Goal: Task Accomplishment & Management: Manage account settings

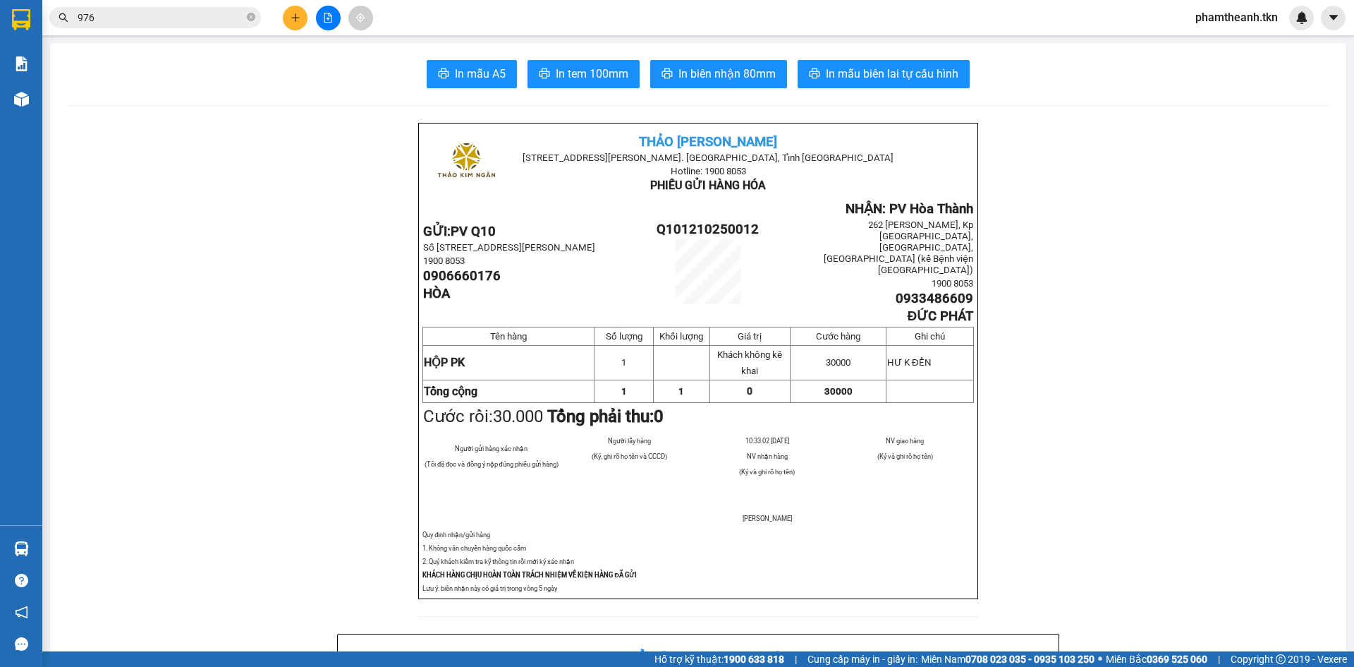
click at [353, 263] on section "Kết quả tìm kiếm ( 191 ) Bộ lọc Mã ĐH Trạng thái Món hàng Thu hộ Tổng cước Chưa…" at bounding box center [677, 333] width 1354 height 667
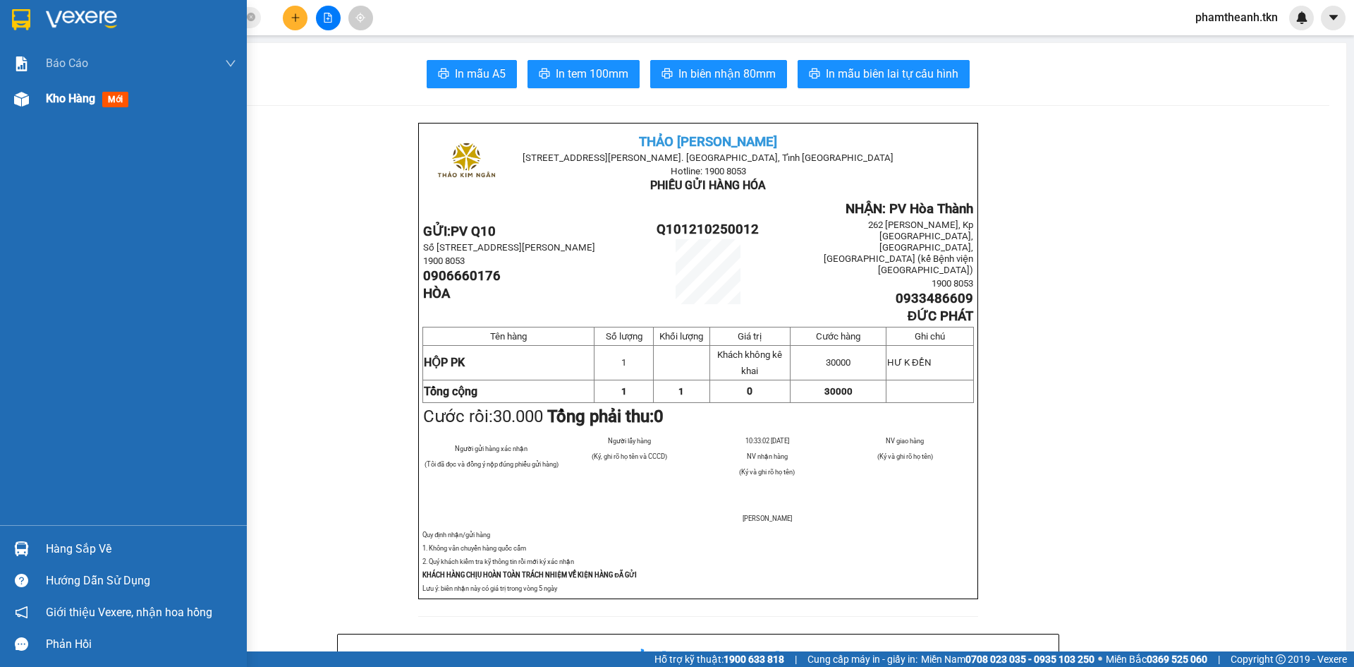
click at [82, 88] on div "Kho hàng mới" at bounding box center [141, 98] width 190 height 35
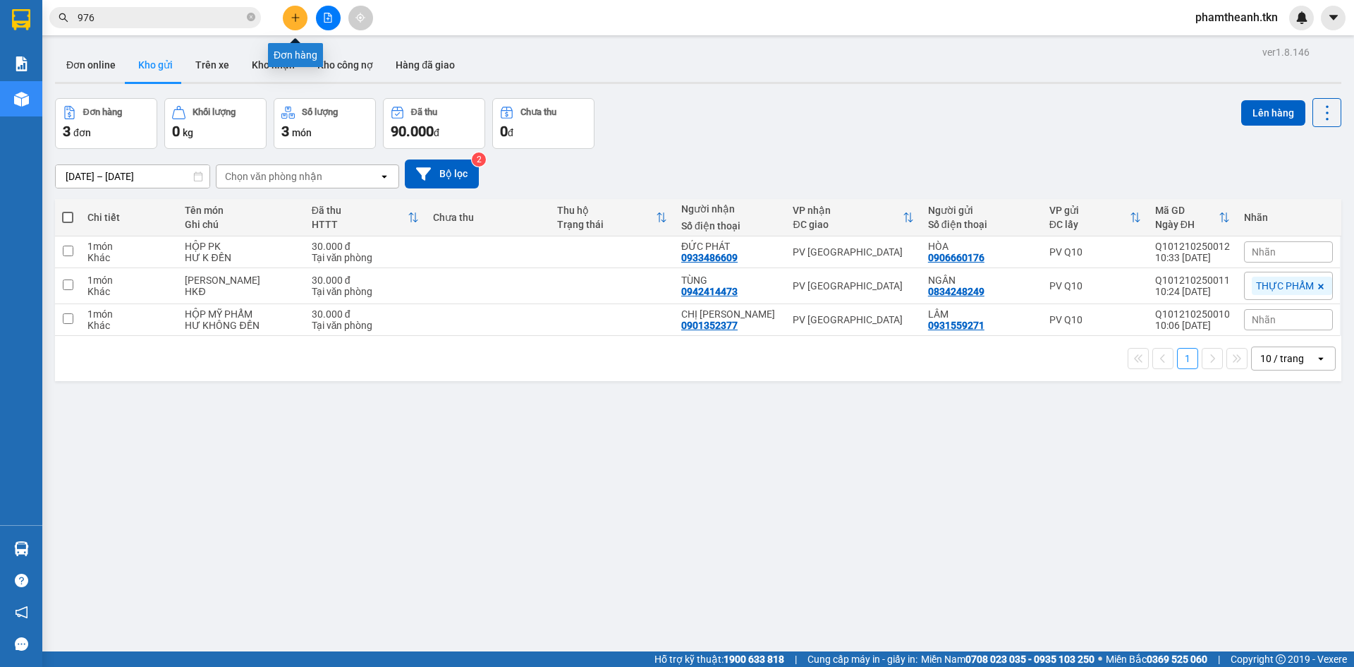
click at [297, 22] on icon "plus" at bounding box center [296, 18] width 10 height 10
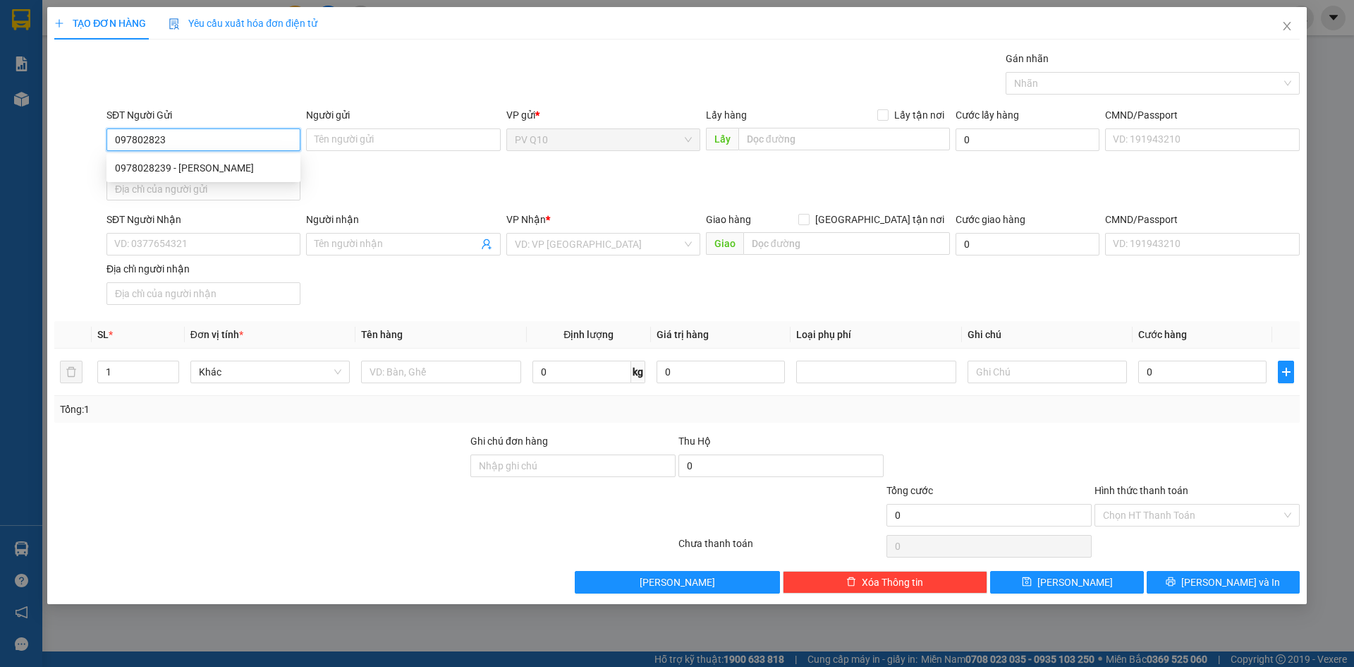
type input "0978028239"
click at [217, 170] on div "0978028239 - THANH" at bounding box center [203, 168] width 177 height 16
type input "THANH"
type input "0948294465"
type input "CHÚ KHẢI"
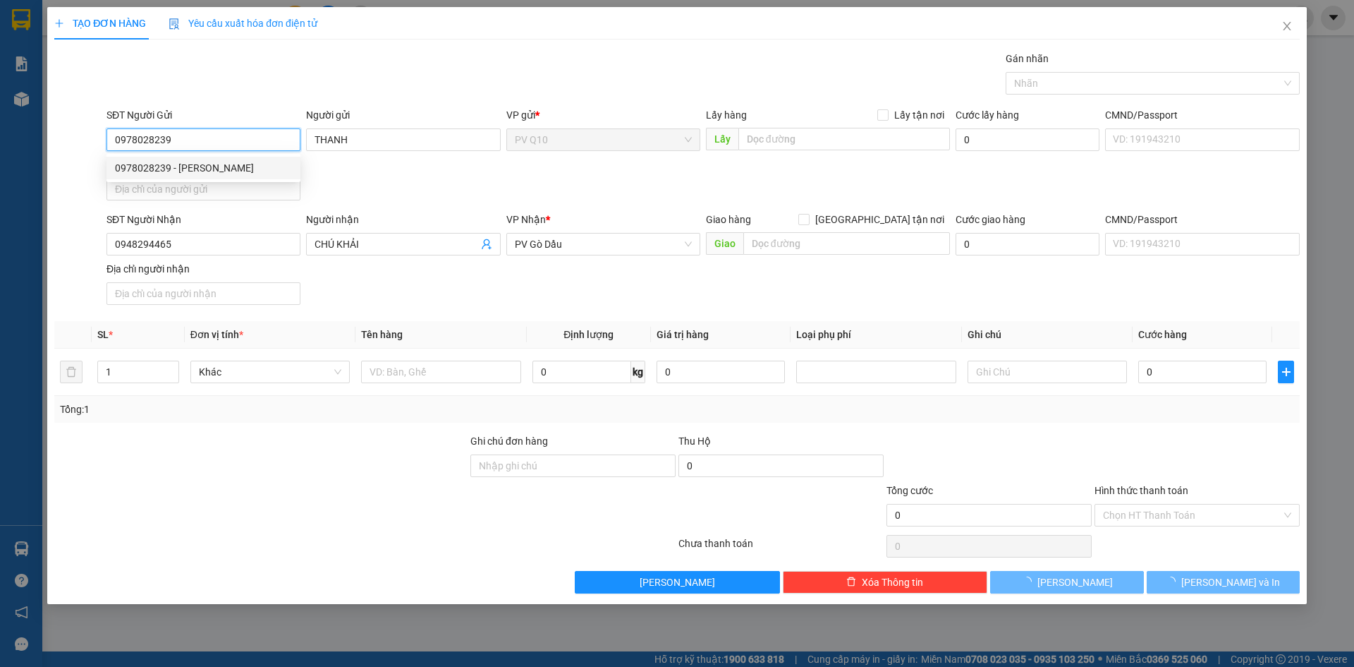
type input "120.000"
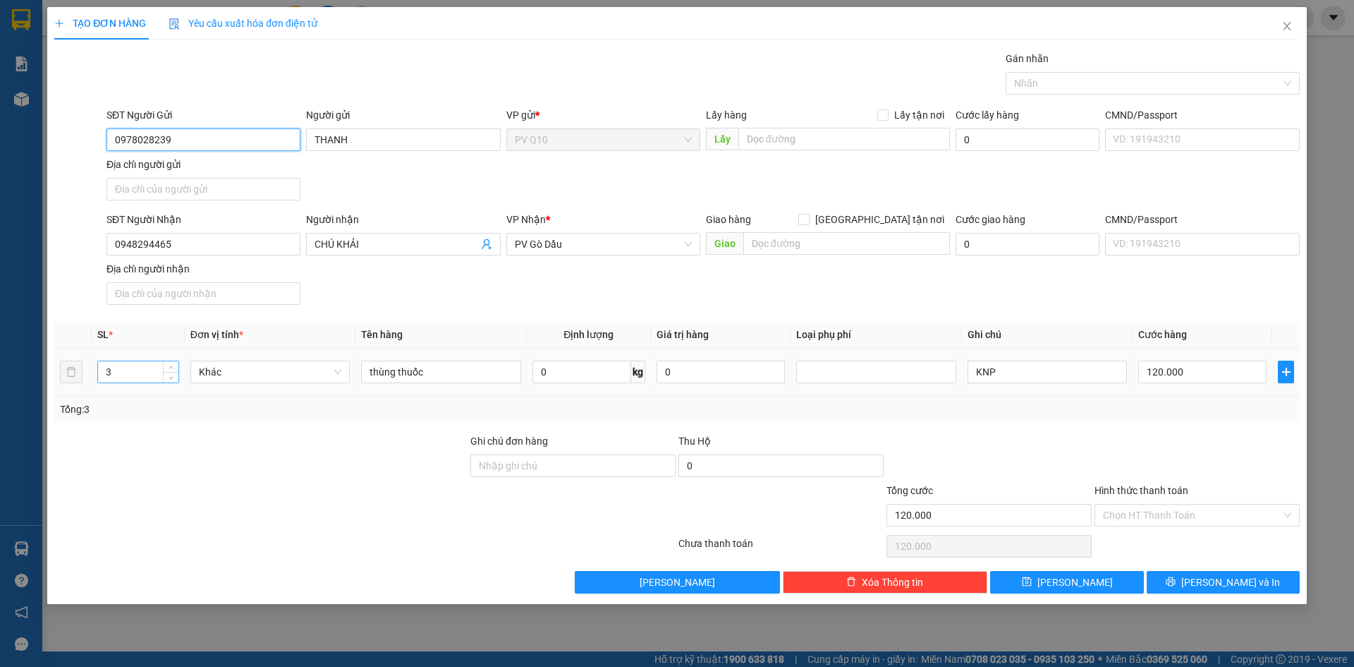
type input "0978028239"
click at [114, 370] on input "3" at bounding box center [138, 371] width 80 height 21
type input "1"
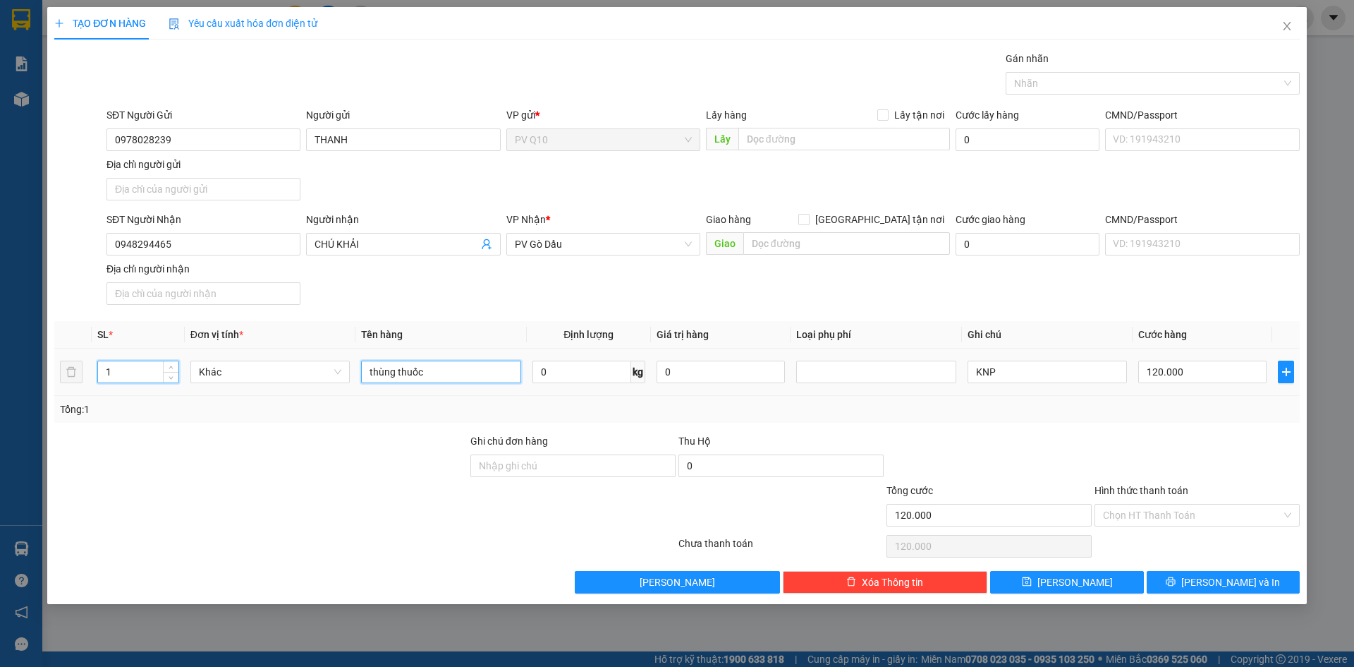
click at [459, 372] on input "thùng thuốc" at bounding box center [440, 371] width 159 height 23
type input "0"
type input "thùng thực phẩm"
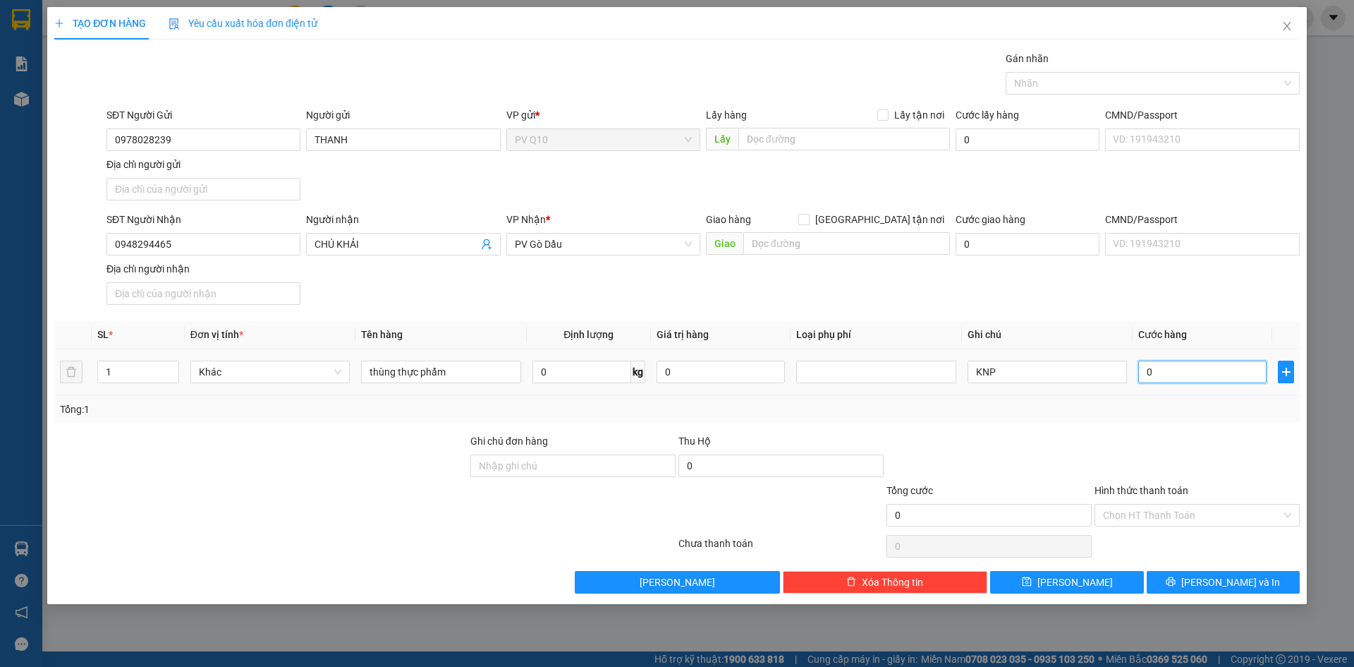
click at [1183, 374] on input "0" at bounding box center [1202, 371] width 128 height 23
type input "5"
type input "50"
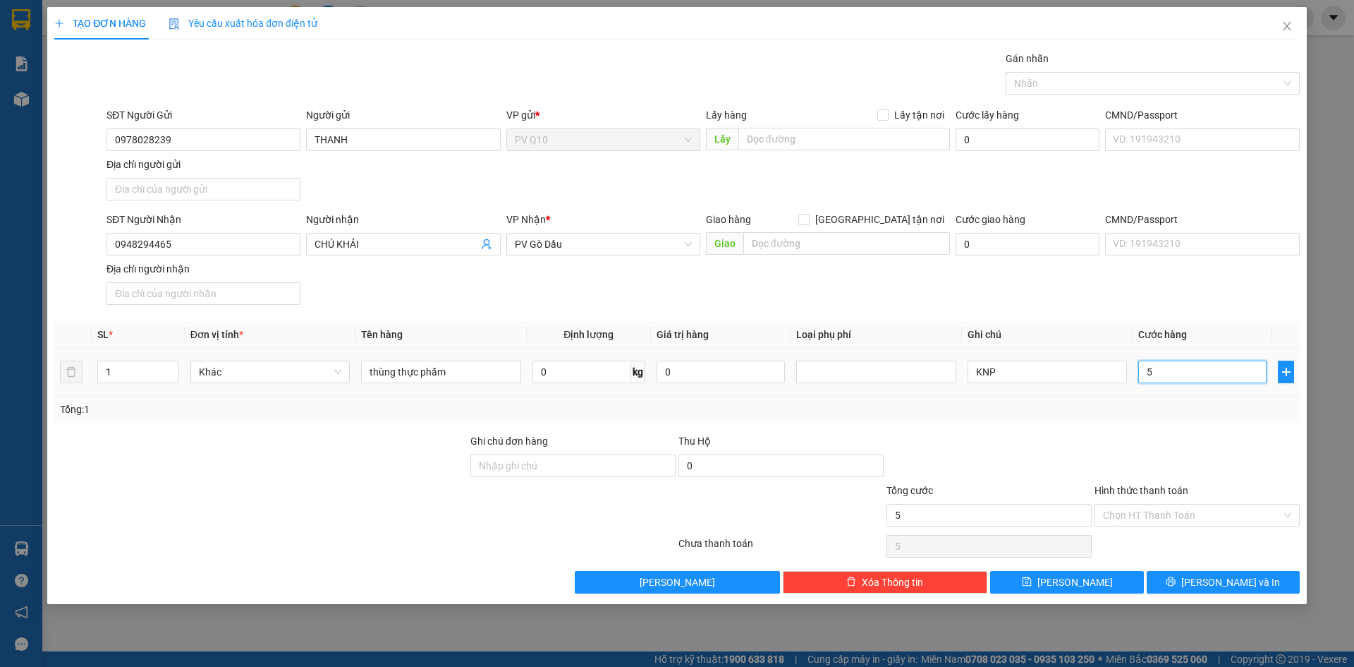
type input "50"
type input "50.000"
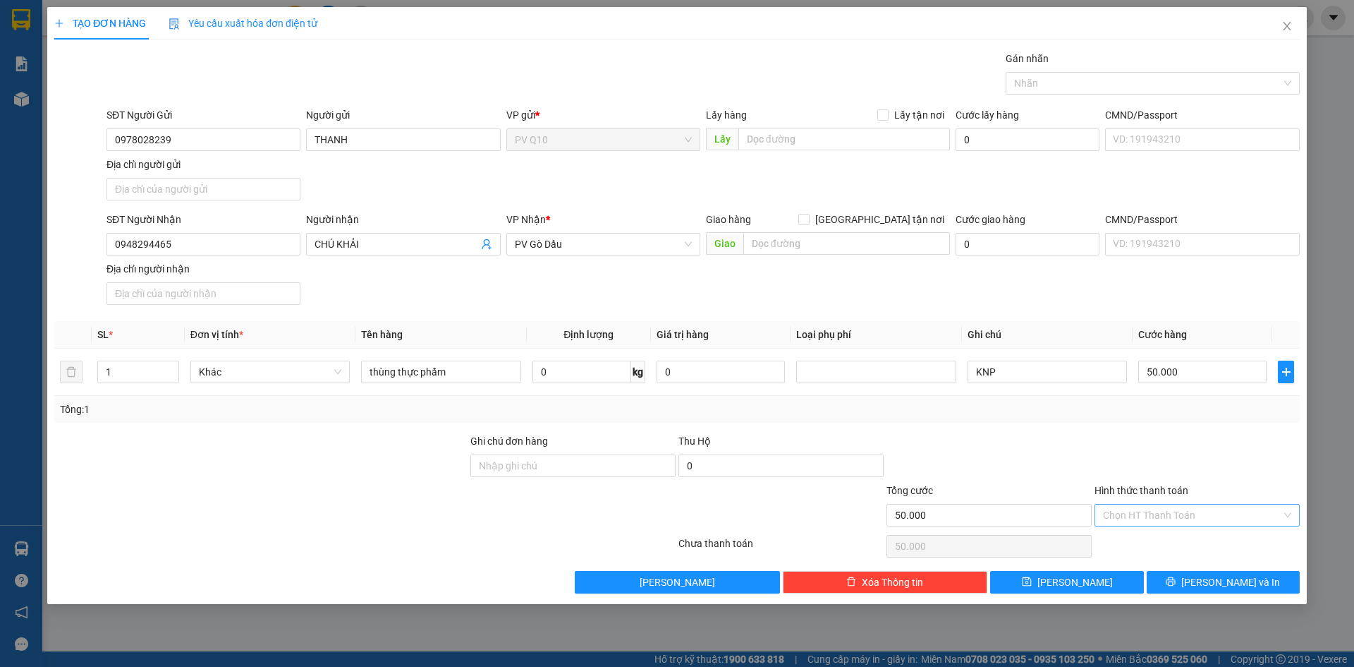
drag, startPoint x: 1101, startPoint y: 451, endPoint x: 1137, endPoint y: 517, distance: 74.8
click at [1102, 461] on div at bounding box center [1197, 457] width 208 height 49
click at [1152, 517] on input "Hình thức thanh toán" at bounding box center [1192, 514] width 178 height 21
click at [1168, 555] on div "Transit Pickup Surcharge Ids Transit Deliver Surcharge Ids Transit Deliver Surc…" at bounding box center [677, 322] width 1246 height 542
click at [1167, 500] on div "Hình thức thanh toán" at bounding box center [1197, 492] width 205 height 21
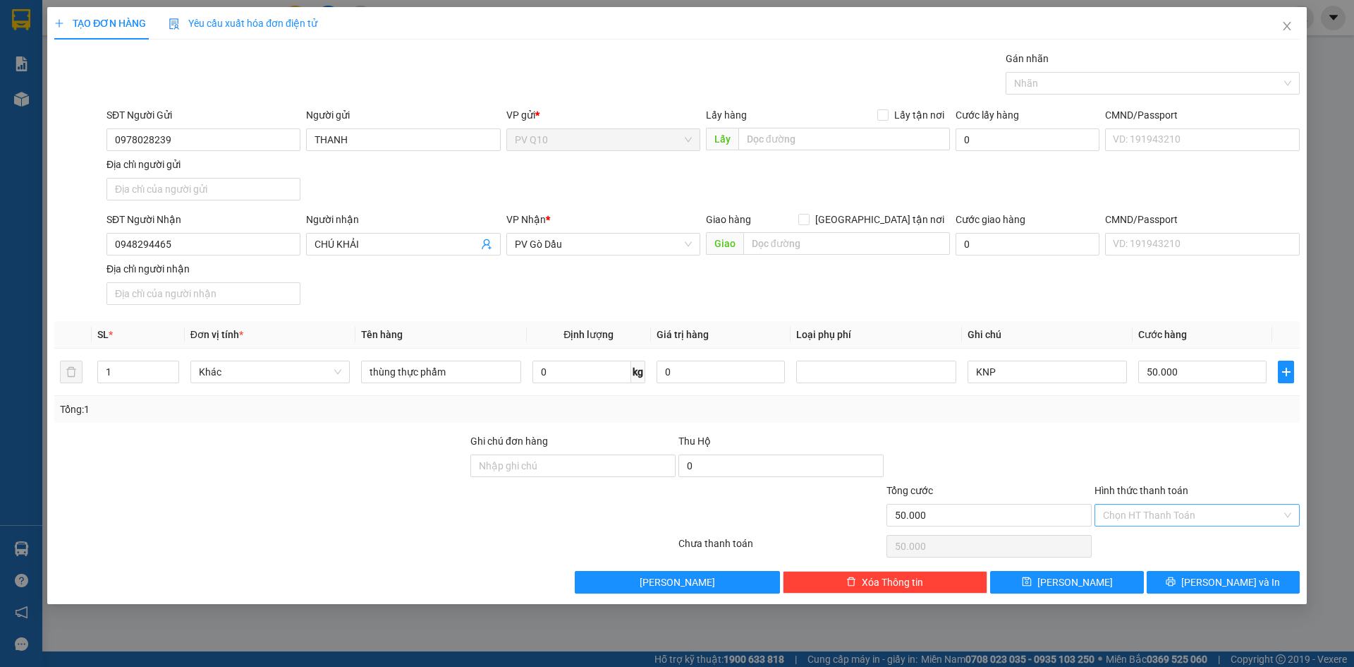
click at [1167, 511] on input "Hình thức thanh toán" at bounding box center [1192, 514] width 178 height 21
click at [1169, 541] on div "Tại văn phòng" at bounding box center [1197, 543] width 188 height 16
type input "0"
click at [1177, 576] on button "Lưu và In" at bounding box center [1223, 582] width 153 height 23
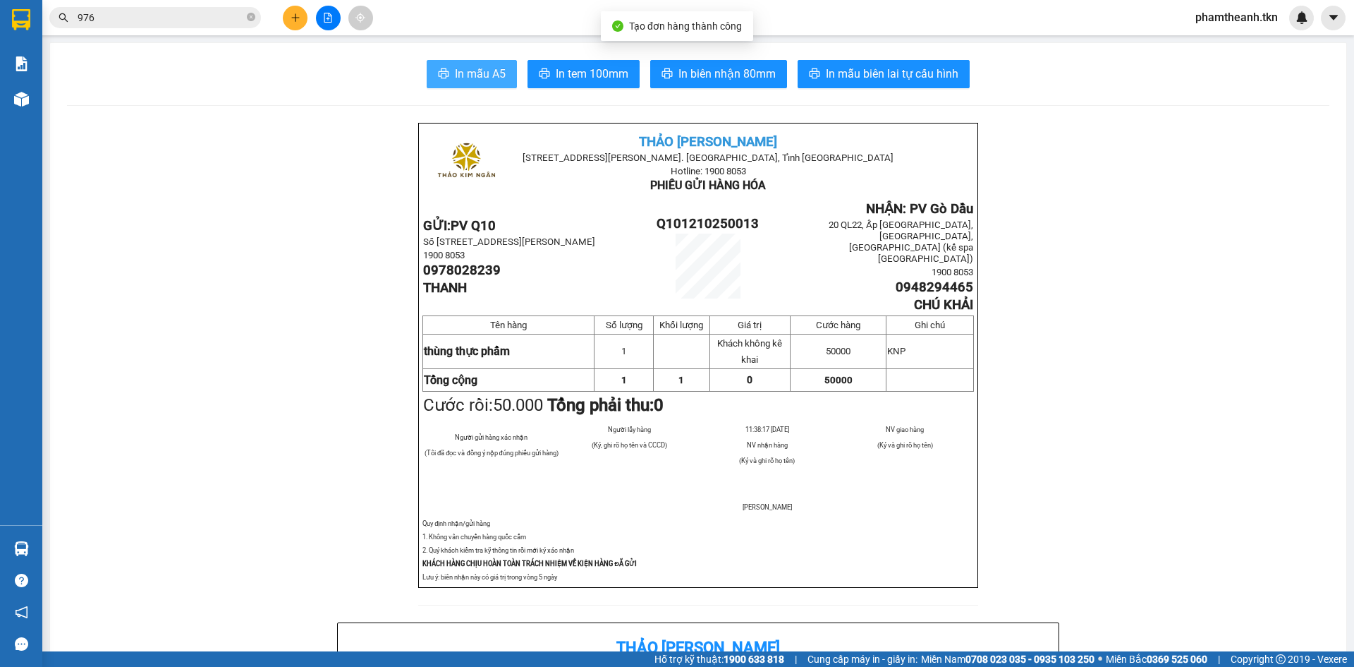
click at [473, 69] on span "In mẫu A5" at bounding box center [480, 74] width 51 height 18
click at [304, 11] on button at bounding box center [295, 18] width 25 height 25
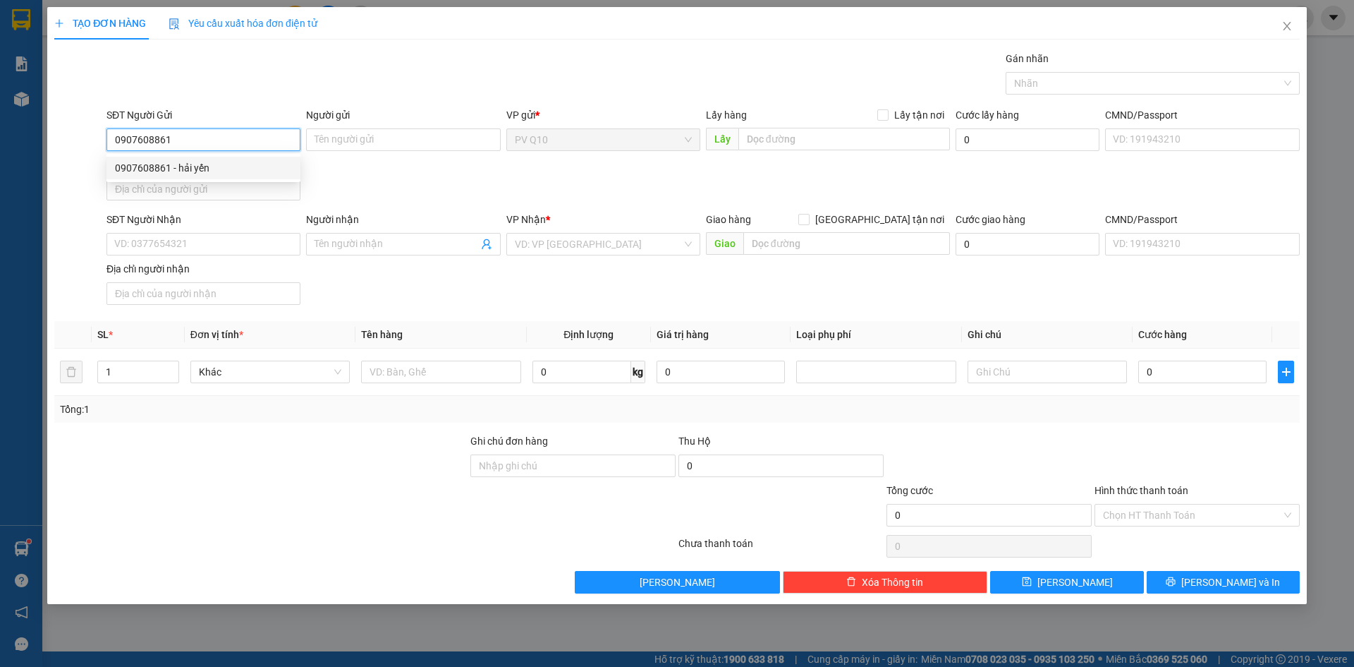
type input "0907608861"
click at [206, 157] on div "0907608861 0907608861 - hải yến" at bounding box center [204, 168] width 194 height 28
click at [214, 133] on input "0907608861" at bounding box center [204, 139] width 194 height 23
click at [207, 176] on div "0907608861 - hải yến" at bounding box center [204, 168] width 194 height 23
type input "hải yến"
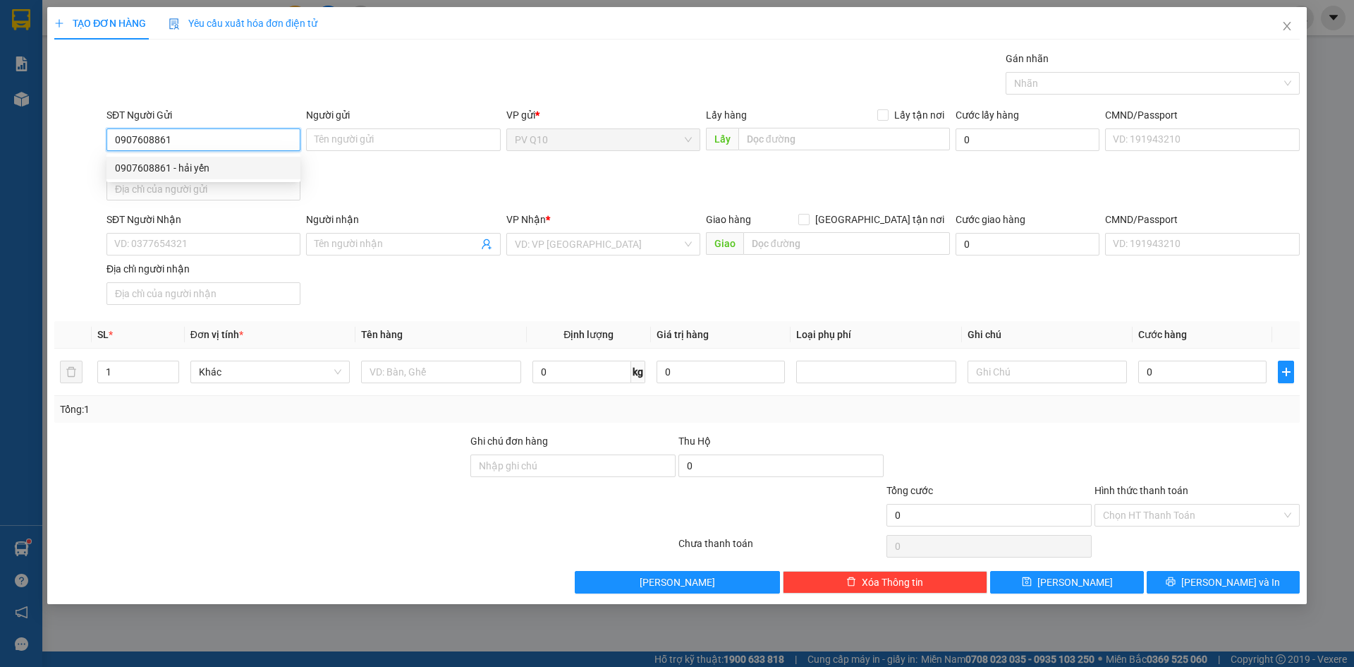
type input "0938999839"
type input "a long"
type input "30.000"
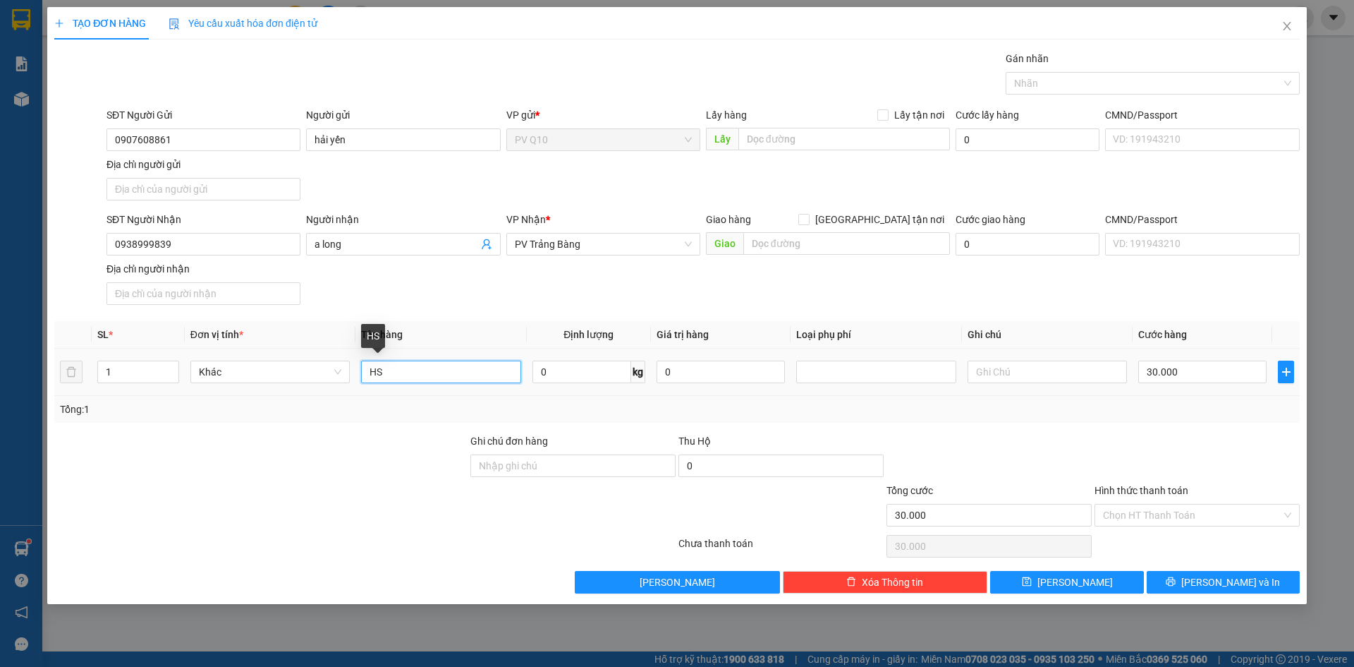
click at [454, 377] on input "HS" at bounding box center [440, 371] width 159 height 23
type input "H"
type input "hộp áo + bánh"
click at [1069, 389] on td at bounding box center [1047, 371] width 171 height 47
click at [1066, 377] on input "text" at bounding box center [1047, 371] width 159 height 23
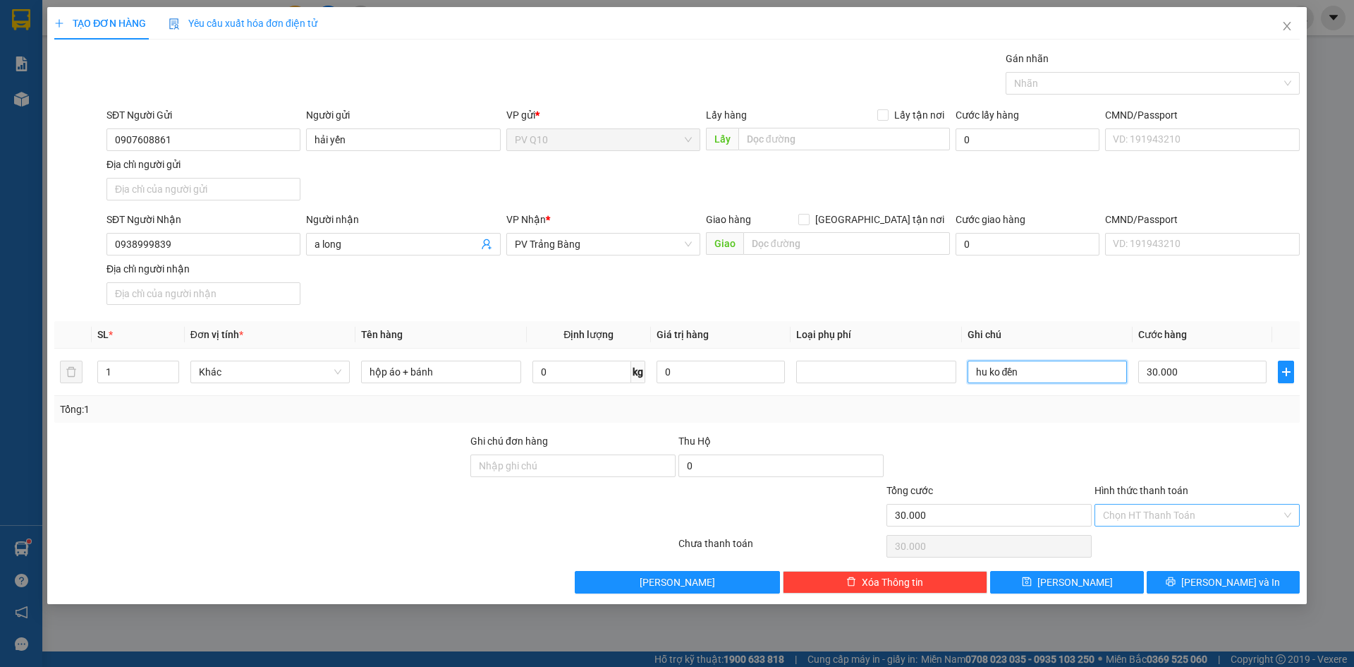
type input "hu ko đền"
click at [1148, 511] on input "Hình thức thanh toán" at bounding box center [1192, 514] width 178 height 21
click at [1149, 542] on div "Tại văn phòng" at bounding box center [1197, 543] width 188 height 16
type input "0"
click at [1176, 582] on button "Lưu và In" at bounding box center [1223, 582] width 153 height 23
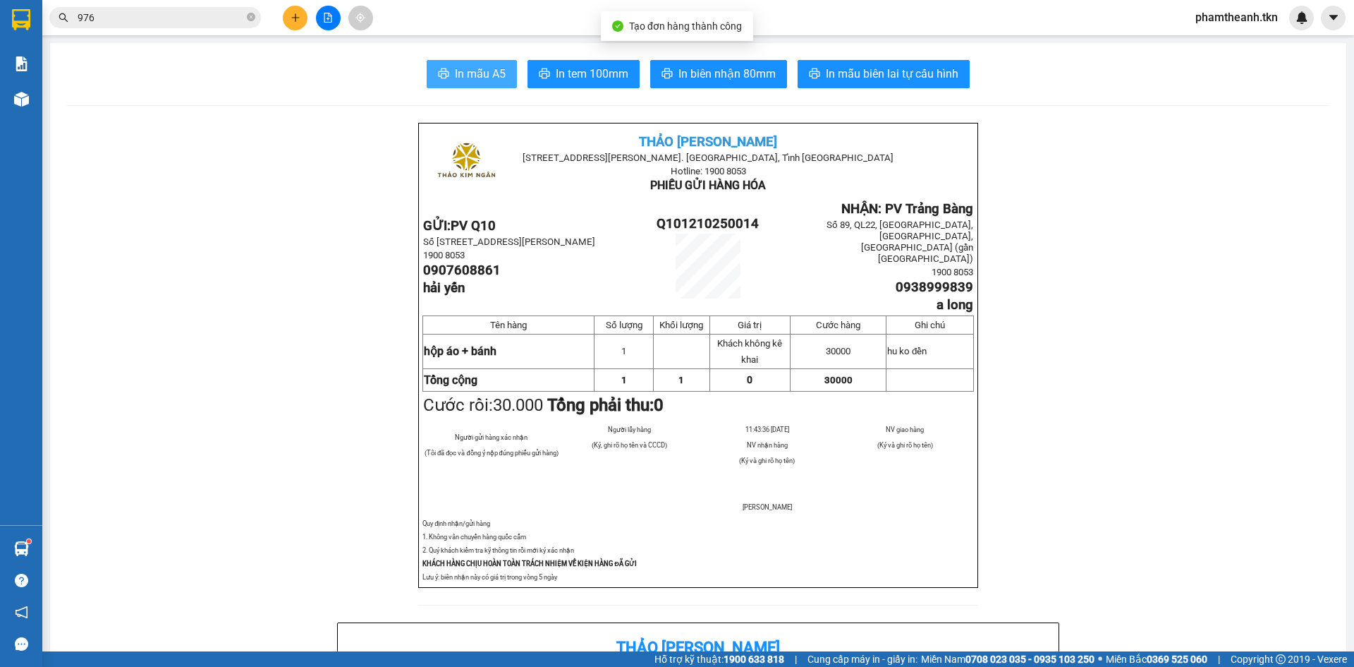
click at [490, 71] on span "In mẫu A5" at bounding box center [480, 74] width 51 height 18
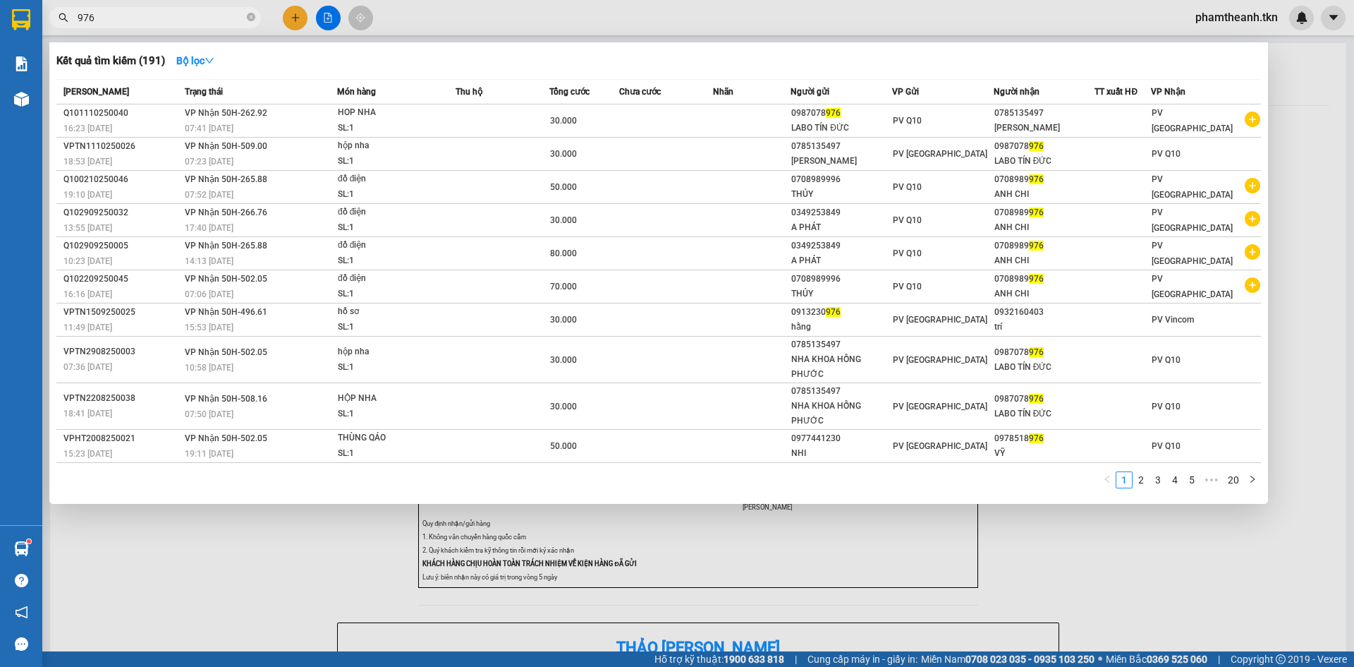
click at [114, 24] on input "976" at bounding box center [161, 18] width 166 height 16
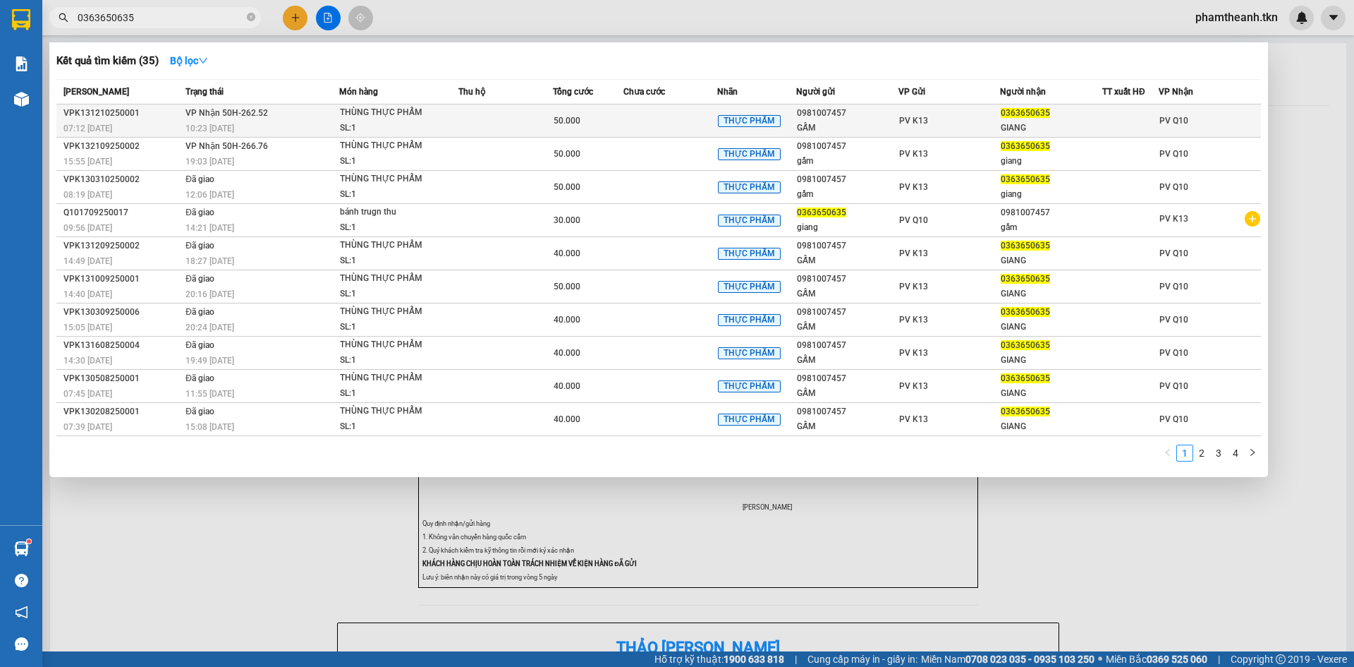
type input "0363650635"
click at [303, 121] on div "10:23 - 12/10" at bounding box center [261, 129] width 153 height 16
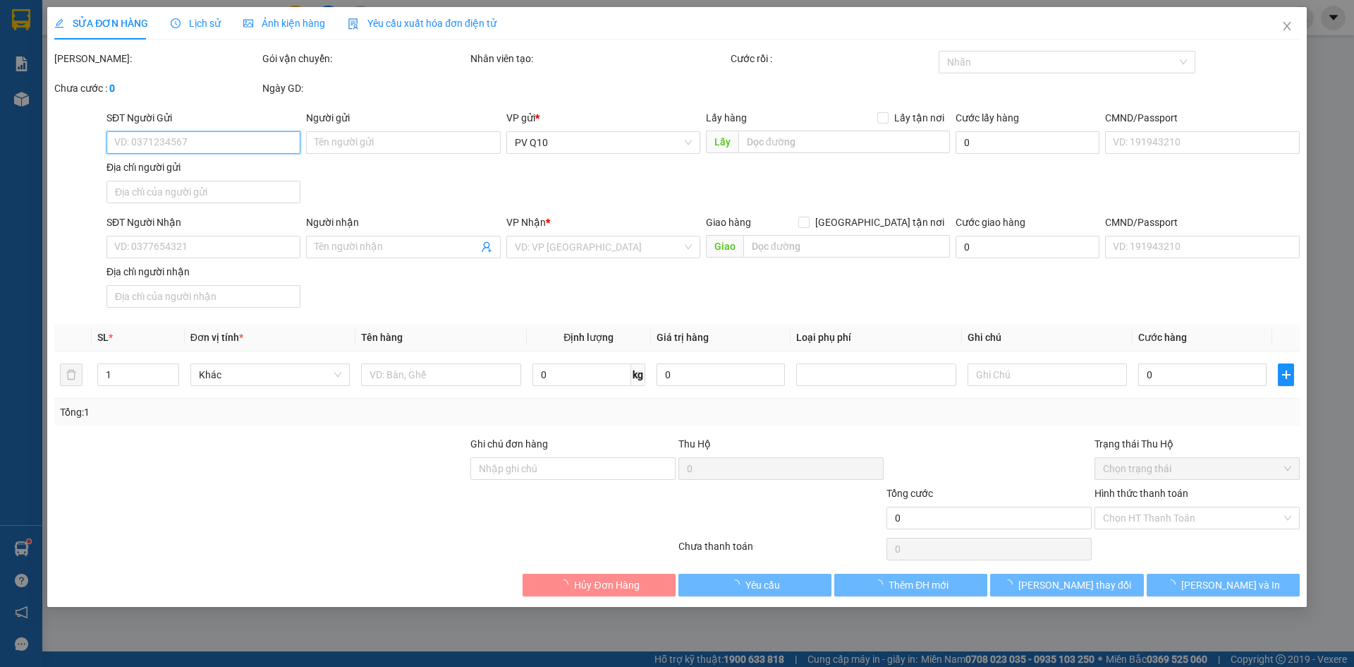
type input "0981007457"
type input "GẤM"
type input "0363650635"
type input "GIANG"
type input "50.000"
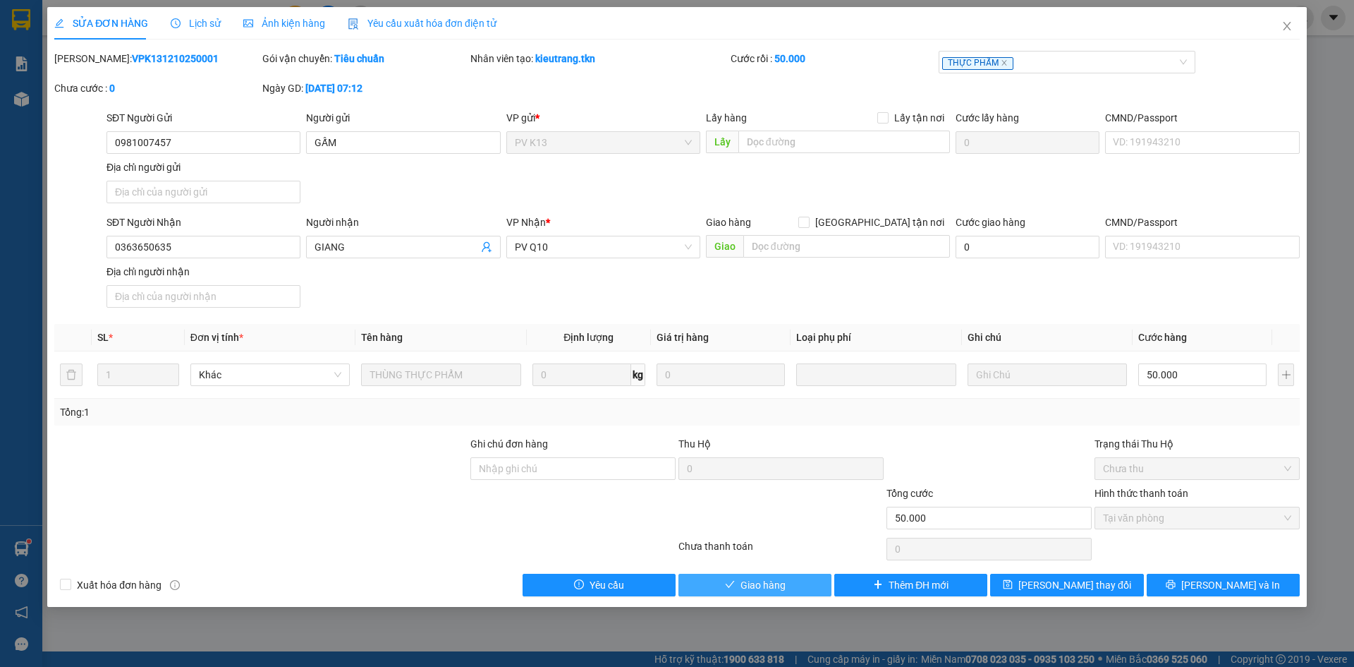
click at [745, 584] on span "Giao hàng" at bounding box center [763, 585] width 45 height 16
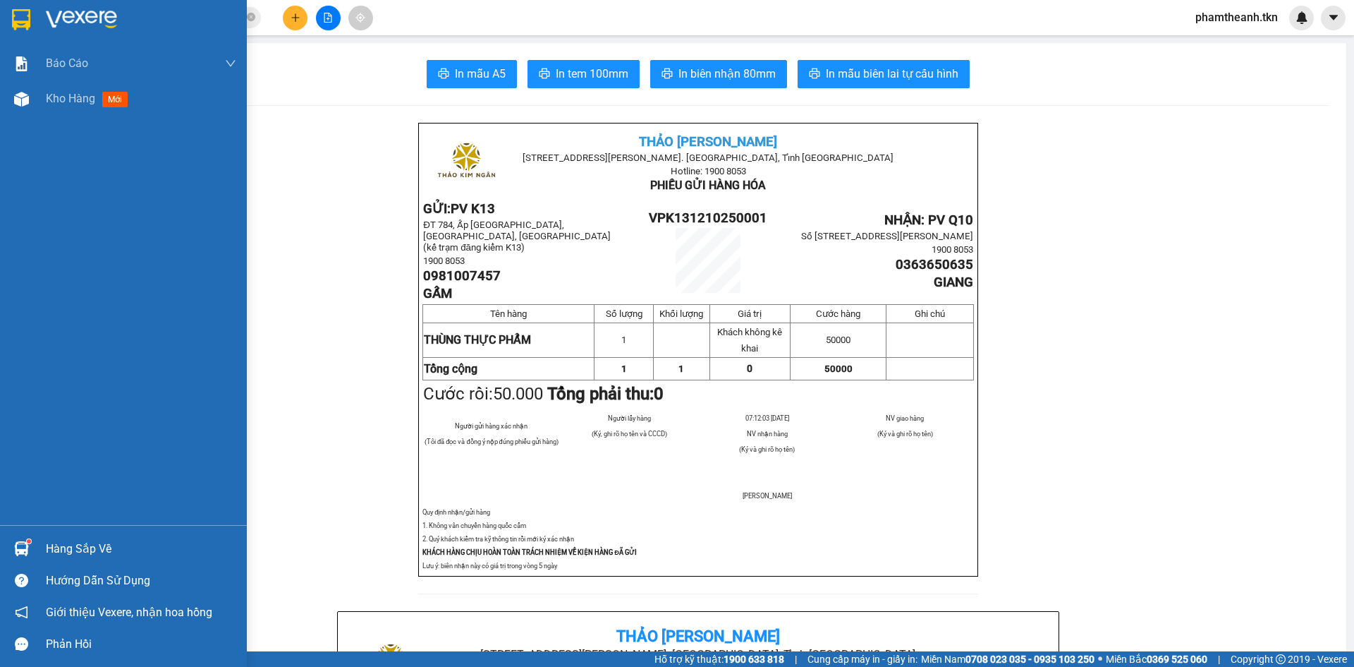
click at [92, 545] on div "Hàng sắp về" at bounding box center [141, 548] width 190 height 21
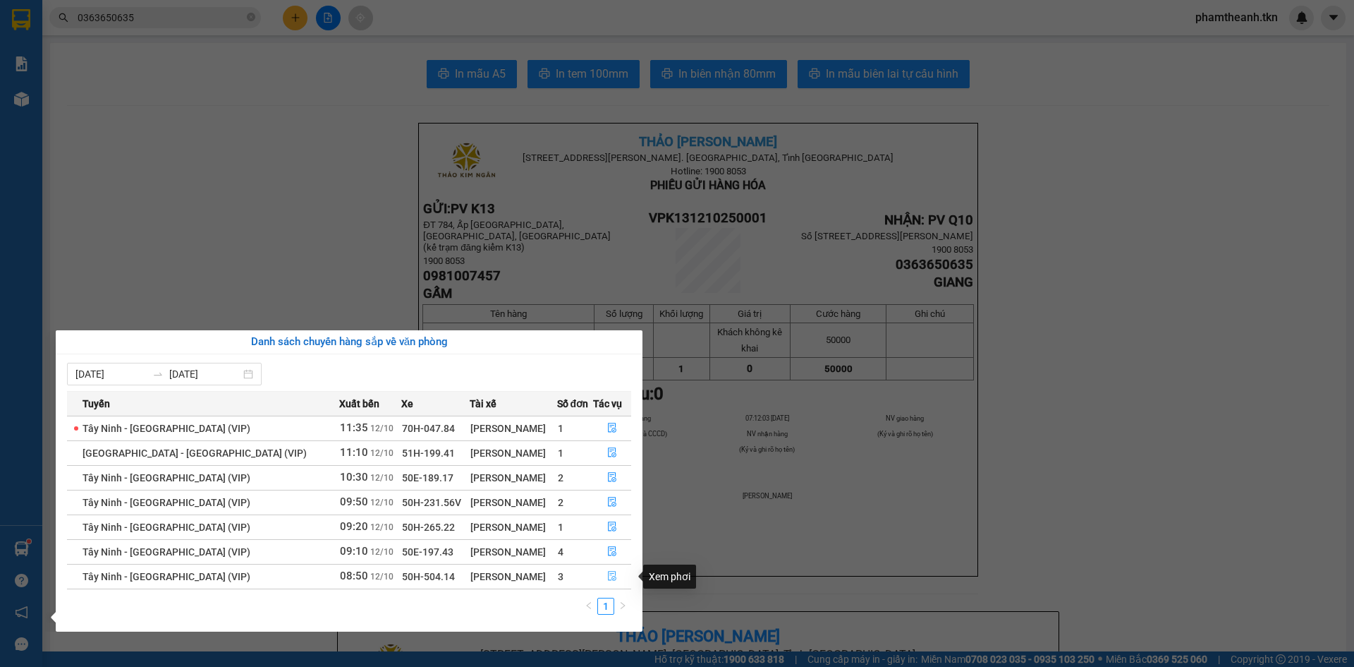
click at [600, 576] on button "button" at bounding box center [612, 576] width 37 height 23
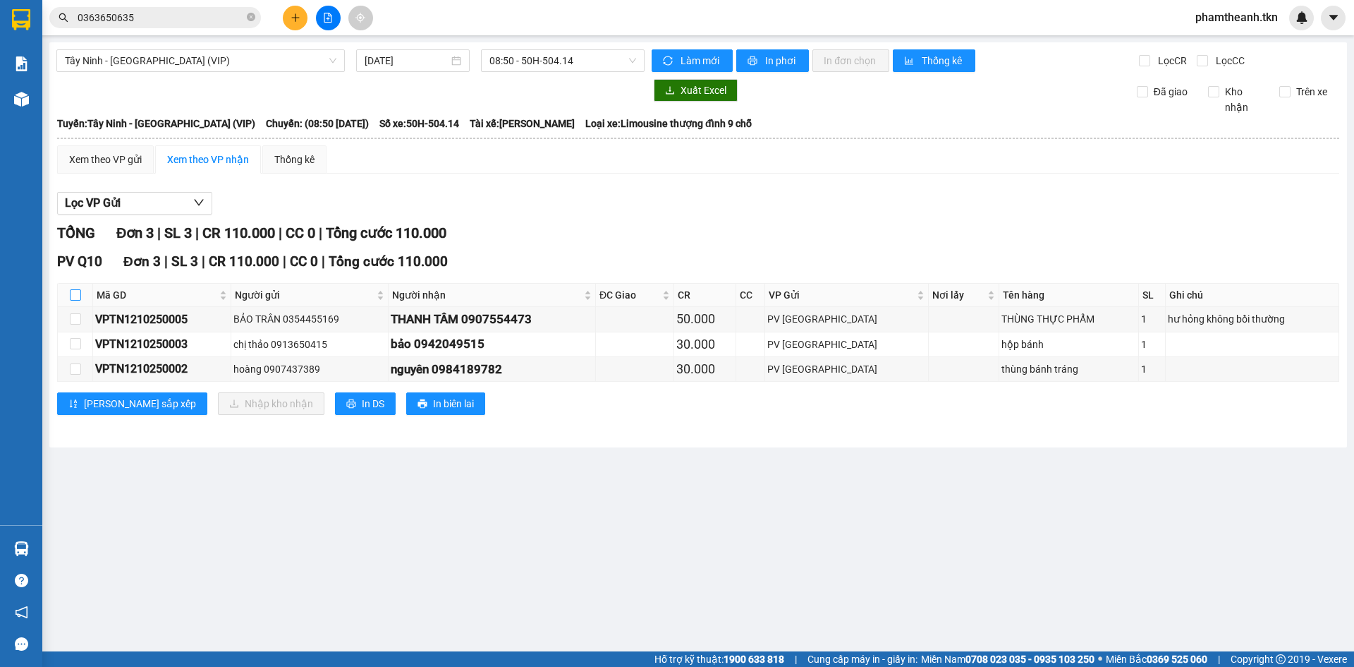
click at [78, 296] on input "checkbox" at bounding box center [75, 294] width 11 height 11
checkbox input "true"
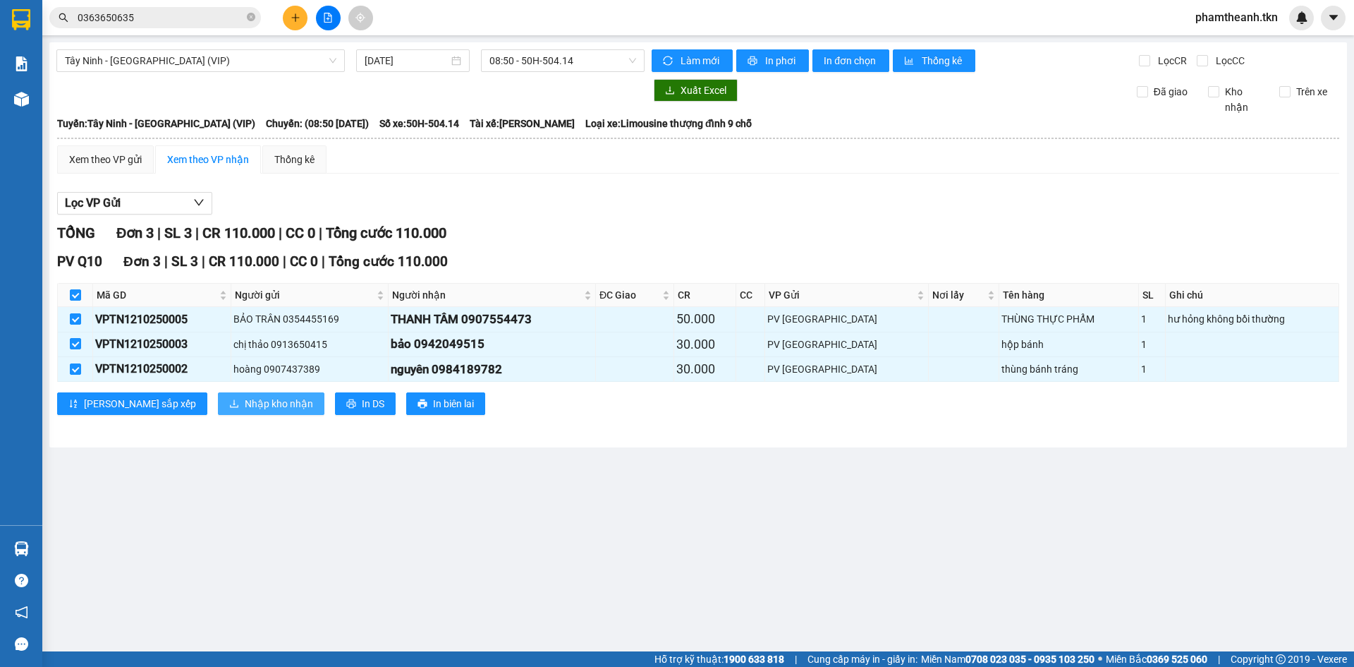
click at [245, 398] on span "Nhập kho nhận" at bounding box center [279, 404] width 68 height 16
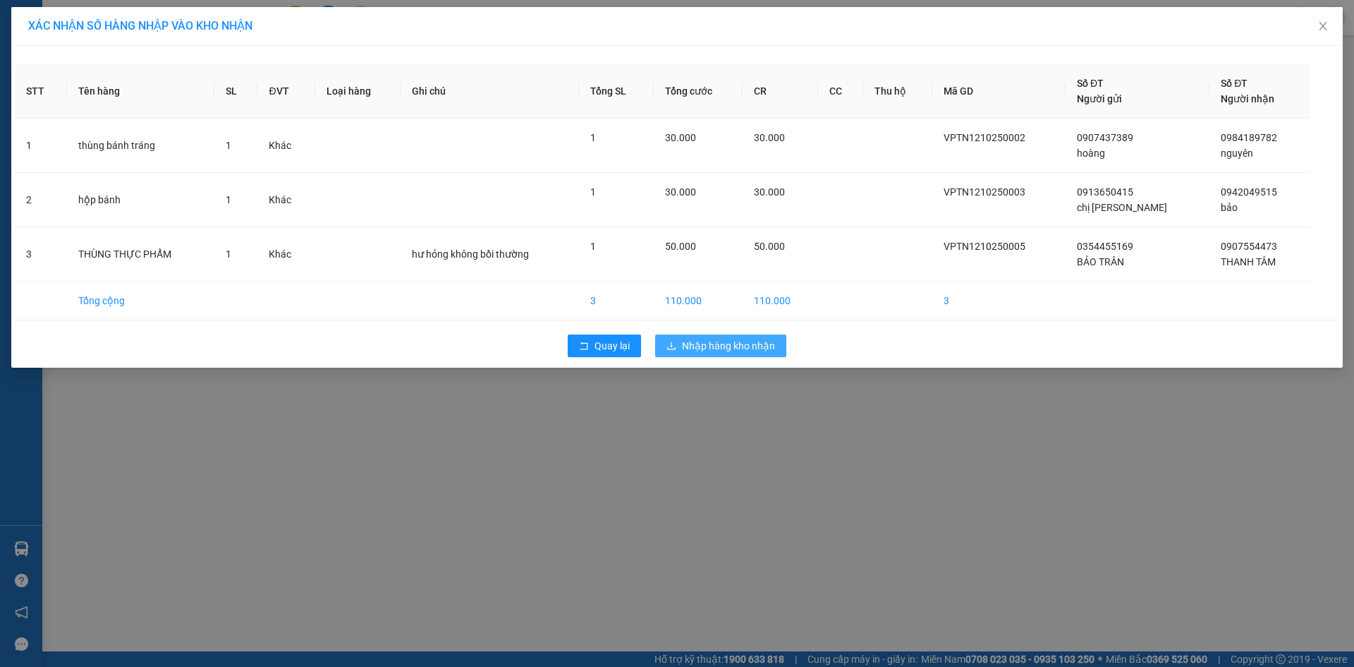
click at [726, 343] on span "Nhập hàng kho nhận" at bounding box center [728, 346] width 93 height 16
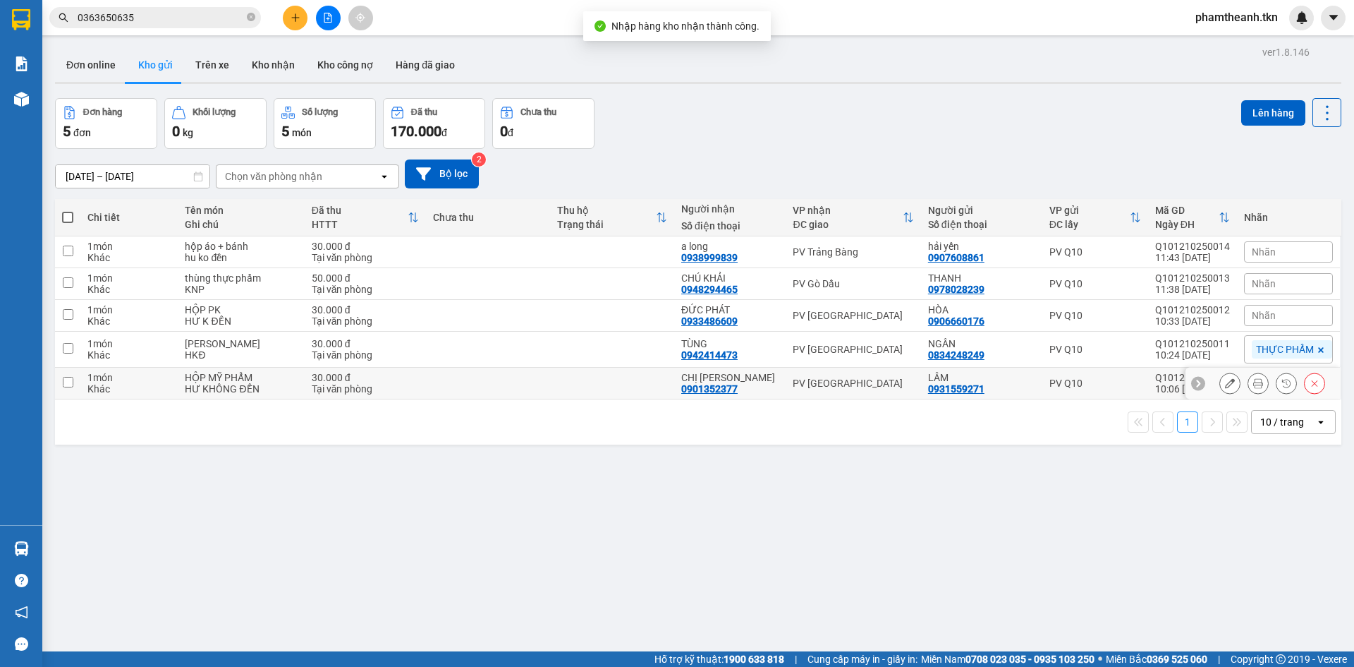
drag, startPoint x: 820, startPoint y: 385, endPoint x: 815, endPoint y: 373, distance: 13.3
click at [820, 387] on div "PV Hòa Thành" at bounding box center [853, 382] width 121 height 11
checkbox input "true"
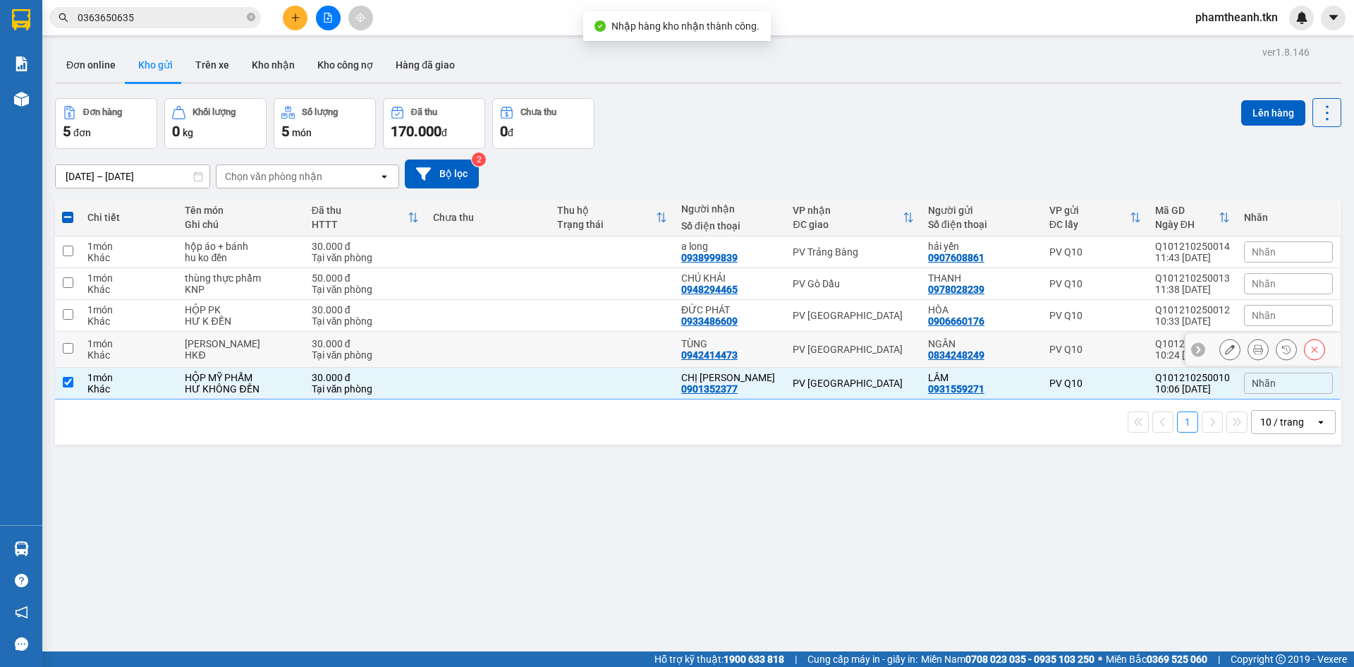
click at [813, 350] on div "PV Hòa Thành" at bounding box center [853, 348] width 121 height 11
checkbox input "true"
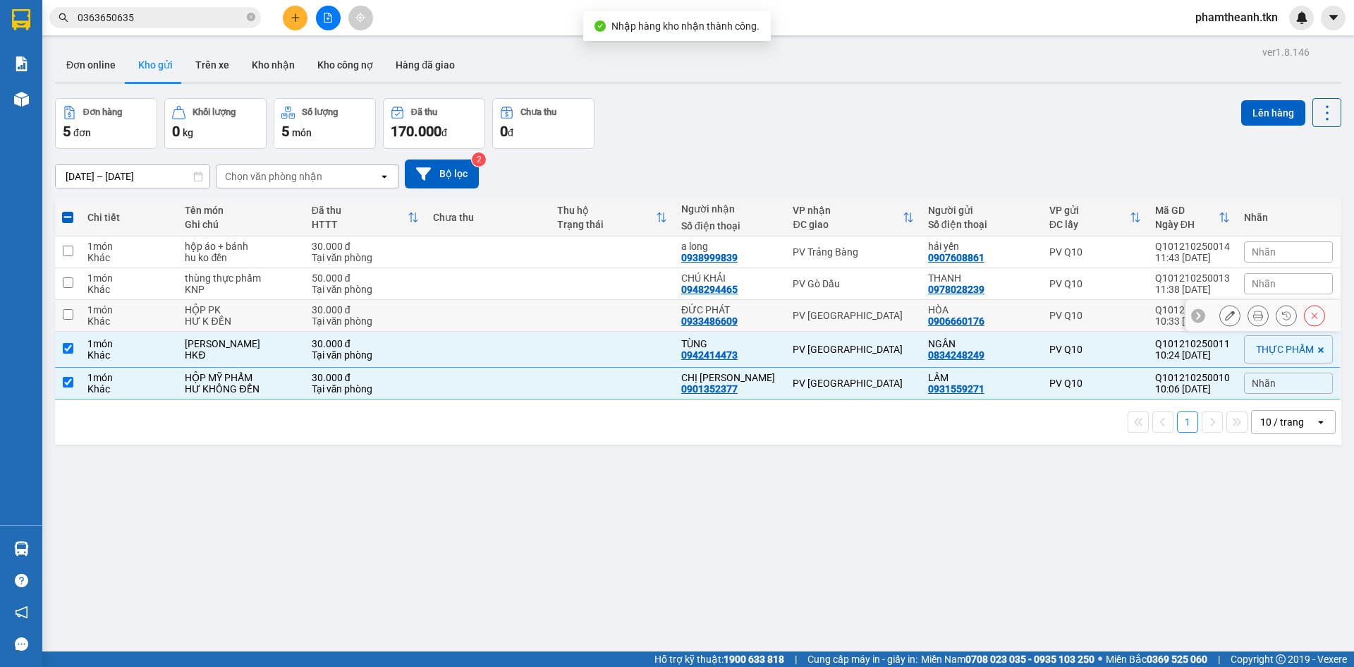
click at [813, 317] on div "PV Hòa Thành" at bounding box center [853, 315] width 121 height 11
checkbox input "true"
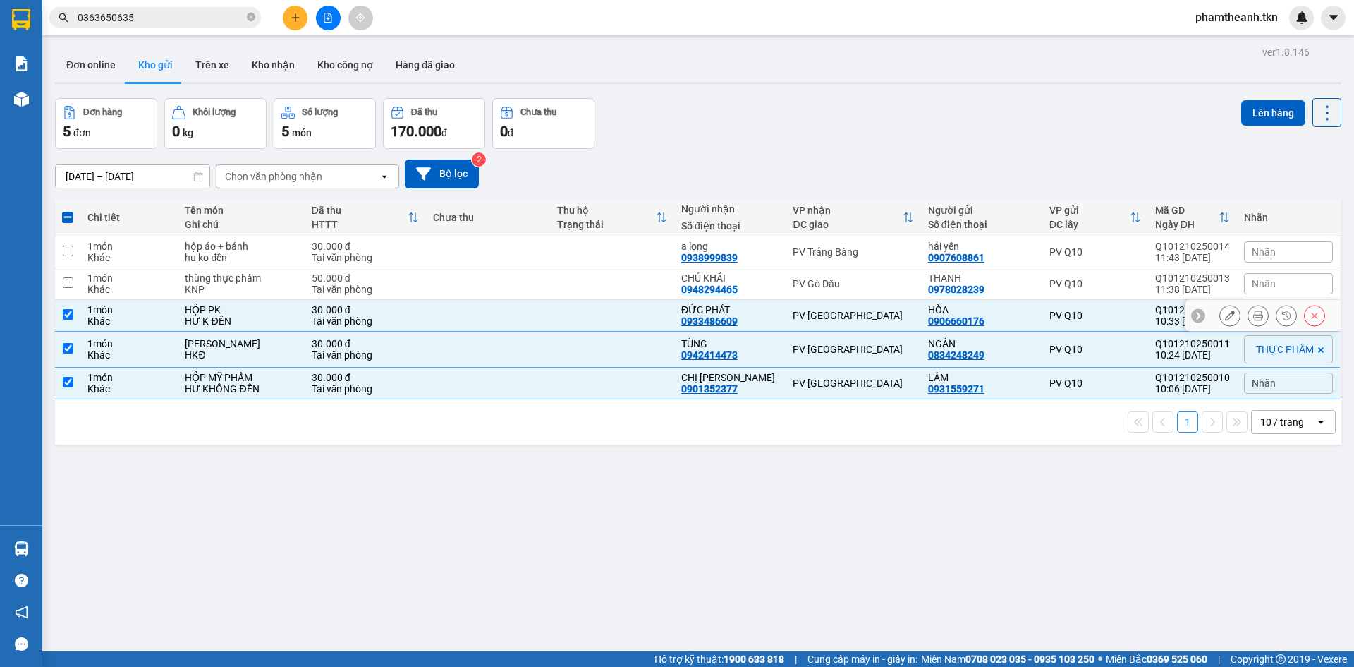
click at [829, 288] on div "PV Gò Dầu" at bounding box center [853, 283] width 121 height 11
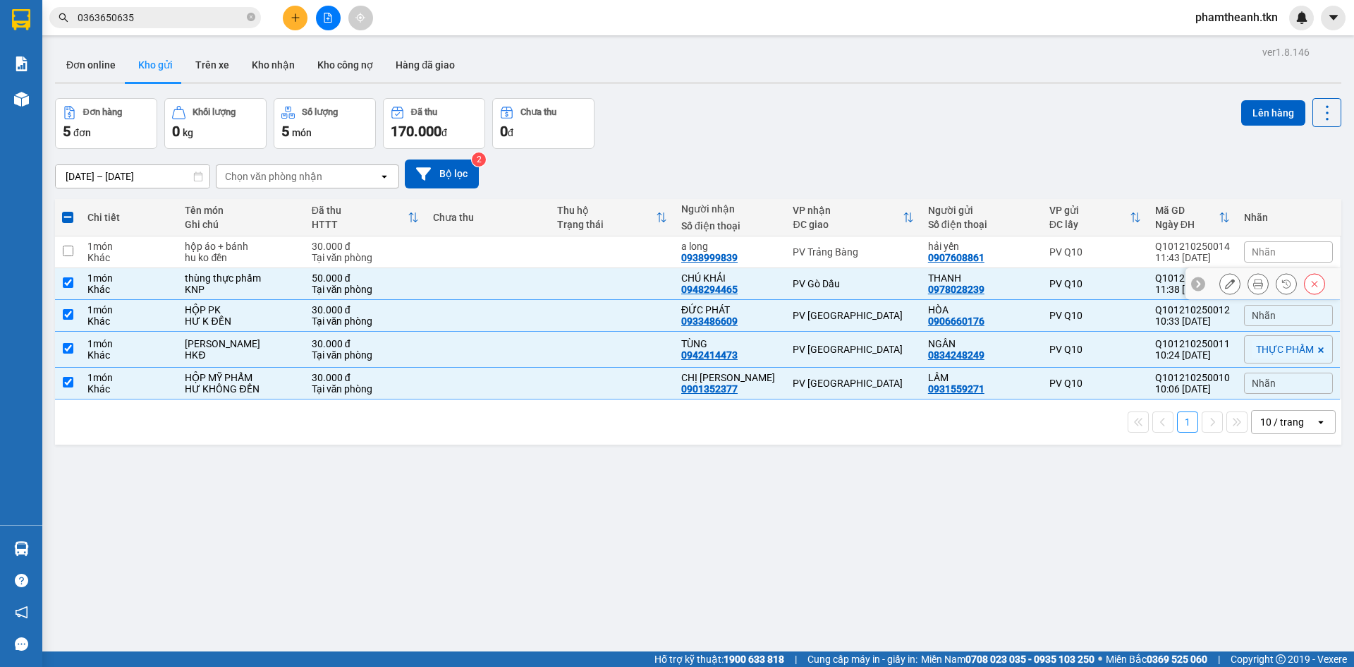
checkbox input "true"
click at [1270, 120] on button "Lên hàng" at bounding box center [1273, 112] width 64 height 25
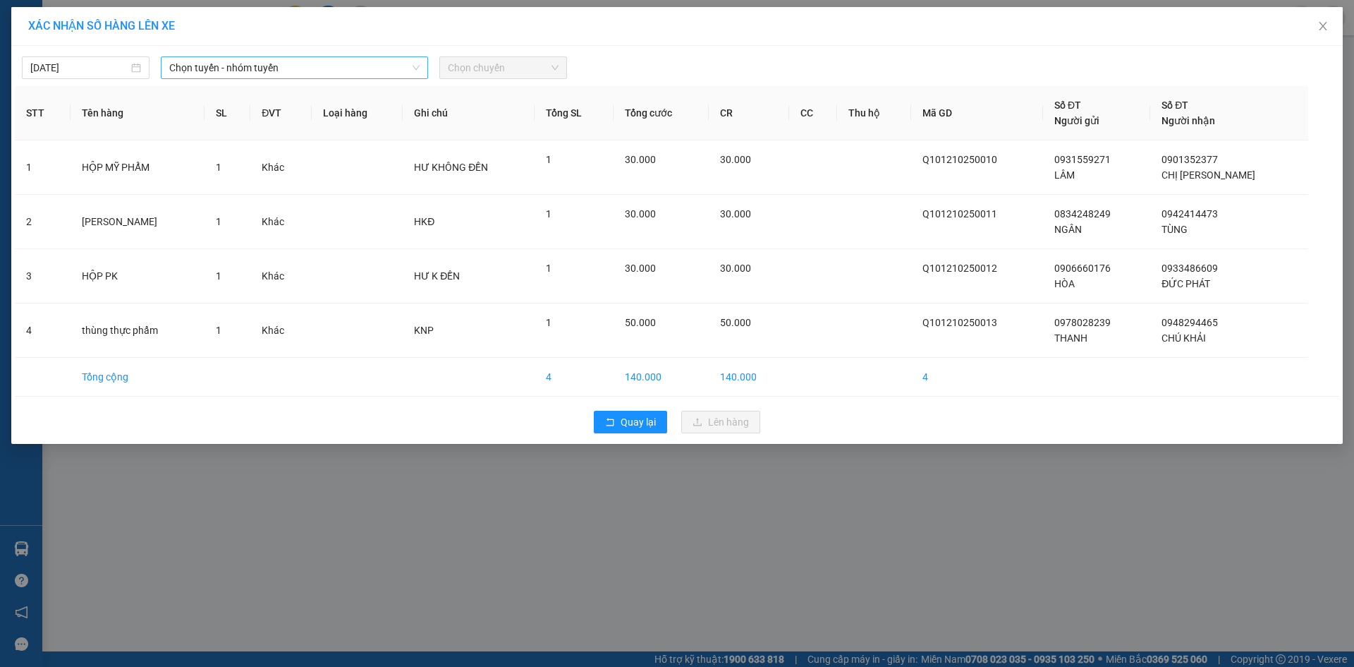
click at [273, 59] on span "Chọn tuyến - nhóm tuyến" at bounding box center [294, 67] width 250 height 21
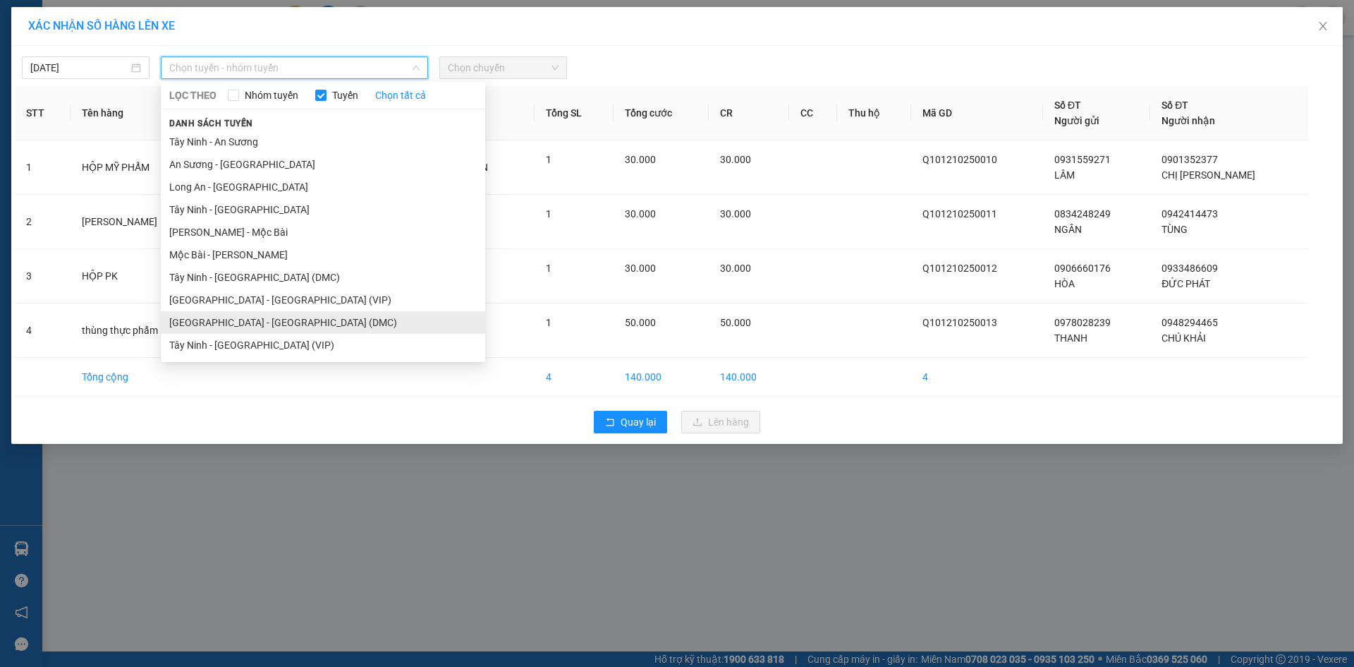
click at [283, 311] on li "Sài Gòn - Tây Ninh (DMC)" at bounding box center [323, 322] width 324 height 23
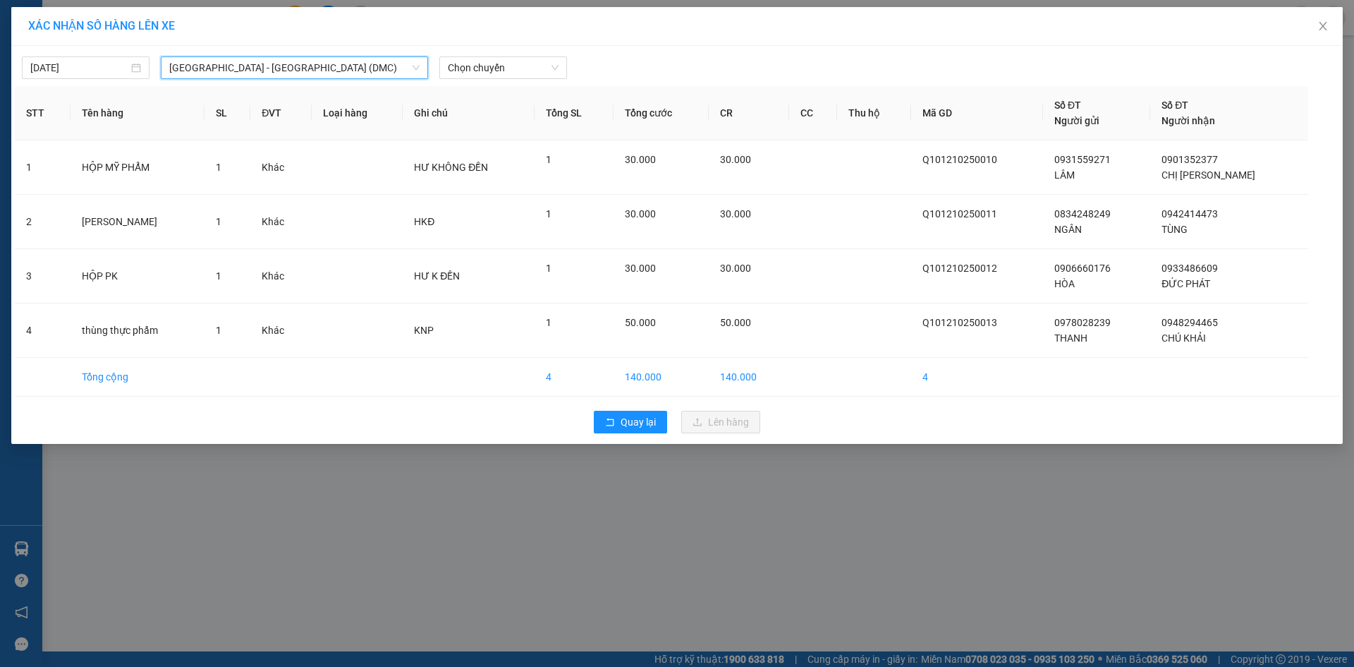
click at [315, 65] on span "Sài Gòn - Tây Ninh (DMC)" at bounding box center [294, 67] width 250 height 21
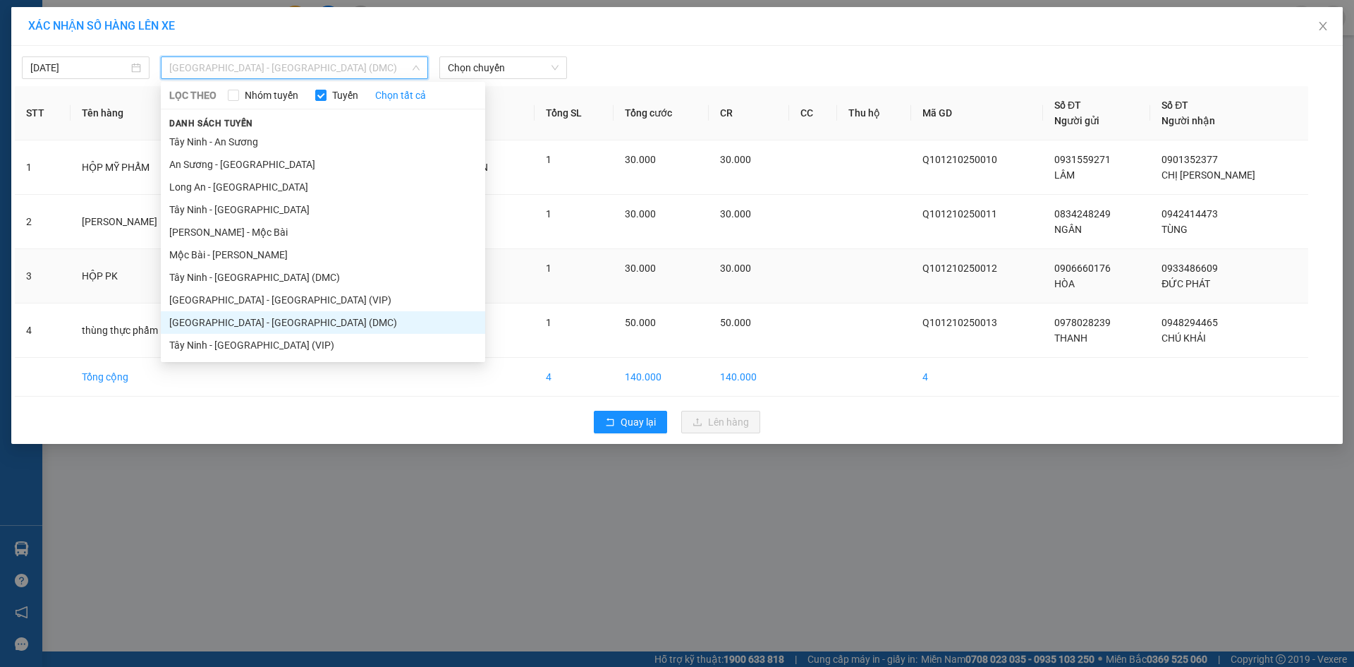
click at [287, 293] on li "Sài Gòn - Tây Ninh (VIP)" at bounding box center [323, 299] width 324 height 23
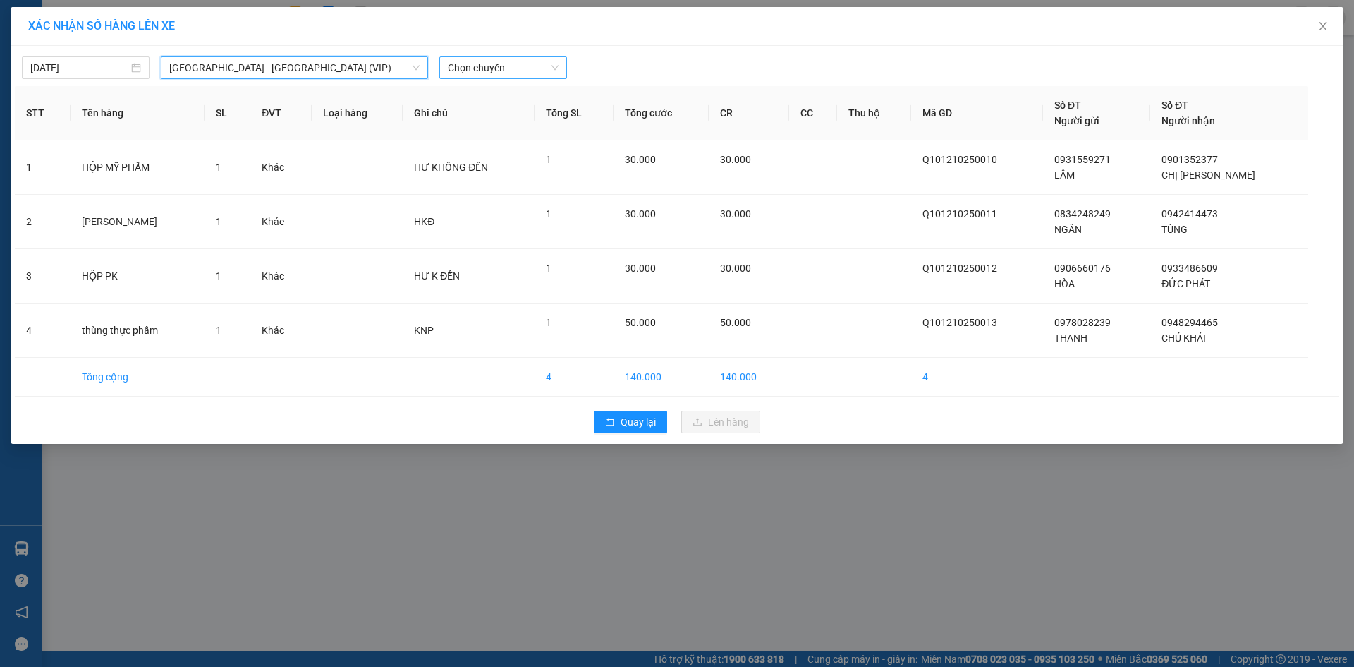
click at [509, 73] on span "Chọn chuyến" at bounding box center [503, 67] width 111 height 21
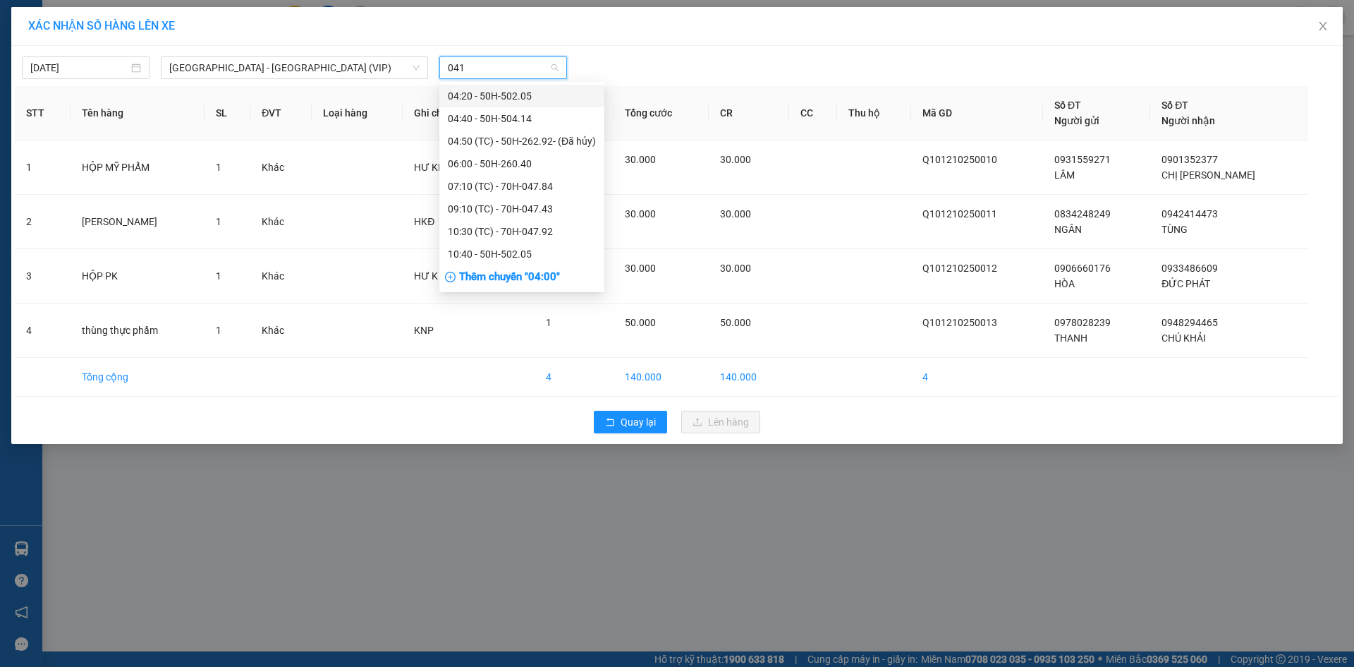
type input "0414"
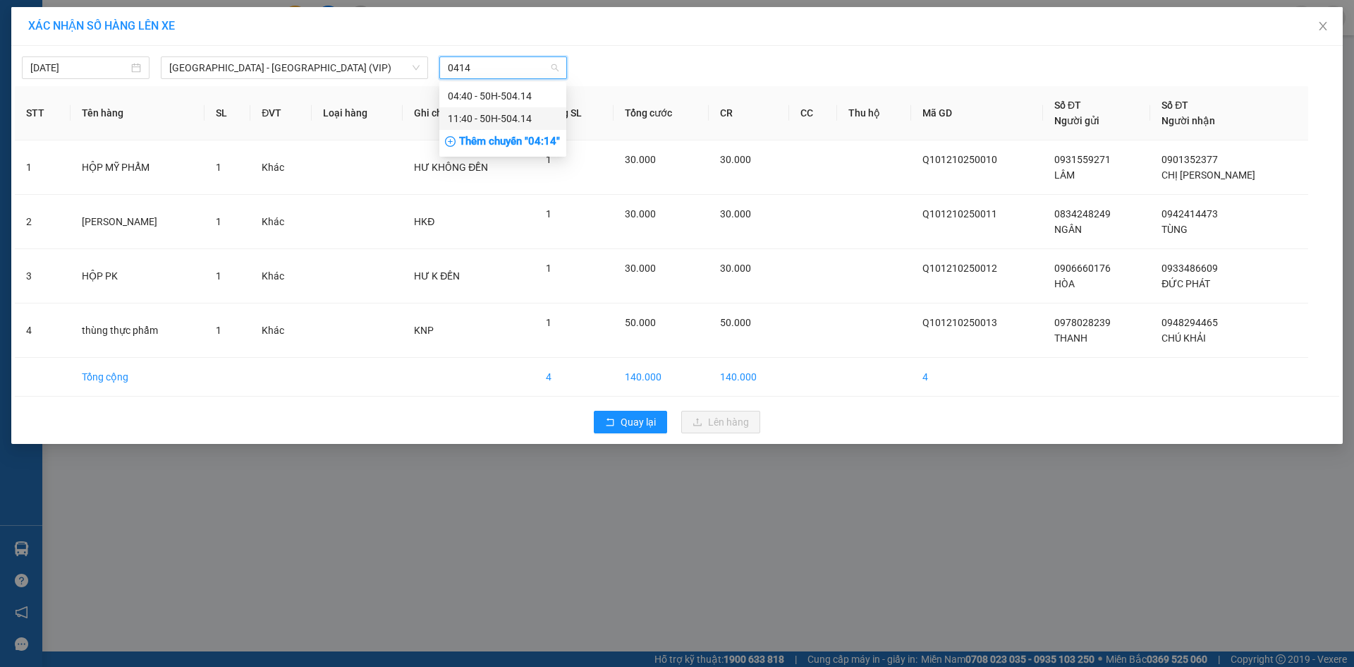
click at [506, 118] on div "11:40 - 50H-504.14" at bounding box center [503, 119] width 110 height 16
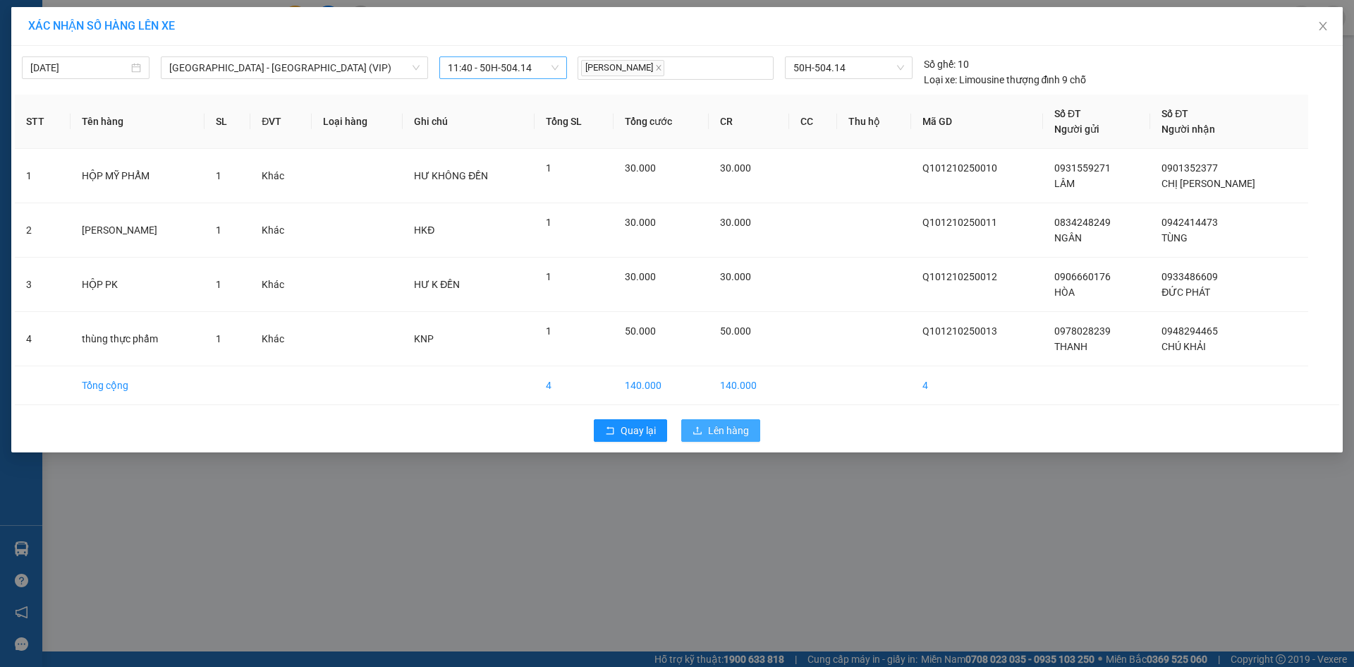
click at [714, 428] on span "Lên hàng" at bounding box center [728, 430] width 41 height 16
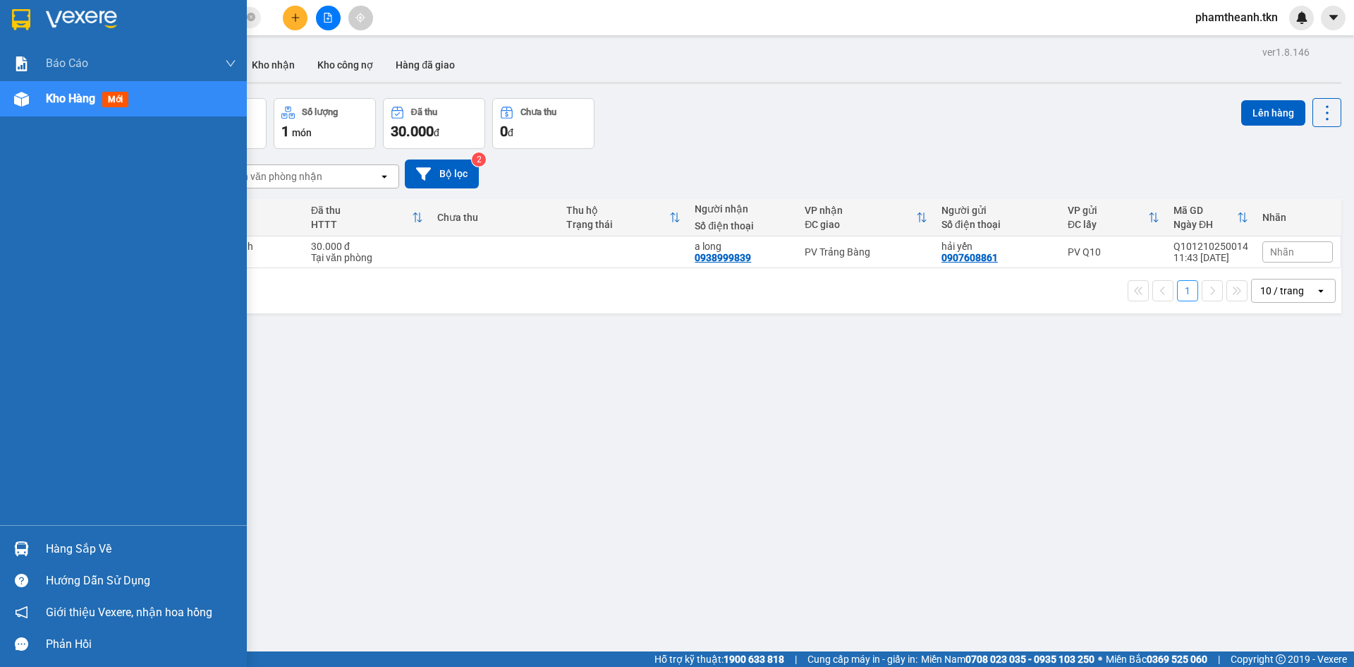
click at [78, 557] on div "Hàng sắp về" at bounding box center [123, 549] width 247 height 32
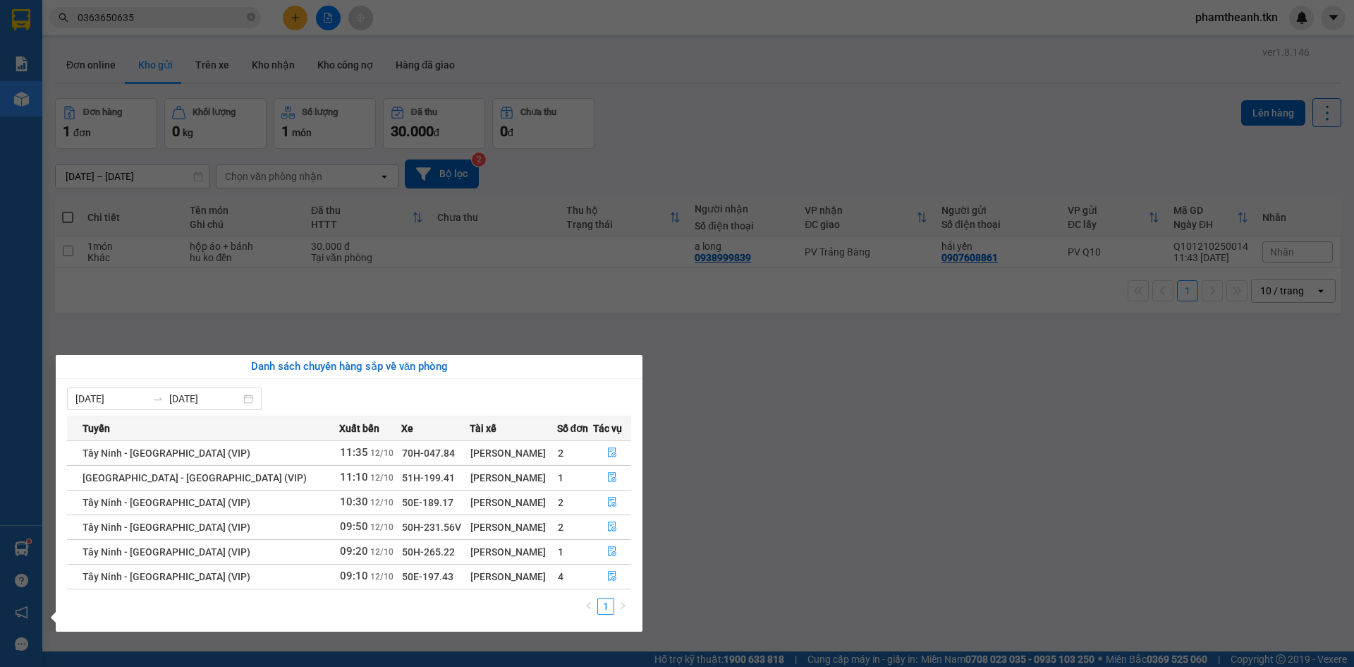
drag, startPoint x: 722, startPoint y: 372, endPoint x: 339, endPoint y: 162, distance: 436.6
click at [723, 378] on section "Kết quả tìm kiếm ( 35 ) Bộ lọc Mã ĐH Trạng thái Món hàng Thu hộ Tổng cước Chưa …" at bounding box center [677, 333] width 1354 height 667
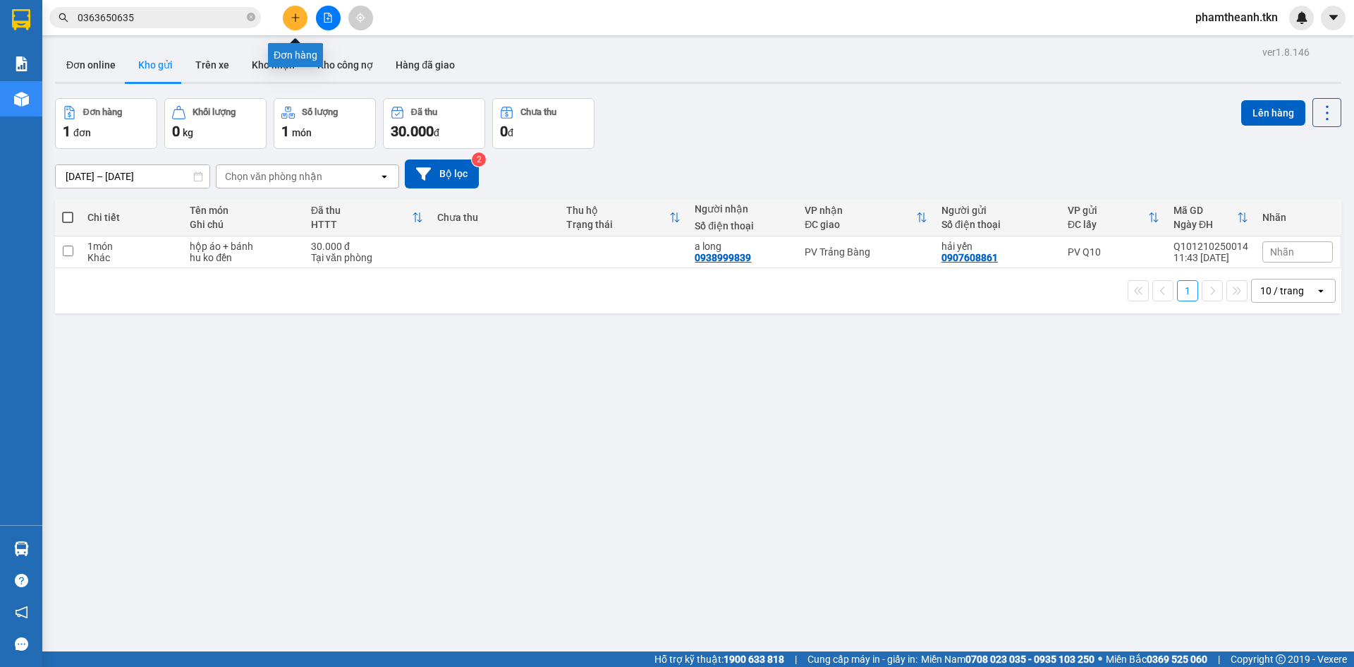
click at [298, 25] on button at bounding box center [295, 18] width 25 height 25
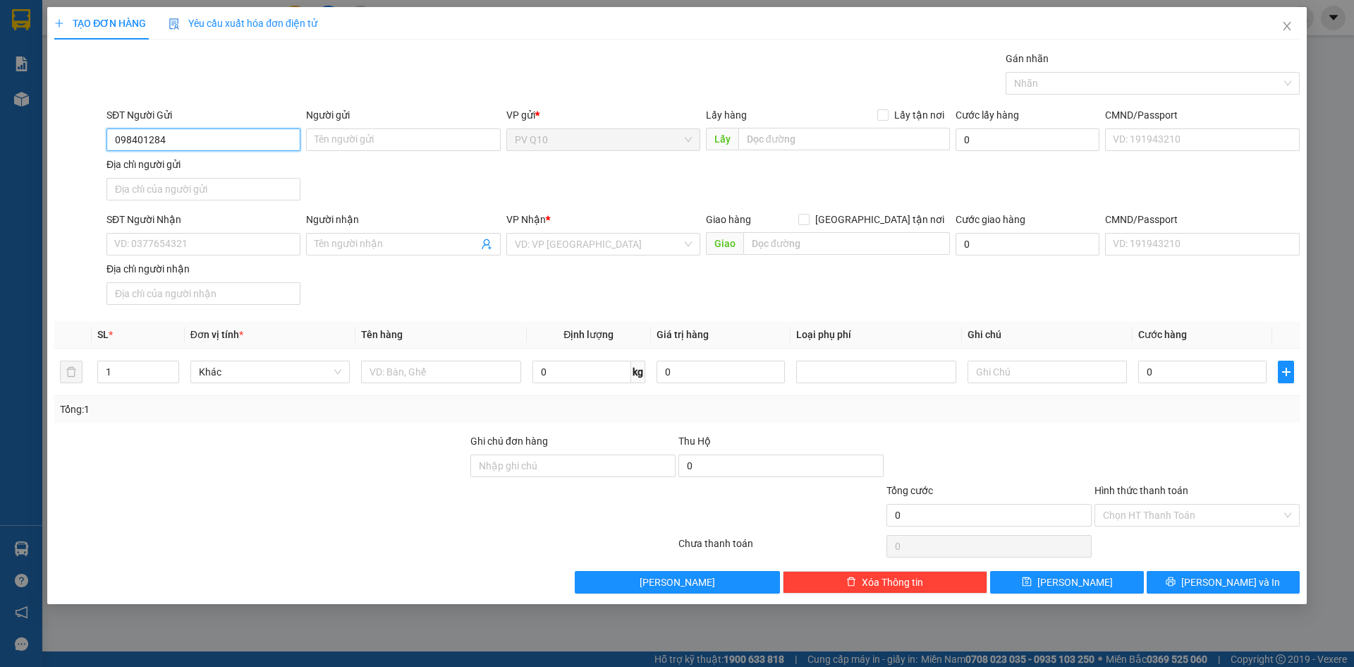
type input "0984012849"
click at [212, 161] on div "0984012849 - KIM ANH" at bounding box center [203, 168] width 177 height 16
type input "KIM ANH"
type input "0982498875"
type input "THUỲ ANH"
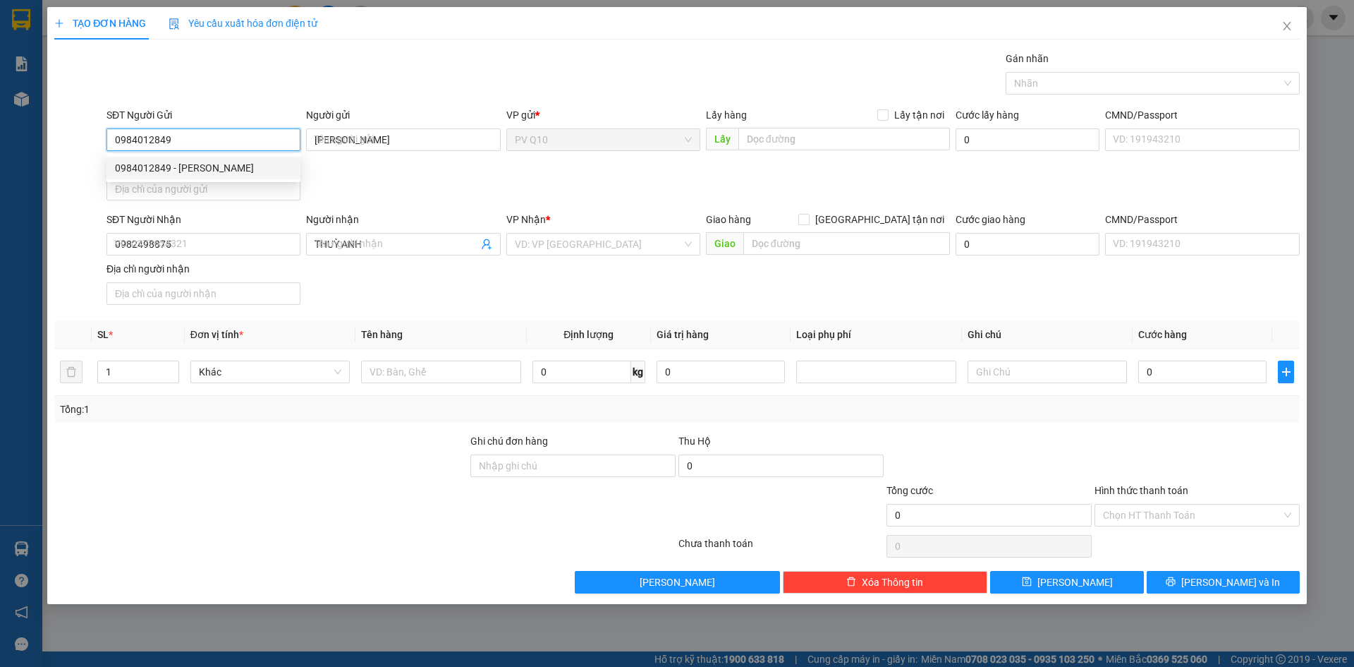
type input "30.000"
type input "0984012849"
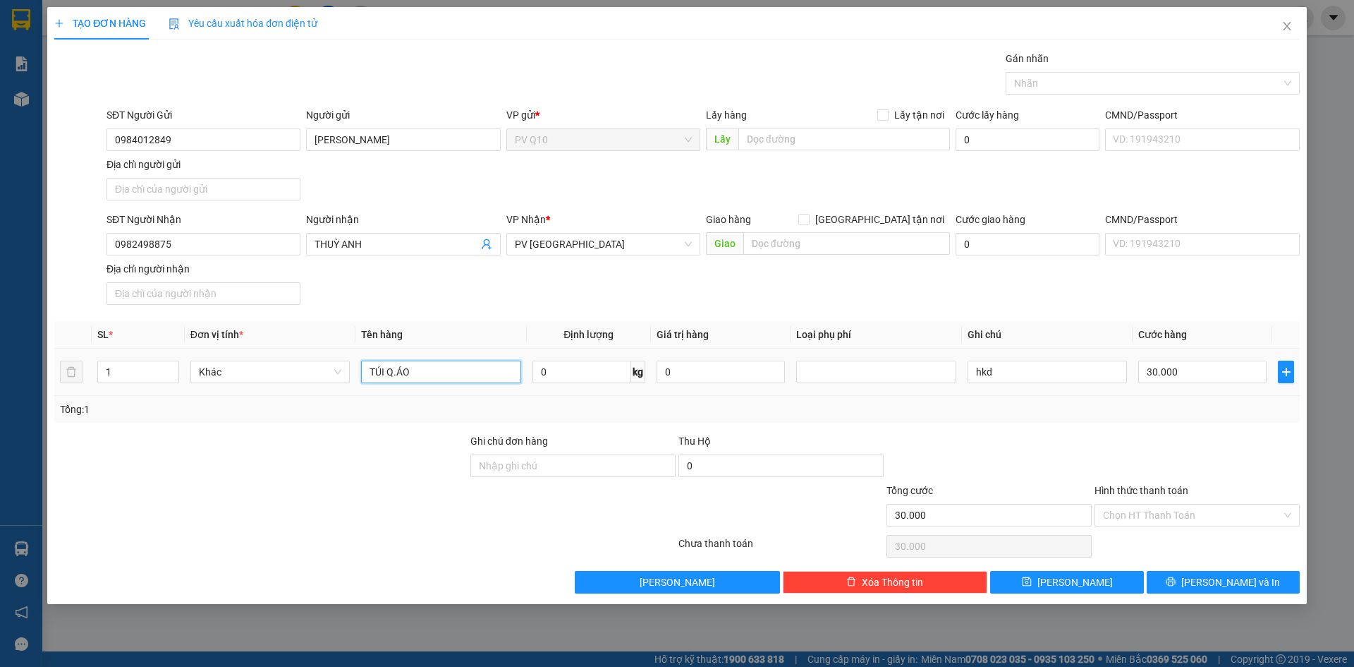
click at [444, 380] on input "TÚI Q.ÁO" at bounding box center [440, 371] width 159 height 23
type input "T"
type input "thùng đồ dùng"
click at [1236, 372] on input "30.000" at bounding box center [1202, 371] width 128 height 23
type input "5"
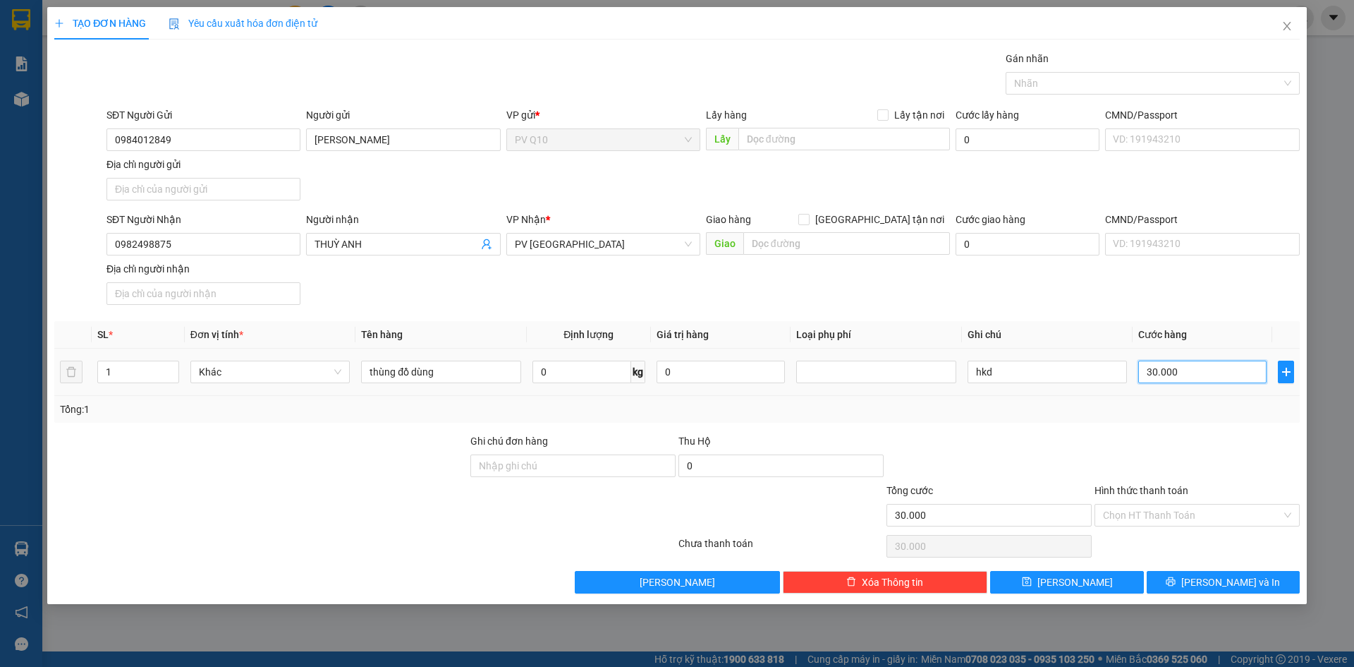
type input "5"
type input "50"
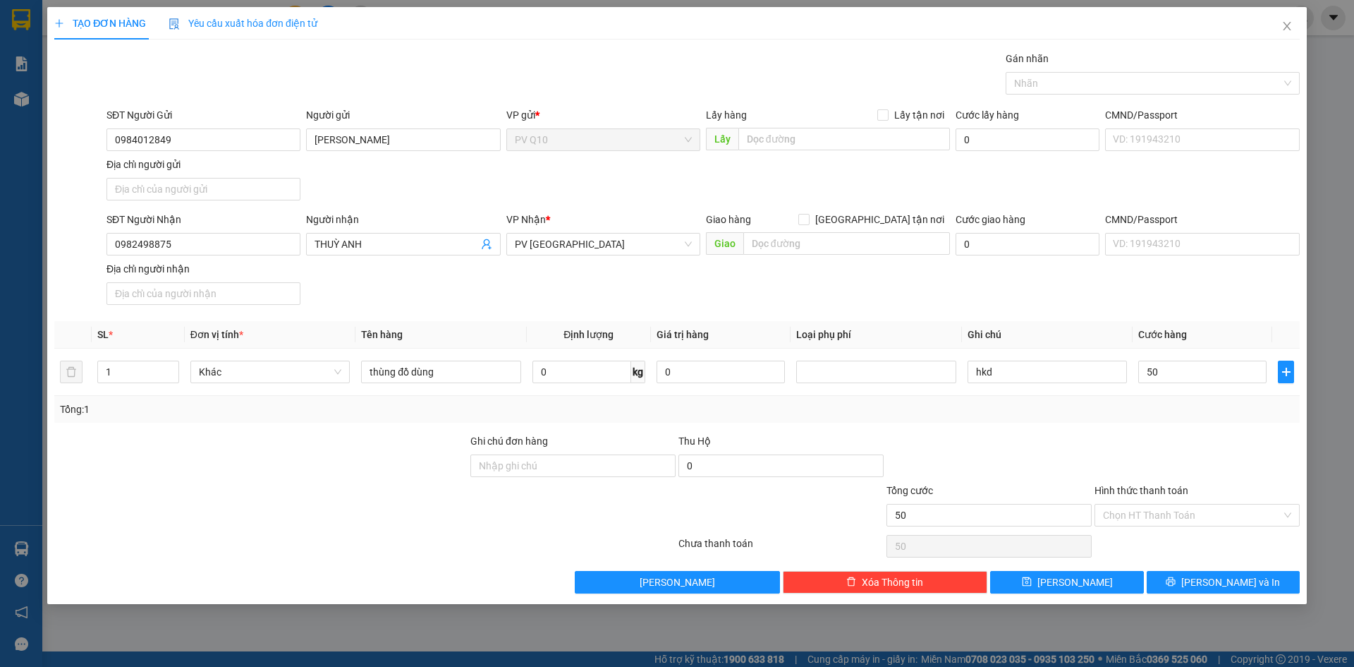
type input "50.000"
click at [1150, 413] on div "Tổng: 1" at bounding box center [677, 409] width 1246 height 27
click at [1135, 504] on input "Hình thức thanh toán" at bounding box center [1192, 514] width 178 height 21
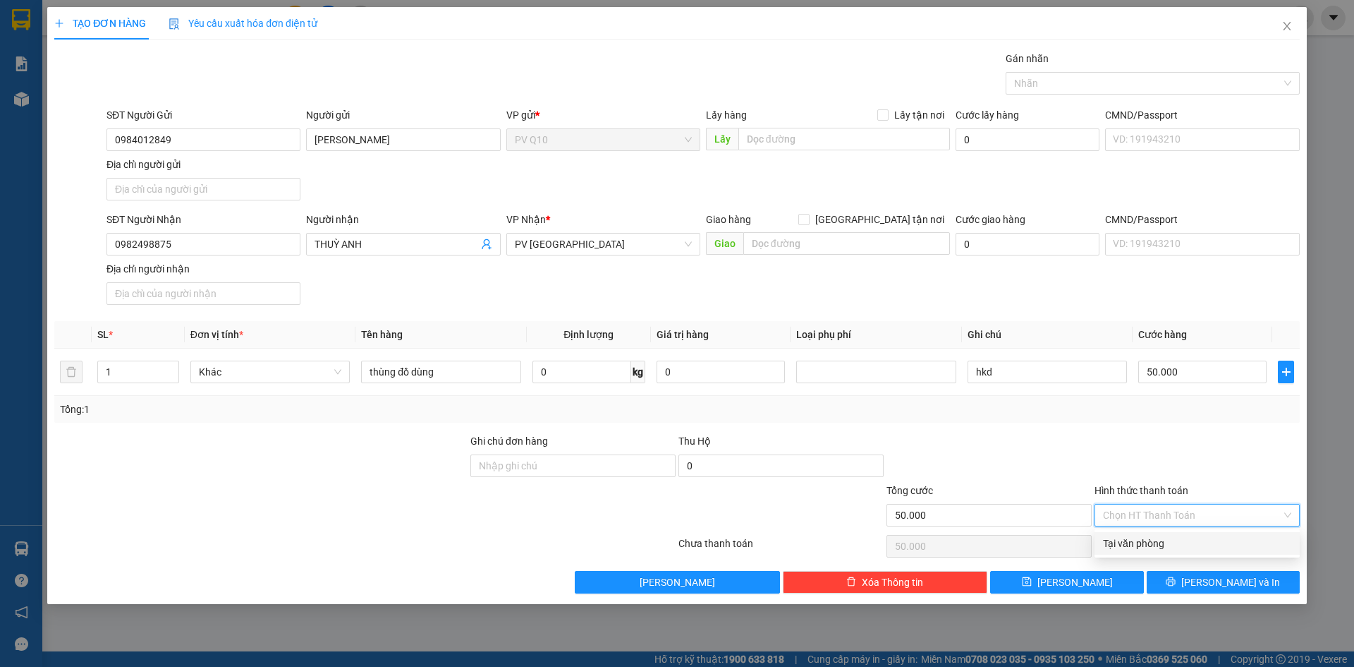
click at [1138, 530] on div "Transit Pickup Surcharge Ids Transit Deliver Surcharge Ids Transit Deliver Surc…" at bounding box center [677, 322] width 1246 height 542
click at [1150, 546] on div "Chọn HT Thanh Toán" at bounding box center [1197, 546] width 208 height 28
click at [1160, 517] on input "Hình thức thanh toán" at bounding box center [1192, 514] width 178 height 21
click at [1156, 540] on div "Tại văn phòng" at bounding box center [1197, 543] width 188 height 16
type input "0"
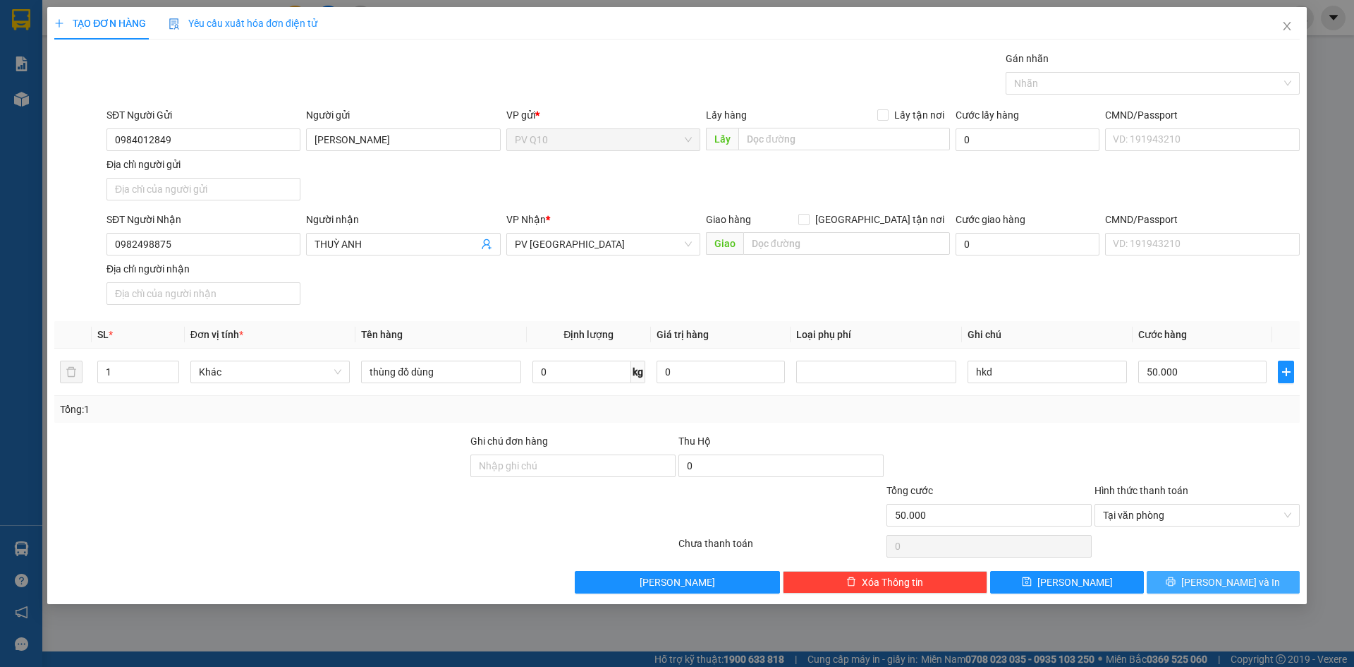
click at [1176, 579] on icon "printer" at bounding box center [1171, 581] width 10 height 10
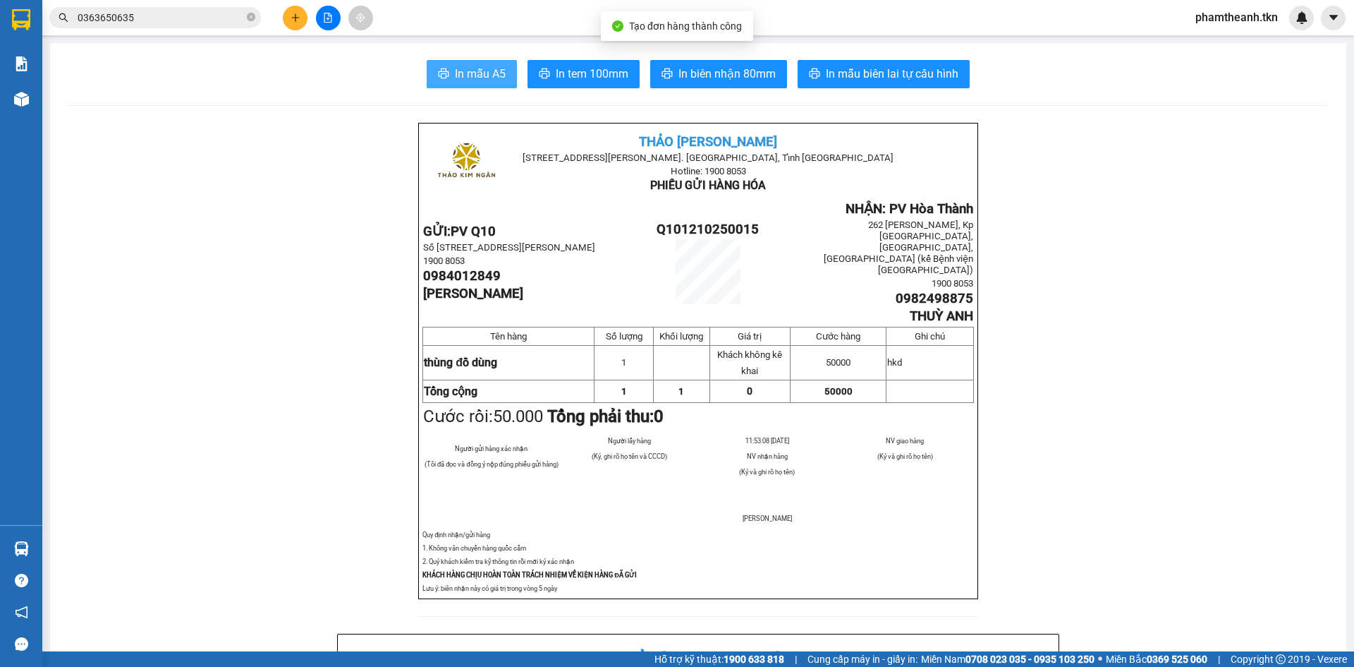
click at [455, 71] on span "In mẫu A5" at bounding box center [480, 74] width 51 height 18
click at [291, 19] on icon "plus" at bounding box center [296, 18] width 10 height 10
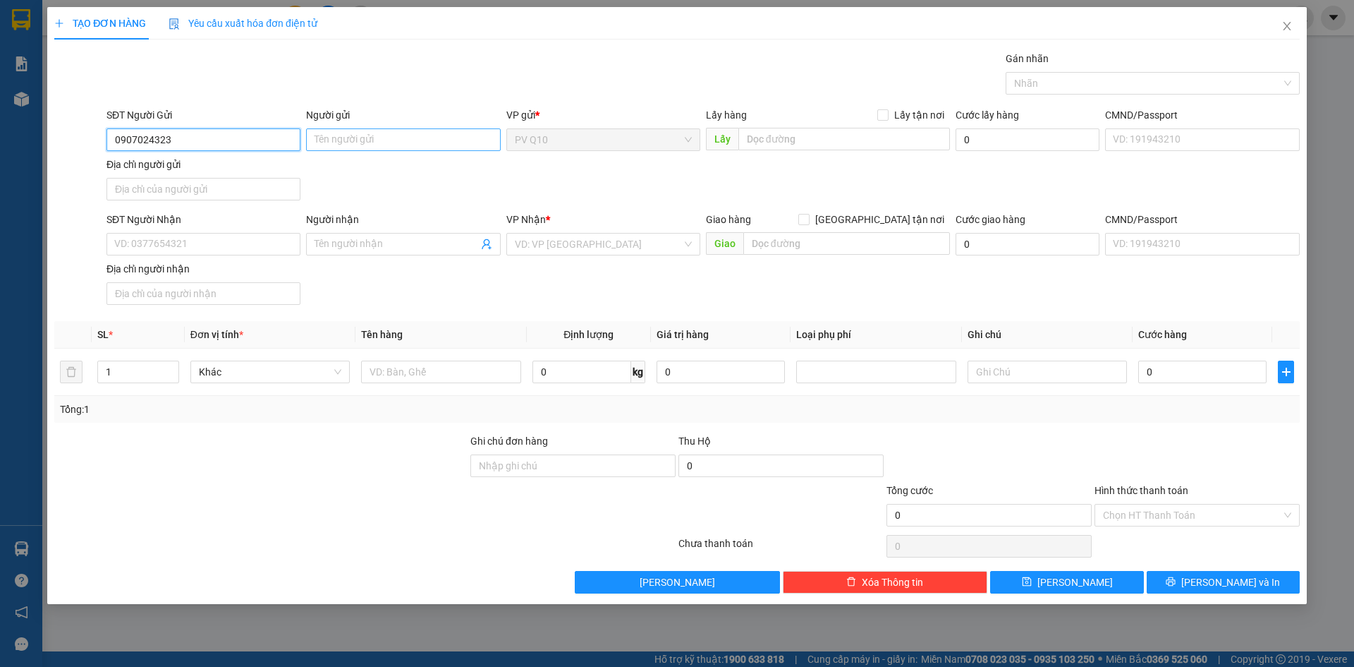
type input "0907024323"
click at [372, 143] on input "Người gửi" at bounding box center [403, 139] width 194 height 23
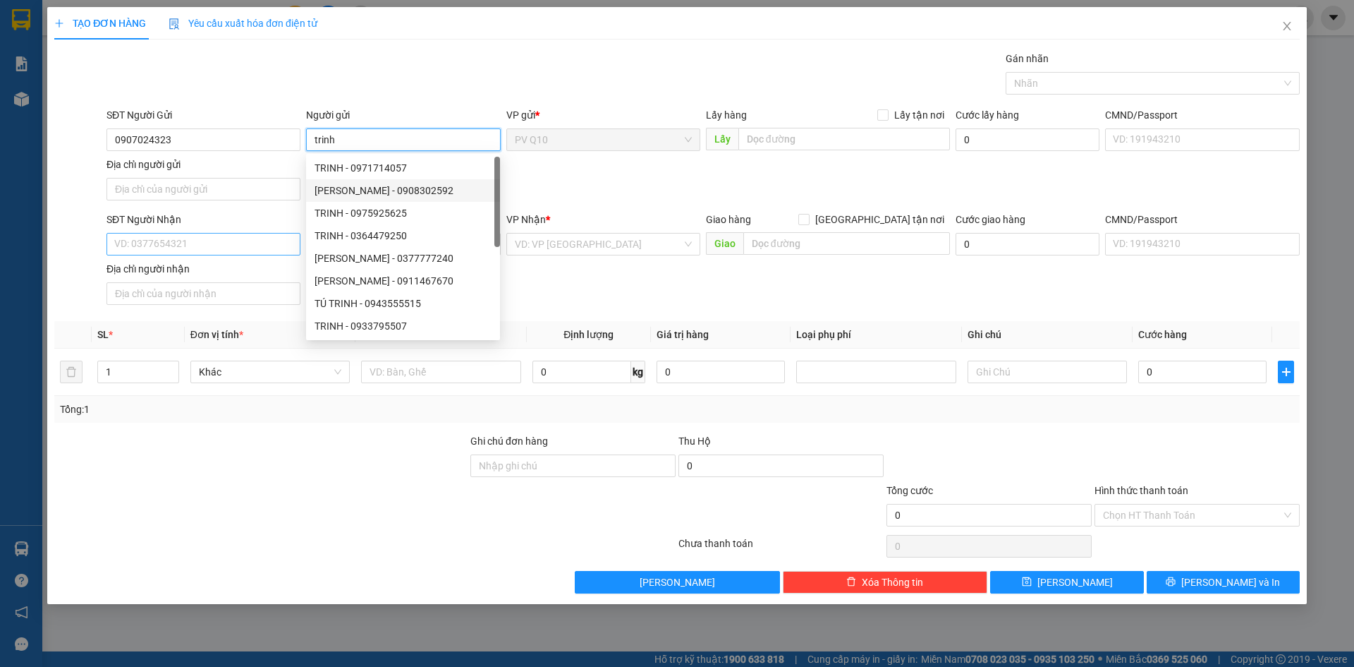
type input "trinh"
click at [224, 237] on input "SĐT Người Nhận" at bounding box center [204, 244] width 194 height 23
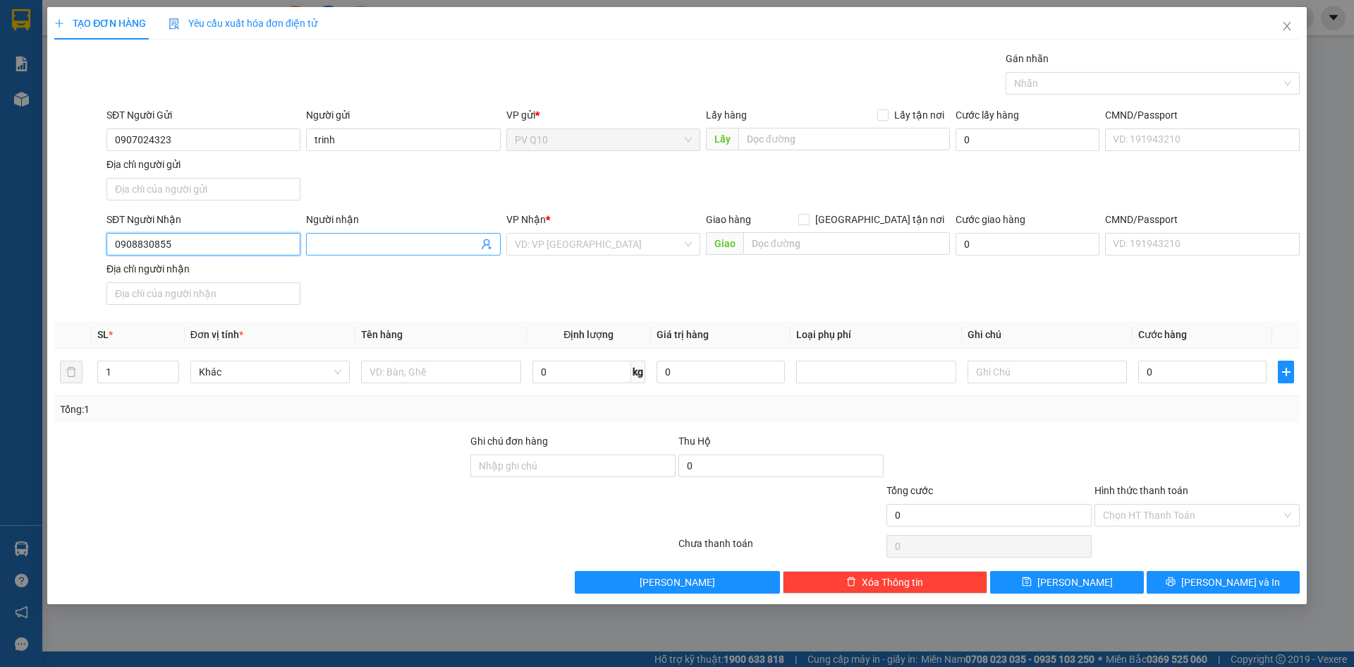
type input "0908830855"
click at [358, 243] on input "Người nhận" at bounding box center [396, 244] width 163 height 16
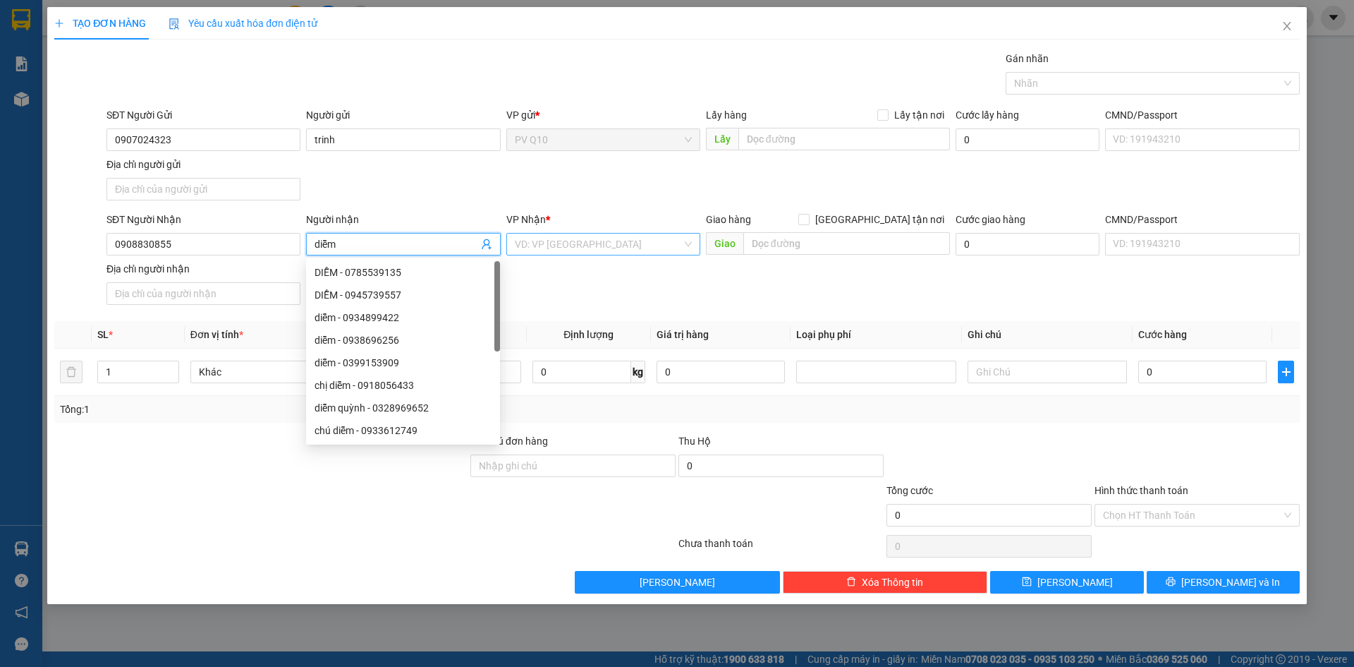
type input "diễm"
click at [578, 248] on input "search" at bounding box center [598, 243] width 167 height 21
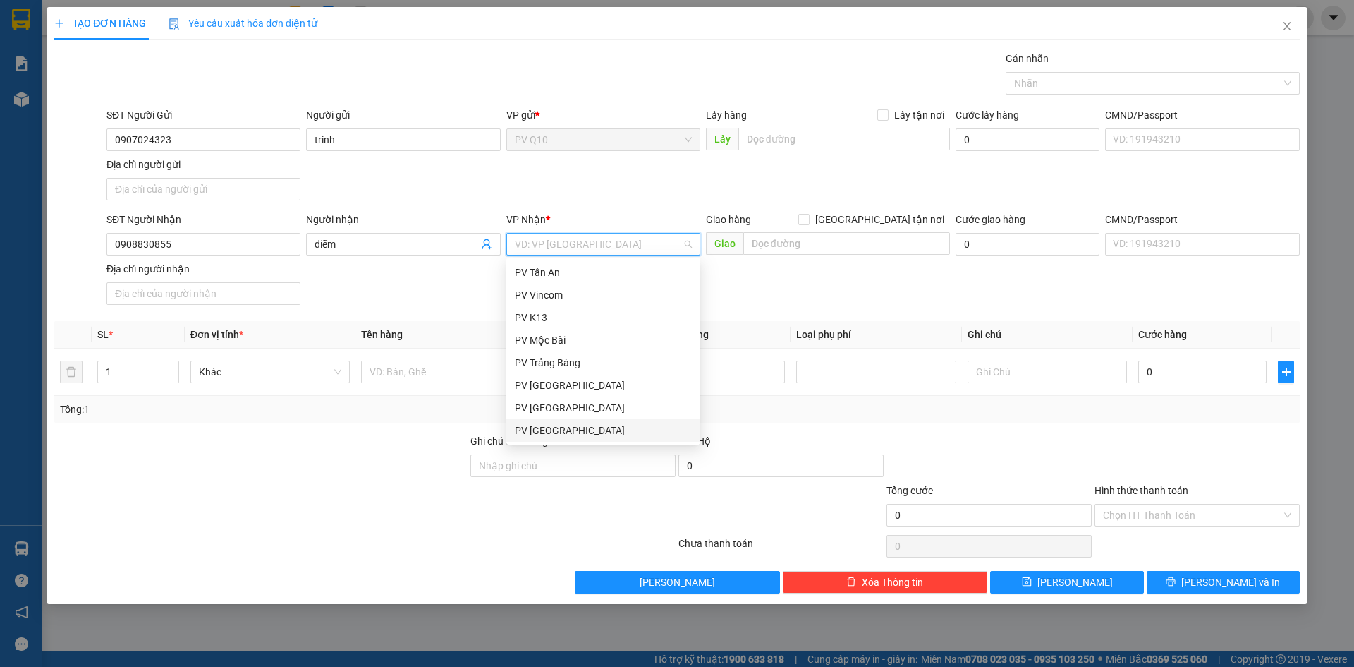
click at [557, 430] on div "PV Tây Ninh" at bounding box center [603, 430] width 177 height 16
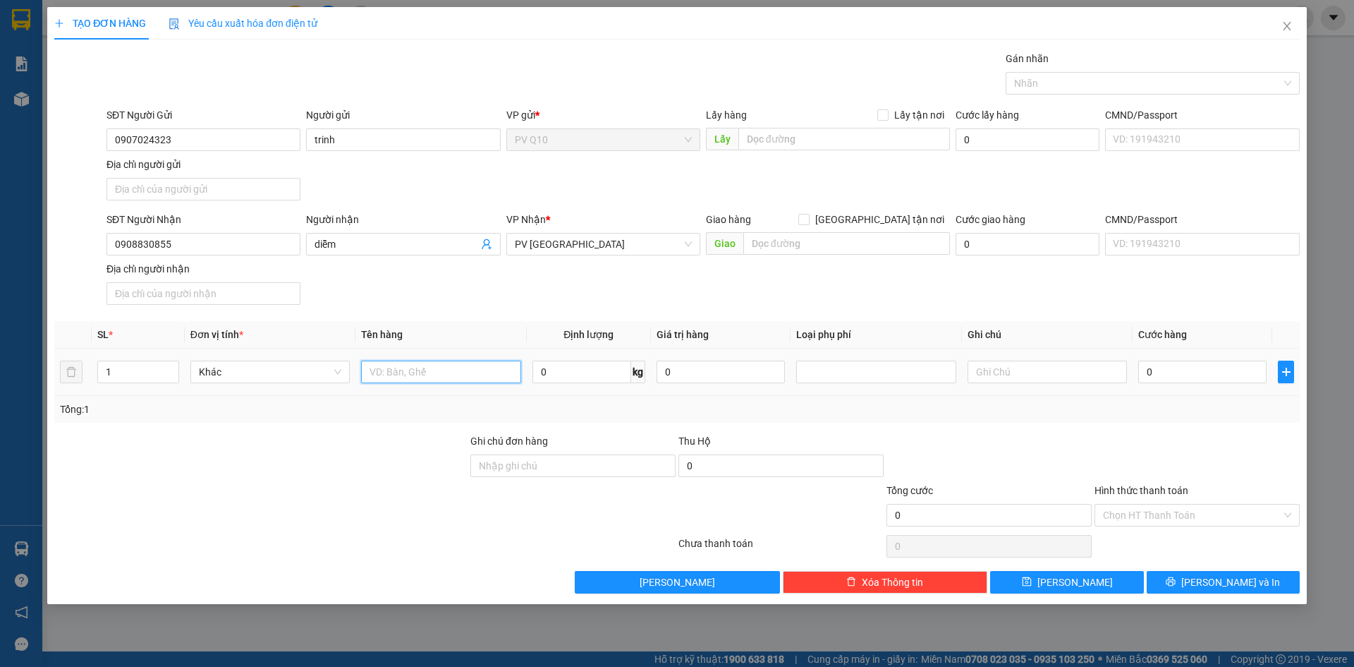
click at [434, 376] on input "text" at bounding box center [440, 371] width 159 height 23
type input "thùng trái cây"
click at [1033, 375] on input "text" at bounding box center [1047, 371] width 159 height 23
type input "hu ko dèn"
click at [1219, 363] on input "0" at bounding box center [1202, 371] width 128 height 23
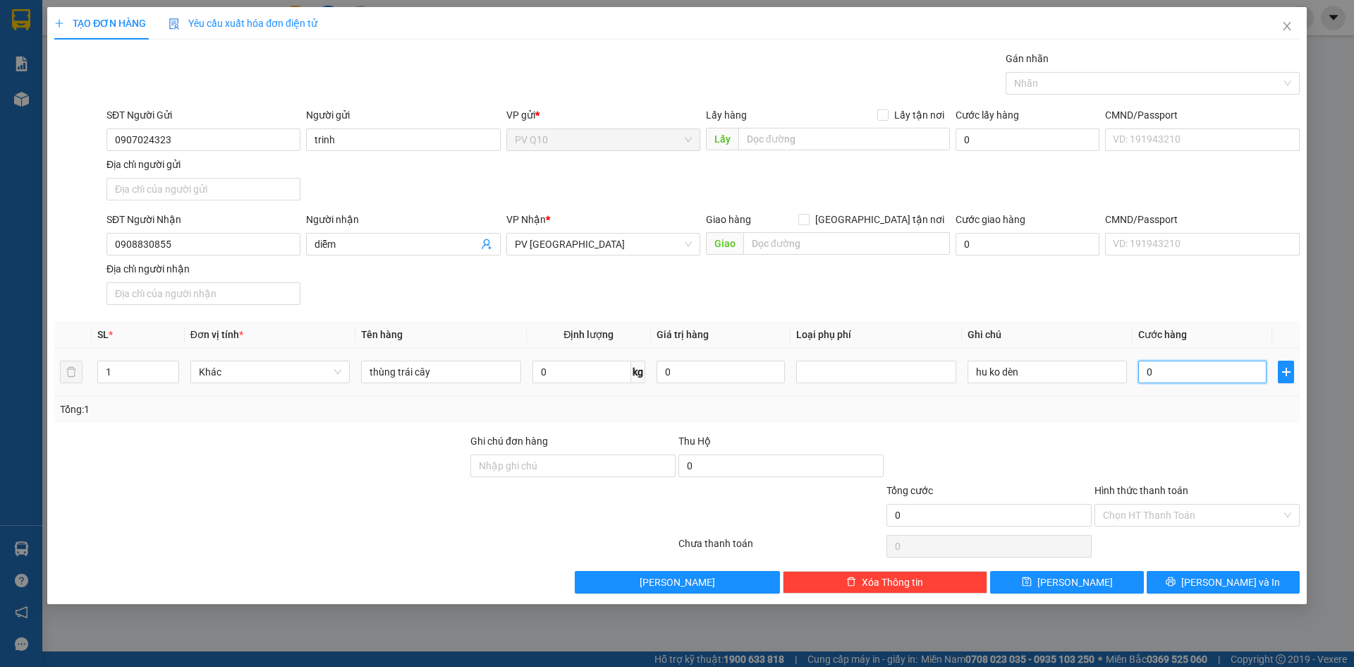
type input "4"
type input "40"
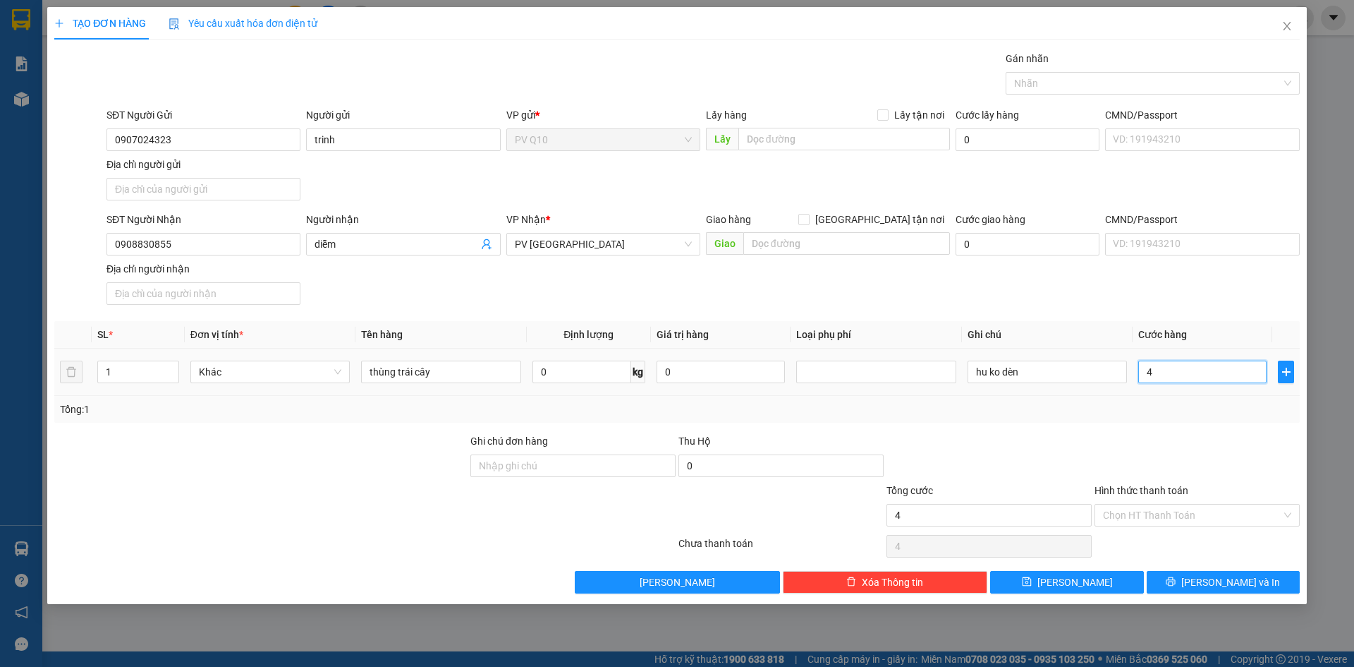
type input "40"
type input "40.000"
click at [1201, 451] on div at bounding box center [1197, 457] width 208 height 49
click at [1176, 515] on input "Hình thức thanh toán" at bounding box center [1192, 514] width 178 height 21
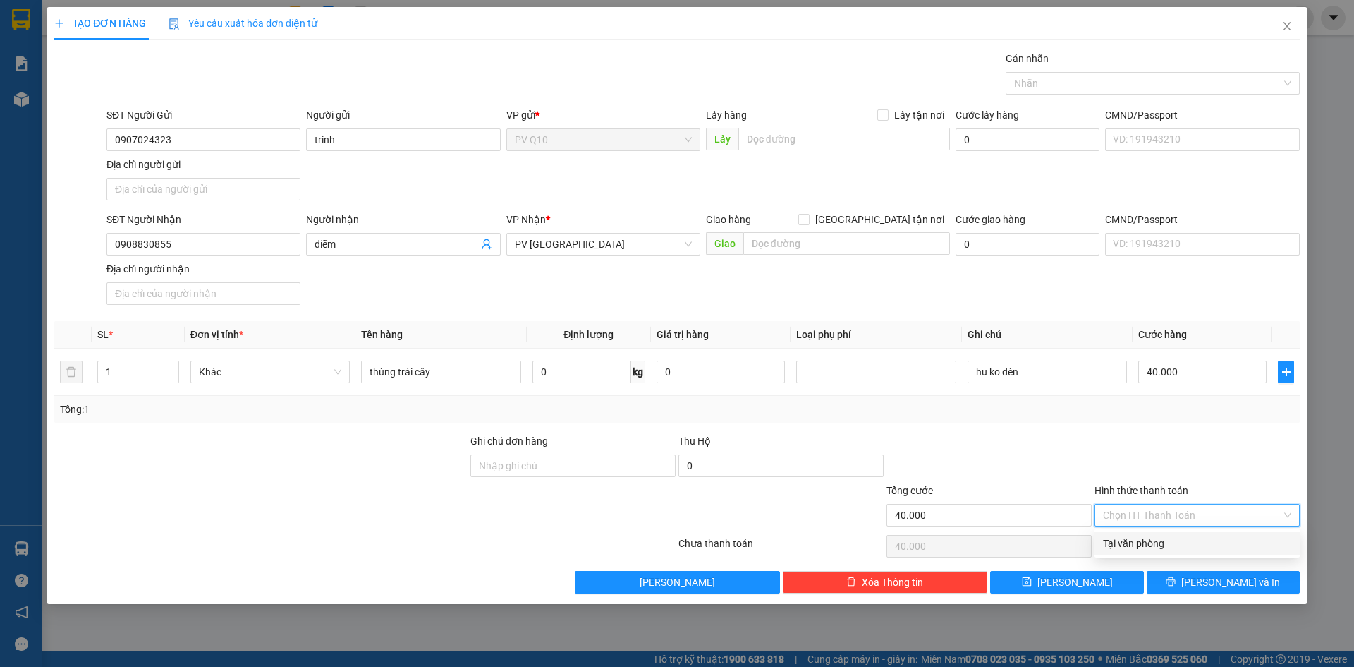
click at [1150, 548] on div "Tại văn phòng" at bounding box center [1197, 543] width 188 height 16
type input "0"
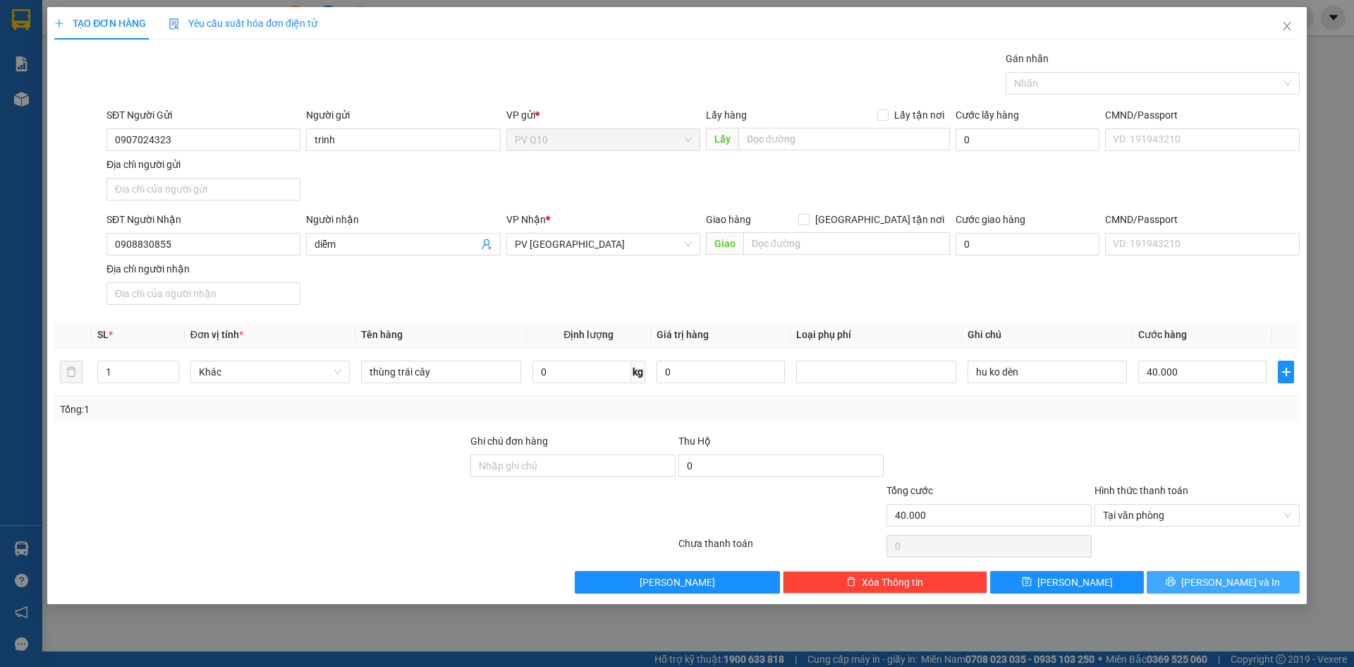
click at [1184, 578] on button "Lưu và In" at bounding box center [1223, 582] width 153 height 23
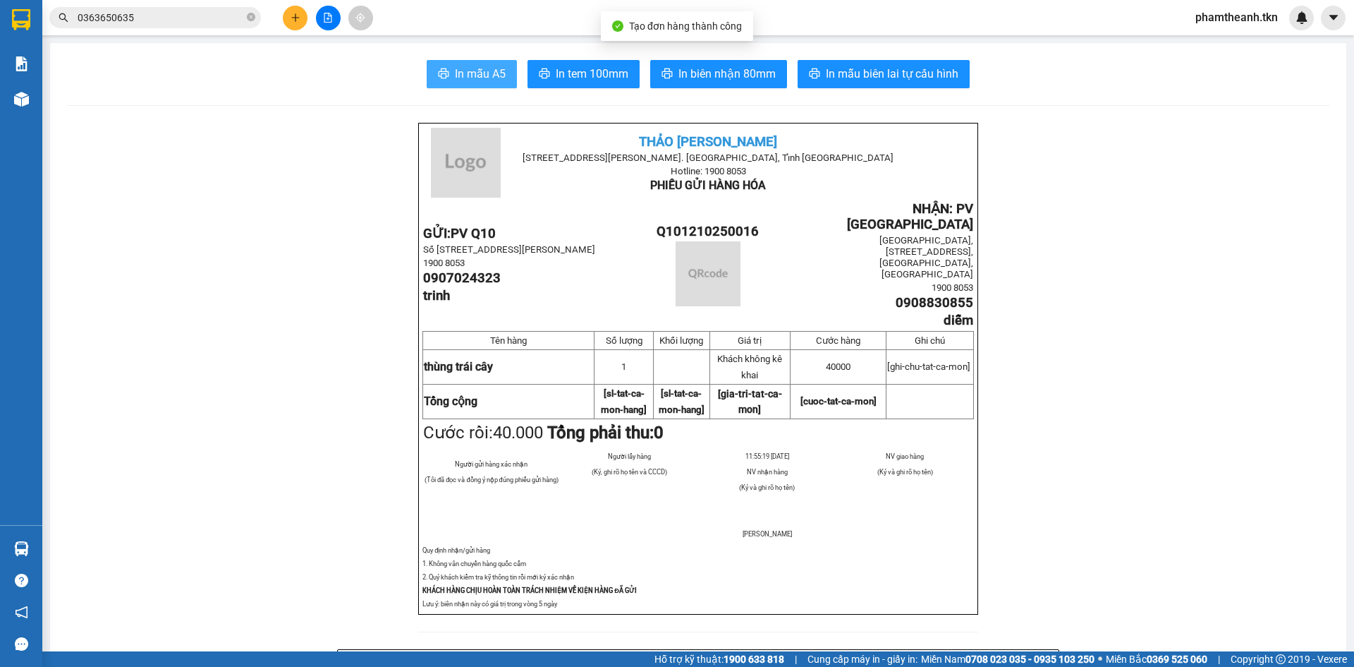
click at [454, 62] on button "In mẫu A5" at bounding box center [472, 74] width 90 height 28
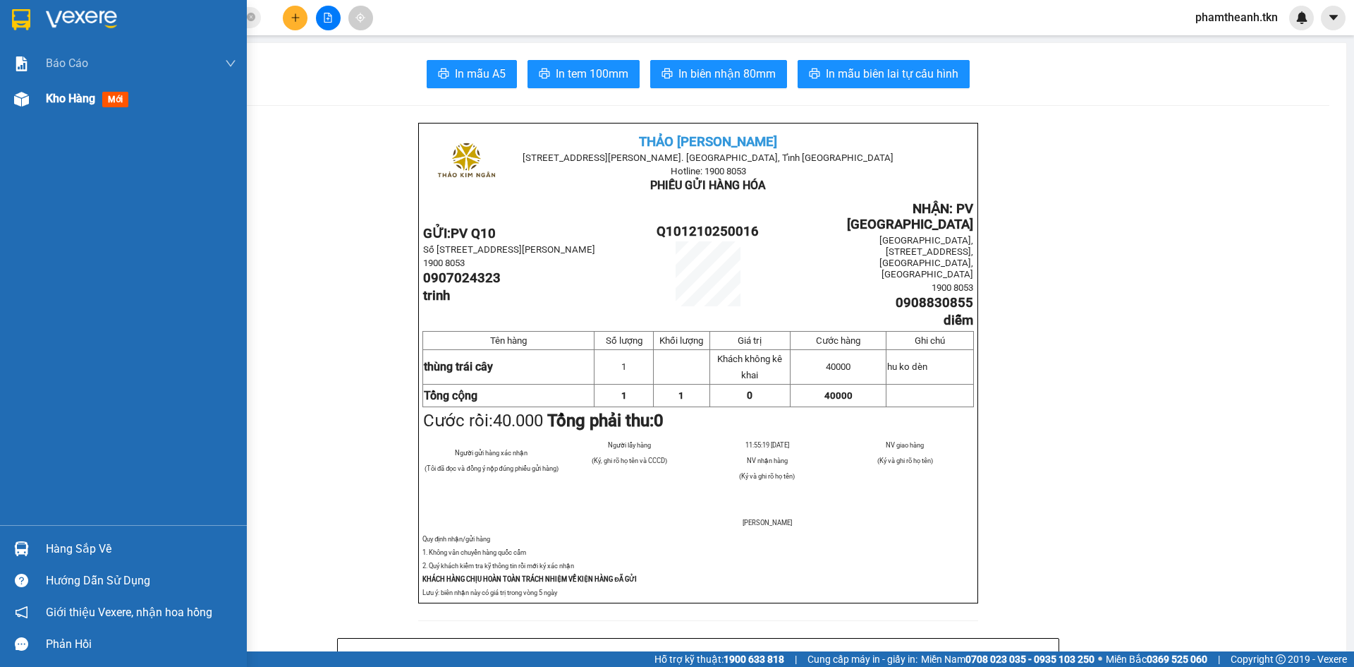
click at [64, 110] on div "Kho hàng mới" at bounding box center [141, 98] width 190 height 35
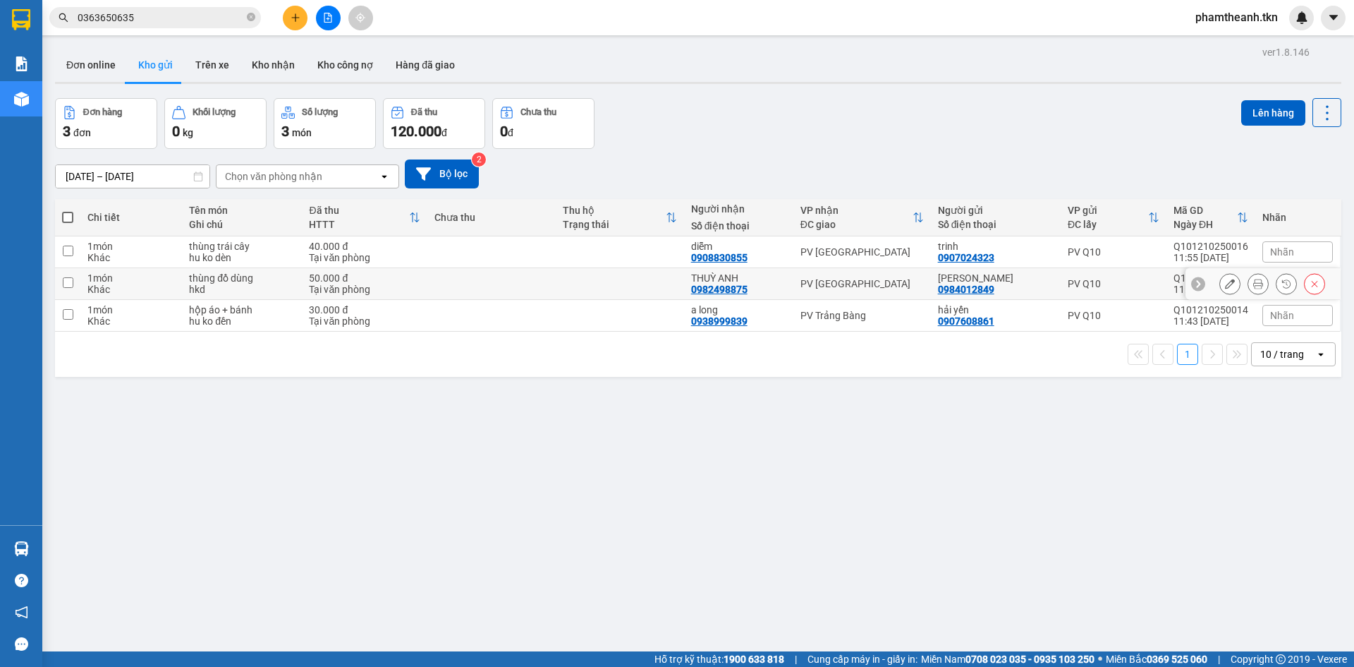
click at [1220, 286] on button at bounding box center [1230, 284] width 20 height 25
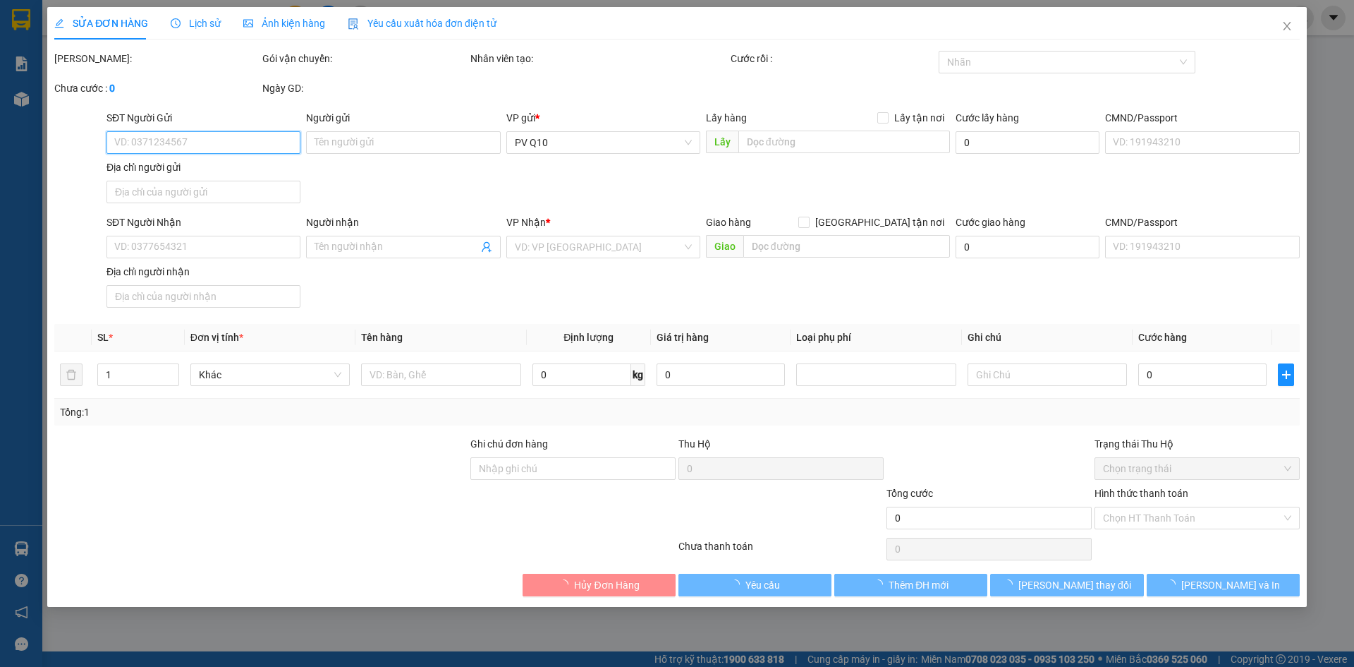
type input "0984012849"
type input "KIM ANH"
type input "0982498875"
type input "THUỲ ANH"
type input "50.000"
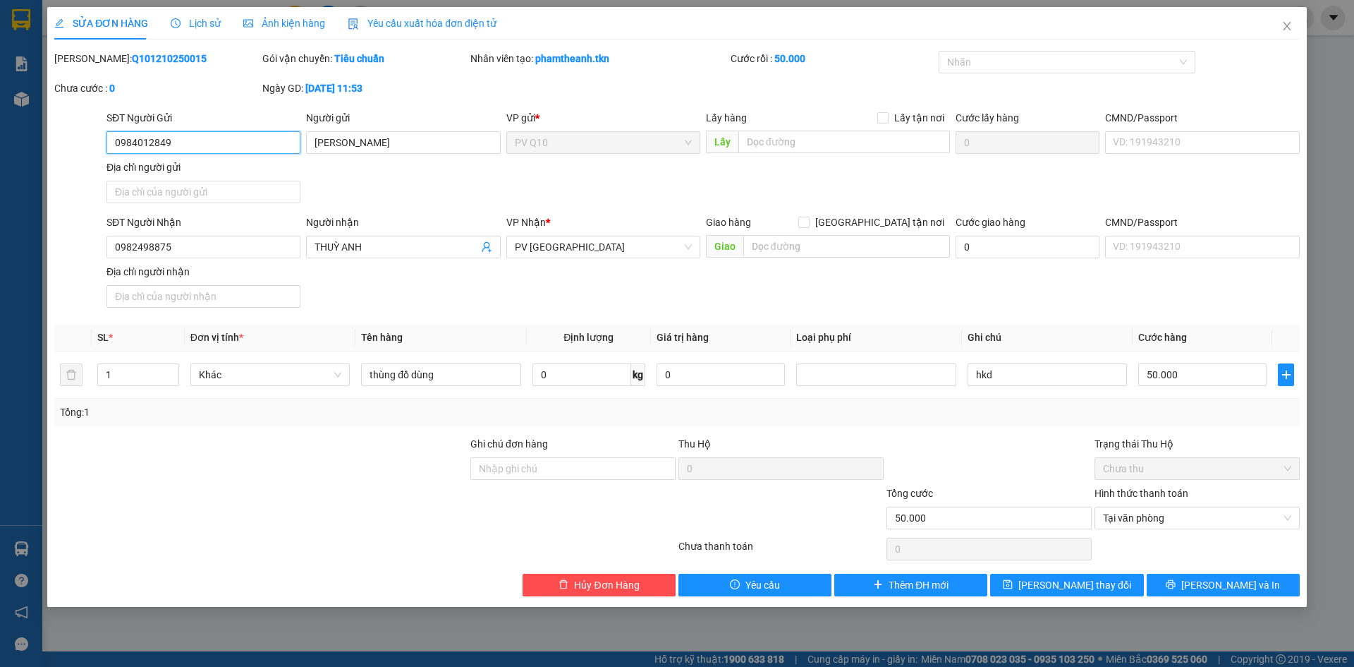
drag, startPoint x: 185, startPoint y: 140, endPoint x: 105, endPoint y: 142, distance: 79.8
click at [105, 142] on div "SĐT Người Gửi 0984012849 0984012849" at bounding box center [204, 134] width 200 height 49
click at [189, 143] on input "SĐT Người Gửi" at bounding box center [204, 142] width 194 height 23
type input "0"
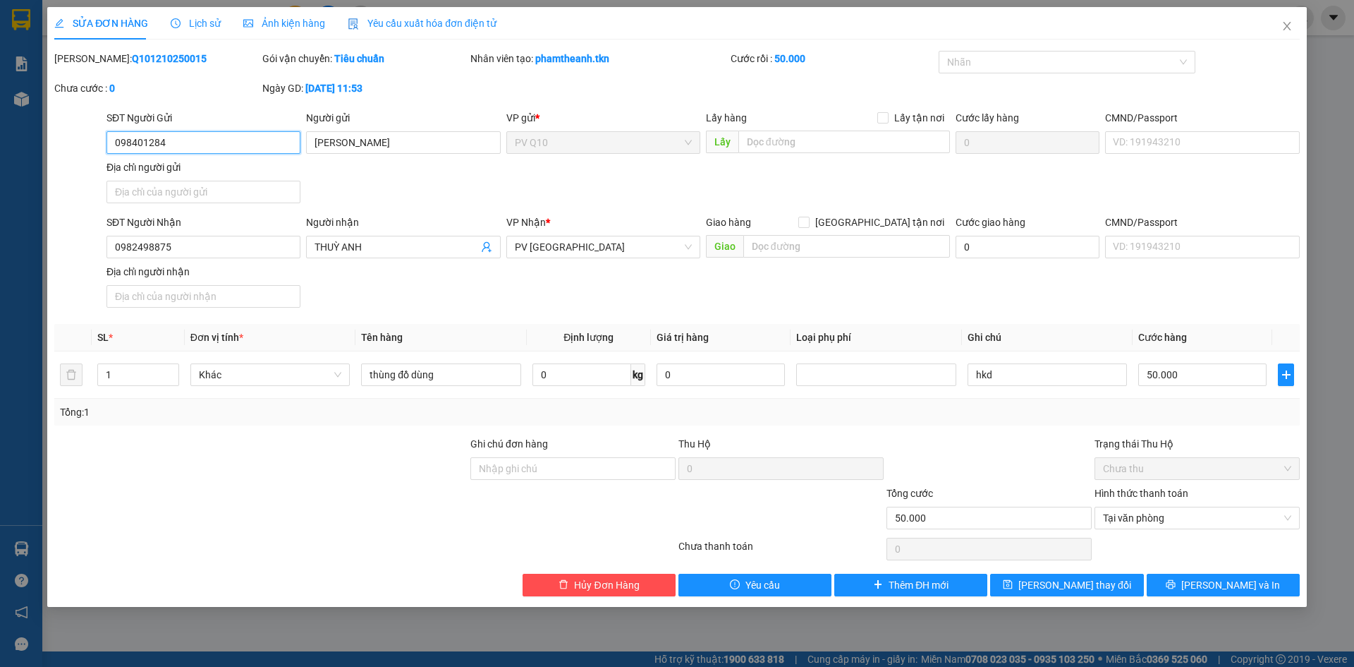
type input "0984012849"
drag, startPoint x: 181, startPoint y: 146, endPoint x: 105, endPoint y: 146, distance: 76.2
click at [105, 146] on div "SĐT Người Gửi 0984012849 0984012849" at bounding box center [204, 134] width 200 height 49
click at [620, 588] on span "Hủy Đơn Hàng" at bounding box center [606, 585] width 65 height 16
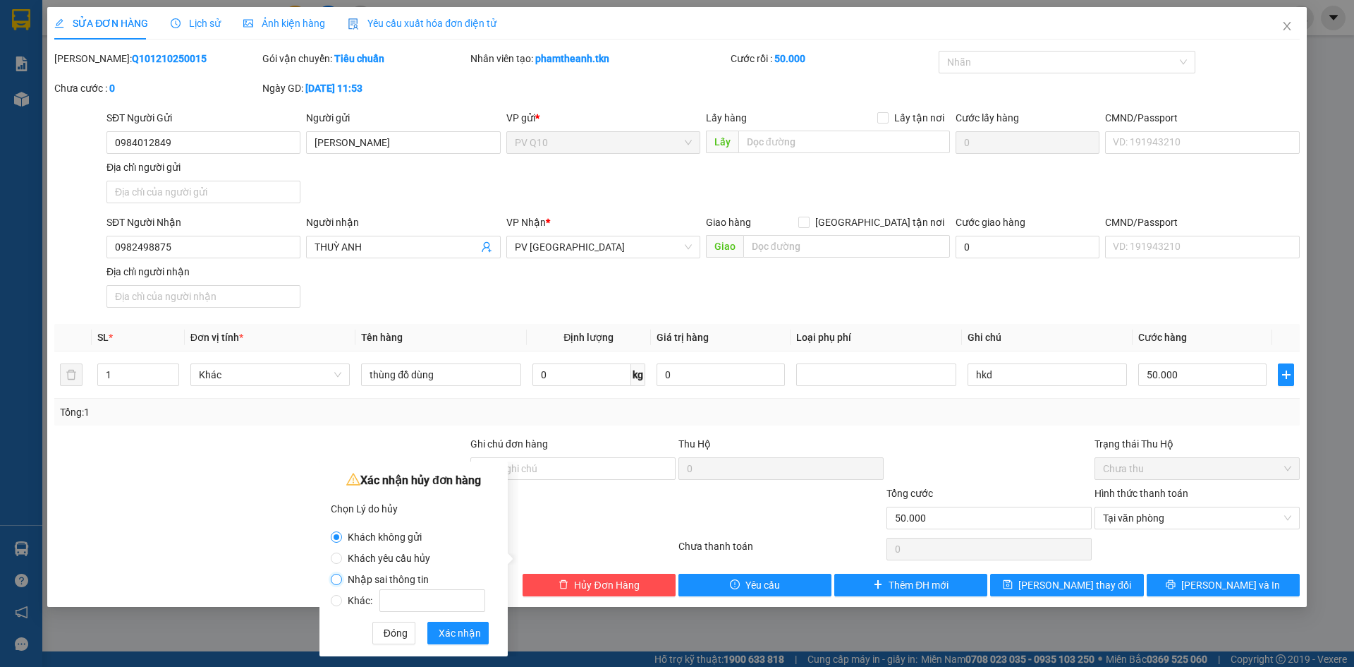
click at [339, 575] on input "Nhập sai thông tin" at bounding box center [336, 578] width 11 height 11
radio input "true"
radio input "false"
click at [457, 634] on span "Xác nhận" at bounding box center [460, 633] width 42 height 16
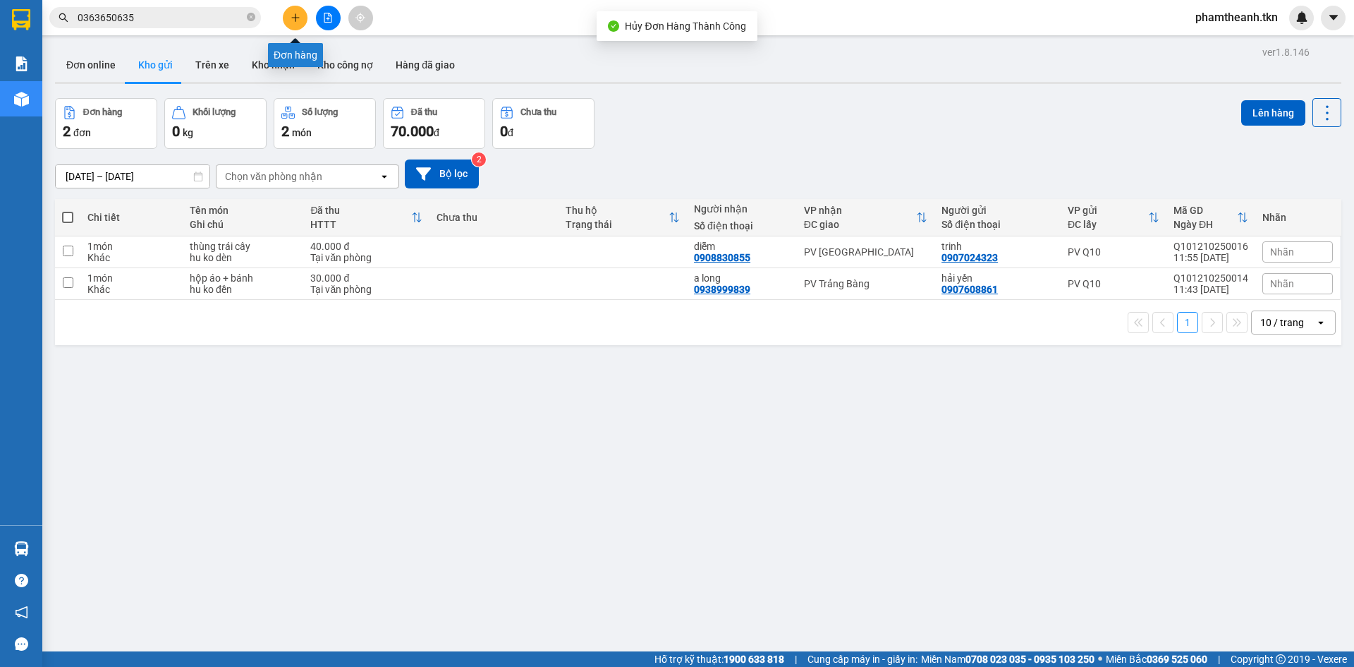
click at [298, 23] on button at bounding box center [295, 18] width 25 height 25
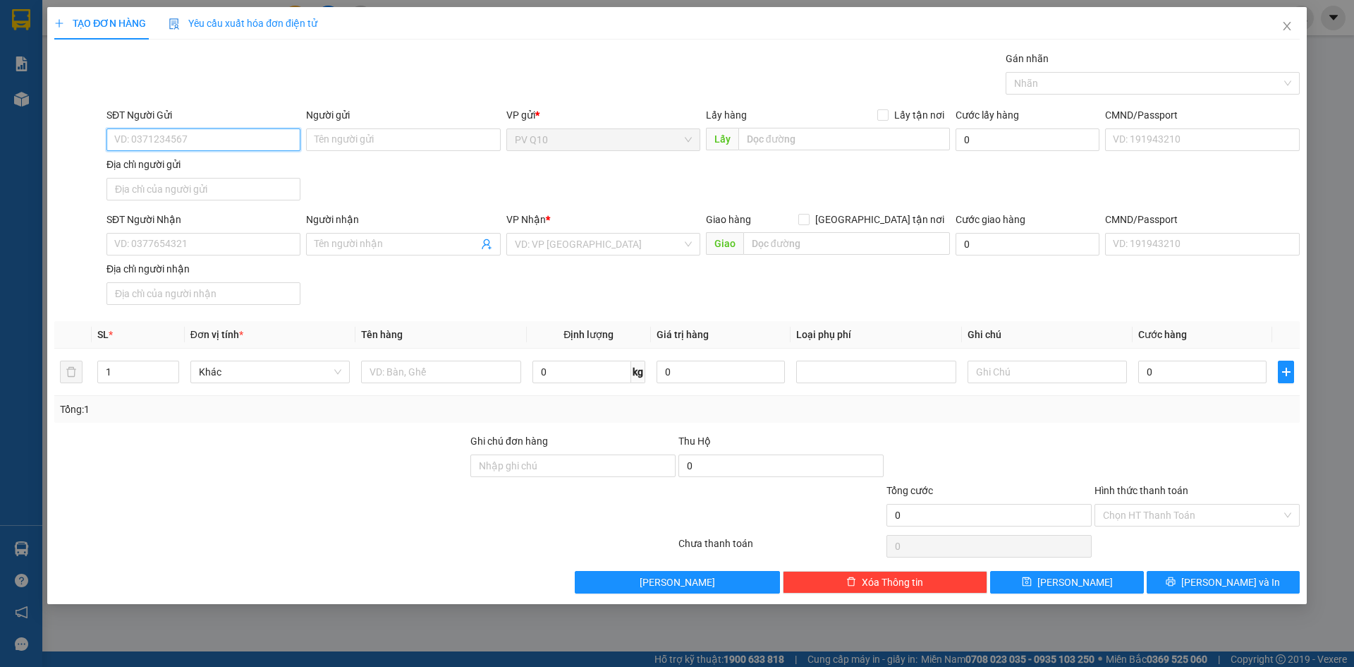
paste input "0984012849"
type input "0984012849"
click at [244, 164] on div "0984012849 - KIM ANH" at bounding box center [203, 168] width 177 height 16
type input "KIM ANH"
type input "0982498875"
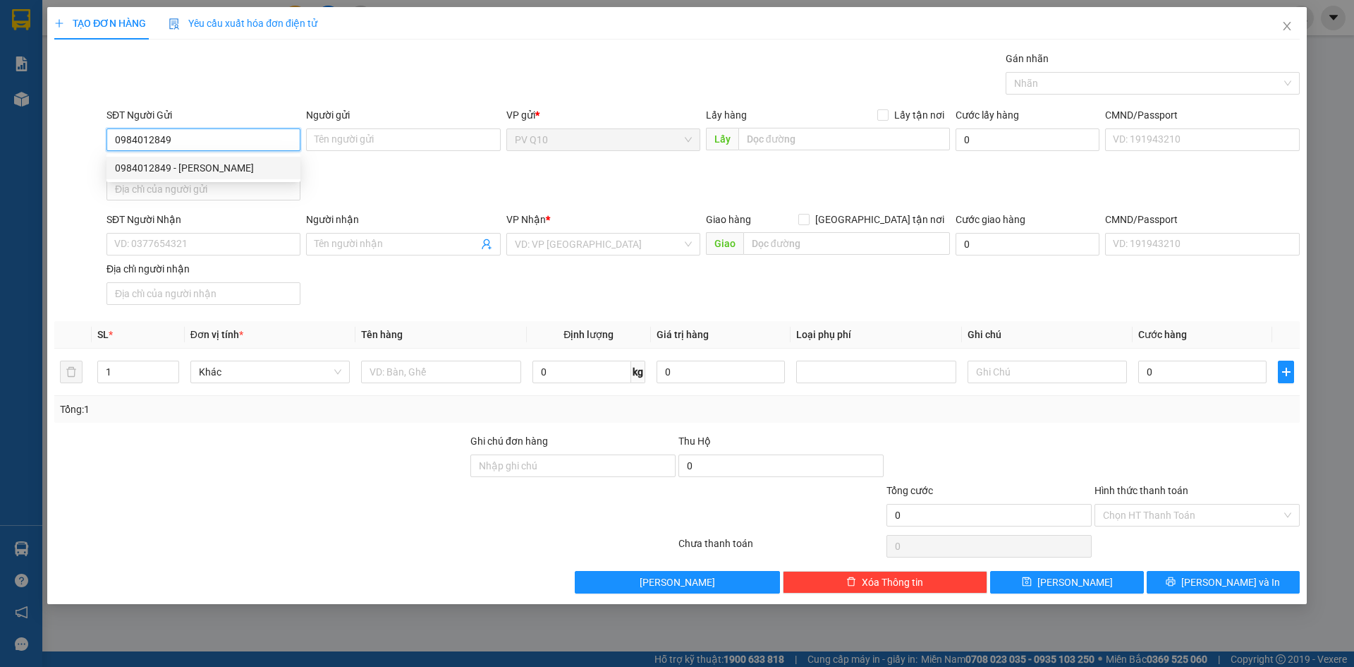
type input "THUỲ ANH"
type input "30.000"
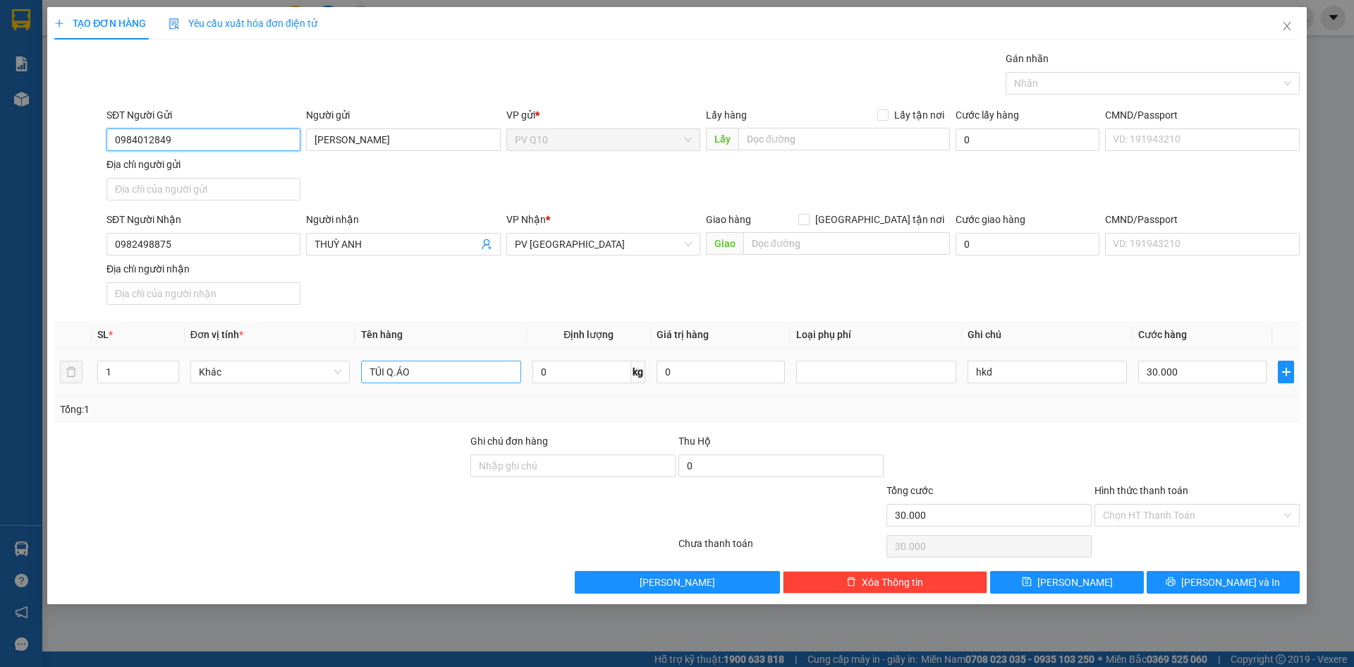
type input "0984012849"
click at [451, 378] on input "TÚI Q.ÁO" at bounding box center [440, 371] width 159 height 23
type input "T"
type input "thùng đồ dùng"
click at [1200, 377] on input "30.000" at bounding box center [1202, 371] width 128 height 23
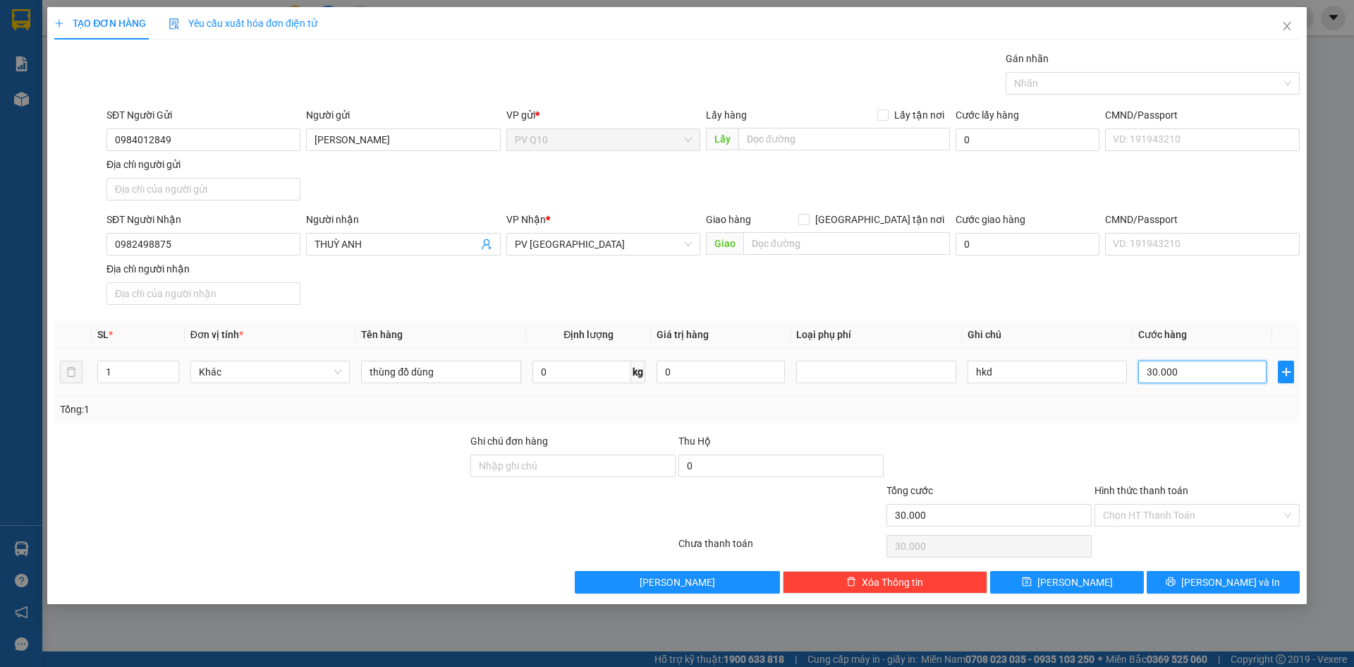
type input "4"
type input "40"
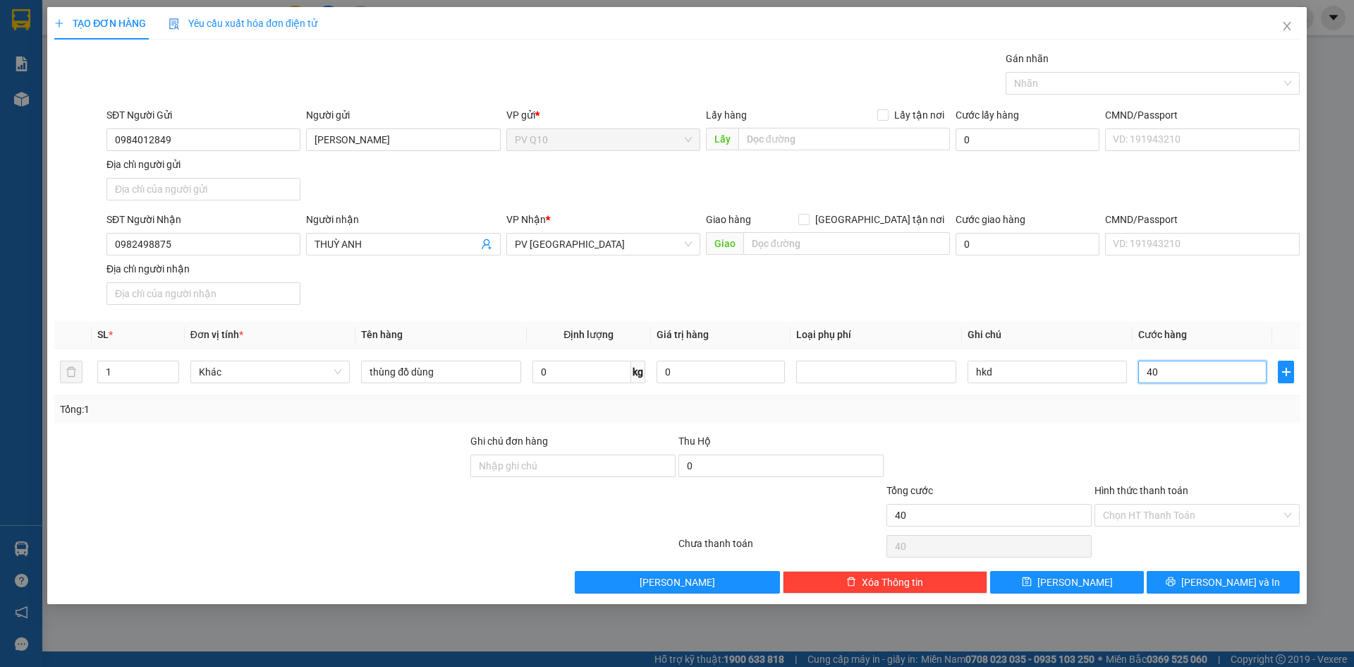
type input "40"
type input "40.000"
click at [1186, 429] on div "Transit Pickup Surcharge Ids Transit Deliver Surcharge Ids Transit Deliver Surc…" at bounding box center [677, 322] width 1246 height 542
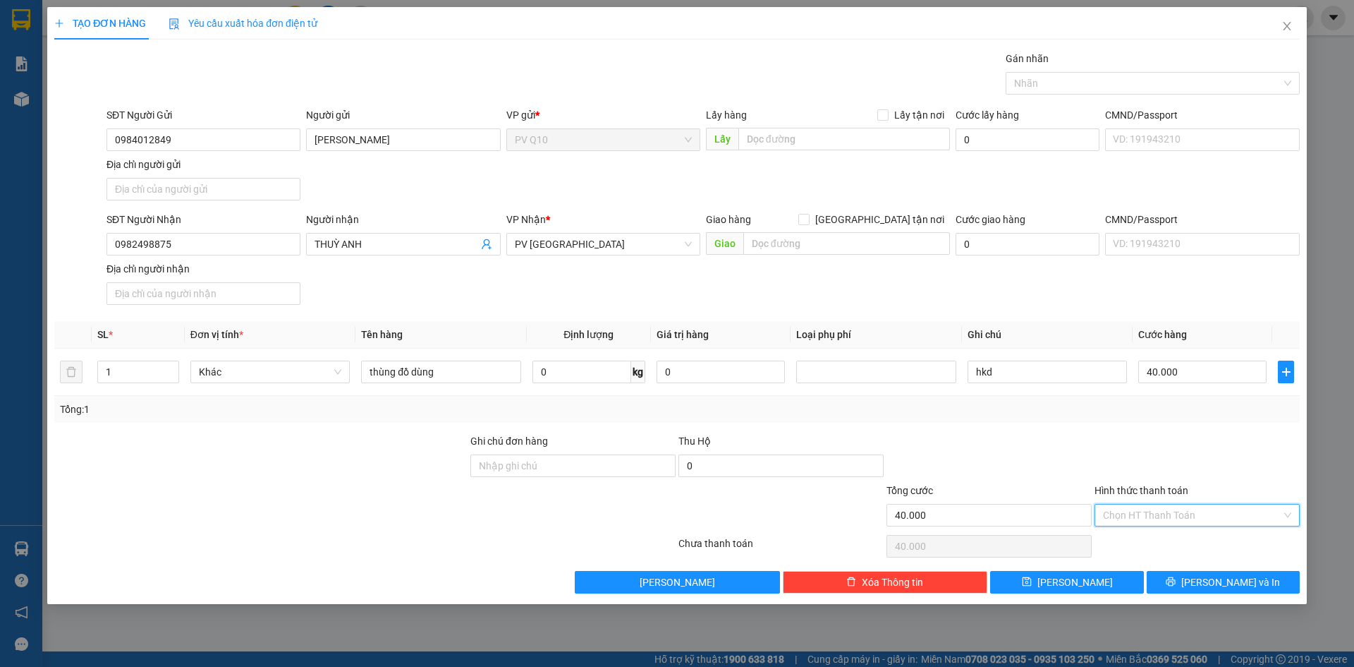
click at [1184, 508] on input "Hình thức thanh toán" at bounding box center [1192, 514] width 178 height 21
click at [1157, 533] on div "Tại văn phòng" at bounding box center [1197, 543] width 205 height 23
type input "0"
click at [1176, 578] on icon "printer" at bounding box center [1171, 581] width 10 height 10
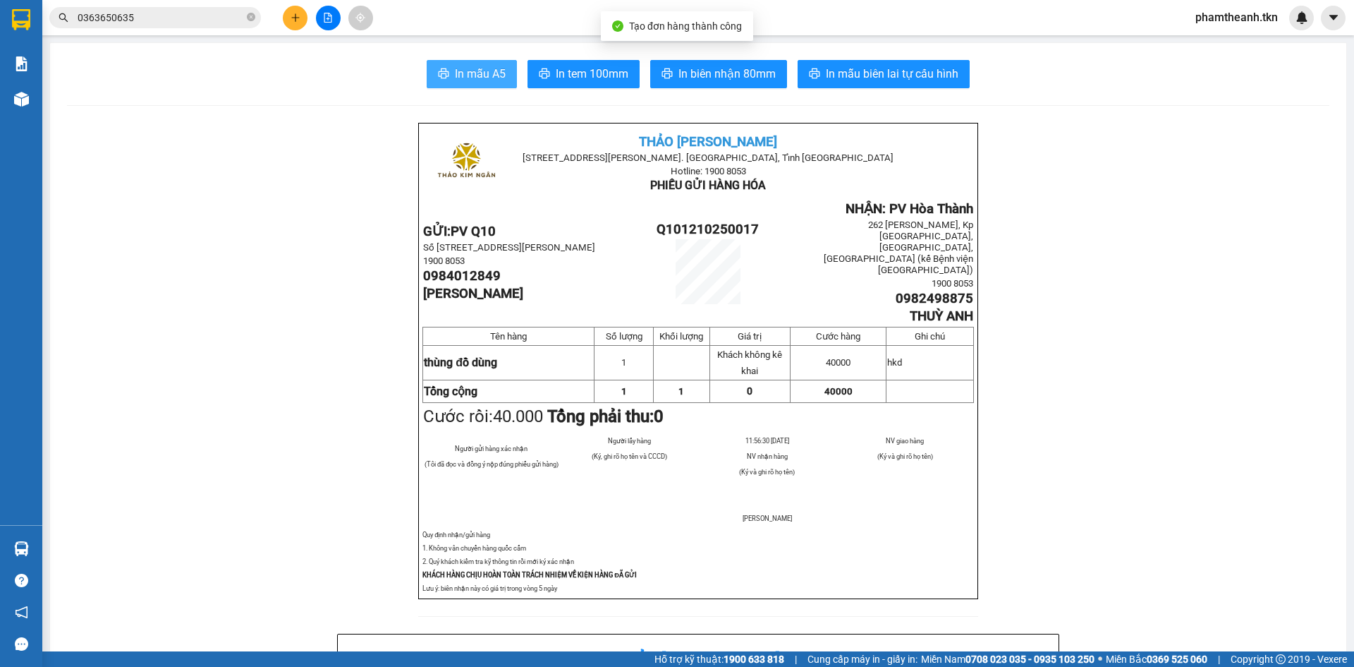
click at [477, 62] on button "In mẫu A5" at bounding box center [472, 74] width 90 height 28
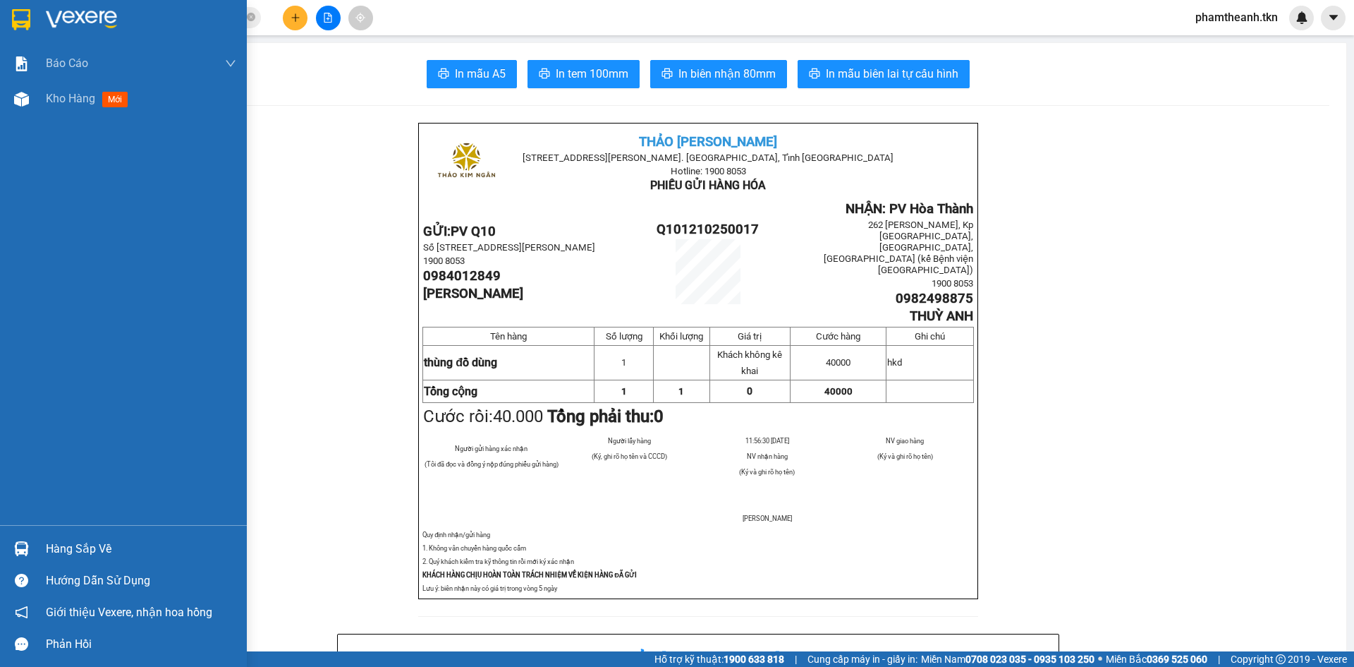
click at [62, 120] on div "Báo cáo Mẫu 1: Báo cáo dòng tiền theo nhân viên Mẫu 2: Thống kê đơn hàng theo n…" at bounding box center [123, 285] width 247 height 479
click at [71, 104] on span "Kho hàng" at bounding box center [70, 98] width 49 height 13
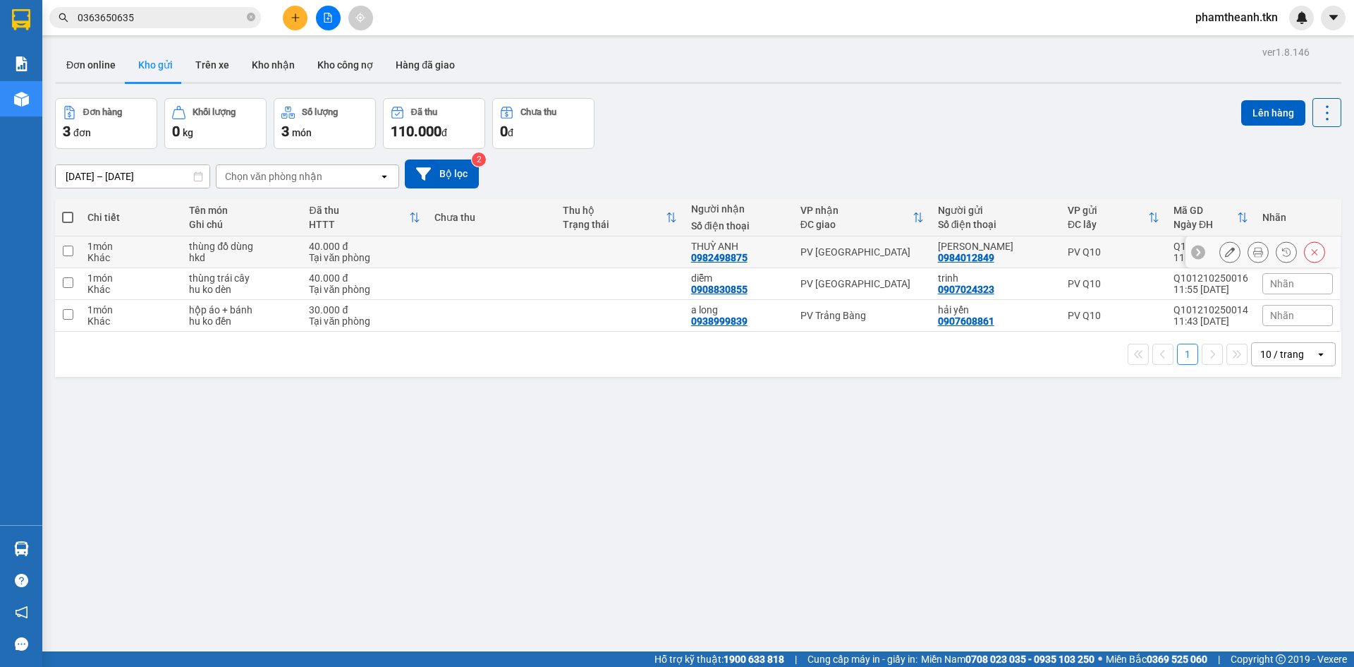
click at [859, 263] on td "PV Hòa Thành" at bounding box center [862, 252] width 138 height 32
checkbox input "true"
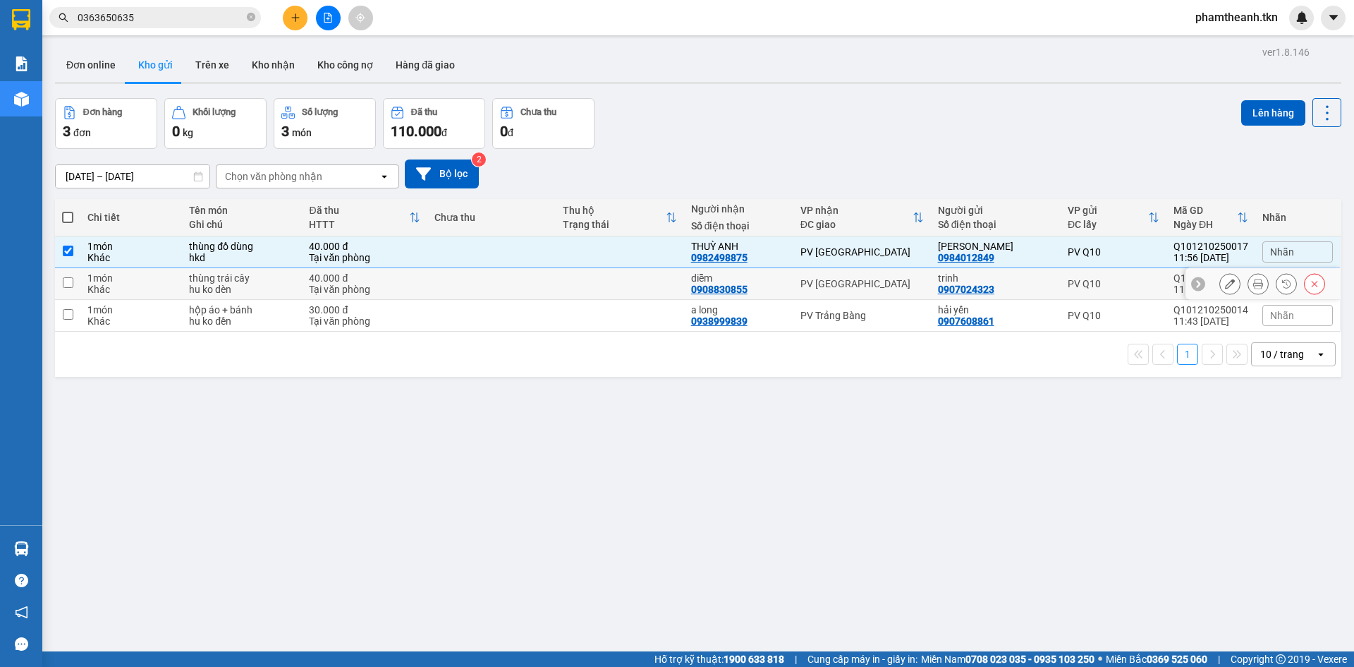
click at [858, 286] on div "PV Tây Ninh" at bounding box center [862, 283] width 123 height 11
checkbox input "true"
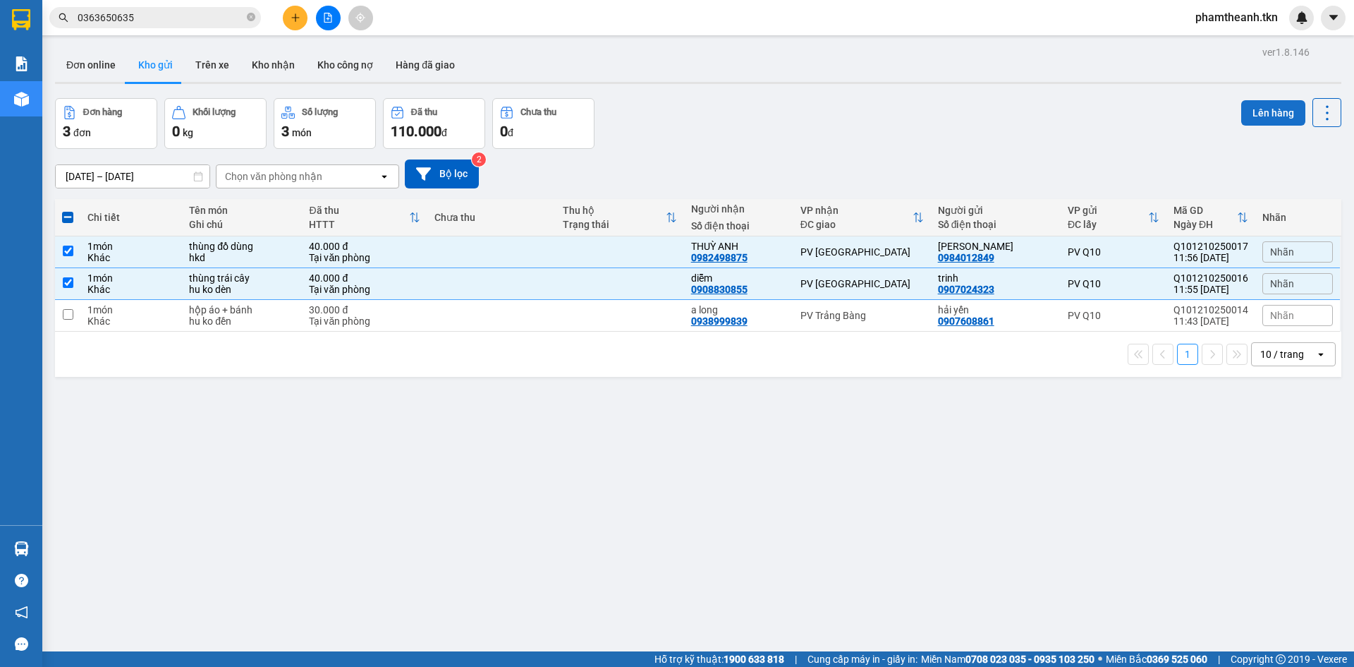
click at [1255, 113] on button "Lên hàng" at bounding box center [1273, 112] width 64 height 25
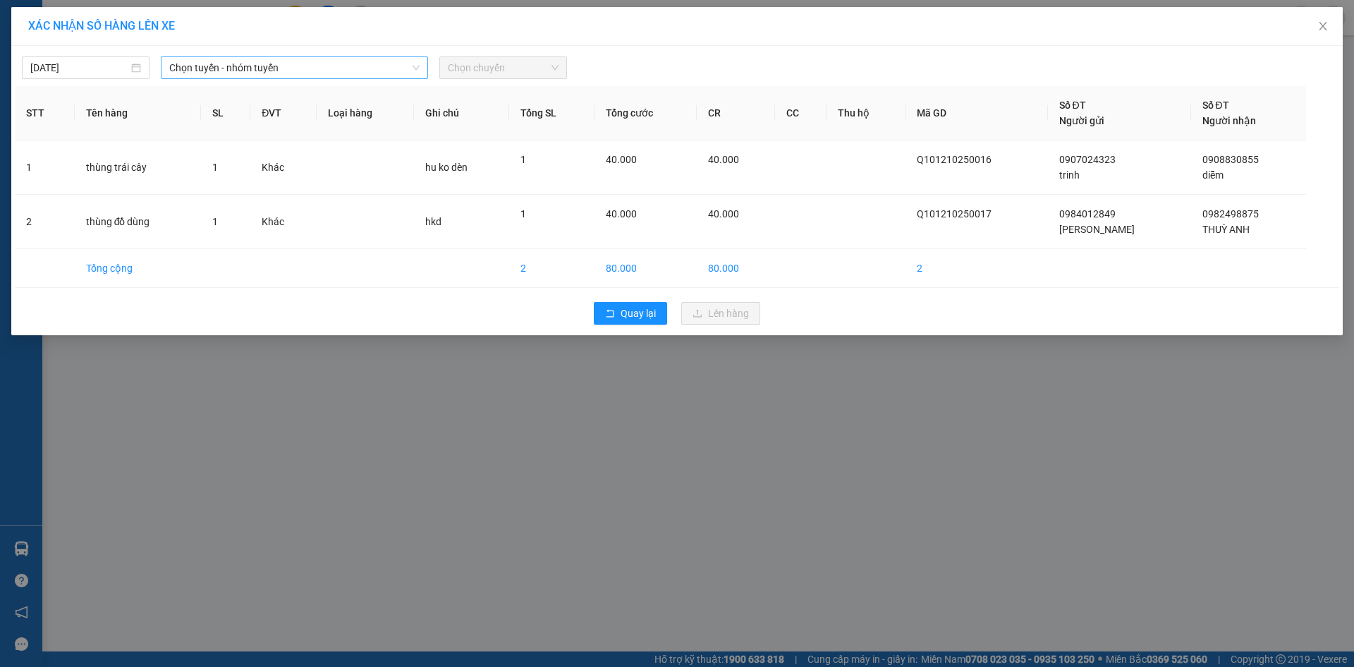
click at [225, 61] on span "Chọn tuyến - nhóm tuyến" at bounding box center [294, 67] width 250 height 21
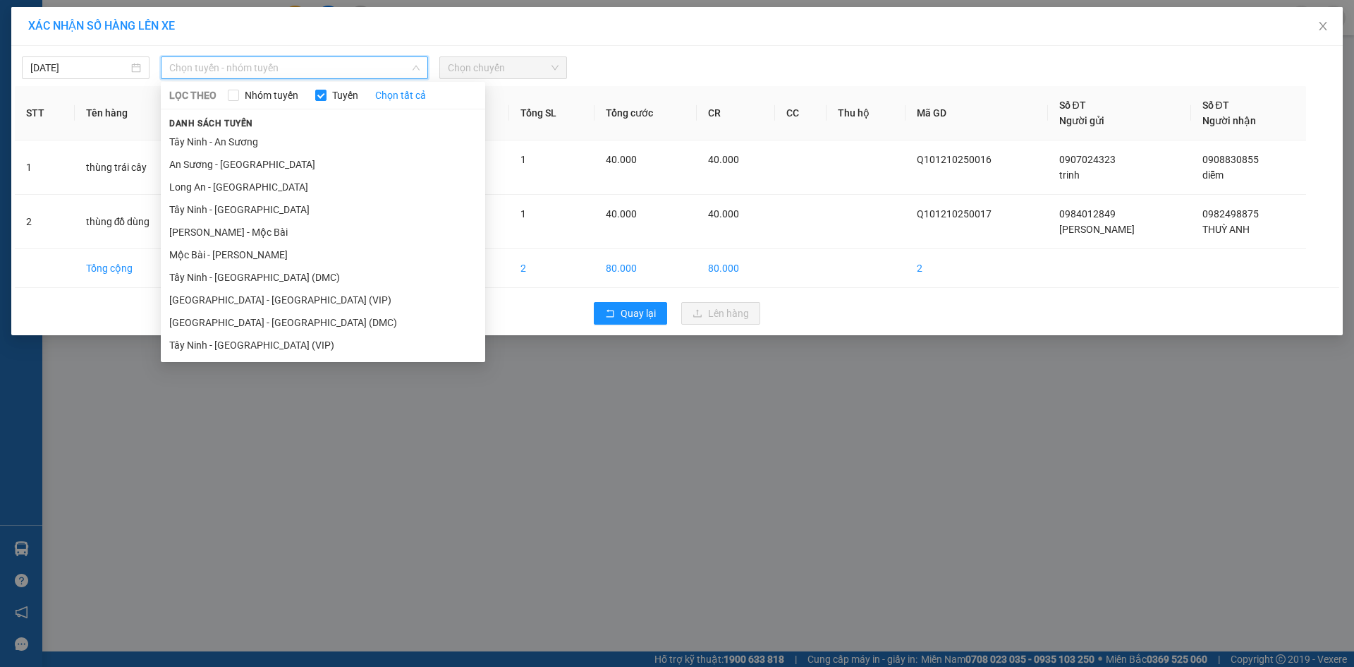
click at [233, 299] on li "Sài Gòn - Tây Ninh (VIP)" at bounding box center [323, 299] width 324 height 23
click at [233, 299] on div "Quay lại Lên hàng" at bounding box center [677, 313] width 1325 height 37
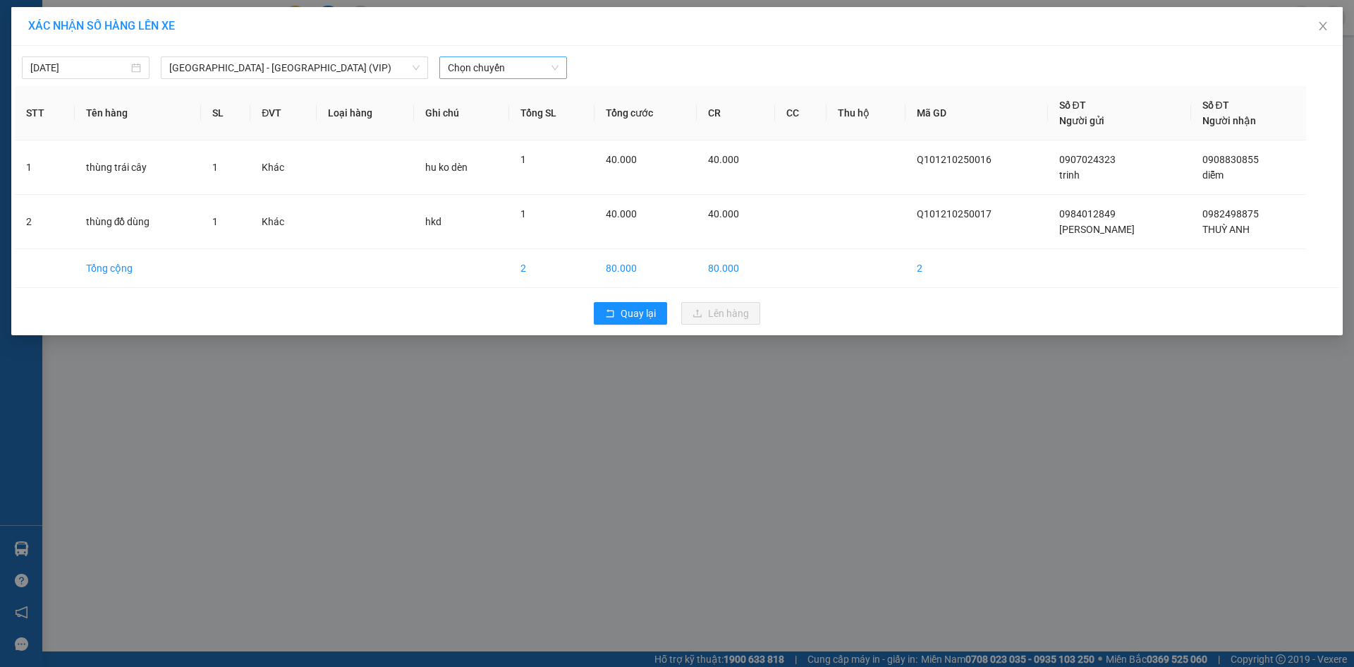
click at [497, 73] on span "Chọn chuyến" at bounding box center [503, 67] width 111 height 21
type input "19743"
click at [518, 91] on div "12:10 (TC) - 50E-197.43" at bounding box center [503, 96] width 110 height 16
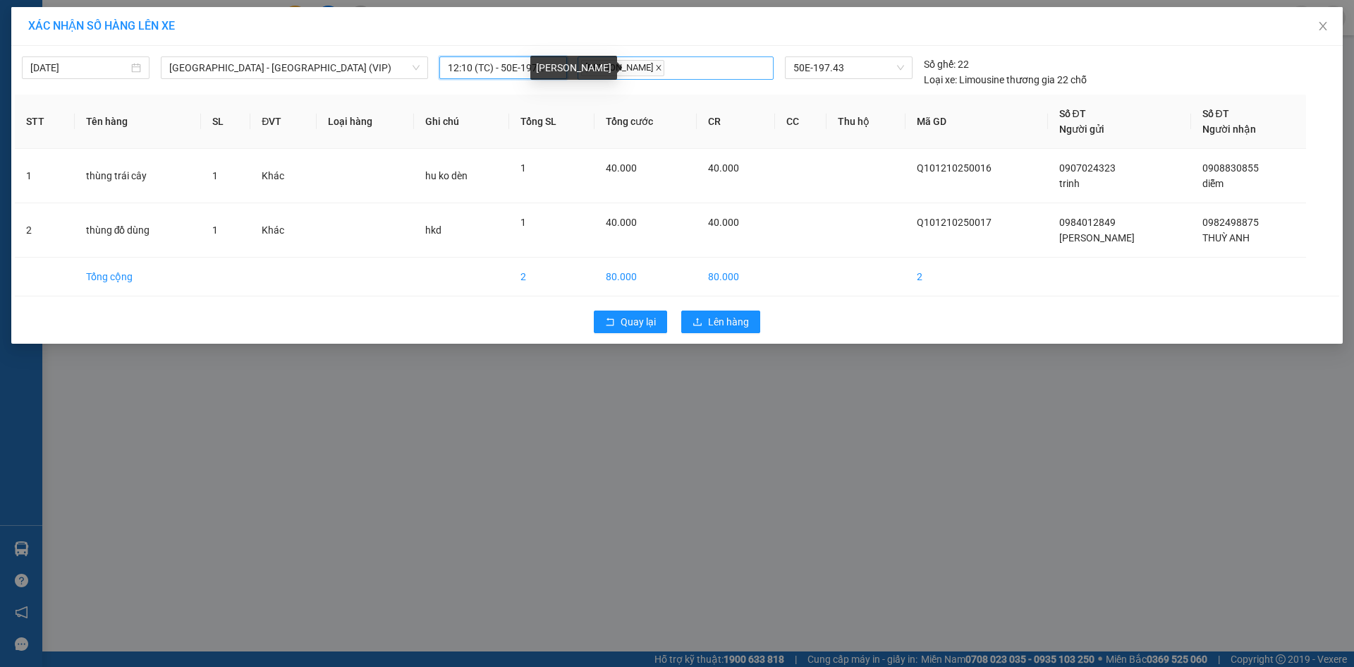
click at [655, 71] on icon "close" at bounding box center [658, 67] width 7 height 7
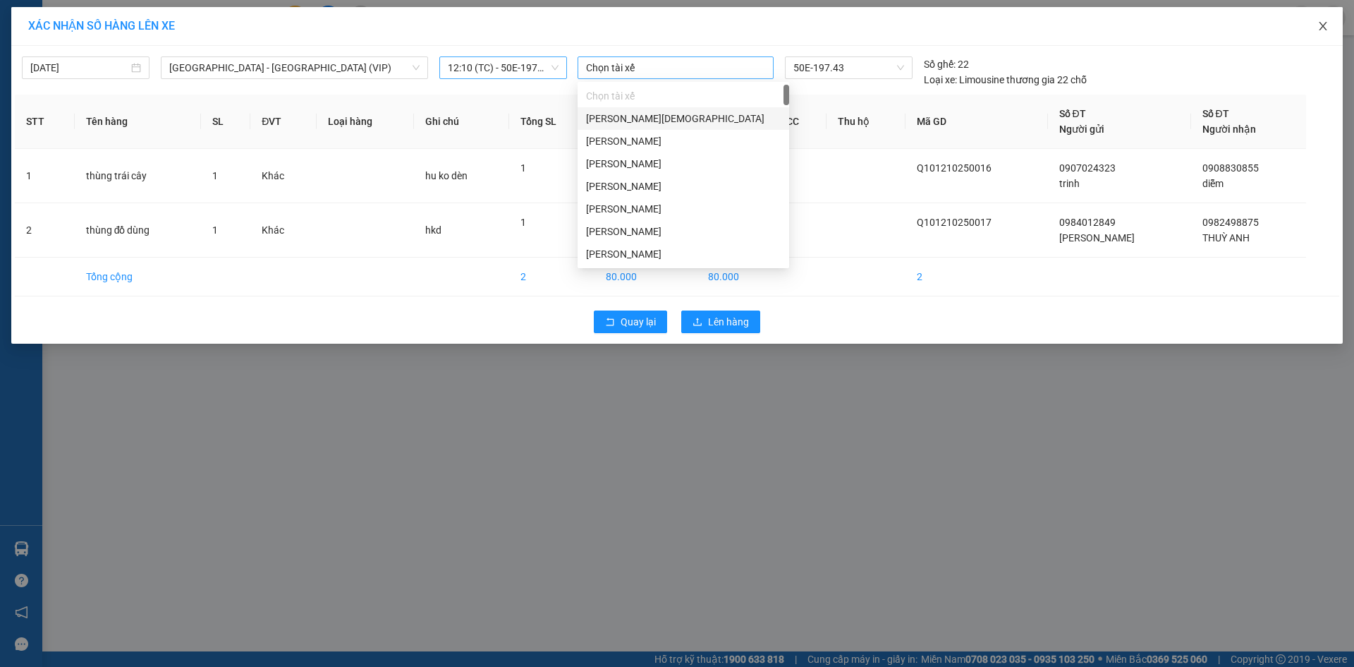
click at [1327, 30] on icon "close" at bounding box center [1323, 25] width 11 height 11
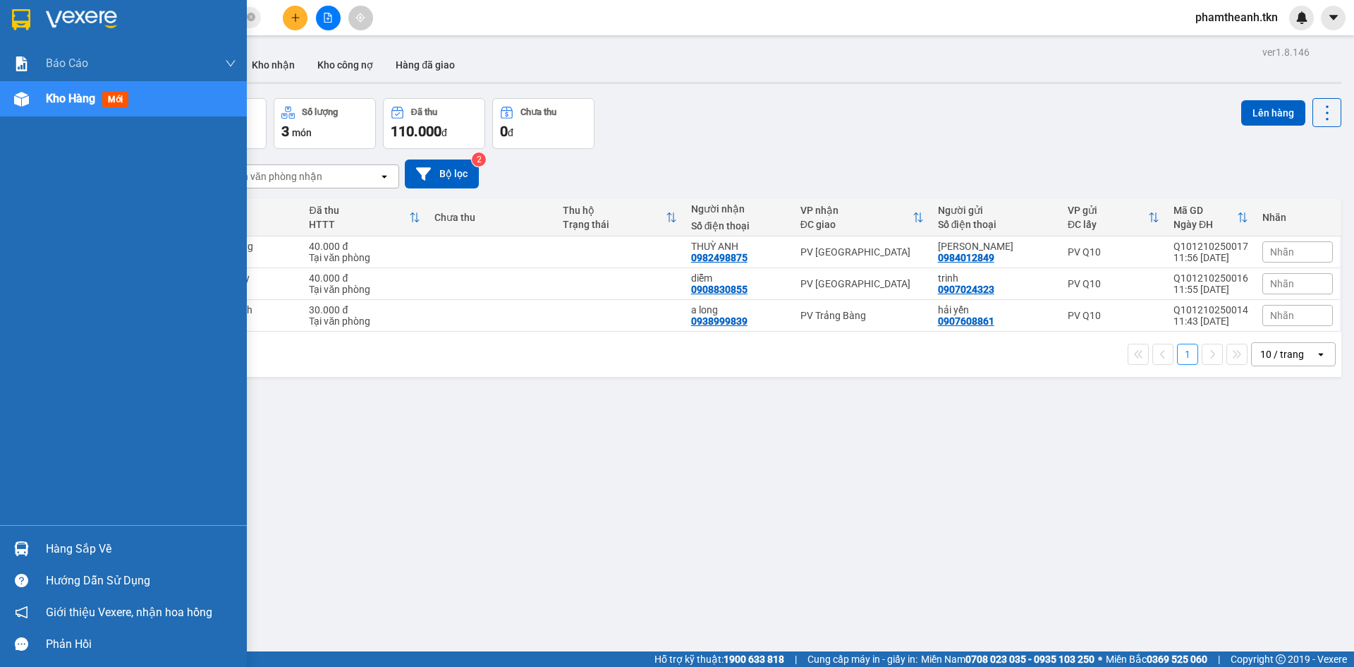
click at [75, 553] on div "Hàng sắp về" at bounding box center [141, 548] width 190 height 21
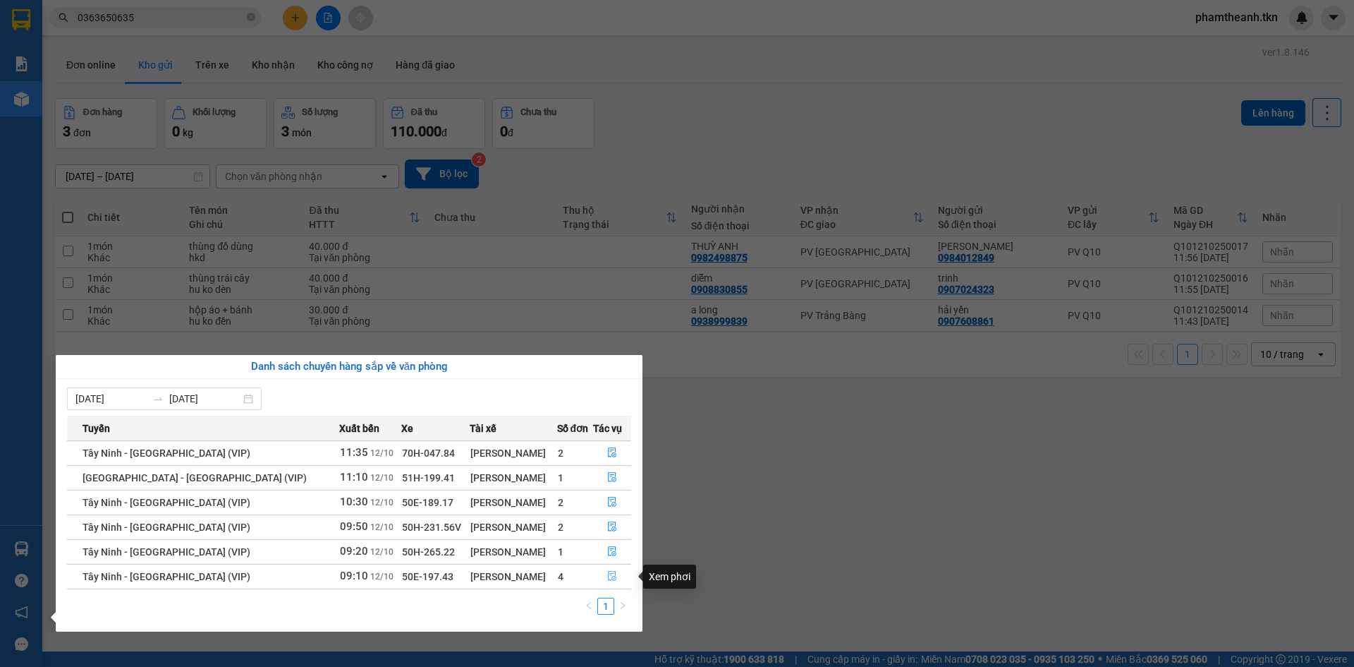
click at [607, 579] on icon "file-done" at bounding box center [612, 576] width 10 height 10
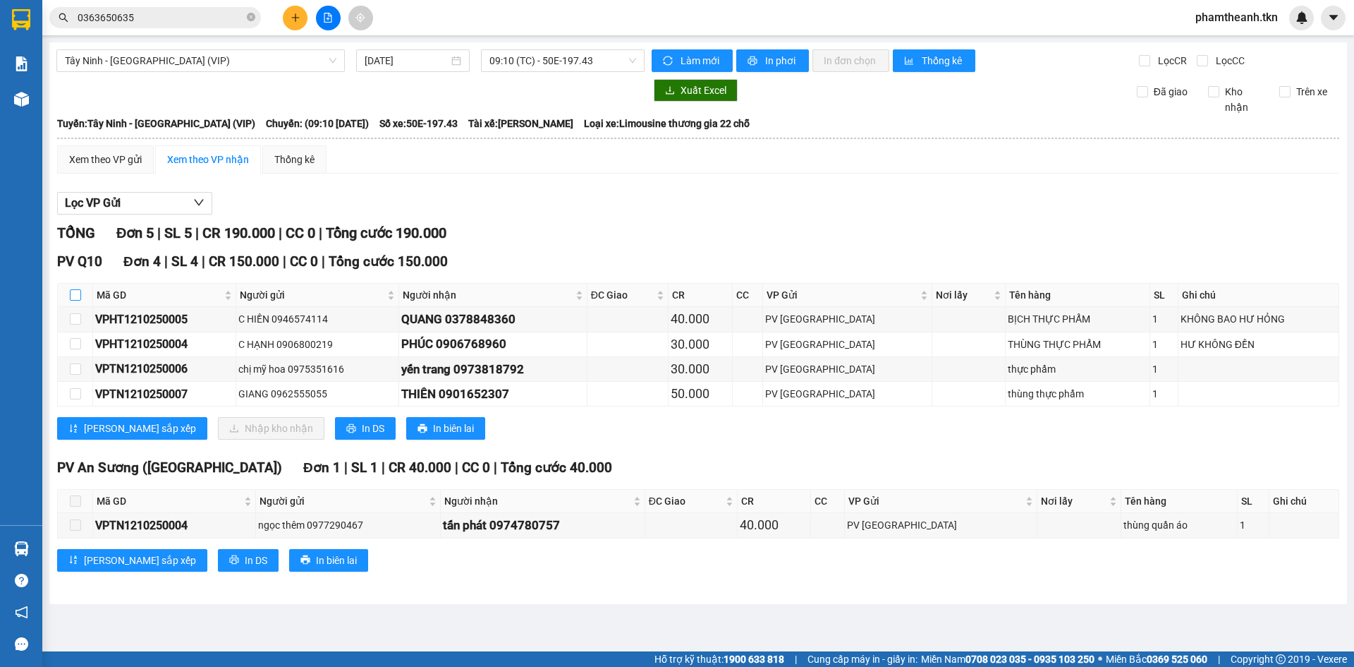
click at [73, 296] on input "checkbox" at bounding box center [75, 294] width 11 height 11
checkbox input "true"
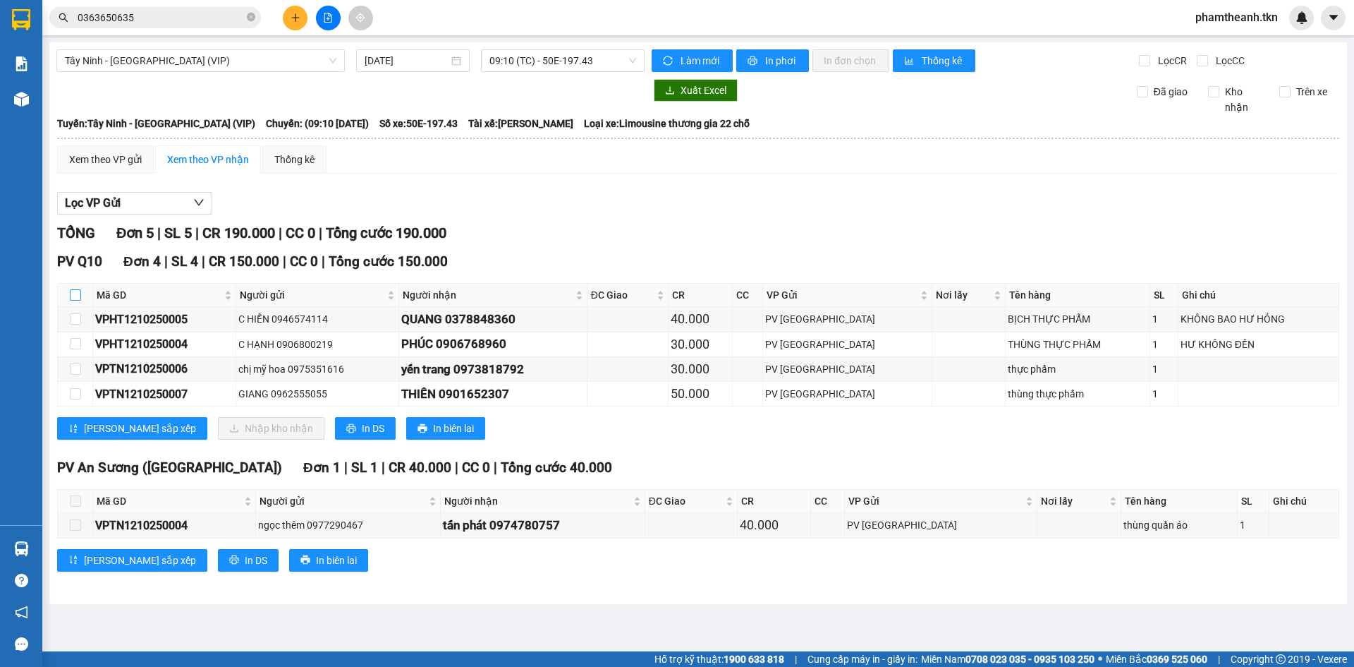
checkbox input "true"
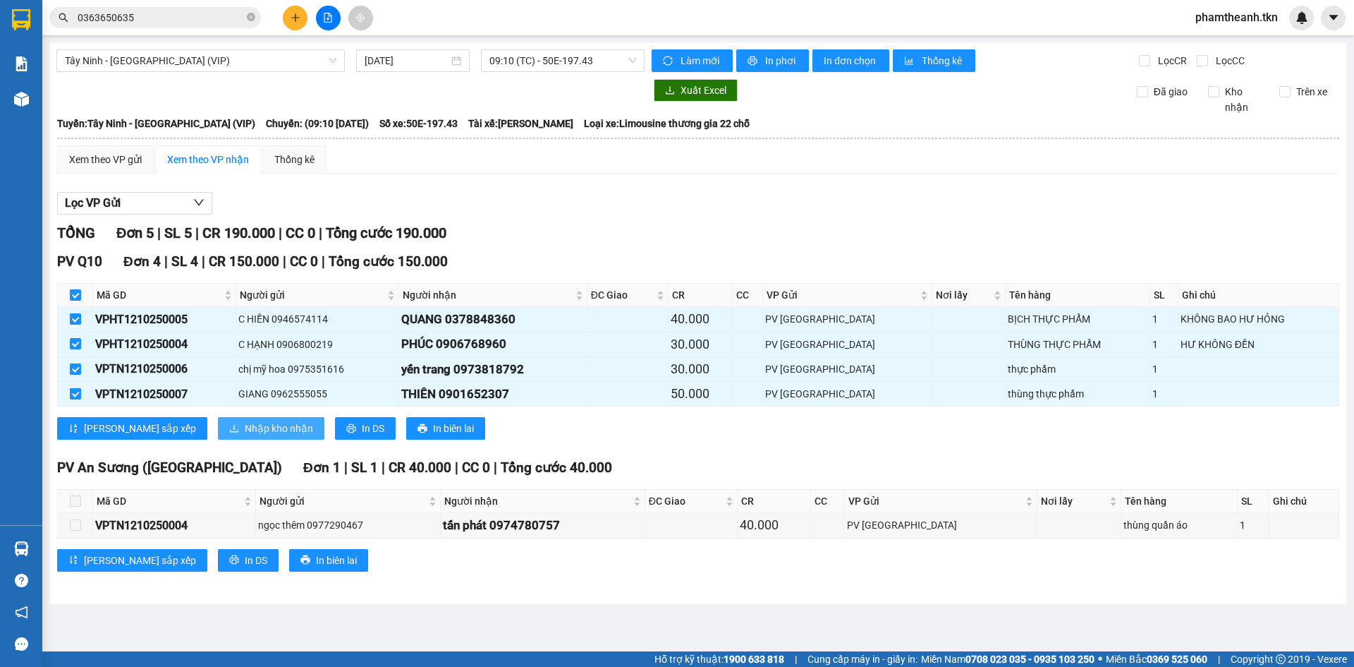
click at [245, 433] on span "Nhập kho nhận" at bounding box center [279, 428] width 68 height 16
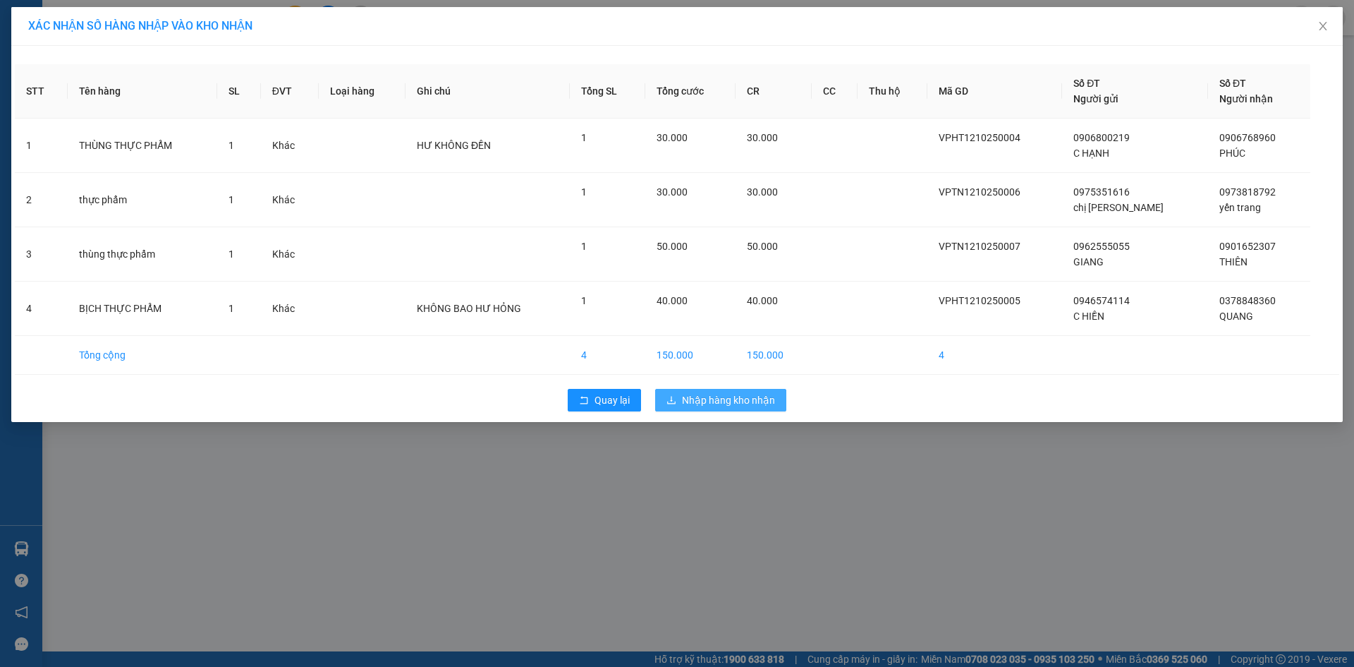
click at [699, 394] on span "Nhập hàng kho nhận" at bounding box center [728, 400] width 93 height 16
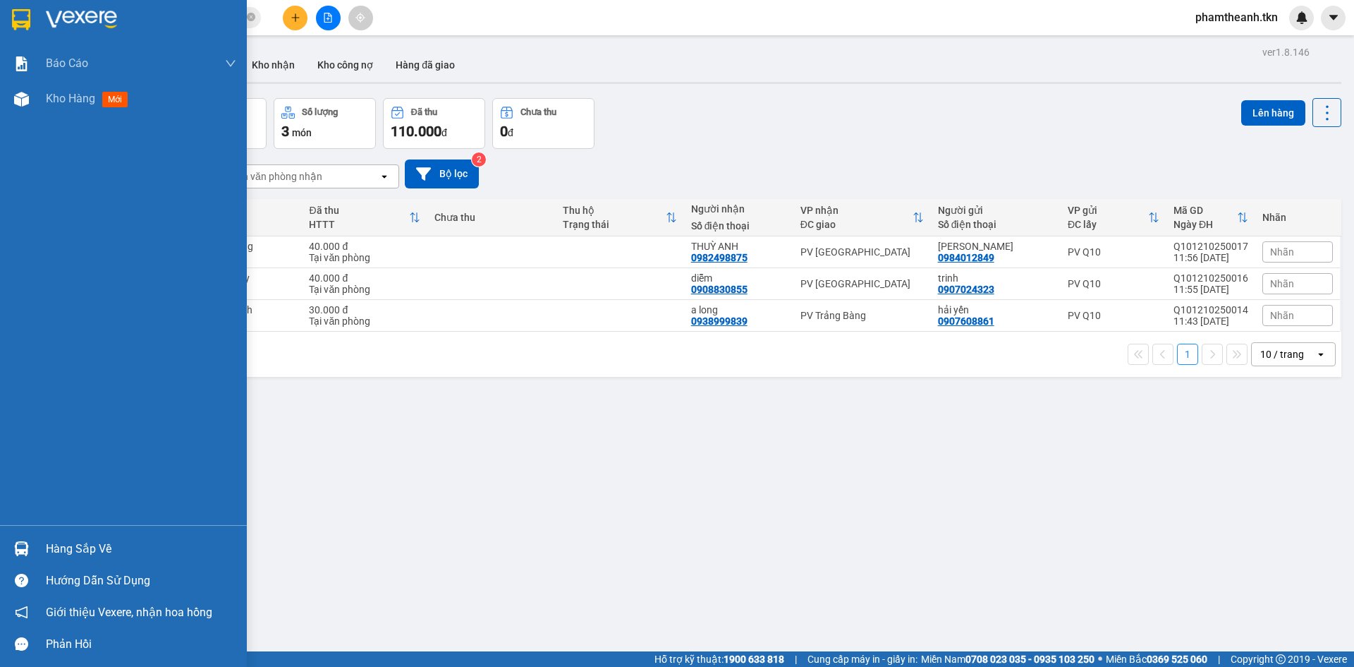
click at [65, 542] on div "Hàng sắp về" at bounding box center [141, 548] width 190 height 21
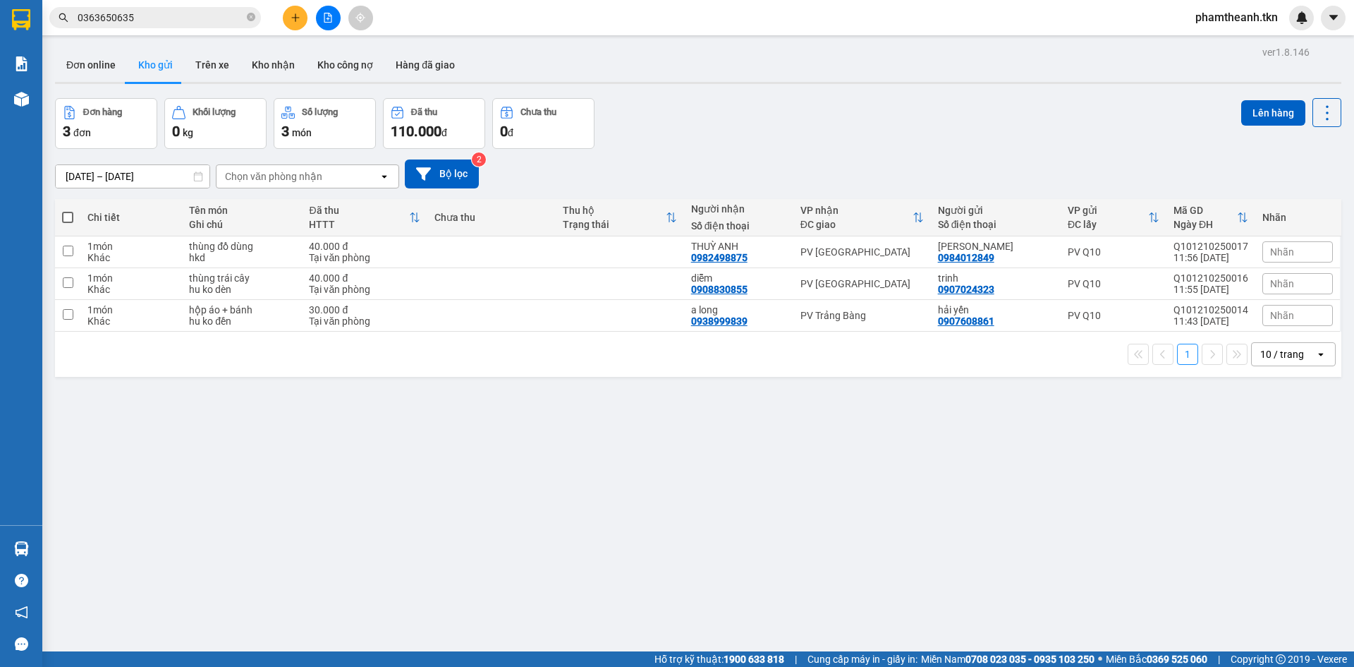
click at [684, 500] on section "Kết quả tìm kiếm ( 35 ) Bộ lọc Mã ĐH Trạng thái Món hàng Thu hộ Tổng cước Chưa …" at bounding box center [677, 333] width 1354 height 667
click at [188, 19] on input "0363650635" at bounding box center [161, 18] width 166 height 16
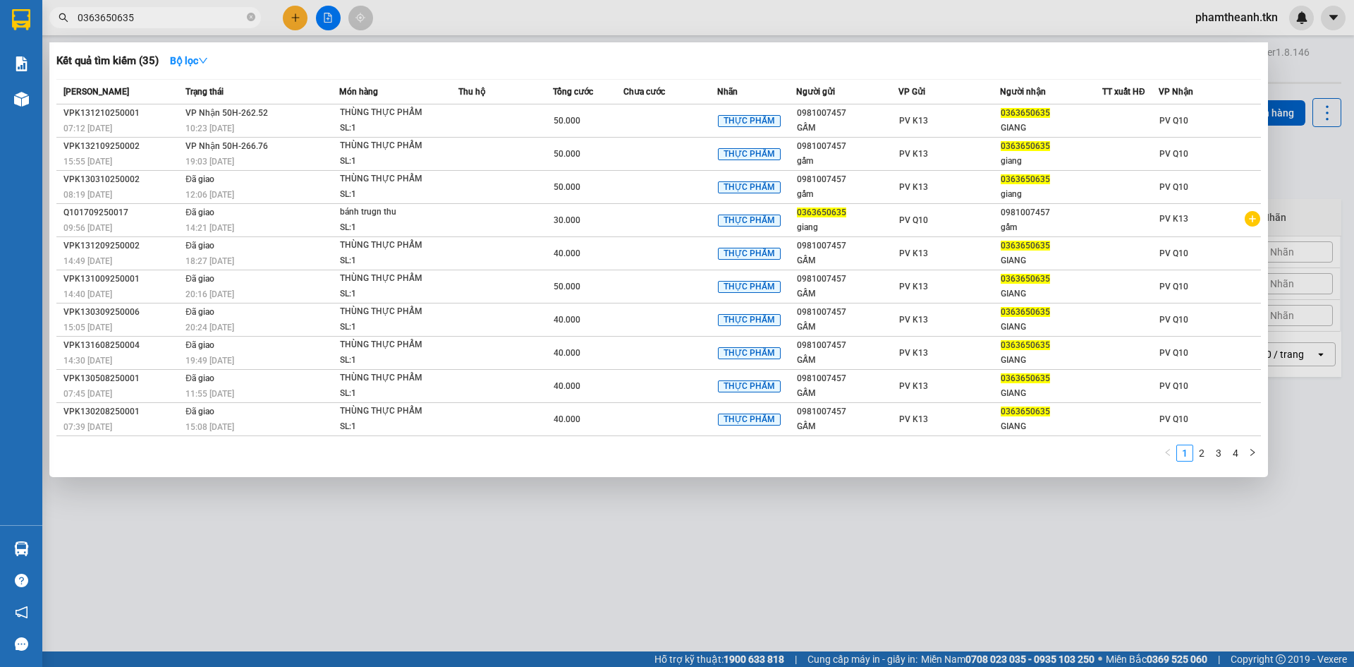
click at [188, 19] on input "0363650635" at bounding box center [161, 18] width 166 height 16
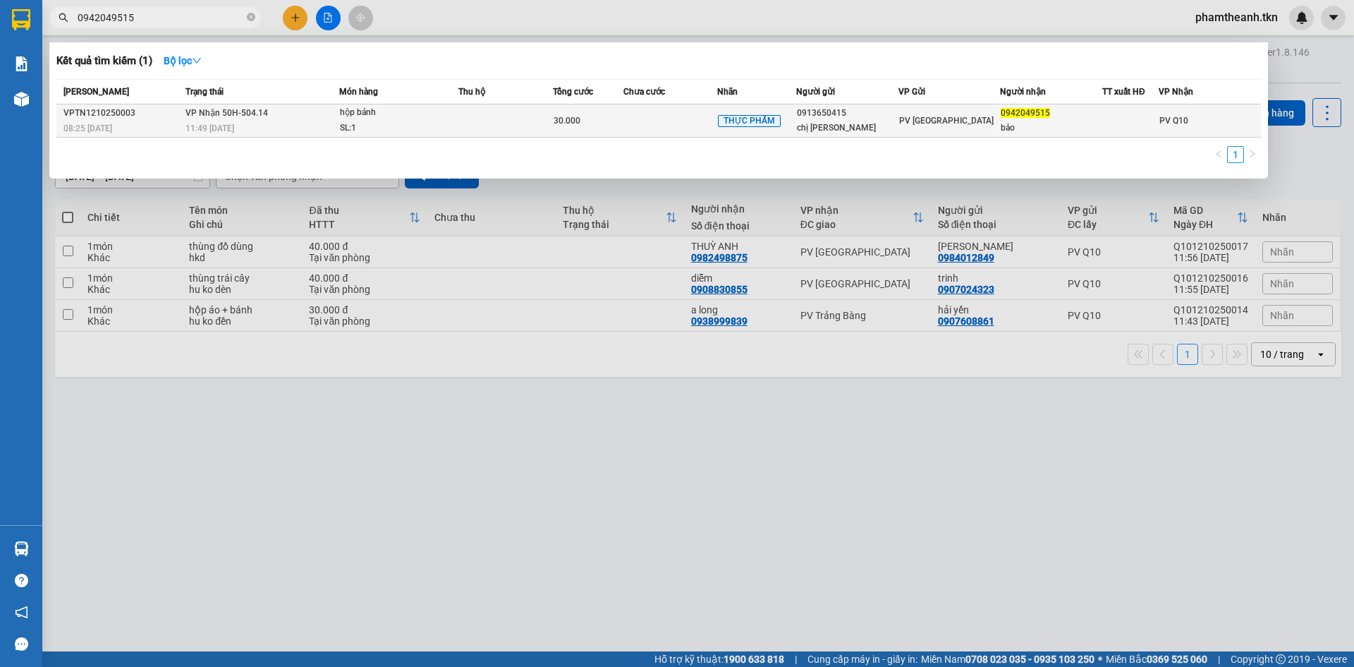
type input "0942049515"
click at [475, 124] on td at bounding box center [505, 120] width 95 height 33
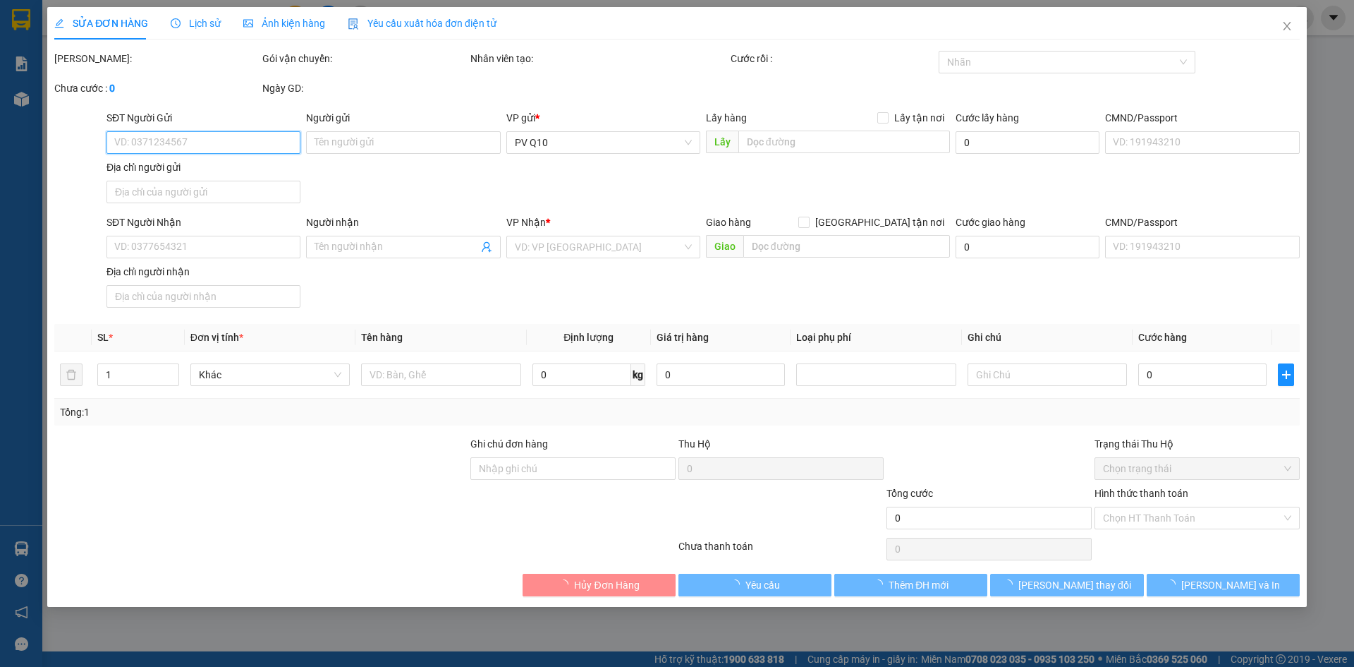
type input "0913650415"
type input "chị thảo"
type input "0942049515"
type input "bảo"
type input "30.000"
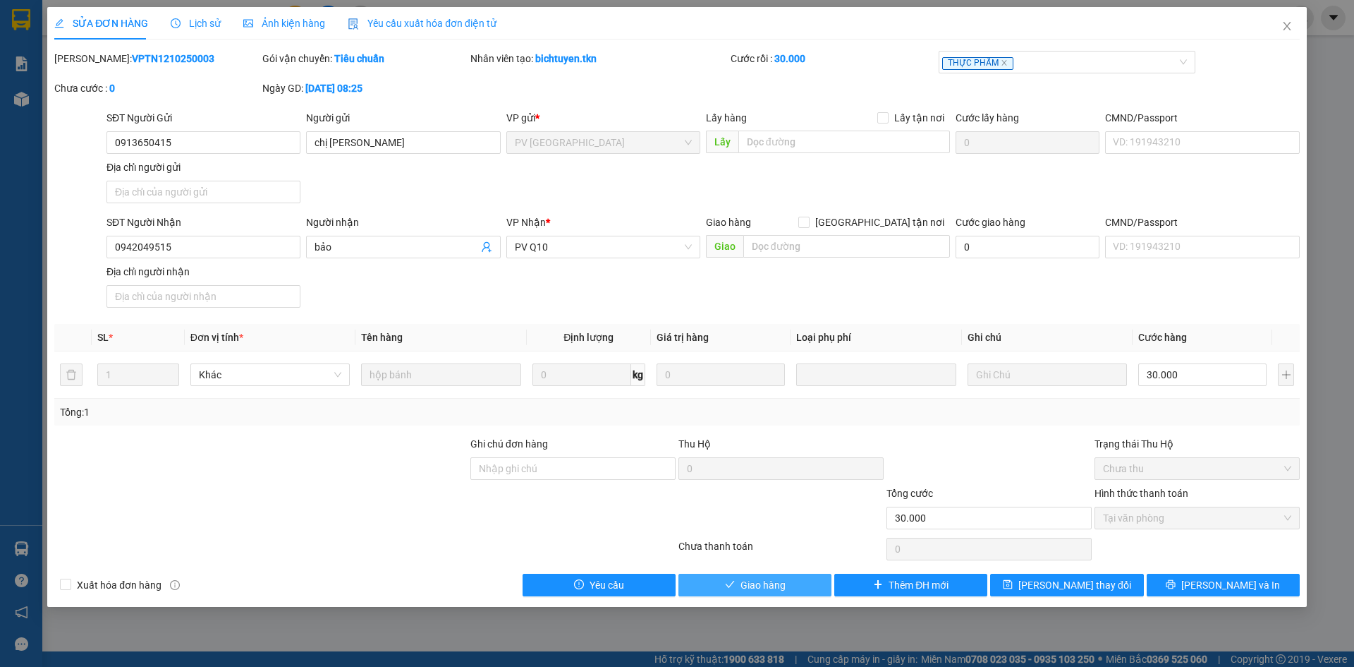
click at [755, 592] on span "Giao hàng" at bounding box center [763, 585] width 45 height 16
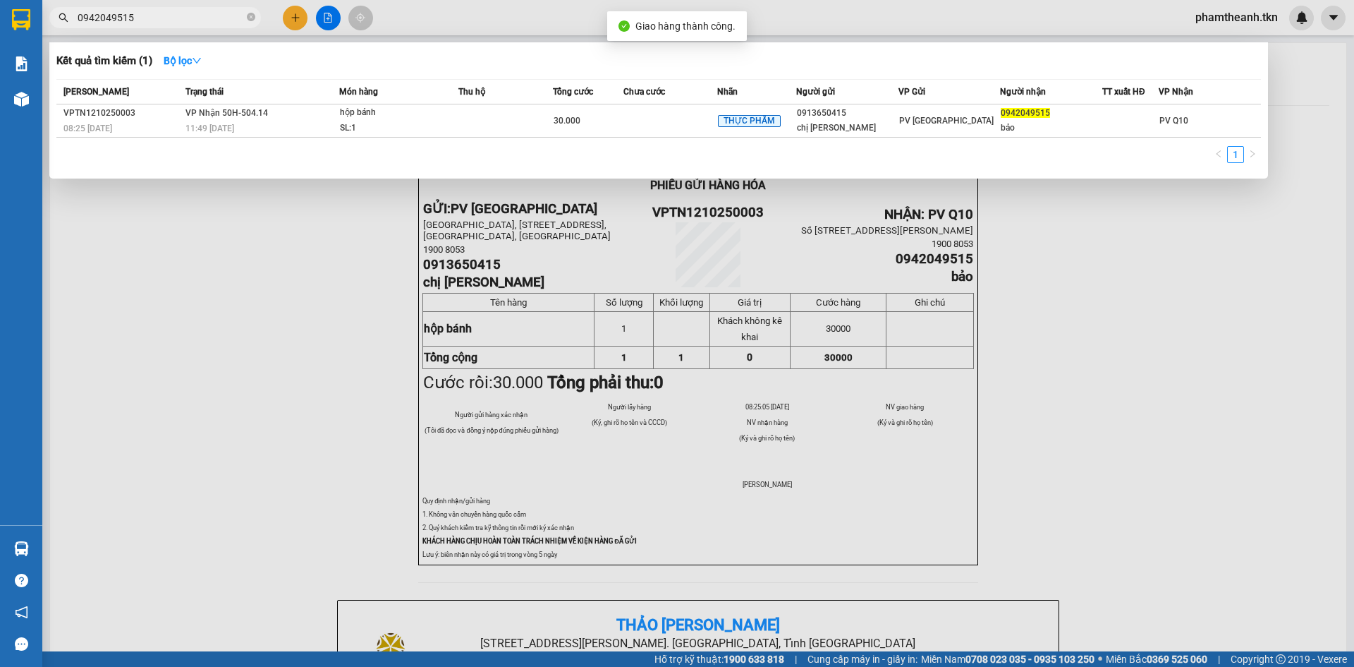
click at [209, 13] on input "0942049515" at bounding box center [161, 18] width 166 height 16
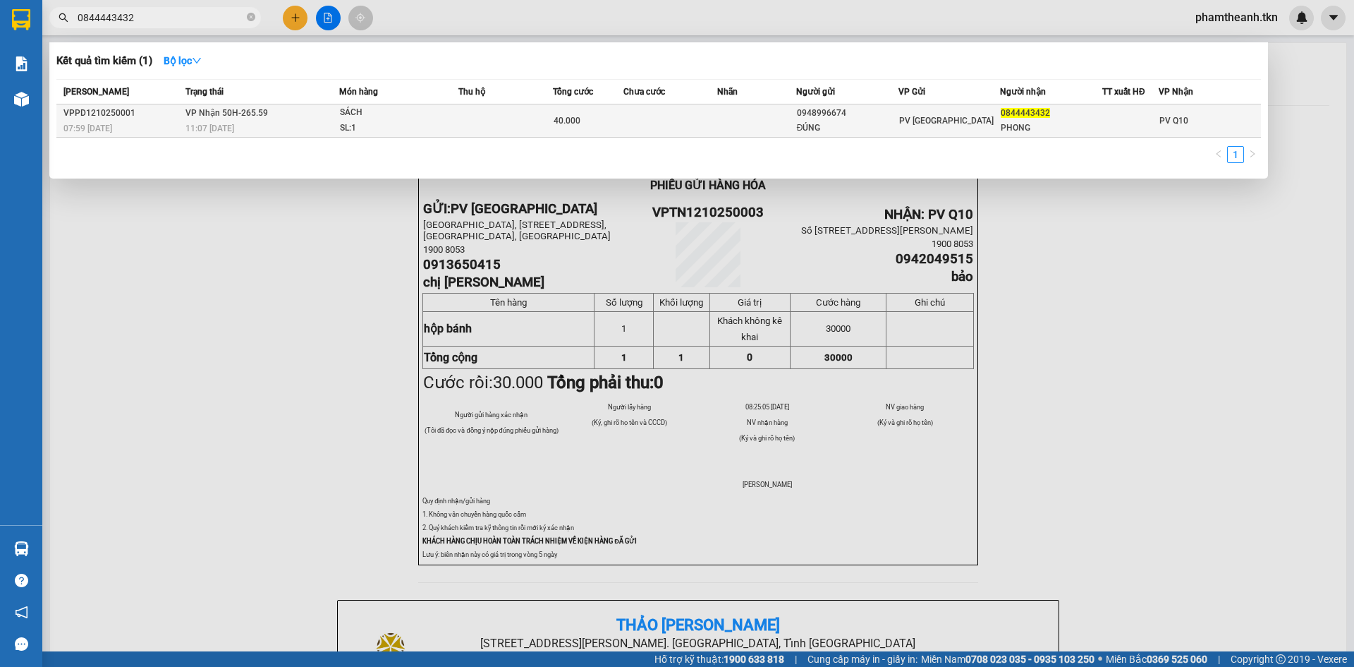
type input "0844443432"
click at [382, 121] on div "SL: 1" at bounding box center [393, 129] width 106 height 16
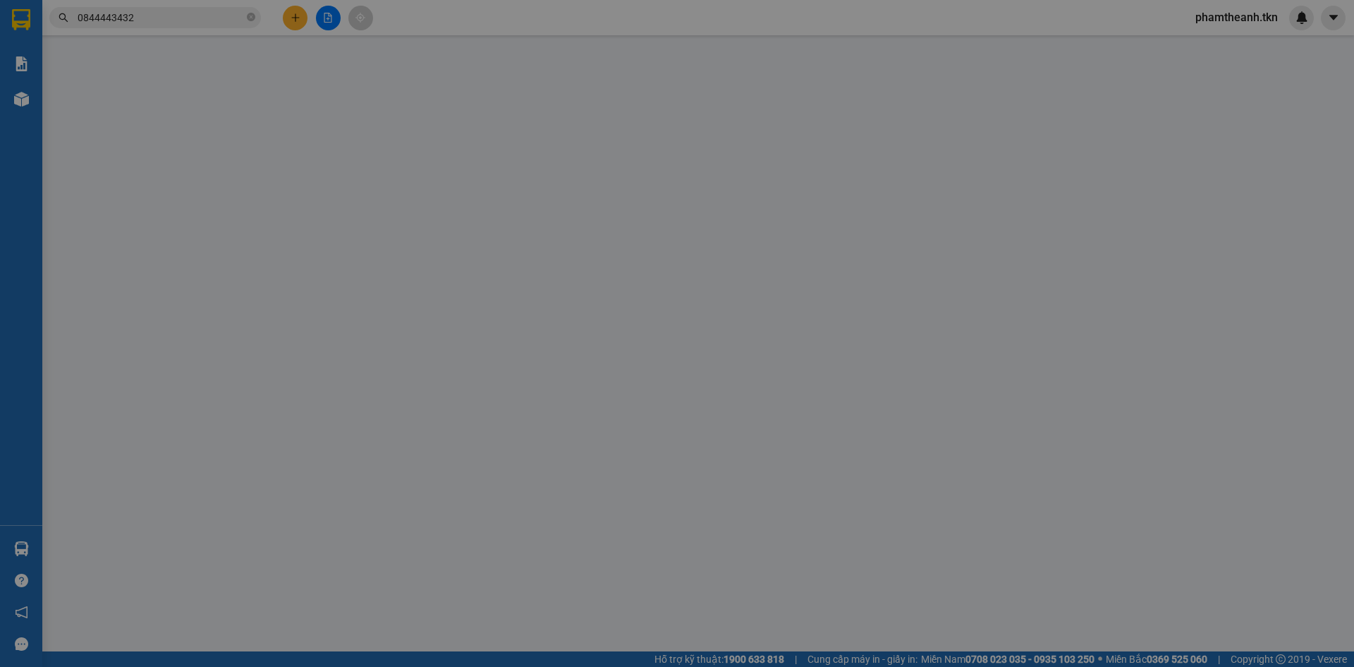
type input "0948996674"
type input "ĐÚNG"
type input "0844443432"
type input "PHONG"
type input "40.000"
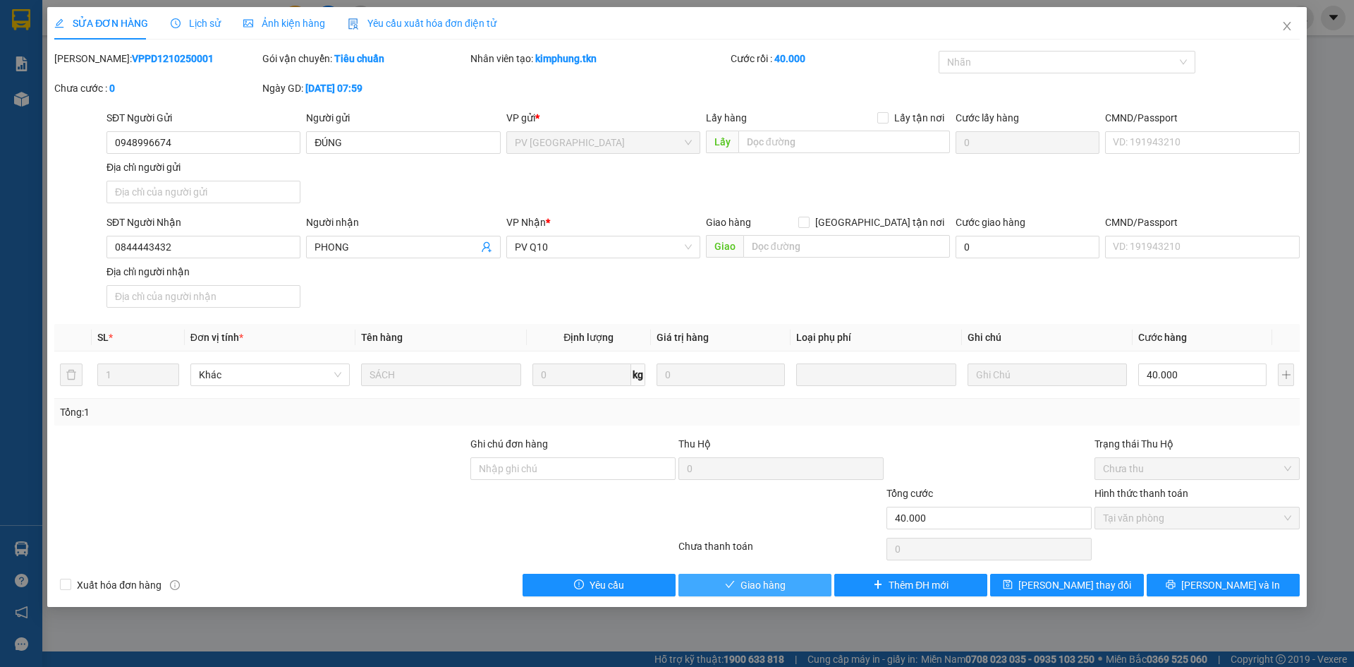
click at [751, 590] on span "Giao hàng" at bounding box center [763, 585] width 45 height 16
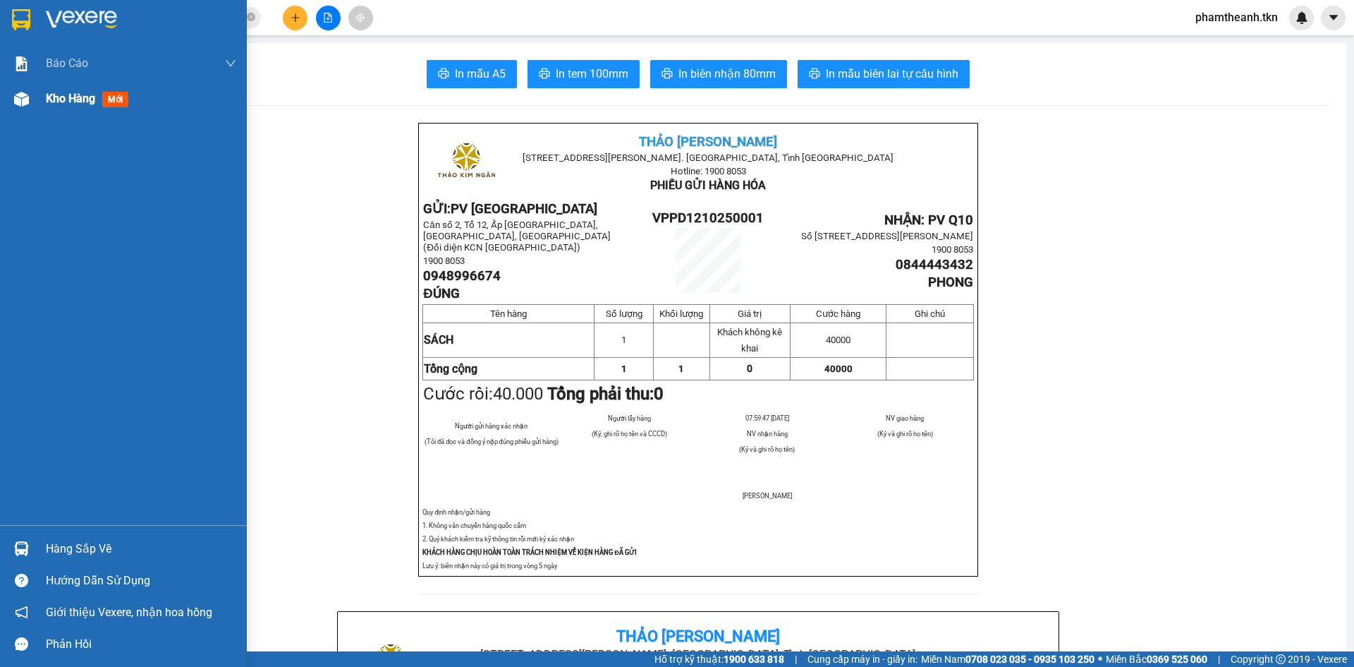
click at [63, 89] on div "Kho hàng mới" at bounding box center [141, 98] width 190 height 35
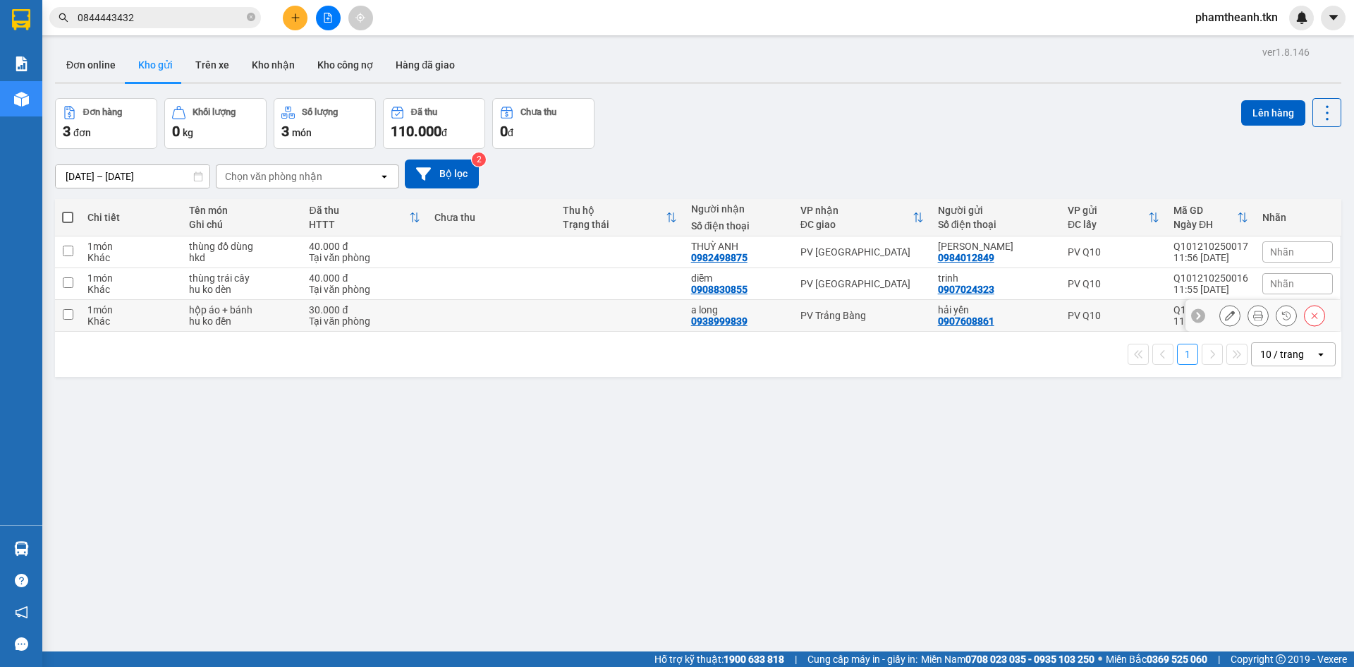
click at [843, 315] on div "PV Trảng Bàng" at bounding box center [862, 315] width 123 height 11
checkbox input "true"
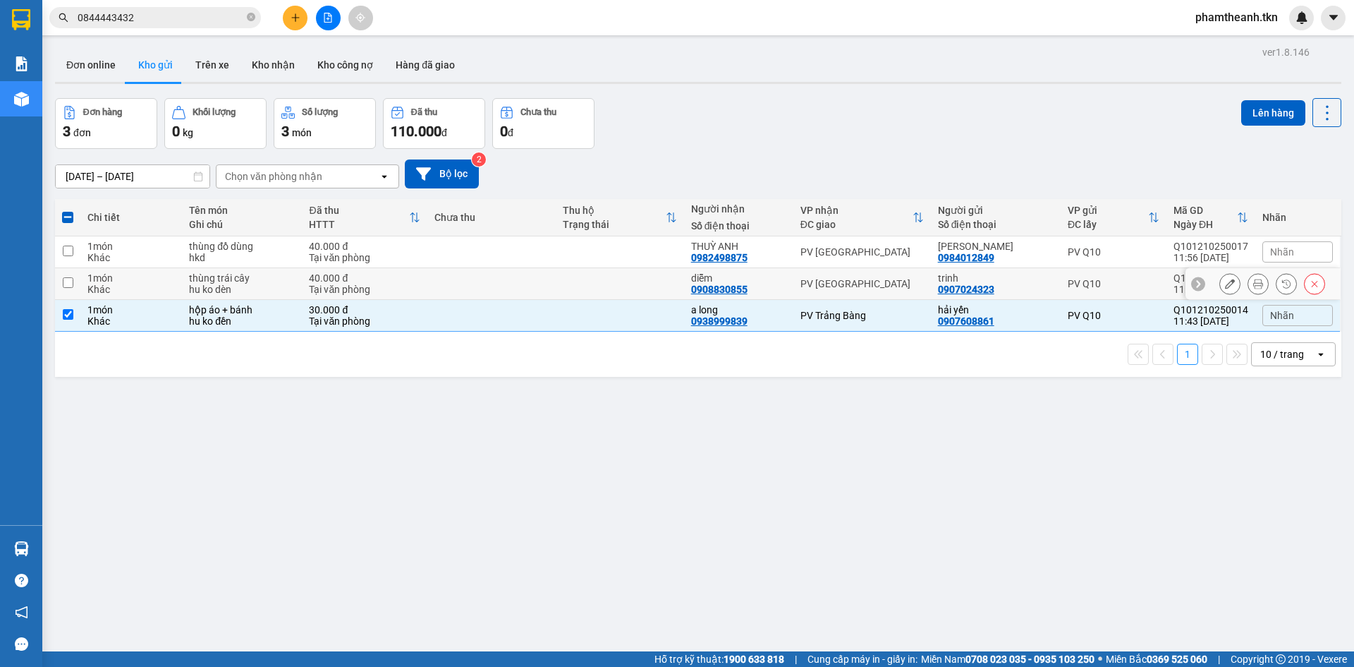
click at [870, 276] on td "PV Tây Ninh" at bounding box center [862, 284] width 138 height 32
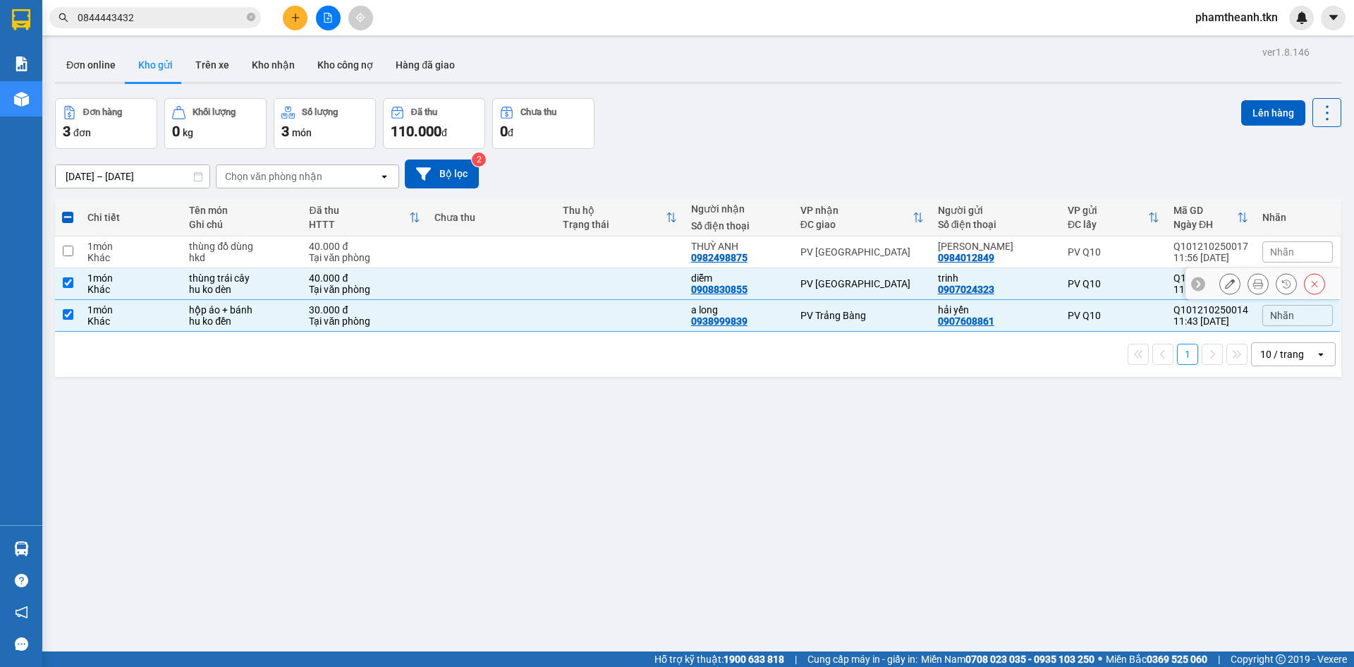
click at [855, 284] on div "PV Tây Ninh" at bounding box center [862, 283] width 123 height 11
checkbox input "false"
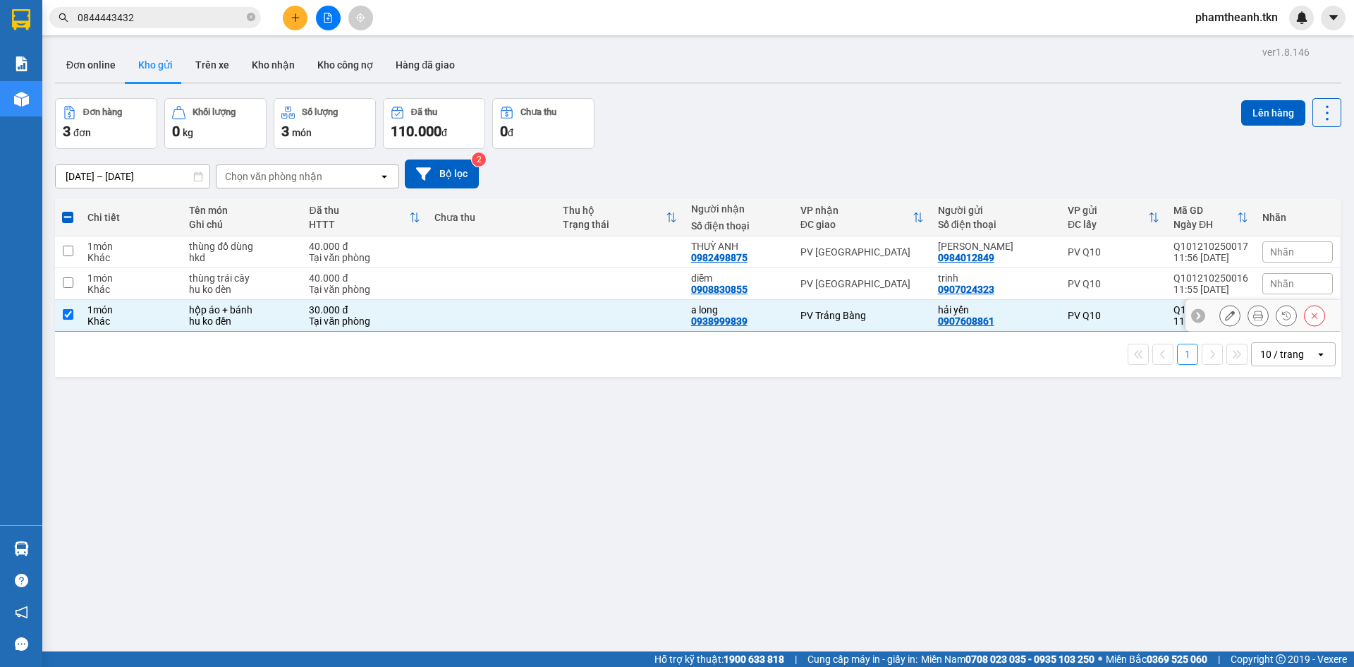
click at [844, 313] on div "PV Trảng Bàng" at bounding box center [862, 315] width 123 height 11
checkbox input "false"
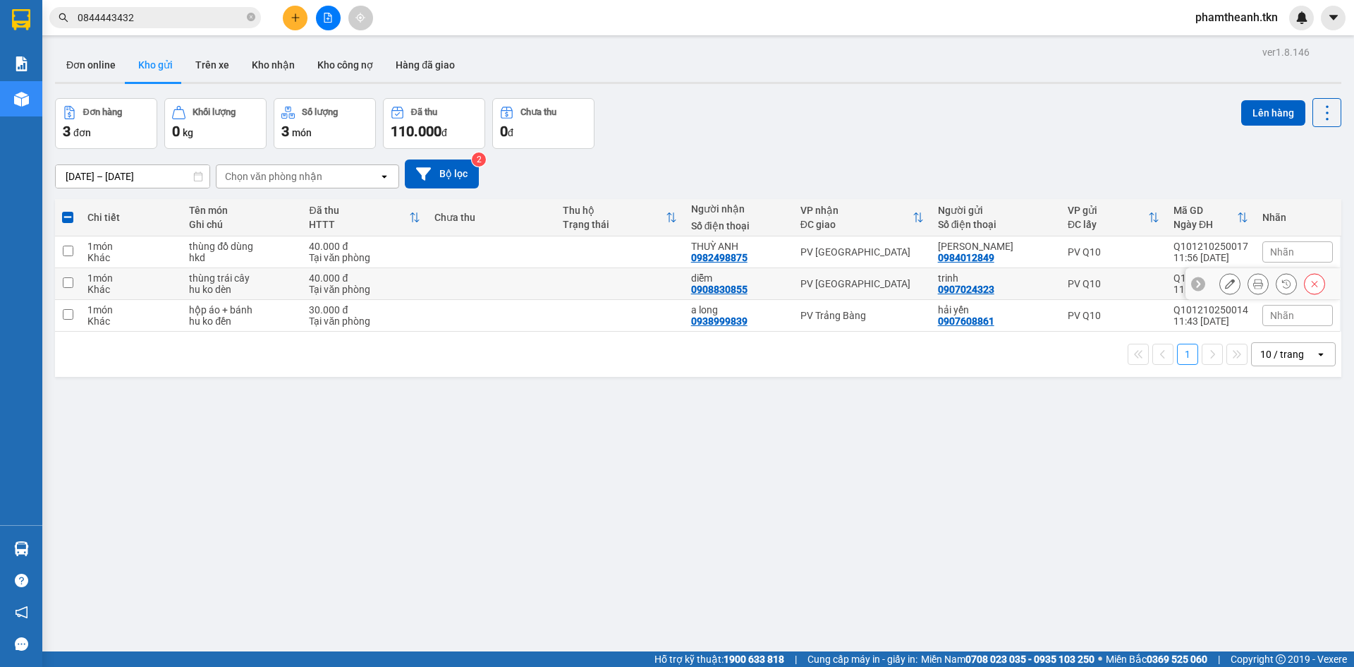
click at [844, 289] on div "PV Tây Ninh" at bounding box center [862, 283] width 123 height 11
checkbox input "true"
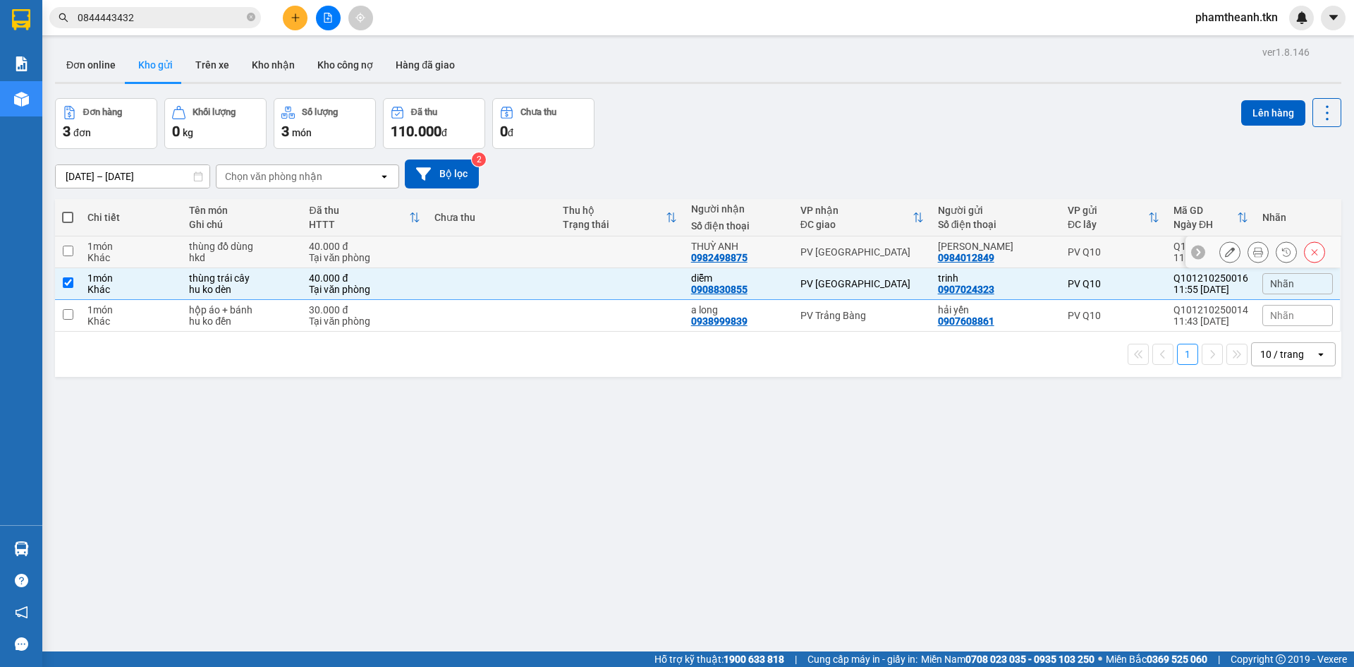
click at [861, 254] on div "PV Hòa Thành" at bounding box center [862, 251] width 123 height 11
checkbox input "true"
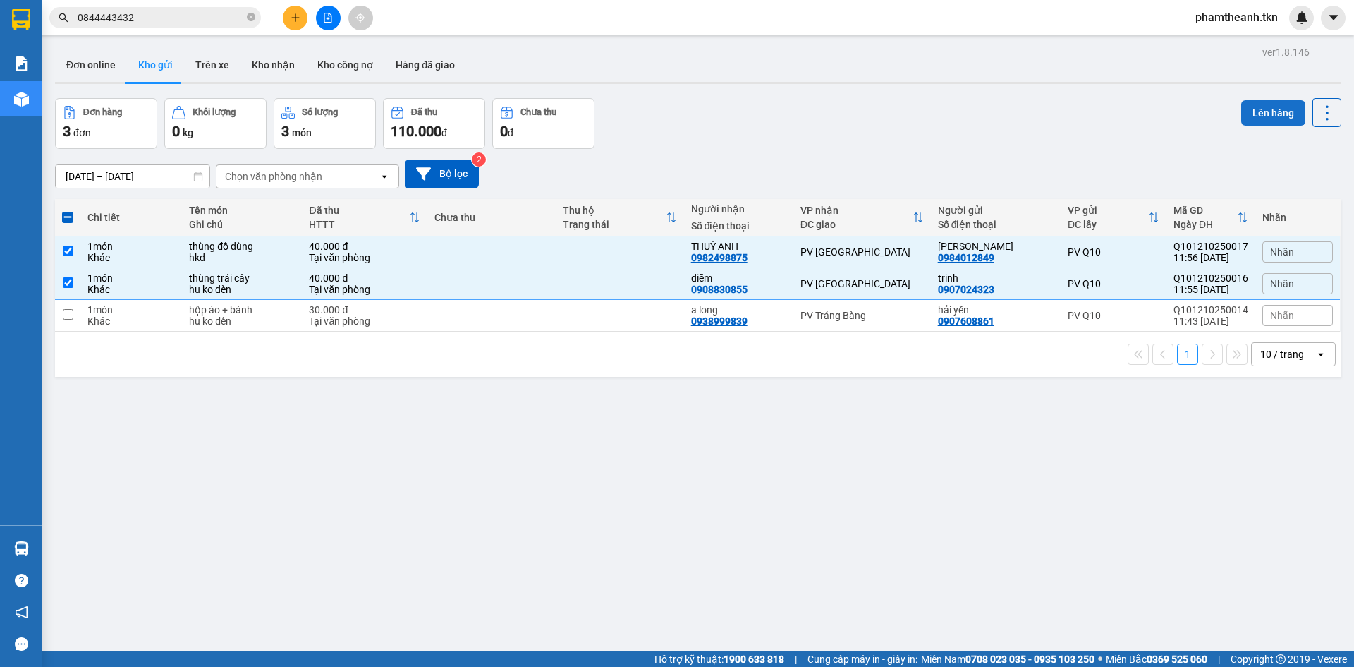
click at [1267, 111] on button "Lên hàng" at bounding box center [1273, 112] width 64 height 25
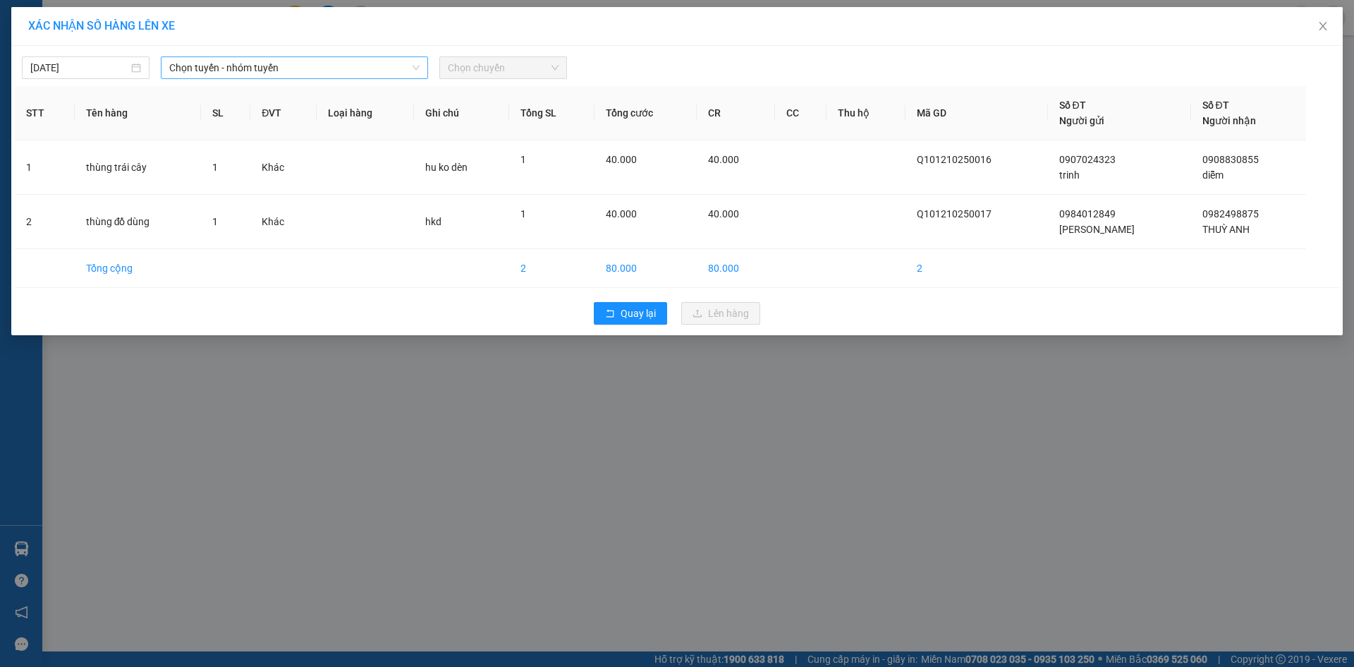
click at [334, 64] on span "Chọn tuyến - nhóm tuyến" at bounding box center [294, 67] width 250 height 21
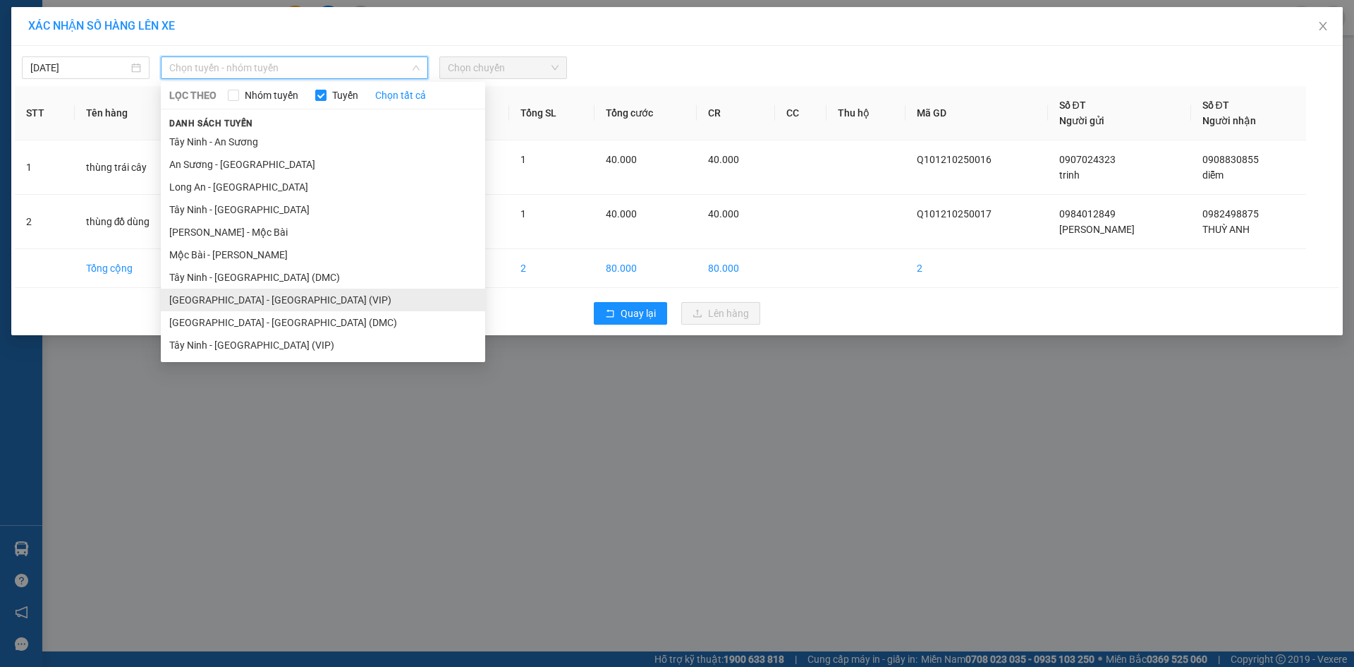
click at [252, 306] on li "Sài Gòn - Tây Ninh (VIP)" at bounding box center [323, 299] width 324 height 23
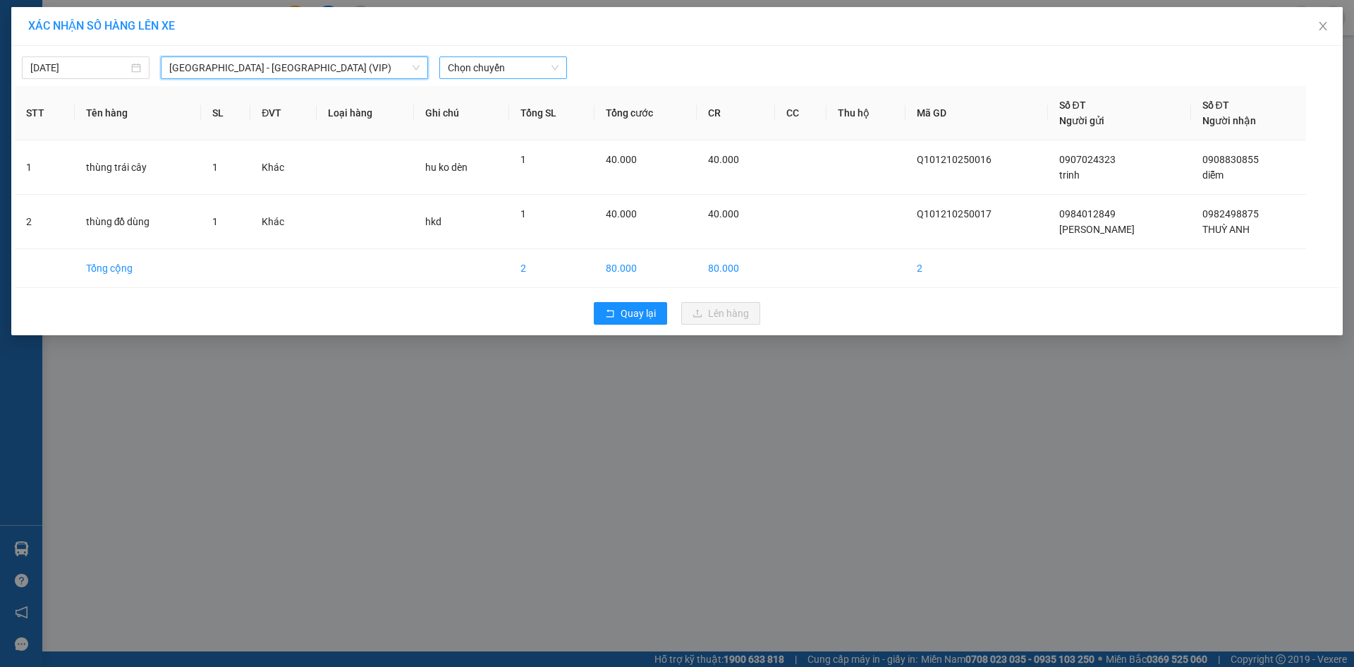
click at [542, 63] on span "Chọn chuyến" at bounding box center [503, 67] width 111 height 21
type input "19743"
click at [471, 97] on div "12:10 (TC) - 50E-197.43" at bounding box center [503, 96] width 110 height 16
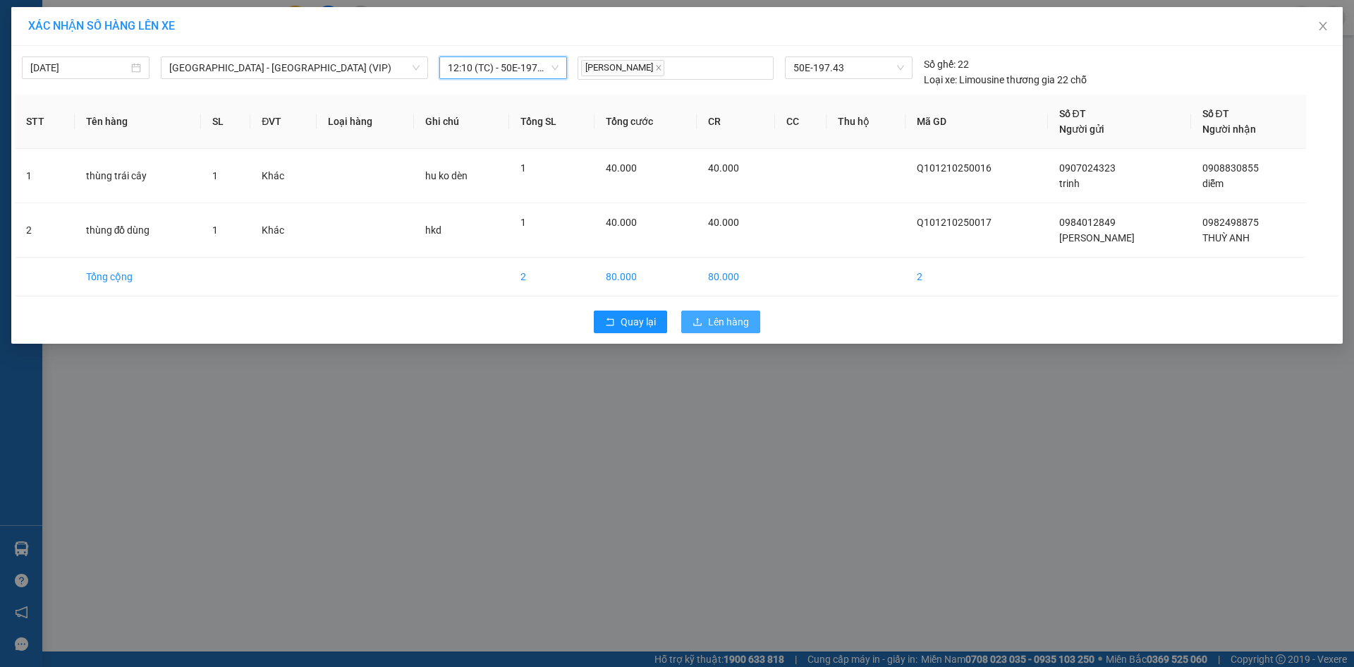
click at [725, 321] on span "Lên hàng" at bounding box center [728, 322] width 41 height 16
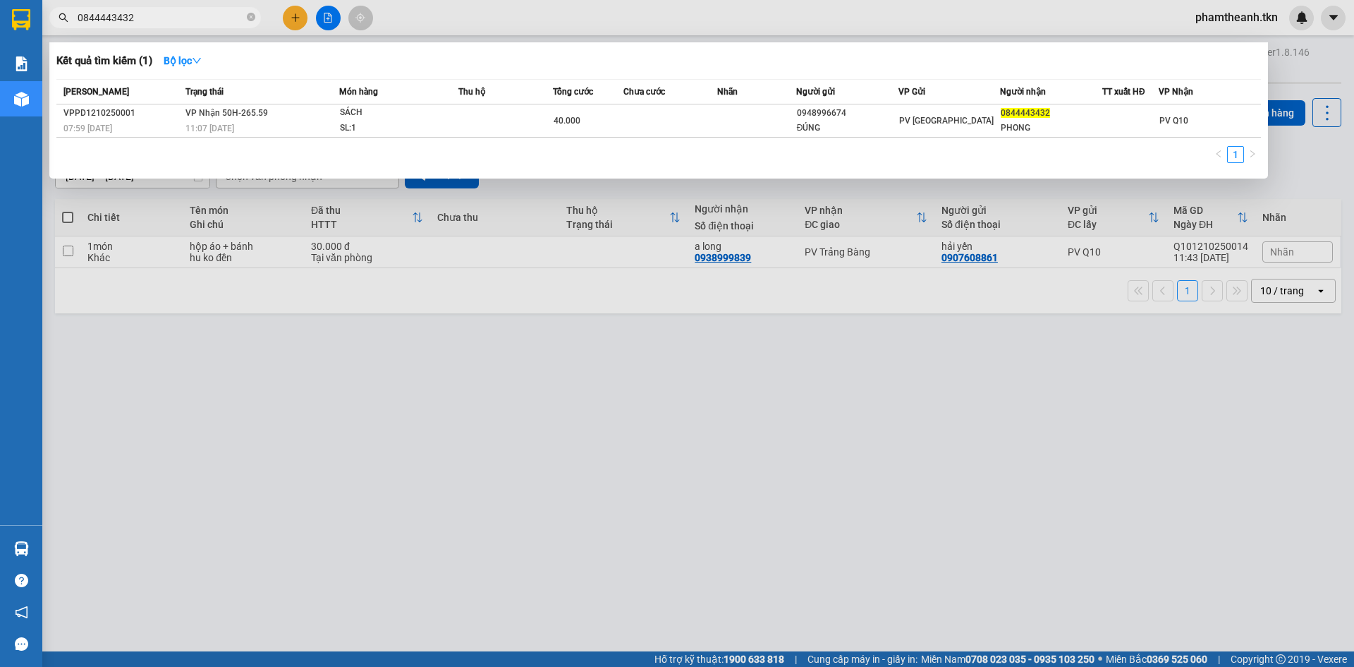
click at [166, 11] on input "0844443432" at bounding box center [161, 18] width 166 height 16
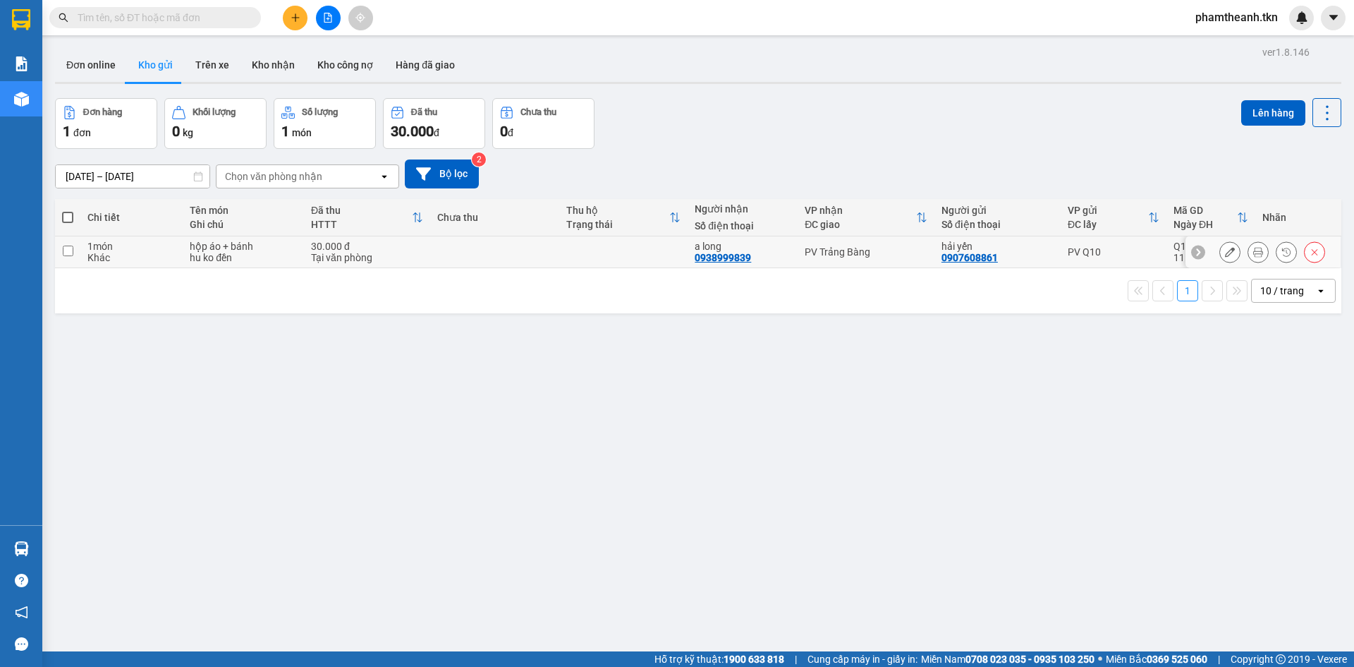
click at [764, 255] on div "a long 0938999839" at bounding box center [743, 252] width 96 height 23
checkbox input "true"
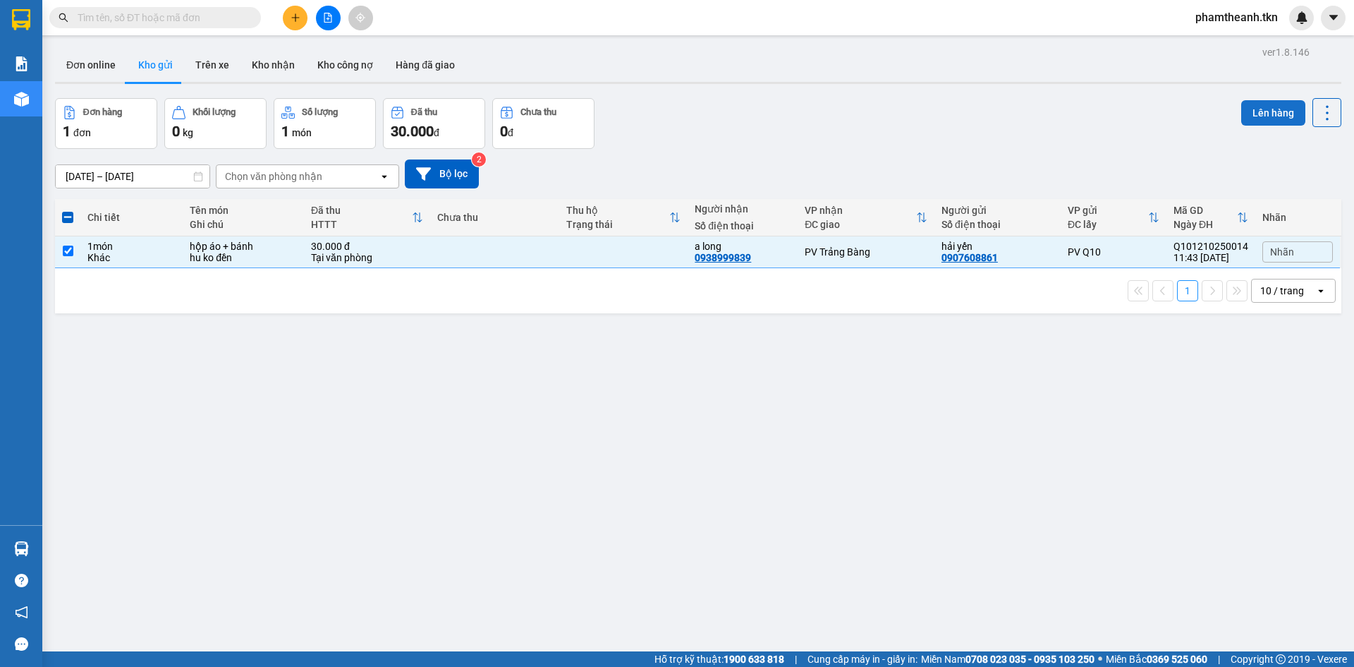
click at [1273, 116] on button "Lên hàng" at bounding box center [1273, 112] width 64 height 25
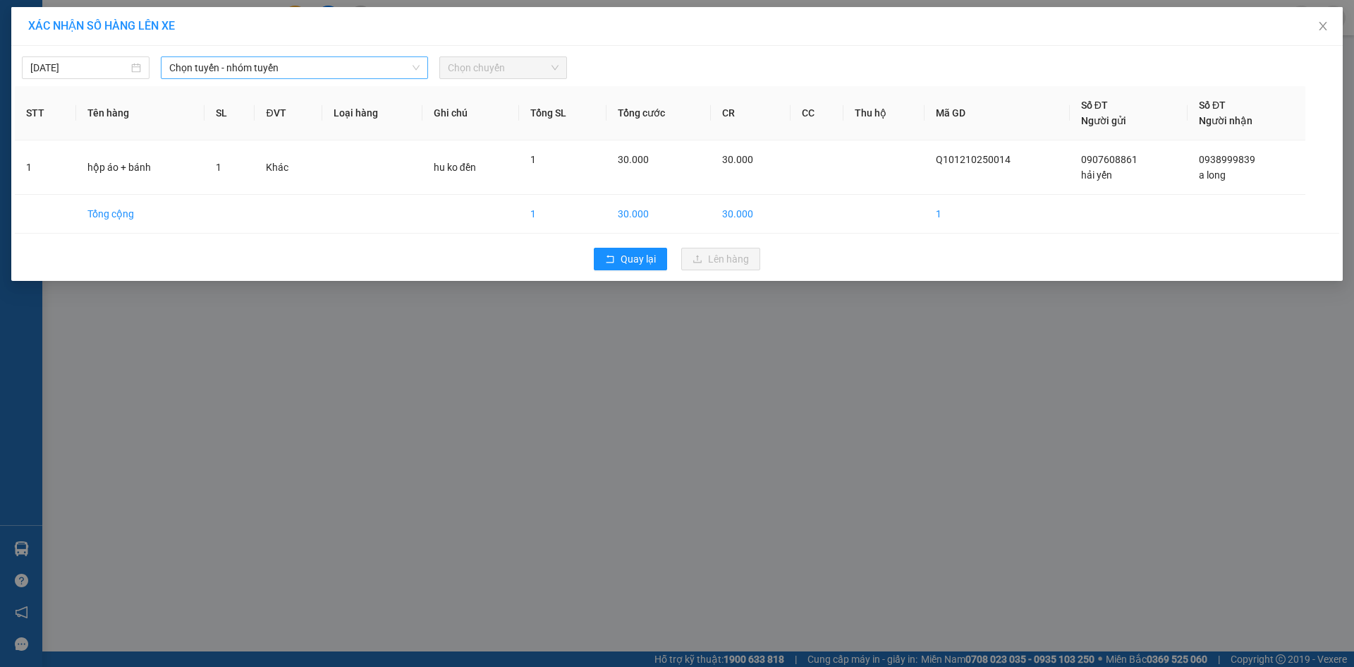
click at [204, 60] on span "Chọn tuyến - nhóm tuyến" at bounding box center [294, 67] width 250 height 21
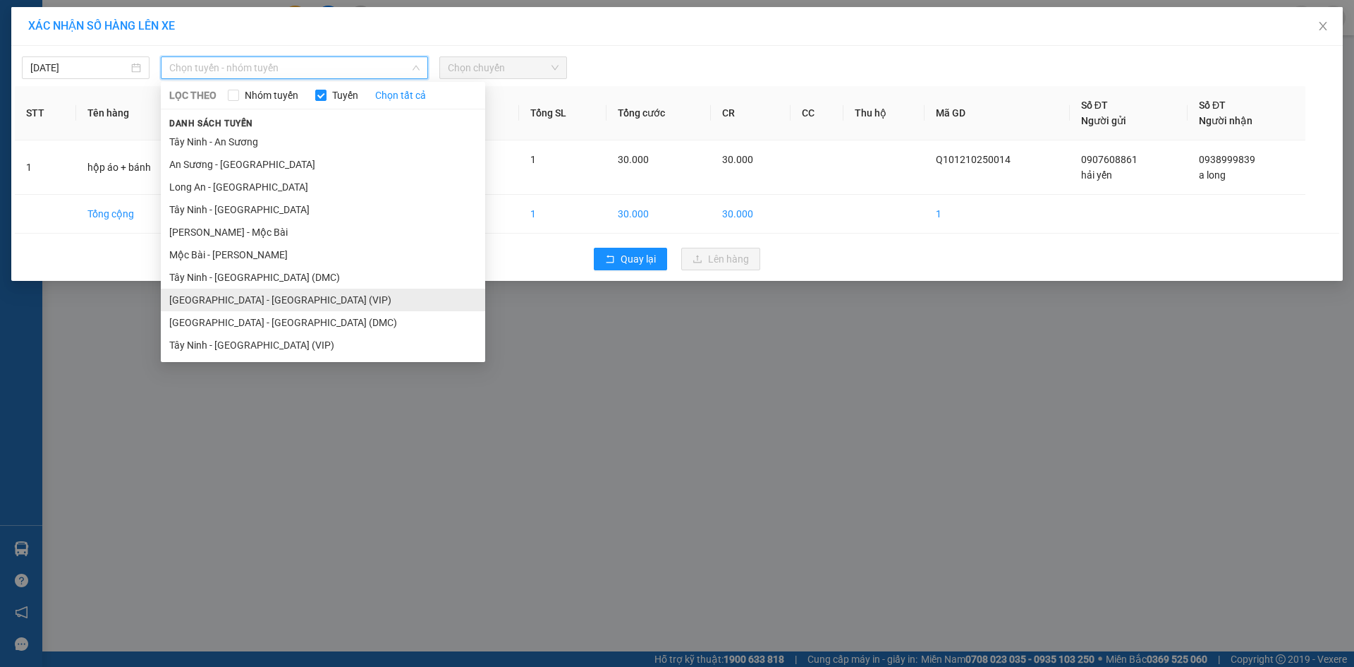
click at [274, 304] on li "Sài Gòn - Tây Ninh (VIP)" at bounding box center [323, 299] width 324 height 23
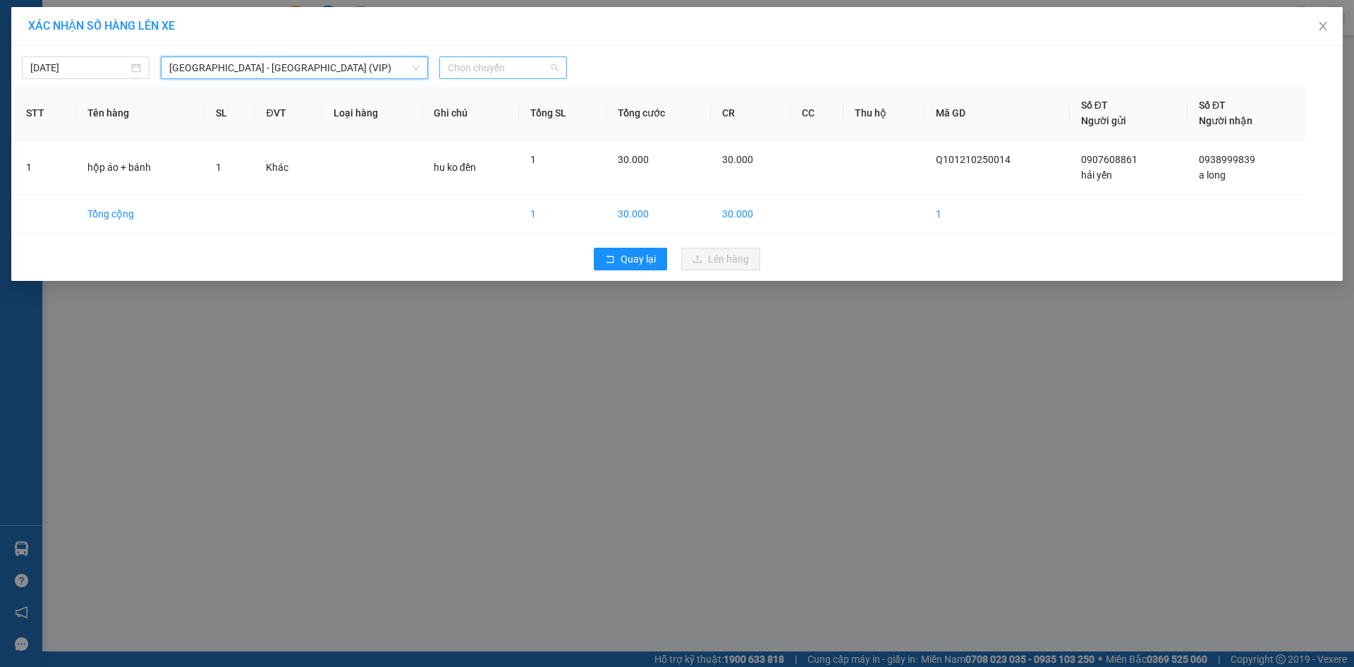
click at [495, 71] on span "Chọn chuyến" at bounding box center [503, 67] width 111 height 21
type input "26040"
click at [512, 118] on div "12:00 - 50H-260.40" at bounding box center [503, 119] width 110 height 16
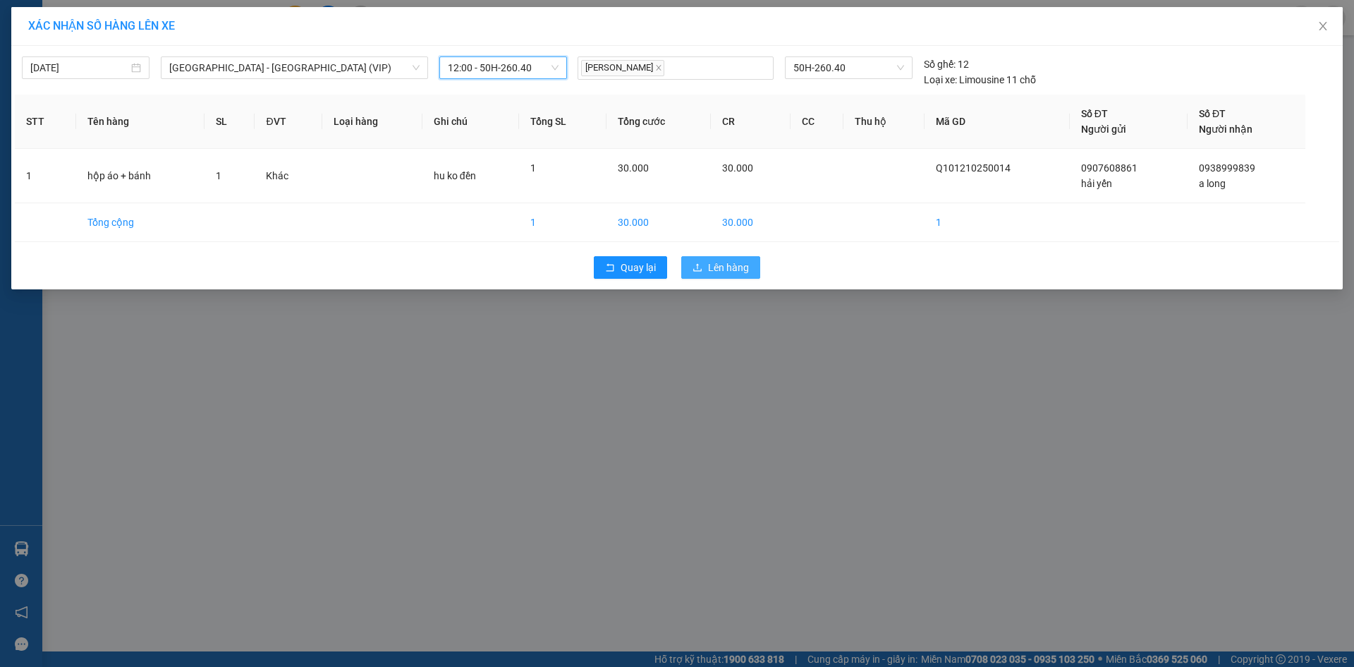
click at [726, 271] on span "Lên hàng" at bounding box center [728, 268] width 41 height 16
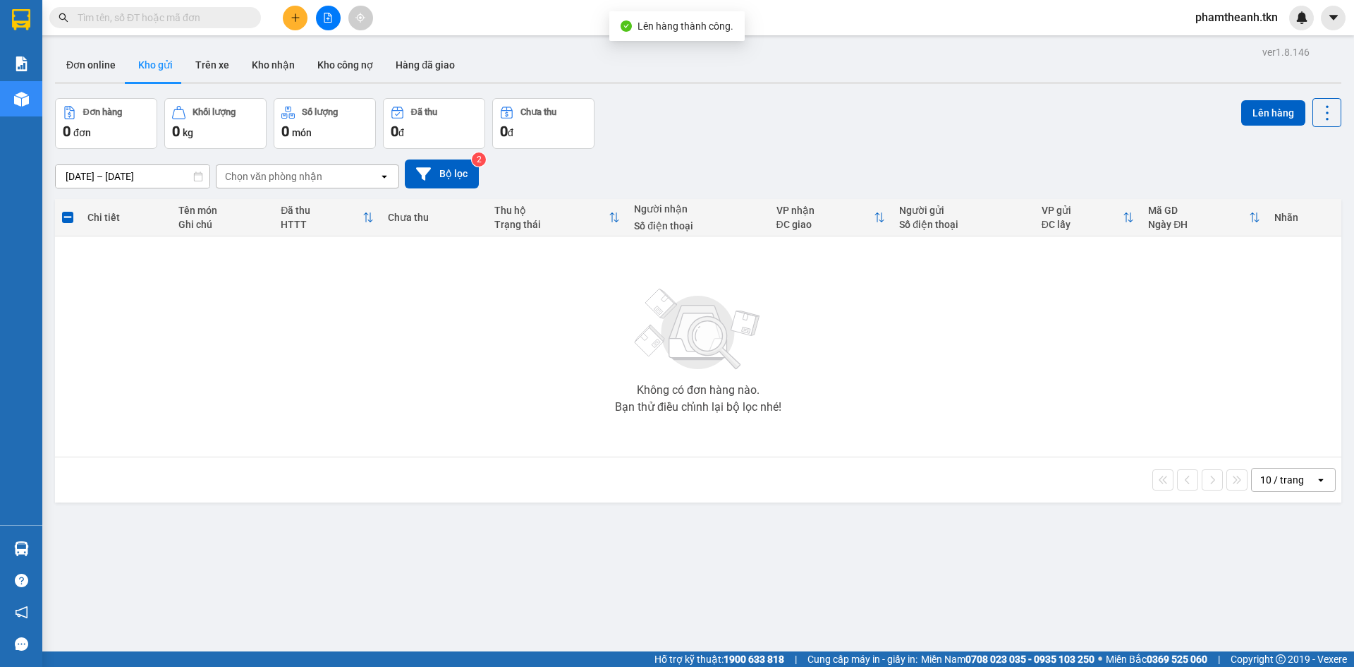
click at [133, 23] on input "text" at bounding box center [161, 18] width 166 height 16
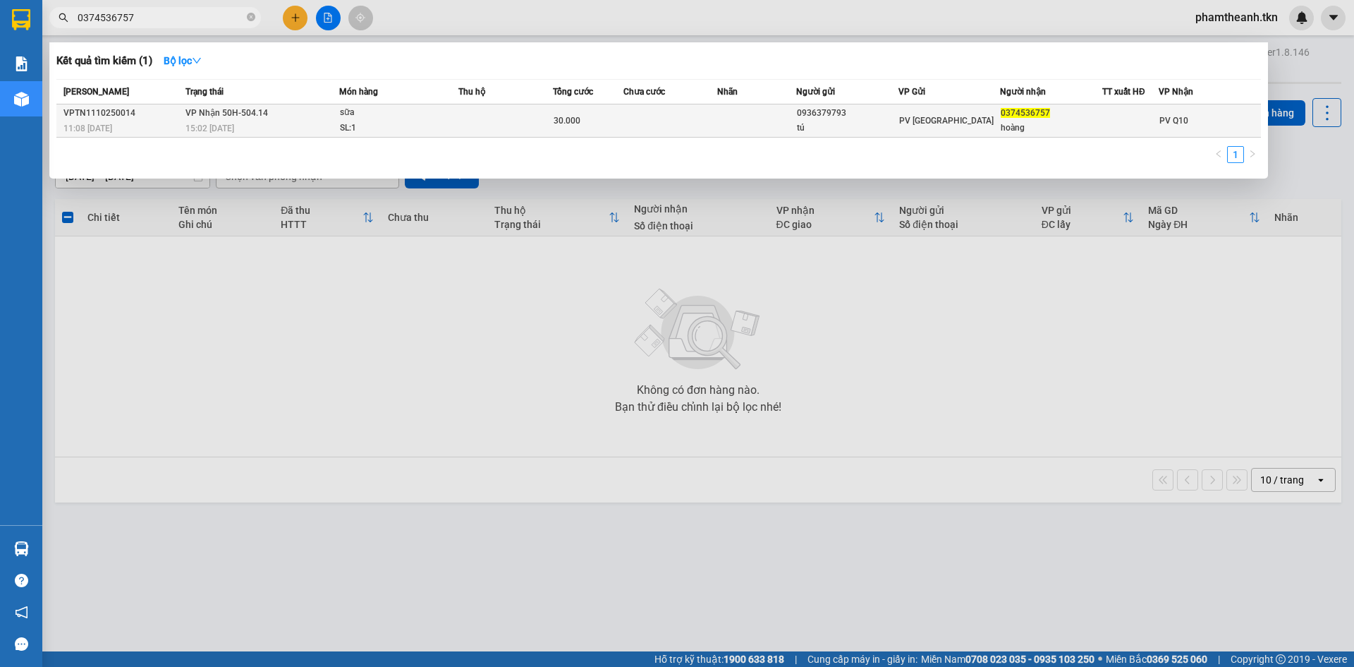
type input "0374536757"
click at [475, 124] on td at bounding box center [505, 120] width 95 height 33
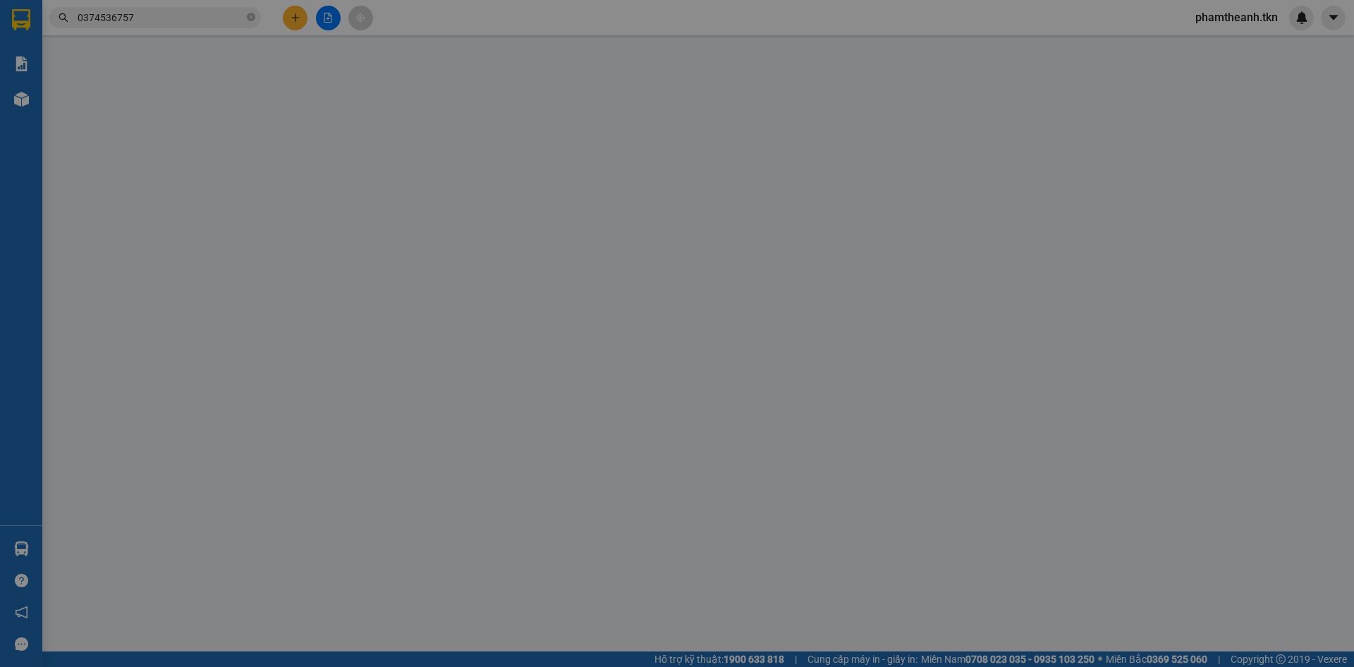
type input "0936379793"
type input "tú"
type input "0374536757"
type input "hoàng"
type input "30.000"
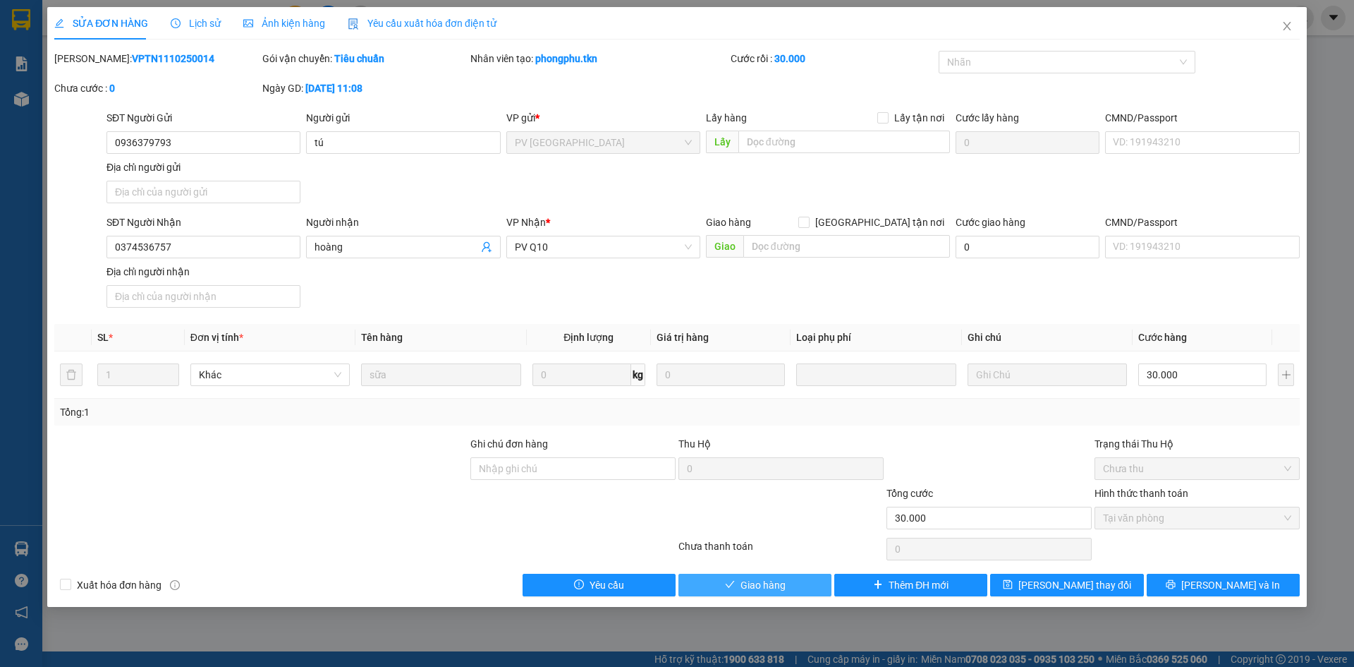
click at [736, 584] on button "Giao hàng" at bounding box center [755, 584] width 153 height 23
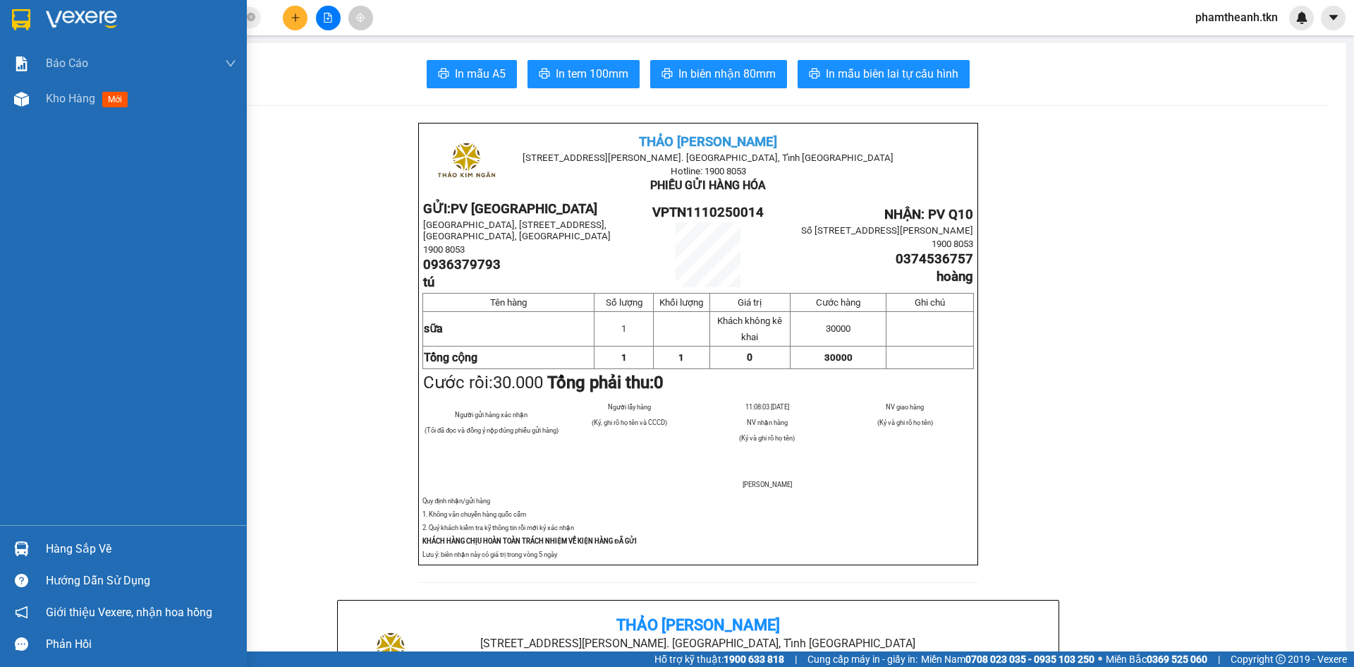
click at [102, 554] on div "Hàng sắp về" at bounding box center [141, 548] width 190 height 21
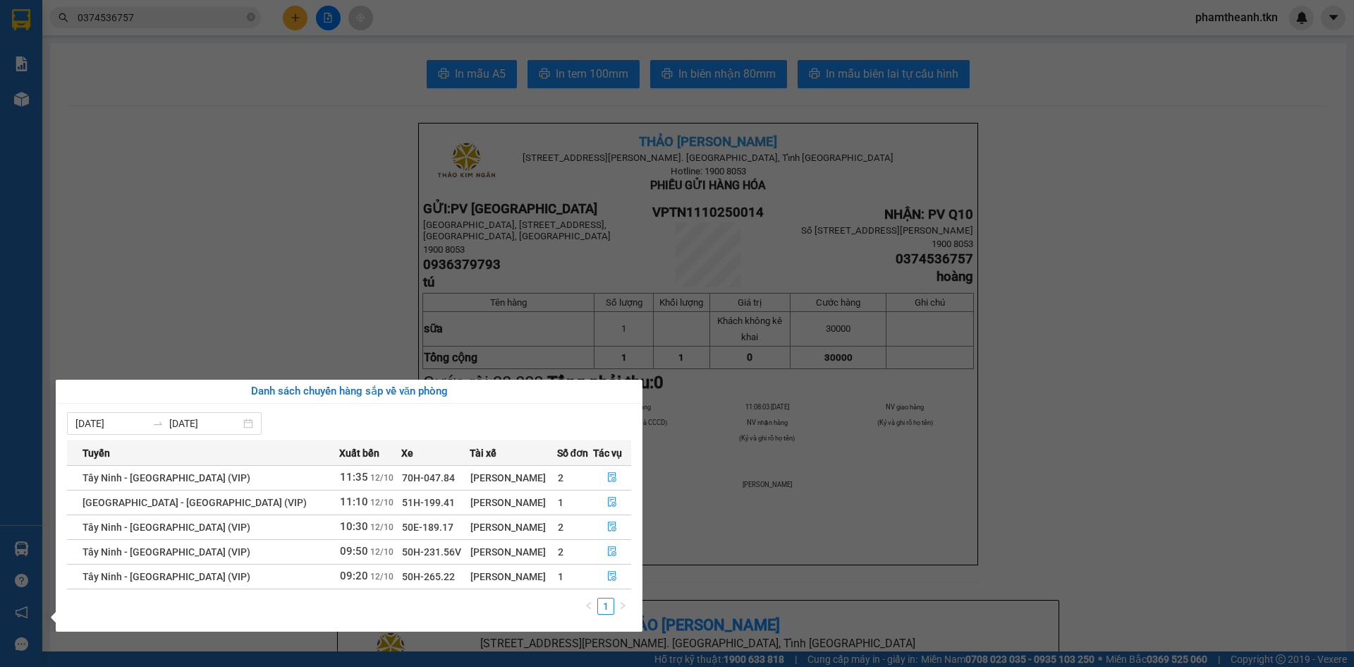
click at [314, 282] on section "Kết quả tìm kiếm ( 1 ) Bộ lọc Mã ĐH Trạng thái Món hàng Thu hộ Tổng cước Chưa c…" at bounding box center [677, 333] width 1354 height 667
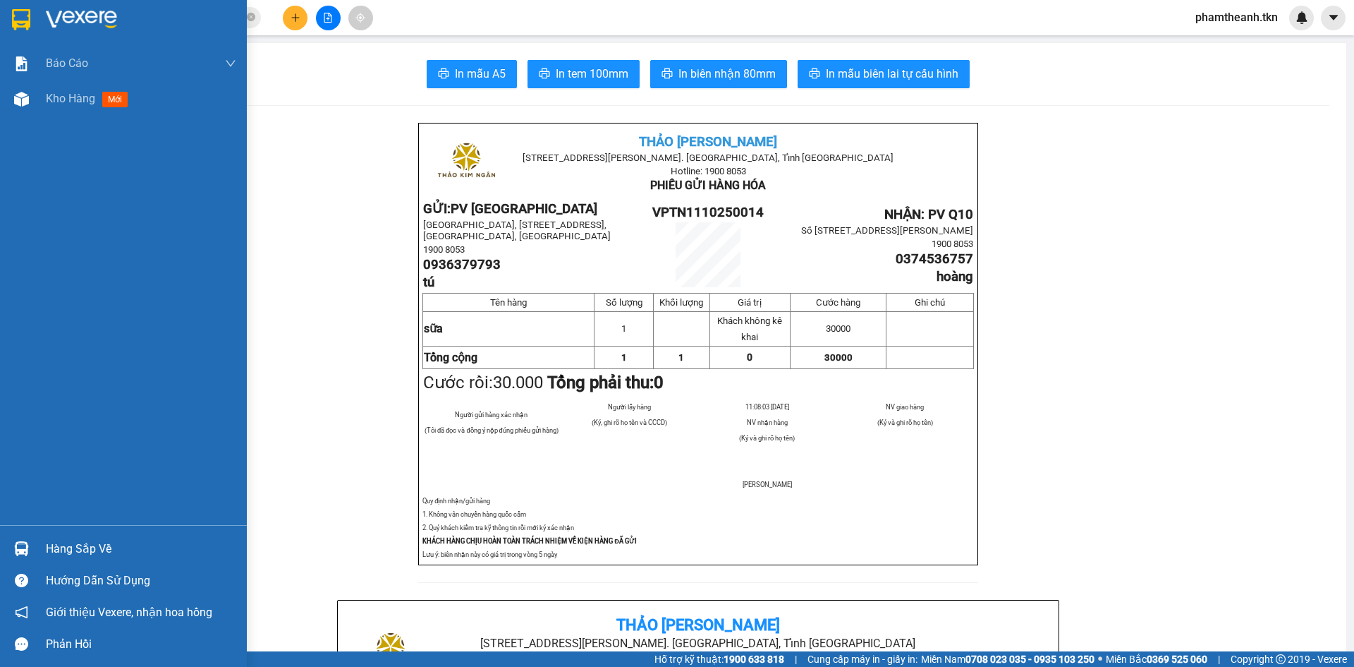
click at [63, 552] on div "Hàng sắp về" at bounding box center [141, 548] width 190 height 21
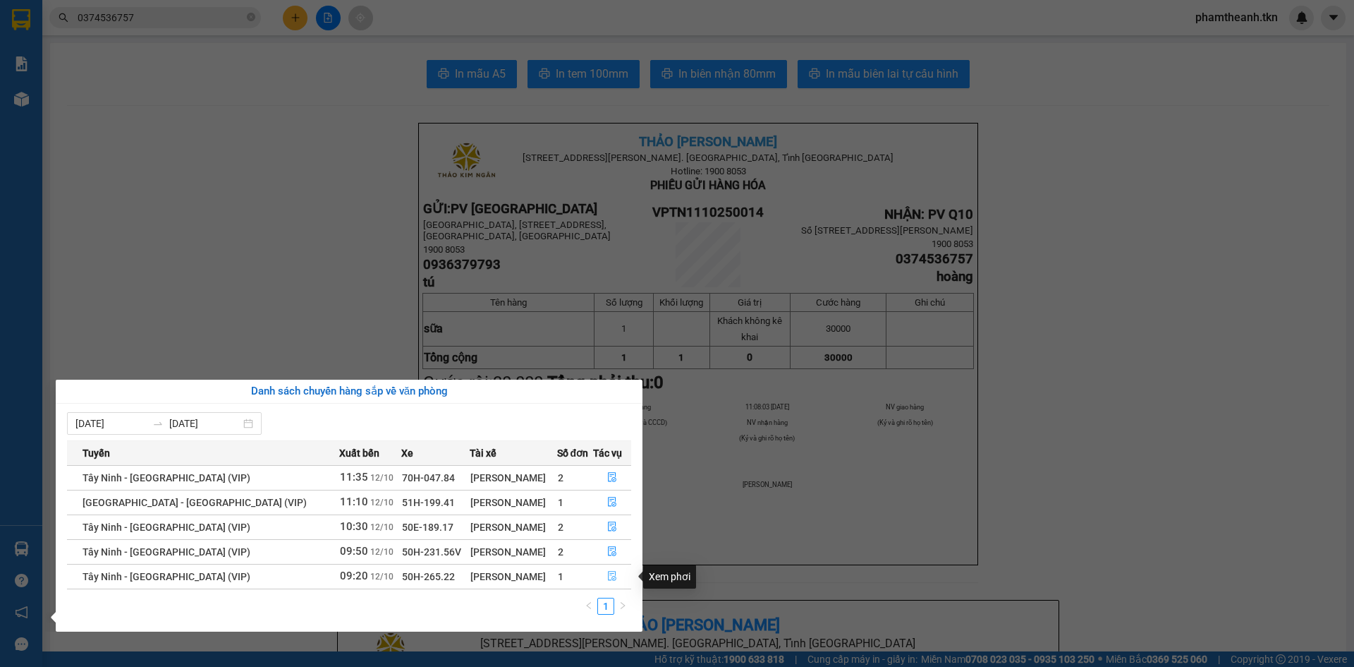
click at [611, 578] on icon "file-done" at bounding box center [612, 576] width 10 height 10
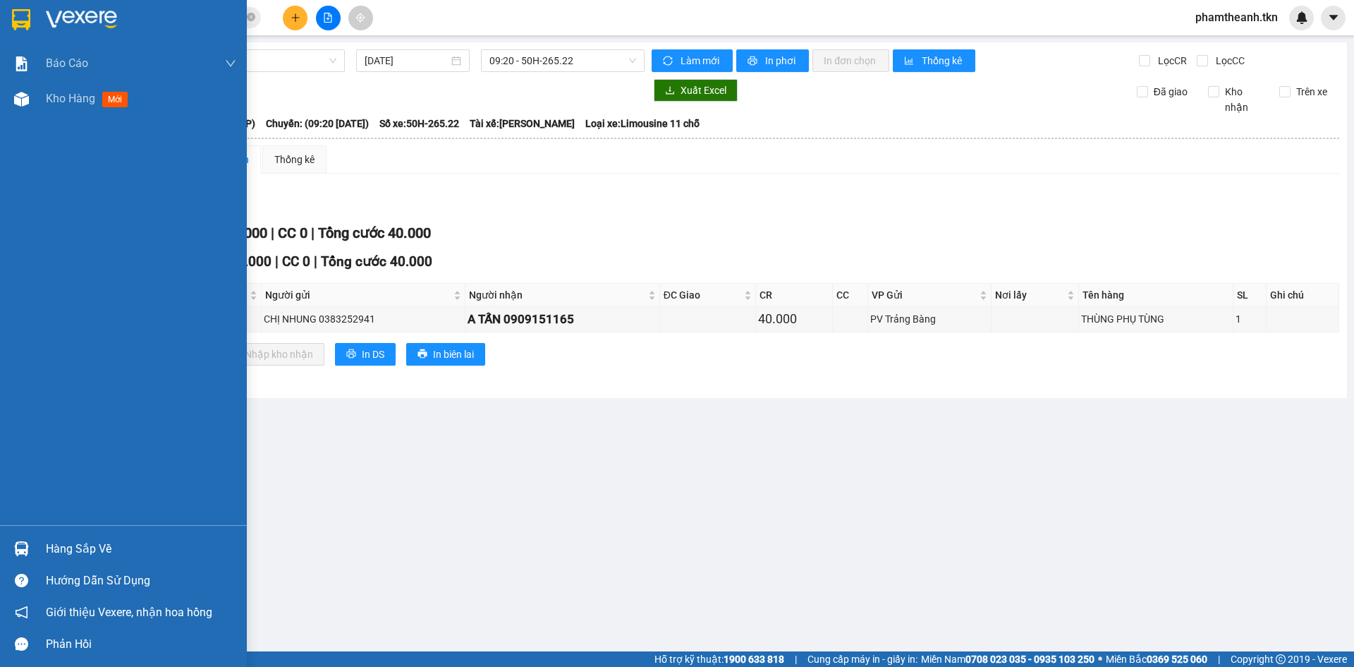
click at [62, 548] on div "Hàng sắp về" at bounding box center [141, 548] width 190 height 21
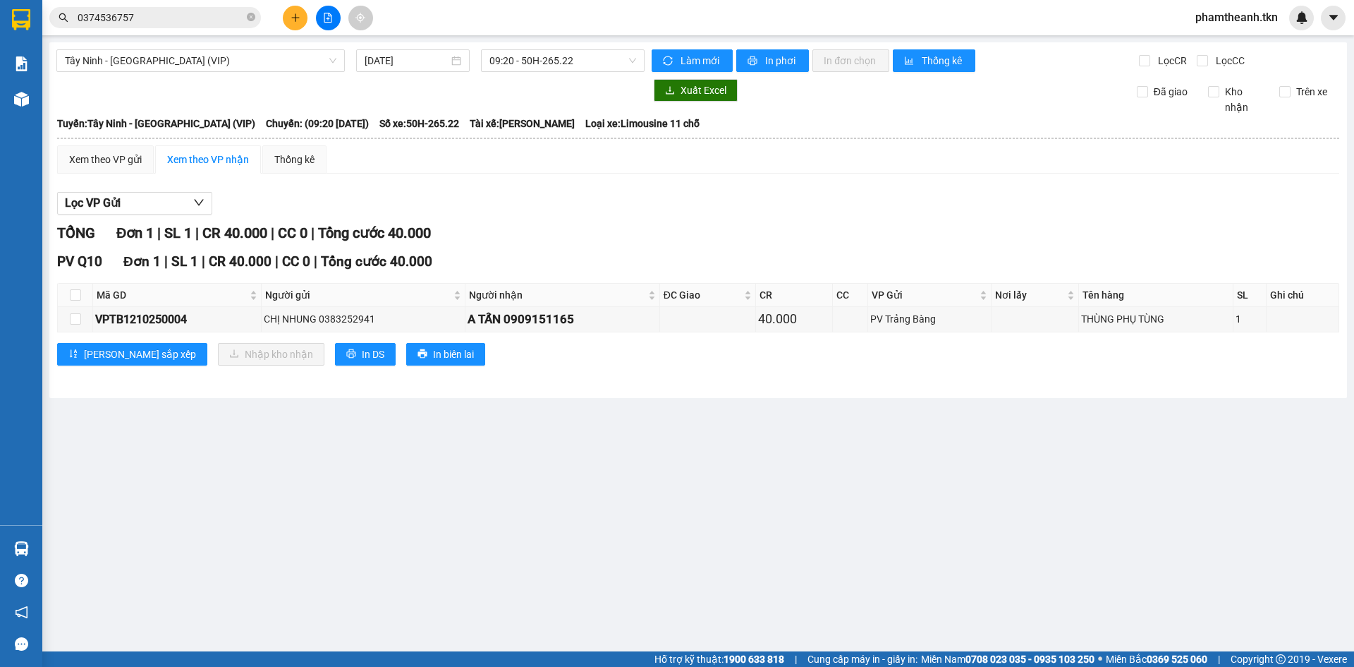
click at [754, 480] on section "Kết quả tìm kiếm ( 1 ) Bộ lọc Mã ĐH Trạng thái Món hàng Thu hộ Tổng cước Chưa c…" at bounding box center [677, 333] width 1354 height 667
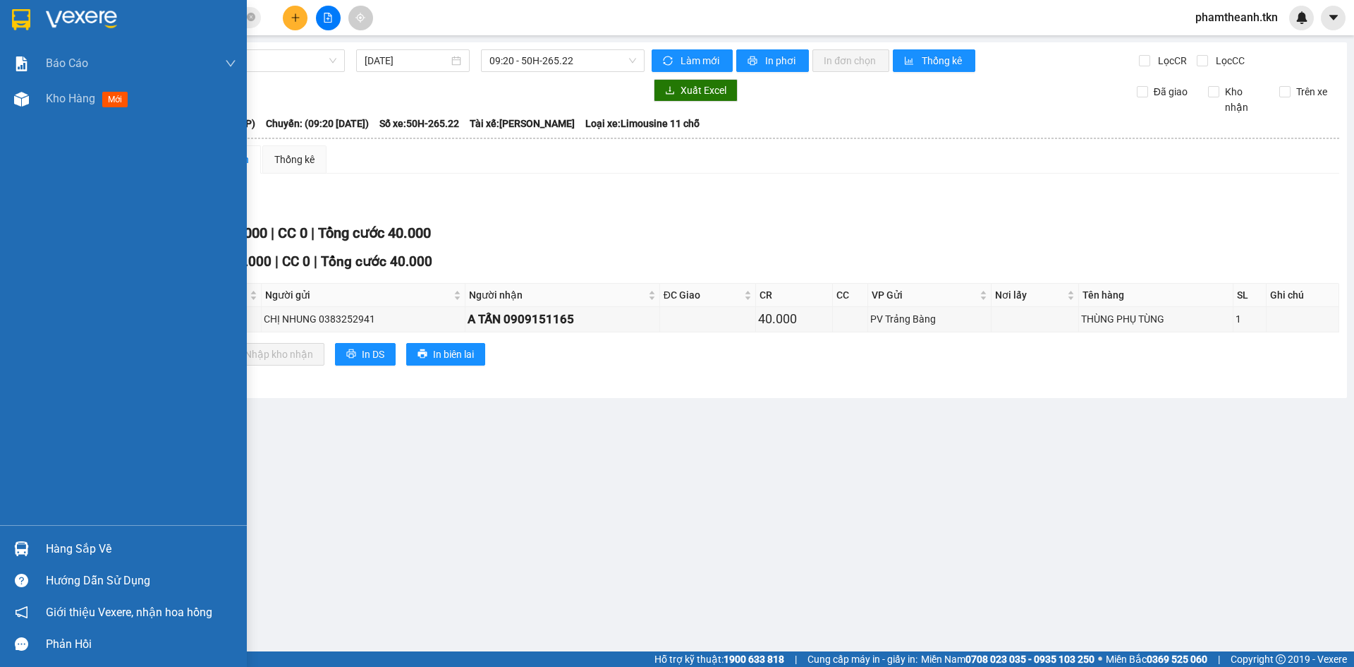
click at [74, 534] on div "Hàng sắp về" at bounding box center [123, 549] width 247 height 32
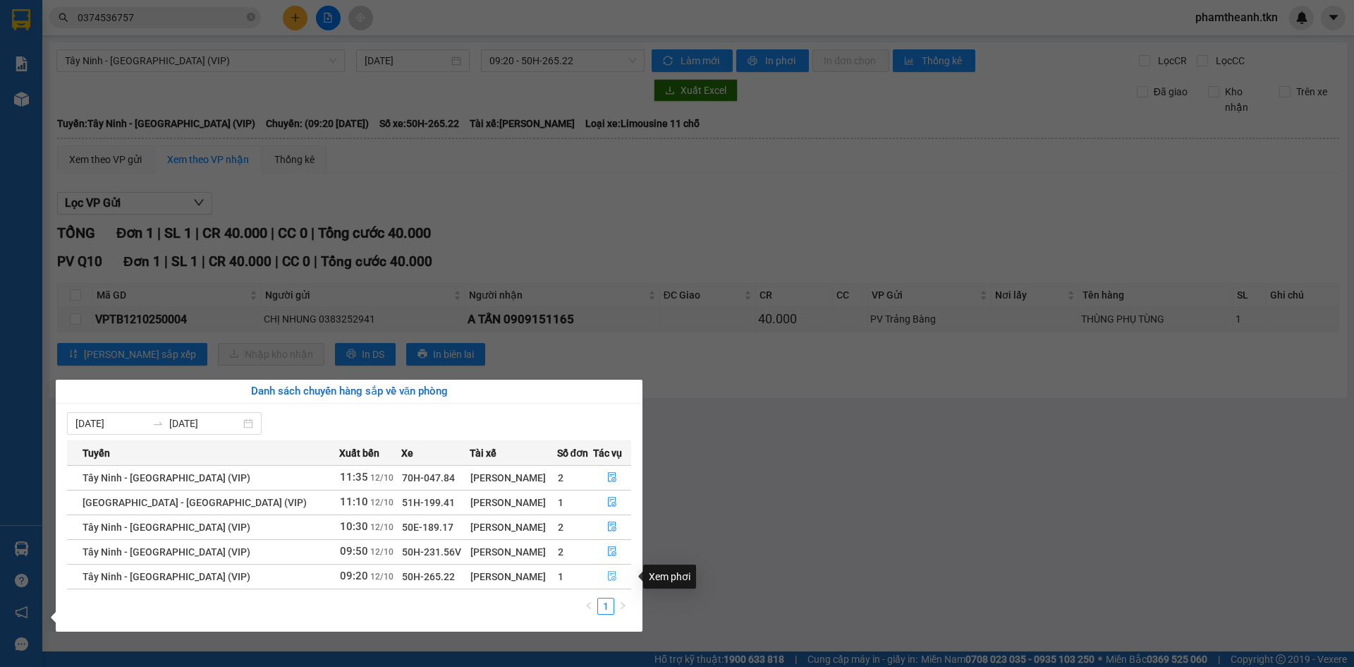
click at [612, 573] on icon "file-done" at bounding box center [612, 576] width 10 height 10
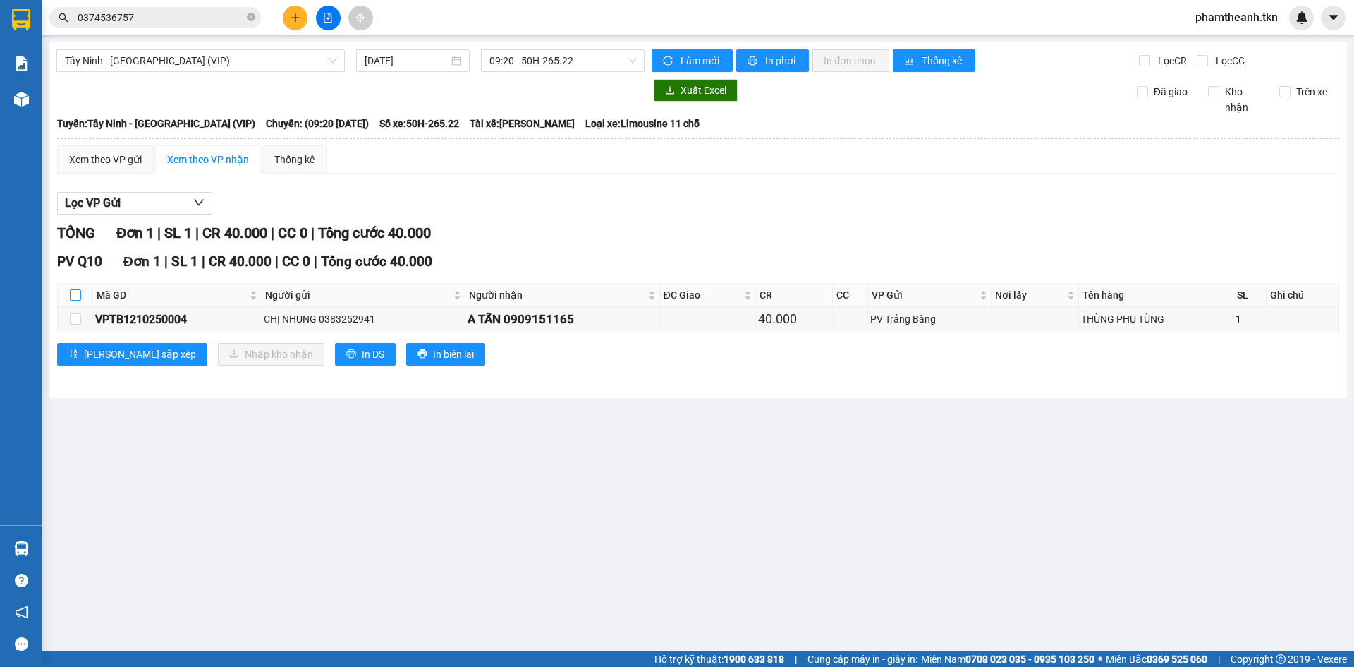
click at [78, 296] on input "checkbox" at bounding box center [75, 294] width 11 height 11
checkbox input "true"
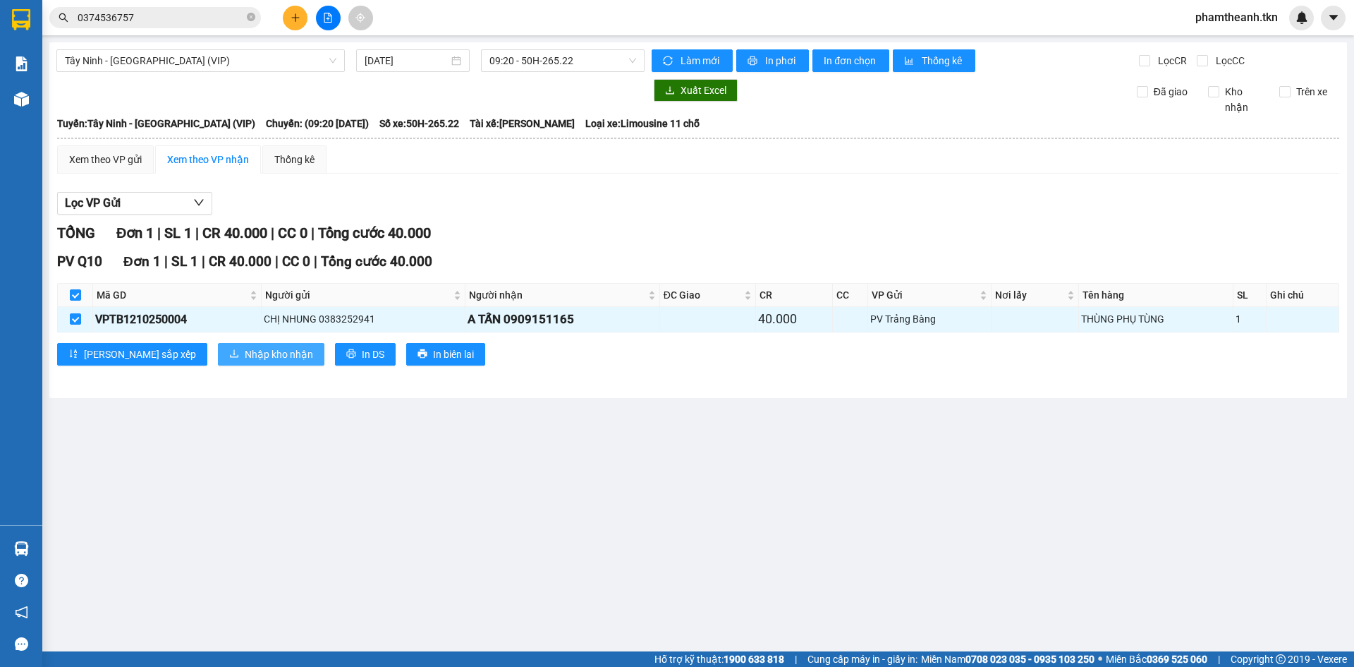
click at [245, 357] on span "Nhập kho nhận" at bounding box center [279, 354] width 68 height 16
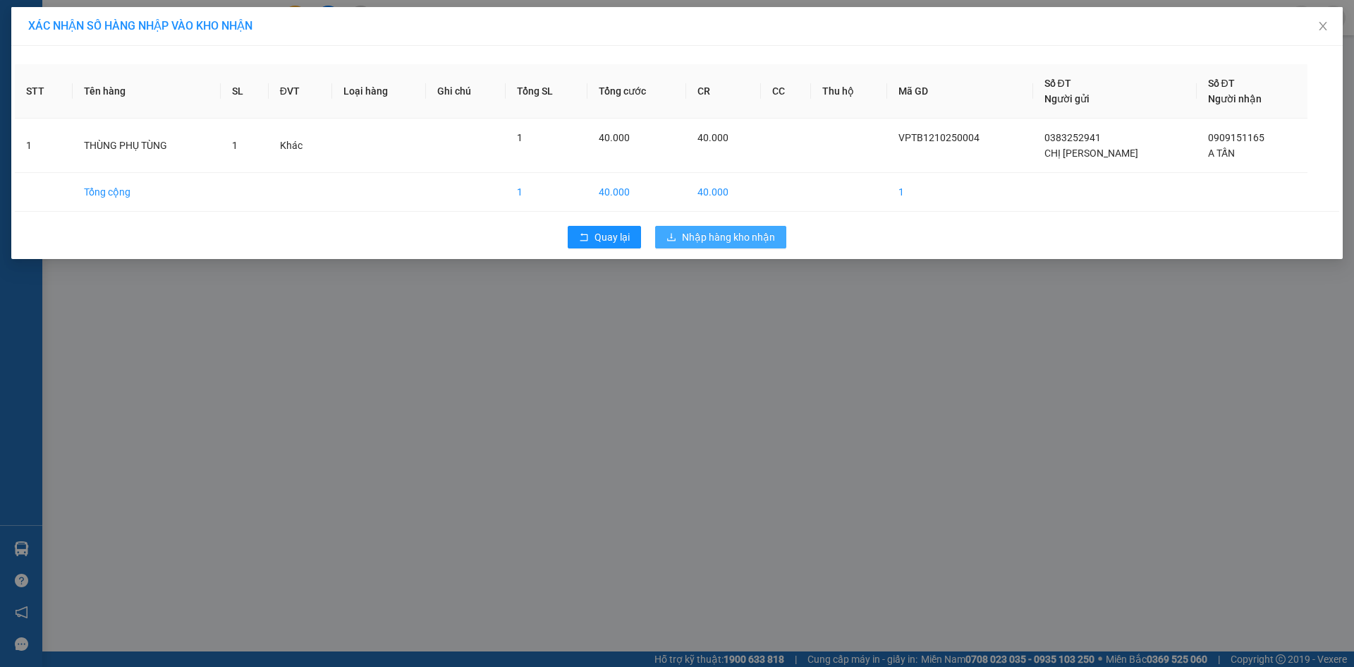
click at [730, 236] on span "Nhập hàng kho nhận" at bounding box center [728, 237] width 93 height 16
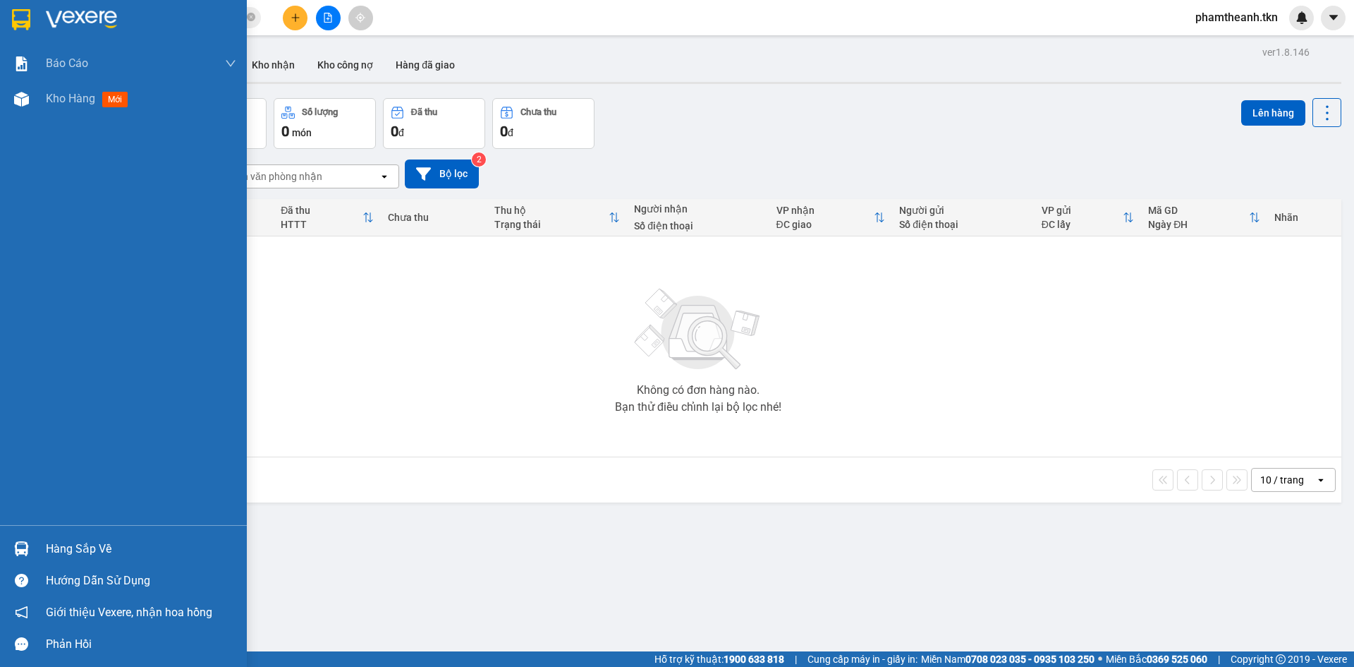
drag, startPoint x: 63, startPoint y: 556, endPoint x: 73, endPoint y: 548, distance: 13.1
click at [64, 555] on div "Hàng sắp về" at bounding box center [141, 548] width 190 height 21
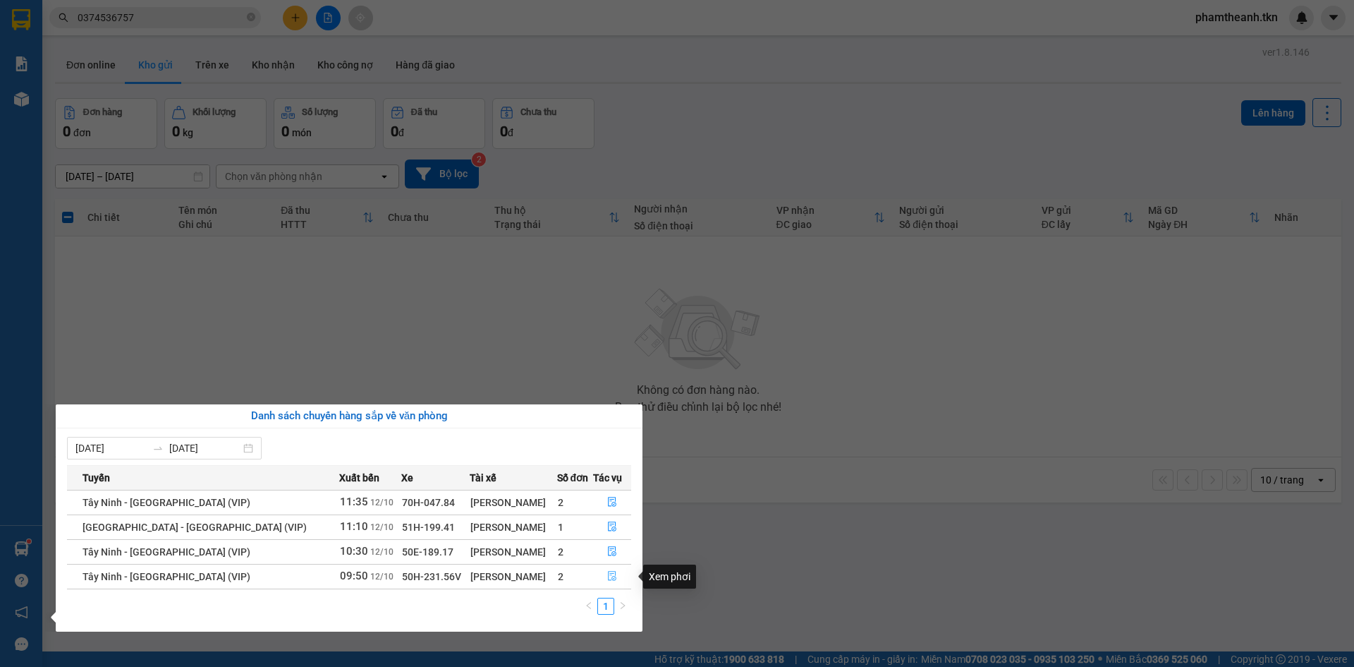
click at [608, 576] on icon "file-done" at bounding box center [612, 576] width 8 height 10
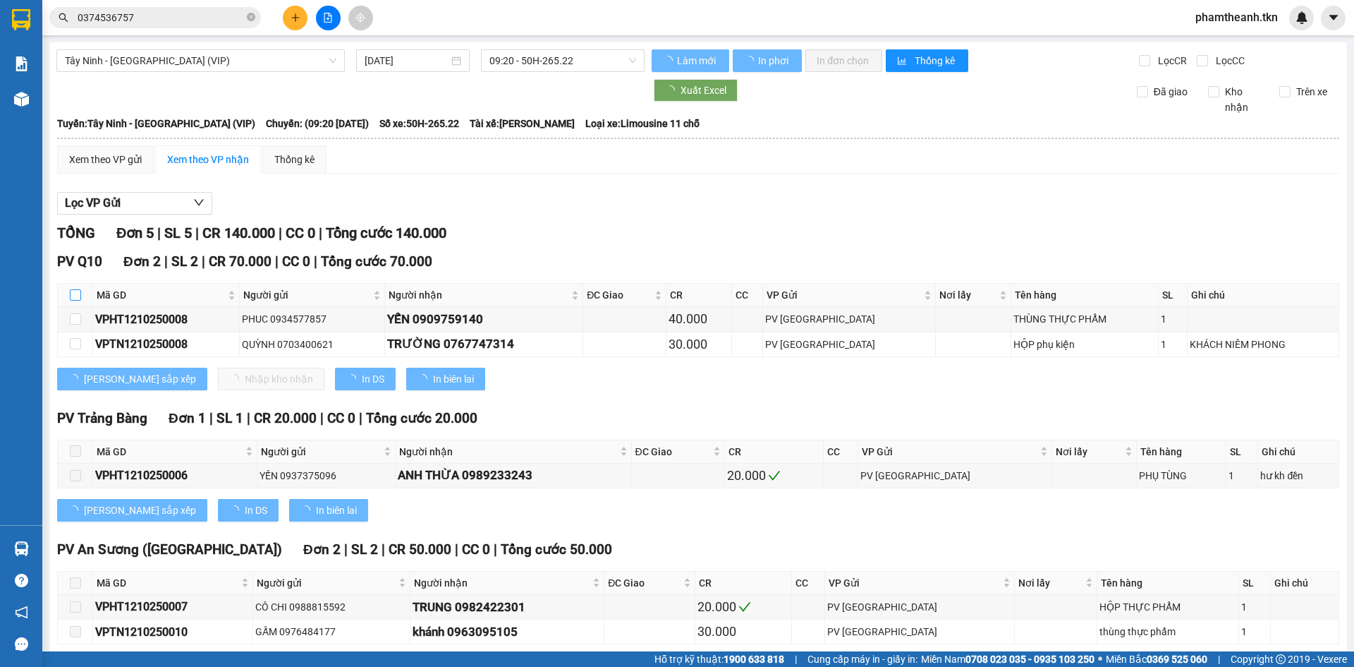
click at [80, 296] on input "checkbox" at bounding box center [75, 294] width 11 height 11
checkbox input "true"
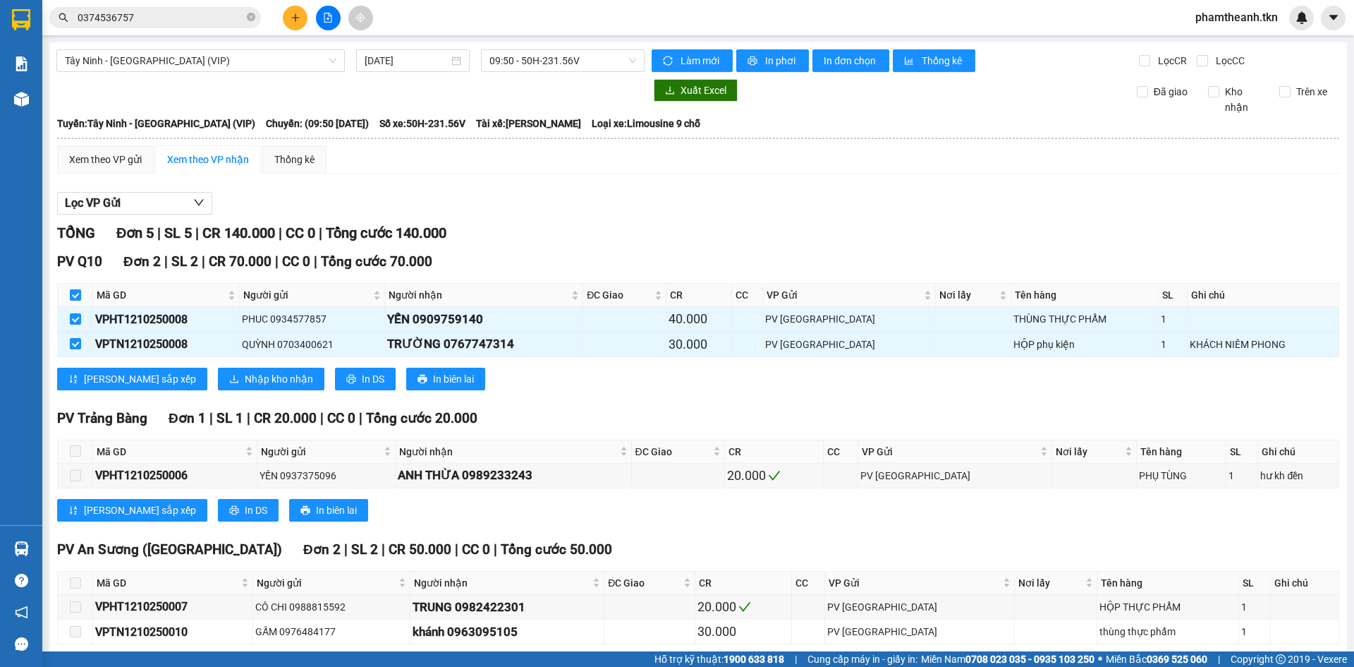
checkbox input "true"
click at [245, 380] on span "Nhập kho nhận" at bounding box center [279, 379] width 68 height 16
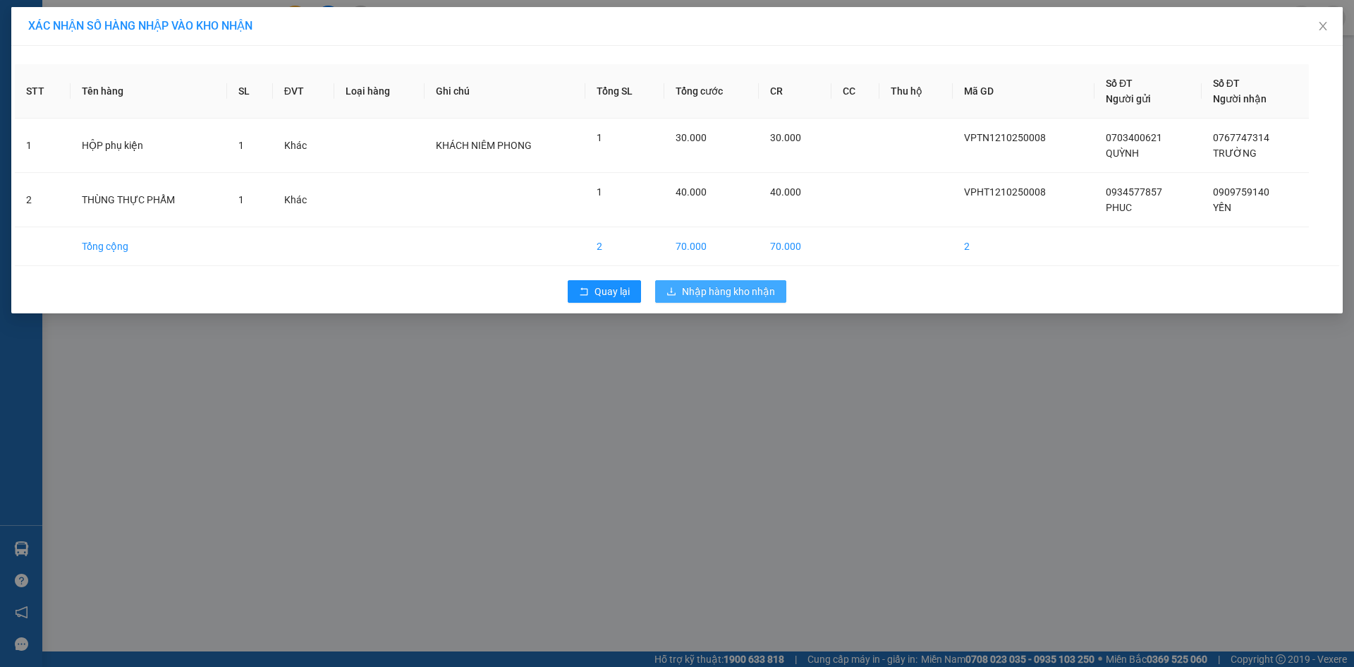
click at [686, 285] on span "Nhập hàng kho nhận" at bounding box center [728, 292] width 93 height 16
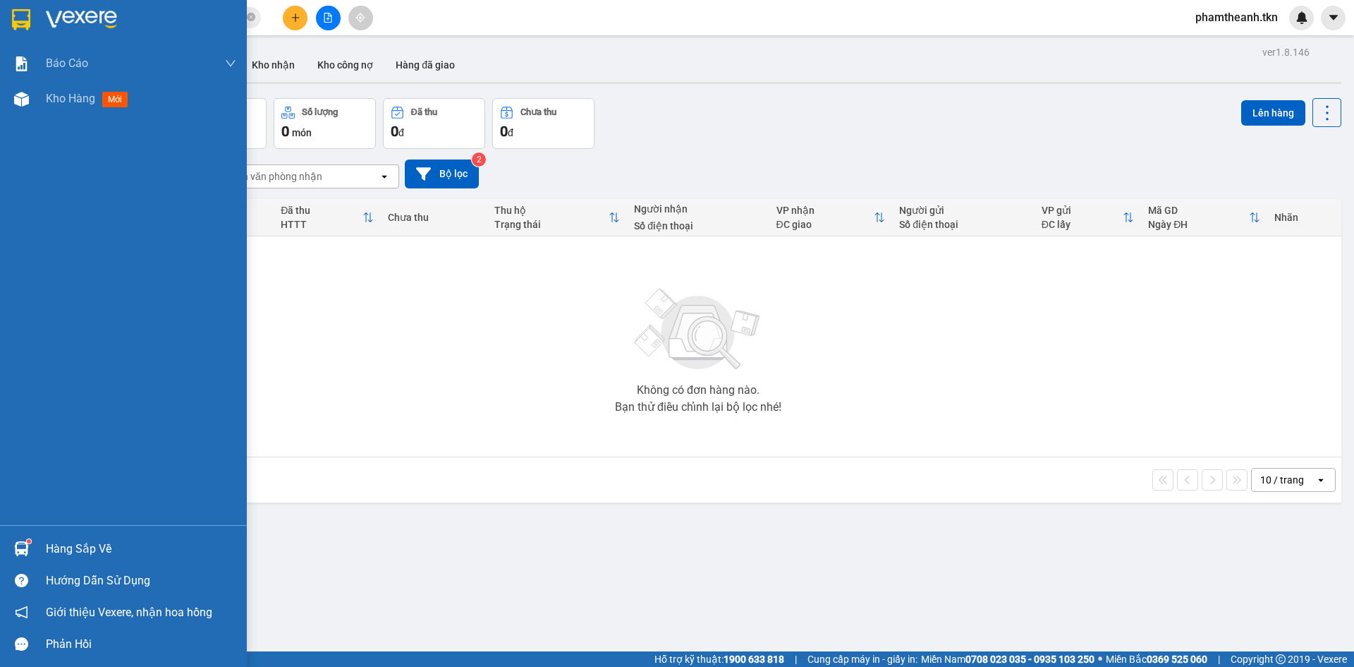
click at [73, 554] on div "Hàng sắp về" at bounding box center [141, 548] width 190 height 21
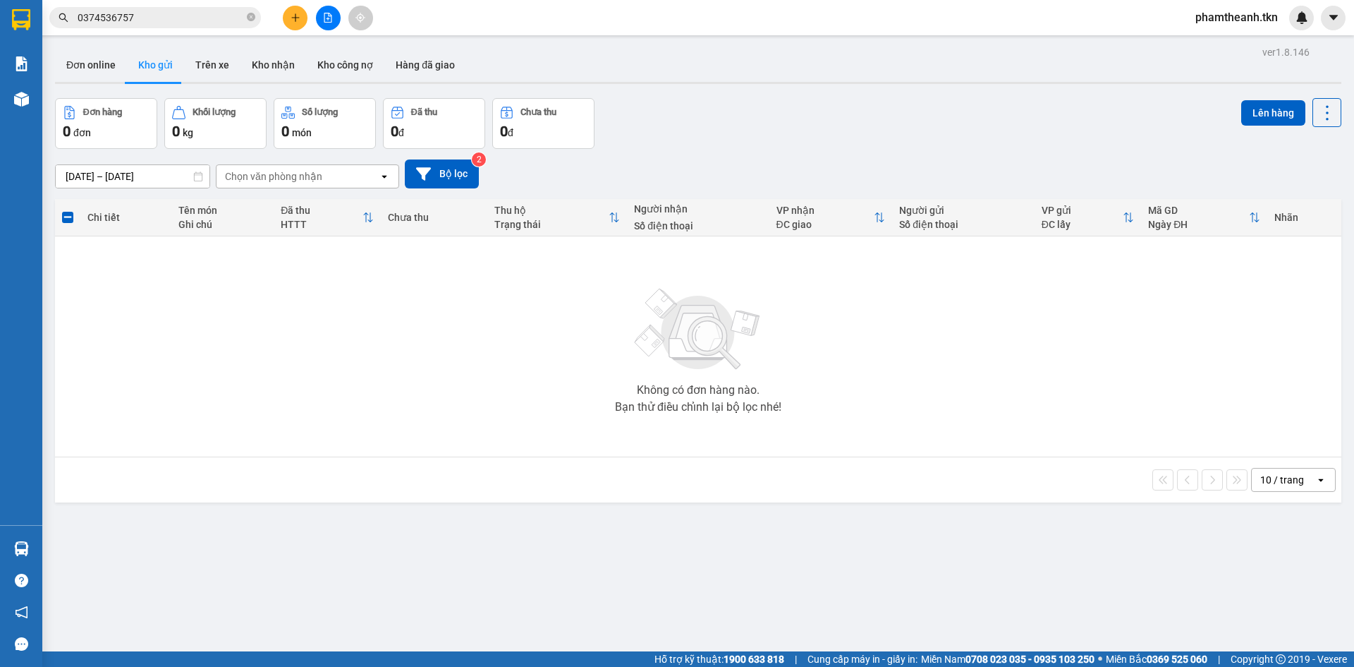
click at [294, 354] on section "Kết quả tìm kiếm ( 1 ) Bộ lọc Mã ĐH Trạng thái Món hàng Thu hộ Tổng cước Chưa c…" at bounding box center [677, 333] width 1354 height 667
click at [161, 22] on input "0374536757" at bounding box center [161, 18] width 166 height 16
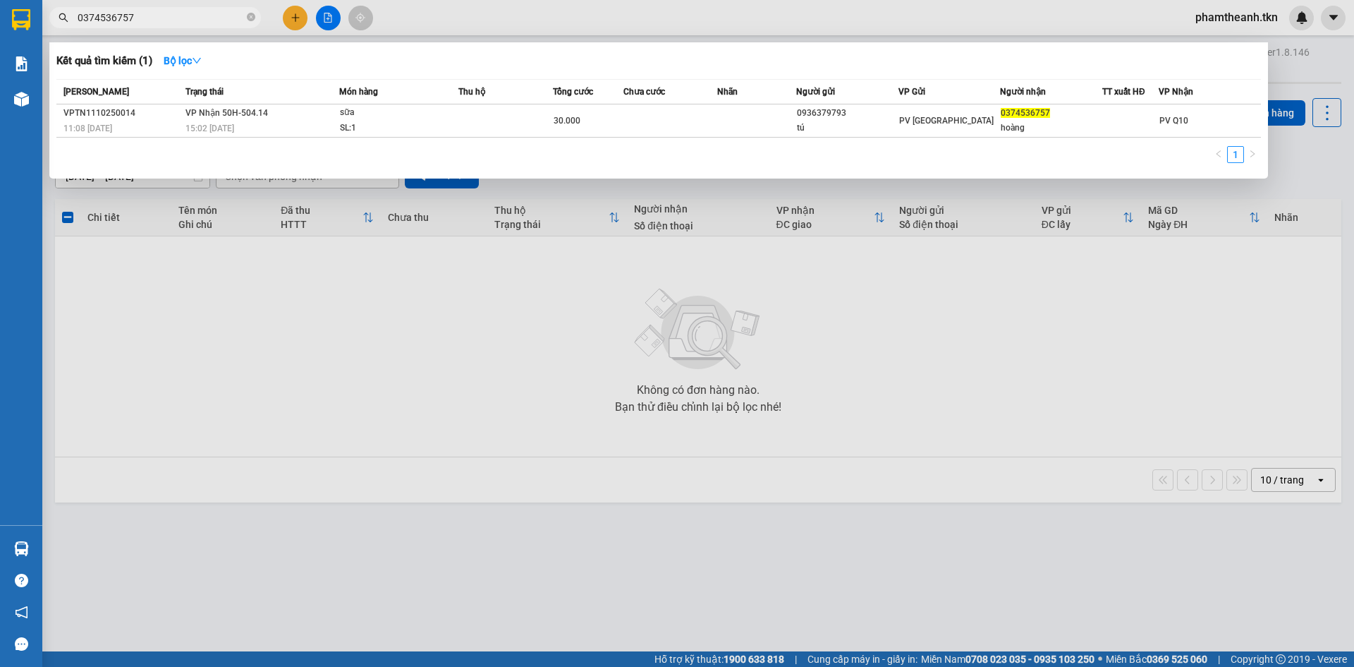
click at [161, 22] on input "0374536757" at bounding box center [161, 18] width 166 height 16
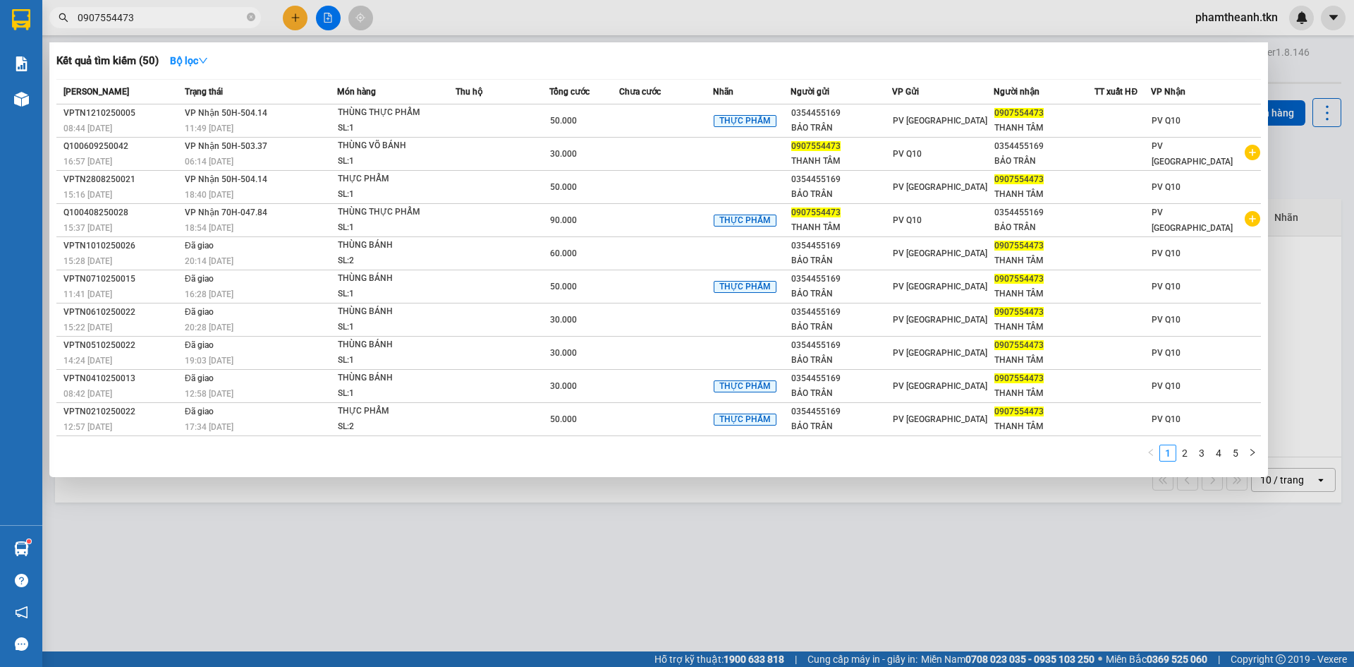
type input "0907554473"
click at [299, 25] on div at bounding box center [677, 333] width 1354 height 667
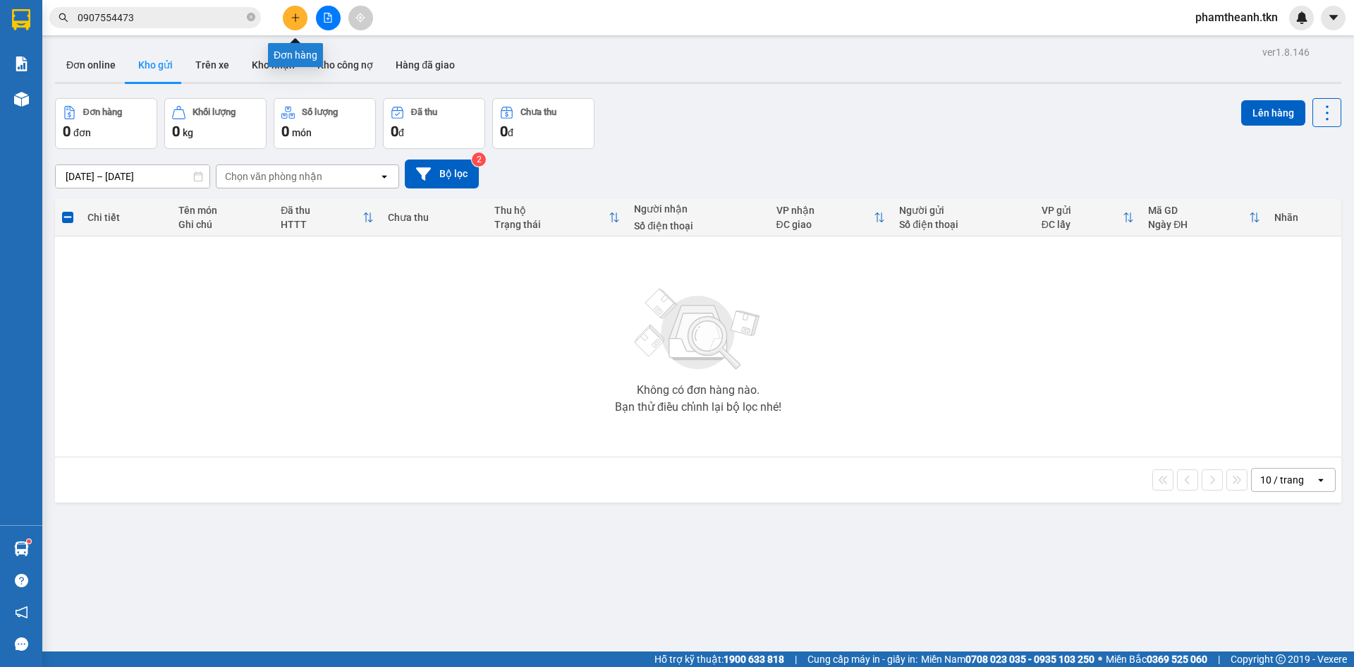
click at [296, 19] on icon "plus" at bounding box center [295, 17] width 1 height 8
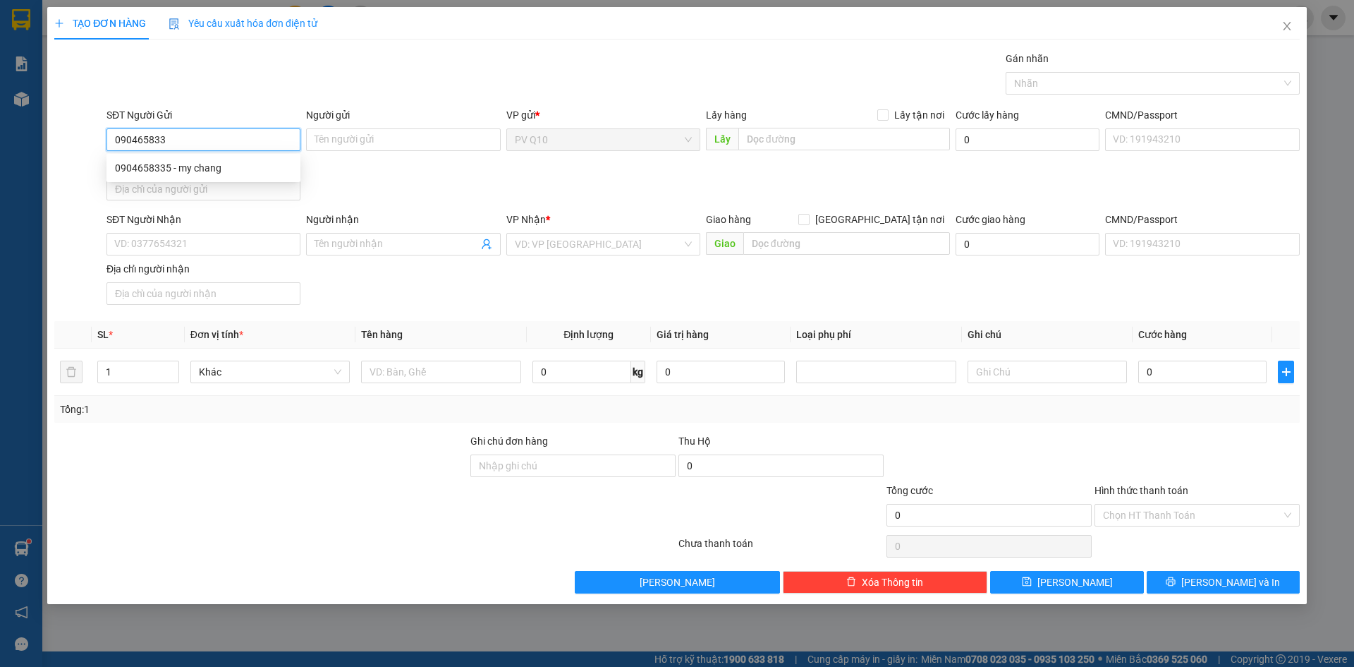
type input "0904658335"
click at [205, 170] on div "0904658335 - my chang" at bounding box center [203, 168] width 177 height 16
type input "my chang"
type input "0383703055"
type input "HƯƠNG"
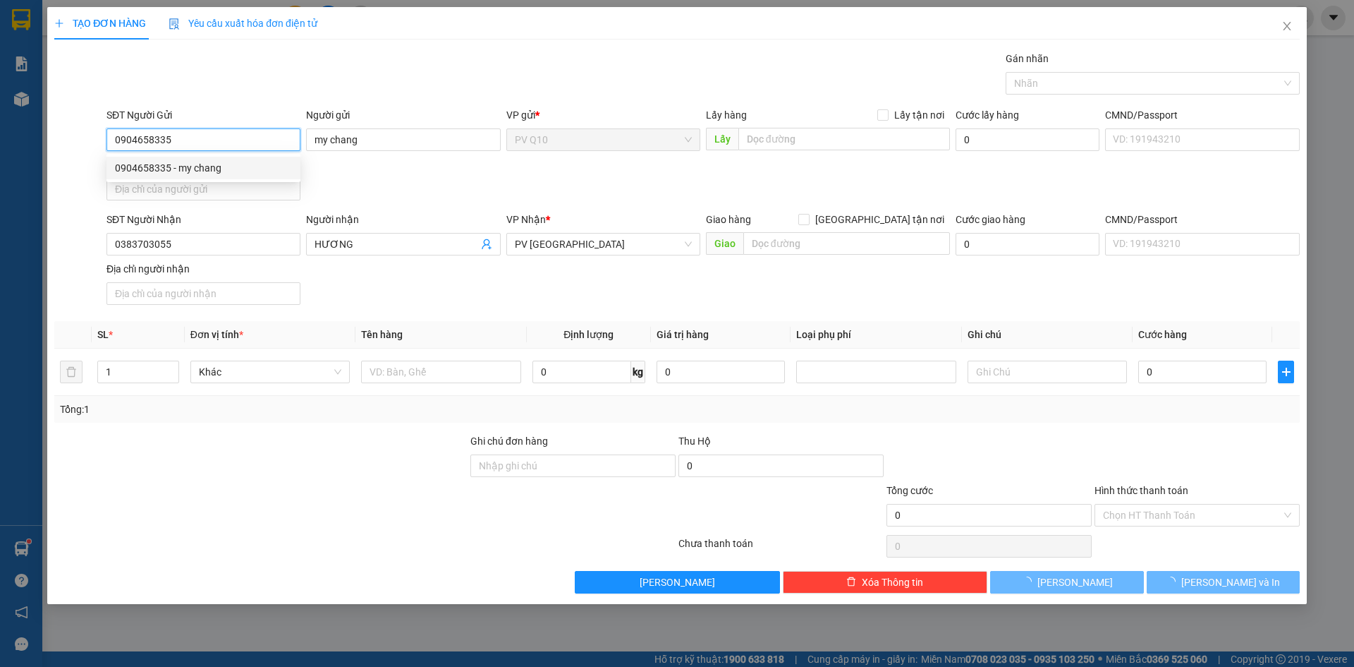
type input "220.000"
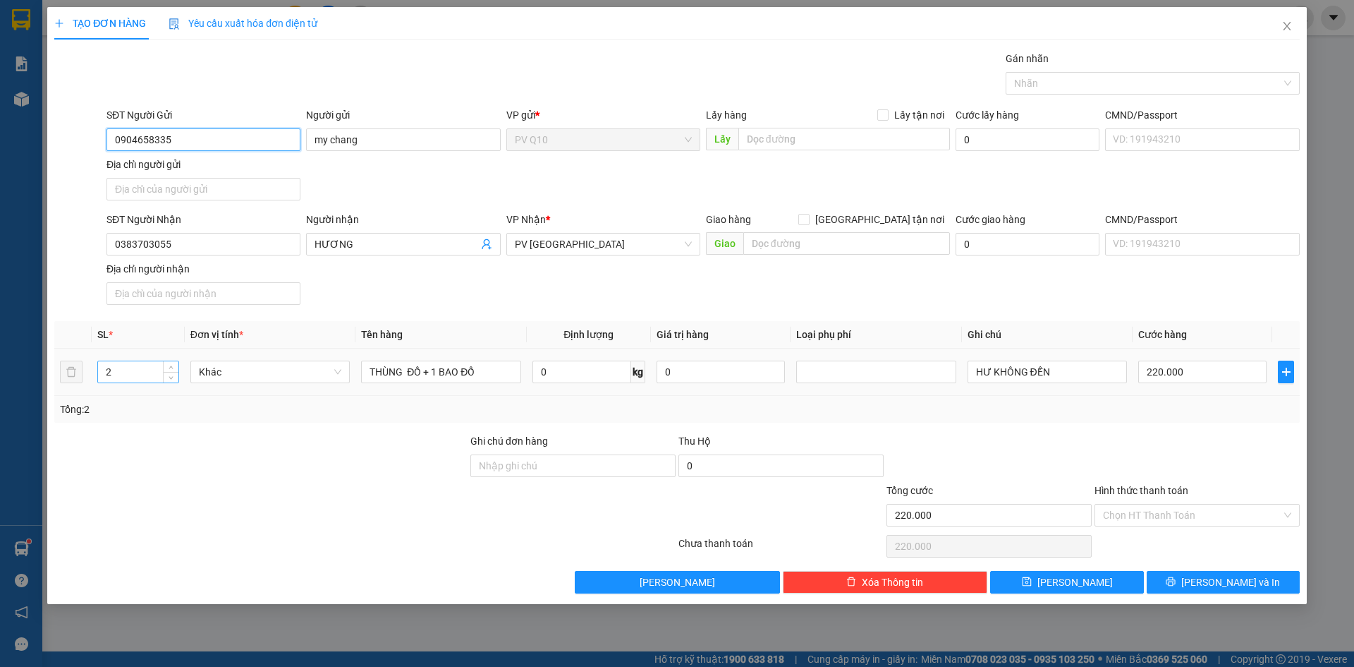
type input "0904658335"
click at [150, 375] on input "2" at bounding box center [138, 371] width 80 height 21
type input "1"
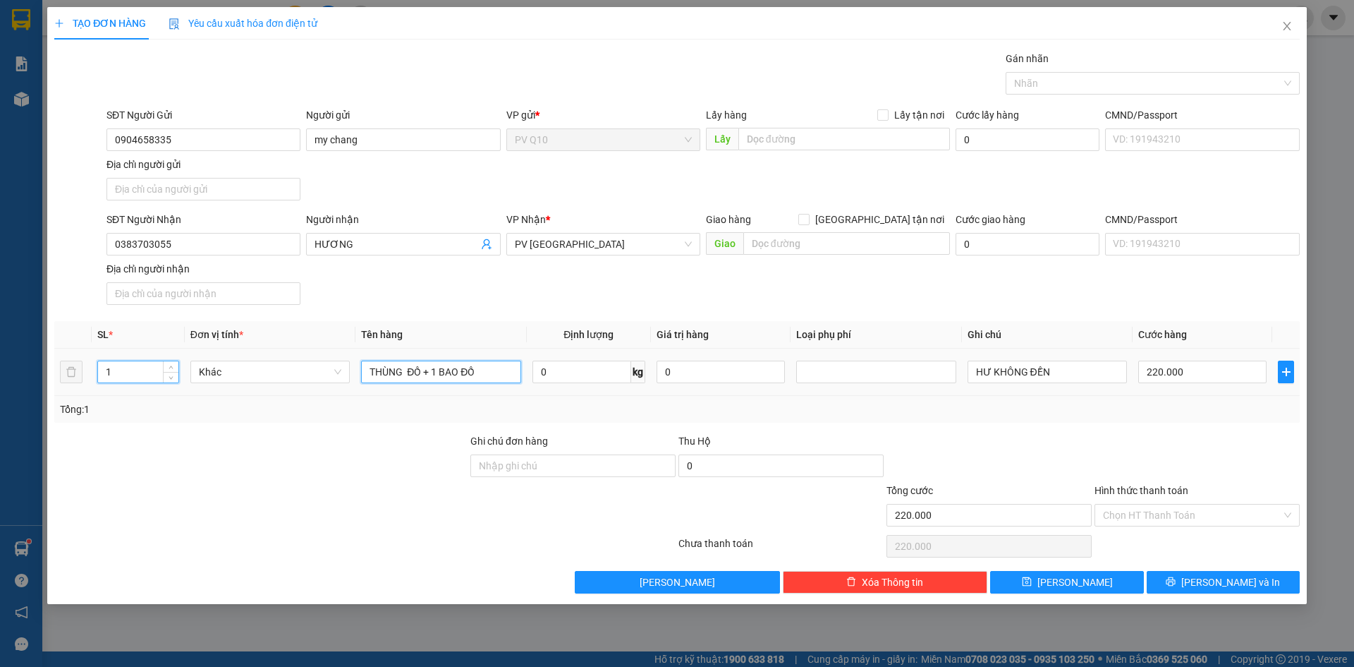
click at [509, 367] on input "THÙNG ĐỒ + 1 BAO ĐỒ" at bounding box center [440, 371] width 159 height 23
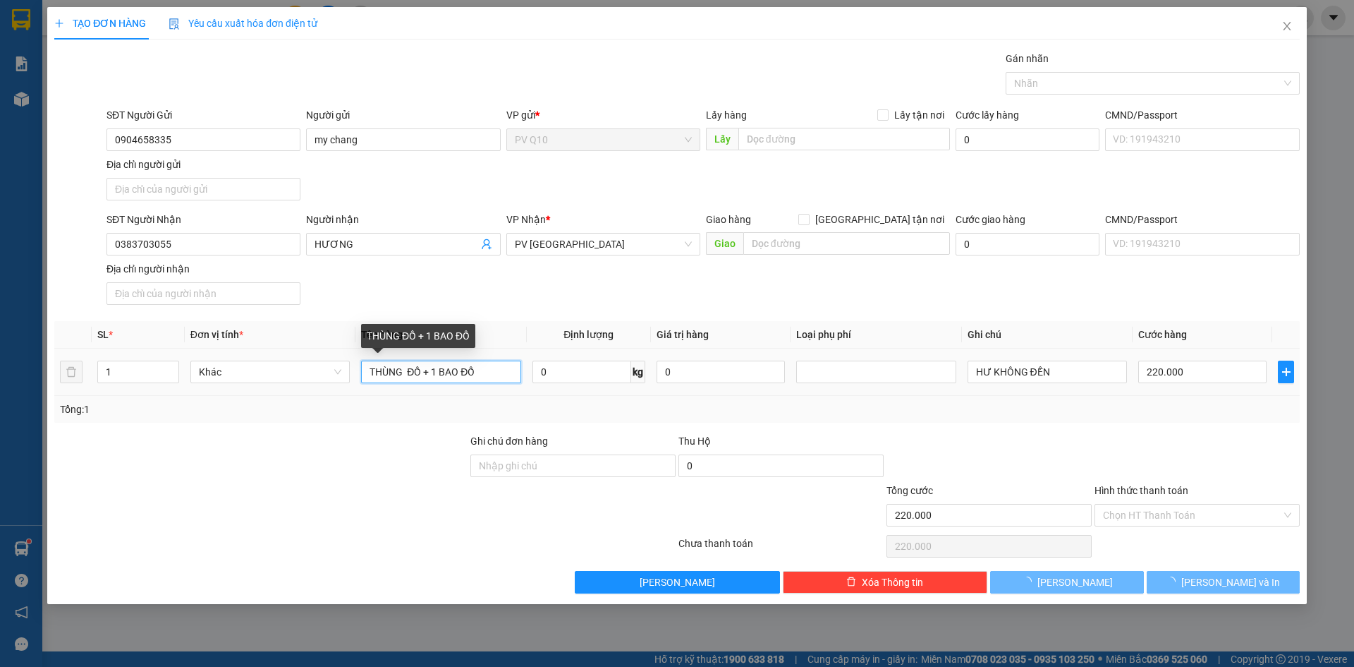
click at [509, 367] on input "THÙNG ĐỒ + 1 BAO ĐỒ" at bounding box center [440, 371] width 159 height 23
type input "0"
click at [509, 367] on input "THÙNG ĐỒ + 1 BAO ĐỒ" at bounding box center [440, 371] width 159 height 23
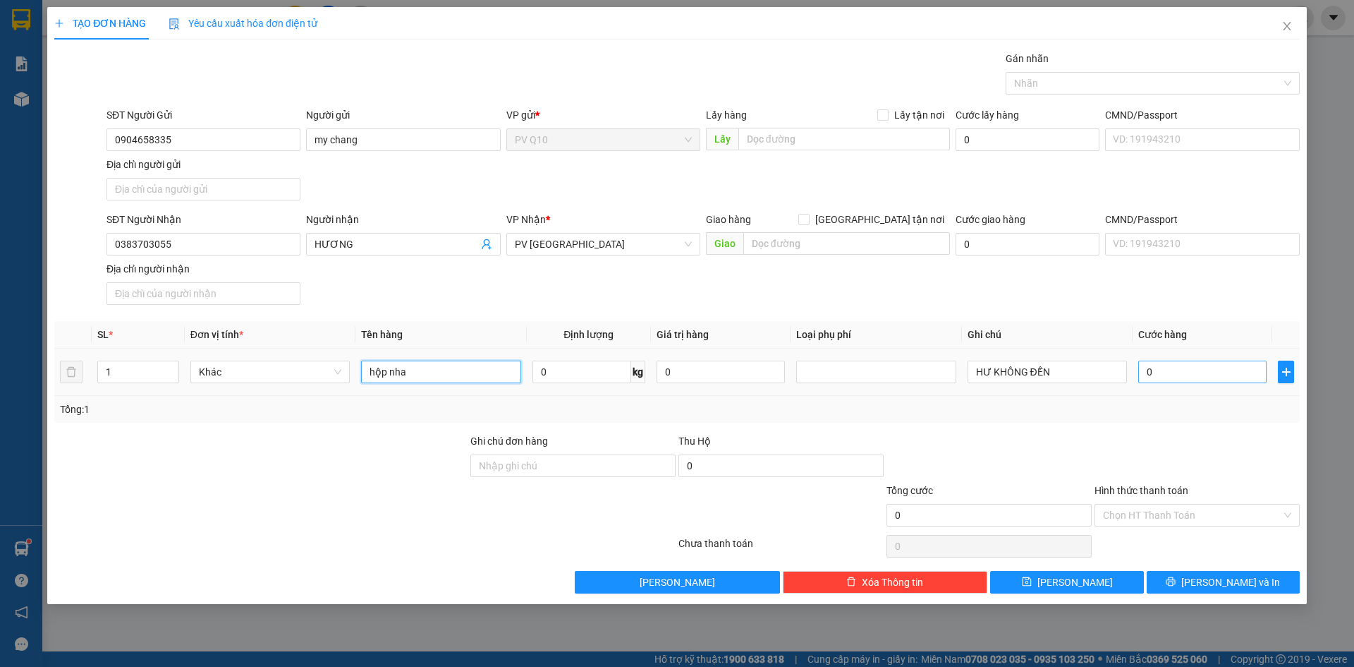
type input "hộp nha"
click at [1167, 380] on input "0" at bounding box center [1202, 371] width 128 height 23
type input "3"
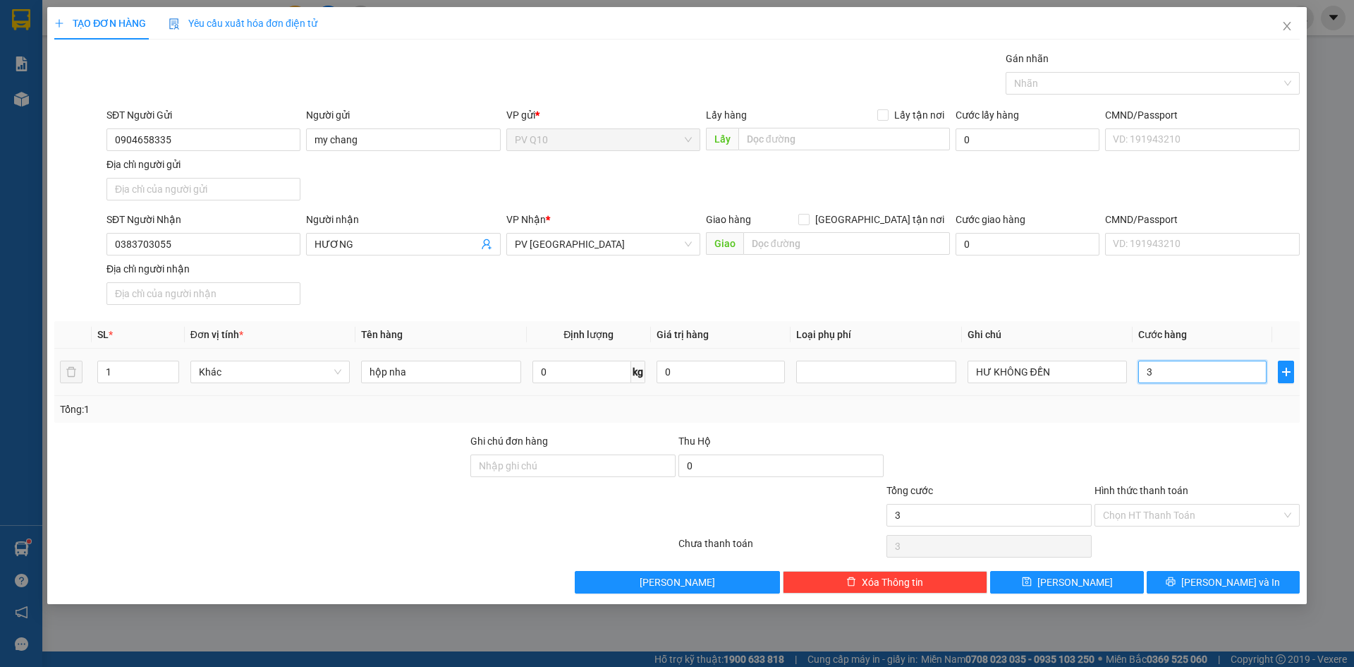
type input "30"
type input "30.000"
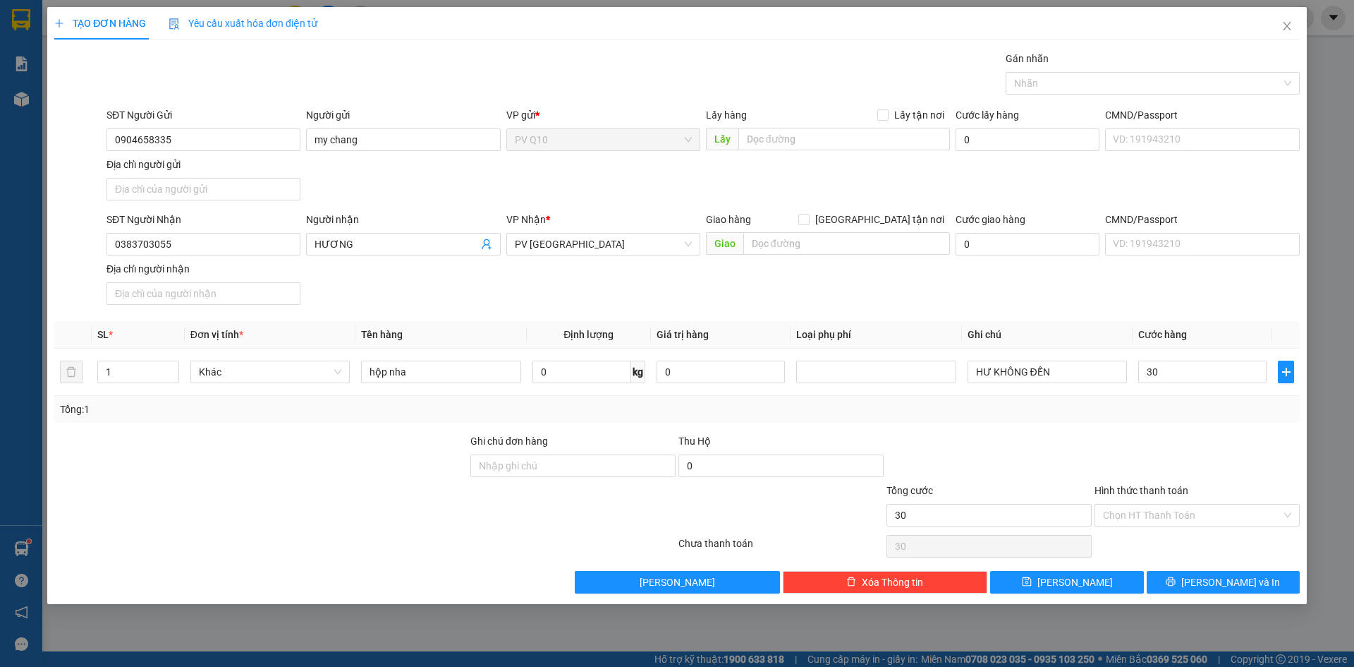
type input "30.000"
click at [1136, 463] on div at bounding box center [1197, 457] width 208 height 49
click at [1146, 533] on div "Chọn HT Thanh Toán" at bounding box center [1197, 546] width 208 height 28
click at [1157, 522] on input "Hình thức thanh toán" at bounding box center [1192, 514] width 178 height 21
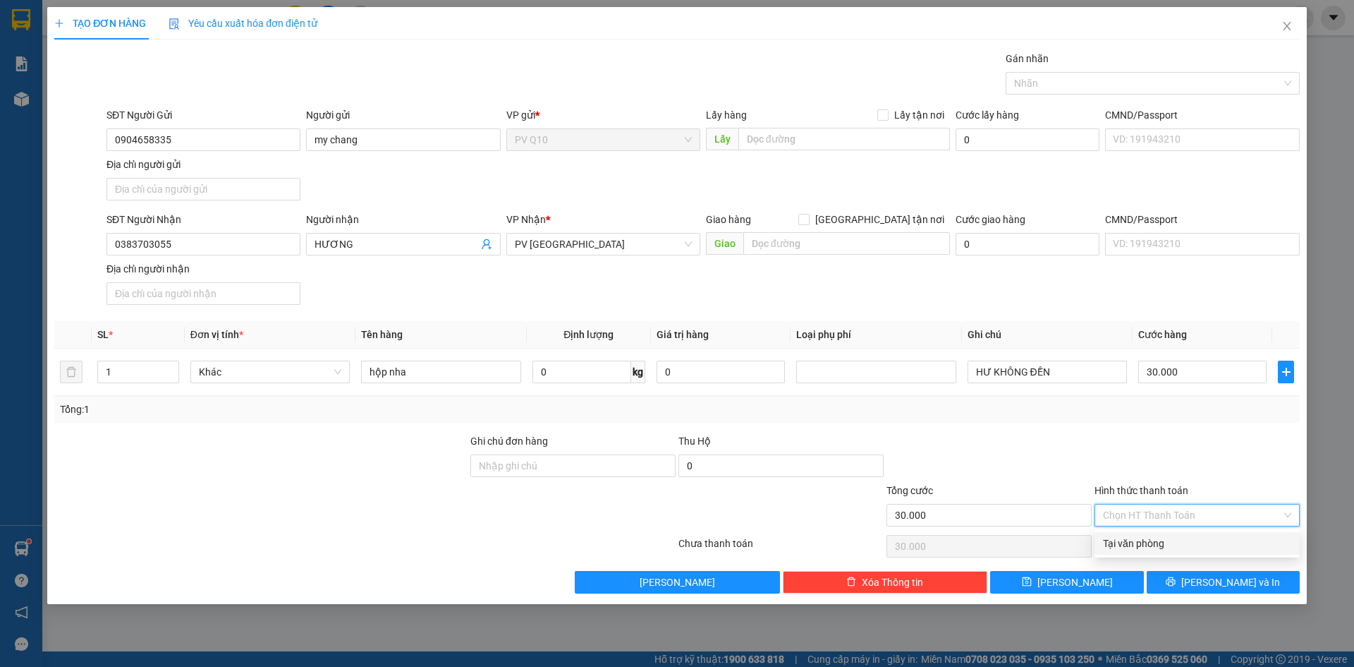
click at [1159, 537] on div "Tại văn phòng" at bounding box center [1197, 543] width 188 height 16
type input "0"
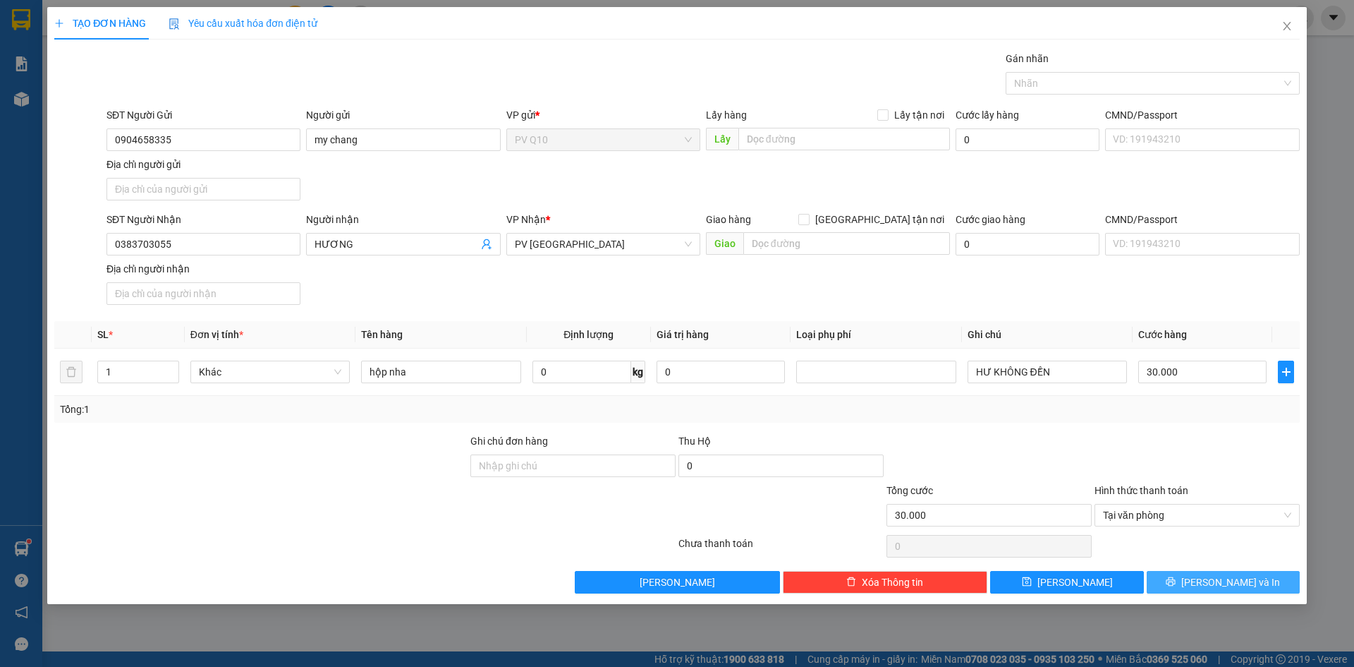
click at [1171, 578] on button "Lưu và In" at bounding box center [1223, 582] width 153 height 23
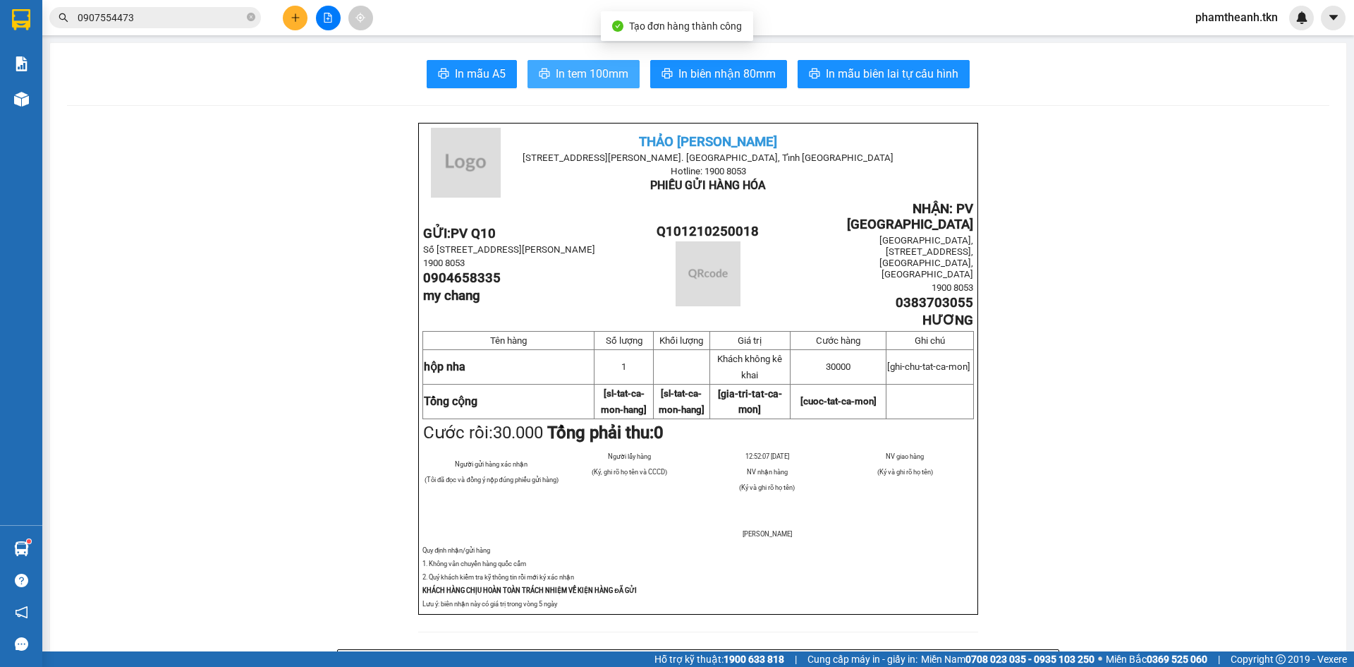
click at [540, 75] on icon "printer" at bounding box center [545, 73] width 11 height 10
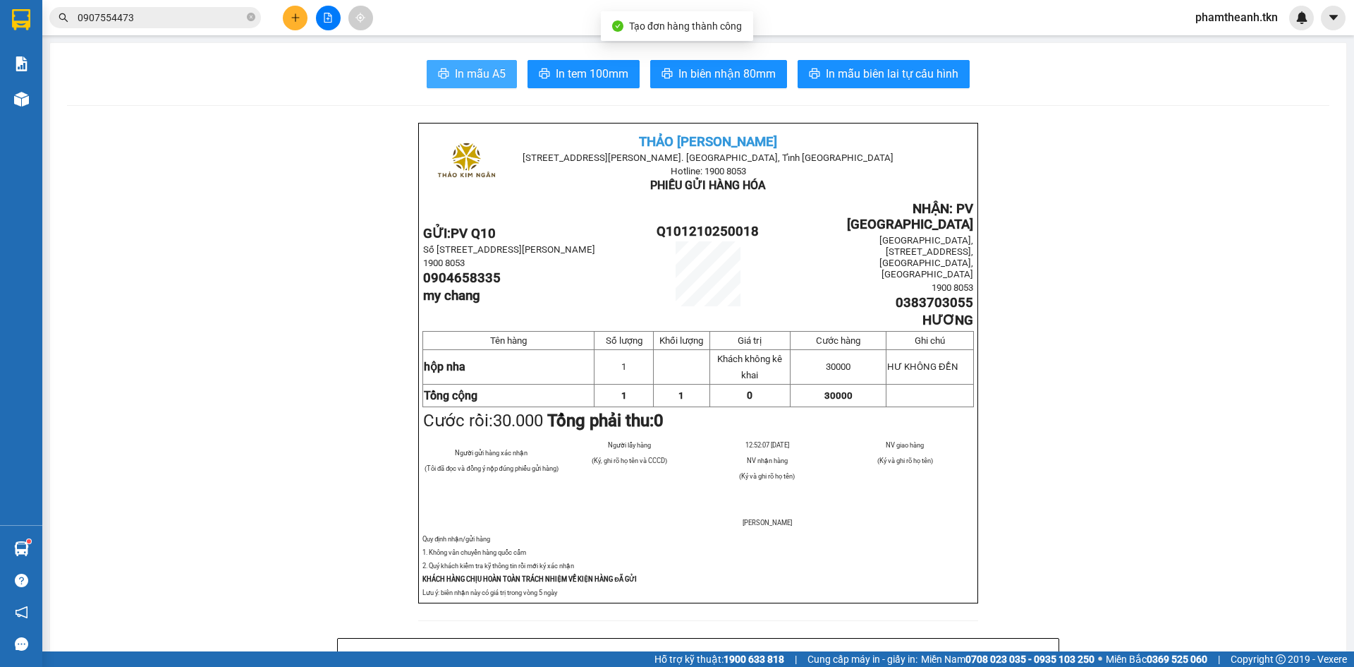
click at [499, 77] on span "In mẫu A5" at bounding box center [480, 74] width 51 height 18
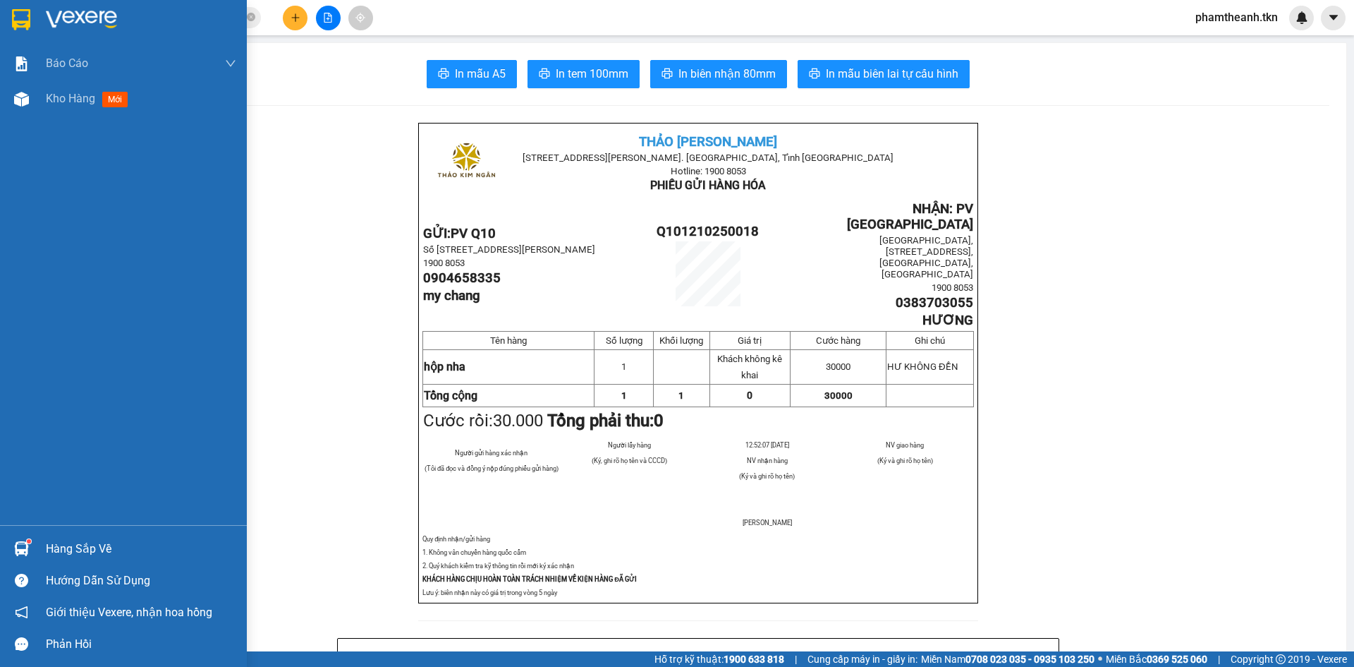
click at [87, 541] on div "Hàng sắp về" at bounding box center [141, 548] width 190 height 21
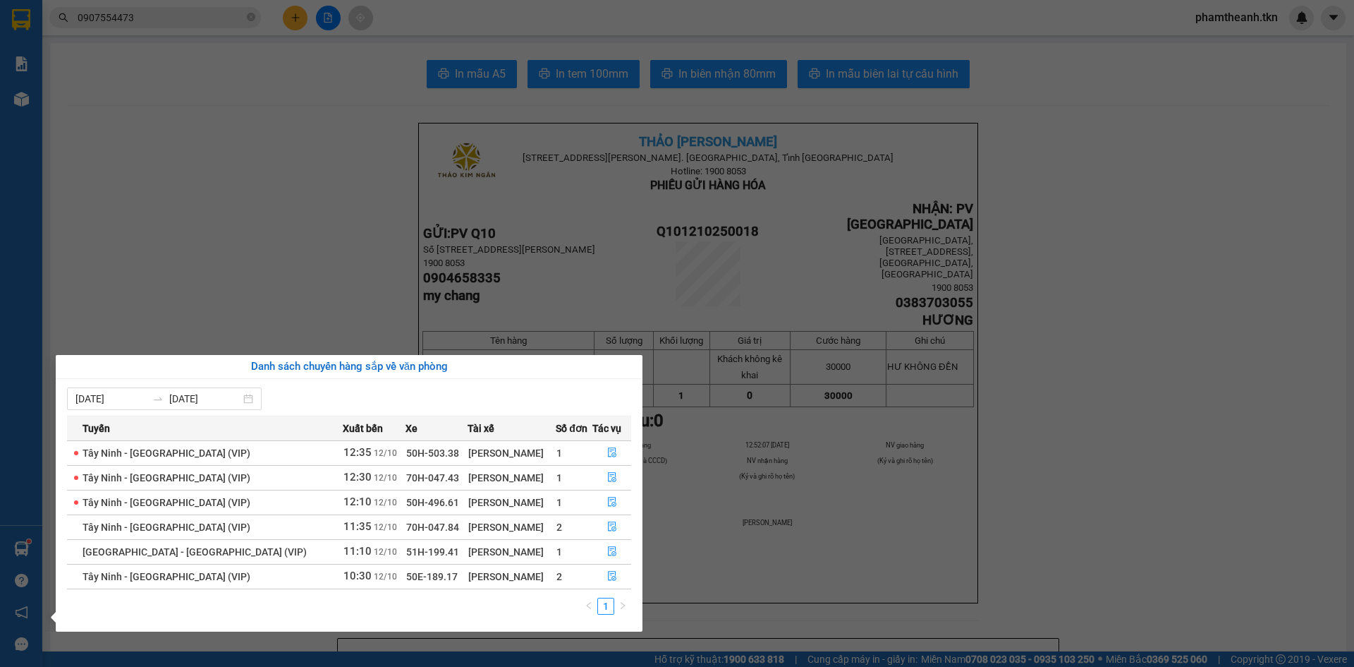
click at [288, 240] on section "Kết quả tìm kiếm ( 50 ) Bộ lọc Mã ĐH Trạng thái Món hàng Thu hộ Tổng cước Chưa …" at bounding box center [677, 333] width 1354 height 667
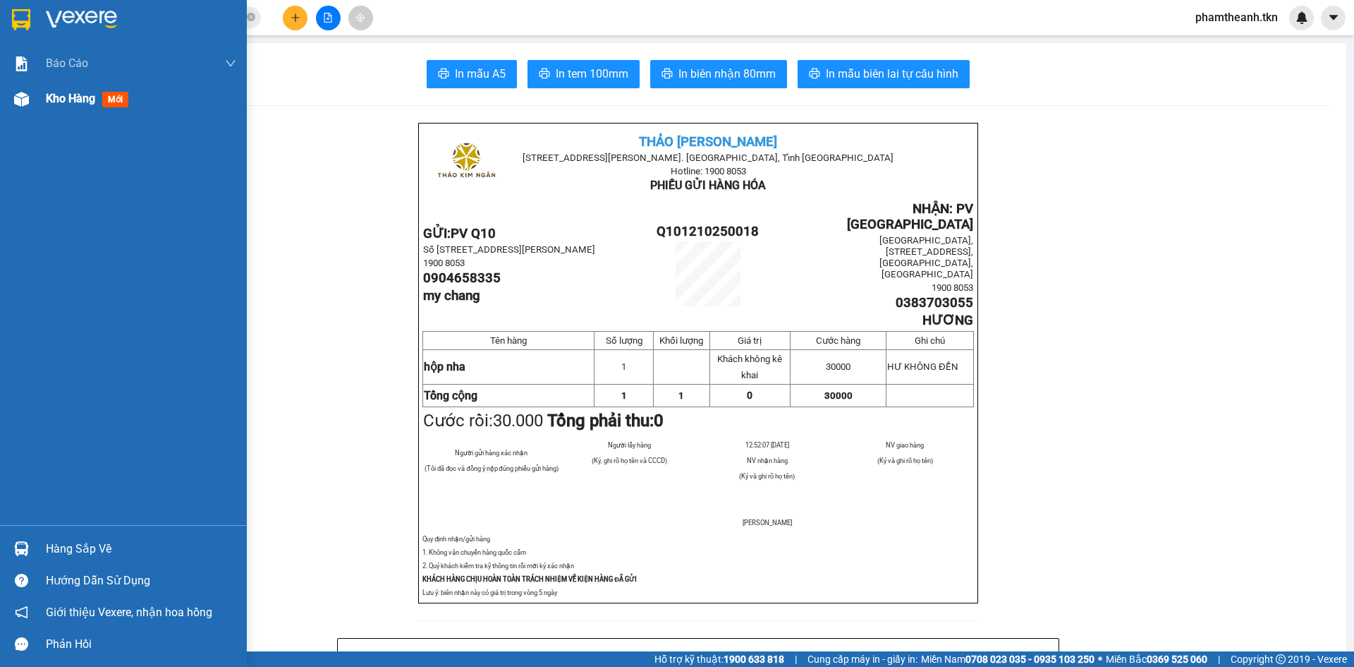
click at [49, 107] on div "Kho hàng mới" at bounding box center [90, 99] width 88 height 18
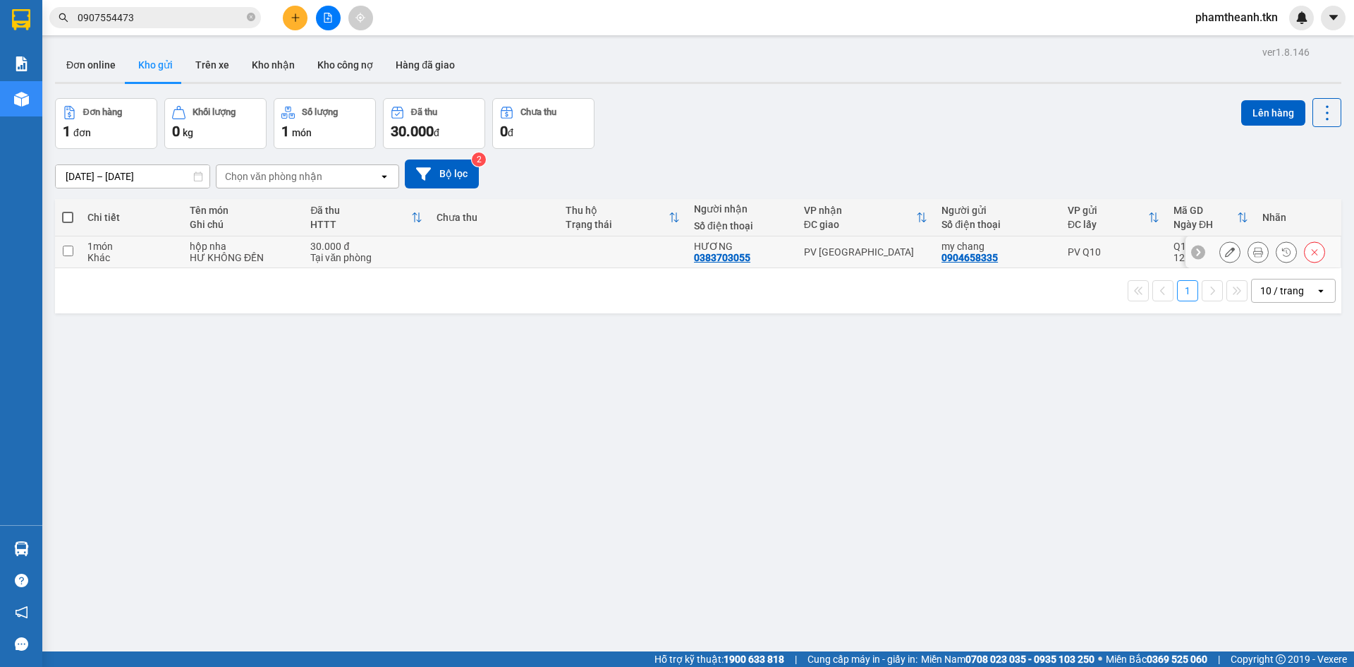
click at [769, 253] on div "HƯƠNG 0383703055" at bounding box center [742, 252] width 96 height 23
checkbox input "true"
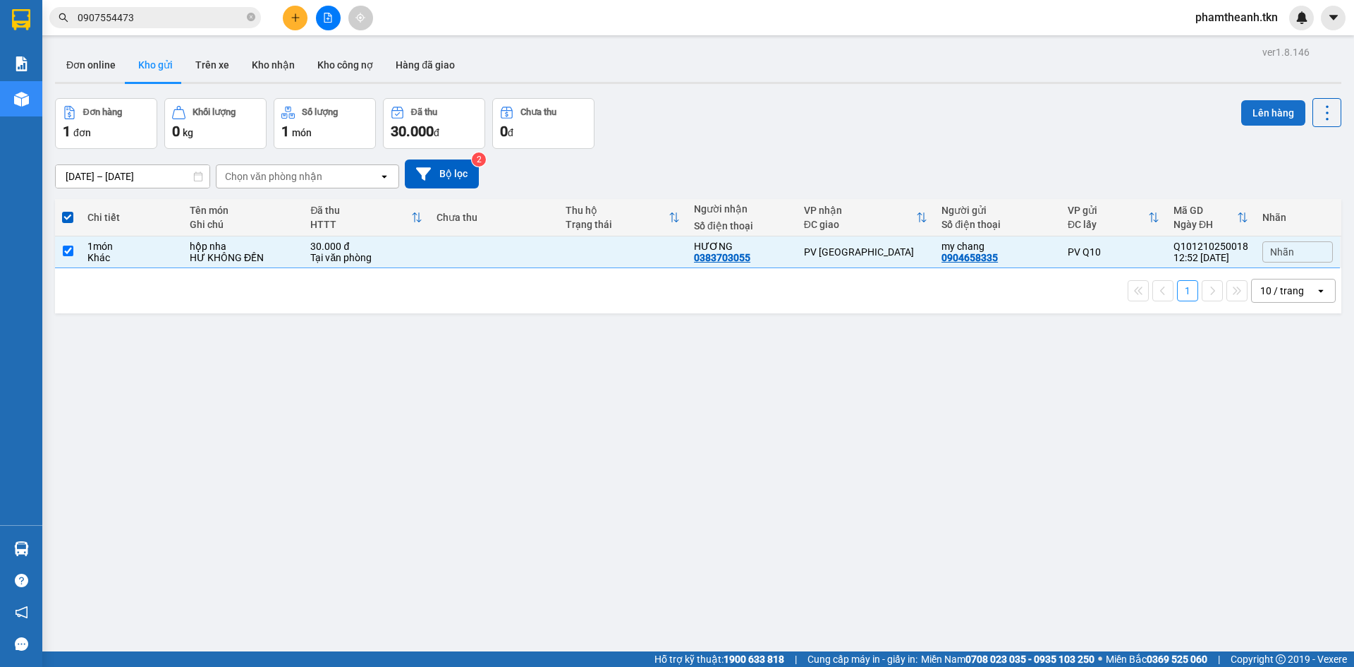
click at [1256, 117] on button "Lên hàng" at bounding box center [1273, 112] width 64 height 25
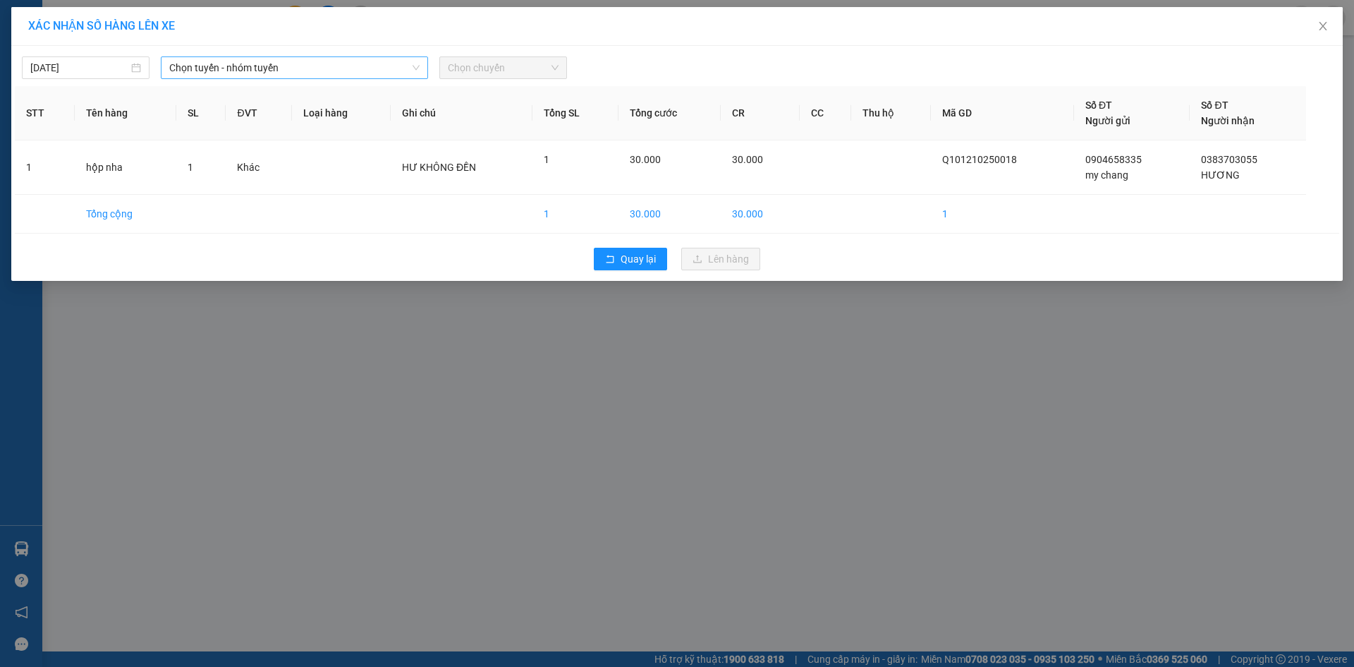
click at [331, 71] on span "Chọn tuyến - nhóm tuyến" at bounding box center [294, 67] width 250 height 21
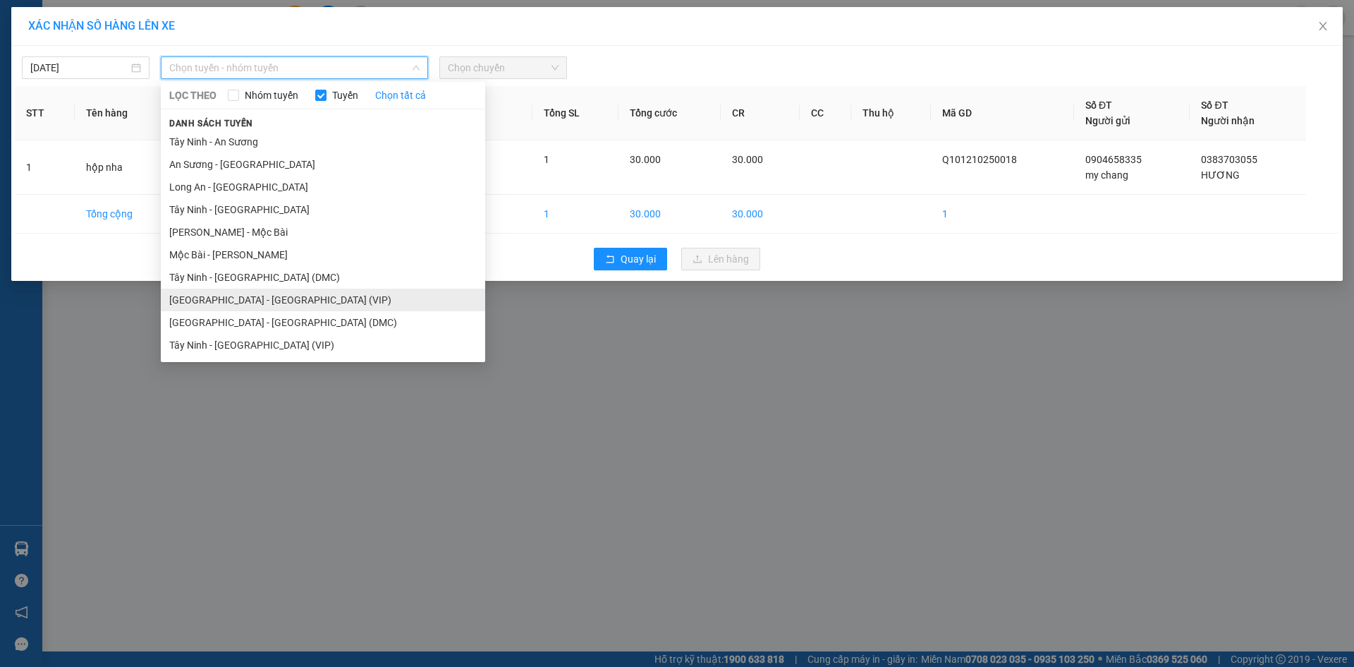
click at [286, 299] on li "Sài Gòn - Tây Ninh (VIP)" at bounding box center [323, 299] width 324 height 23
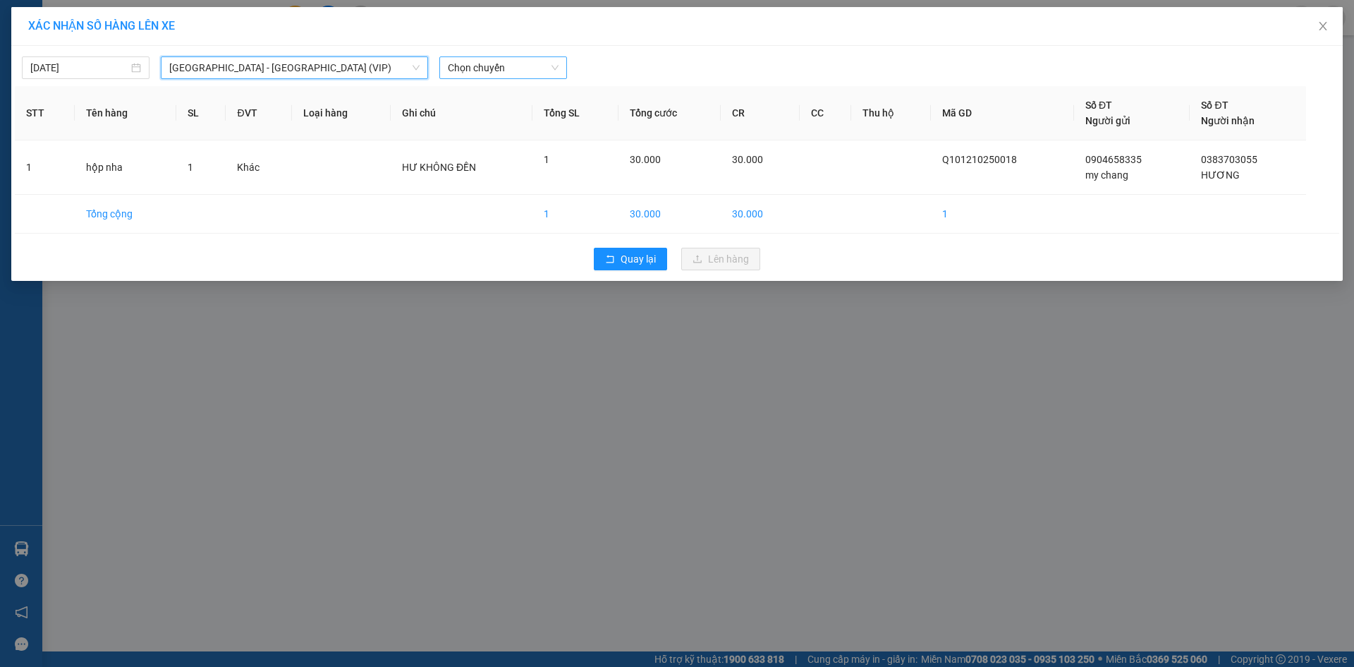
click at [526, 66] on span "Chọn chuyến" at bounding box center [503, 67] width 111 height 21
type input "26662"
click at [527, 116] on div "13:00 - 50H-266.62" at bounding box center [503, 119] width 110 height 16
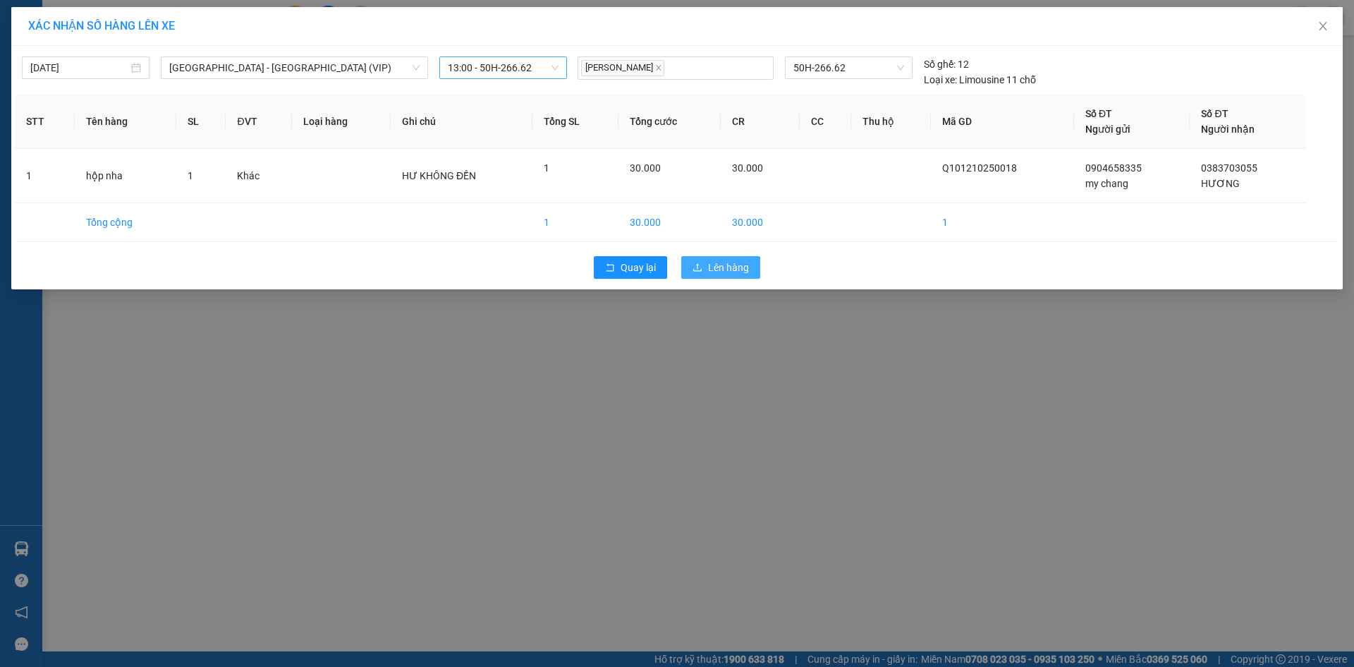
click at [724, 268] on span "Lên hàng" at bounding box center [728, 268] width 41 height 16
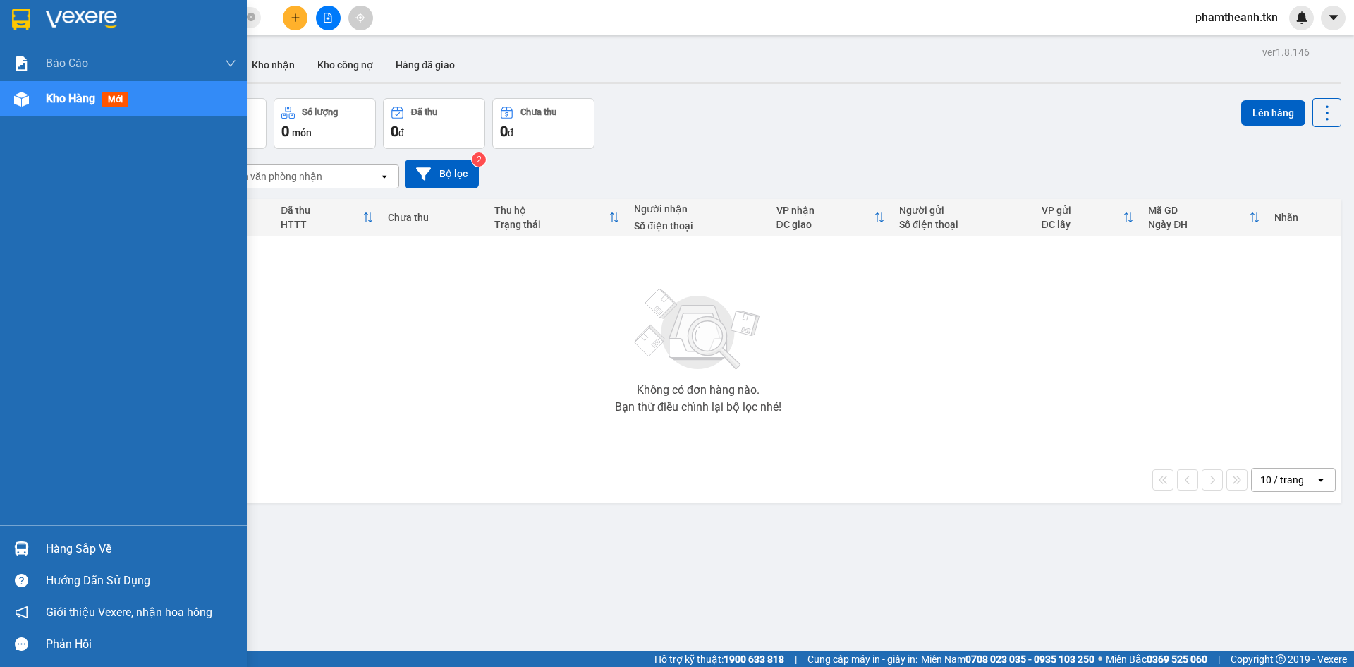
click at [73, 547] on div "Hàng sắp về" at bounding box center [141, 548] width 190 height 21
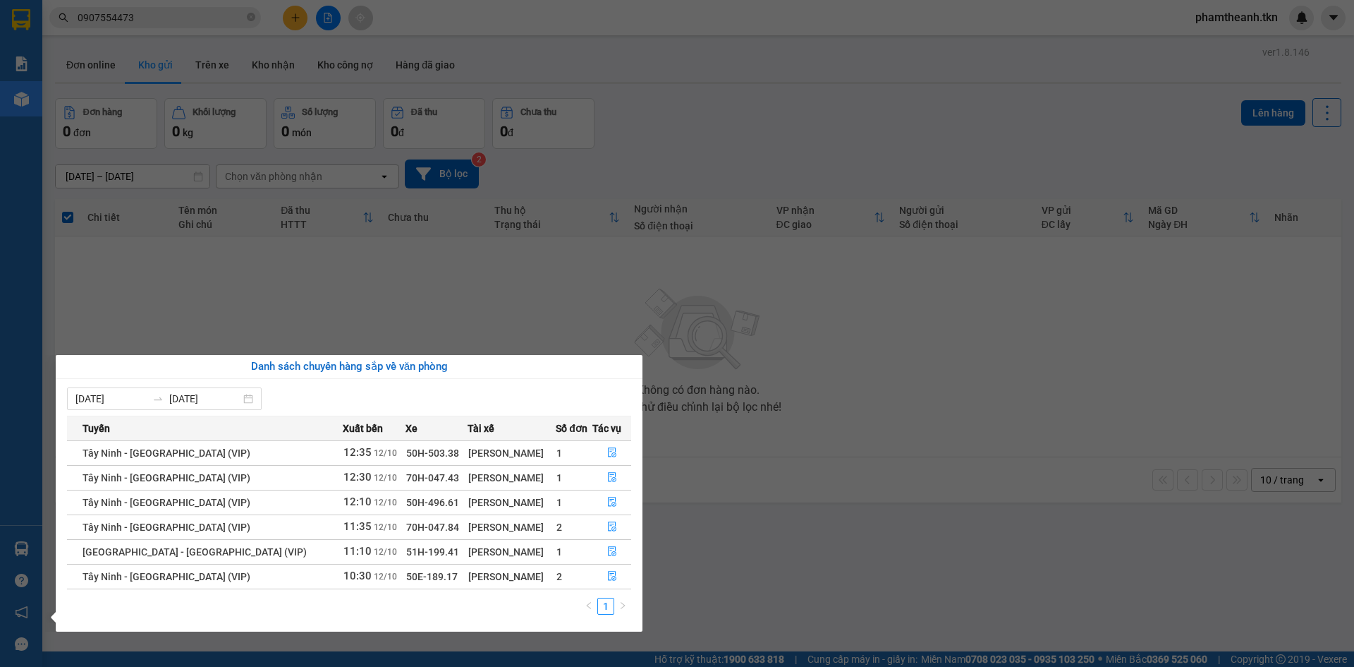
click at [394, 305] on section "Kết quả tìm kiếm ( 50 ) Bộ lọc Mã ĐH Trạng thái Món hàng Thu hộ Tổng cước Chưa …" at bounding box center [677, 333] width 1354 height 667
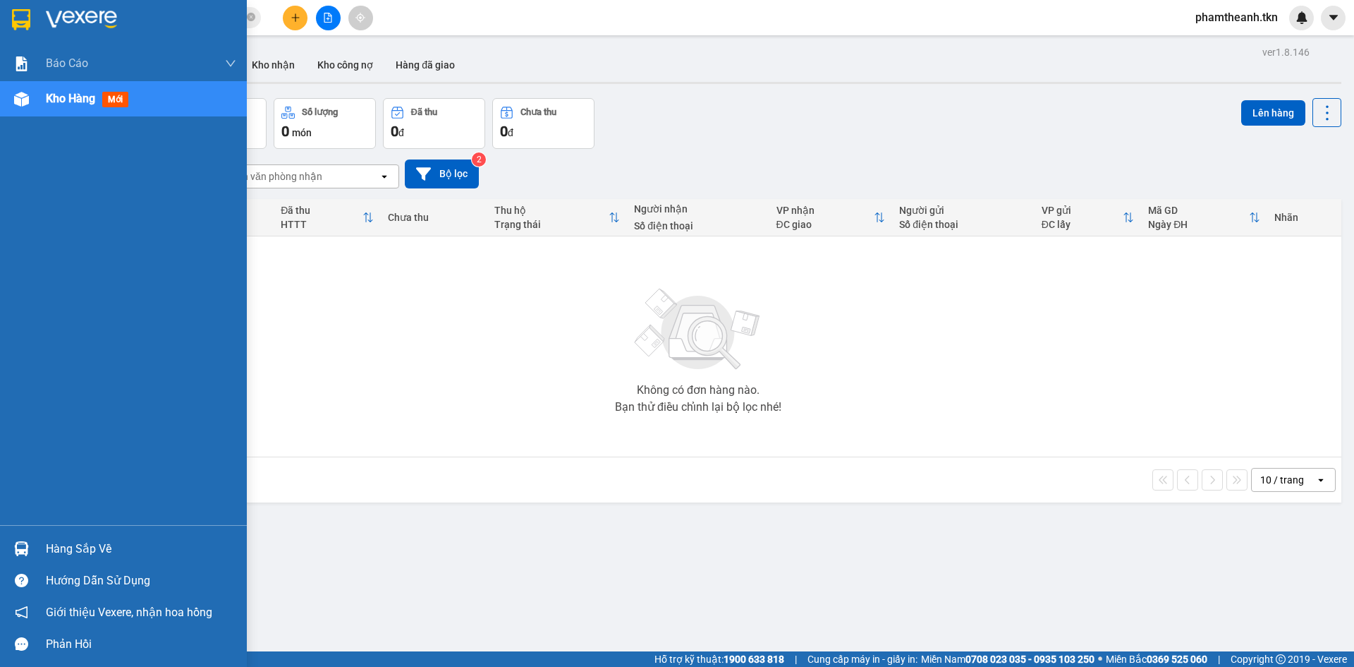
click at [73, 555] on div "Hàng sắp về" at bounding box center [141, 548] width 190 height 21
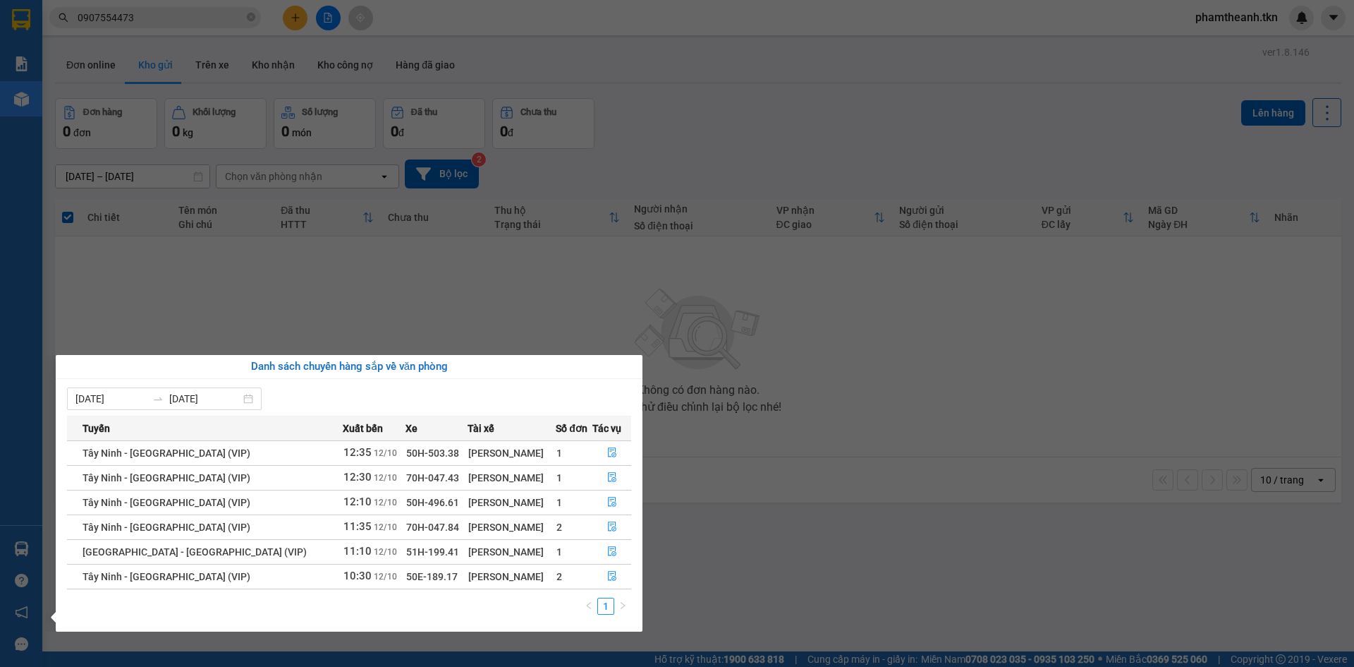
click at [322, 114] on section "Kết quả tìm kiếm ( 50 ) Bộ lọc Mã ĐH Trạng thái Món hàng Thu hộ Tổng cước Chưa …" at bounding box center [677, 333] width 1354 height 667
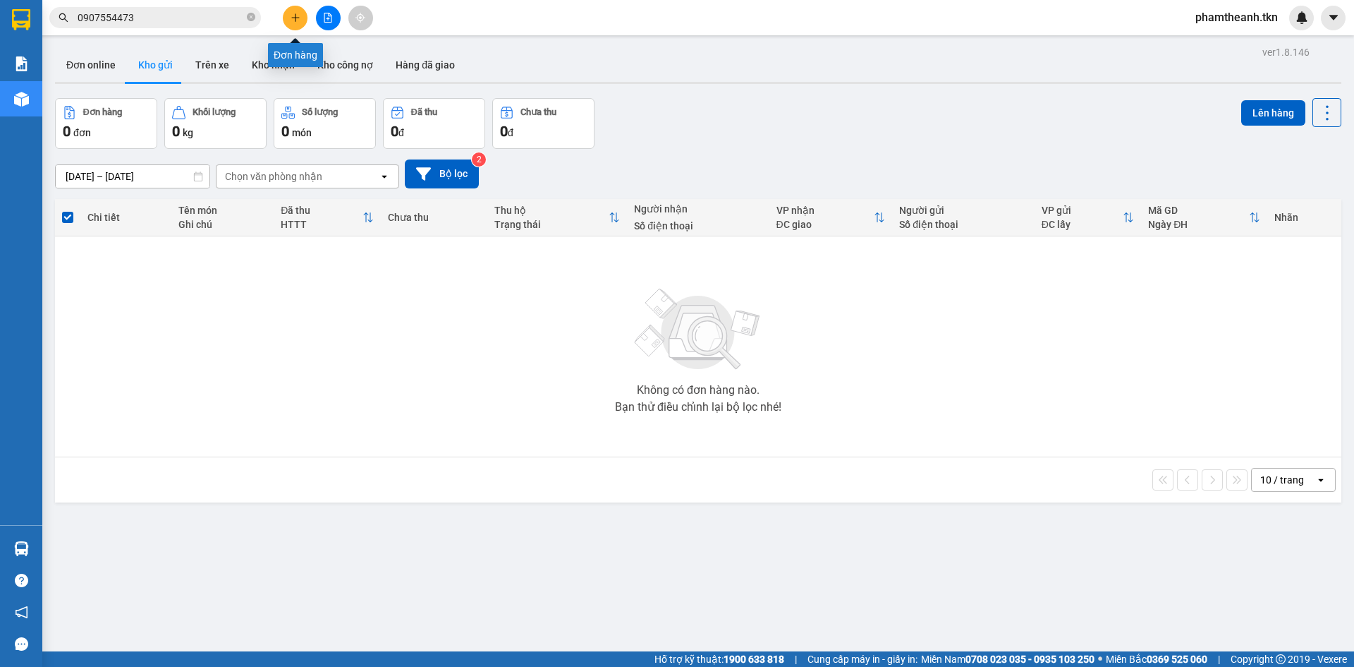
click at [293, 18] on icon "plus" at bounding box center [295, 17] width 8 height 1
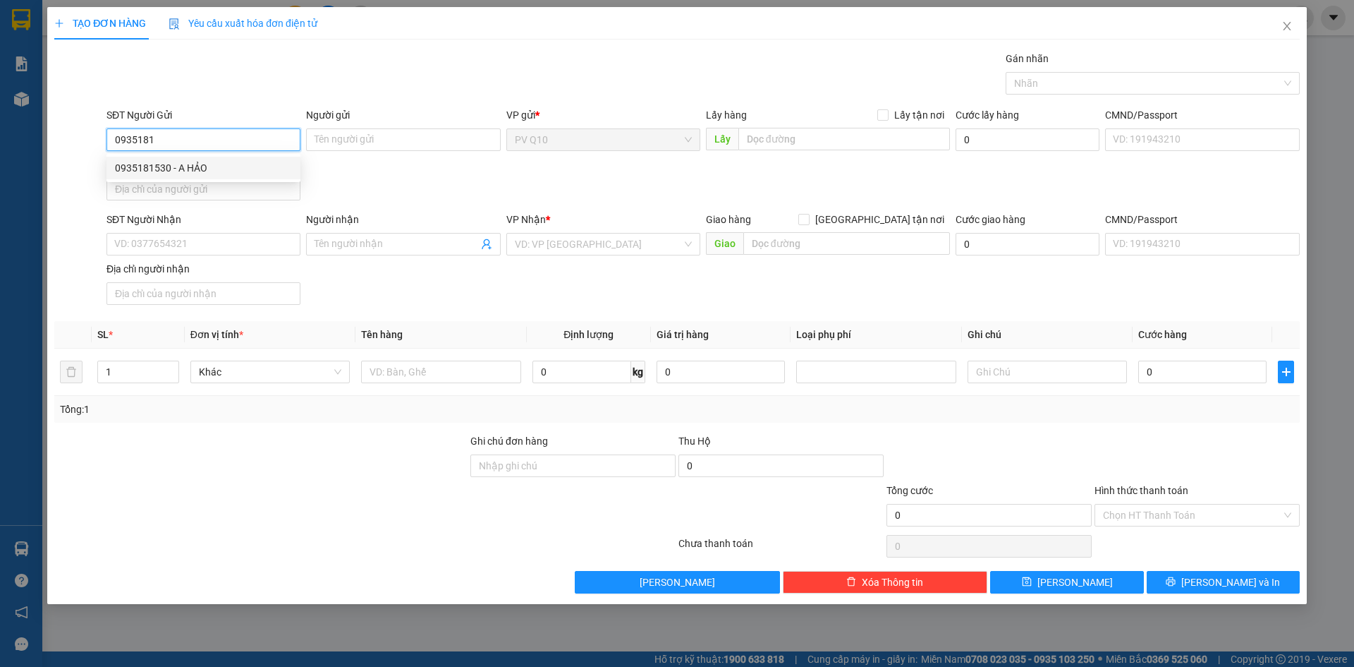
click at [178, 164] on div "0935181530 - A HẢO" at bounding box center [203, 168] width 177 height 16
type input "0935181530"
type input "A HẢO"
type input "0346813079"
type input "HẬU"
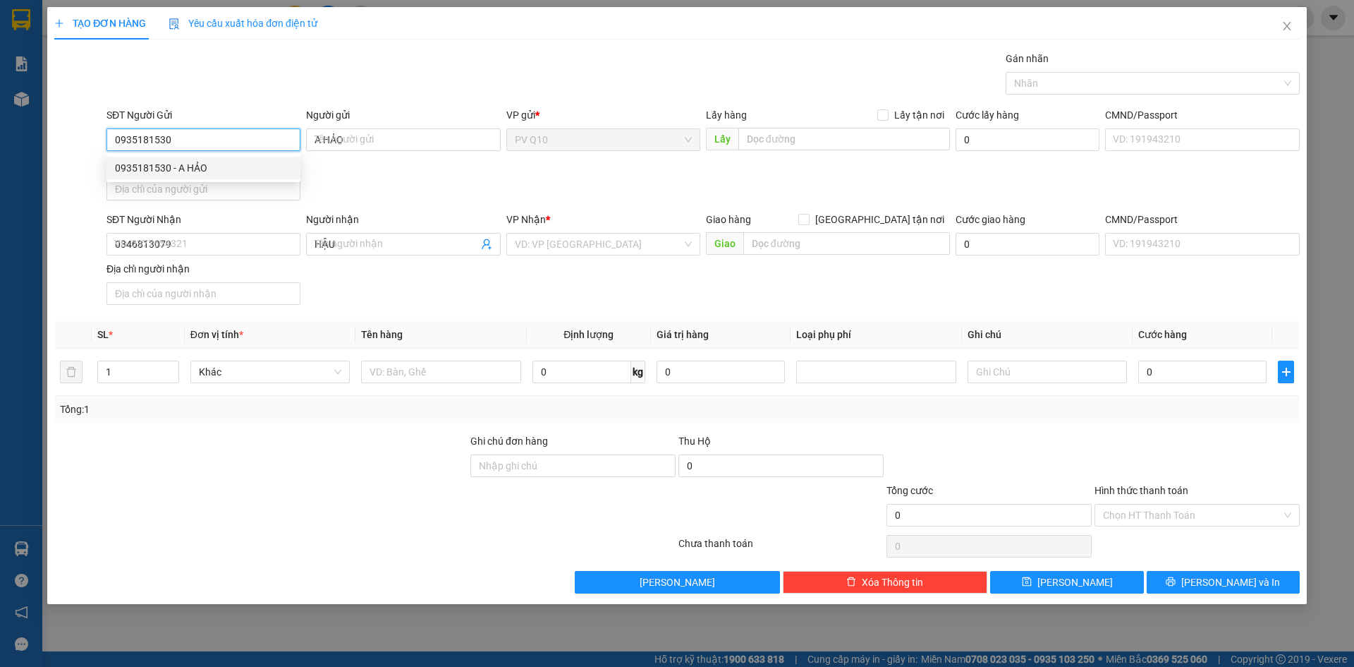
type input "30.000"
type input "0935181530"
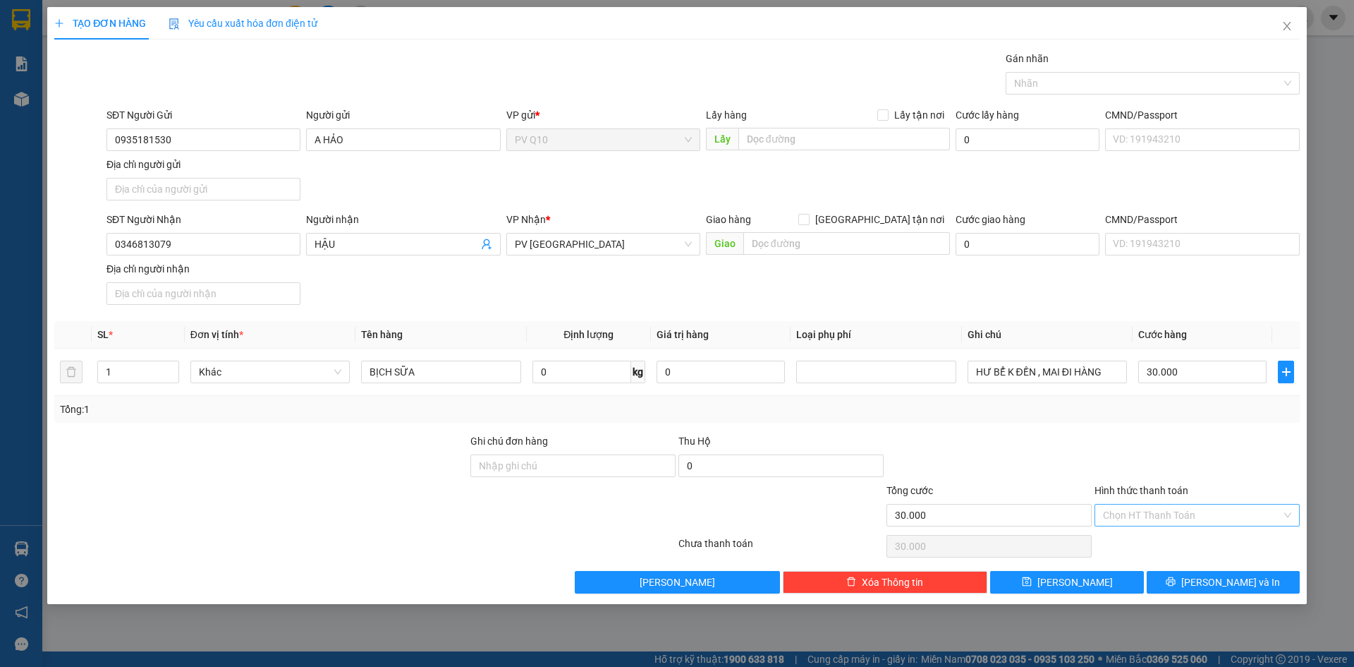
click at [1200, 518] on input "Hình thức thanh toán" at bounding box center [1192, 514] width 178 height 21
click at [1191, 545] on div "Tại văn phòng" at bounding box center [1197, 543] width 188 height 16
type input "0"
click at [1216, 585] on span "Lưu và In" at bounding box center [1230, 582] width 99 height 16
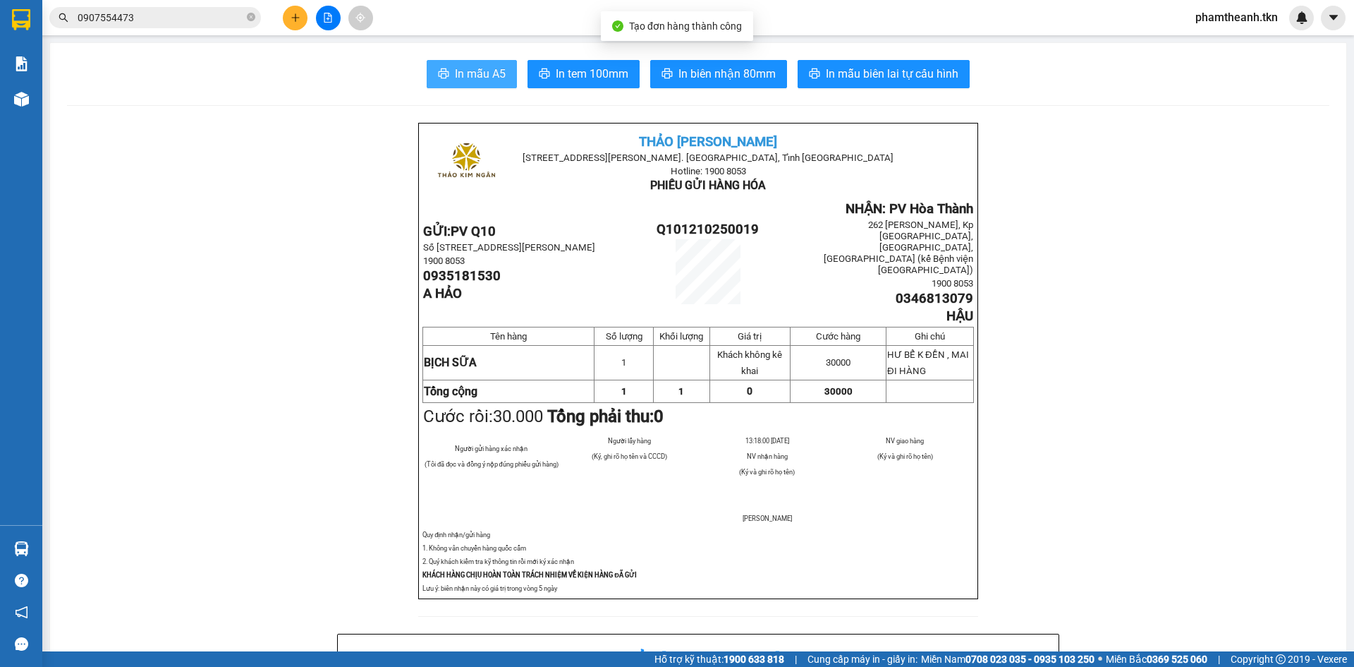
click at [429, 66] on button "In mẫu A5" at bounding box center [472, 74] width 90 height 28
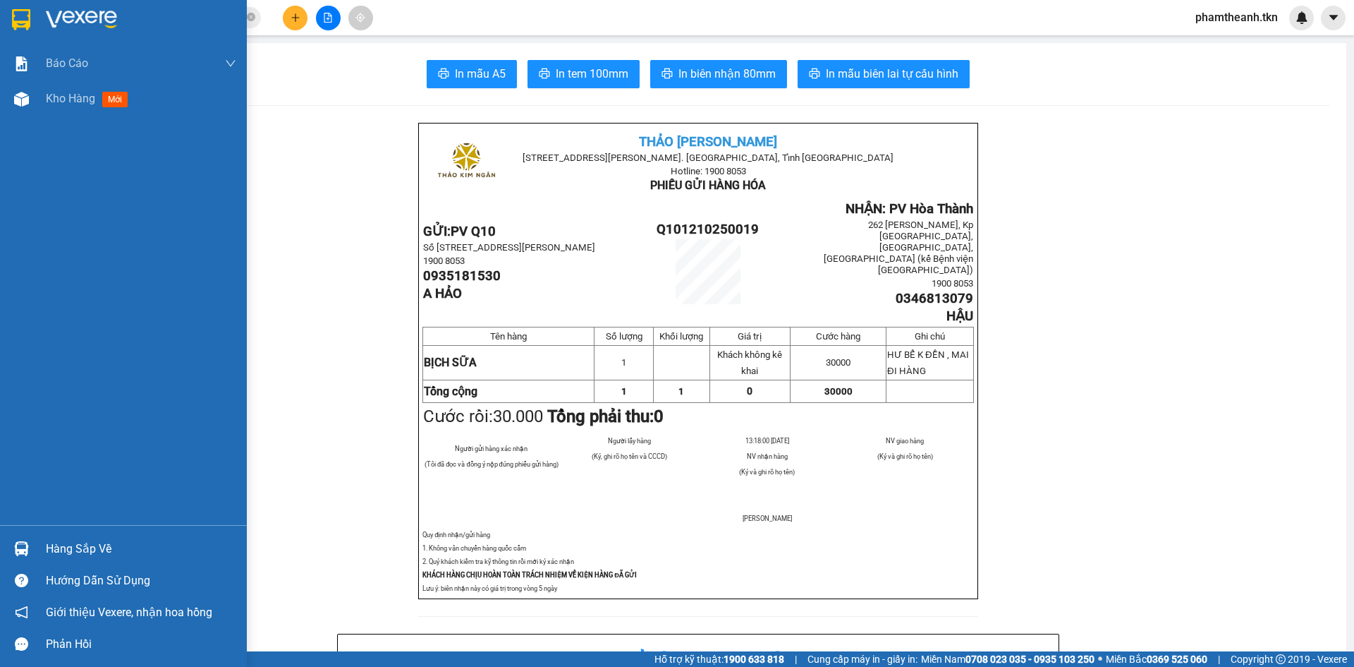
drag, startPoint x: 109, startPoint y: 556, endPoint x: 145, endPoint y: 557, distance: 36.0
click at [112, 557] on div "Hàng sắp về" at bounding box center [141, 548] width 190 height 21
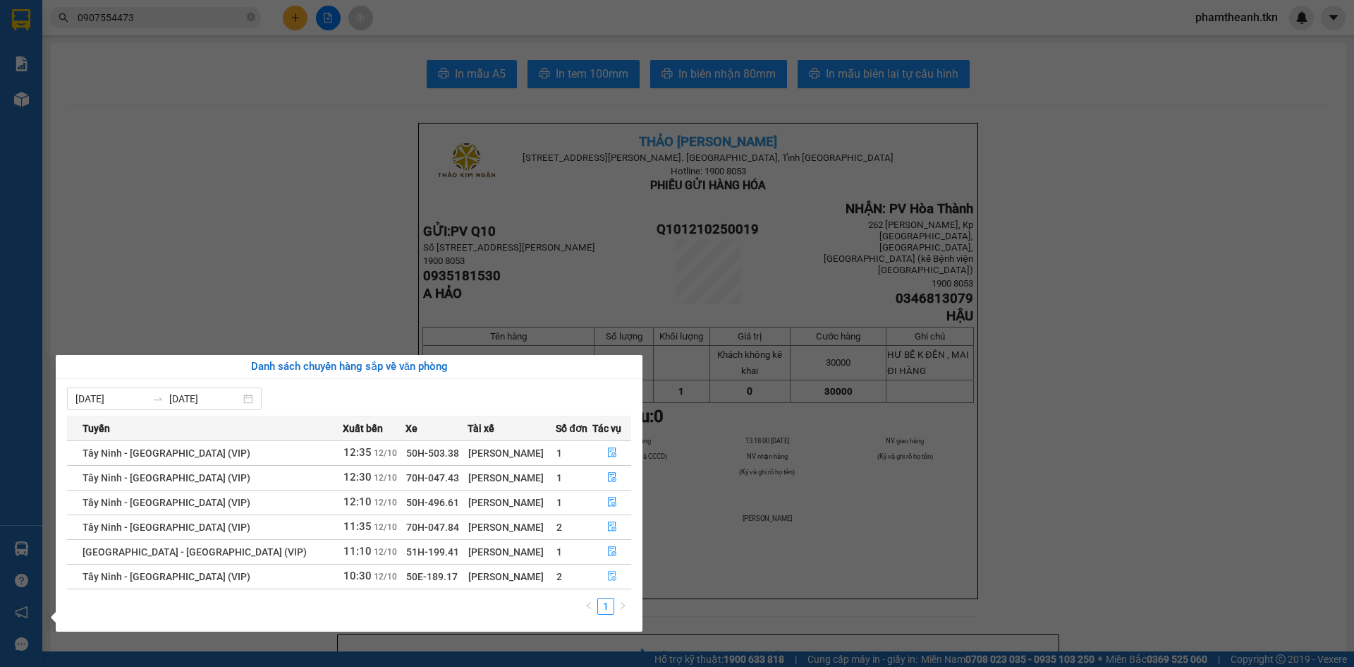
click at [608, 576] on icon "file-done" at bounding box center [612, 576] width 8 height 10
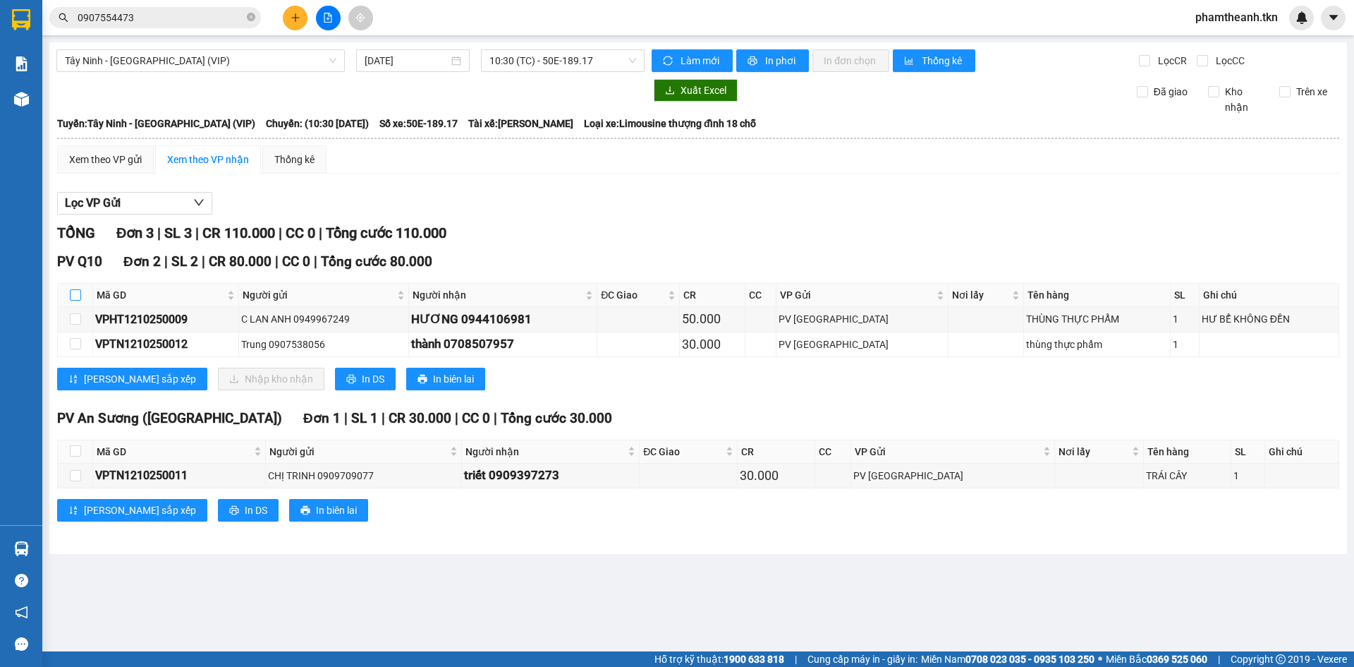
click at [73, 296] on input "checkbox" at bounding box center [75, 294] width 11 height 11
checkbox input "true"
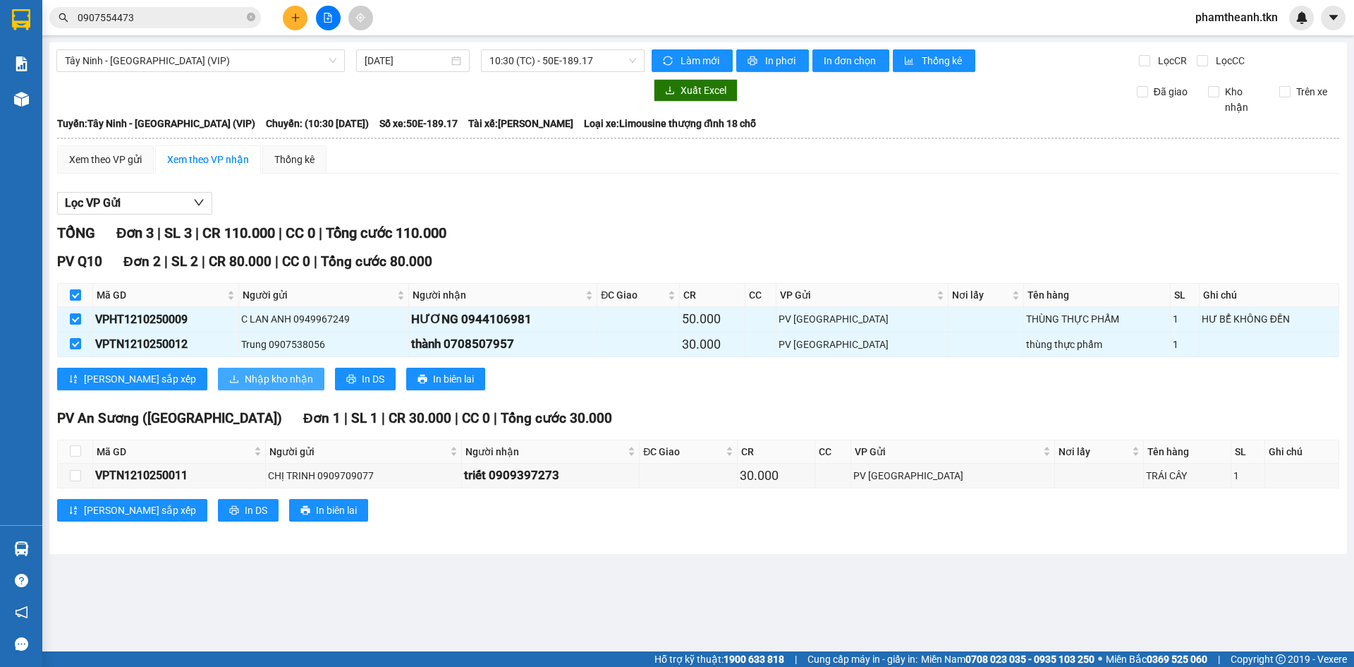
click at [235, 388] on button "Nhập kho nhận" at bounding box center [271, 378] width 107 height 23
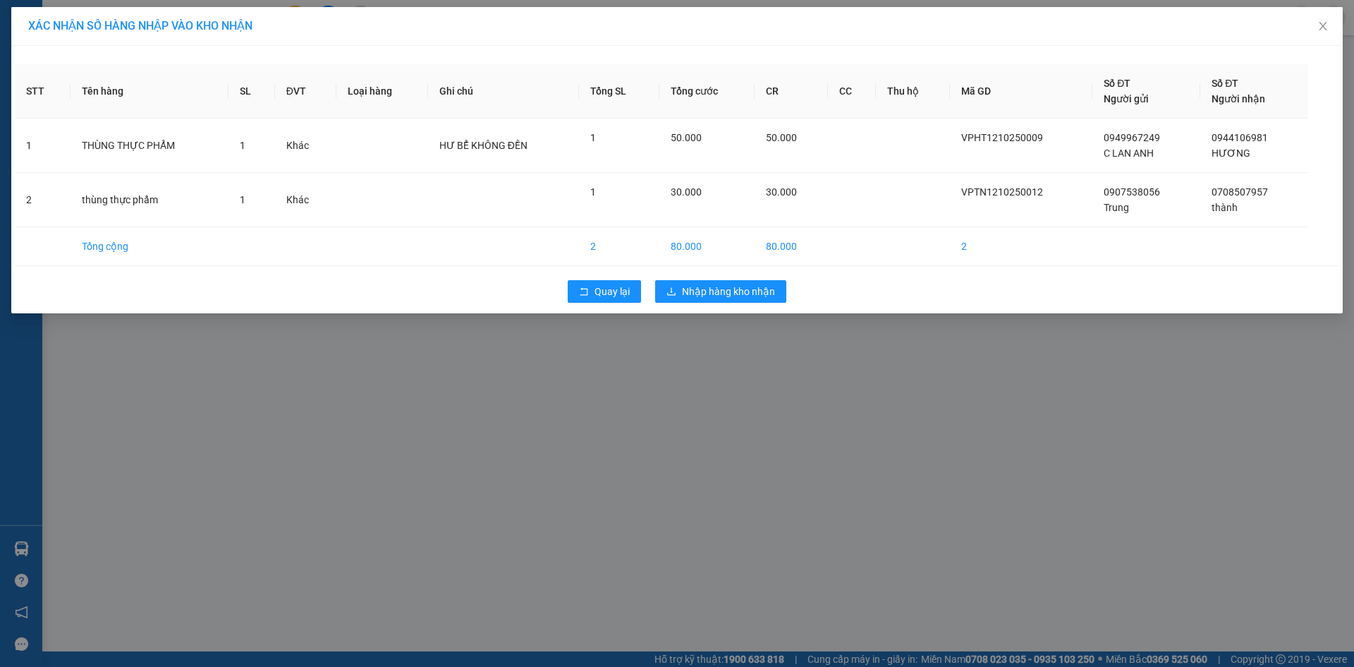
click at [734, 272] on div "STT Tên hàng SL ĐVT Loại hàng Ghi chú Tổng SL Tổng cước CR CC Thu hộ Mã GD Số Đ…" at bounding box center [677, 179] width 1332 height 267
click at [734, 288] on span "Nhập hàng kho nhận" at bounding box center [728, 292] width 93 height 16
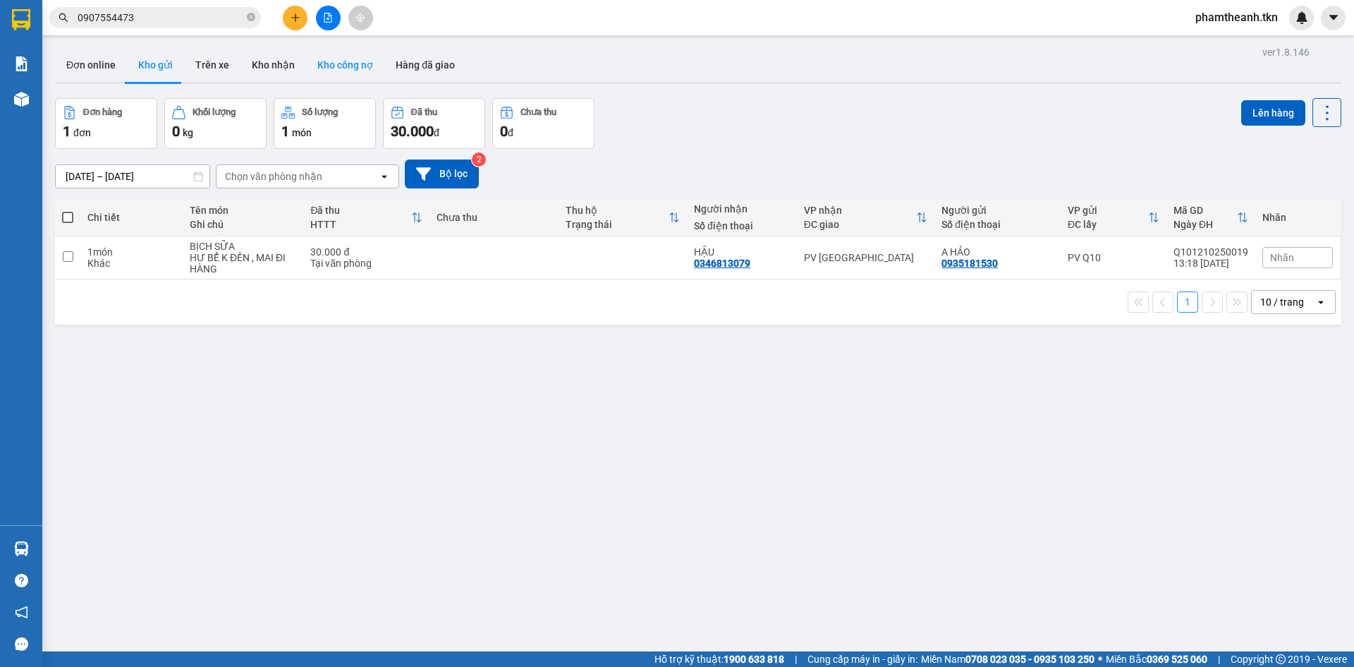
click at [306, 49] on button "Kho công nợ" at bounding box center [345, 65] width 78 height 34
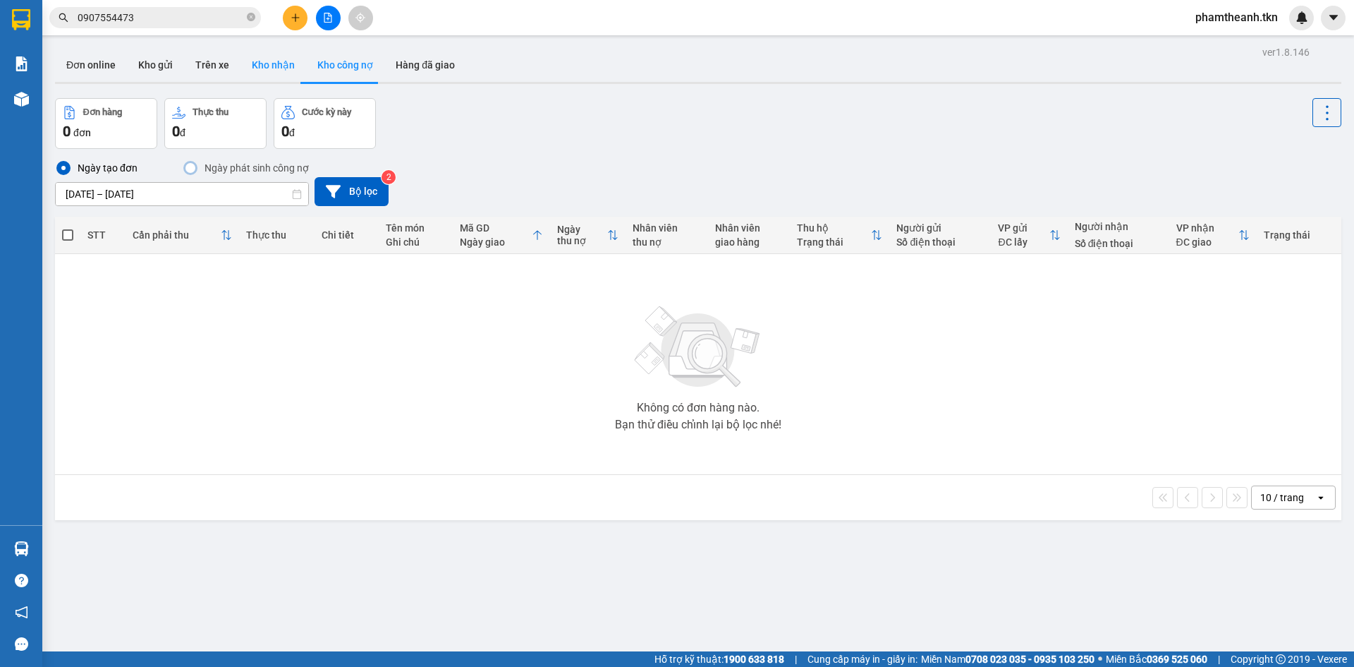
click at [278, 65] on button "Kho nhận" at bounding box center [274, 65] width 66 height 34
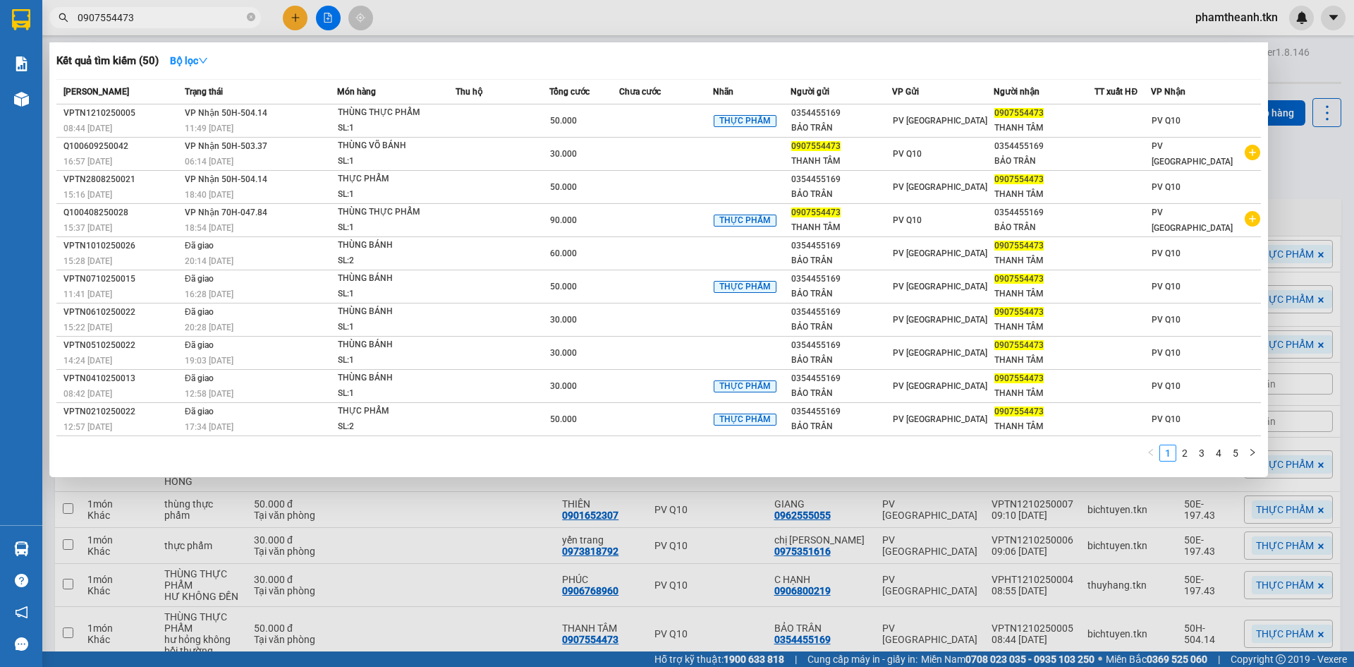
click at [245, 18] on span "0907554473" at bounding box center [155, 17] width 212 height 21
click at [249, 12] on span at bounding box center [251, 17] width 8 height 13
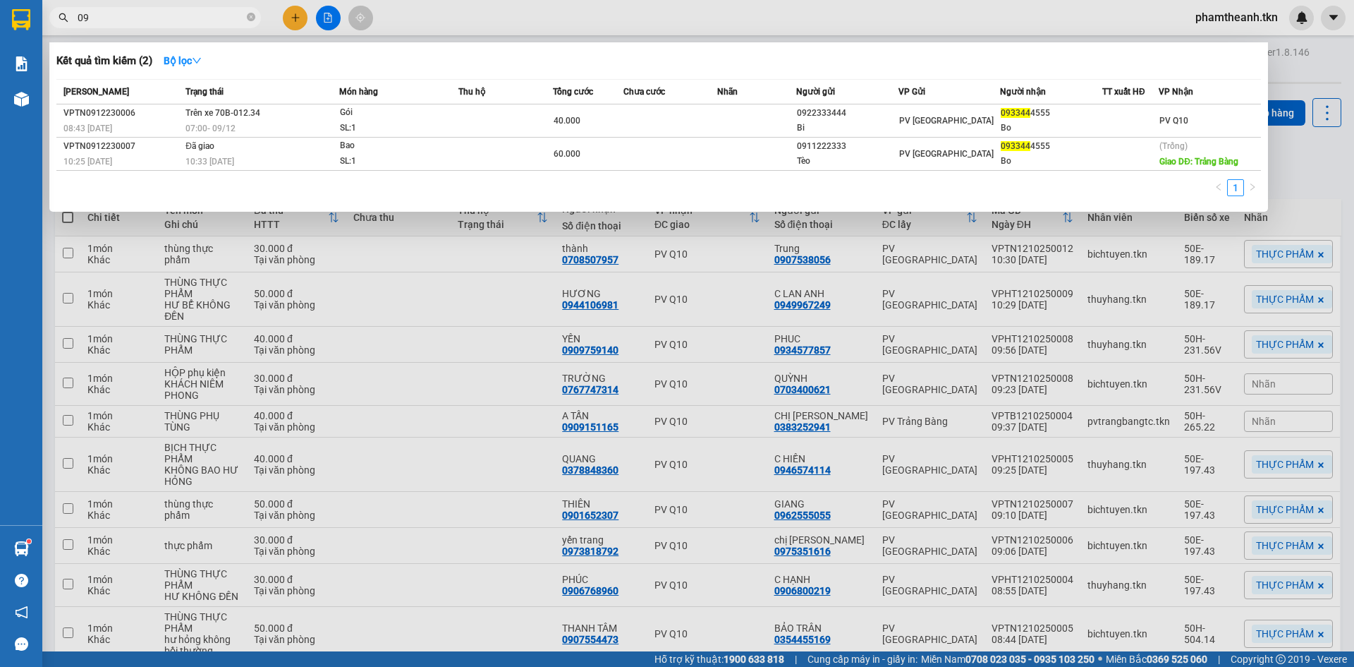
type input "0"
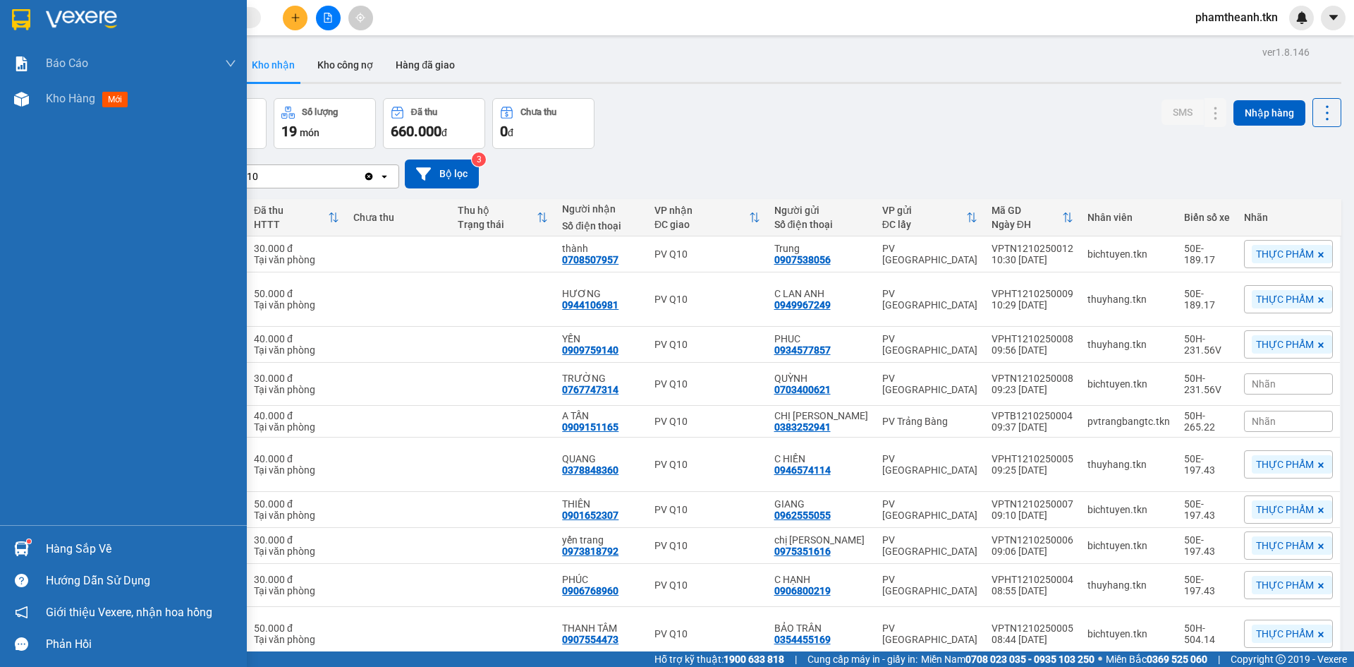
click at [51, 562] on div "Hàng sắp về" at bounding box center [123, 549] width 247 height 32
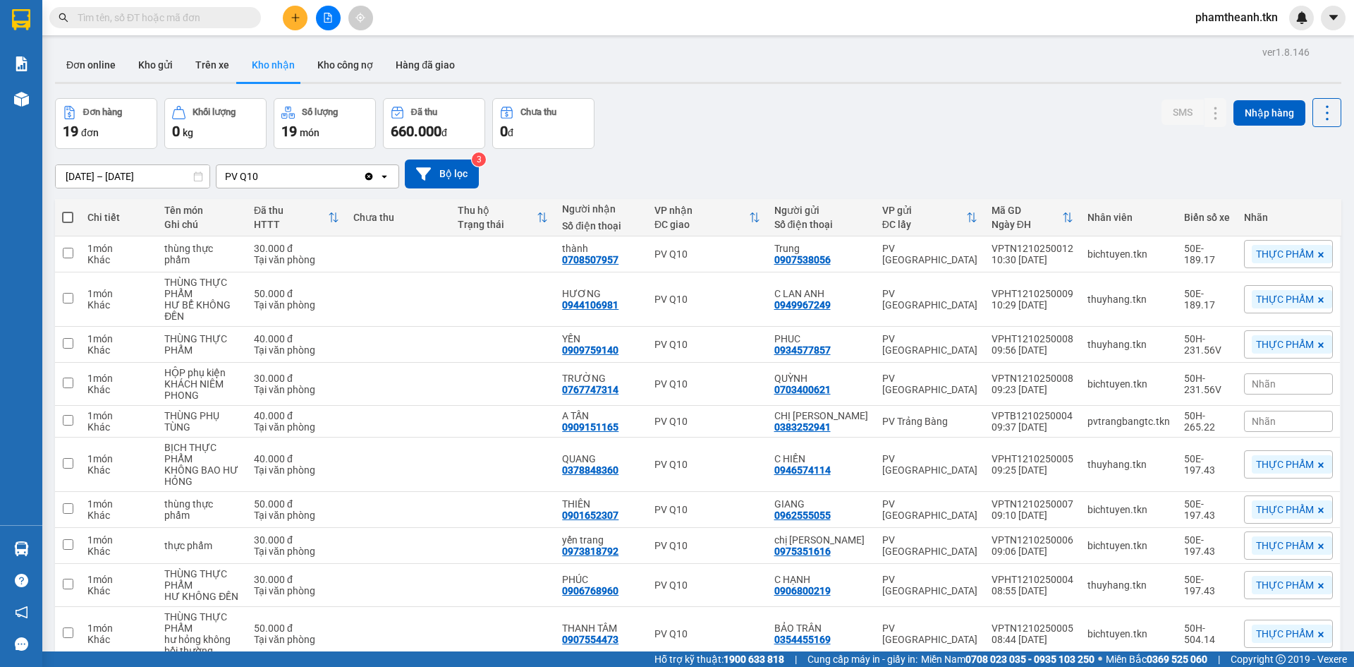
click at [149, 36] on section "Kết quả tìm kiếm ( 2 ) Bộ lọc Mã ĐH Trạng thái Món hàng Thu hộ Tổng cước Chưa c…" at bounding box center [677, 333] width 1354 height 667
click at [145, 25] on input "text" at bounding box center [161, 18] width 166 height 16
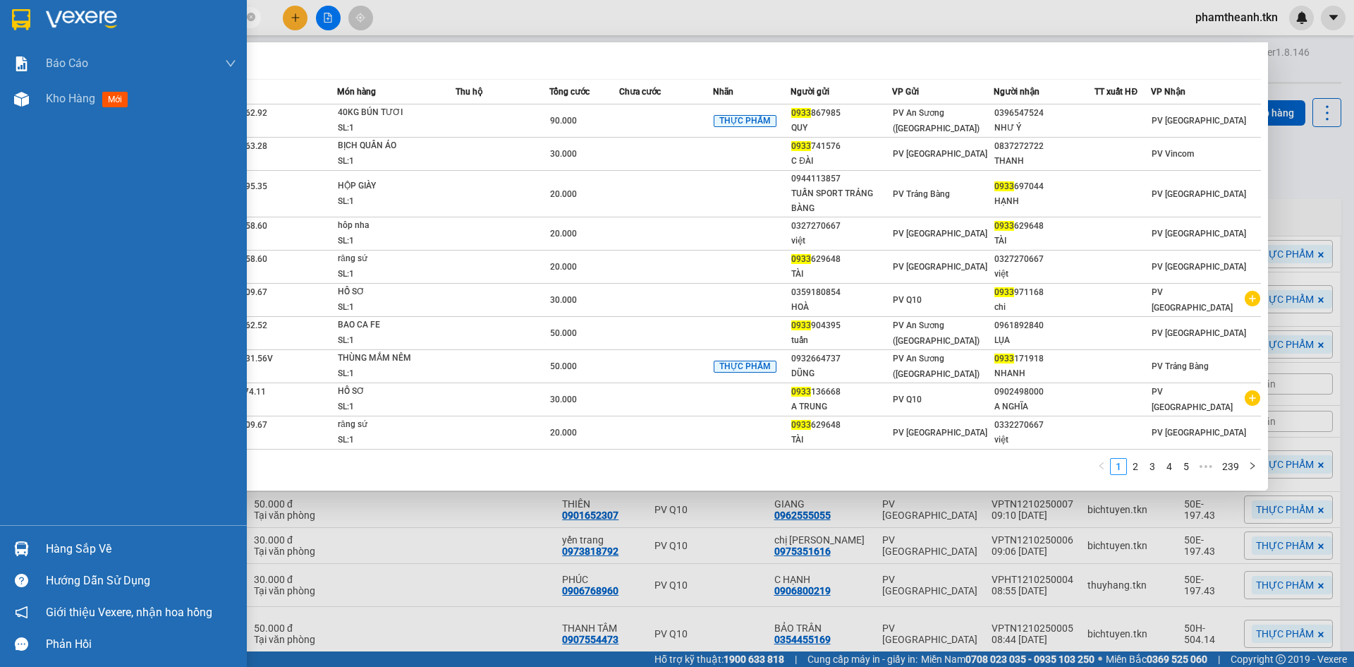
click at [86, 546] on div "Hàng sắp về" at bounding box center [141, 548] width 190 height 21
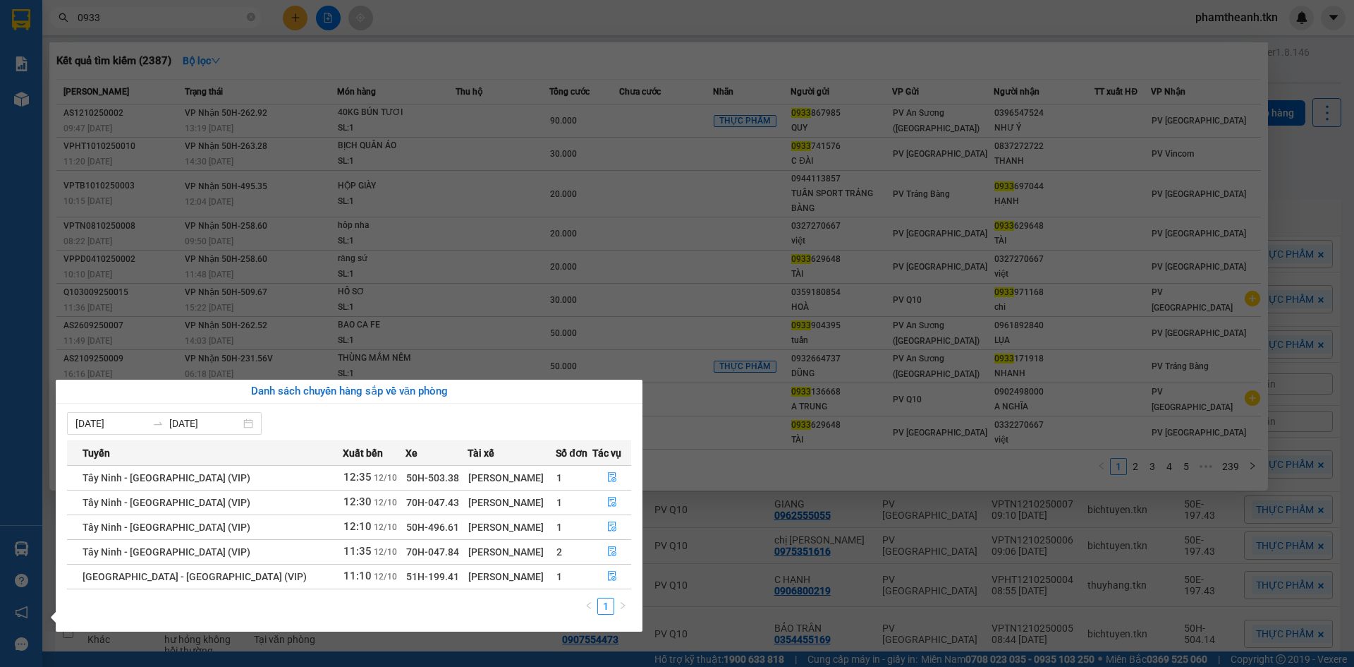
click at [444, 311] on section "Kết quả tìm kiếm ( 2387 ) Bộ lọc Mã ĐH Trạng thái Món hàng Thu hộ Tổng cước Chư…" at bounding box center [677, 333] width 1354 height 667
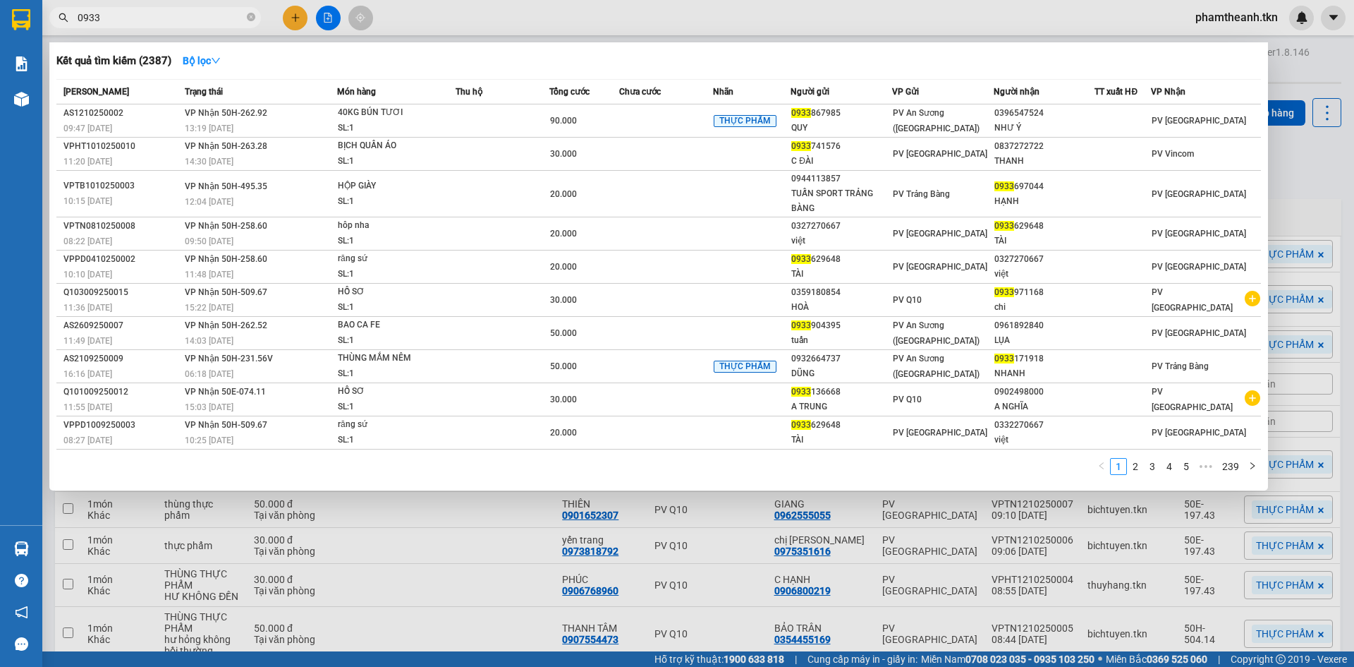
drag, startPoint x: 528, startPoint y: 594, endPoint x: 456, endPoint y: 577, distance: 73.2
click at [525, 594] on div at bounding box center [677, 333] width 1354 height 667
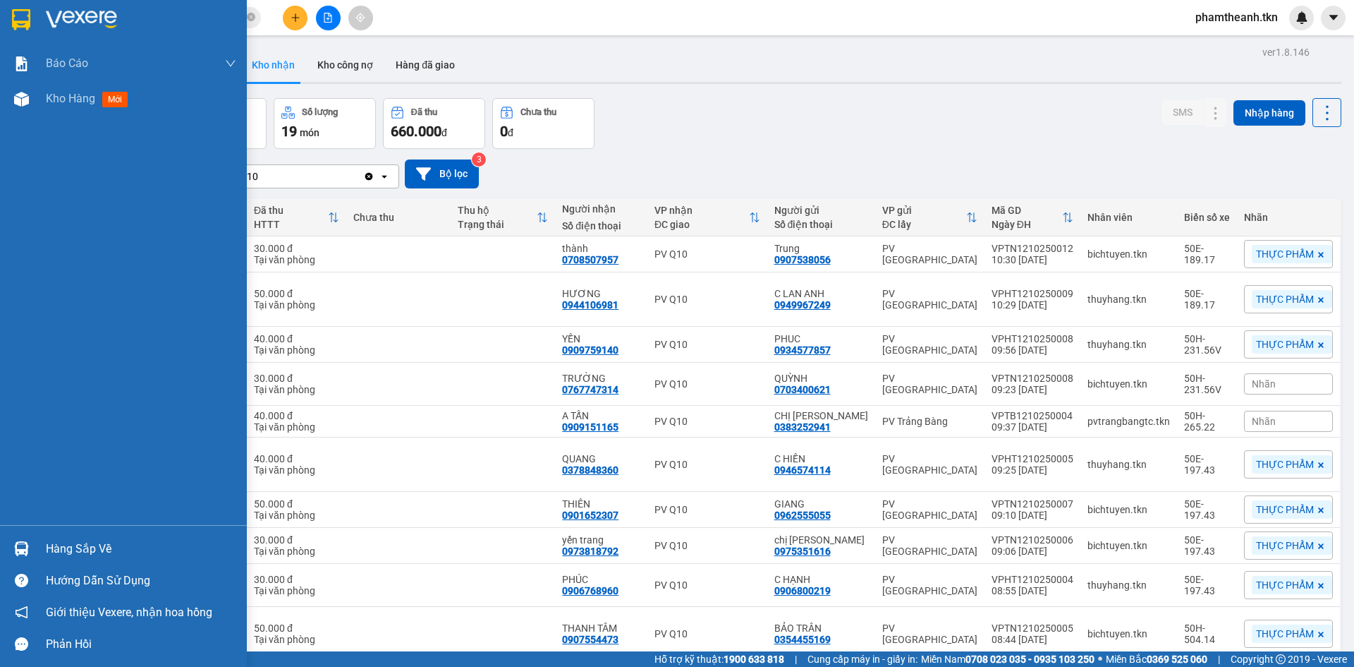
click at [73, 545] on div "Hàng sắp về" at bounding box center [141, 548] width 190 height 21
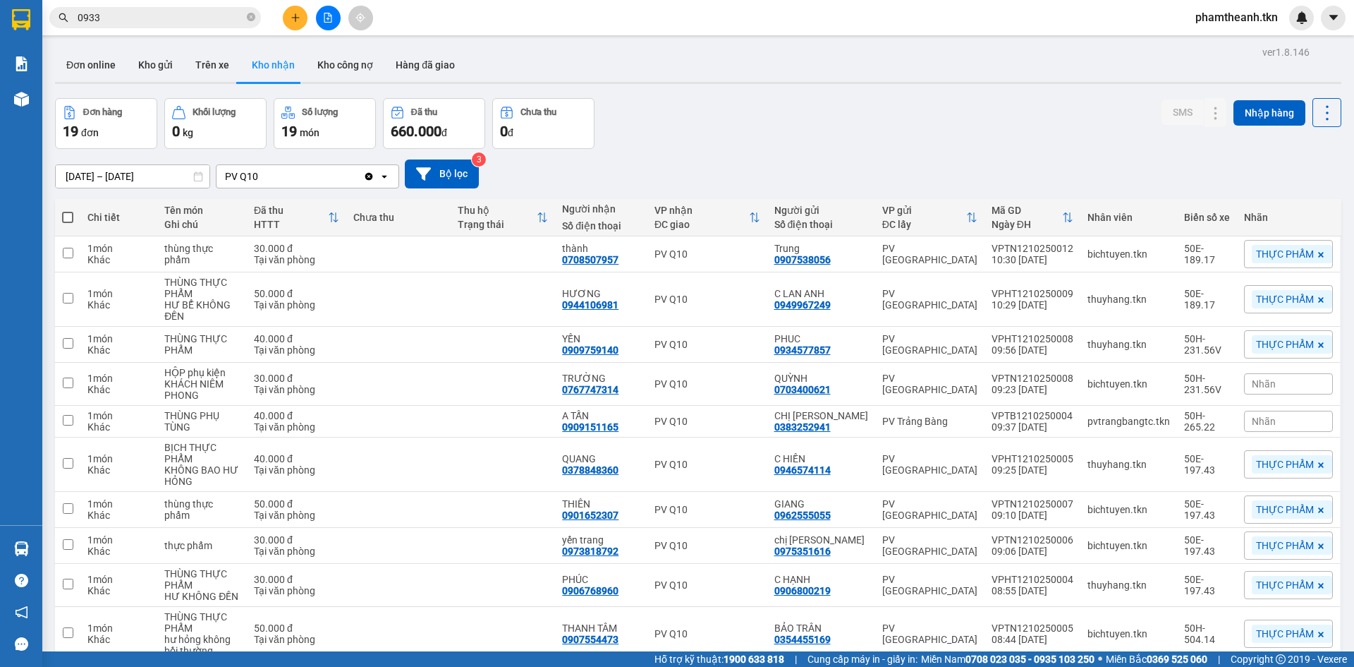
click at [935, 117] on section "Kết quả tìm kiếm ( 2387 ) Bộ lọc Mã ĐH Trạng thái Món hàng Thu hộ Tổng cước Chư…" at bounding box center [677, 333] width 1354 height 667
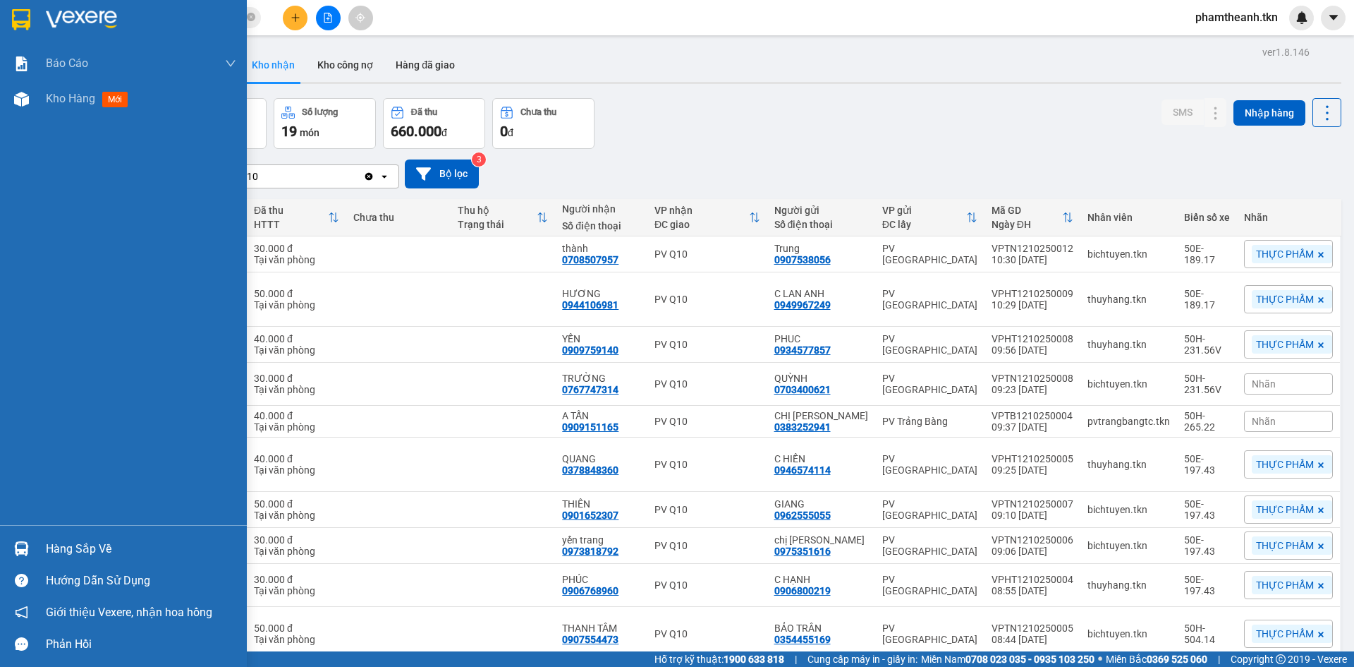
click at [92, 542] on div "Hàng sắp về" at bounding box center [141, 548] width 190 height 21
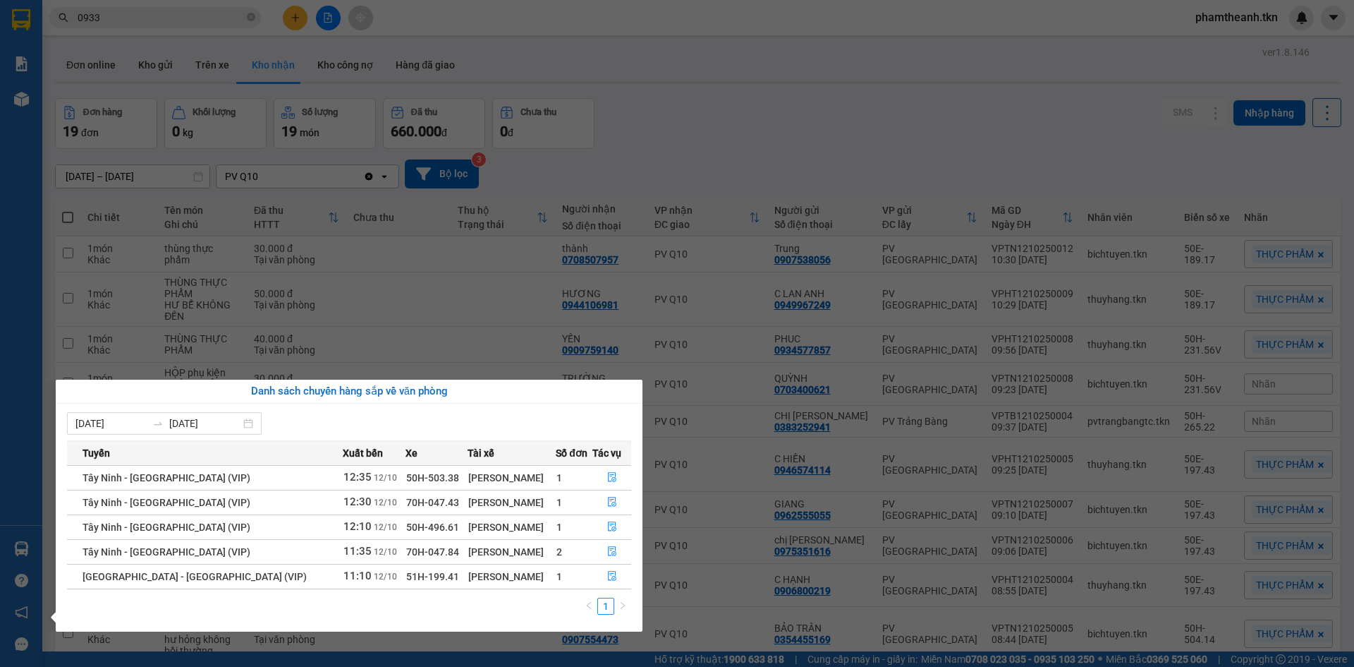
click at [600, 162] on section "Kết quả tìm kiếm ( 2387 ) Bộ lọc Mã ĐH Trạng thái Món hàng Thu hộ Tổng cước Chư…" at bounding box center [677, 333] width 1354 height 667
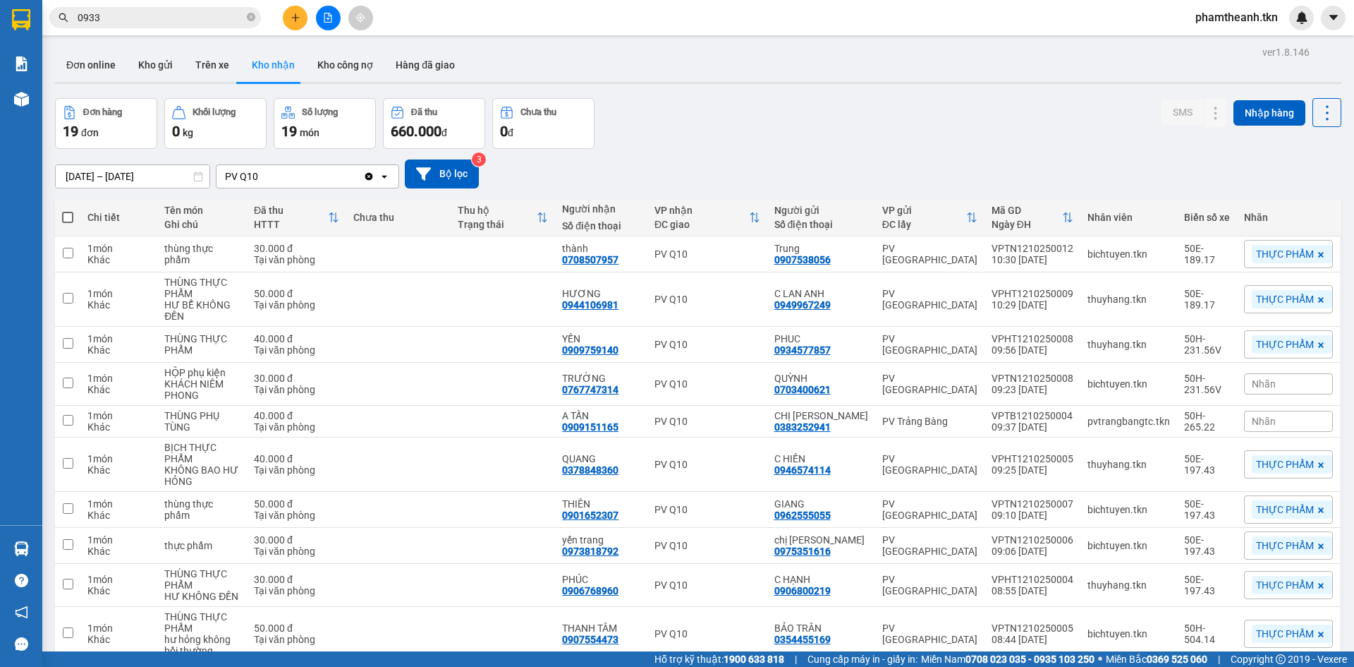
click at [128, 24] on input "0933" at bounding box center [161, 18] width 166 height 16
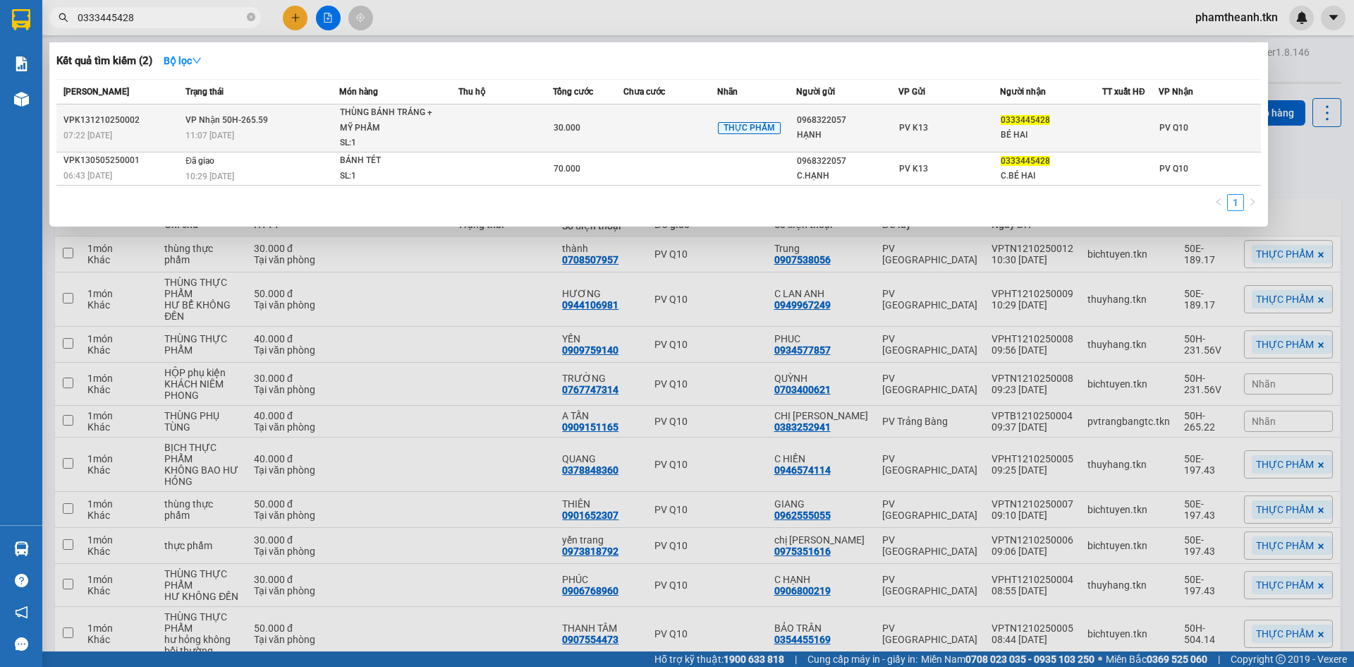
type input "0333445428"
click at [831, 133] on div "HẠNH" at bounding box center [847, 135] width 101 height 15
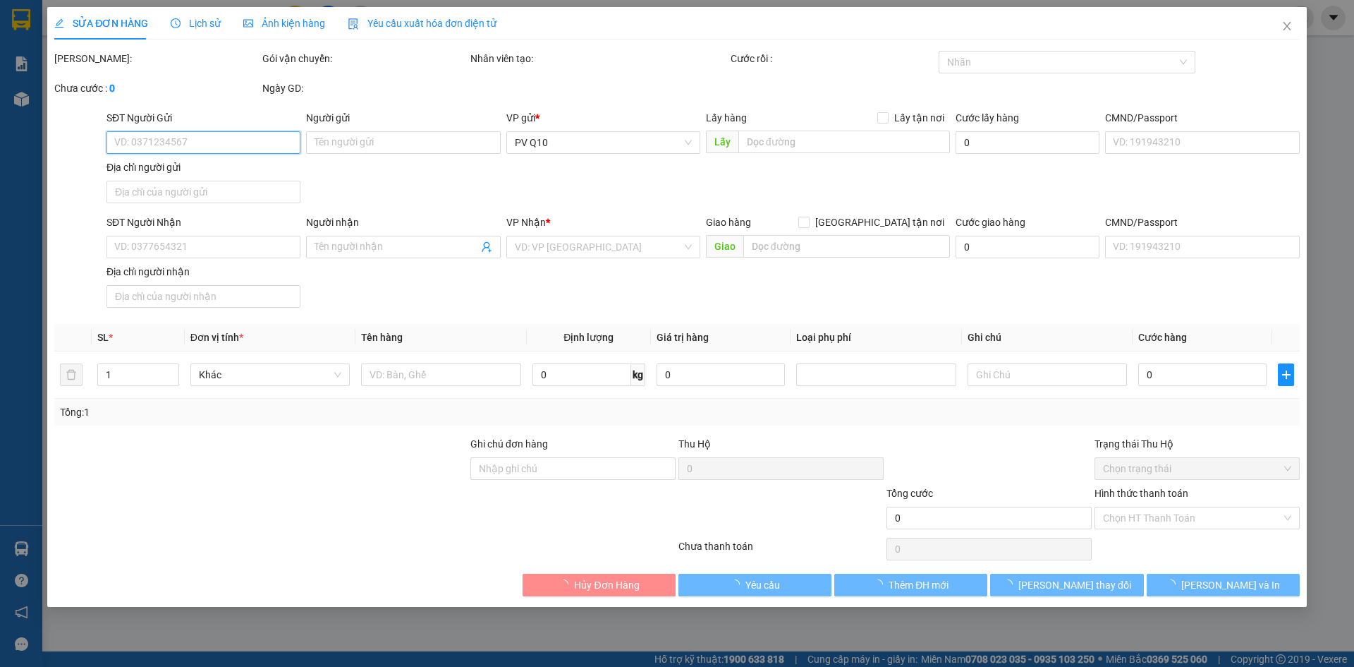
type input "0968322057"
type input "HẠNH"
type input "0333445428"
type input "BÉ HAI"
type input "30.000"
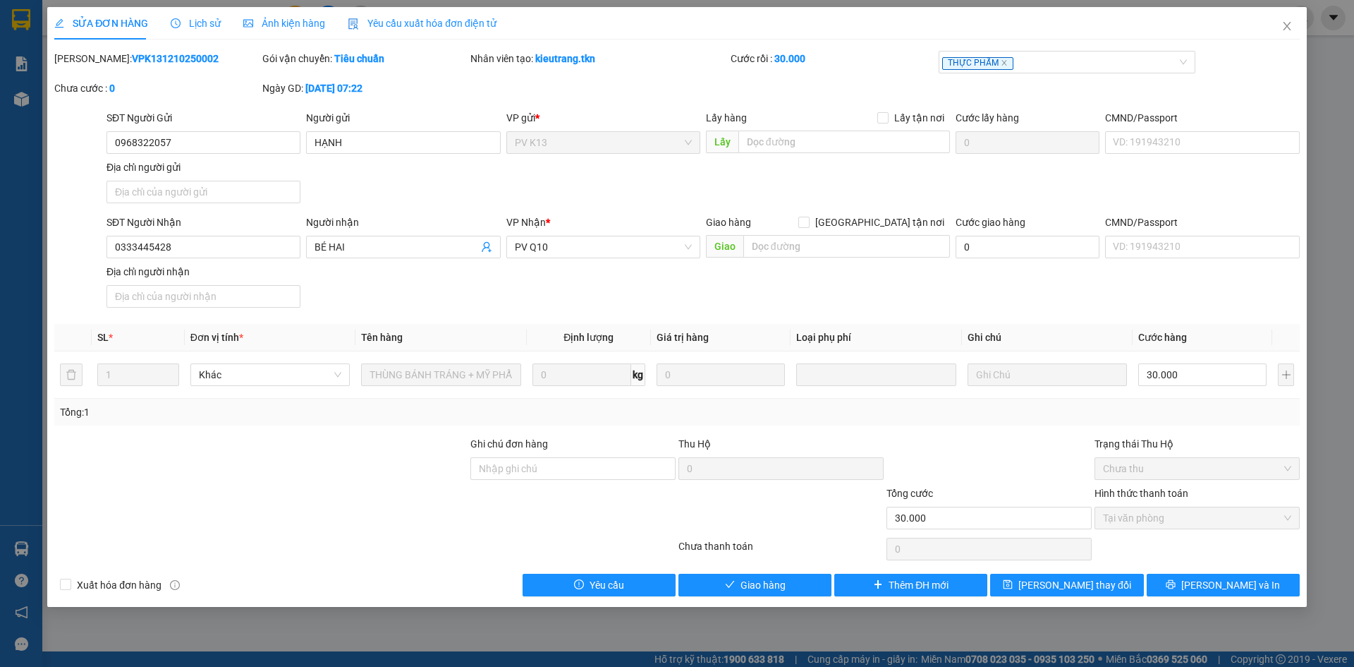
click at [179, 30] on div "Lịch sử" at bounding box center [196, 24] width 50 height 16
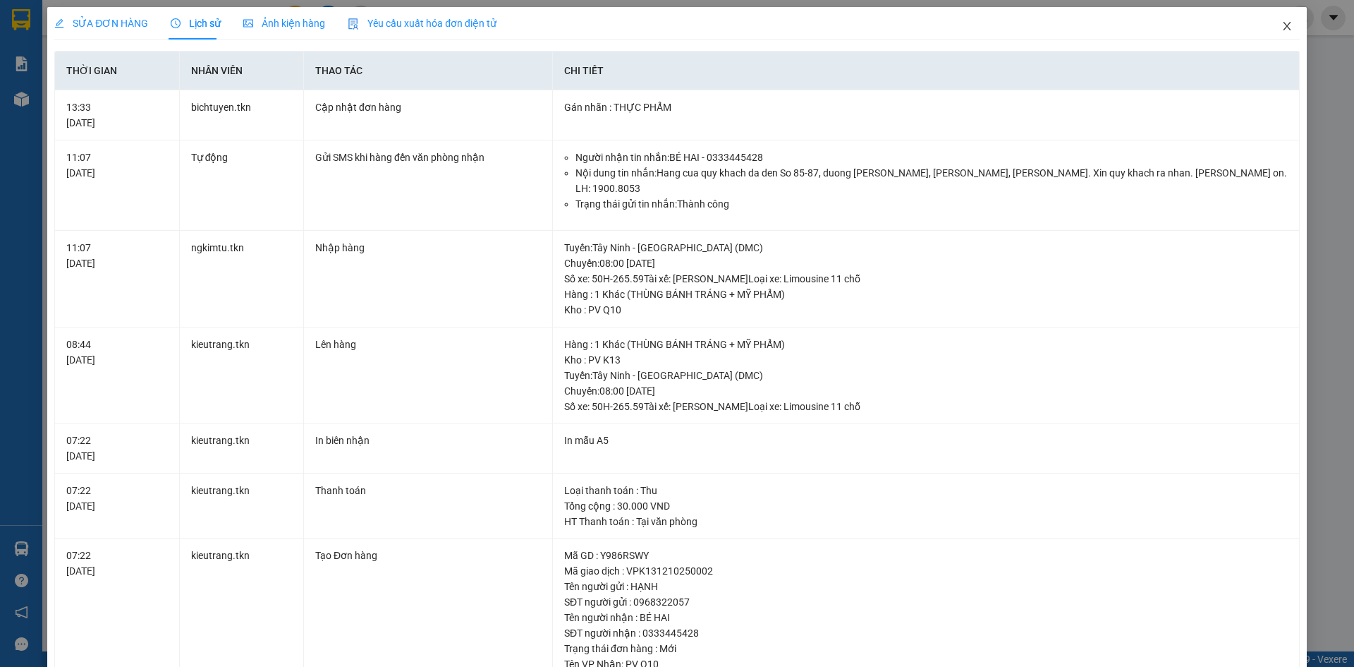
click at [1282, 25] on icon "close" at bounding box center [1287, 25] width 11 height 11
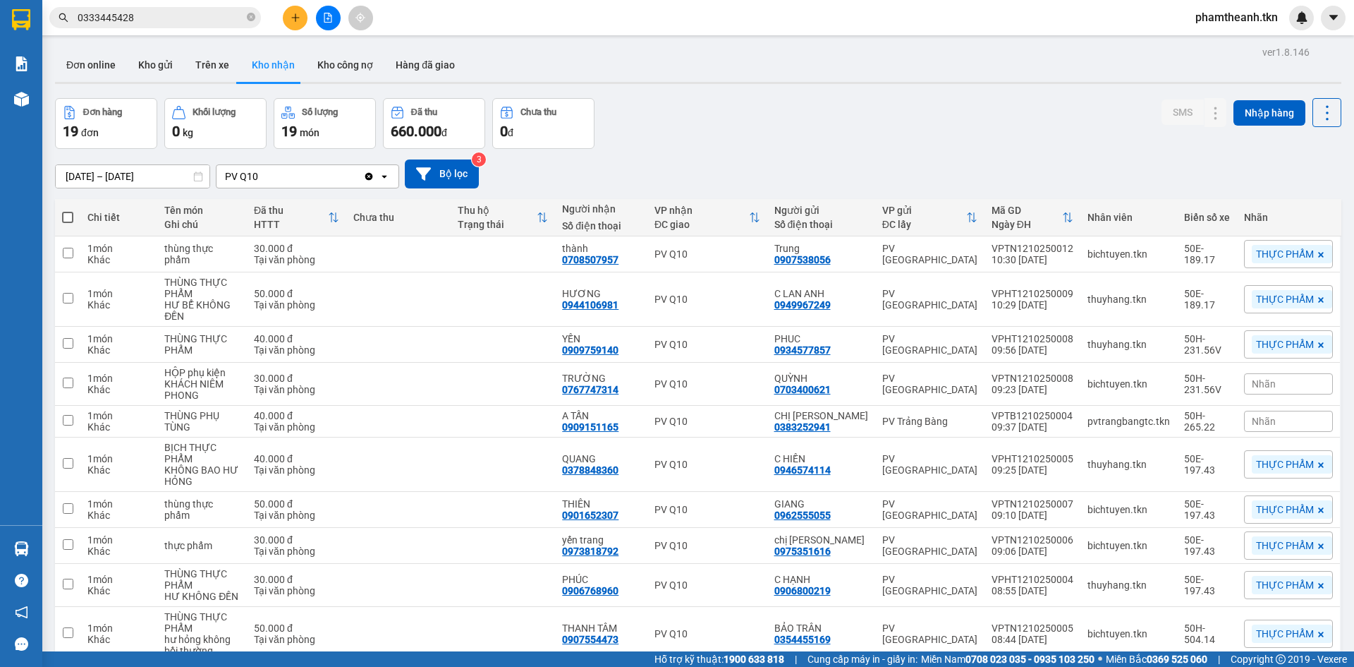
click at [1006, 153] on div "11/10/2025 – 12/10/2025 Press the down arrow key to interact with the calendar …" at bounding box center [698, 174] width 1286 height 50
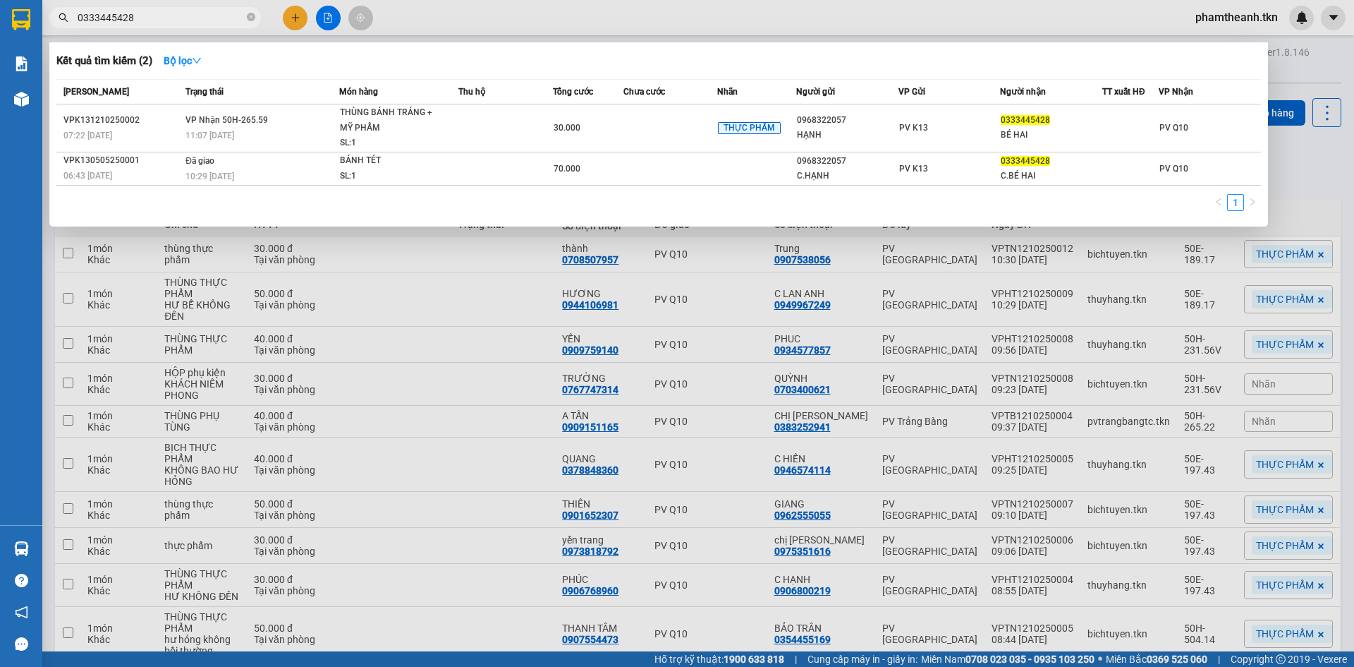
click at [200, 20] on input "0333445428" at bounding box center [161, 18] width 166 height 16
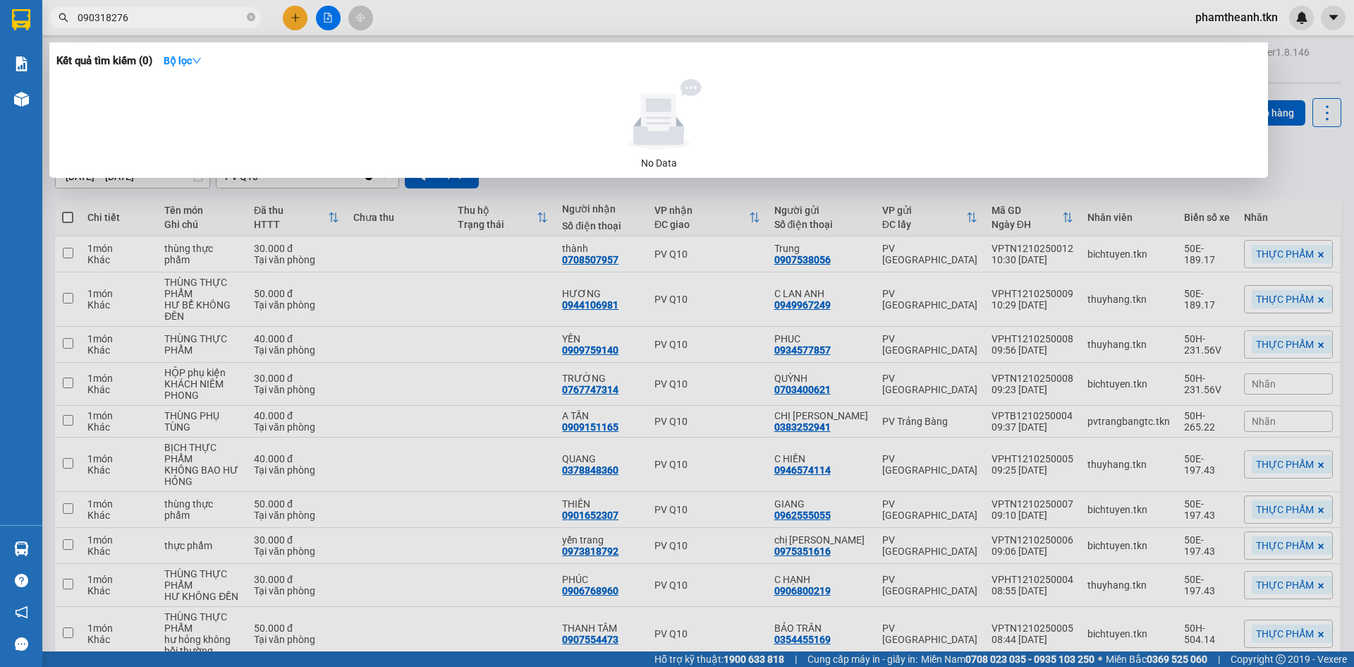
type input "0903182768"
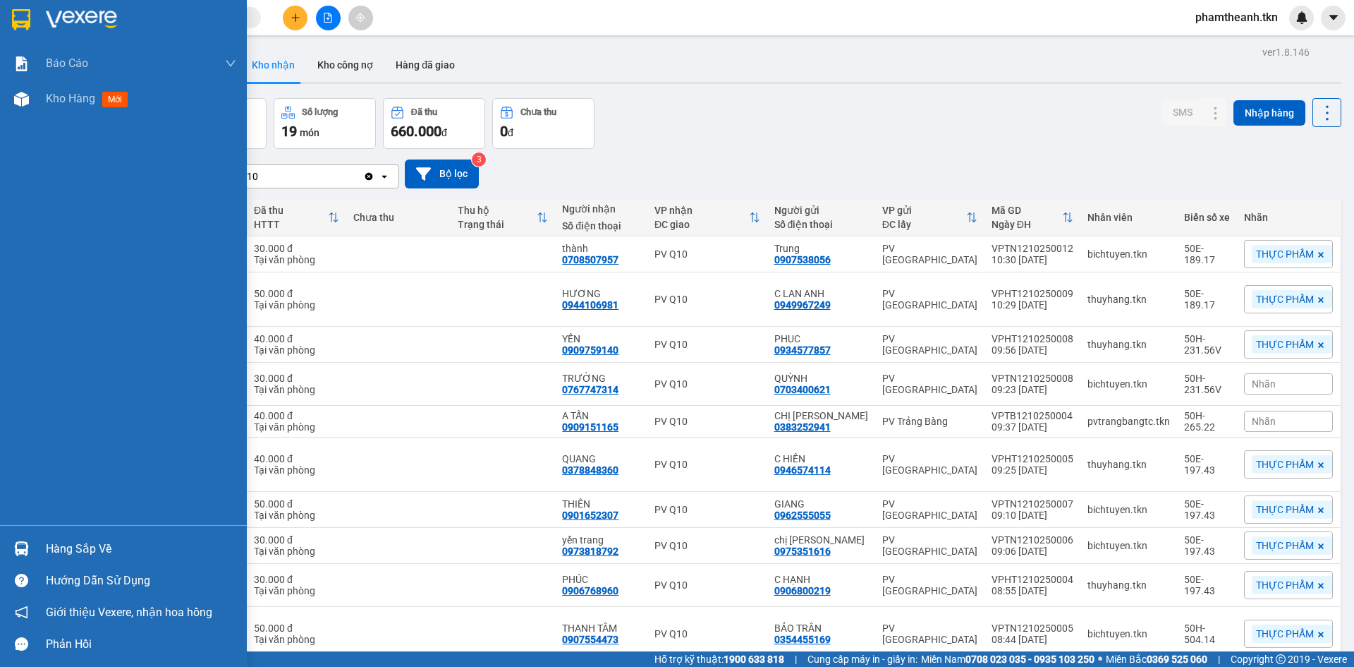
click at [51, 546] on div "Hàng sắp về" at bounding box center [141, 548] width 190 height 21
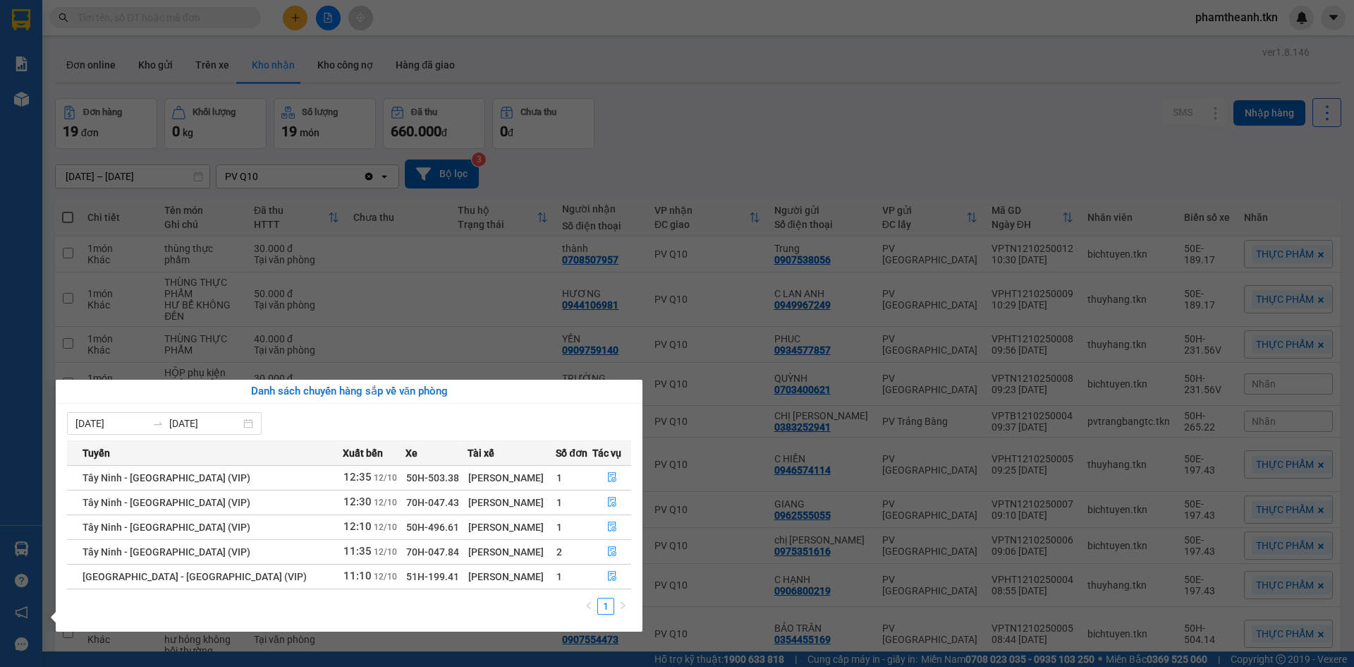
click at [578, 80] on section "Kết quả tìm kiếm ( 0 ) Bộ lọc No Data phamtheanh.tkn Báo cáo Mẫu 1: Báo cáo dòn…" at bounding box center [677, 333] width 1354 height 667
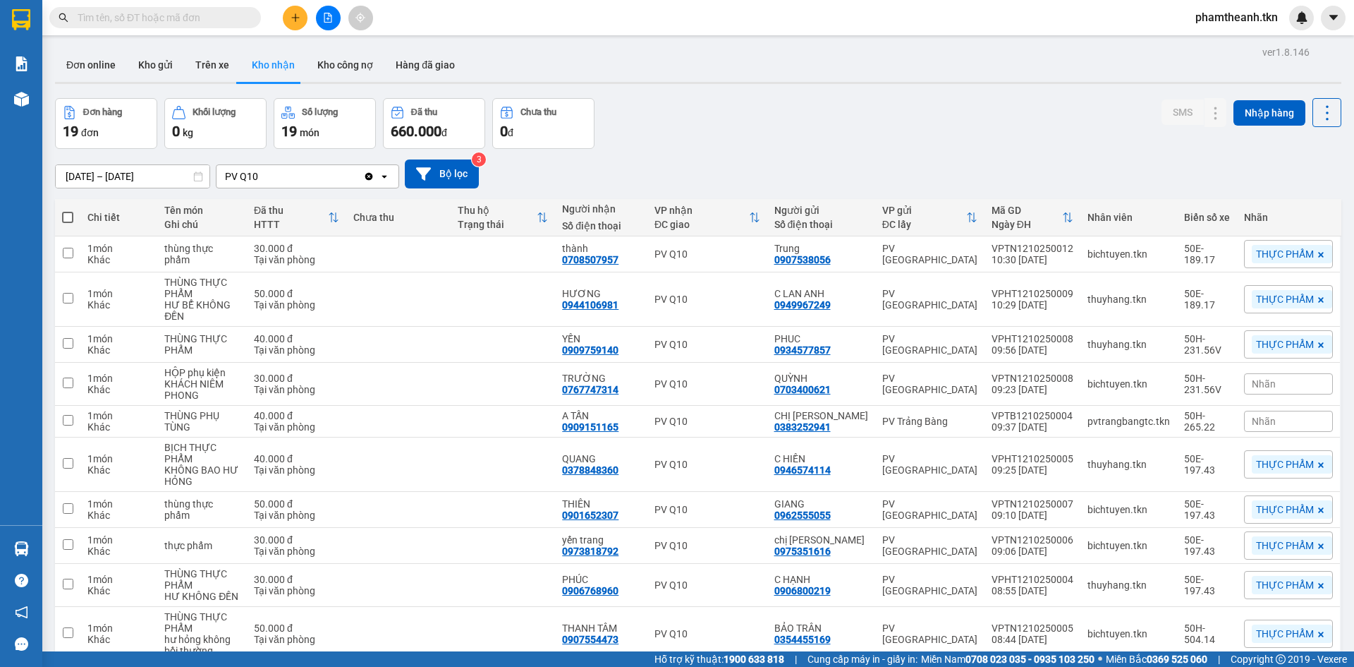
click at [979, 137] on div "Đơn hàng 19 đơn Khối lượng 0 kg Số lượng 19 món Đã thu 660.000 đ Chưa thu 0 đ S…" at bounding box center [698, 123] width 1286 height 51
click at [185, 37] on main "ver 1.8.146 Đơn online Kho gửi Trên xe Kho nhận Kho công nợ Hàng đã giao Đơn hà…" at bounding box center [677, 325] width 1354 height 651
click at [172, 19] on input "text" at bounding box center [161, 18] width 166 height 16
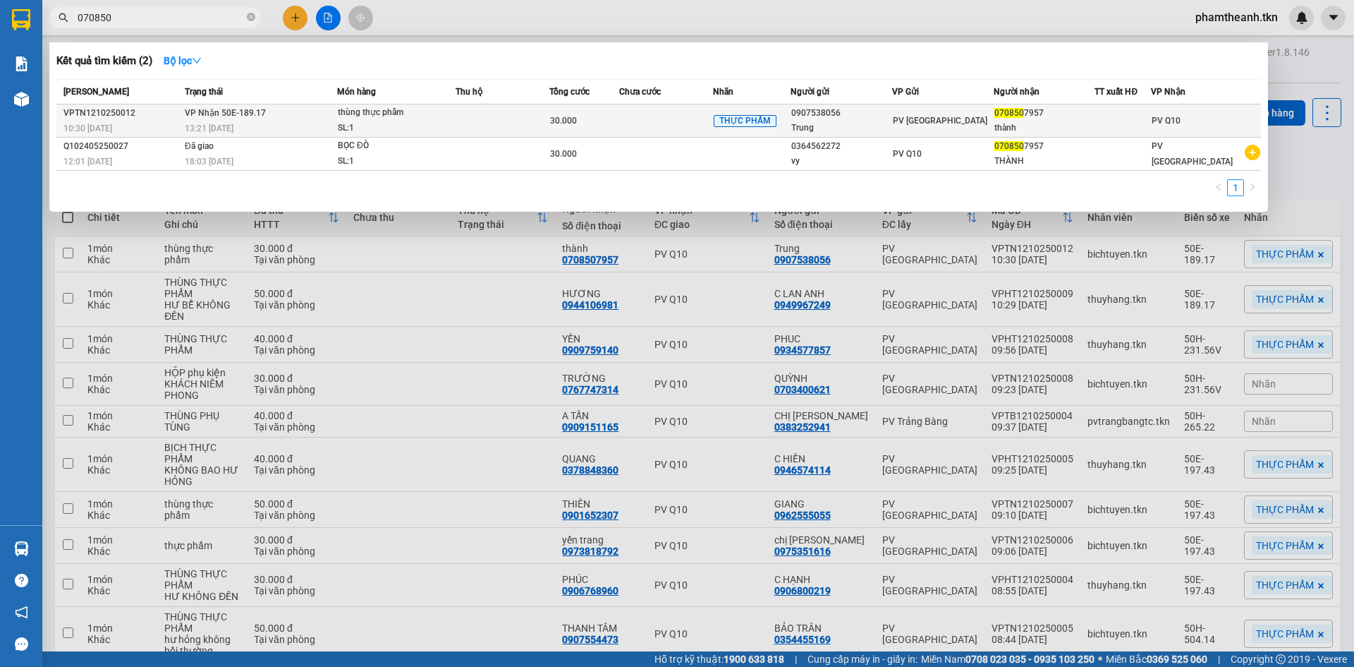
type input "070850"
click at [226, 115] on span "VP Nhận 50E-189.17" at bounding box center [225, 113] width 81 height 10
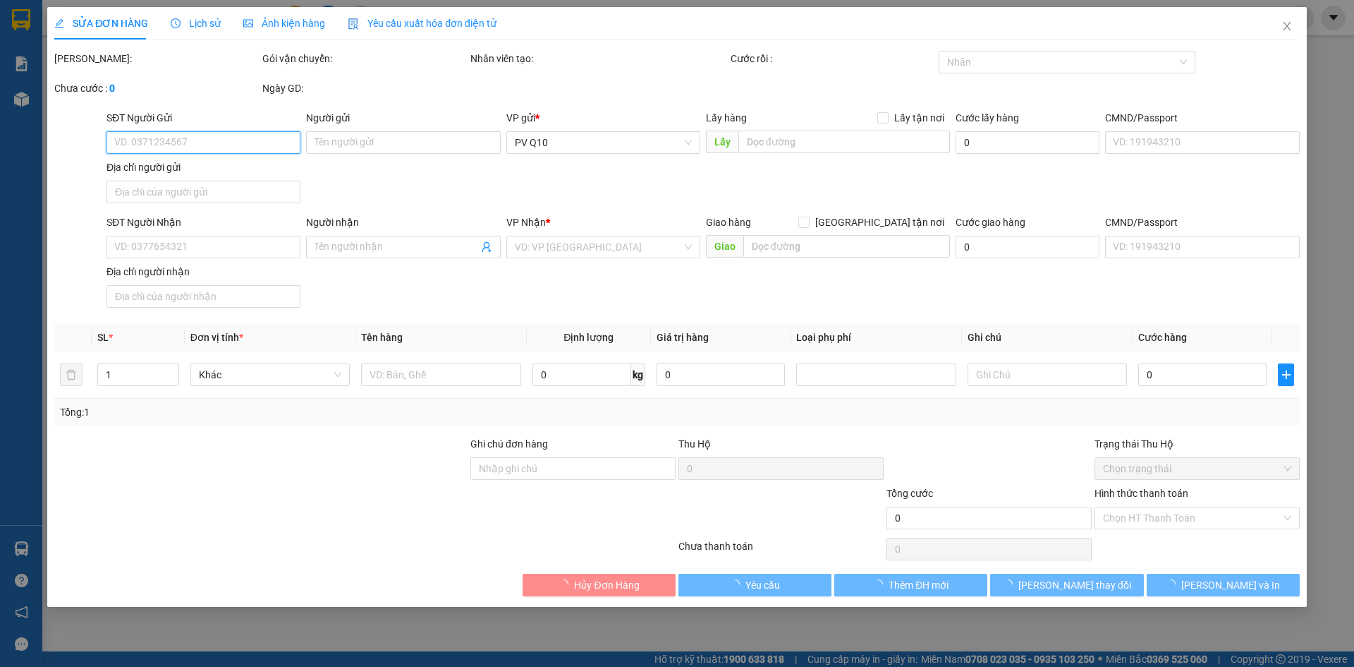
type input "0907538056"
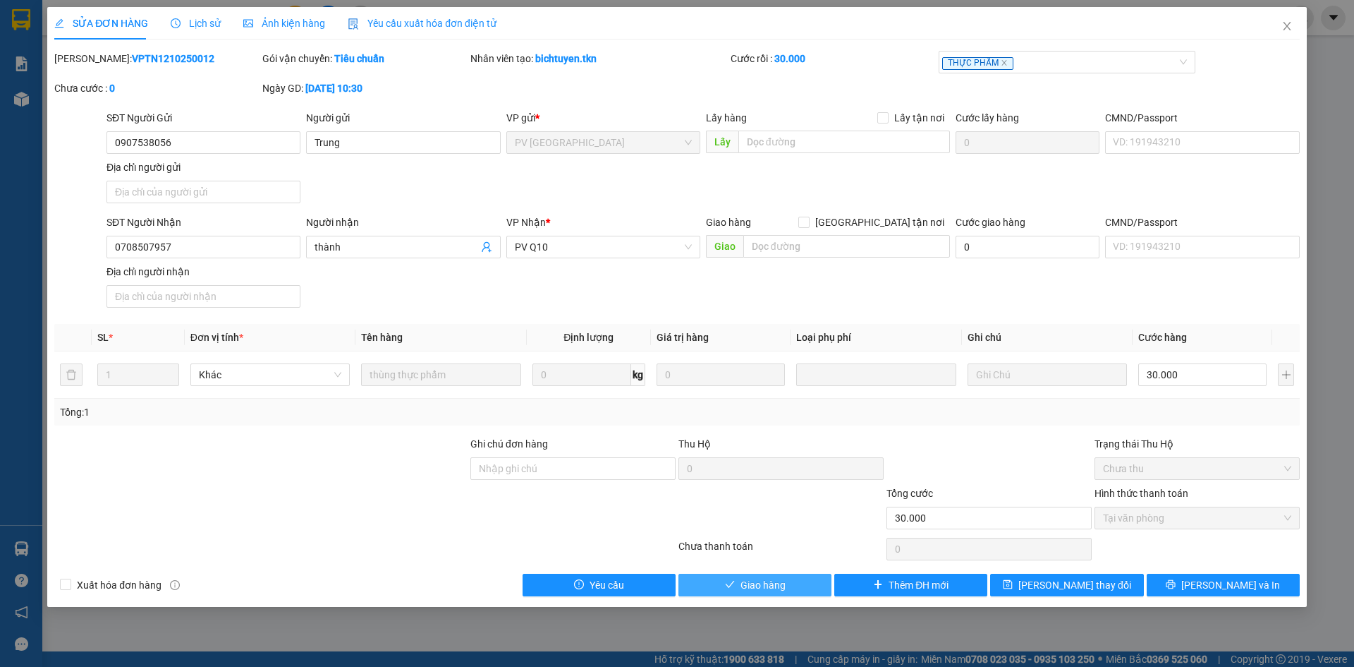
click at [772, 584] on span "Giao hàng" at bounding box center [763, 585] width 45 height 16
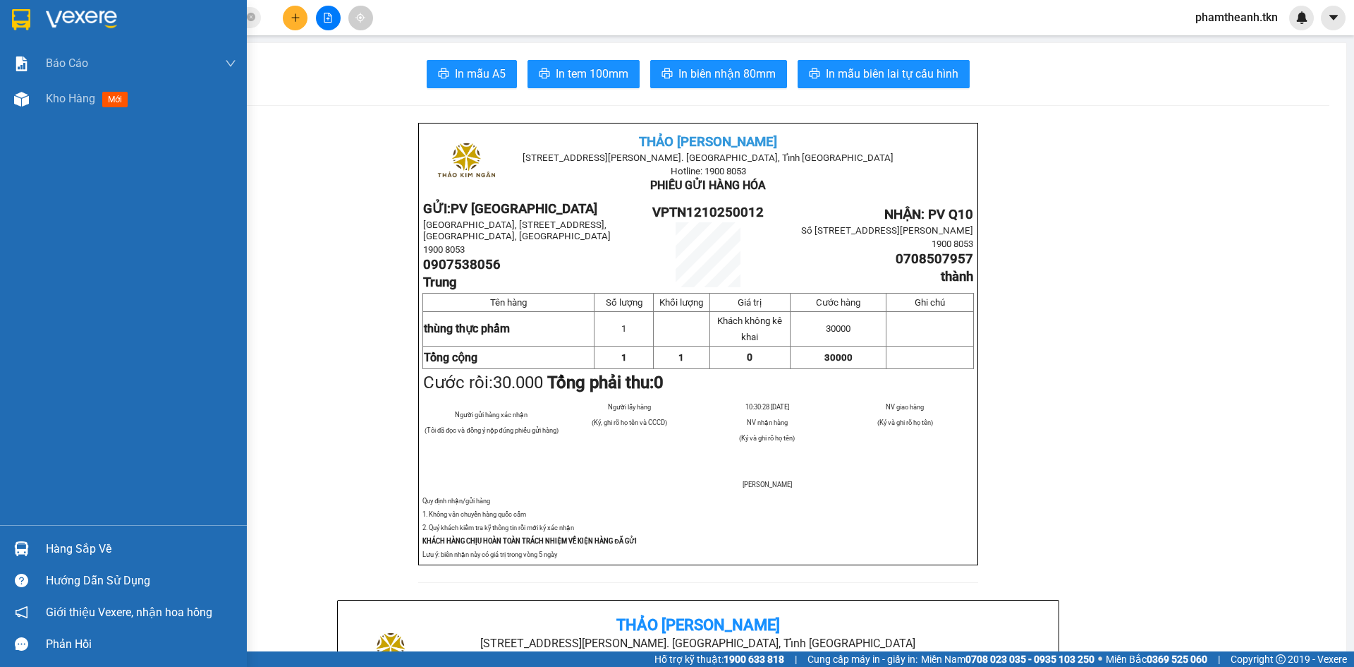
click at [49, 16] on img at bounding box center [81, 19] width 71 height 21
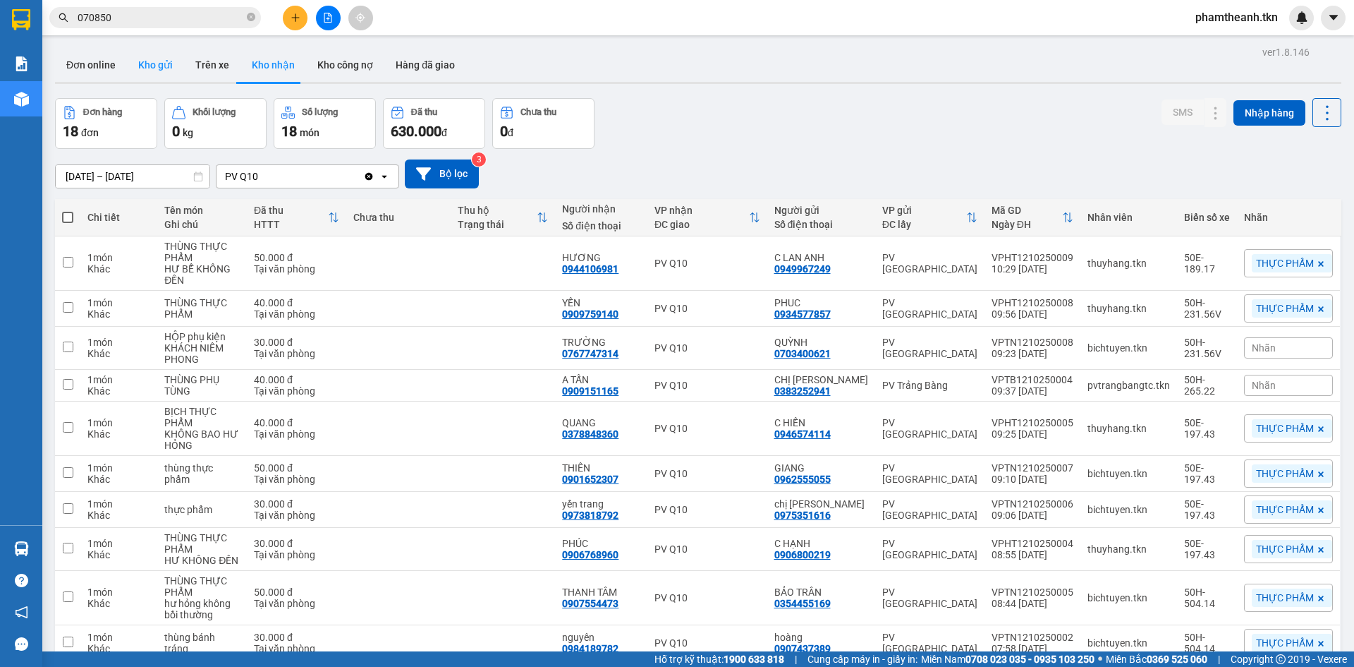
click at [157, 66] on button "Kho gửi" at bounding box center [155, 65] width 57 height 34
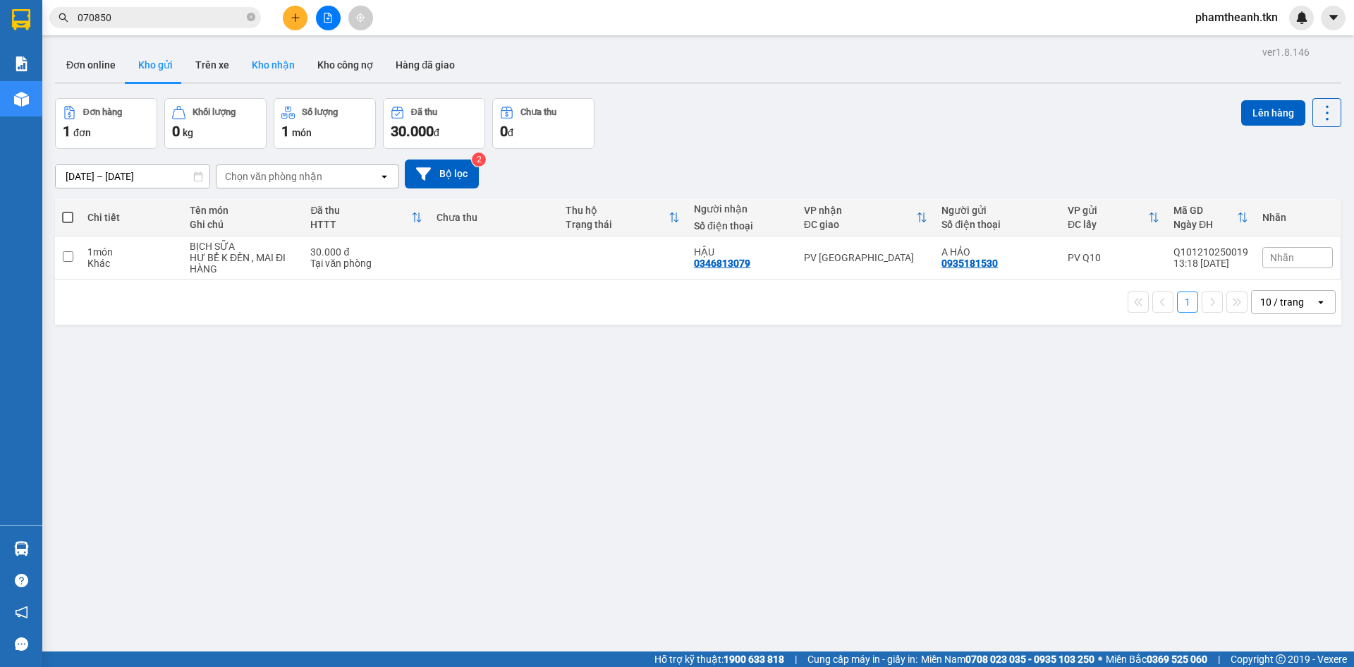
click at [255, 72] on button "Kho nhận" at bounding box center [274, 65] width 66 height 34
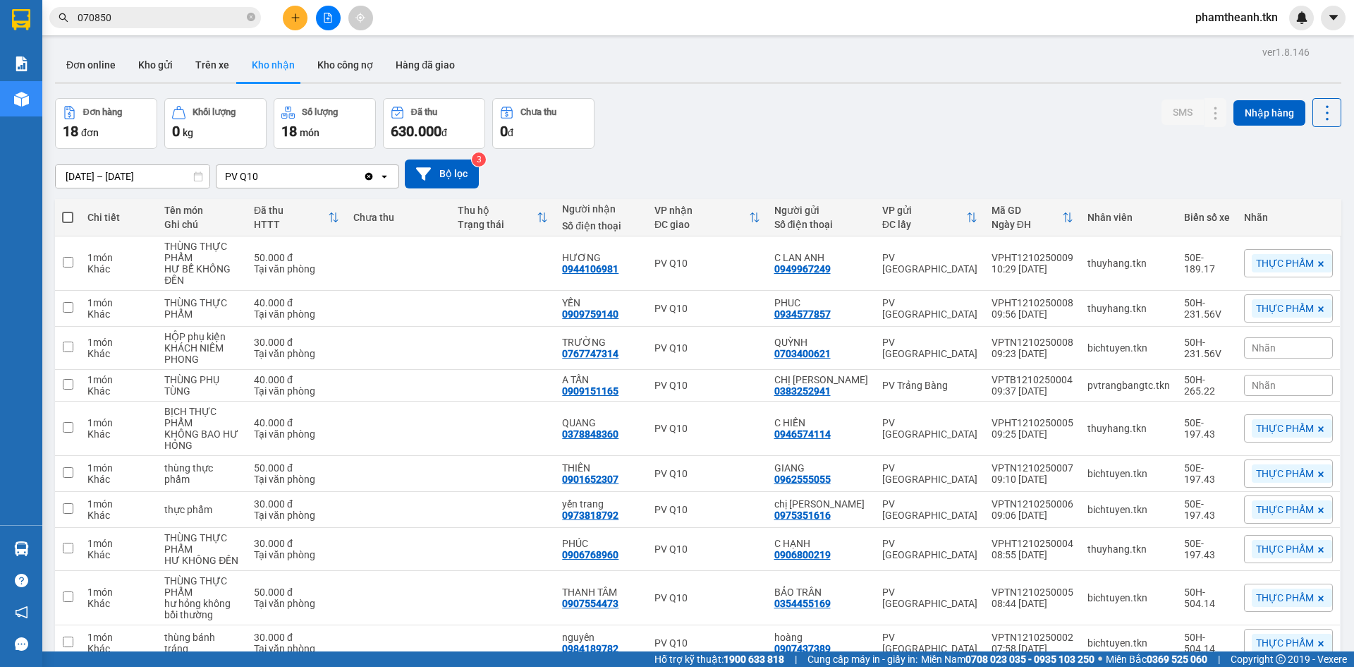
click at [1018, 107] on div "Đơn hàng 18 đơn Khối lượng 0 kg Số lượng 18 món Đã thu 630.000 đ Chưa thu 0 đ S…" at bounding box center [698, 123] width 1286 height 51
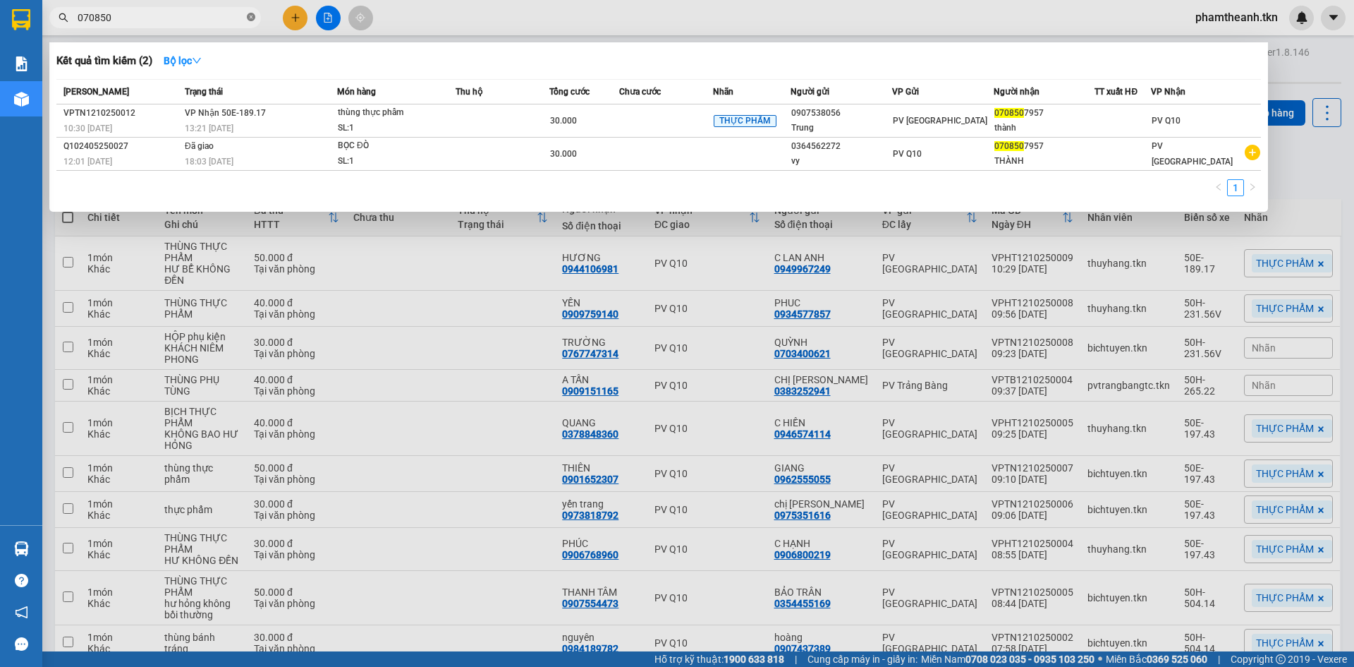
click at [253, 13] on icon "close-circle" at bounding box center [251, 17] width 8 height 8
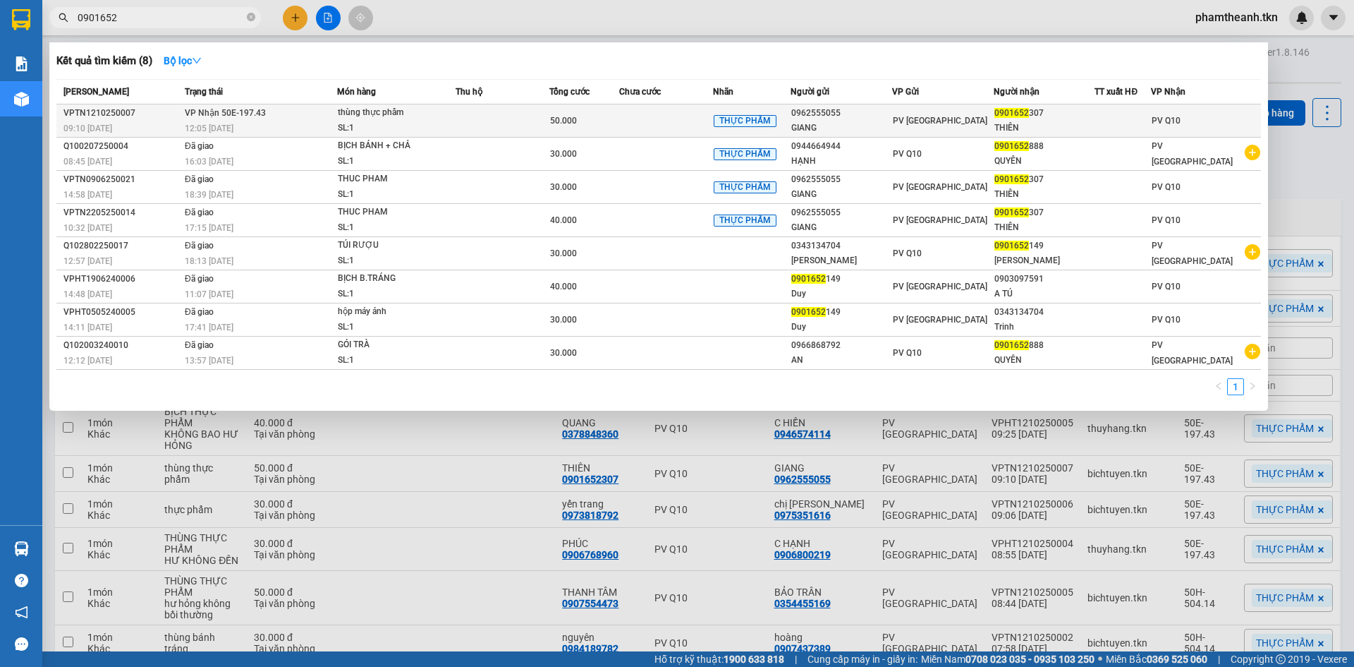
click at [346, 123] on div "SL: 1" at bounding box center [391, 129] width 106 height 16
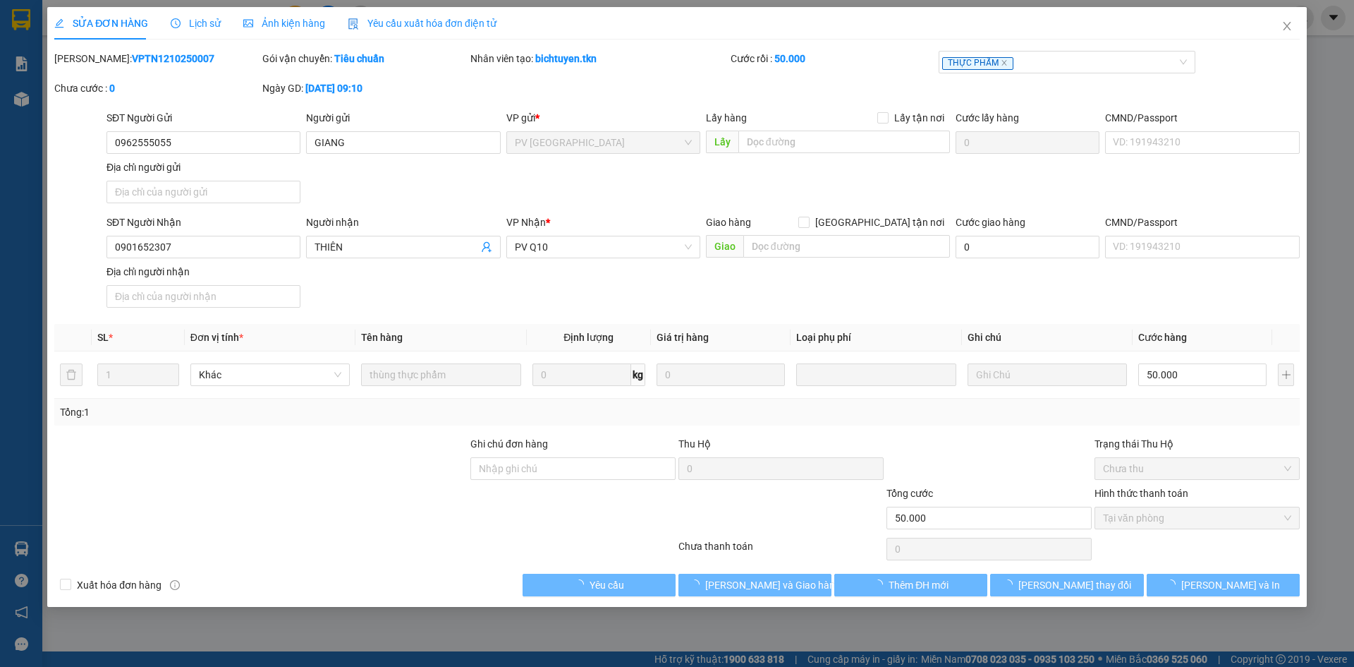
click at [212, 28] on span "Lịch sử" at bounding box center [196, 23] width 50 height 11
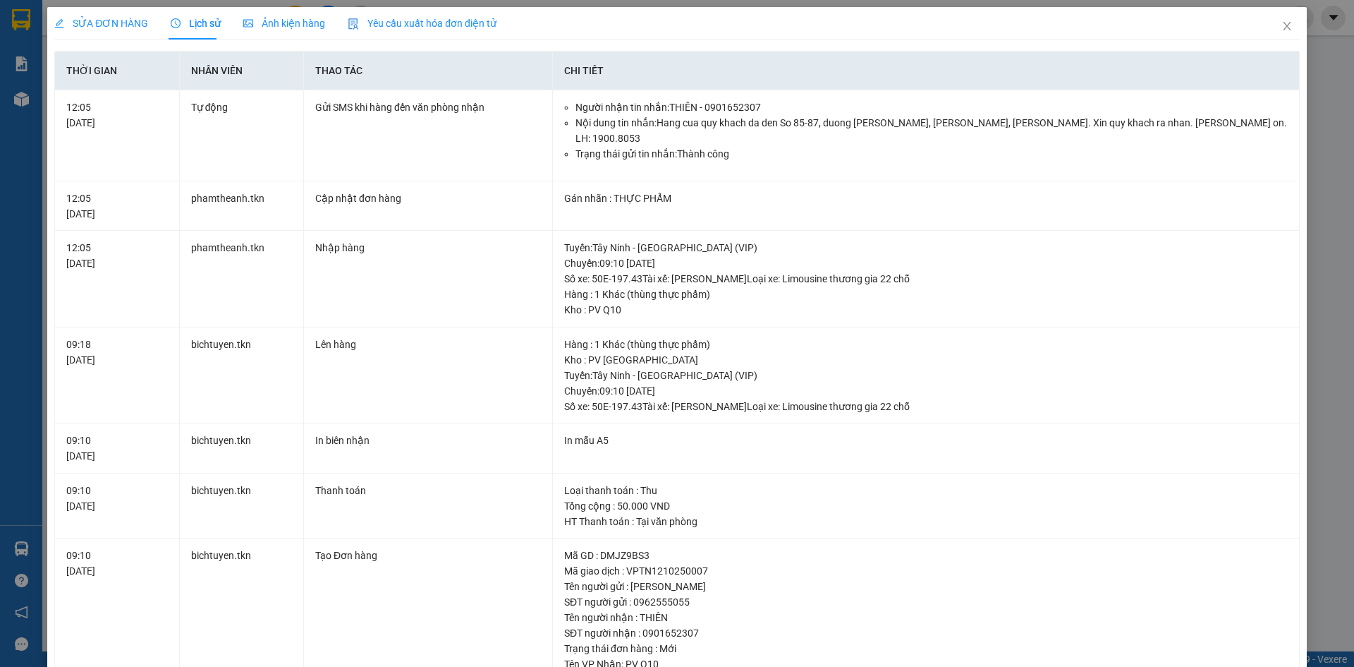
click at [111, 20] on span "SỬA ĐƠN HÀNG" at bounding box center [101, 23] width 94 height 11
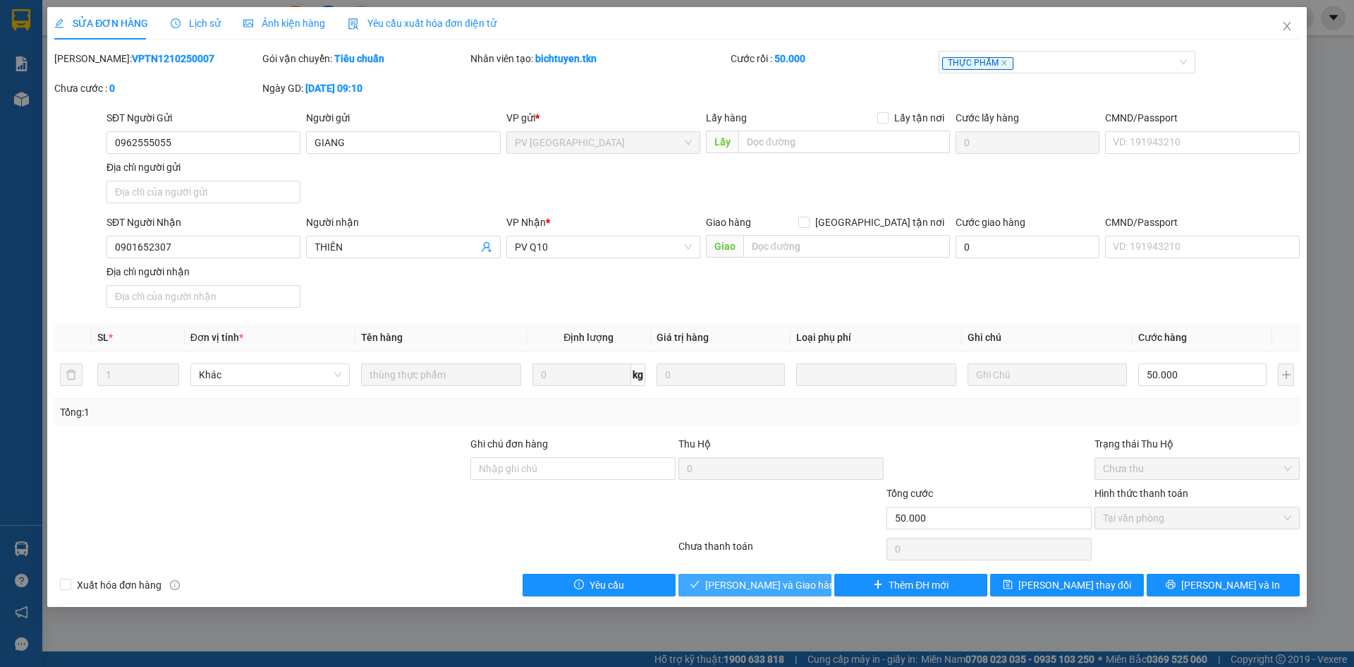
click at [780, 573] on button "Lưu và Giao hàng" at bounding box center [755, 584] width 153 height 23
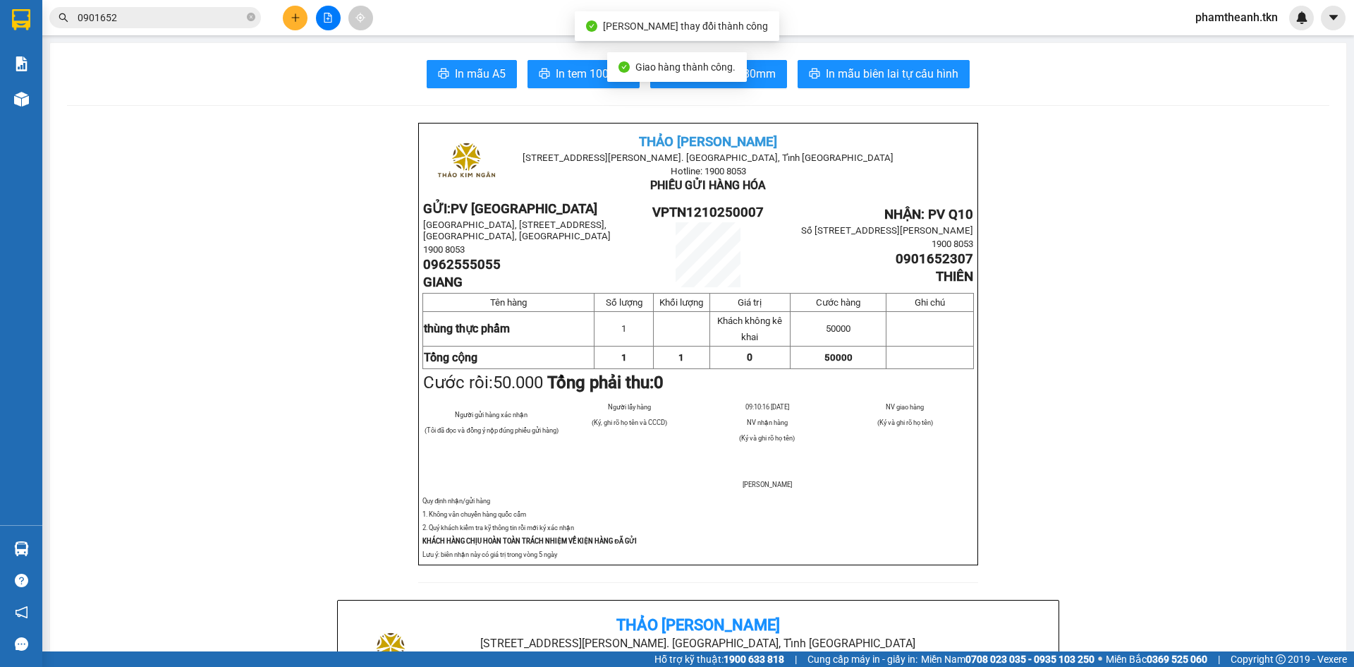
drag, startPoint x: 997, startPoint y: 283, endPoint x: 994, endPoint y: 292, distance: 9.4
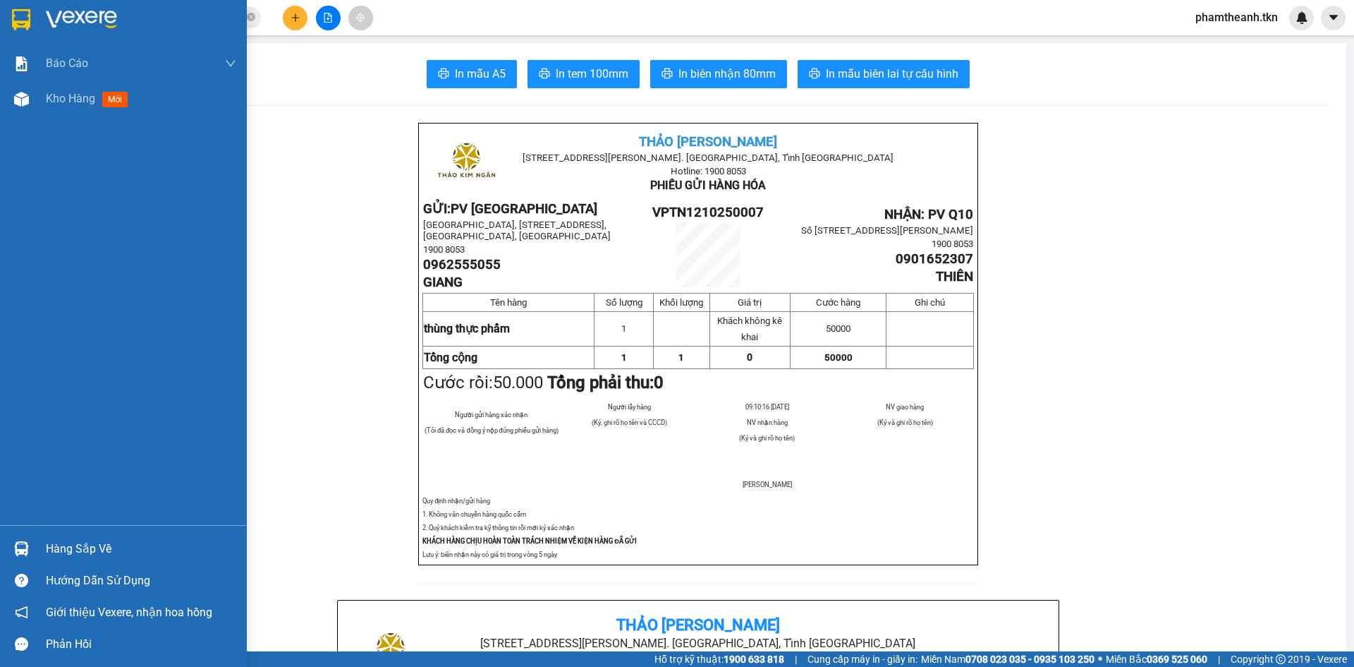
click at [90, 545] on div "Hàng sắp về" at bounding box center [141, 548] width 190 height 21
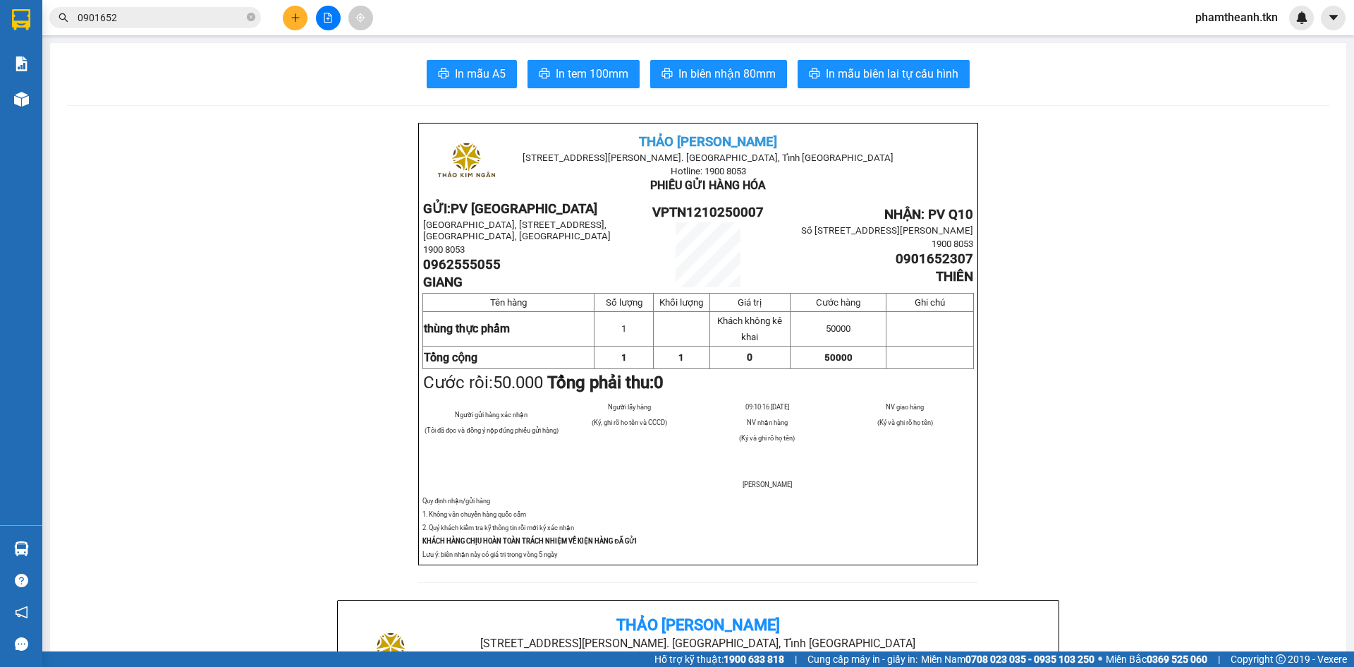
click at [410, 323] on section "Kết quả tìm kiếm ( 8 ) Bộ lọc Mã ĐH Trạng thái Món hàng Thu hộ Tổng cước Chưa c…" at bounding box center [677, 333] width 1354 height 667
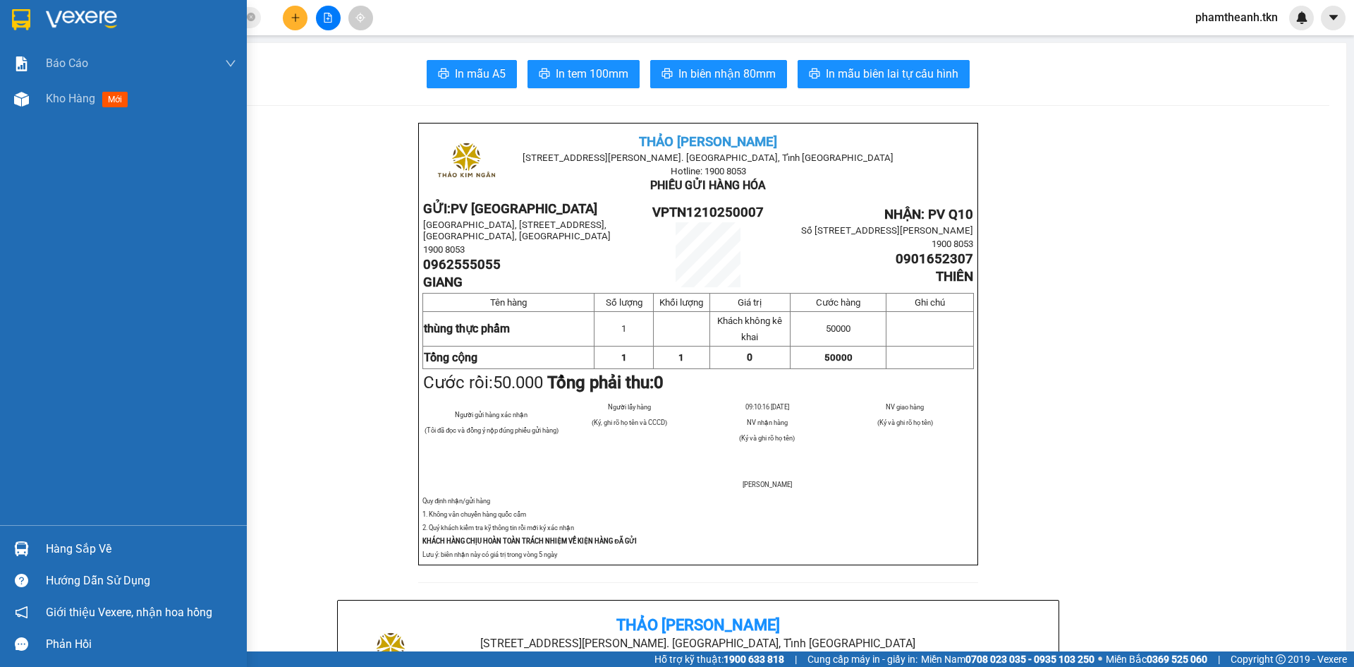
click at [56, 23] on img at bounding box center [81, 19] width 71 height 21
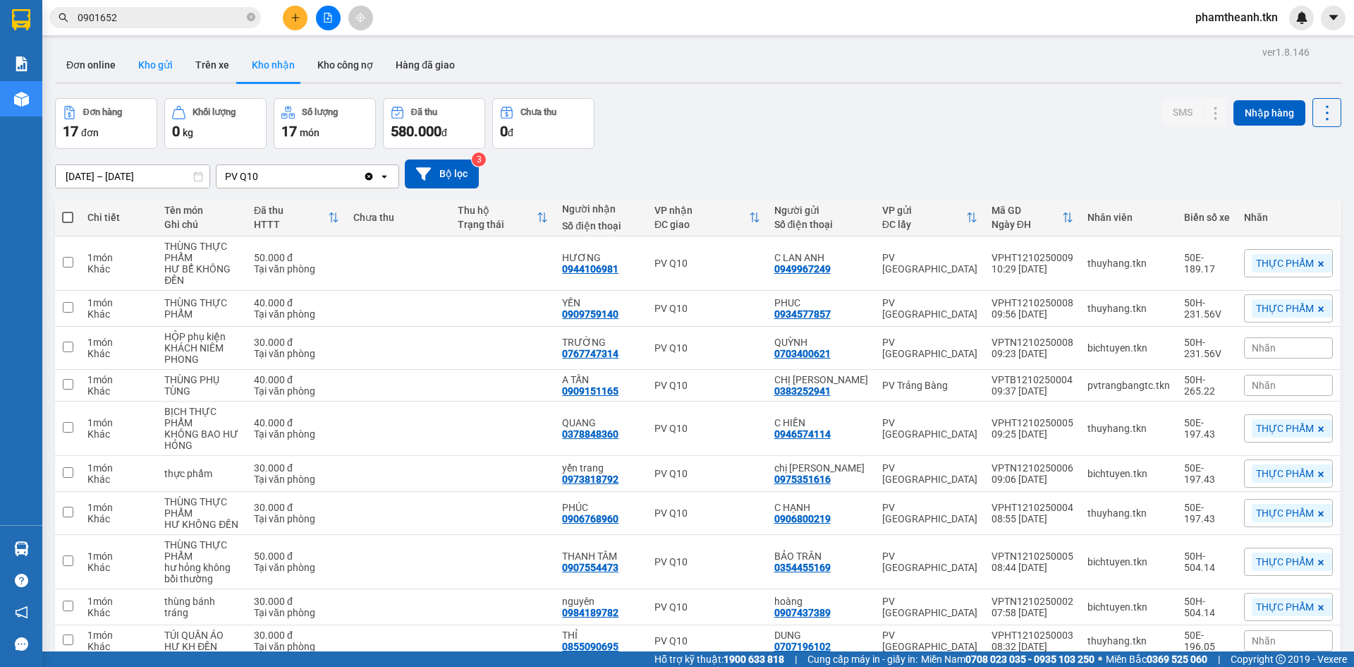
click at [175, 68] on button "Kho gửi" at bounding box center [155, 65] width 57 height 34
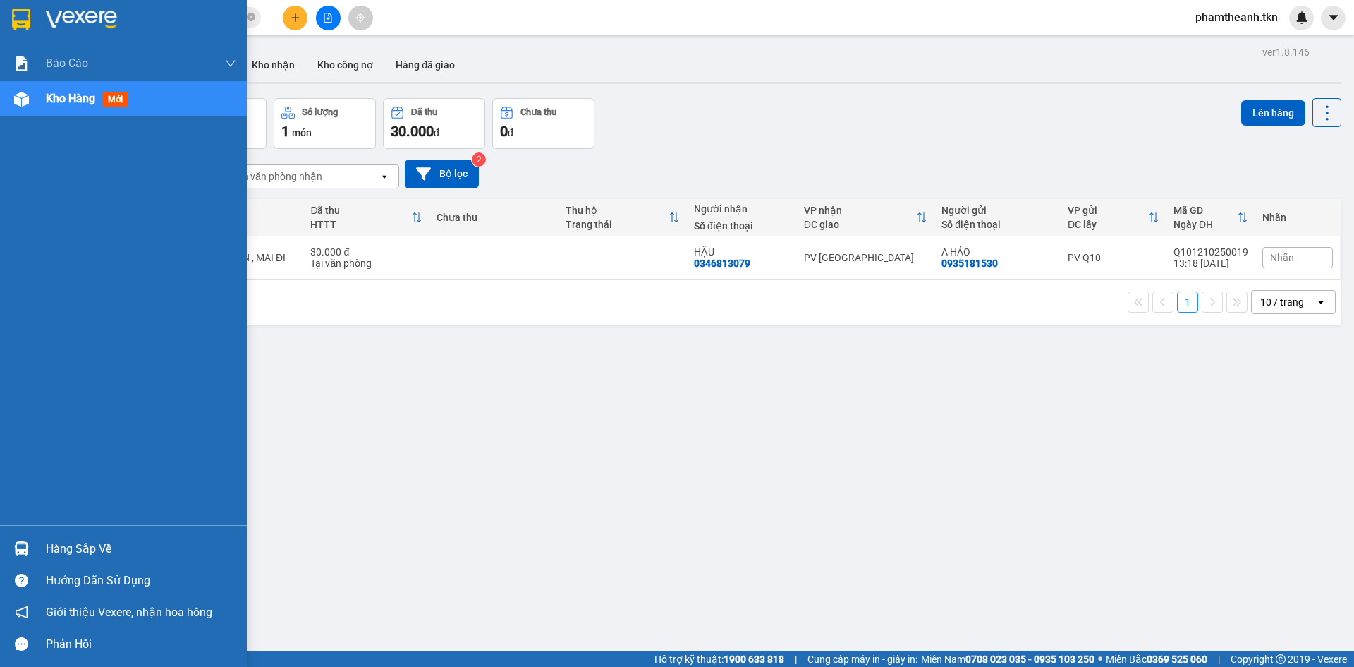
click at [53, 537] on div "Hàng sắp về" at bounding box center [123, 549] width 247 height 32
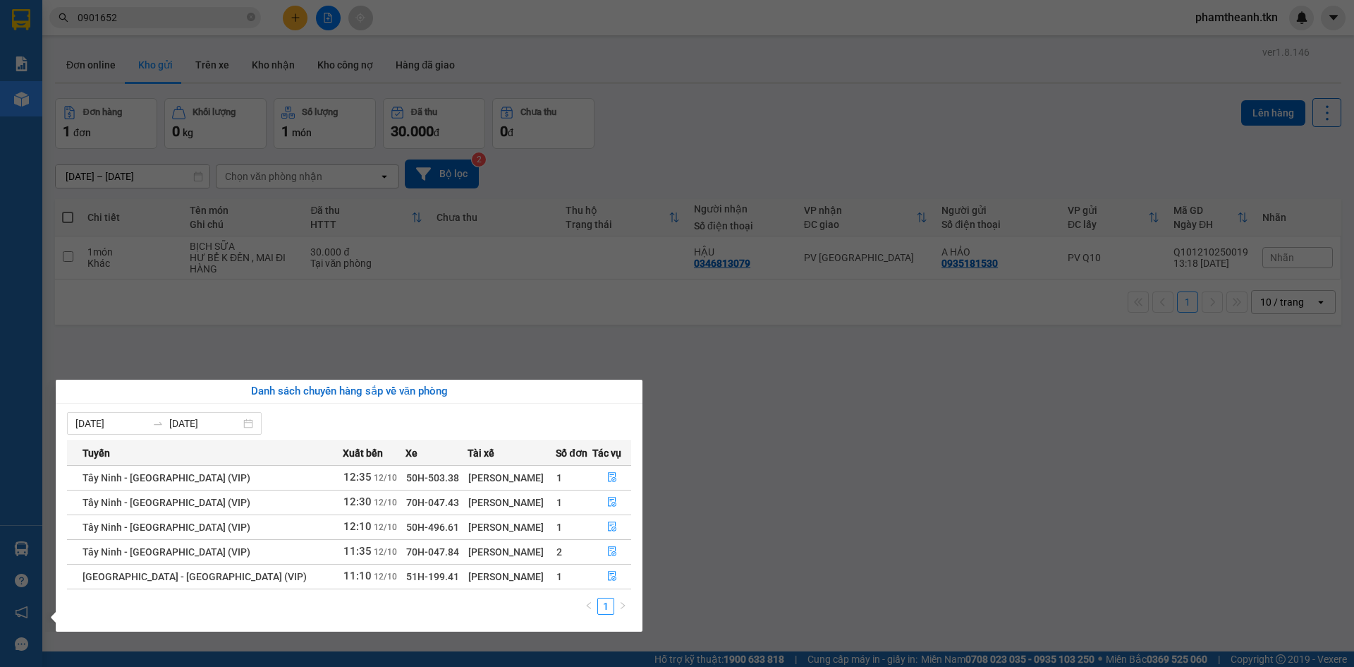
click at [418, 340] on section "Kết quả tìm kiếm ( 8 ) Bộ lọc Mã ĐH Trạng thái Món hàng Thu hộ Tổng cước Chưa c…" at bounding box center [677, 333] width 1354 height 667
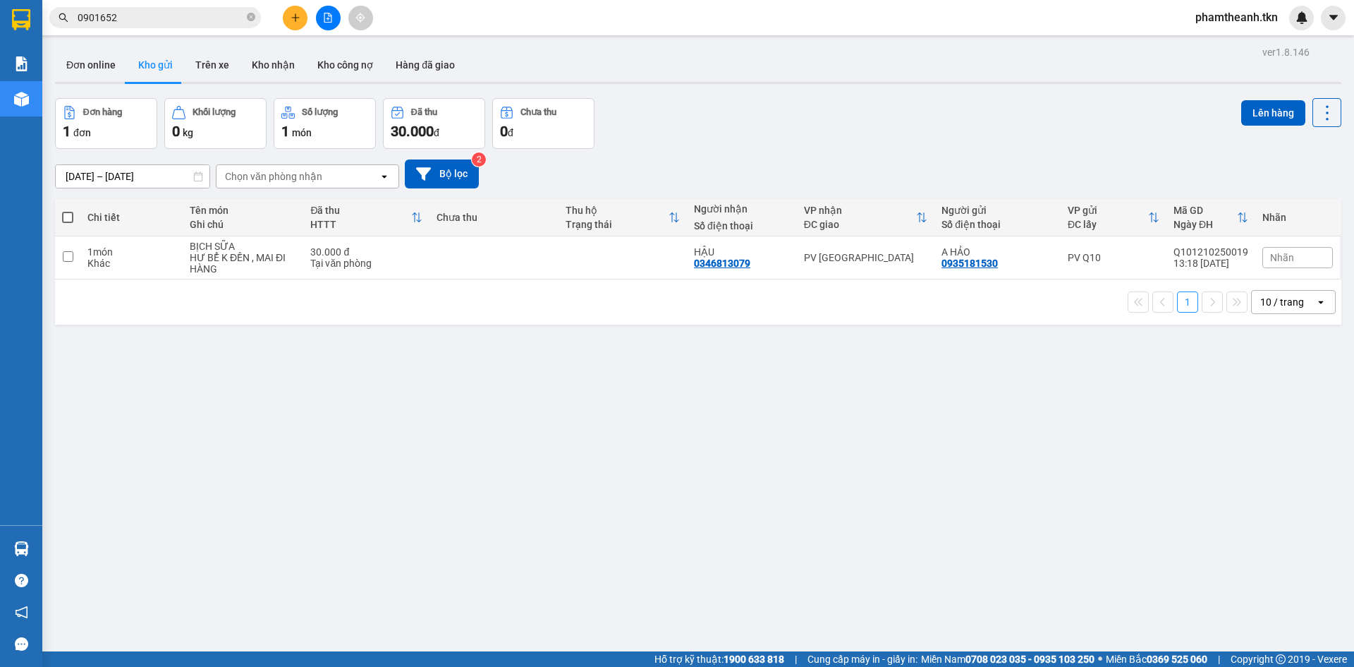
click at [263, 15] on div "0901652" at bounding box center [137, 17] width 275 height 21
click at [253, 16] on icon "close-circle" at bounding box center [251, 17] width 8 height 8
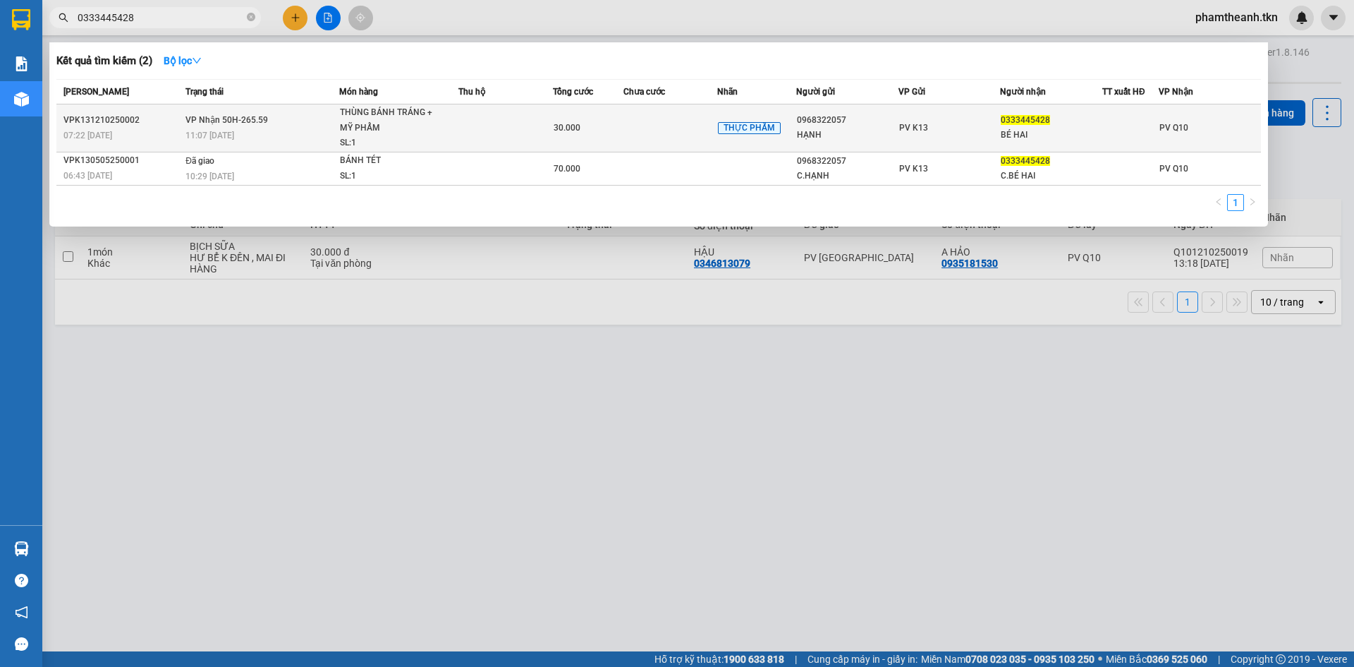
click at [931, 136] on td "PV K13" at bounding box center [950, 128] width 102 height 48
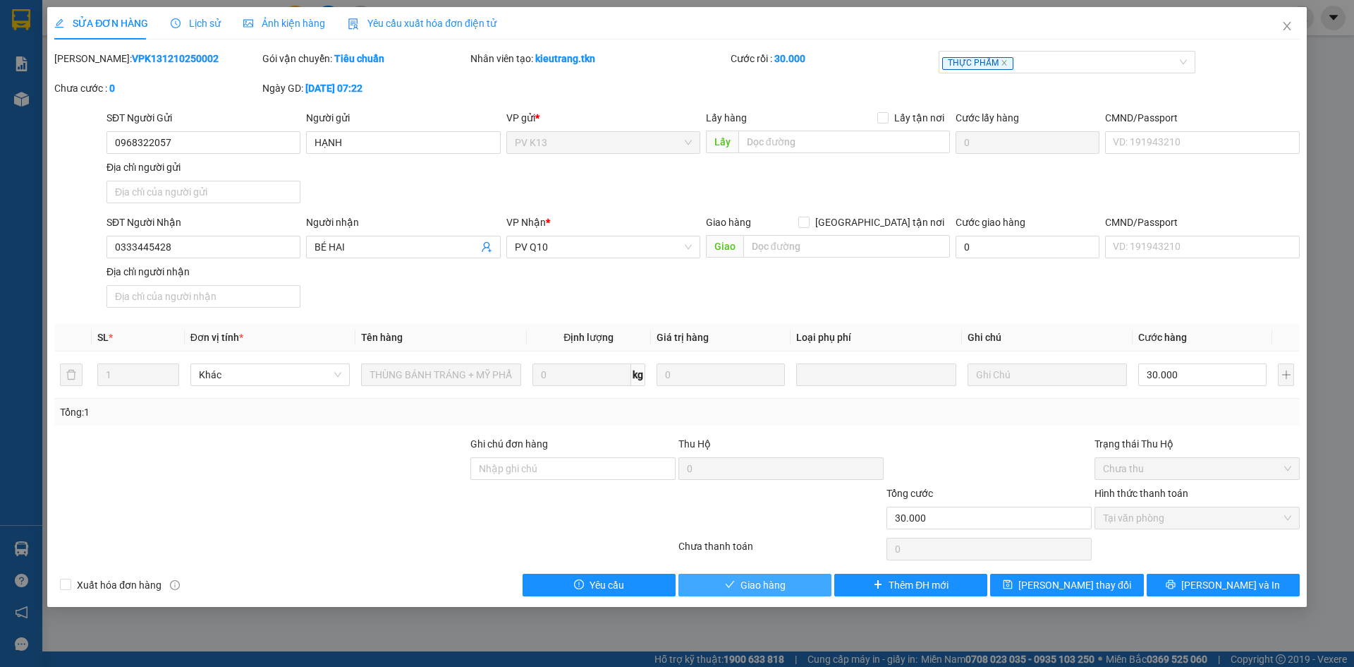
click at [752, 581] on span "Giao hàng" at bounding box center [763, 585] width 45 height 16
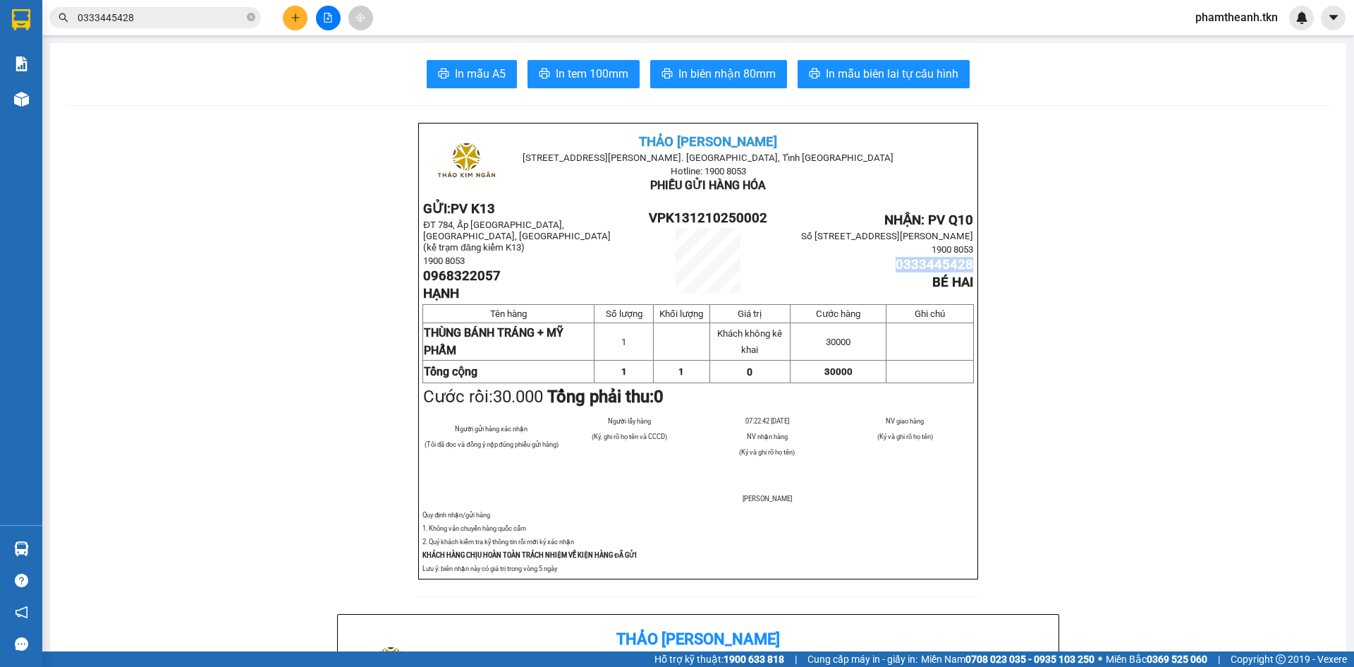
drag, startPoint x: 887, startPoint y: 270, endPoint x: 966, endPoint y: 268, distance: 78.3
click at [966, 268] on p "0333445428" at bounding box center [882, 265] width 182 height 16
copy span "0333445428"
click at [293, 30] on button at bounding box center [295, 18] width 25 height 25
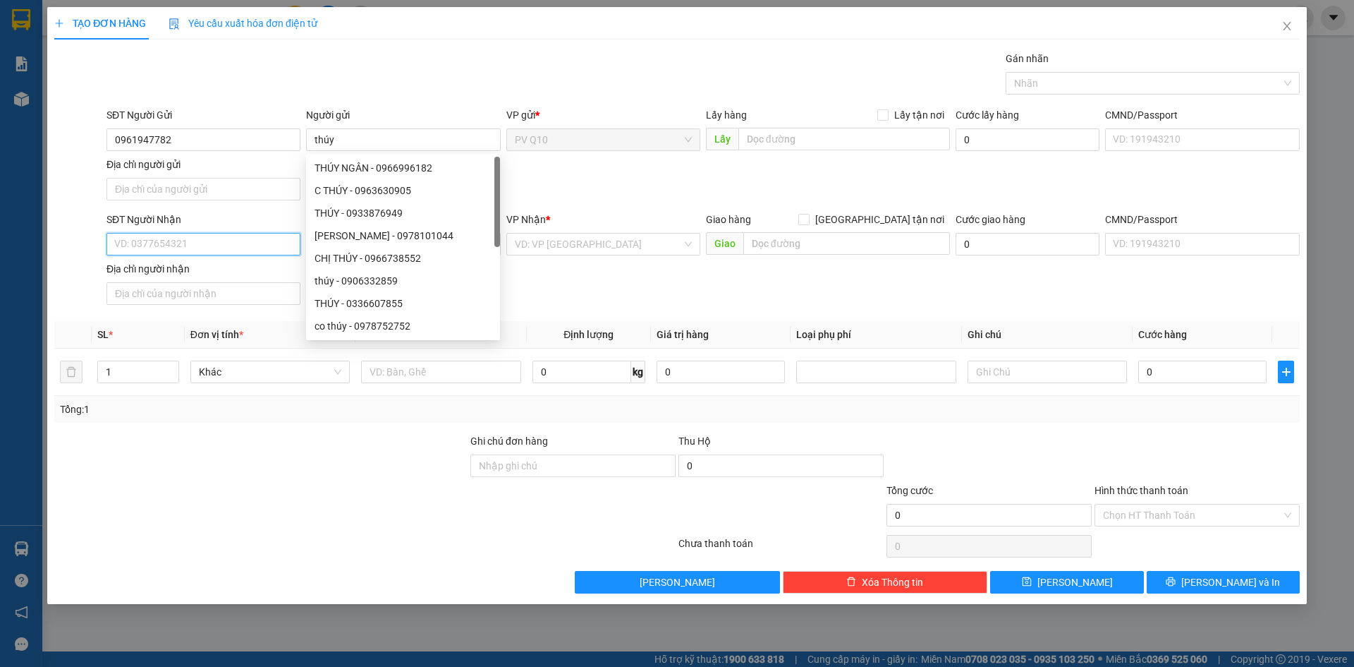
click at [171, 241] on input "SĐT Người Nhận" at bounding box center [204, 244] width 194 height 23
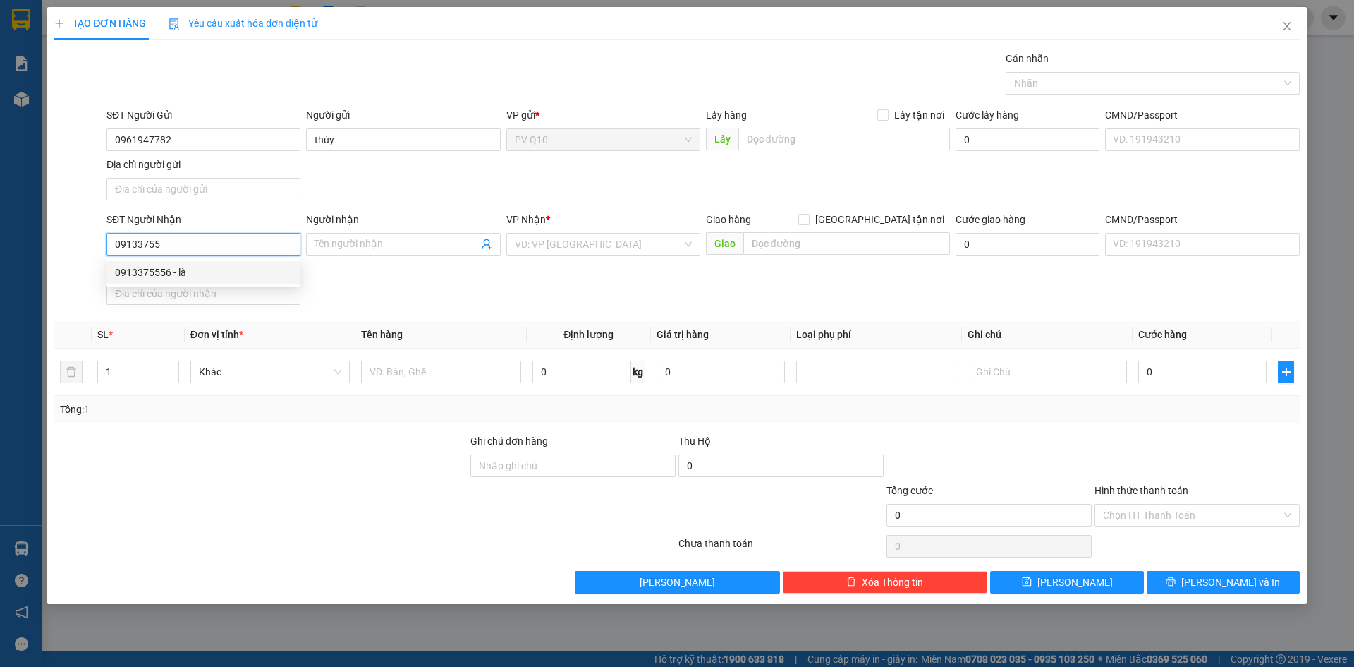
click at [187, 273] on div "0913375556 - là" at bounding box center [203, 272] width 177 height 16
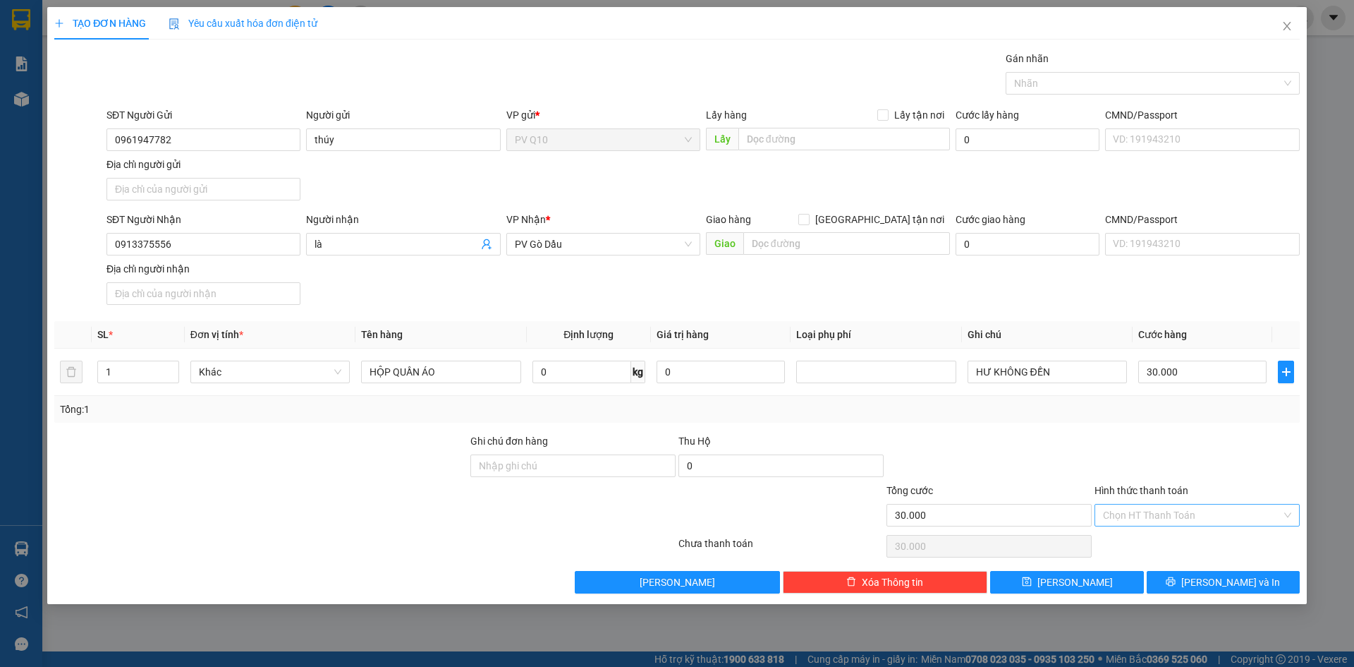
click at [1161, 515] on input "Hình thức thanh toán" at bounding box center [1192, 514] width 178 height 21
click at [1168, 545] on div "Tại văn phòng" at bounding box center [1197, 543] width 188 height 16
drag, startPoint x: 1206, startPoint y: 588, endPoint x: 777, endPoint y: 312, distance: 510.2
click at [904, 355] on div "Transit Pickup Surcharge Ids Transit Deliver Surcharge Ids Transit Deliver Surc…" at bounding box center [677, 322] width 1246 height 542
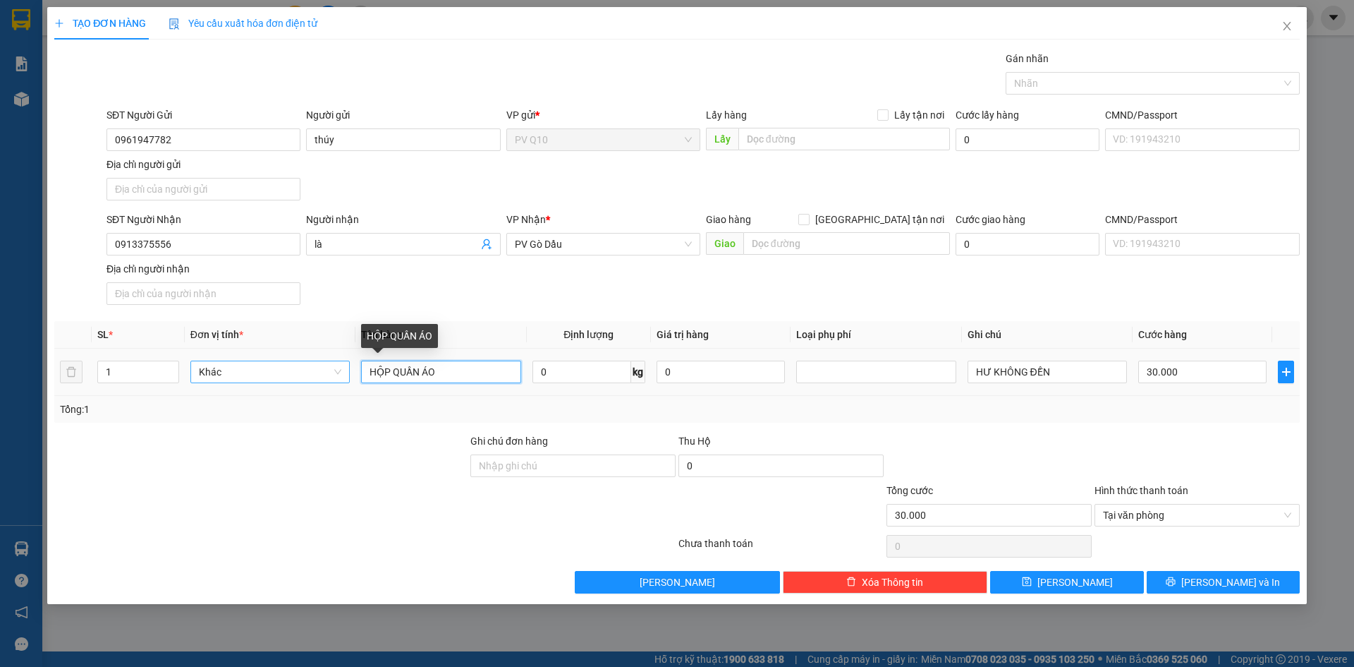
drag, startPoint x: 473, startPoint y: 370, endPoint x: 221, endPoint y: 376, distance: 251.9
click at [226, 376] on tr "1 Khác HỘP QUẦN ÁO 0 kg 0 HƯ KHÔNG ĐỀN 30.000" at bounding box center [677, 371] width 1246 height 47
click at [1108, 68] on div "Gán nhãn" at bounding box center [1153, 61] width 294 height 21
click at [1111, 102] on div "Transit Pickup Surcharge Ids Transit Deliver Surcharge Ids Transit Deliver Surc…" at bounding box center [677, 322] width 1246 height 542
click at [1100, 87] on div at bounding box center [1145, 83] width 273 height 17
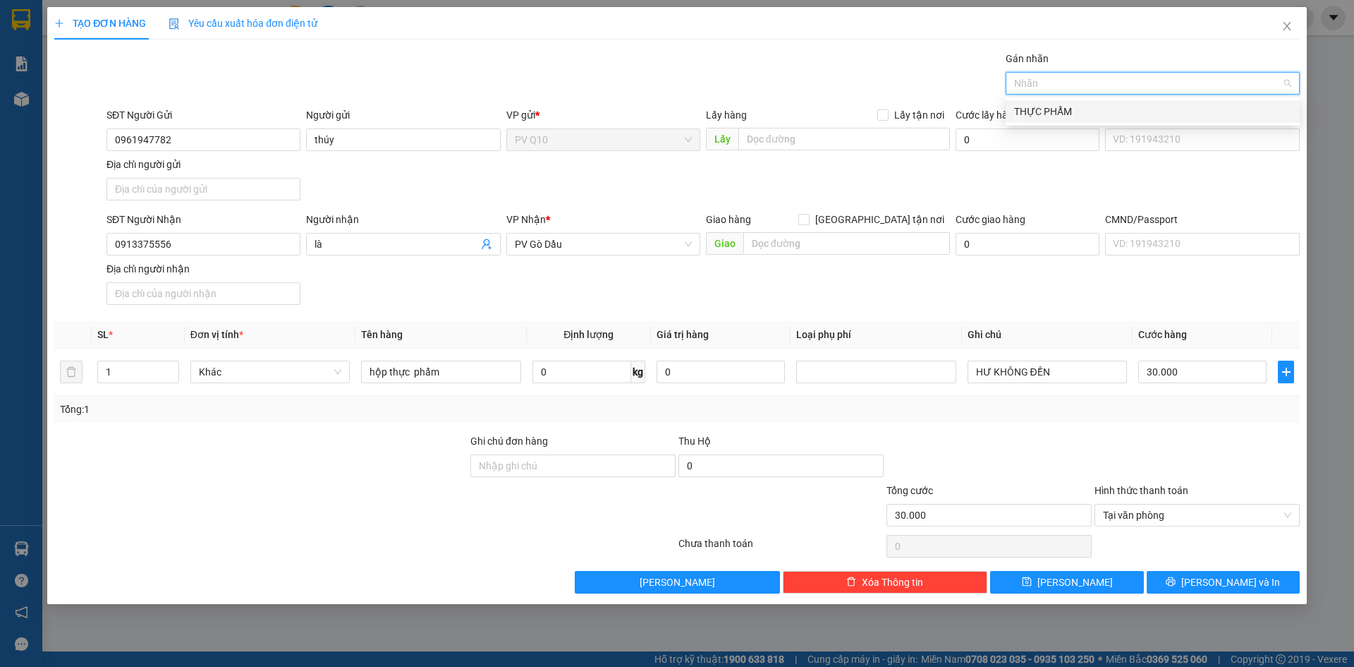
click at [1076, 112] on div "THỰC PHẨM" at bounding box center [1152, 112] width 277 height 16
click at [1193, 510] on span "Tại văn phòng" at bounding box center [1197, 514] width 188 height 21
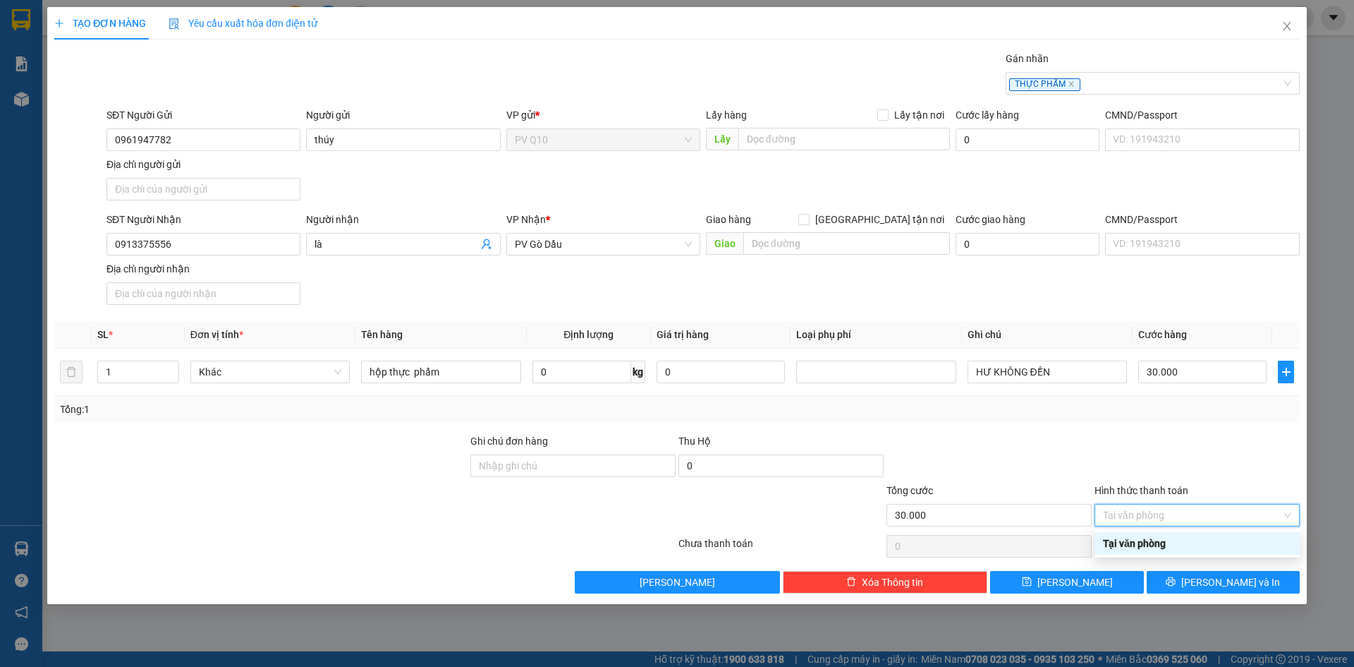
click at [1177, 549] on div "Tại văn phòng" at bounding box center [1197, 543] width 188 height 16
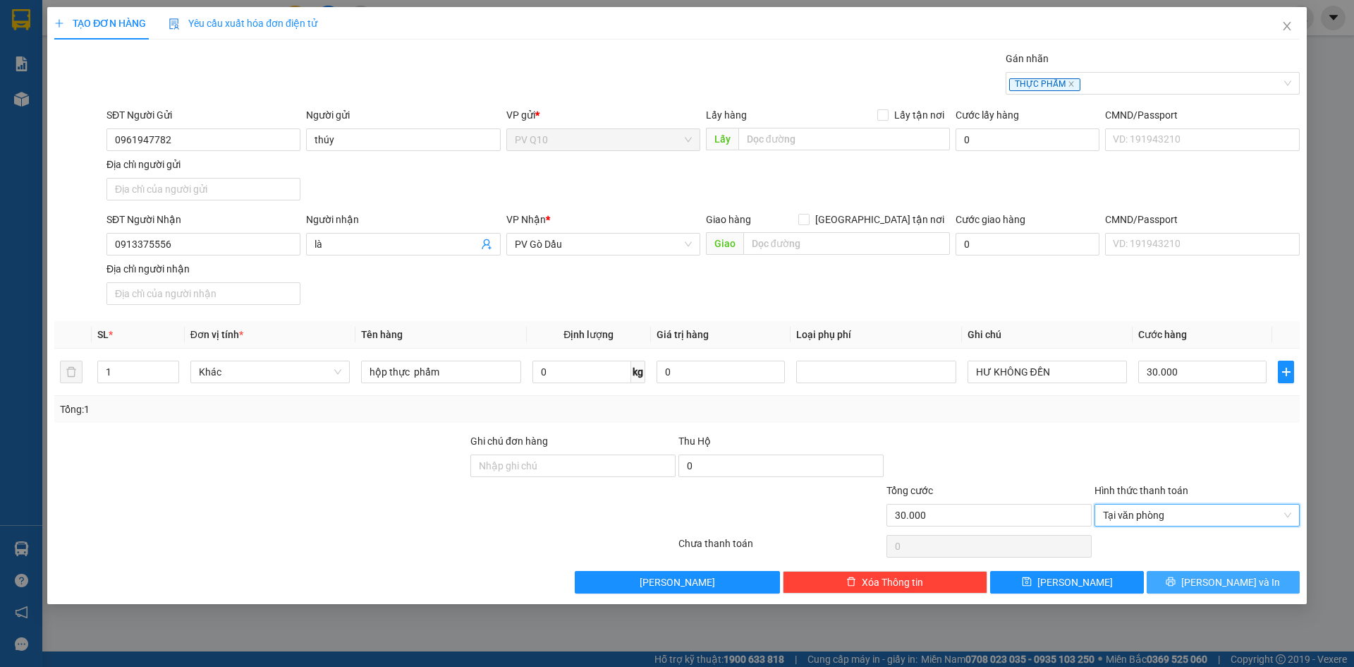
click at [1176, 584] on icon "printer" at bounding box center [1171, 581] width 9 height 9
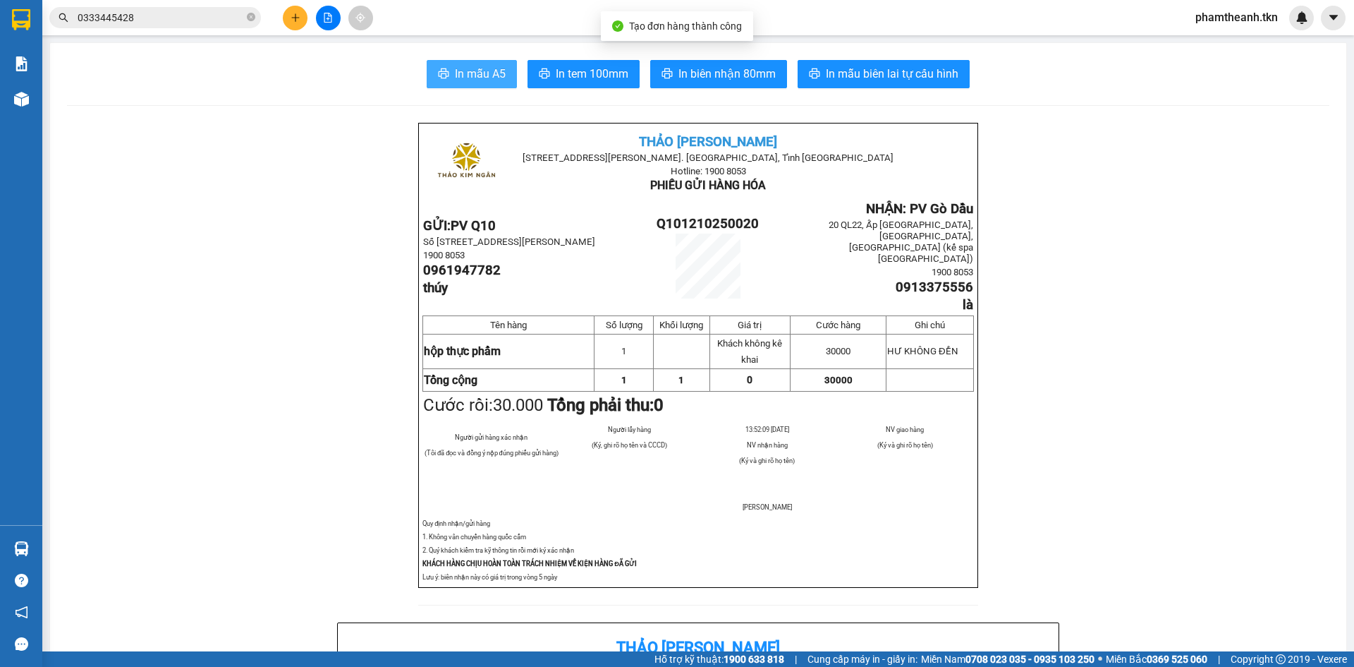
click at [470, 74] on span "In mẫu A5" at bounding box center [480, 74] width 51 height 18
click at [260, 18] on span "0333445428" at bounding box center [155, 17] width 212 height 21
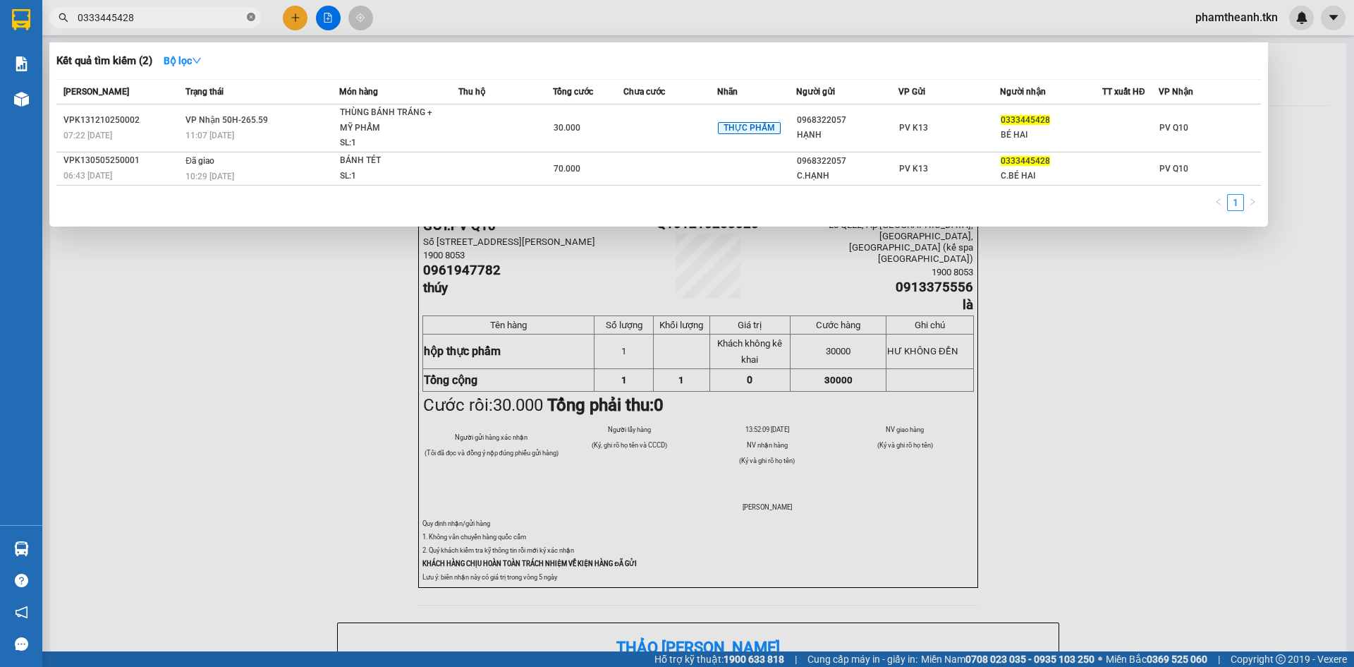
click at [248, 19] on icon "close-circle" at bounding box center [251, 17] width 8 height 8
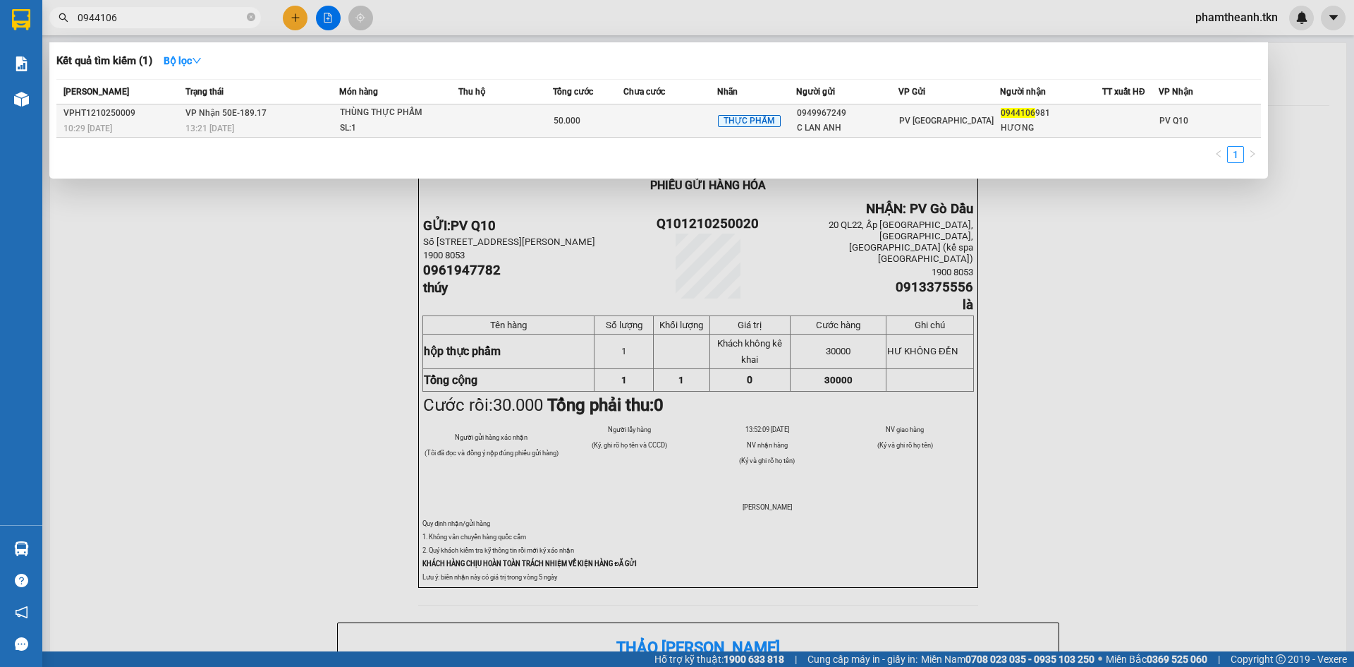
click at [388, 111] on div "THÙNG THỰC PHẨM" at bounding box center [393, 113] width 106 height 16
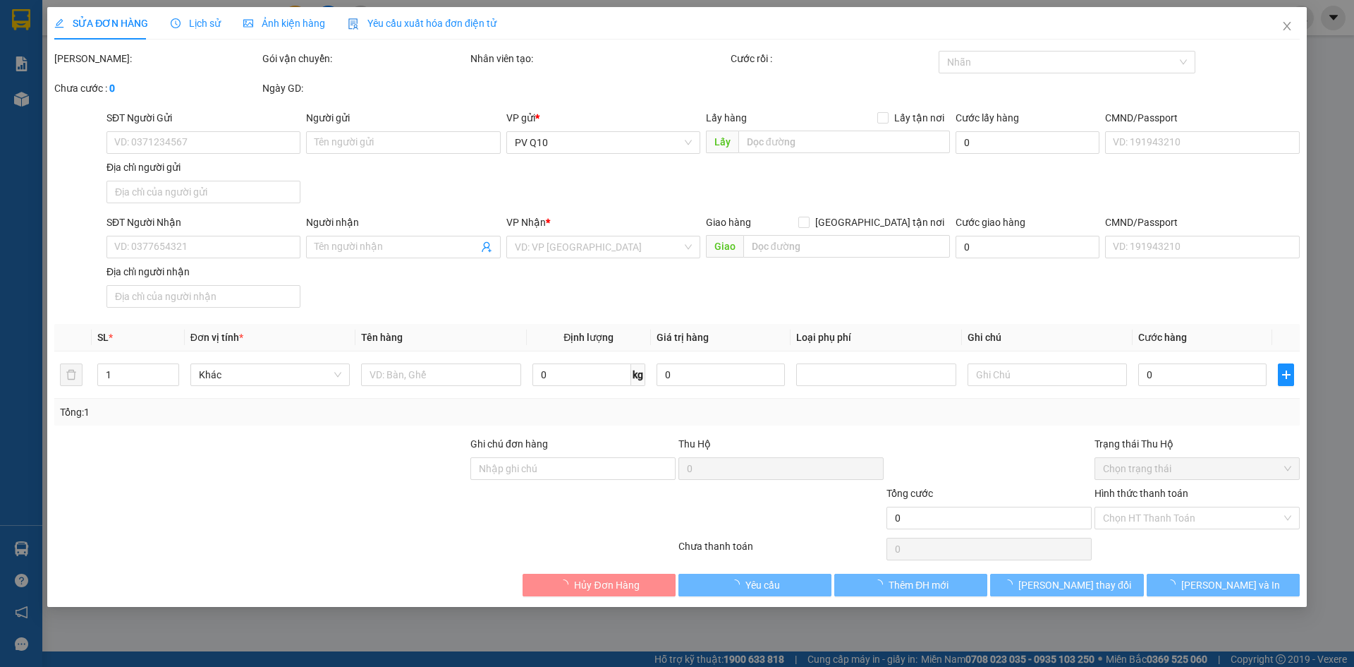
click at [188, 21] on span "Lịch sử" at bounding box center [196, 23] width 50 height 11
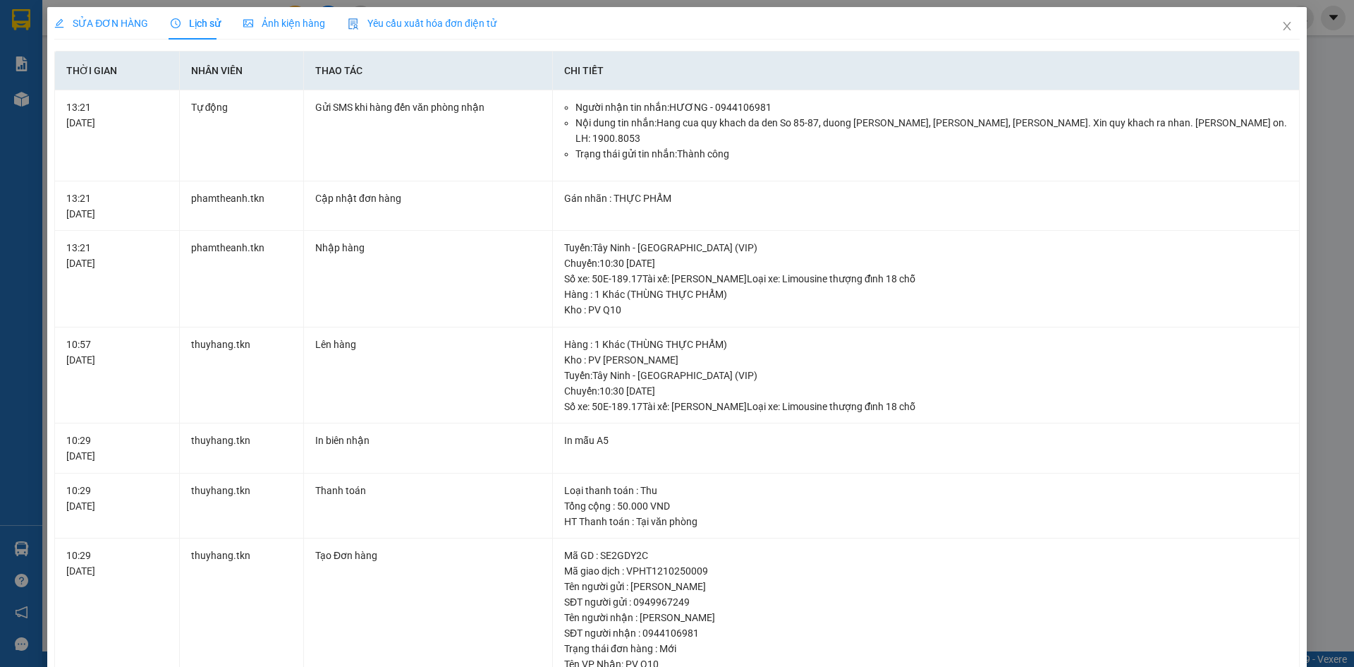
click at [91, 18] on span "SỬA ĐƠN HÀNG" at bounding box center [101, 23] width 94 height 11
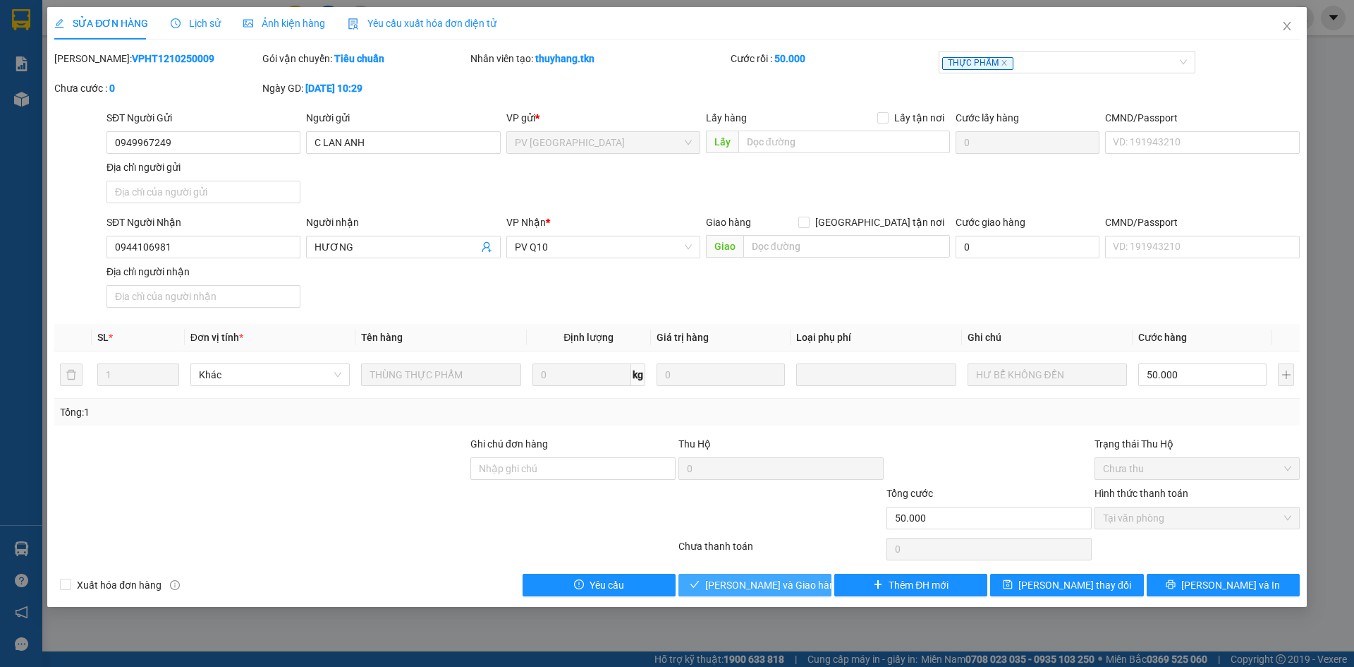
click at [748, 596] on div "SỬA ĐƠN HÀNG Lịch sử Ảnh kiện hàng Yêu cầu xuất hóa đơn điện tử Total Paid Fee …" at bounding box center [677, 307] width 1260 height 600
click at [743, 580] on span "Lưu và Giao hàng" at bounding box center [772, 585] width 135 height 16
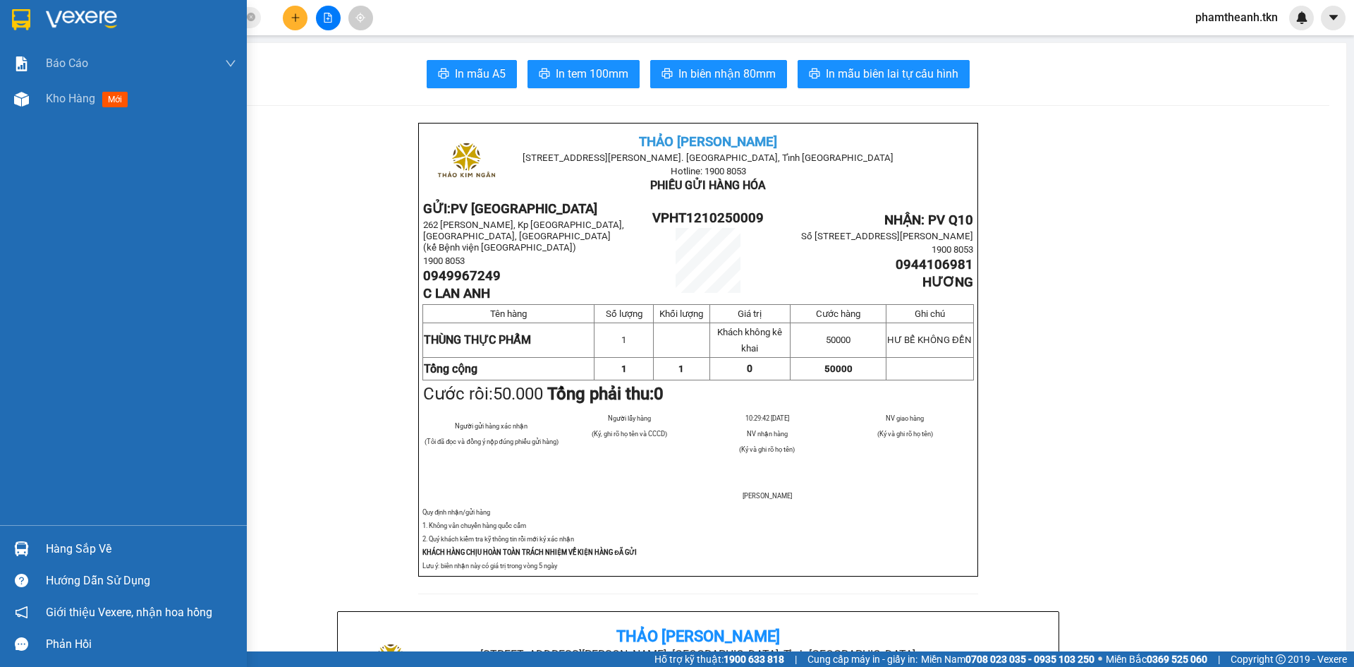
click at [71, 559] on div "Hàng sắp về" at bounding box center [141, 548] width 190 height 21
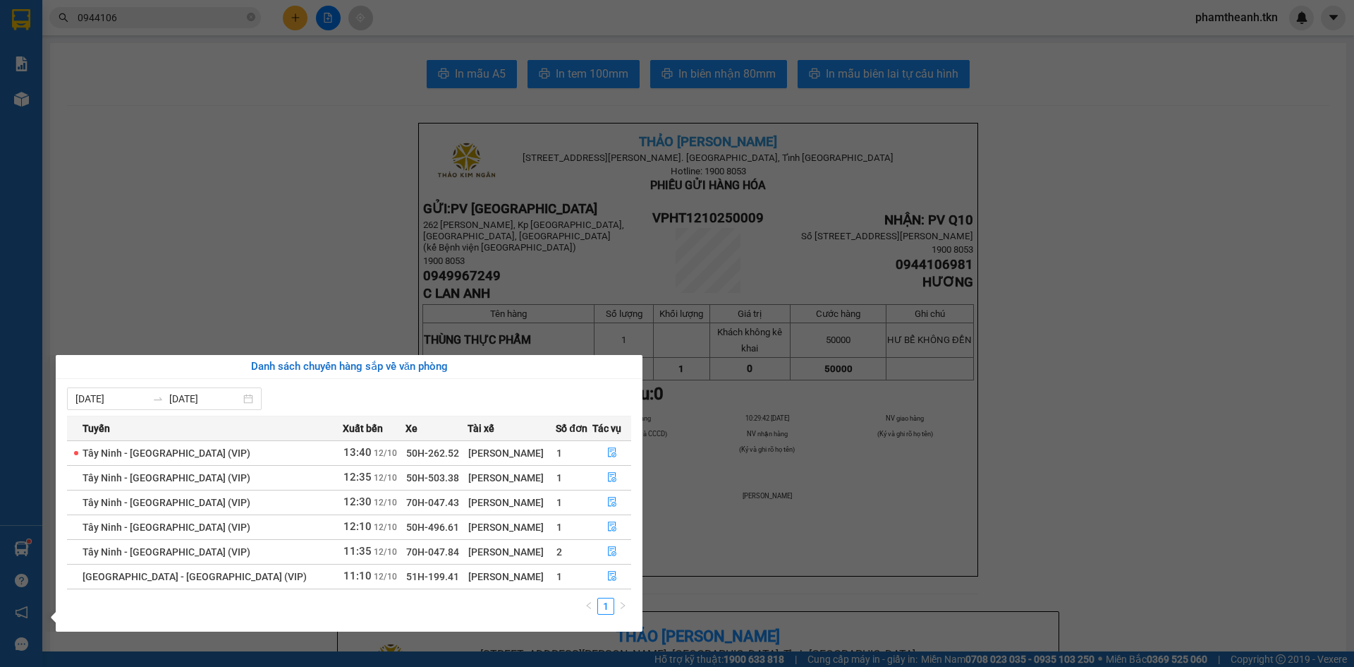
click at [303, 264] on section "Kết quả tìm kiếm ( 1 ) Bộ lọc Mã ĐH Trạng thái Món hàng Thu hộ Tổng cước Chưa c…" at bounding box center [677, 333] width 1354 height 667
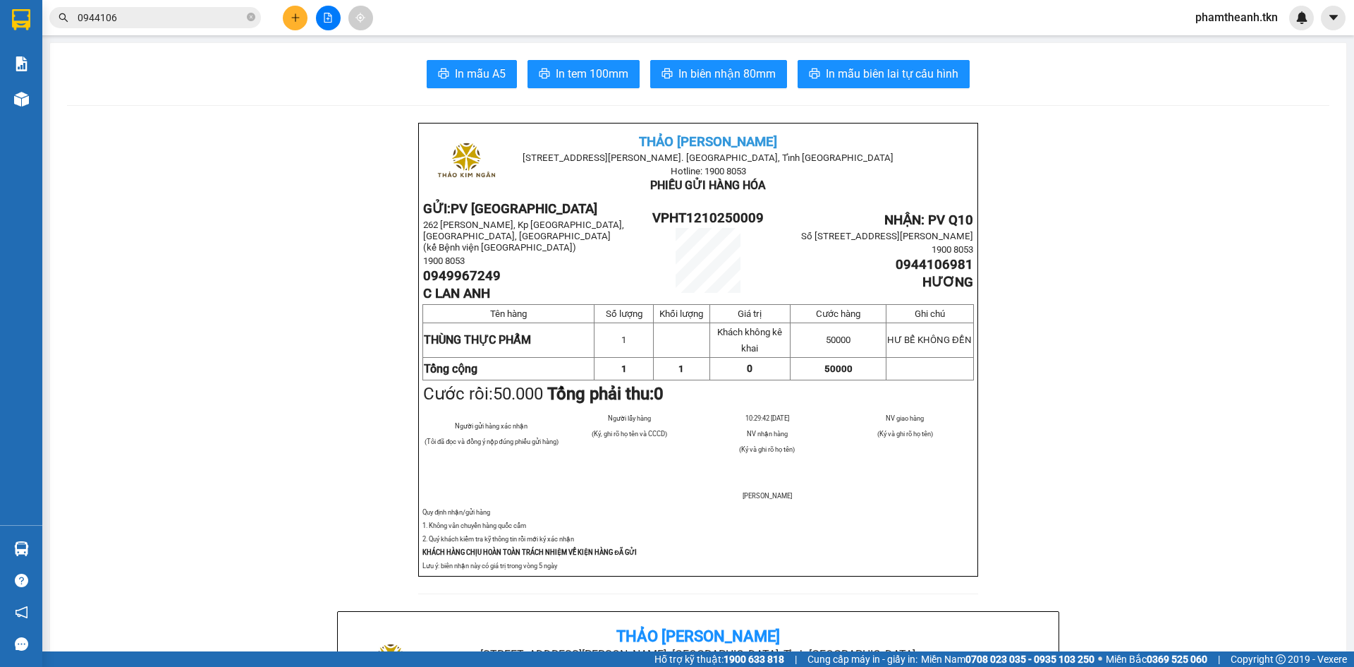
click at [44, 7] on div "0944106" at bounding box center [137, 17] width 275 height 21
click at [16, 15] on img at bounding box center [21, 19] width 18 height 21
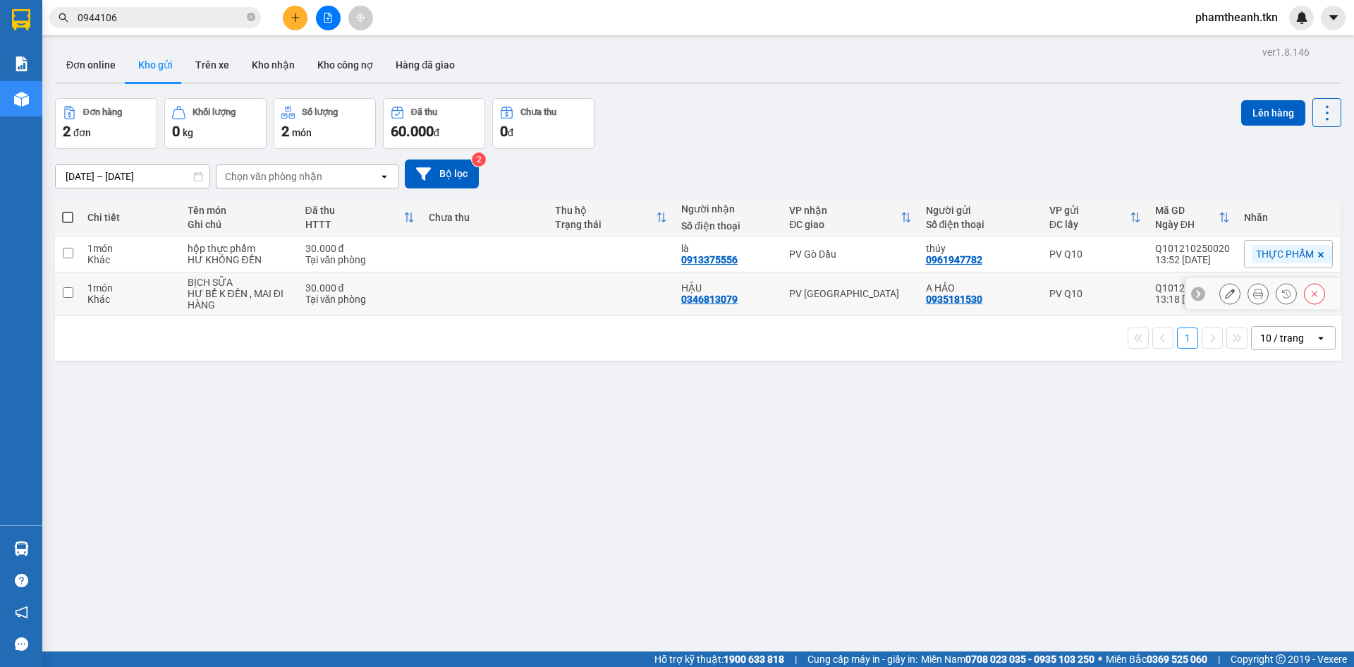
click at [813, 305] on td "PV Hòa Thành" at bounding box center [850, 293] width 136 height 43
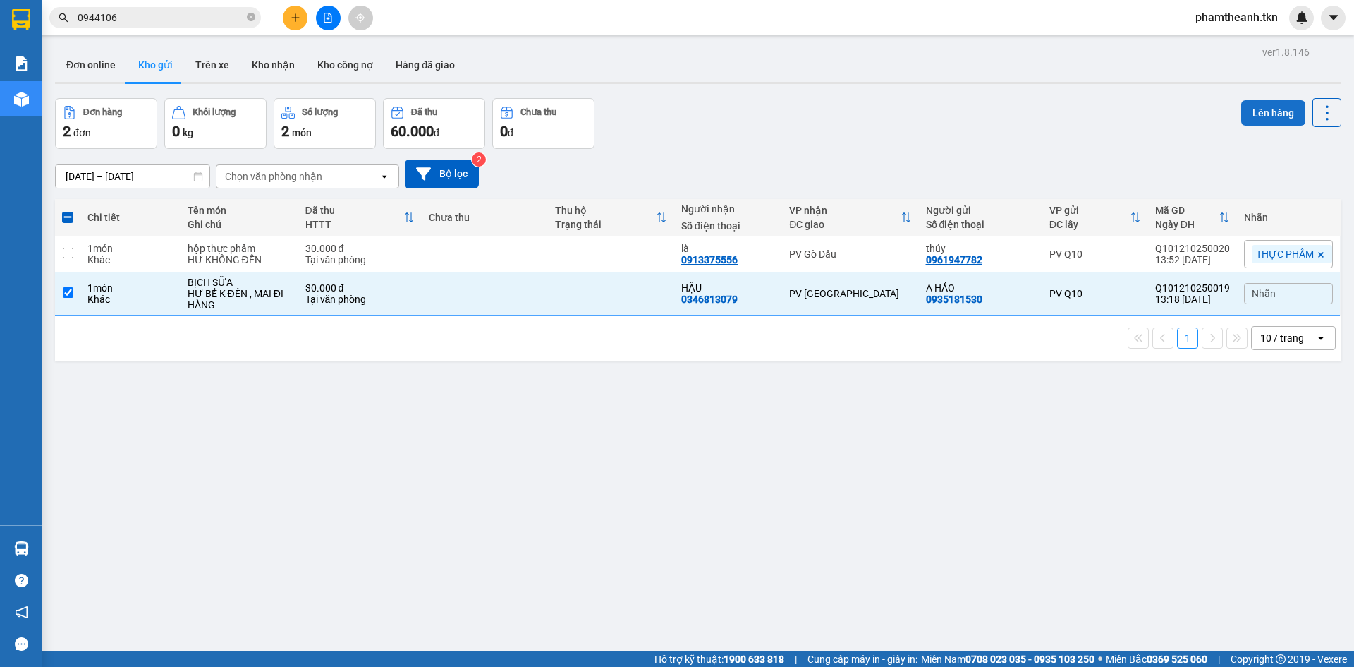
click at [1268, 111] on button "Lên hàng" at bounding box center [1273, 112] width 64 height 25
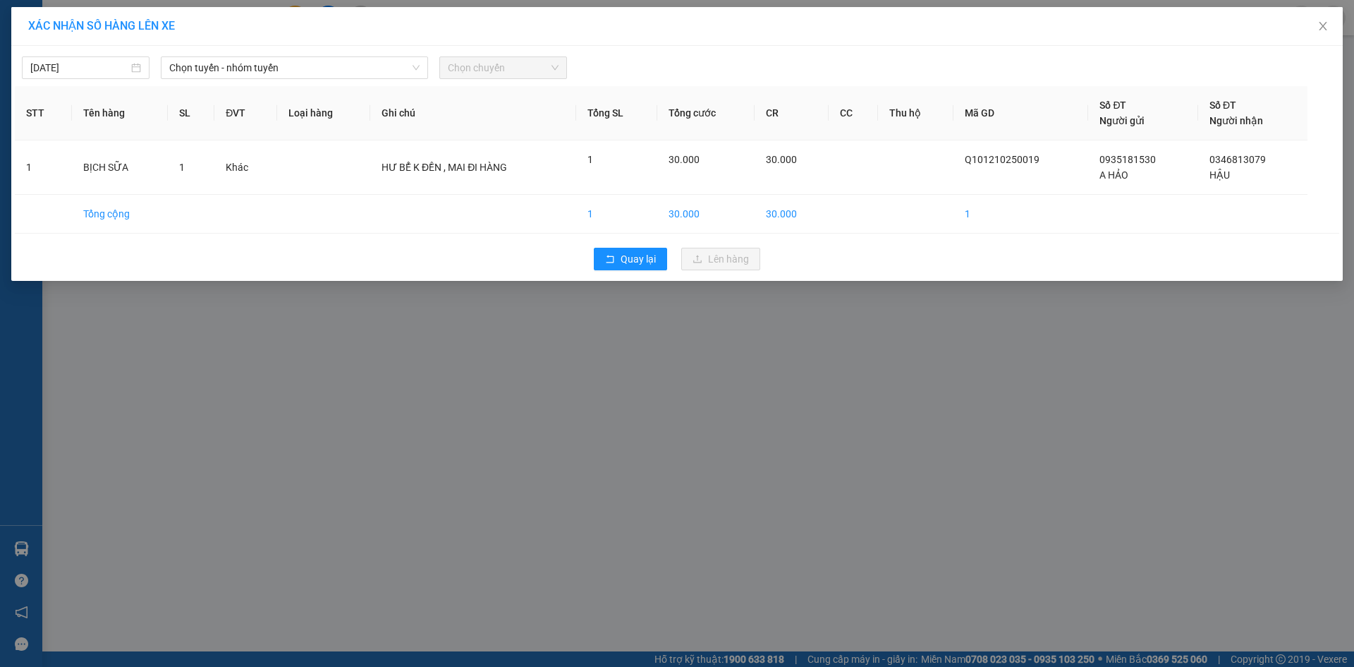
click at [247, 51] on div "12/10/2025 Chọn tuyến - nhóm tuyến Chọn chuyến" at bounding box center [677, 64] width 1325 height 30
click at [245, 62] on span "Chọn tuyến - nhóm tuyến" at bounding box center [294, 67] width 250 height 21
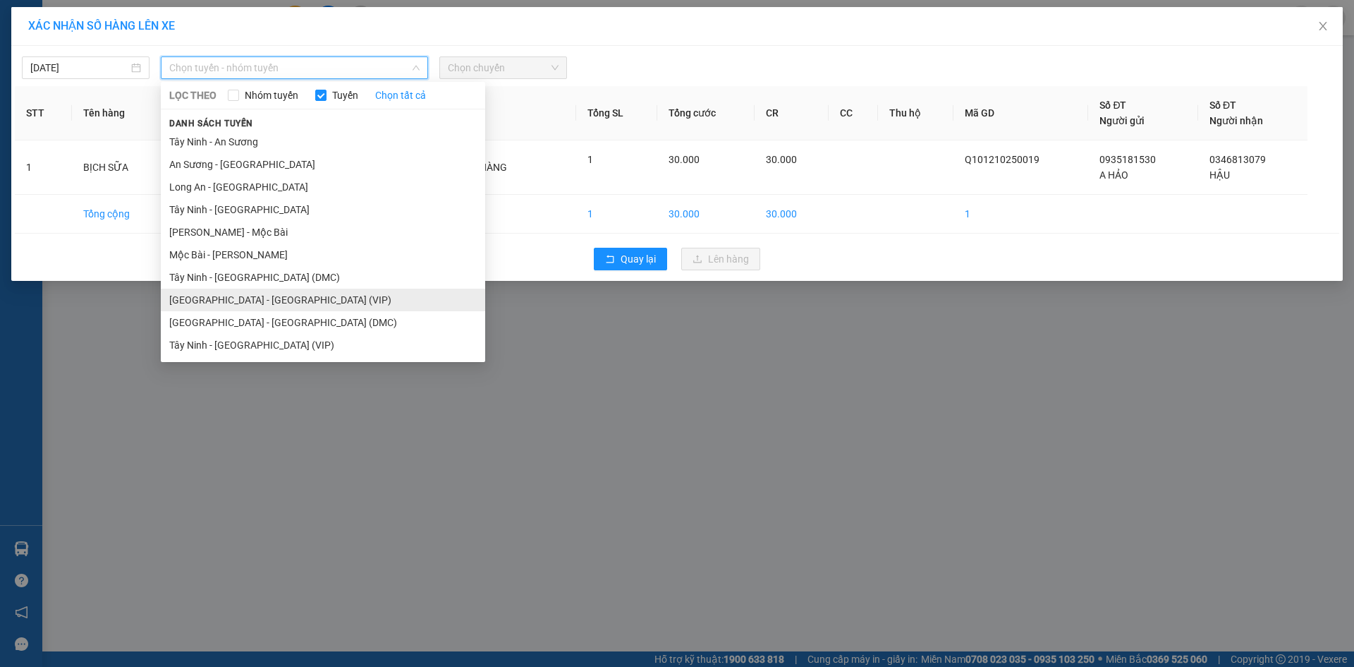
click at [291, 296] on li "Sài Gòn - Tây Ninh (VIP)" at bounding box center [323, 299] width 324 height 23
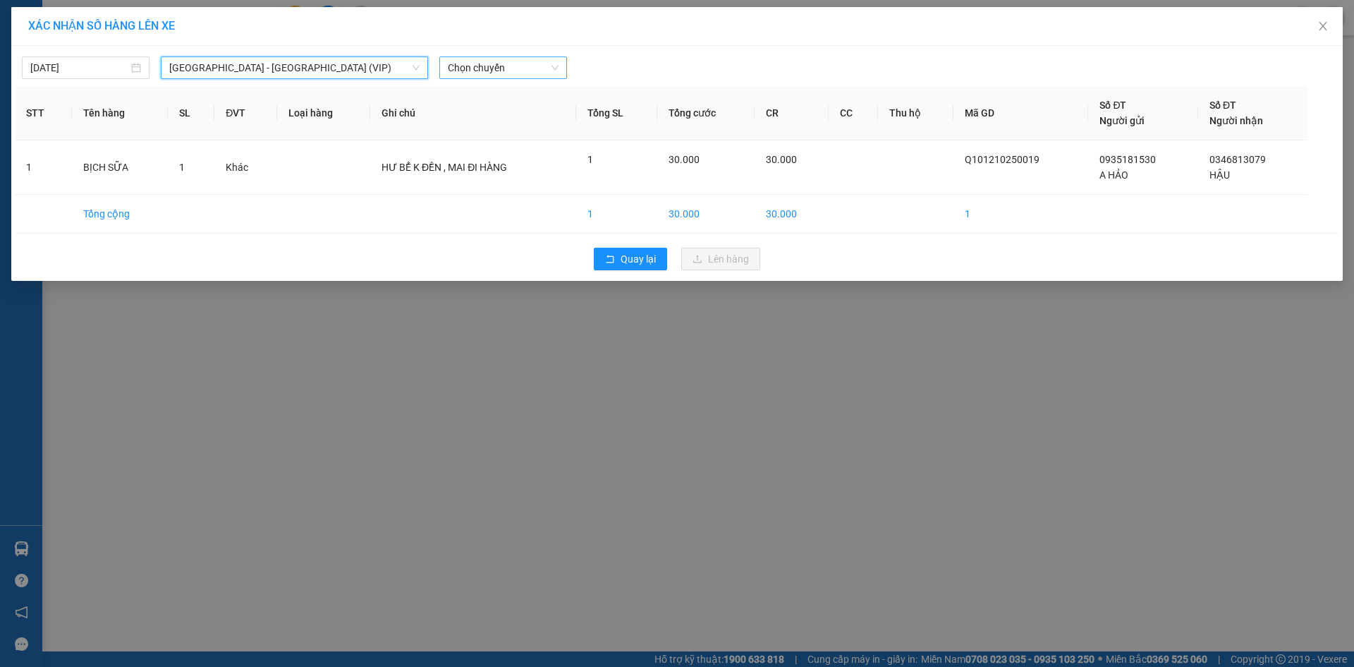
click at [490, 75] on span "Chọn chuyến" at bounding box center [503, 67] width 111 height 21
click at [547, 121] on div "13:40 - 50H-502.62" at bounding box center [503, 119] width 110 height 16
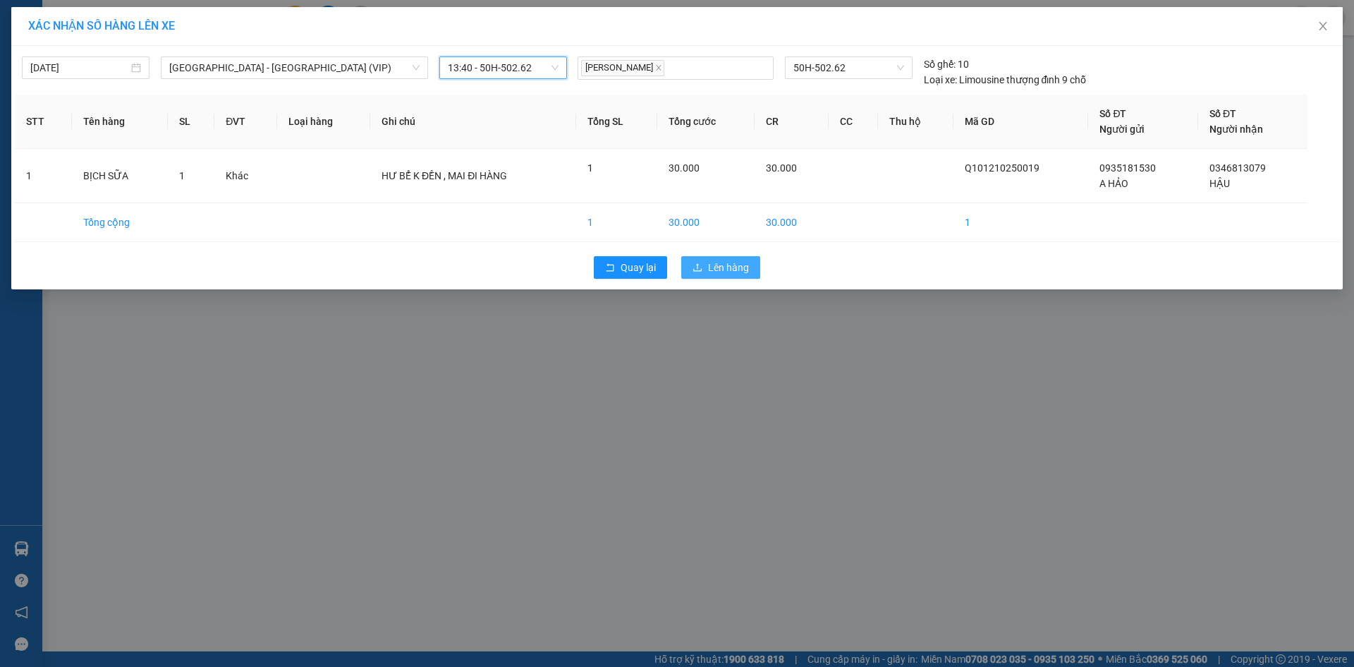
click at [715, 266] on span "Lên hàng" at bounding box center [728, 268] width 41 height 16
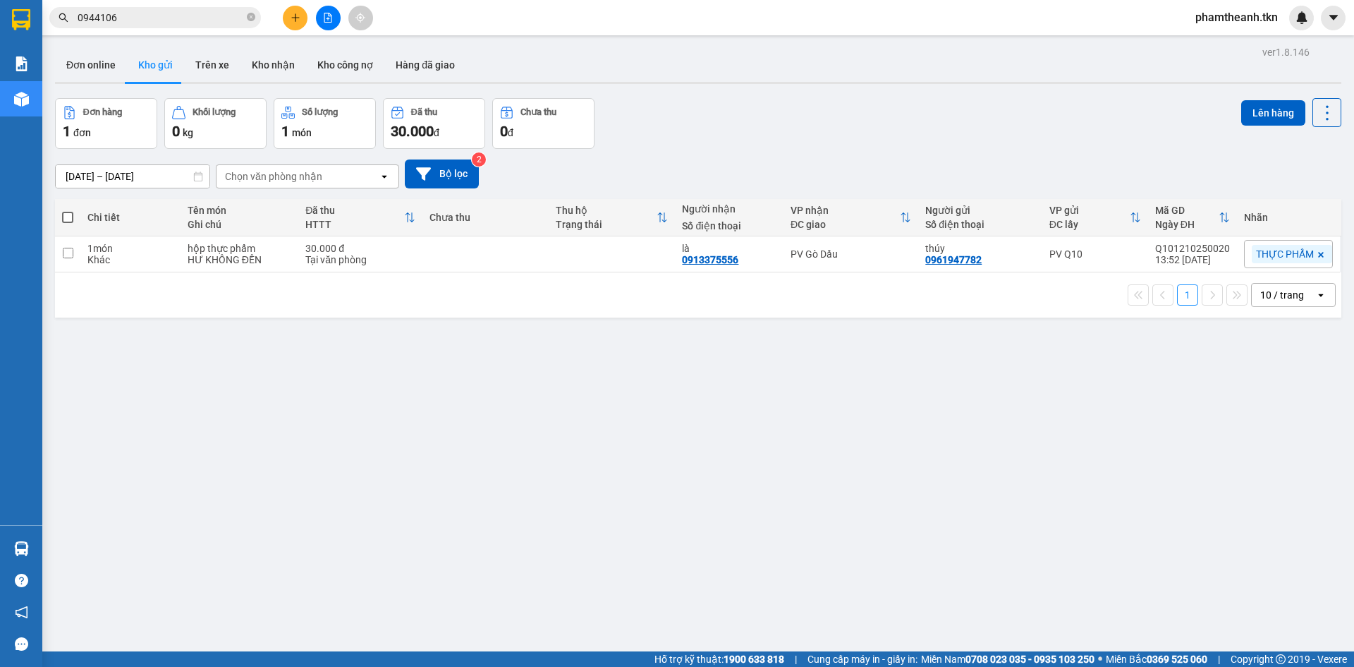
click at [633, 273] on div "1 10 / trang open" at bounding box center [698, 294] width 1286 height 45
click at [779, 257] on td "là 0913375556" at bounding box center [729, 254] width 108 height 36
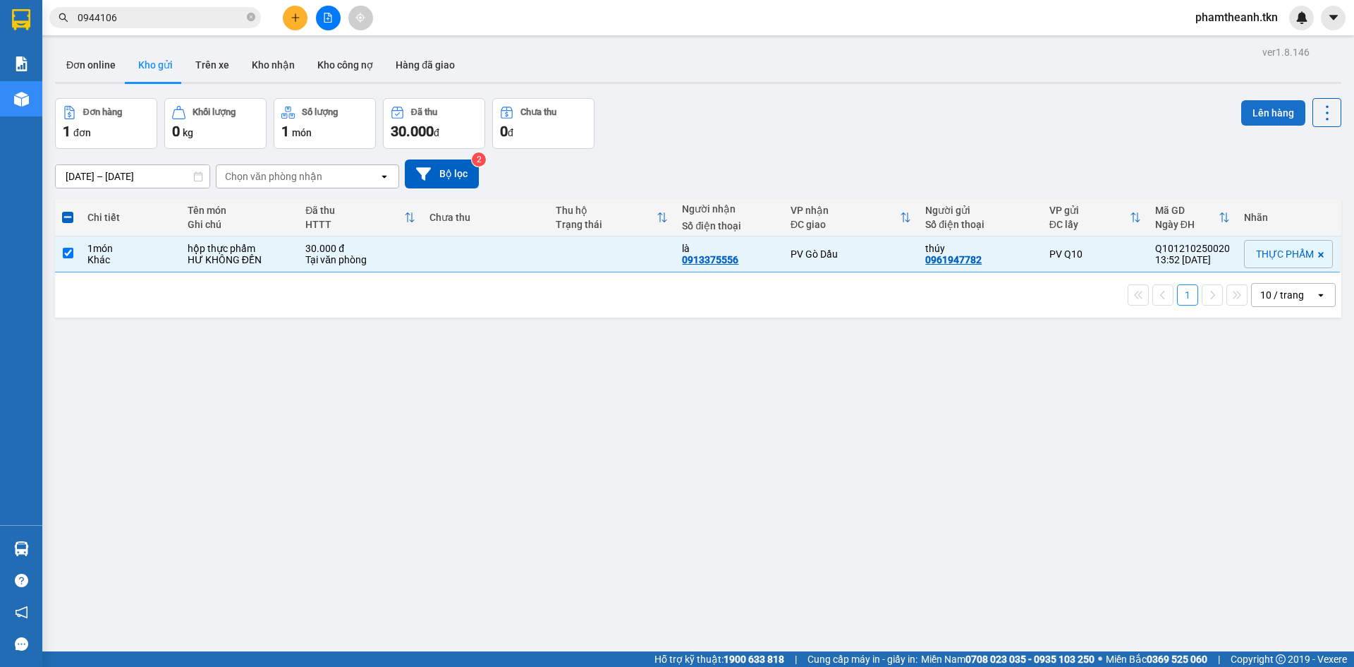
click at [1241, 111] on button "Lên hàng" at bounding box center [1273, 112] width 64 height 25
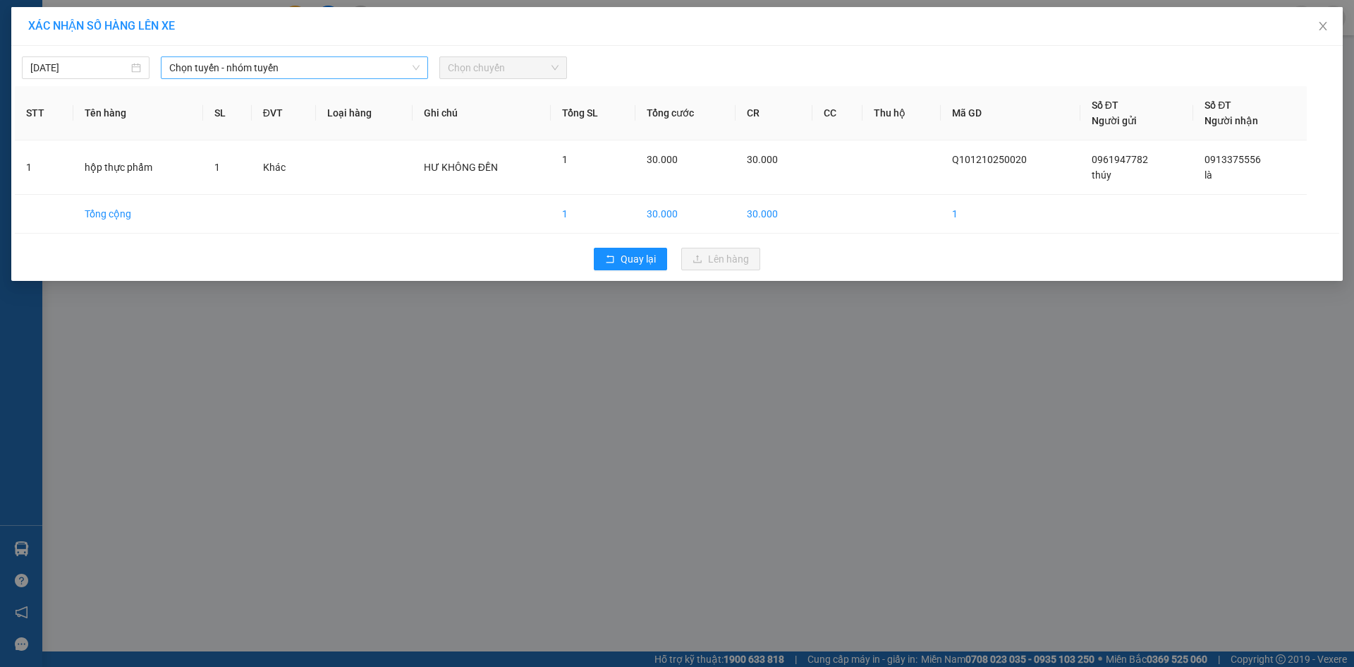
click at [253, 64] on span "Chọn tuyến - nhóm tuyến" at bounding box center [294, 67] width 250 height 21
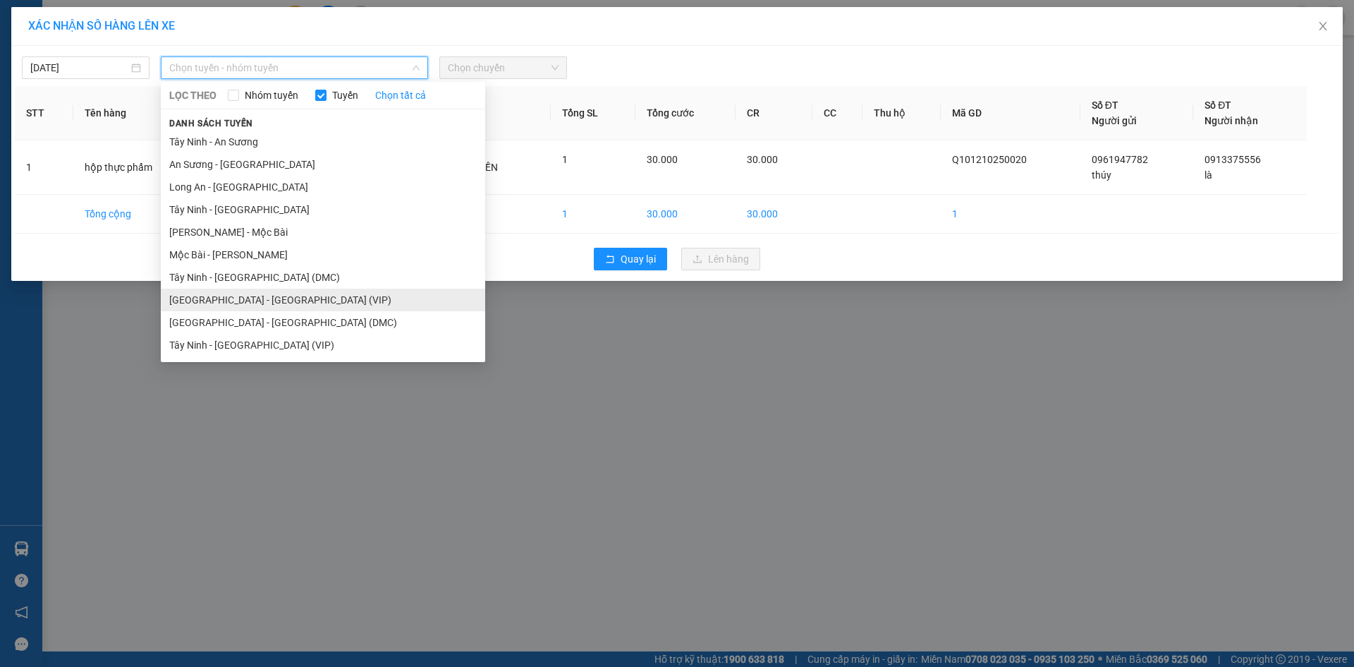
click at [276, 298] on li "Sài Gòn - Tây Ninh (VIP)" at bounding box center [323, 299] width 324 height 23
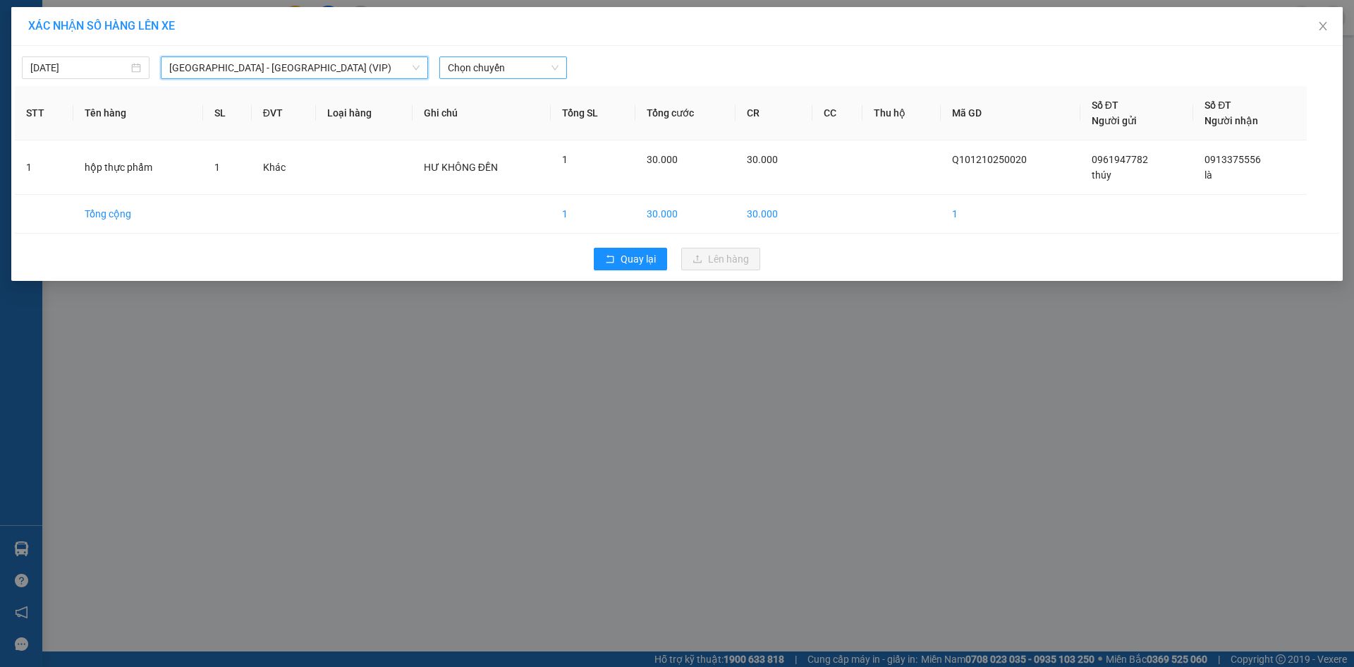
click at [523, 68] on span "Chọn chuyến" at bounding box center [503, 67] width 111 height 21
click at [535, 111] on div "14:00 - 50H-265.88" at bounding box center [503, 119] width 110 height 16
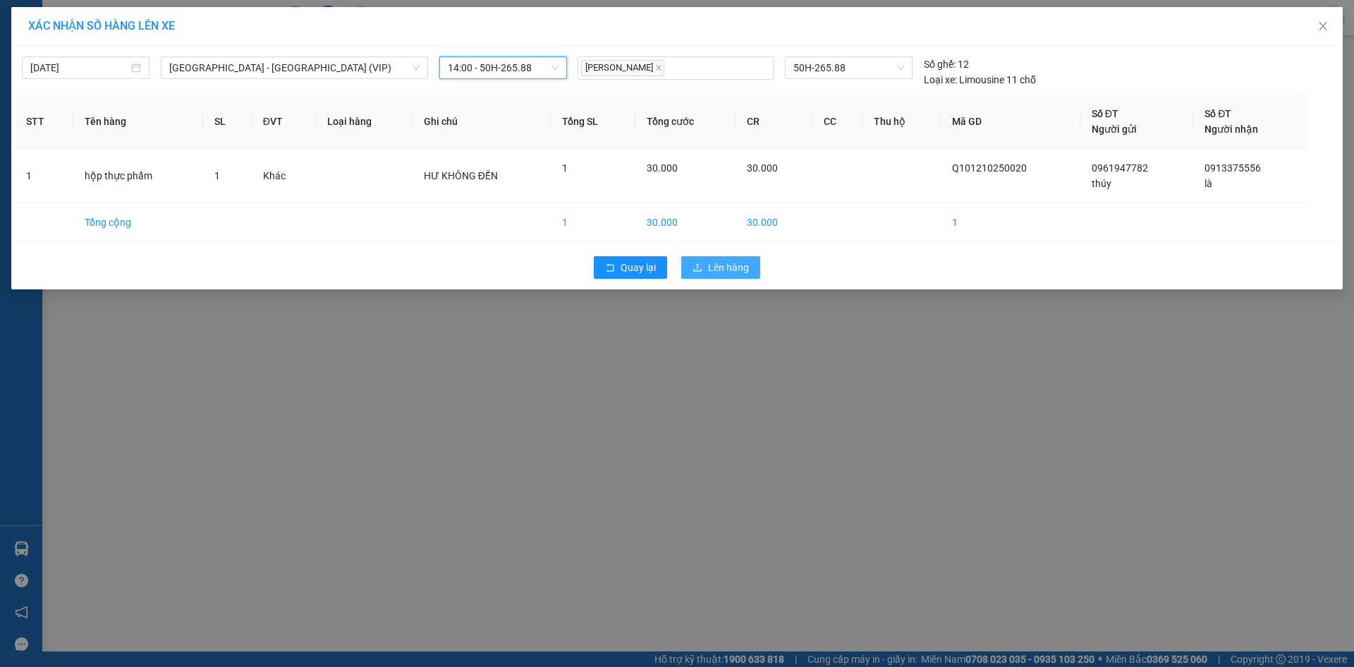
click at [726, 263] on span "Lên hàng" at bounding box center [728, 268] width 41 height 16
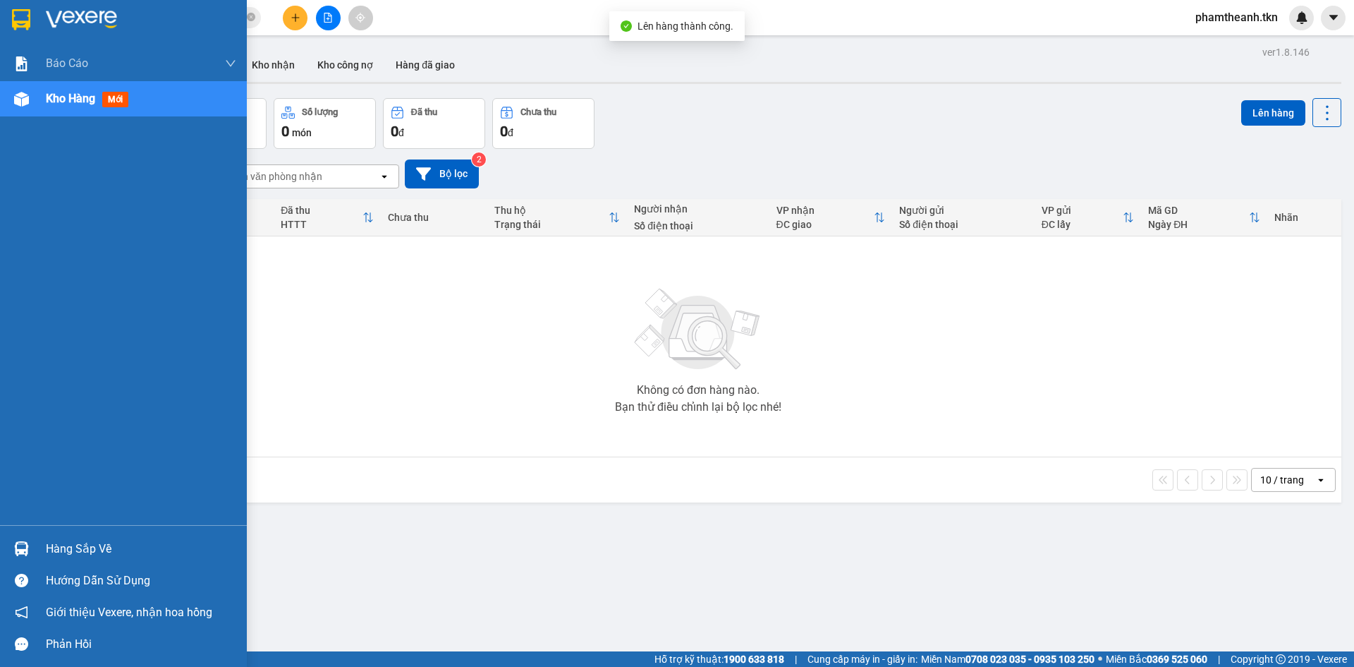
click at [46, 543] on div "Hàng sắp về" at bounding box center [141, 548] width 190 height 21
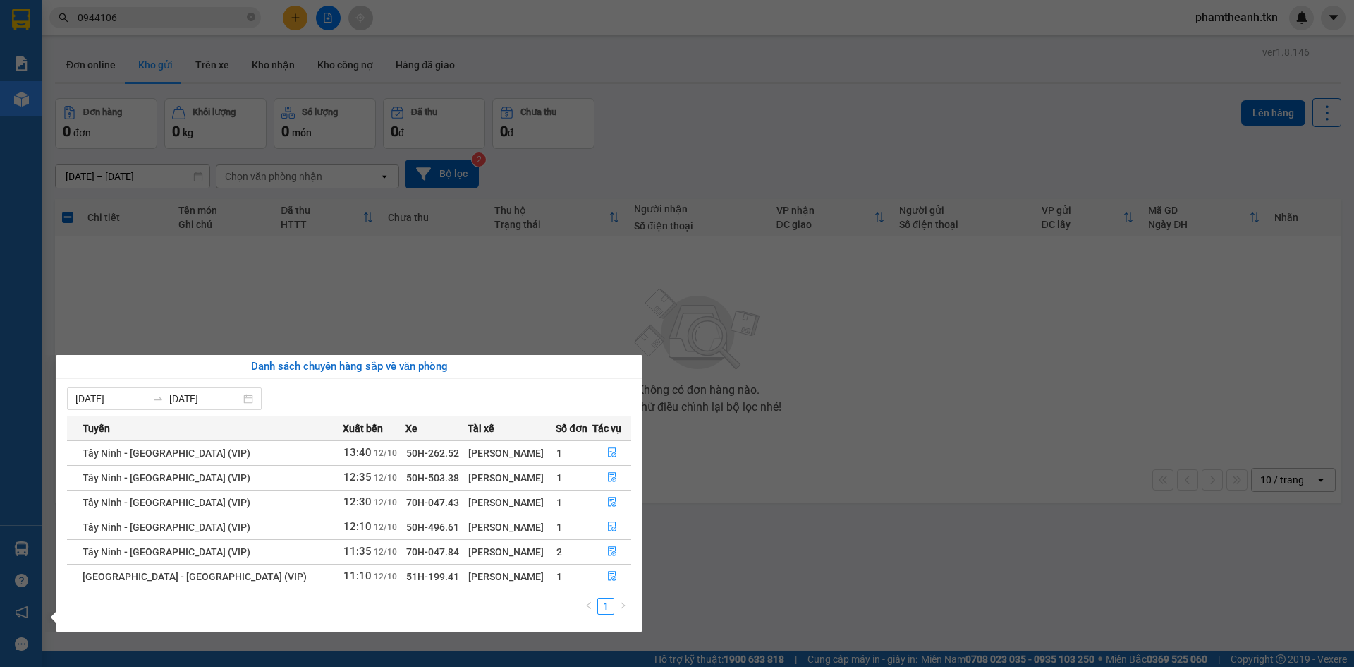
click at [798, 409] on section "Kết quả tìm kiếm ( 1 ) Bộ lọc Mã ĐH Trạng thái Món hàng Thu hộ Tổng cước Chưa c…" at bounding box center [677, 333] width 1354 height 667
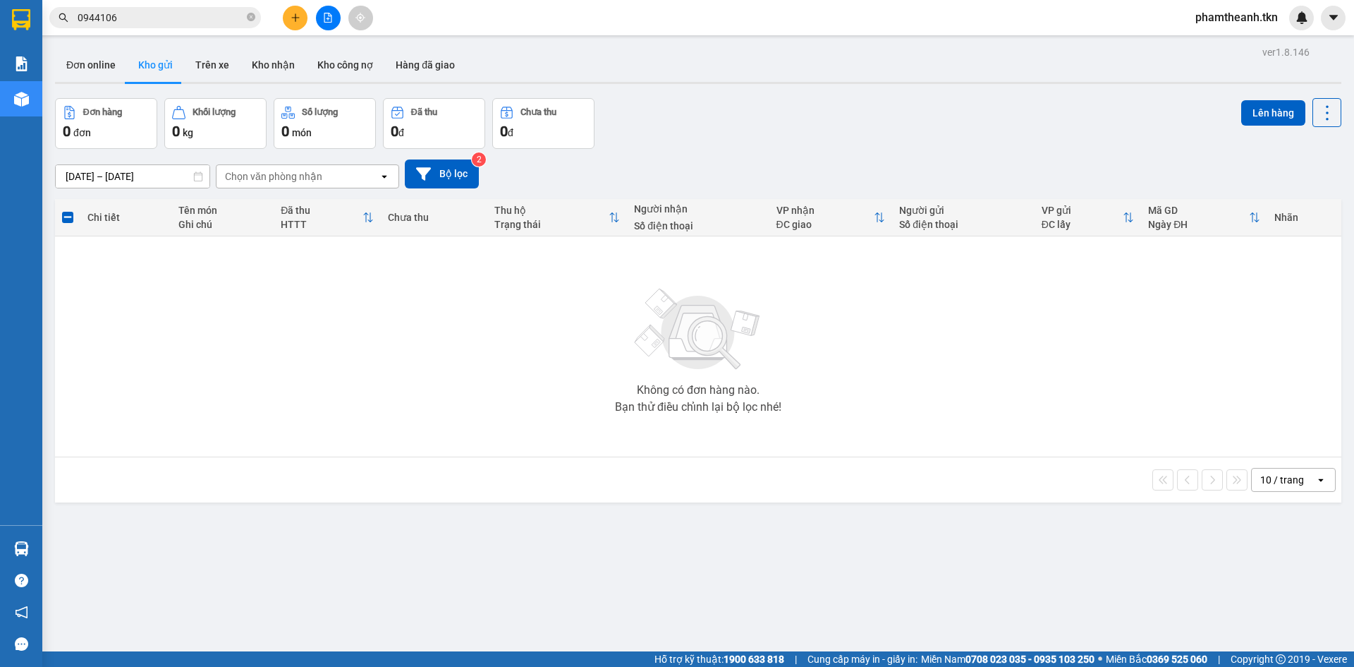
drag, startPoint x: 414, startPoint y: 389, endPoint x: 354, endPoint y: 422, distance: 68.5
click at [413, 389] on div "Không có đơn hàng nào. Bạn thử điều chỉnh lại bộ lọc nhé!" at bounding box center [698, 347] width 1272 height 212
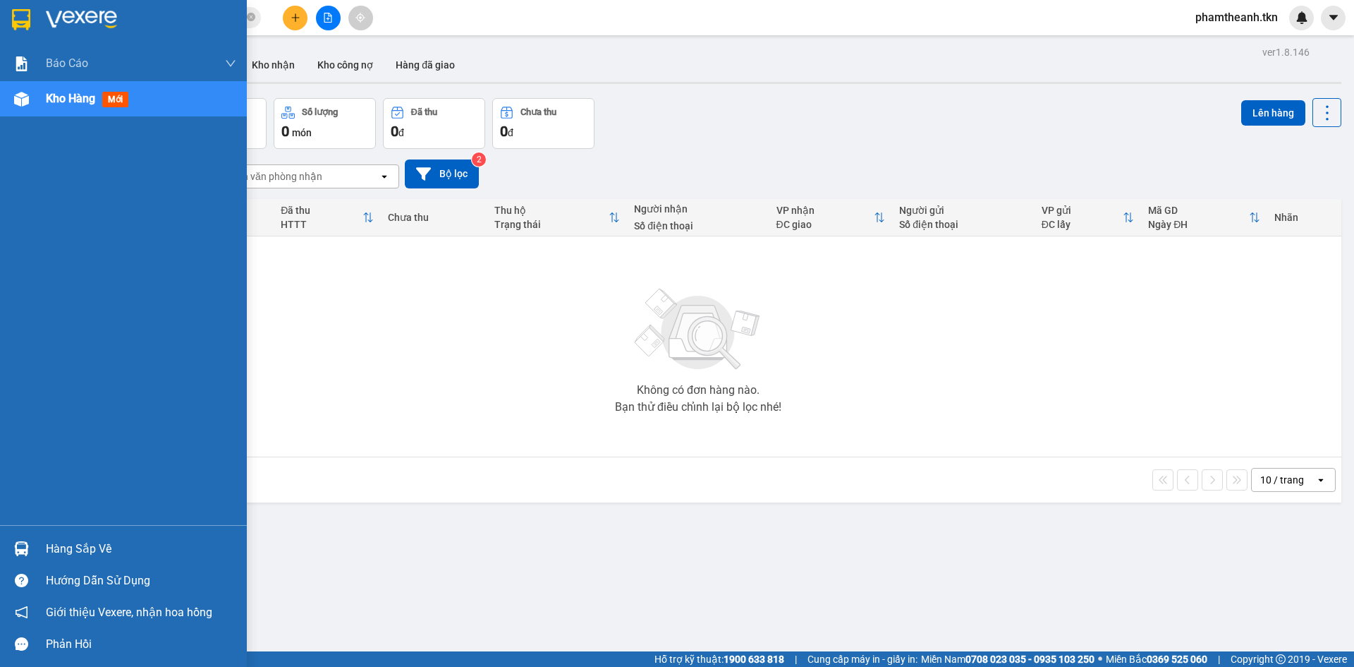
click at [18, 538] on div at bounding box center [21, 548] width 25 height 25
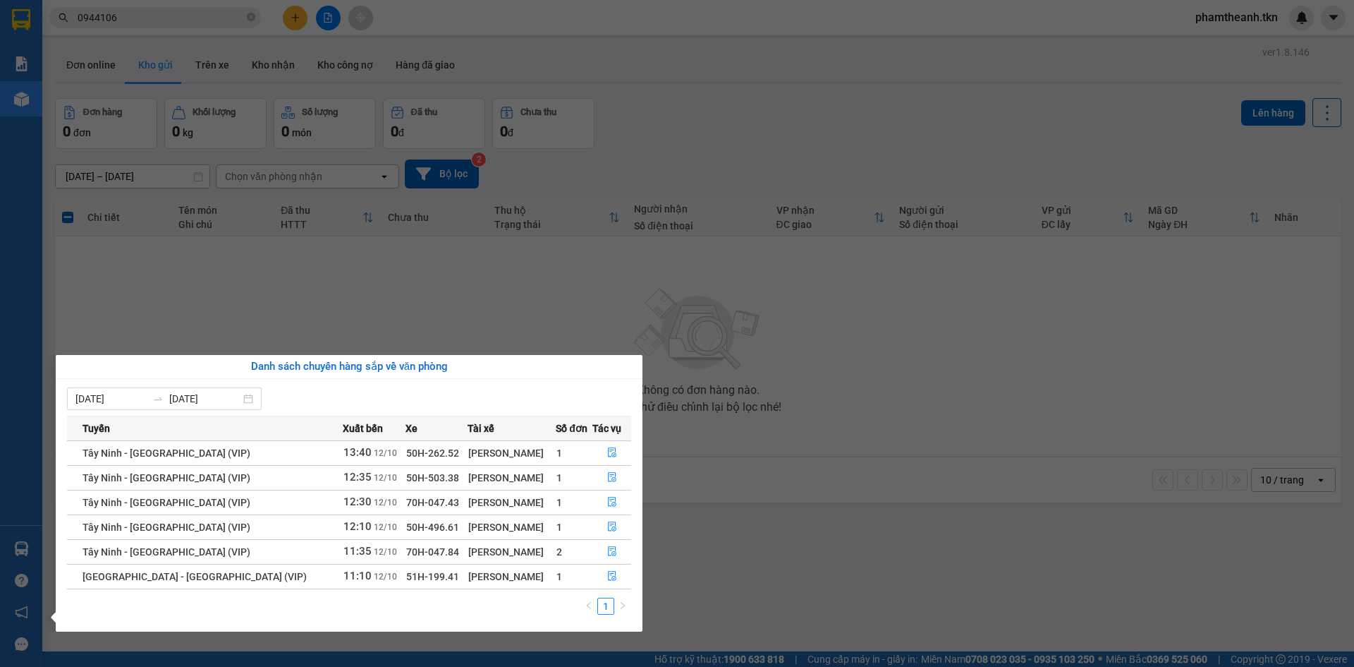
click at [477, 265] on section "Kết quả tìm kiếm ( 1 ) Bộ lọc Mã ĐH Trạng thái Món hàng Thu hộ Tổng cước Chưa c…" at bounding box center [677, 333] width 1354 height 667
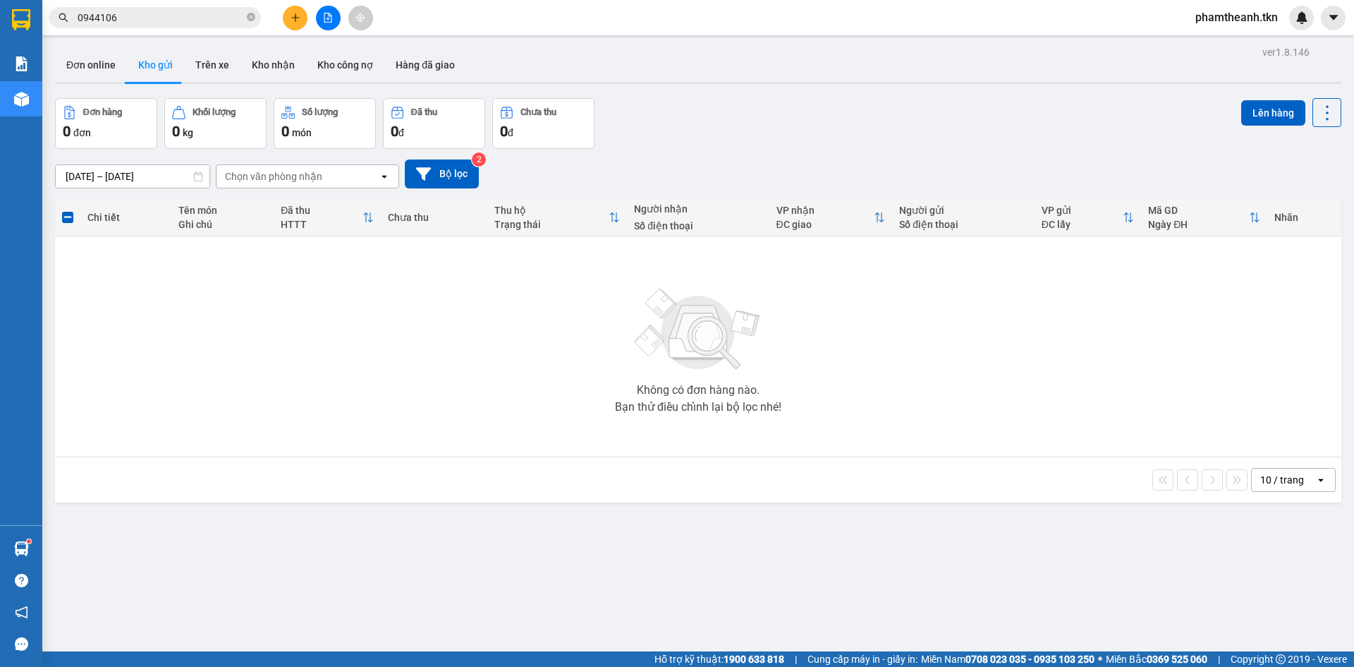
click at [123, 12] on input "0944106" at bounding box center [161, 18] width 166 height 16
click at [303, 247] on section "Kết quả tìm kiếm ( 1 ) Bộ lọc Mã ĐH Trạng thái Món hàng Thu hộ Tổng cước Chưa c…" at bounding box center [677, 333] width 1354 height 667
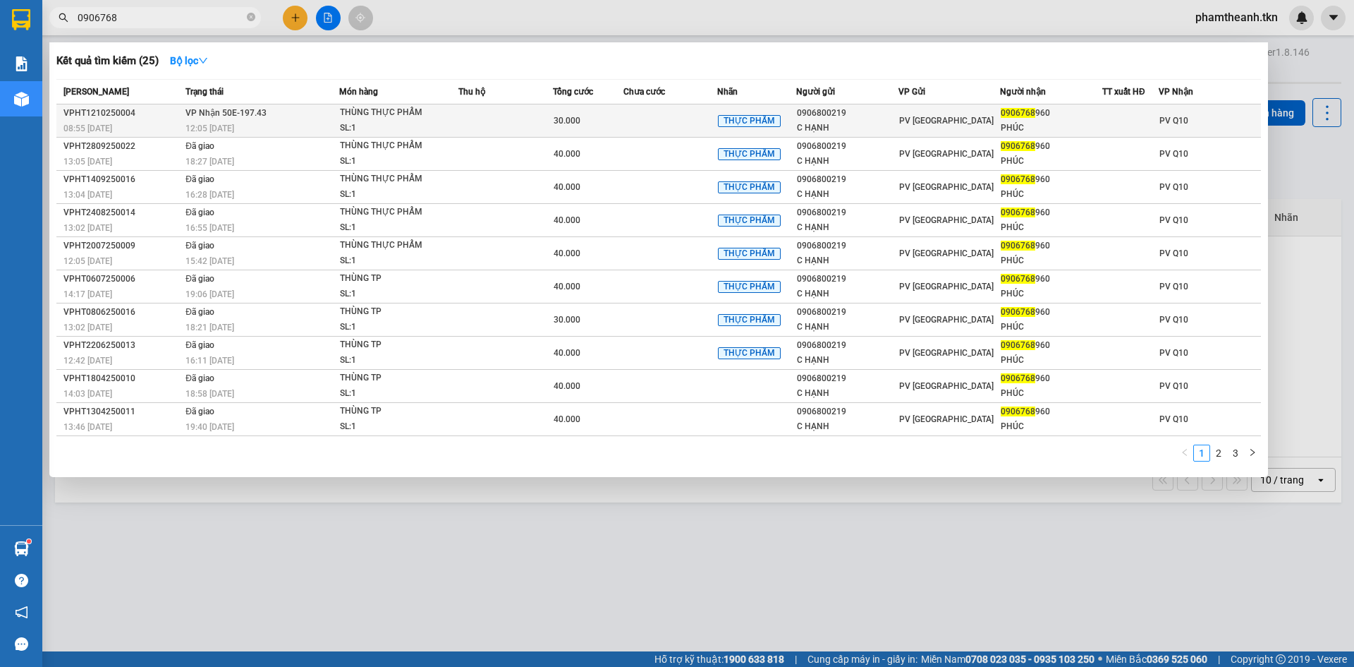
click at [625, 104] on td at bounding box center [670, 120] width 95 height 33
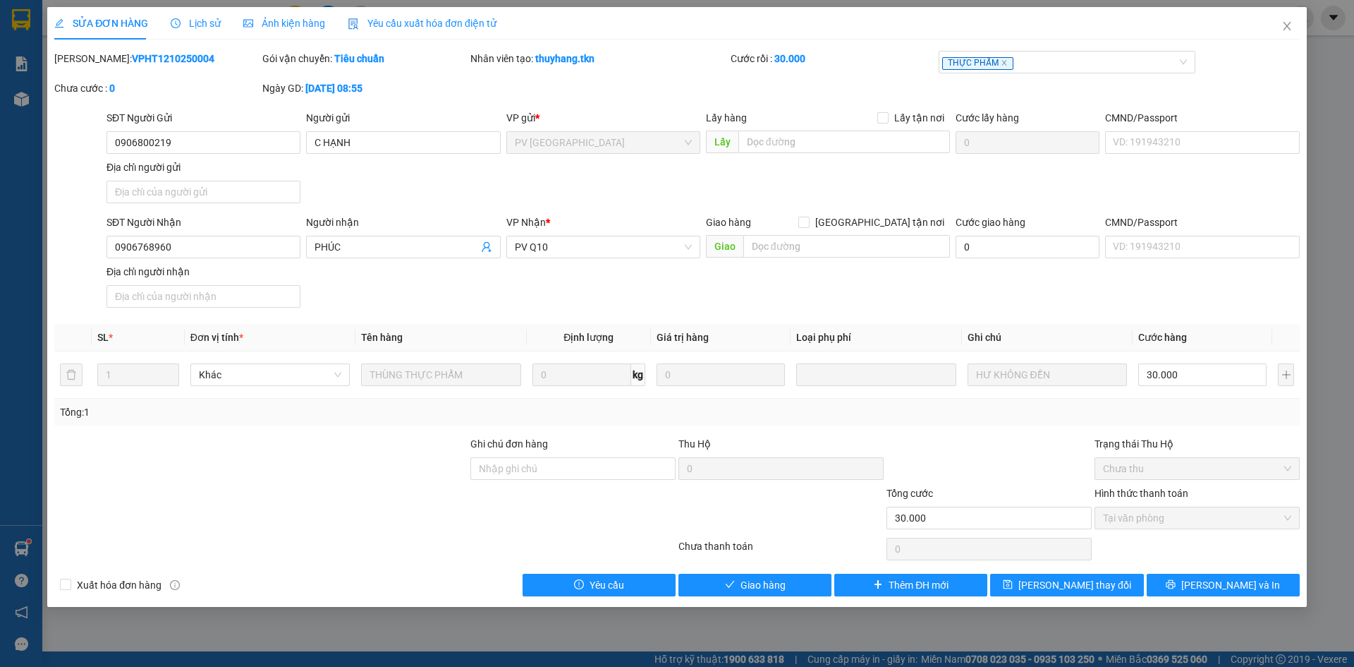
click at [731, 599] on div "SỬA ĐƠN HÀNG Lịch sử Ảnh kiện hàng Yêu cầu xuất hóa đơn điện tử Total Paid Fee …" at bounding box center [677, 307] width 1260 height 600
click at [760, 578] on span "Giao hàng" at bounding box center [763, 585] width 45 height 16
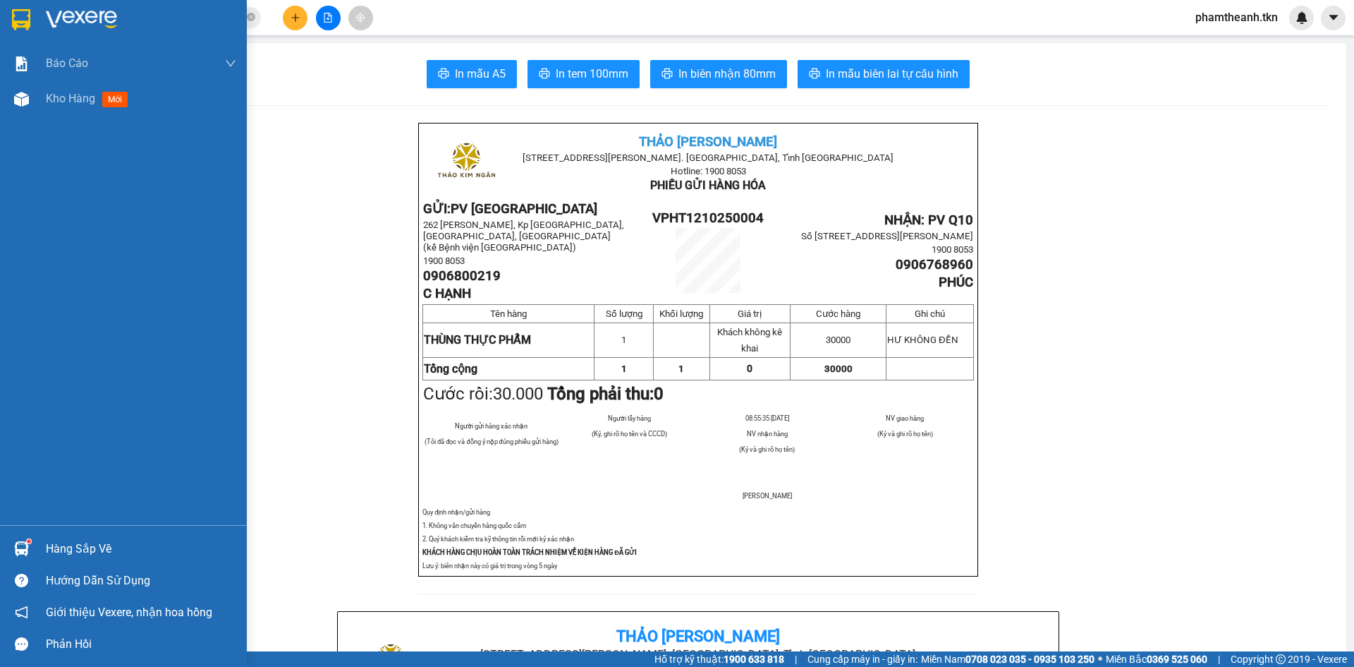
click at [18, 565] on div "Hướng dẫn sử dụng" at bounding box center [123, 580] width 247 height 32
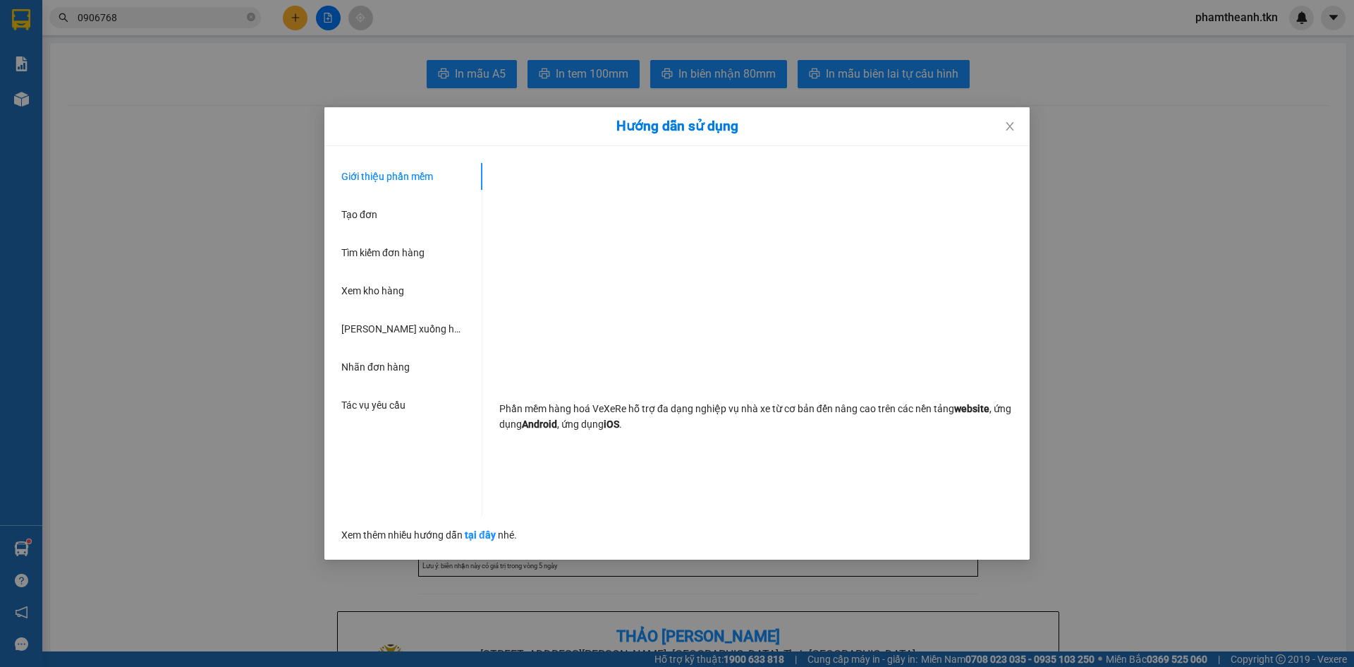
click at [144, 510] on div "Hướng dẫn sử dụng Giới thiệu phần mềm Tạo đơn Tìm kiếm đơn hàng Xem kho hàng Lê…" at bounding box center [677, 333] width 1354 height 667
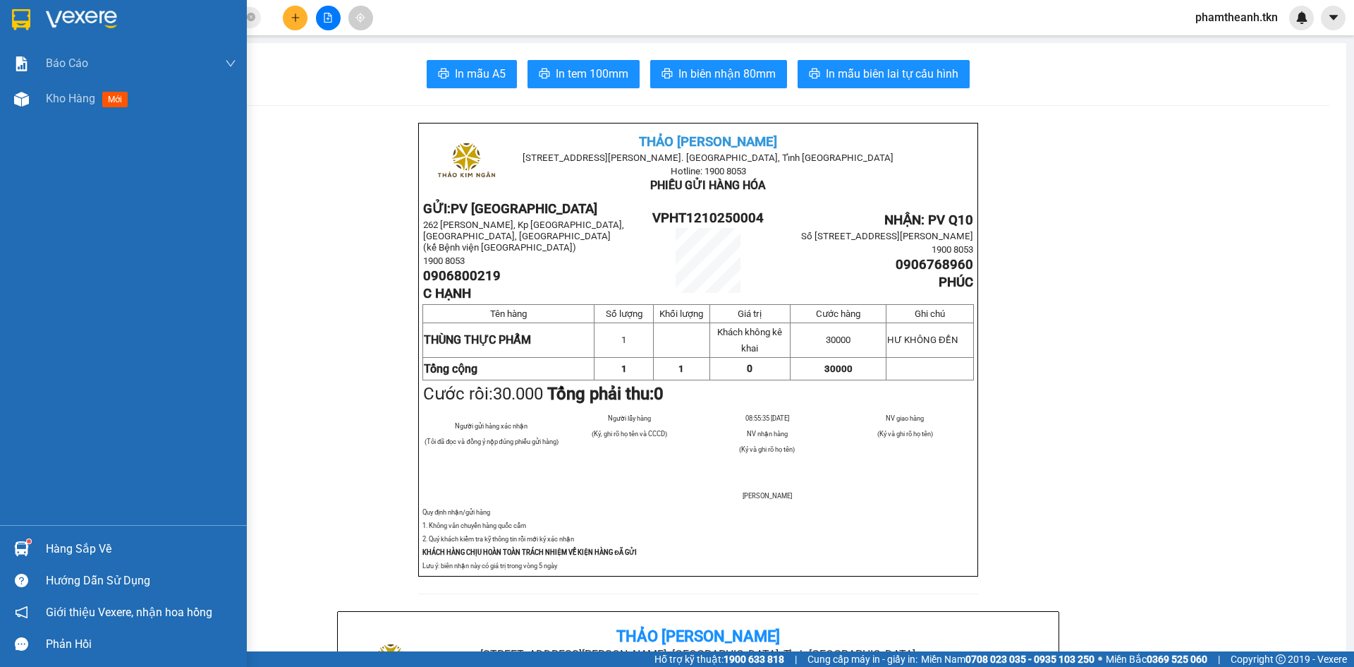
click at [30, 544] on div at bounding box center [21, 548] width 25 height 25
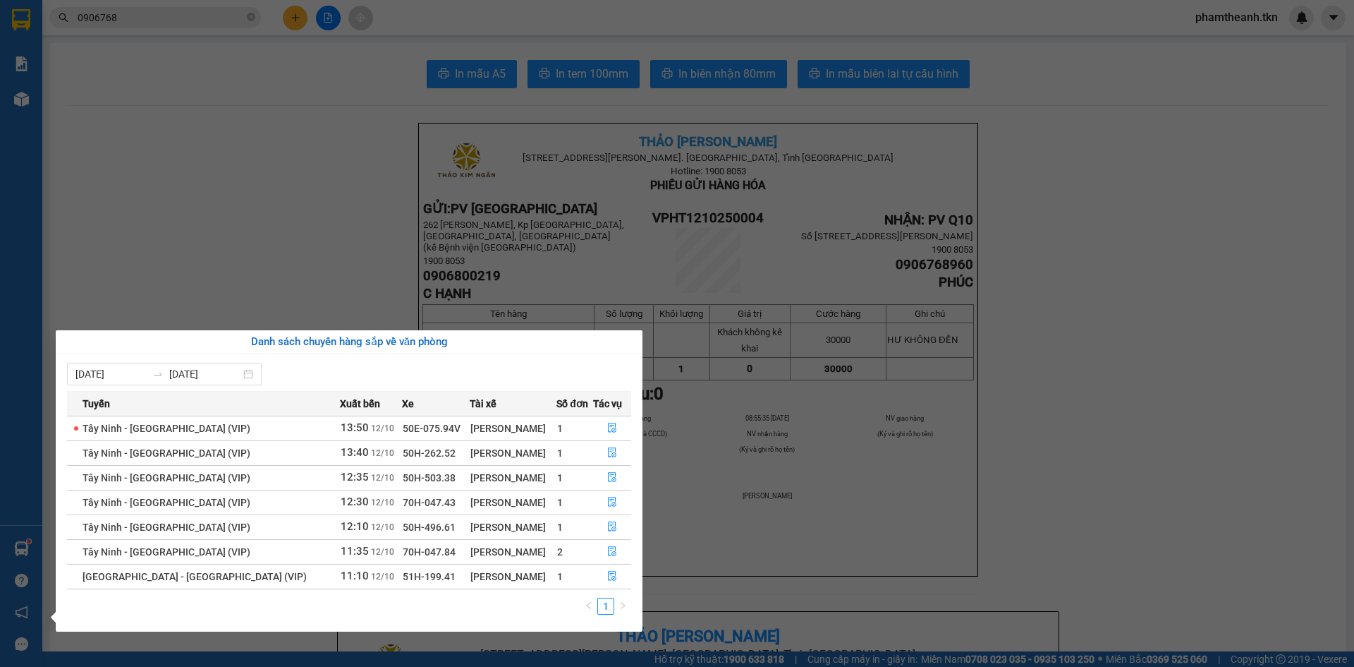
click at [326, 223] on section "Kết quả tìm kiếm ( 25 ) Bộ lọc Mã ĐH Trạng thái Món hàng Thu hộ Tổng cước Chưa …" at bounding box center [677, 333] width 1354 height 667
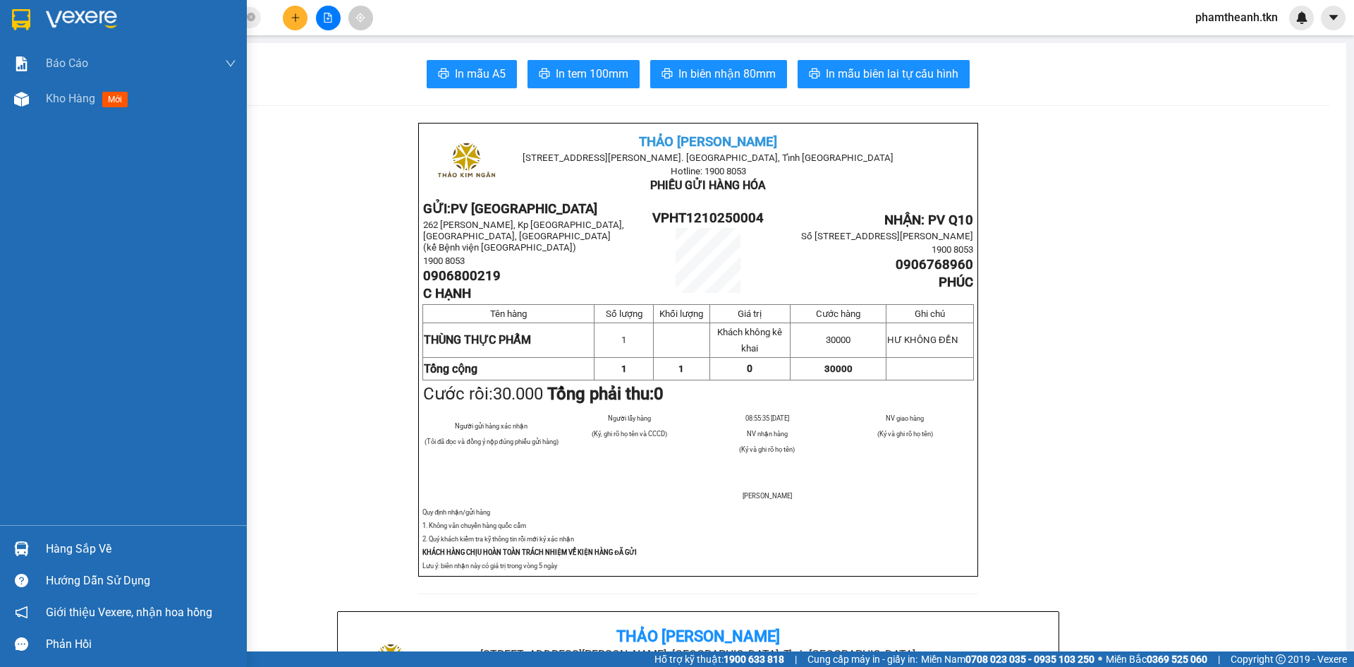
click at [55, 19] on img at bounding box center [81, 19] width 71 height 21
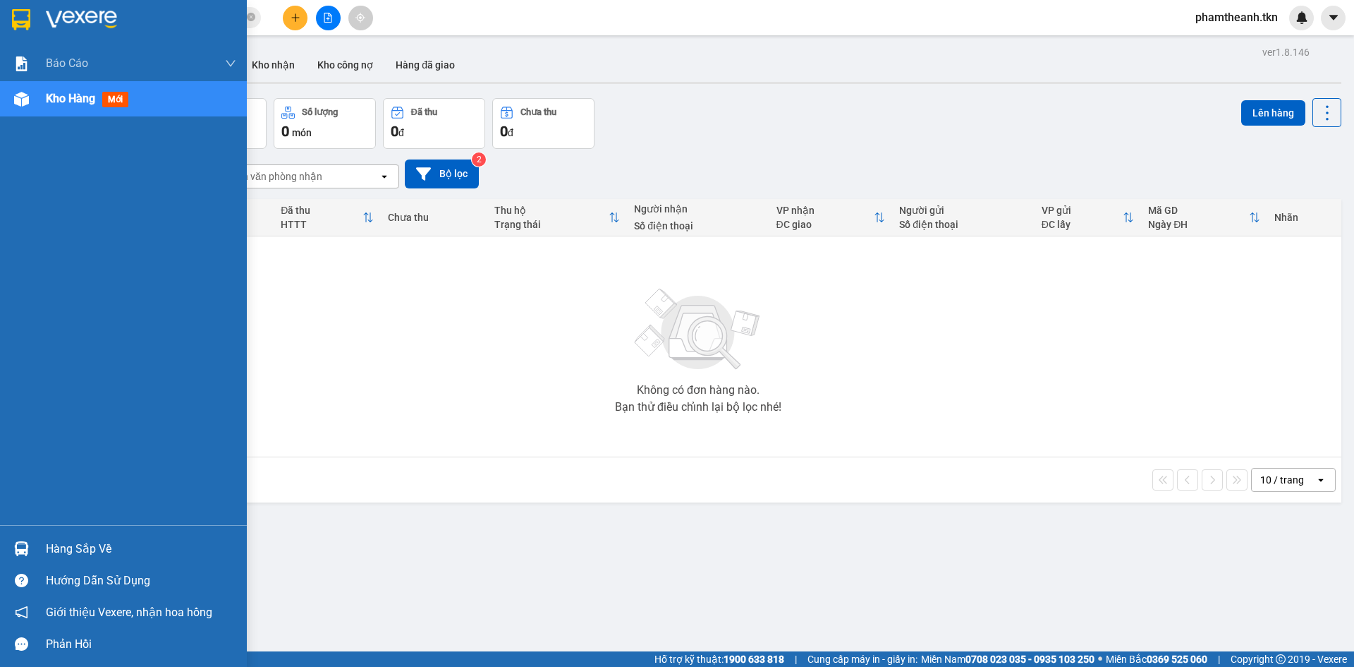
click at [58, 541] on div "Hàng sắp về" at bounding box center [141, 548] width 190 height 21
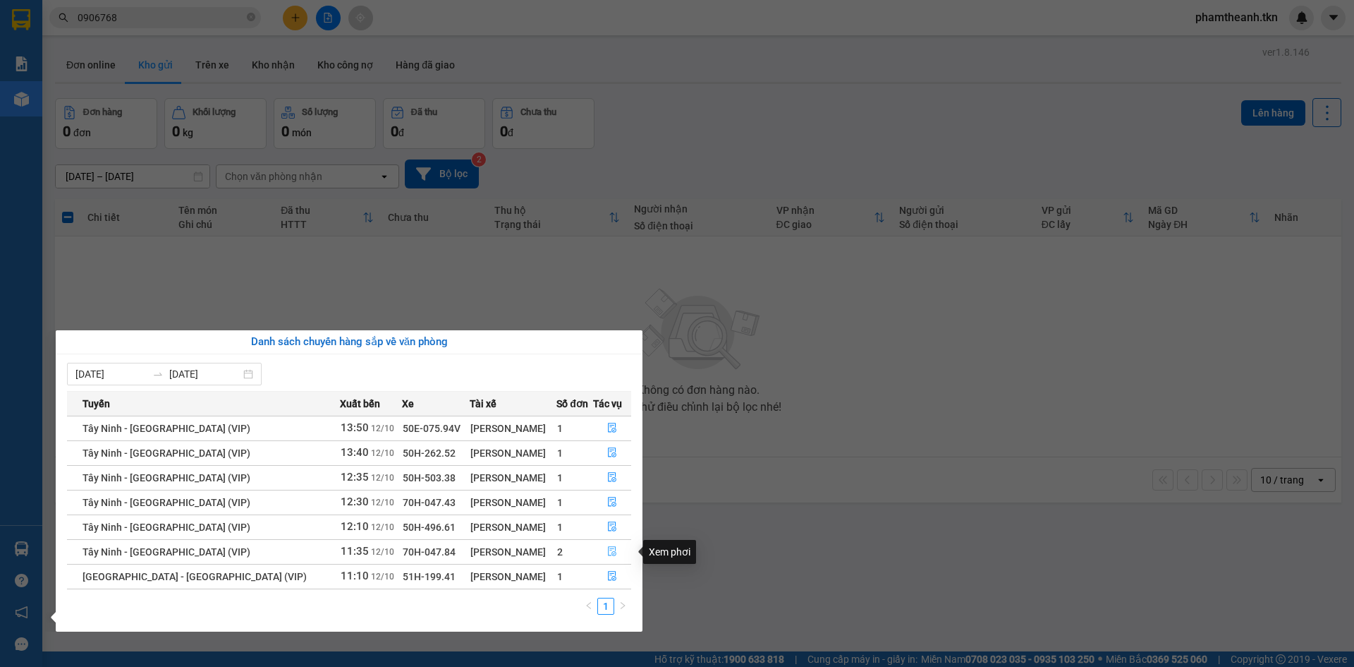
click at [608, 550] on icon "file-done" at bounding box center [612, 552] width 8 height 10
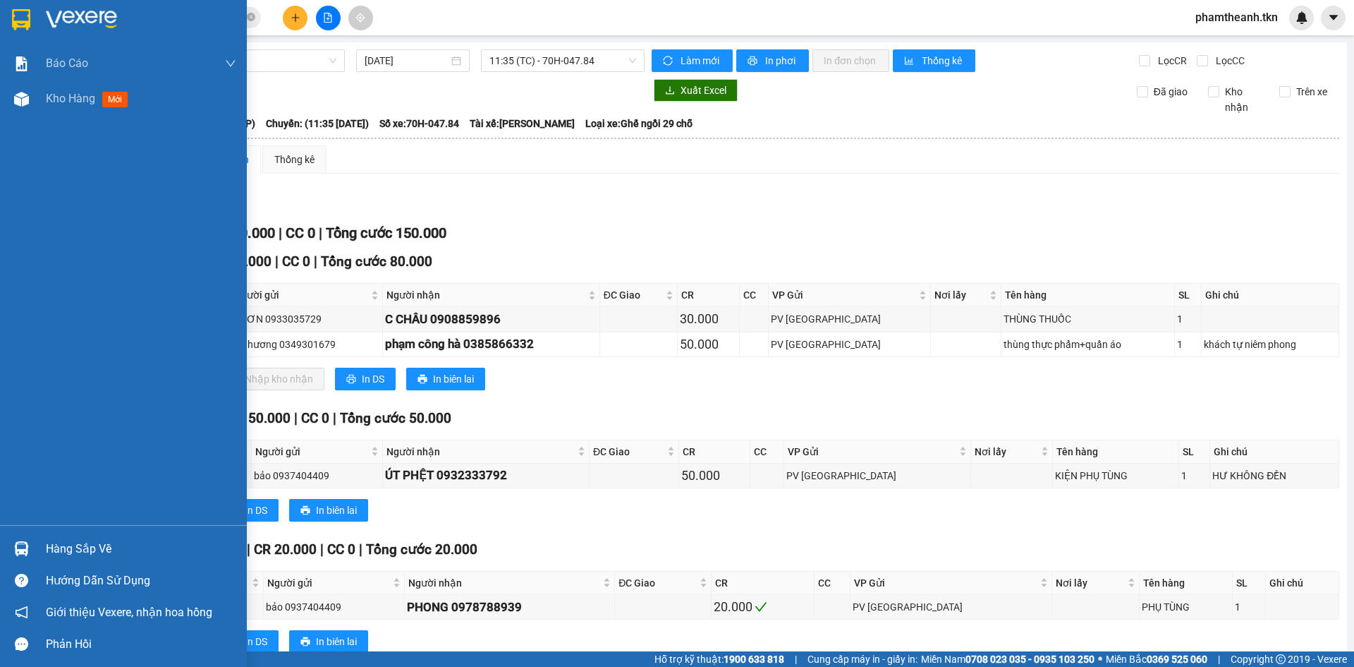
click at [55, 542] on div "Hàng sắp về" at bounding box center [141, 548] width 190 height 21
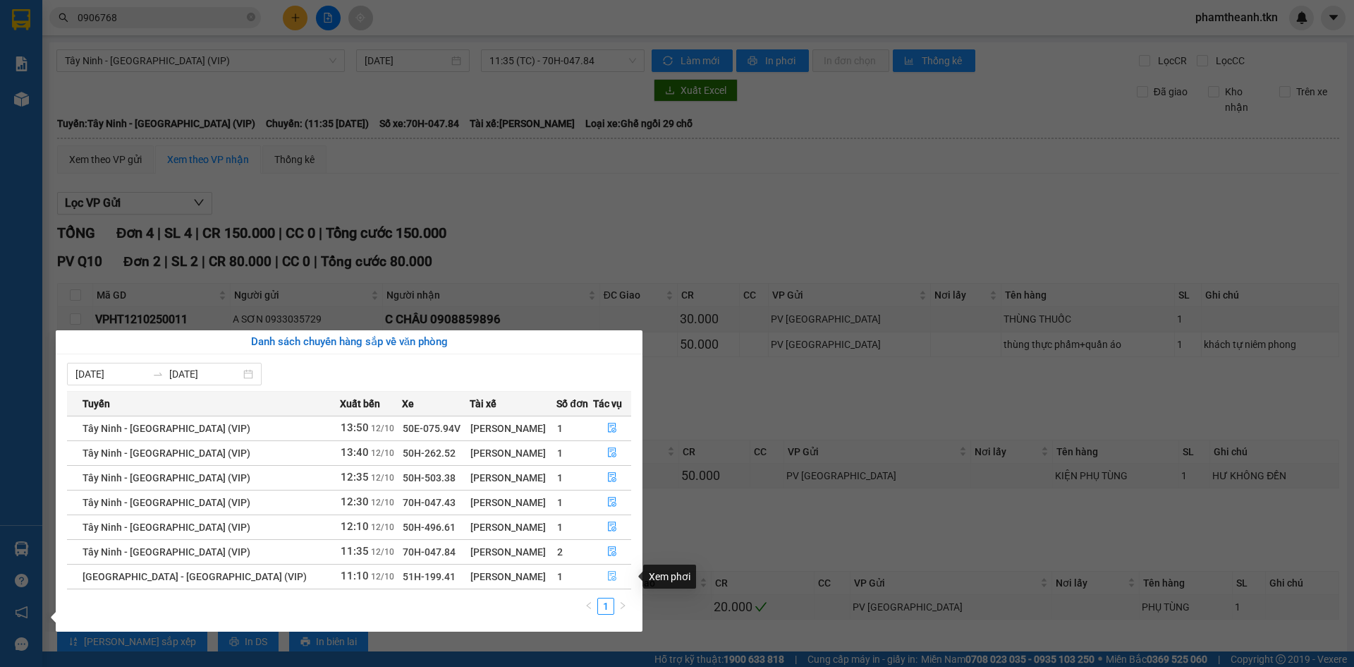
click at [600, 574] on button "button" at bounding box center [612, 576] width 37 height 23
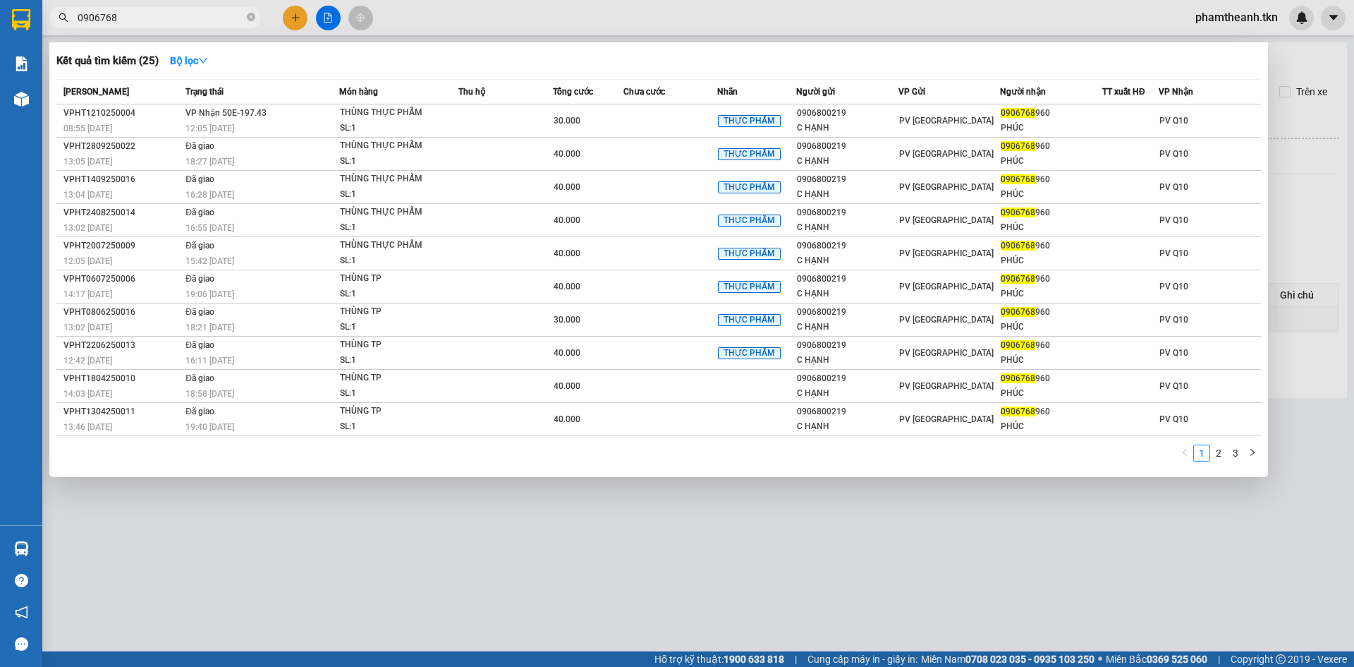
drag, startPoint x: 133, startPoint y: 16, endPoint x: 0, endPoint y: 21, distance: 133.4
click at [0, 21] on section "Kết quả tìm kiếm ( 25 ) Bộ lọc Mã ĐH Trạng thái Món hàng Thu hộ Tổng cước Chưa …" at bounding box center [677, 333] width 1354 height 667
drag, startPoint x: 311, startPoint y: 651, endPoint x: 229, endPoint y: 624, distance: 86.1
click at [310, 650] on div at bounding box center [677, 333] width 1354 height 667
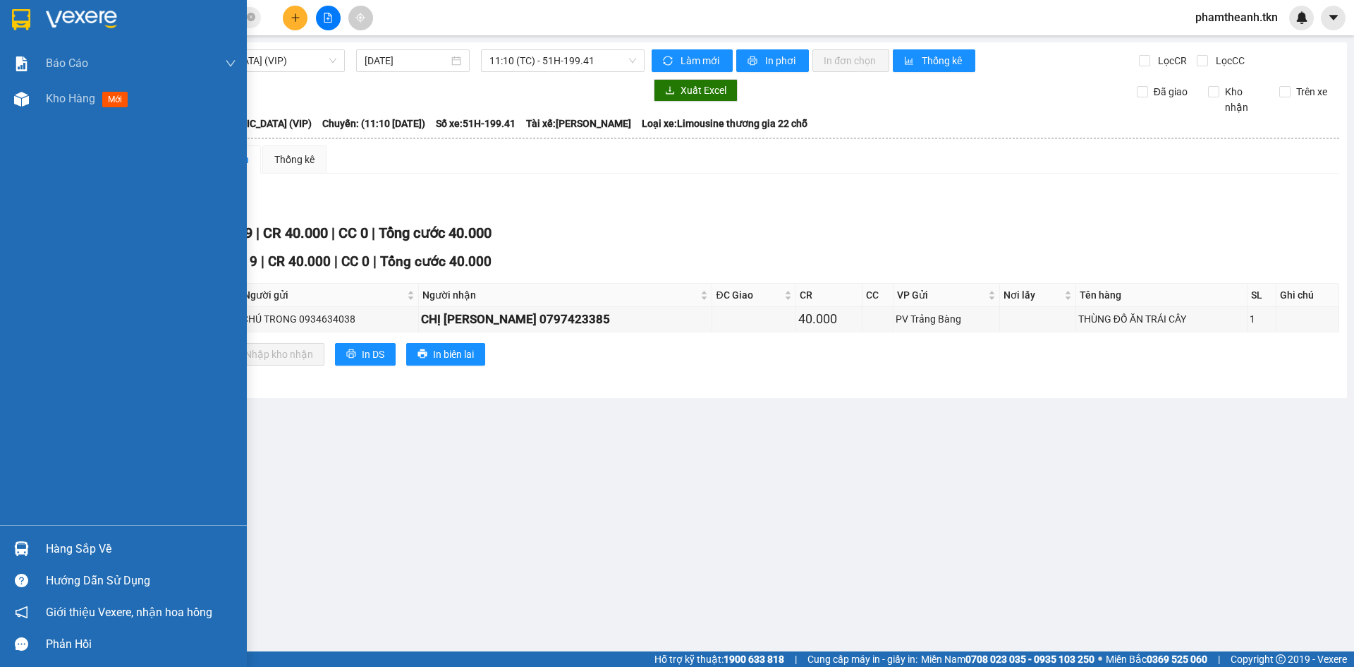
click at [32, 545] on div at bounding box center [21, 548] width 25 height 25
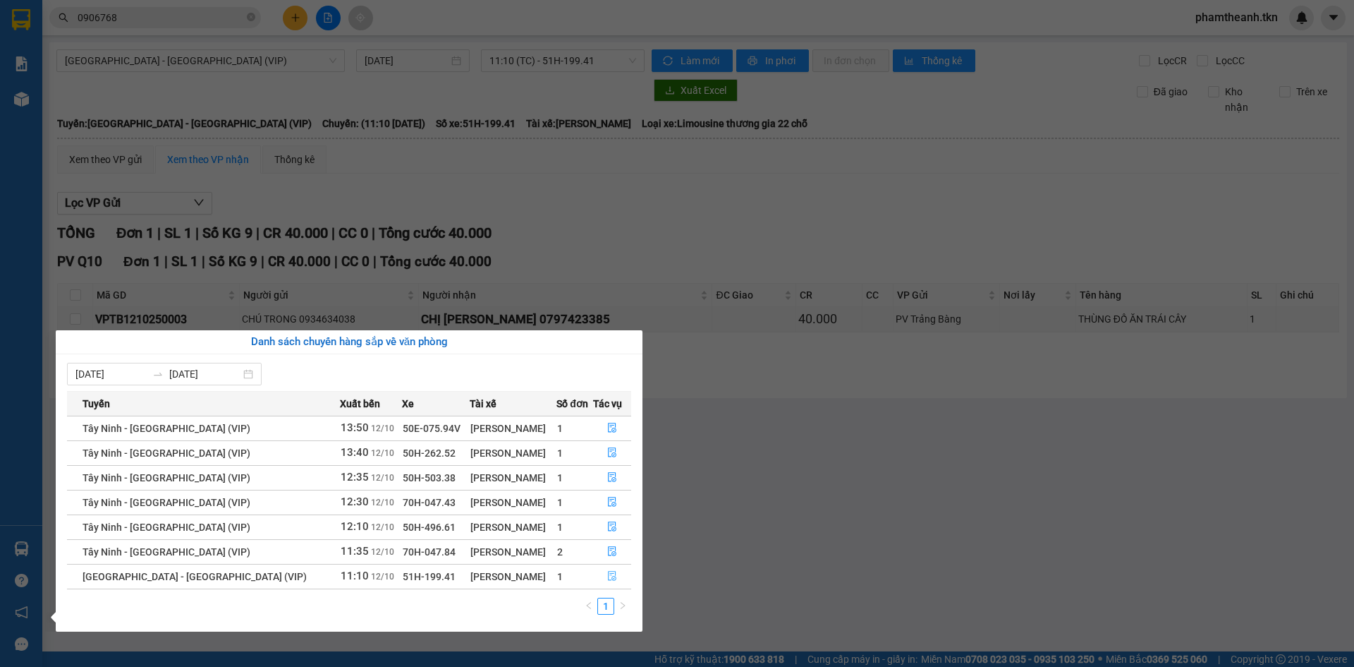
click at [594, 574] on button "button" at bounding box center [612, 576] width 37 height 23
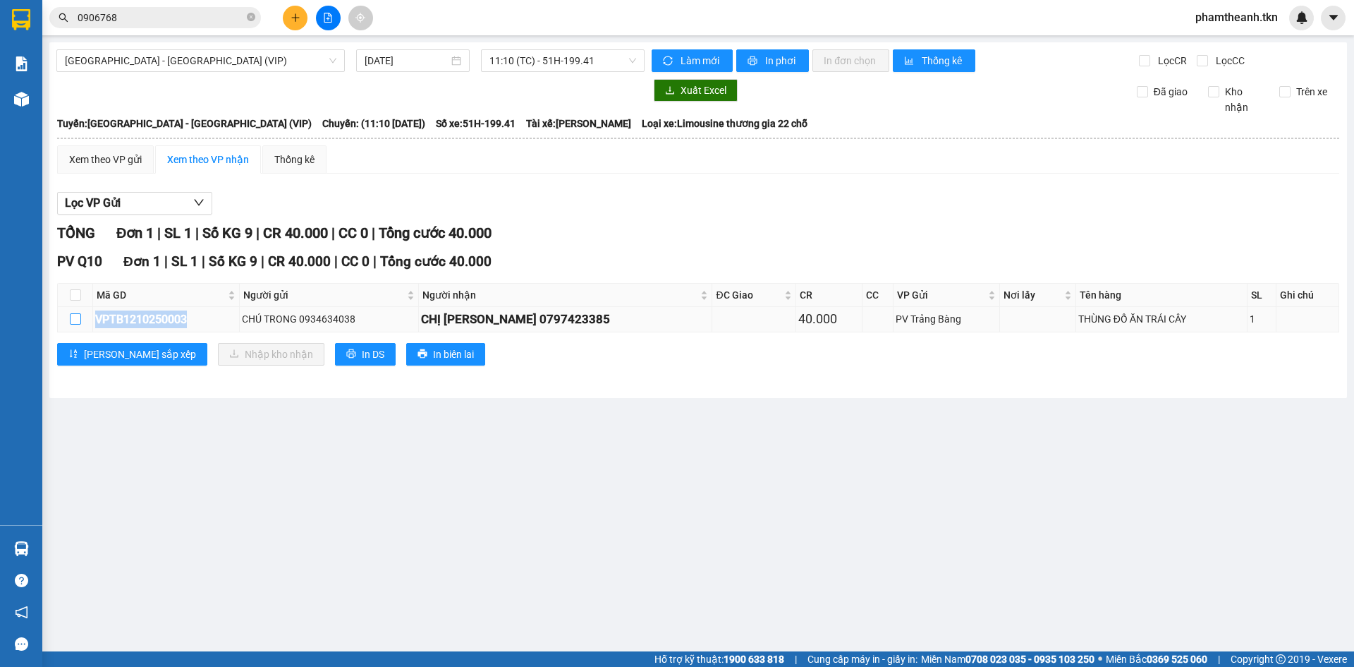
drag, startPoint x: 186, startPoint y: 315, endPoint x: 80, endPoint y: 323, distance: 106.8
click at [79, 324] on tr "VPTB1210250003 CHÚ TRONG 0934634038 CHỊ MINH ANH 0797423385 40.000 PV Trảng Bàn…" at bounding box center [699, 319] width 1282 height 25
copy tr "VPTB1210250003"
click at [147, 18] on input "0906768" at bounding box center [161, 18] width 166 height 16
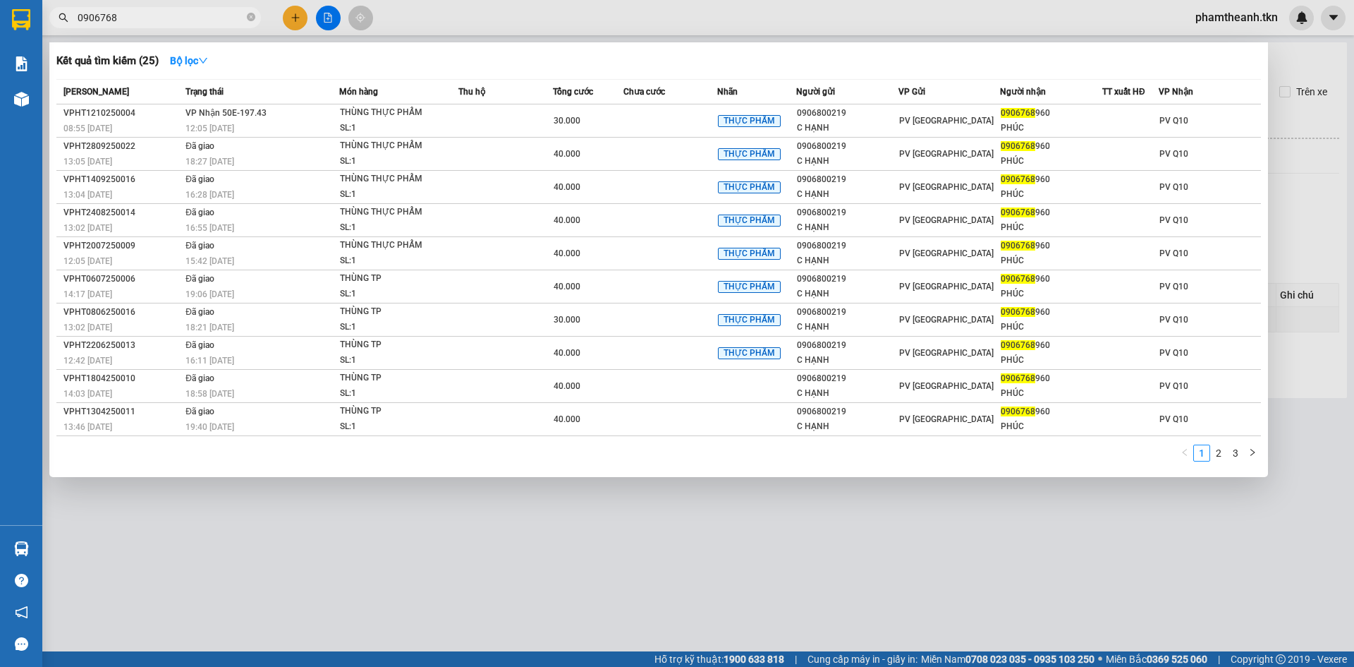
paste input "VPTB1210250003"
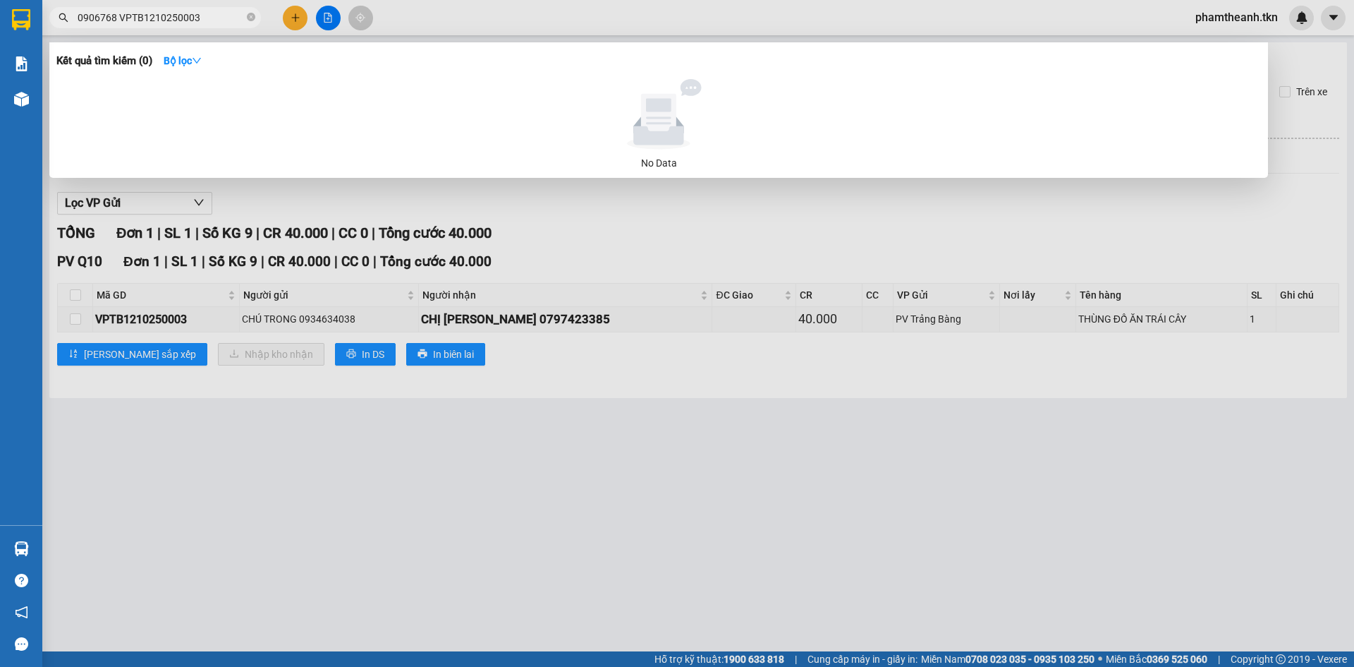
drag, startPoint x: 211, startPoint y: 18, endPoint x: 4, endPoint y: 42, distance: 208.8
click at [0, 42] on section "Kết quả tìm kiếm ( 0 ) Bộ lọc No Data 0906768 VPTB1210250003 phamtheanh.tkn Báo…" at bounding box center [677, 333] width 1354 height 667
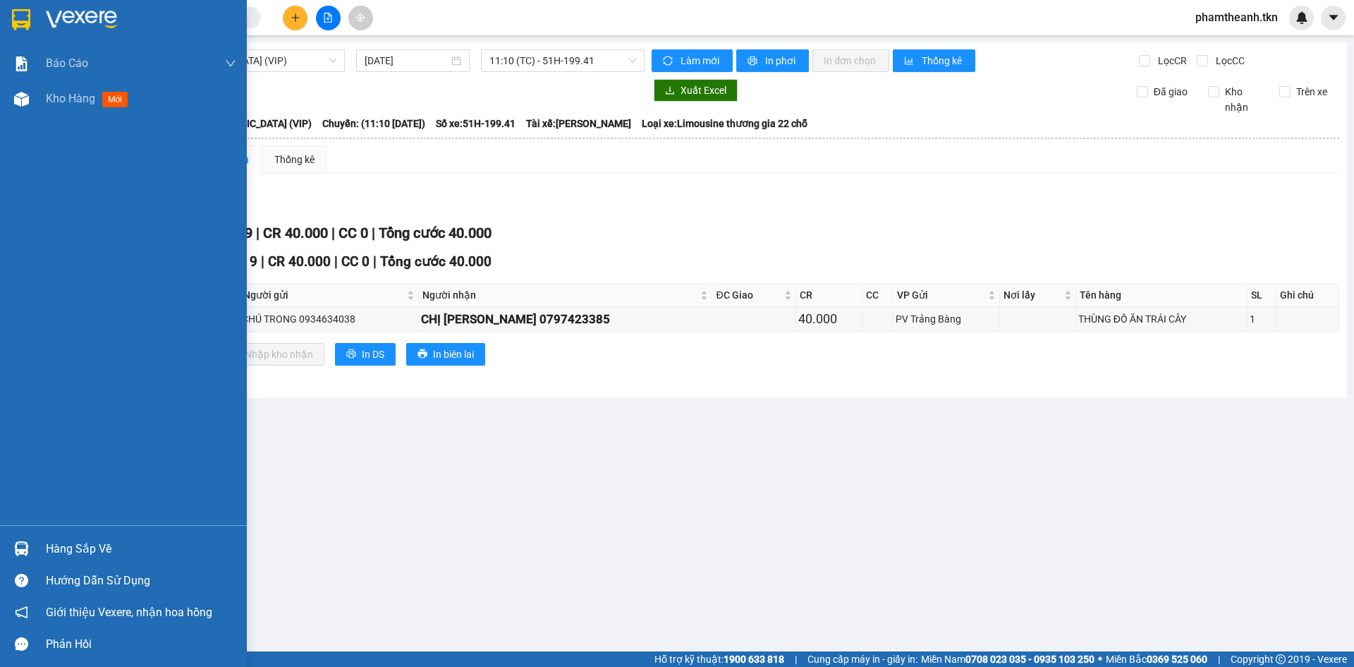
paste input "VPTB1210250003"
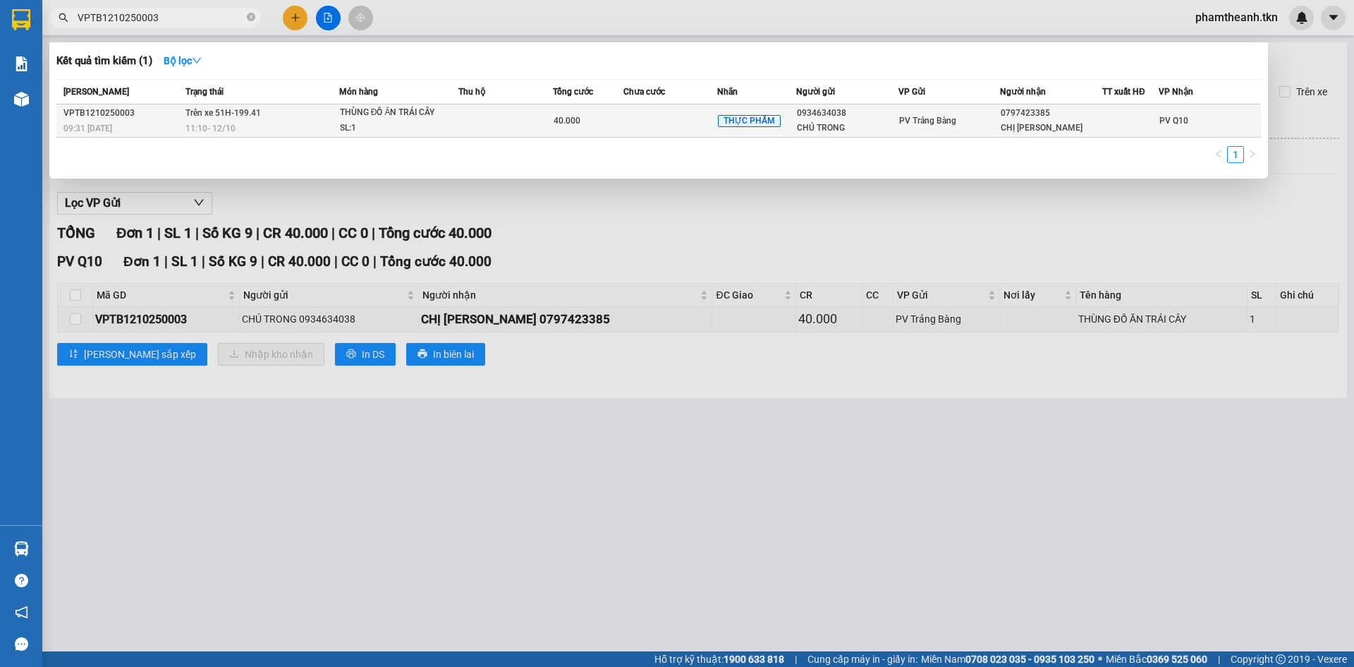
click at [501, 123] on td at bounding box center [505, 120] width 95 height 33
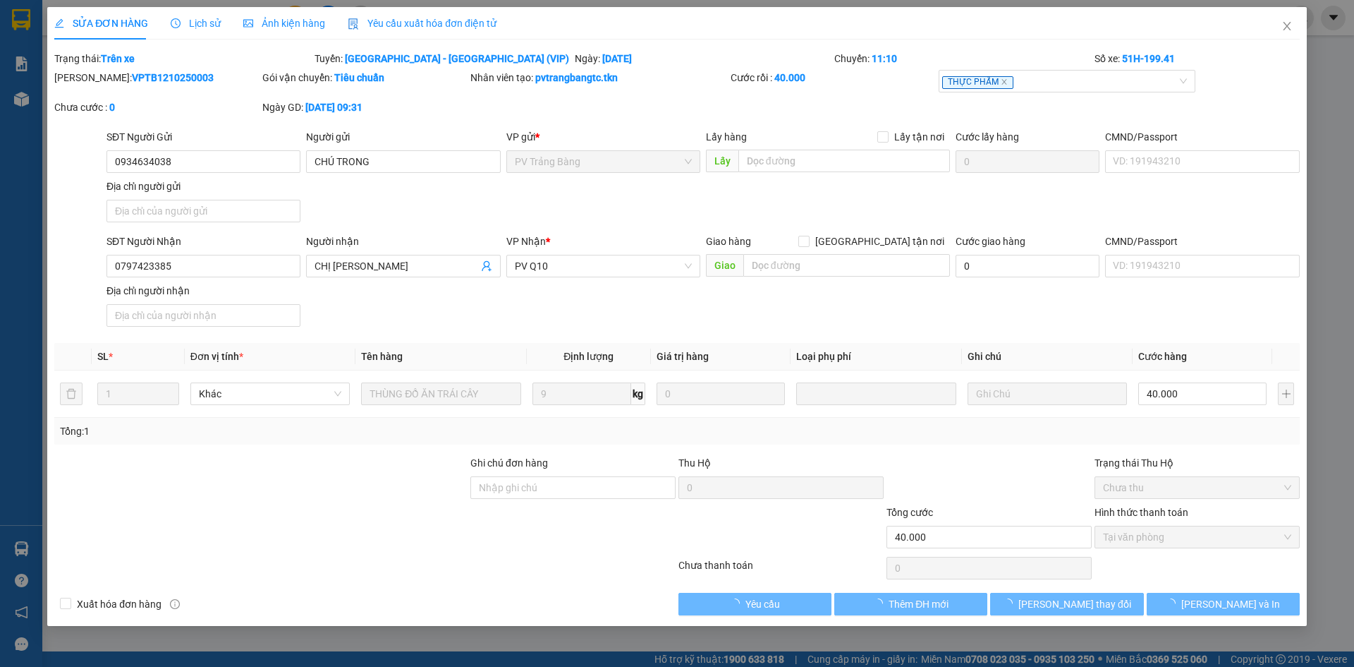
click at [199, 13] on div "Lịch sử" at bounding box center [196, 23] width 50 height 32
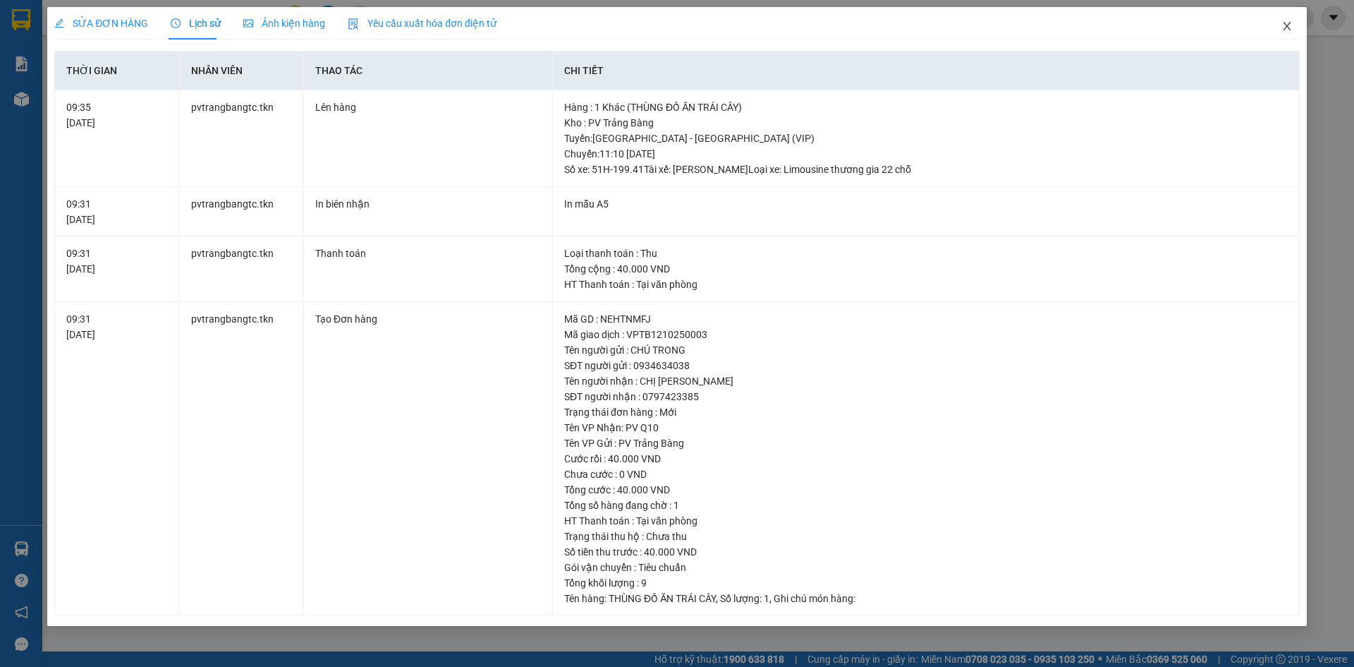
click at [1286, 28] on icon "close" at bounding box center [1287, 25] width 11 height 11
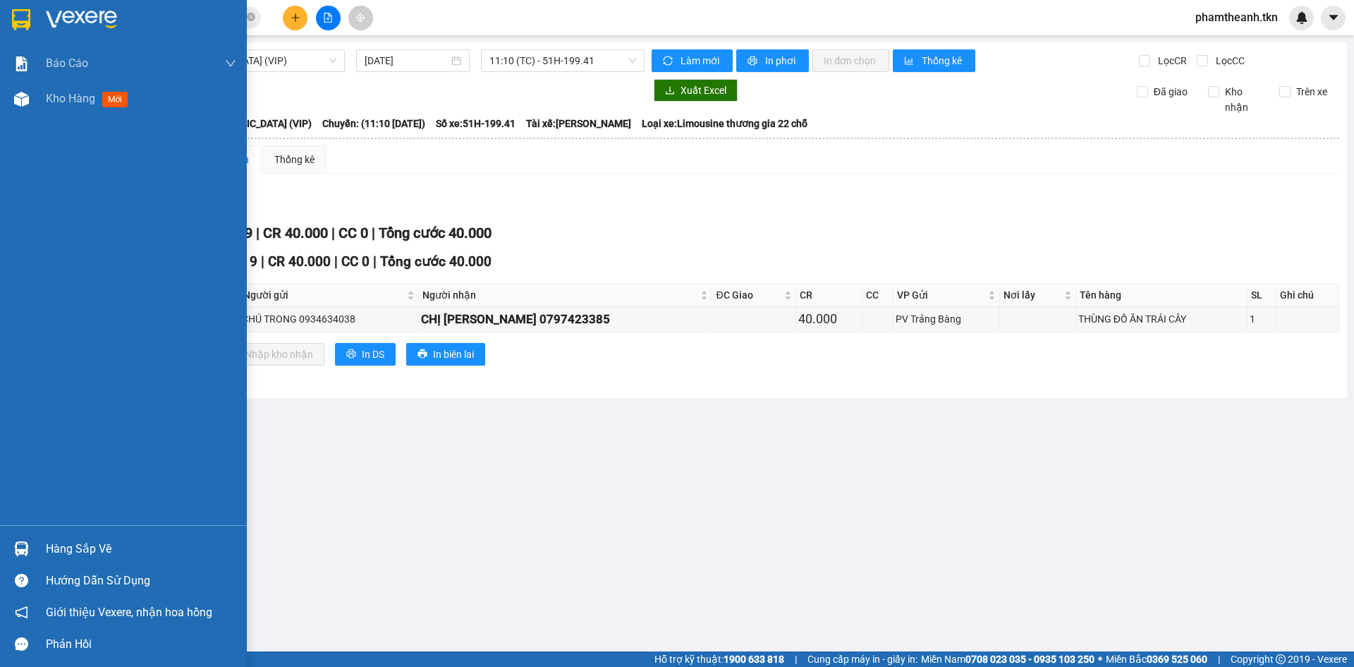
click at [40, 548] on div "Hàng sắp về" at bounding box center [123, 549] width 247 height 32
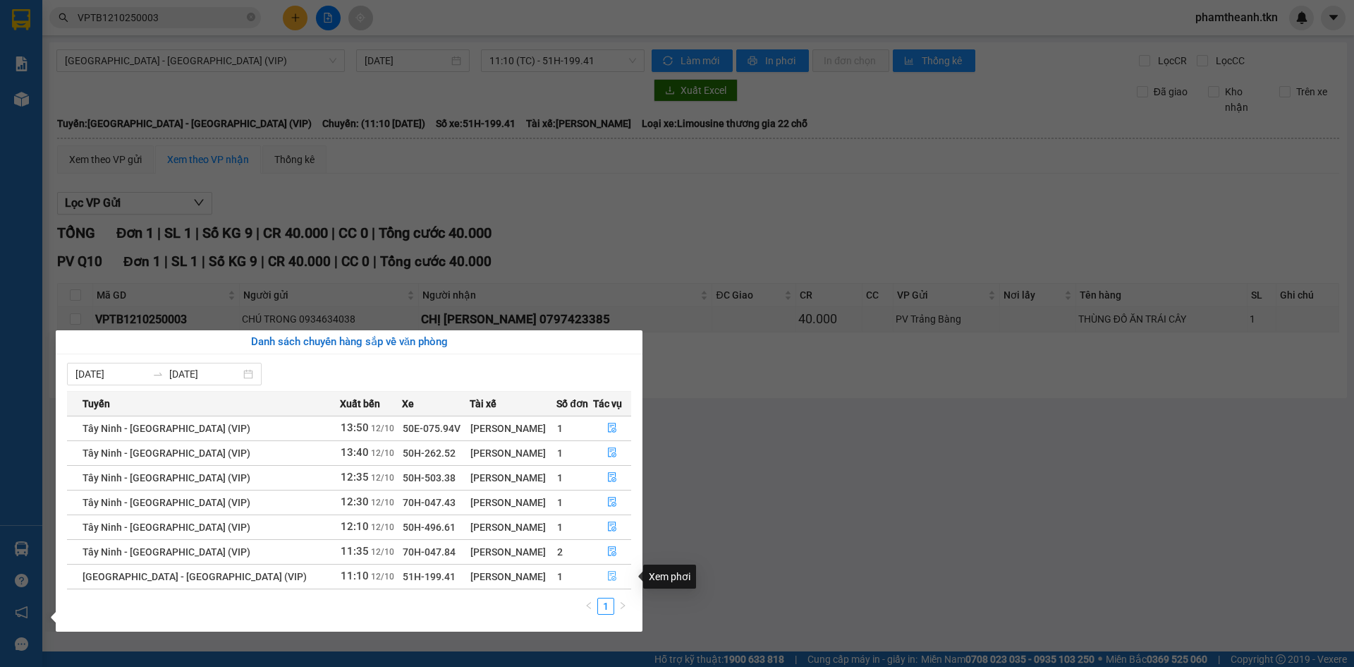
click at [608, 572] on icon "file-done" at bounding box center [612, 576] width 8 height 10
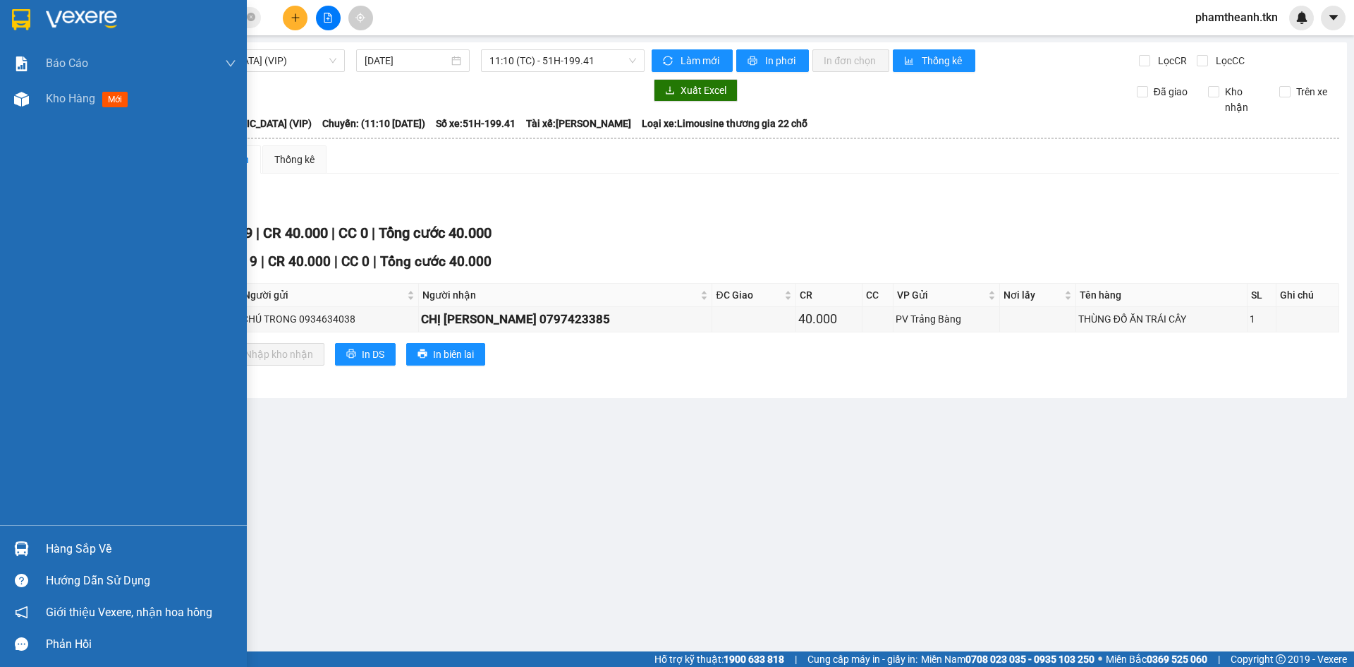
drag, startPoint x: 30, startPoint y: 547, endPoint x: 43, endPoint y: 547, distance: 12.7
click at [30, 547] on div at bounding box center [21, 548] width 25 height 25
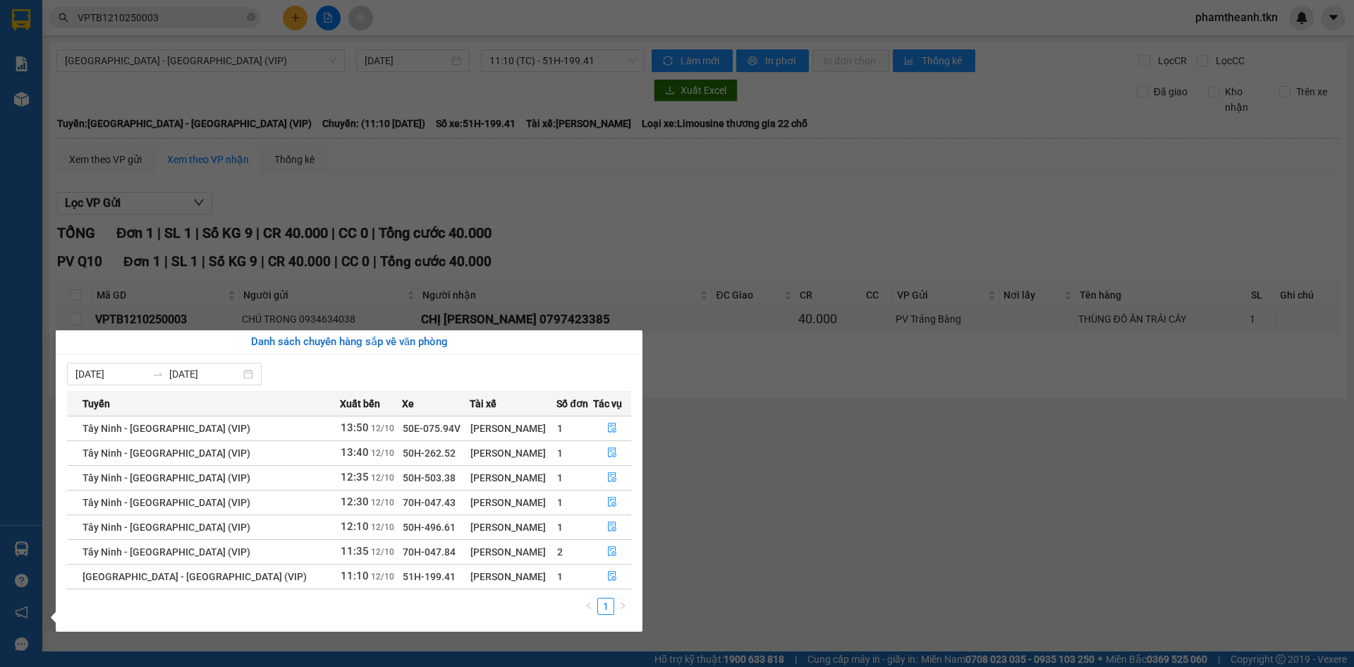
click at [782, 529] on section "Kết quả tìm kiếm ( 1 ) Bộ lọc Mã ĐH Trạng thái Món hàng Thu hộ Tổng cước Chưa c…" at bounding box center [677, 333] width 1354 height 667
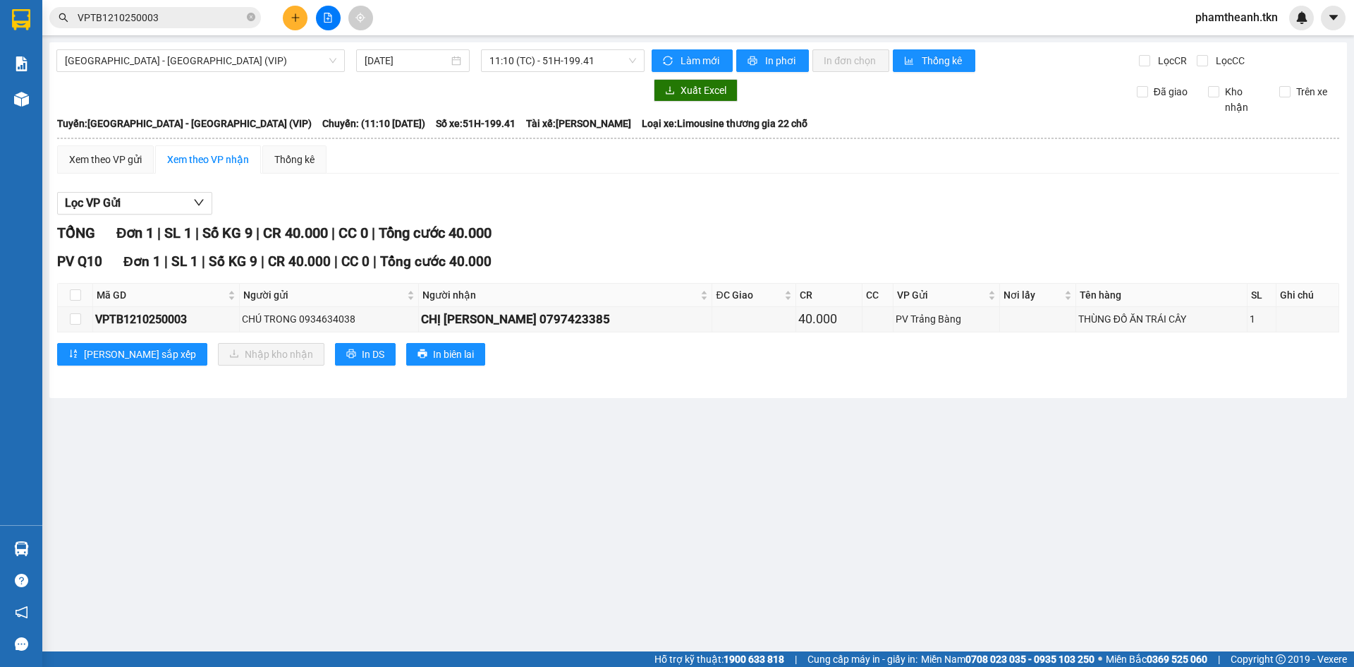
click at [956, 415] on main "Sài Gòn - Tây Ninh (VIP) 12/10/2025 11:10 (TC) - 51H-199.41 Làm mới In phơi In …" at bounding box center [677, 325] width 1354 height 651
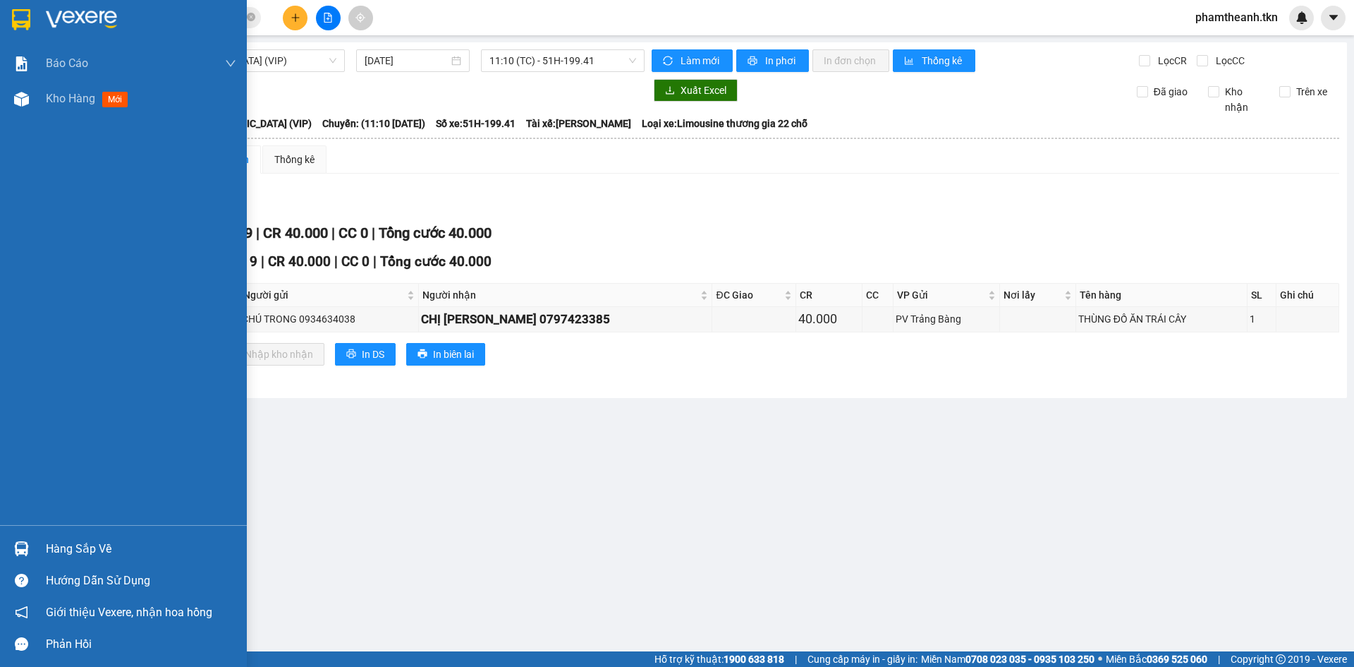
click at [38, 532] on div "Hàng sắp về Hướng dẫn sử dụng Giới thiệu Vexere, nhận hoa hồng Phản hồi" at bounding box center [123, 592] width 247 height 135
click at [59, 547] on div "Hàng sắp về" at bounding box center [141, 548] width 190 height 21
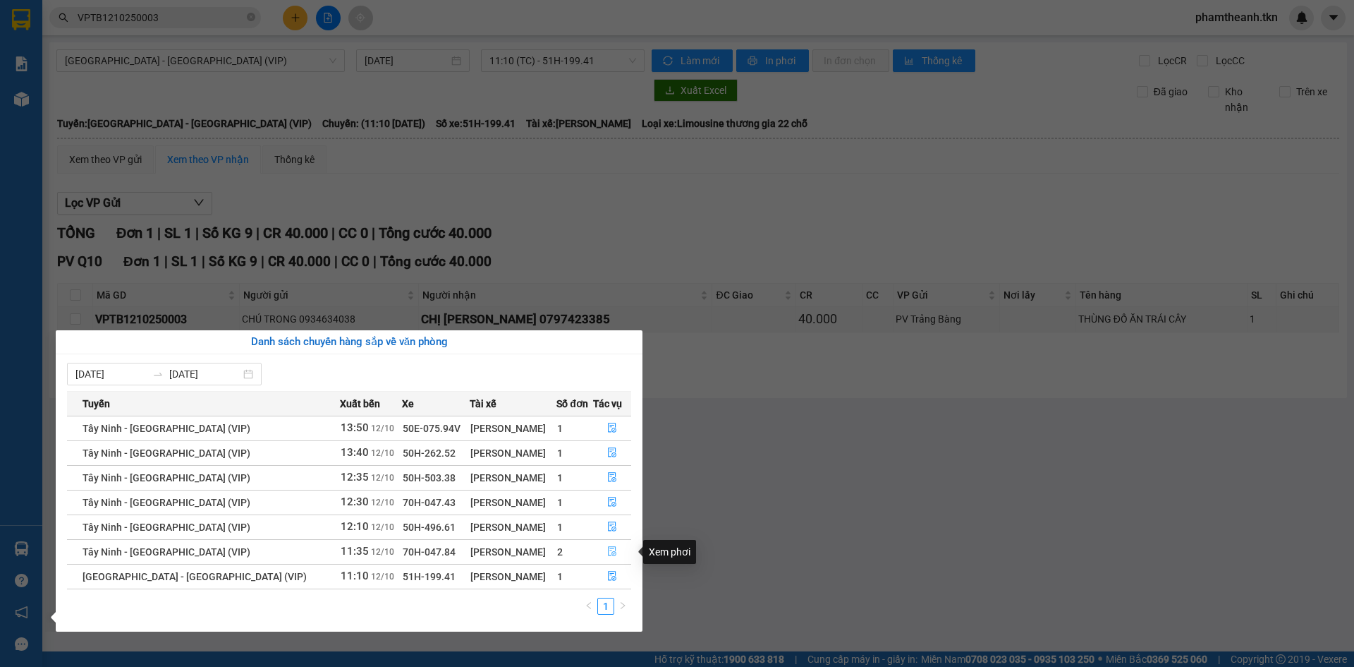
click at [600, 552] on button "button" at bounding box center [612, 551] width 37 height 23
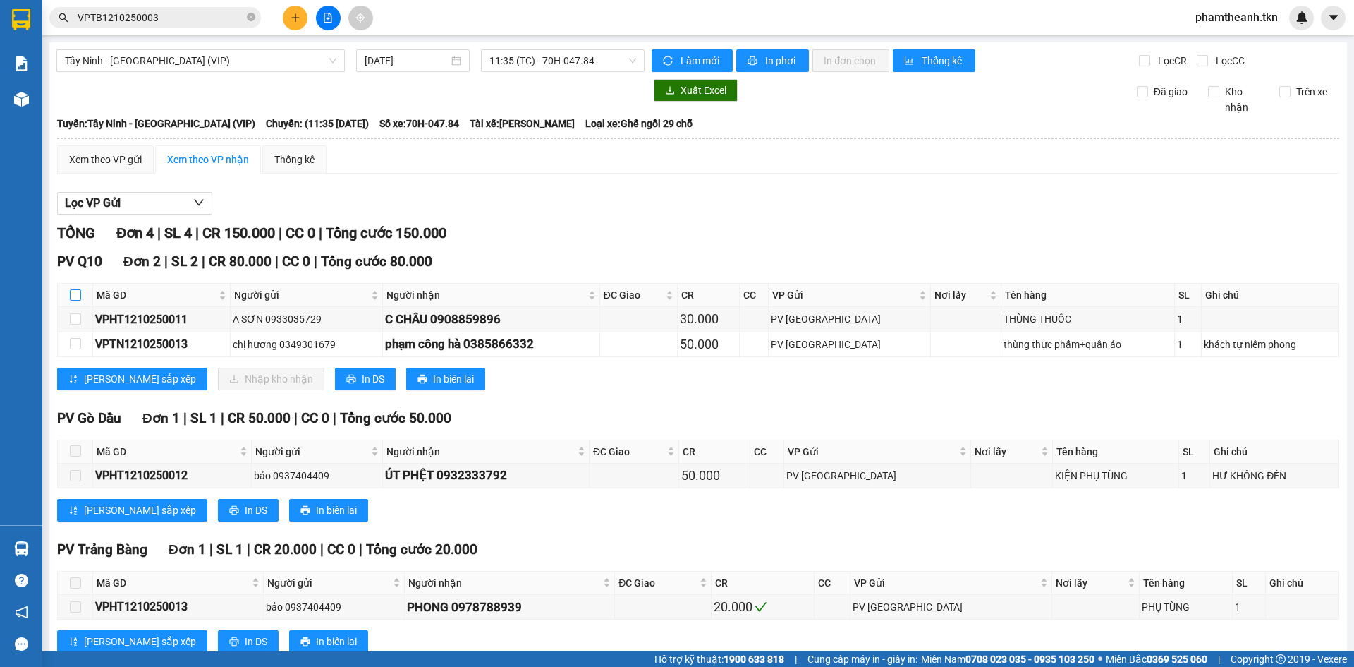
click at [75, 297] on input "checkbox" at bounding box center [75, 294] width 11 height 11
checkbox input "true"
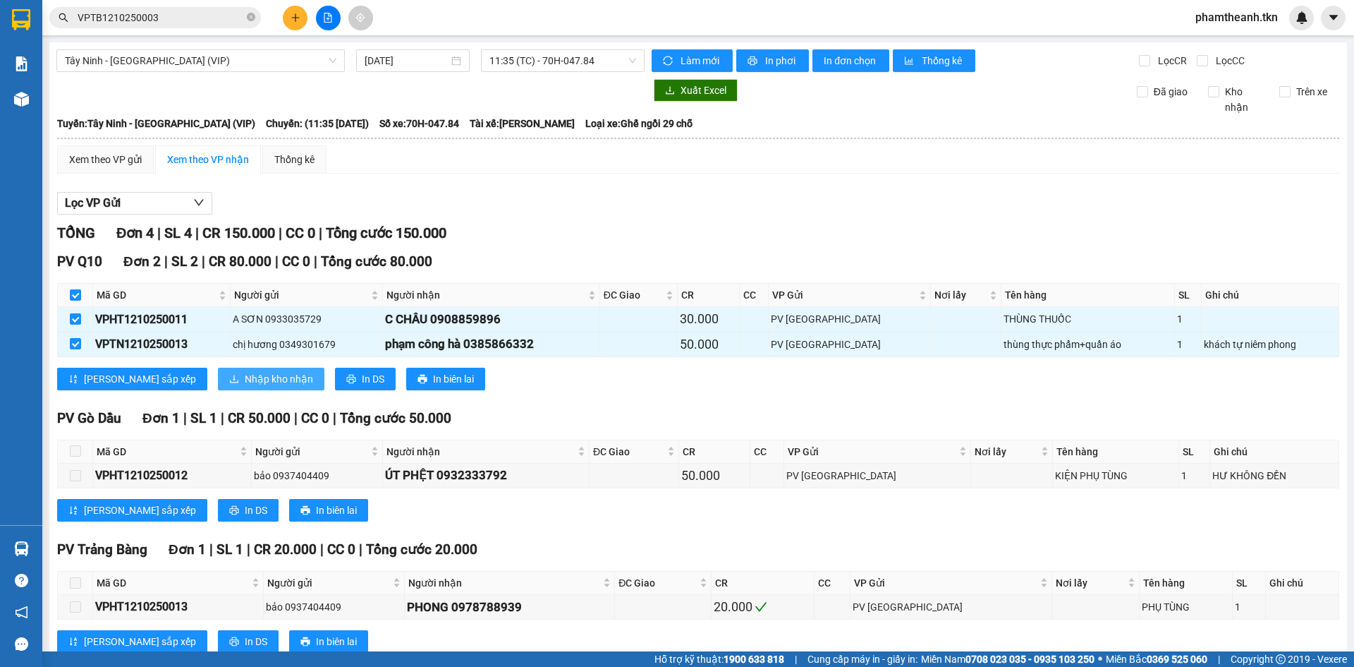
click at [218, 372] on button "Nhập kho nhận" at bounding box center [271, 378] width 107 height 23
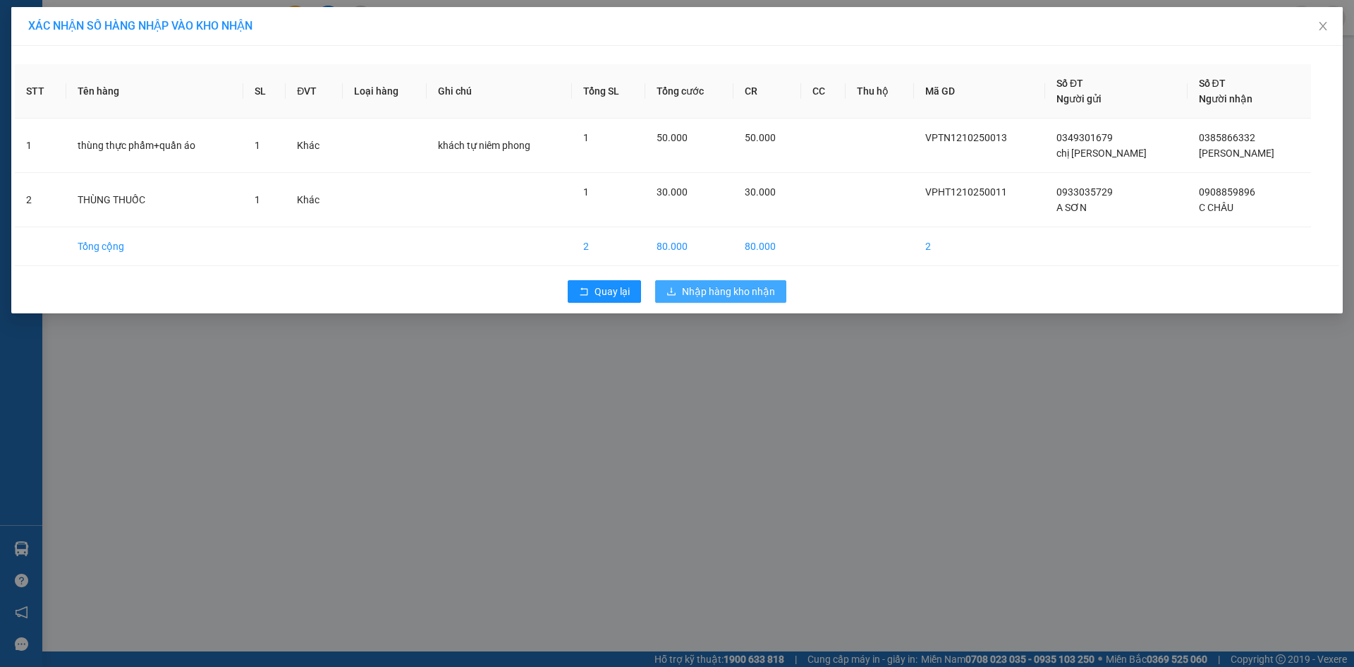
click at [700, 286] on span "Nhập hàng kho nhận" at bounding box center [728, 292] width 93 height 16
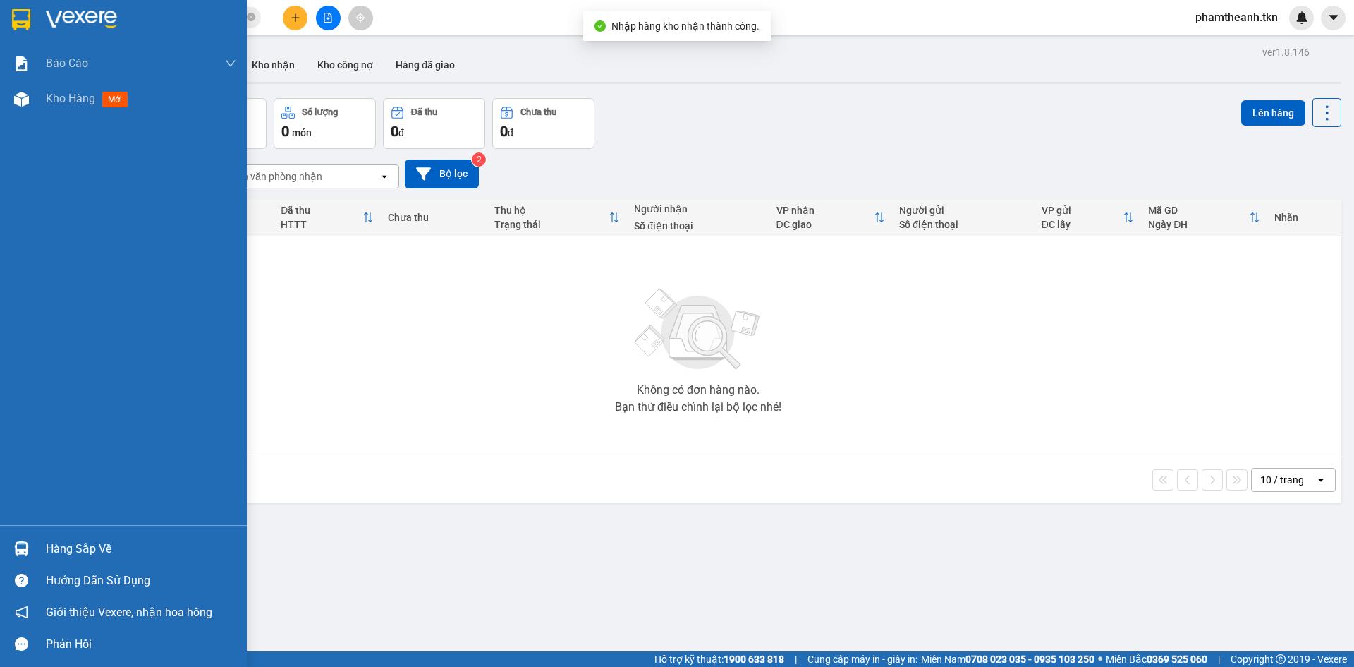
click at [51, 548] on div "Hàng sắp về" at bounding box center [141, 548] width 190 height 21
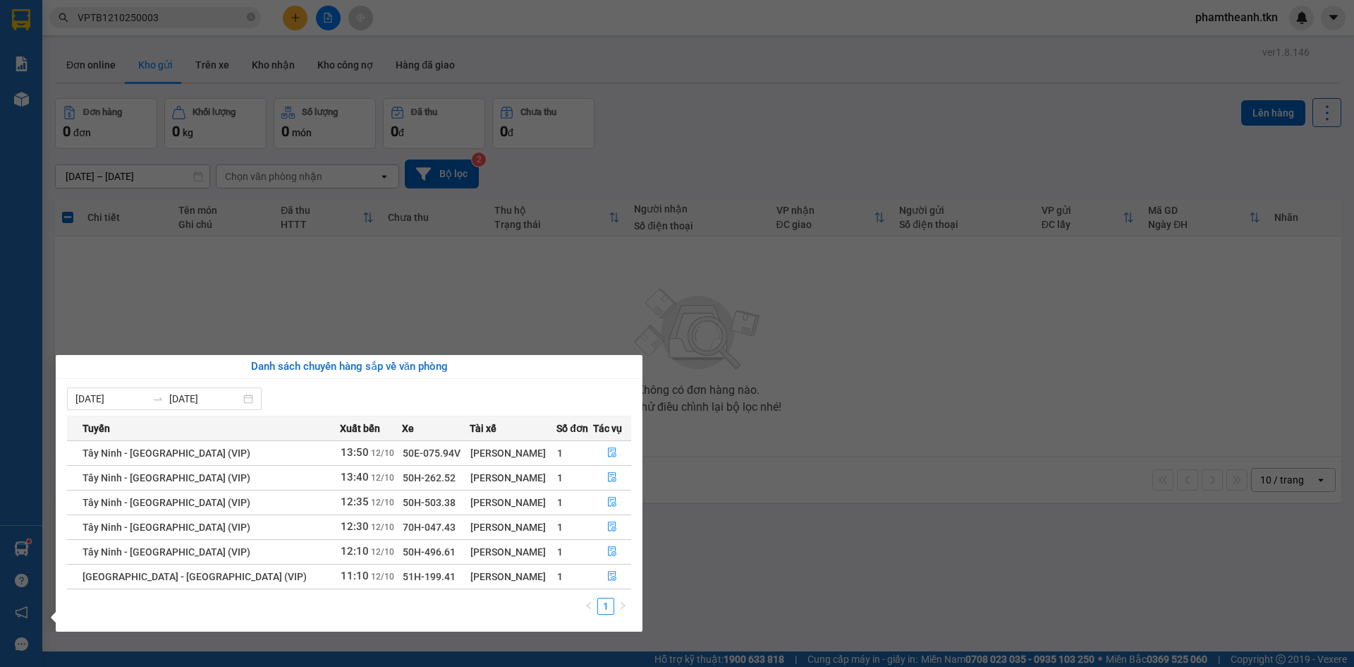
click at [724, 414] on section "Kết quả tìm kiếm ( 1 ) Bộ lọc Mã ĐH Trạng thái Món hàng Thu hộ Tổng cước Chưa c…" at bounding box center [677, 333] width 1354 height 667
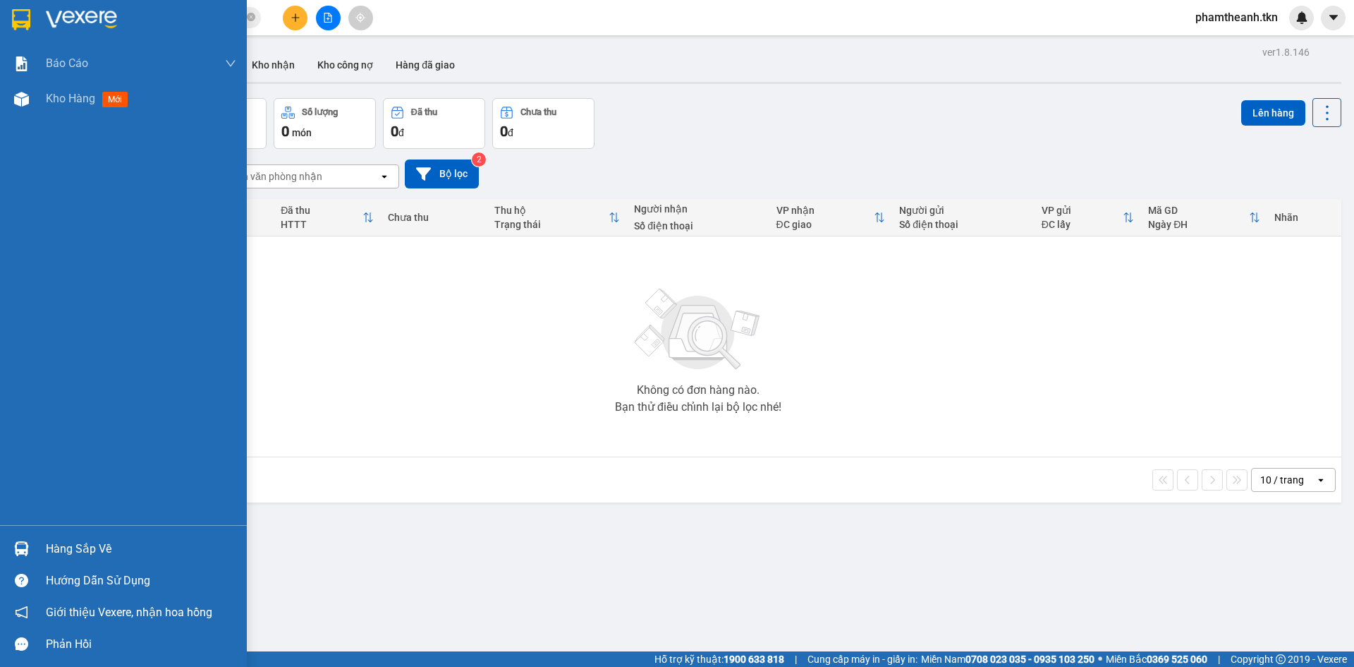
click at [24, 546] on img at bounding box center [21, 548] width 15 height 15
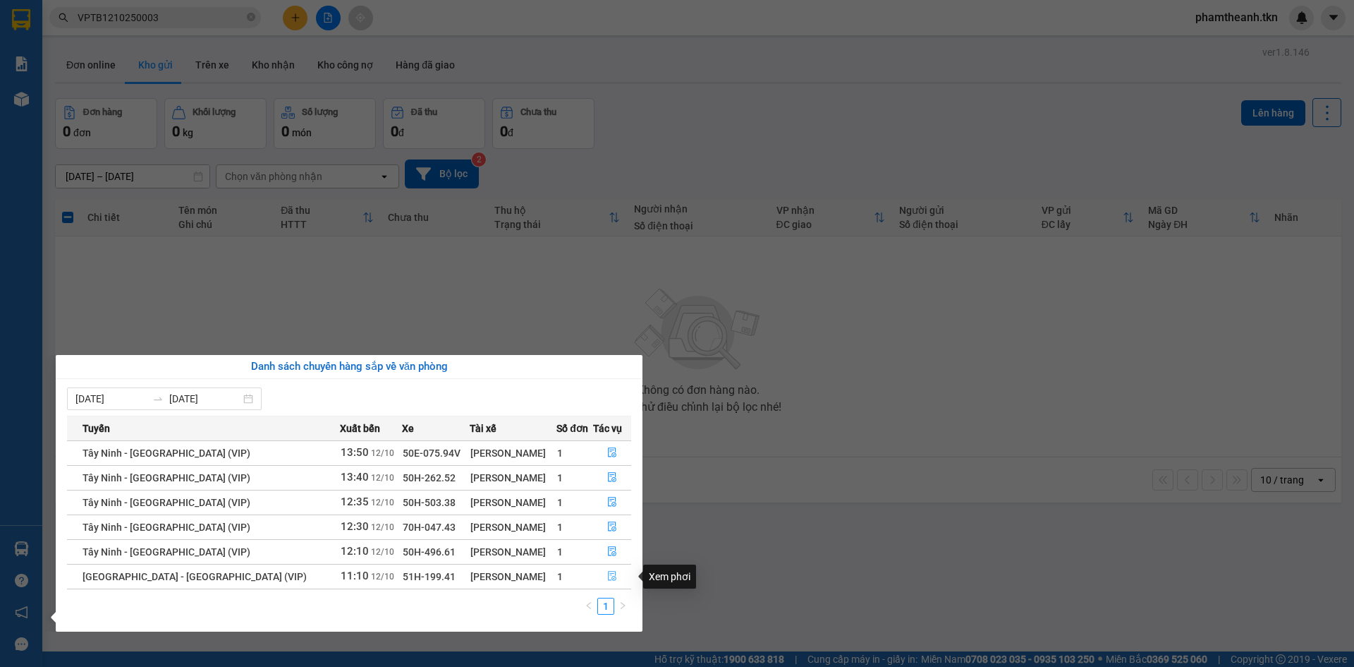
click at [607, 572] on icon "file-done" at bounding box center [612, 576] width 10 height 10
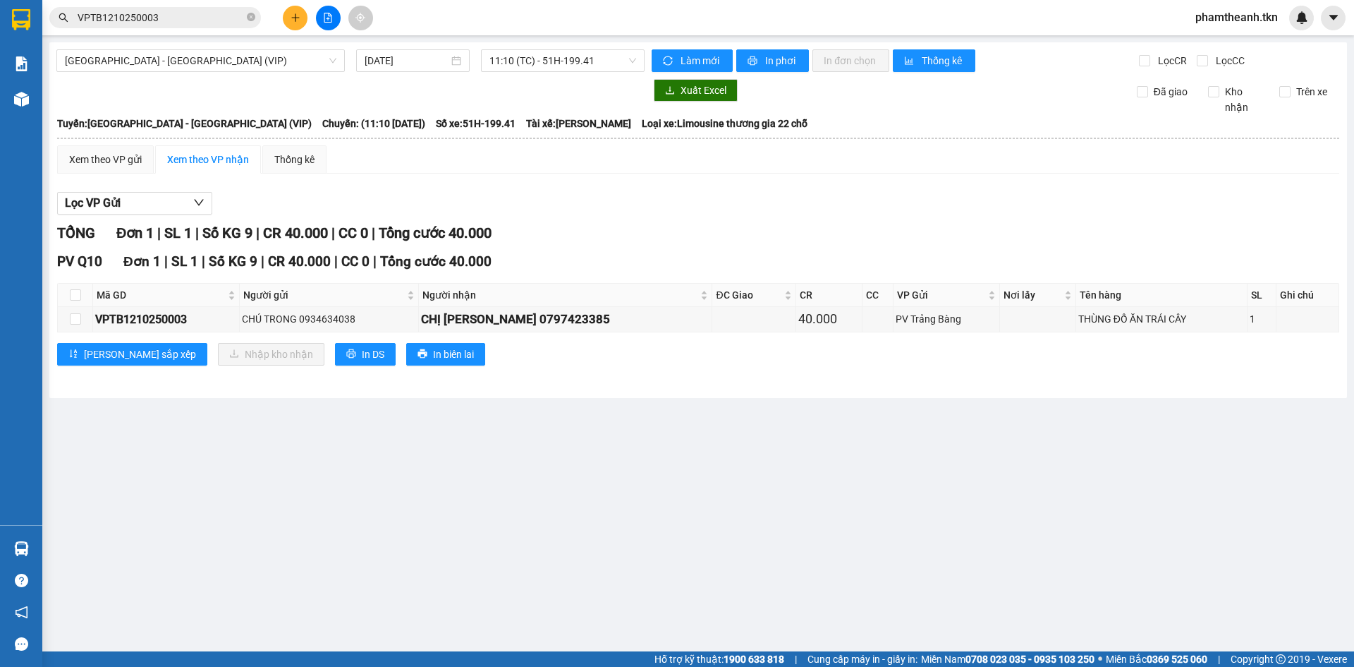
click at [42, 548] on div "Hàng sắp về" at bounding box center [21, 549] width 42 height 32
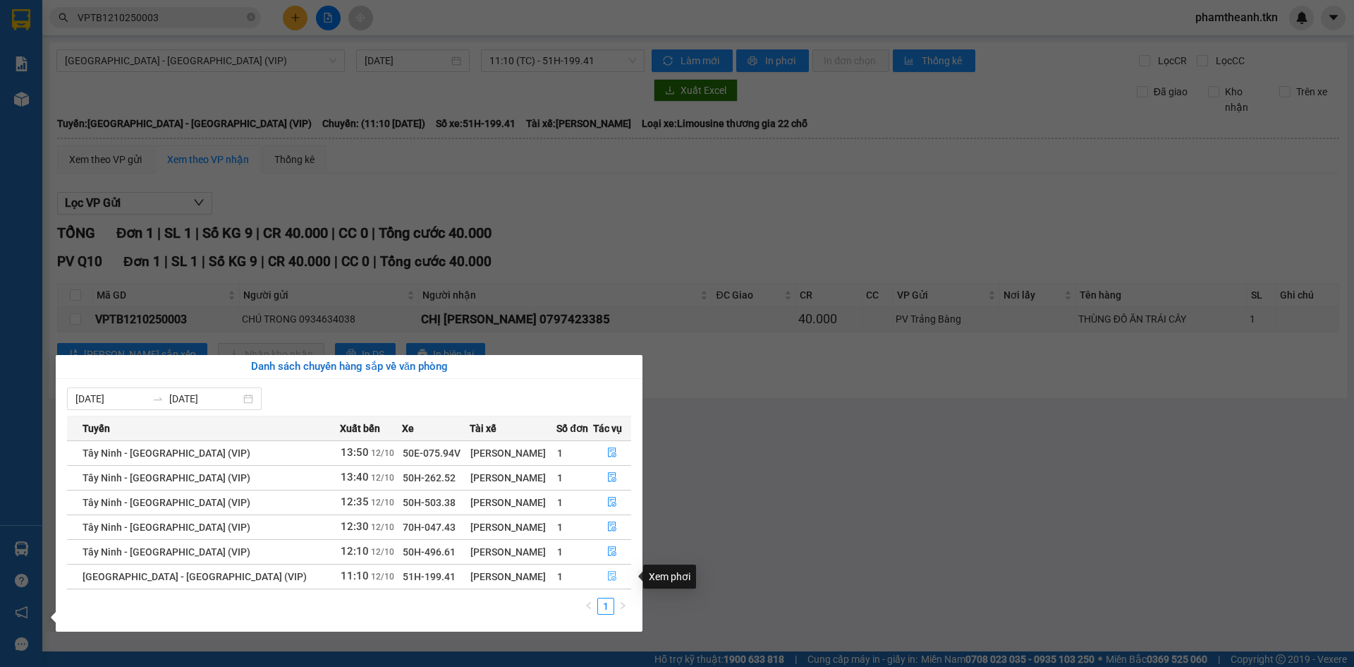
click at [612, 581] on button "button" at bounding box center [612, 576] width 37 height 23
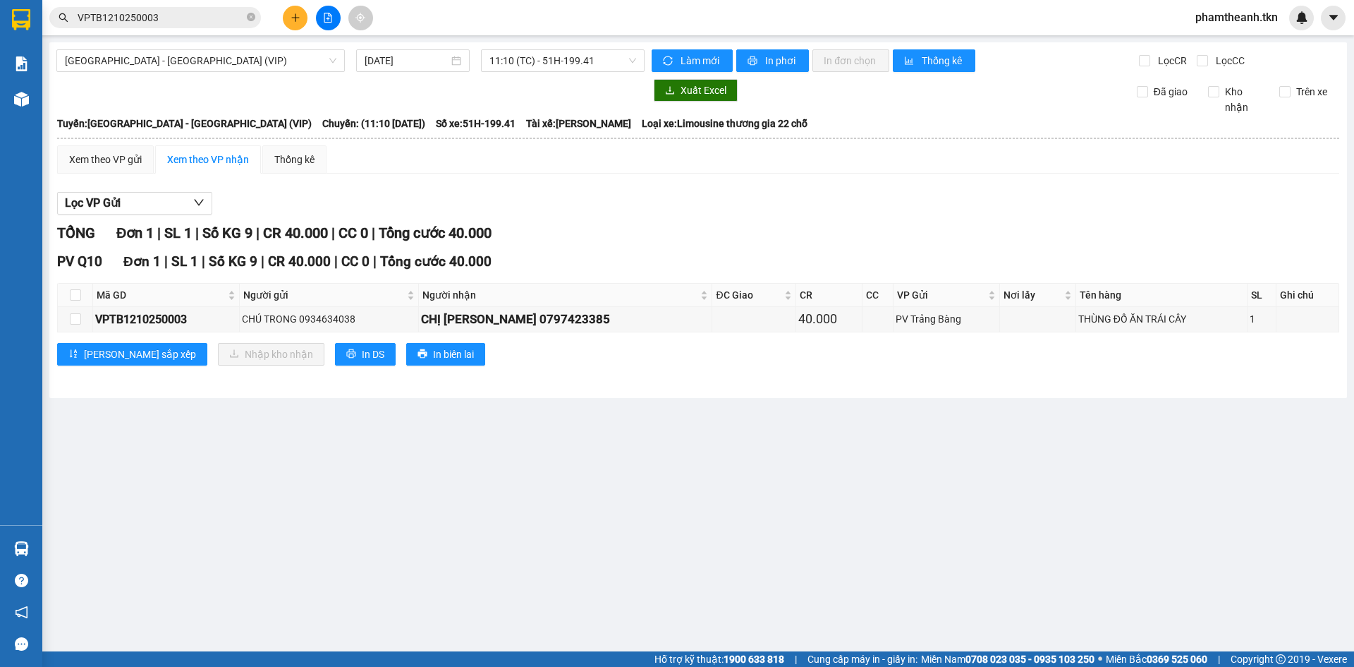
click at [612, 581] on main "Sài Gòn - Tây Ninh (VIP) 12/10/2025 11:10 (TC) - 51H-199.41 Làm mới In phơi In …" at bounding box center [677, 325] width 1354 height 651
click at [102, 551] on main "Sài Gòn - Tây Ninh (VIP) 12/10/2025 11:10 (TC) - 51H-199.41 Làm mới In phơi In …" at bounding box center [677, 325] width 1354 height 651
click at [23, 541] on img at bounding box center [21, 548] width 15 height 15
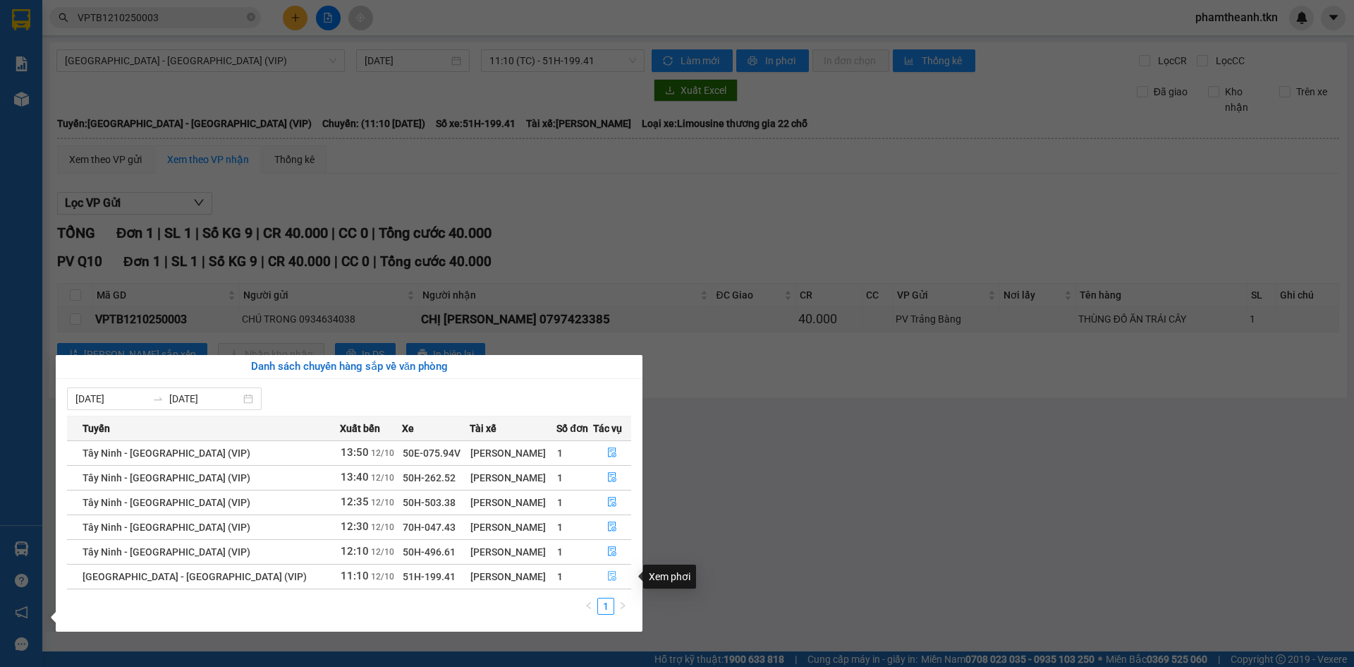
click at [607, 578] on icon "file-done" at bounding box center [612, 576] width 10 height 10
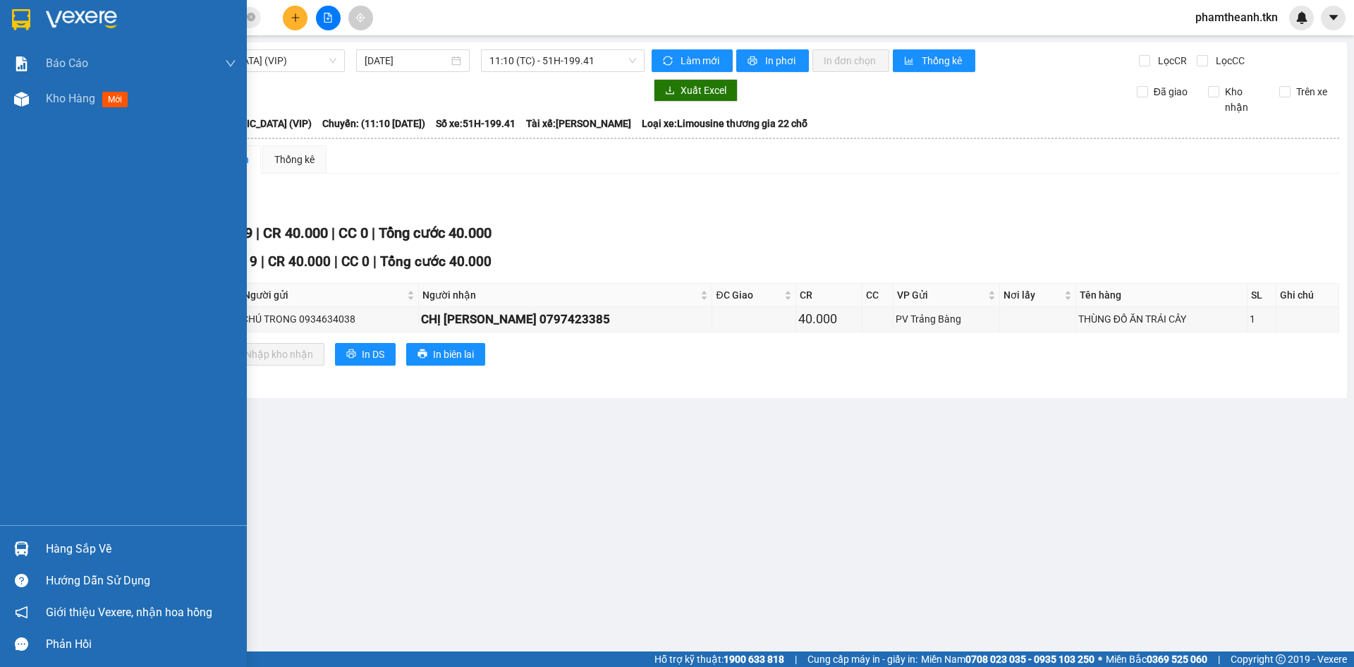
click at [96, 549] on div "Hàng sắp về" at bounding box center [141, 548] width 190 height 21
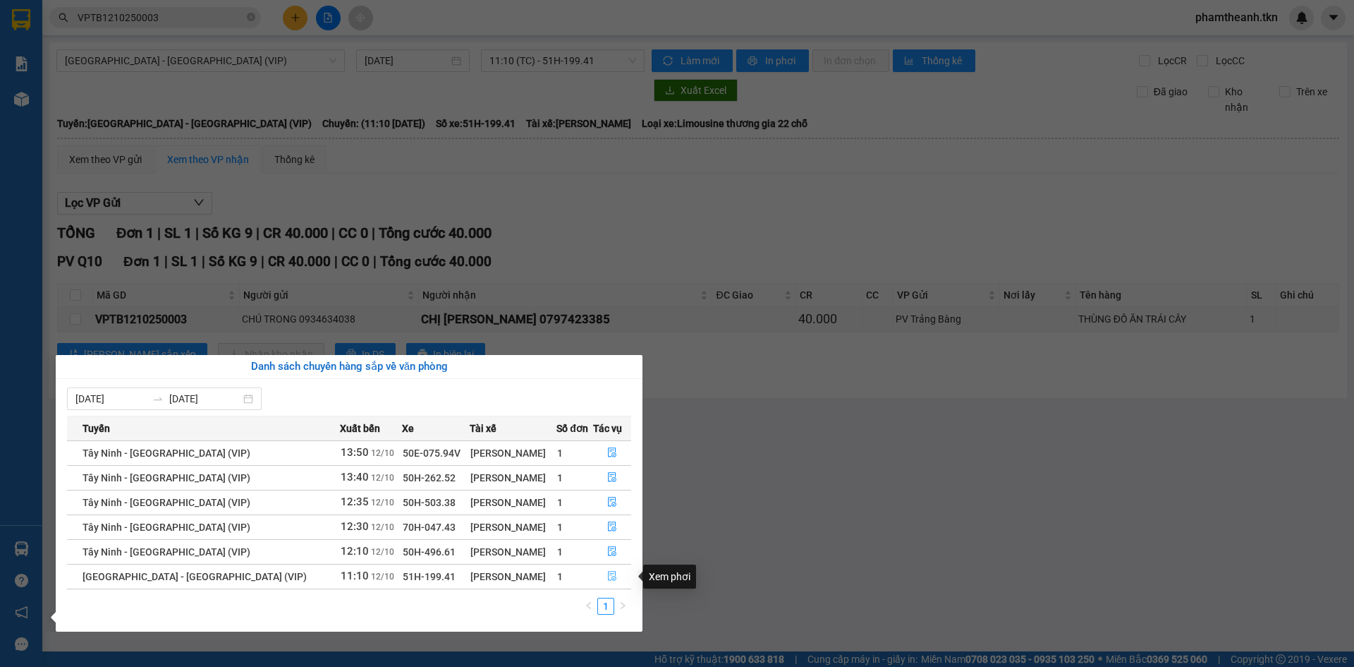
click at [608, 574] on icon "file-done" at bounding box center [612, 576] width 8 height 10
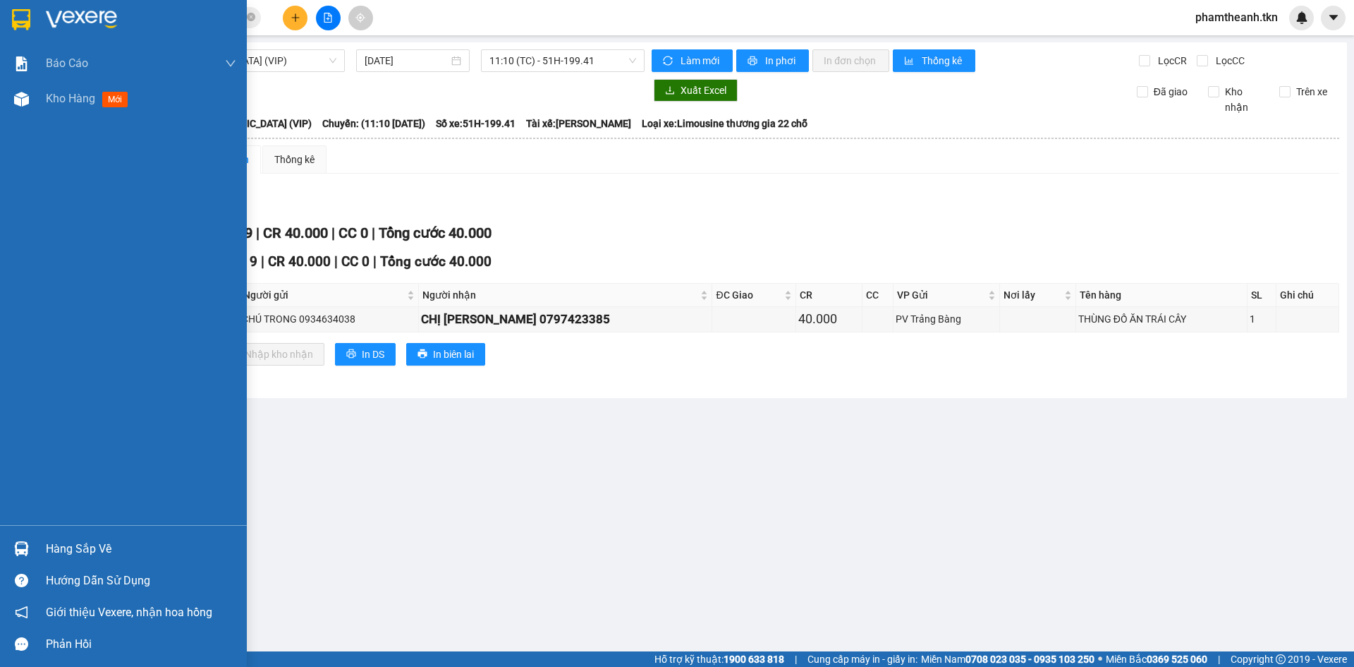
click at [95, 547] on div "Hàng sắp về" at bounding box center [141, 548] width 190 height 21
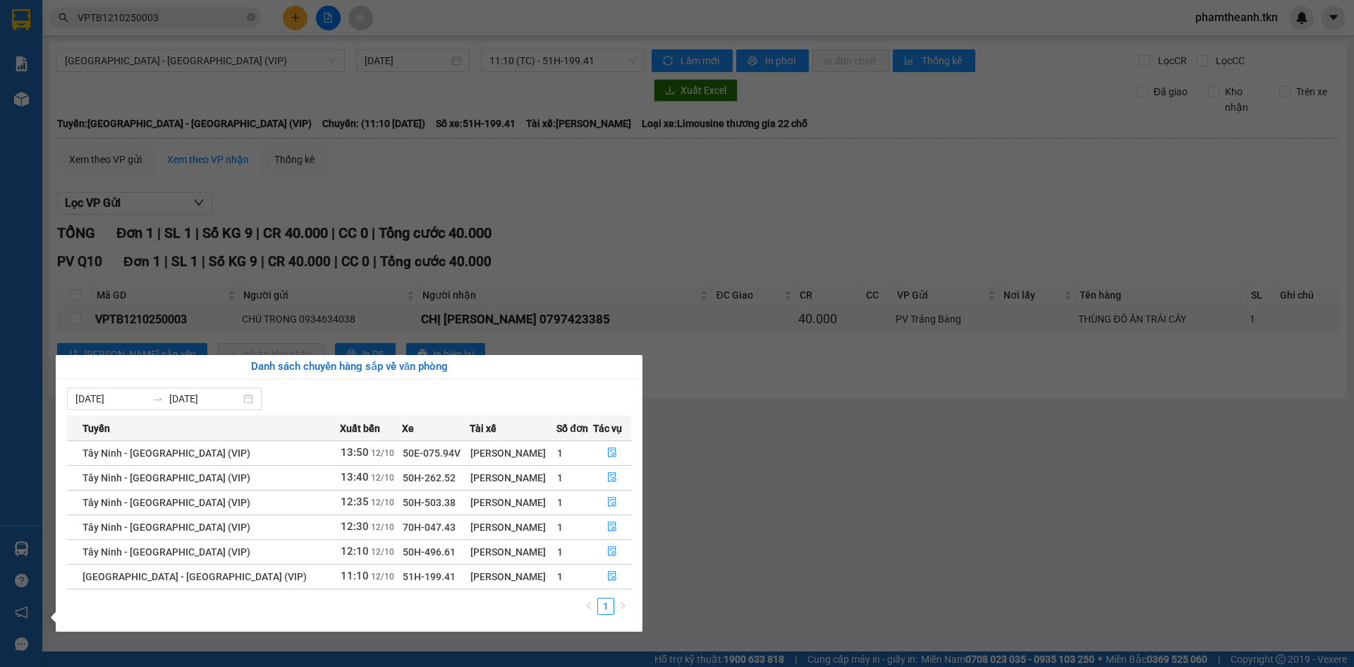
click at [860, 461] on section "Kết quả tìm kiếm ( 1 ) Bộ lọc Mã ĐH Trạng thái Món hàng Thu hộ Tổng cước Chưa c…" at bounding box center [677, 333] width 1354 height 667
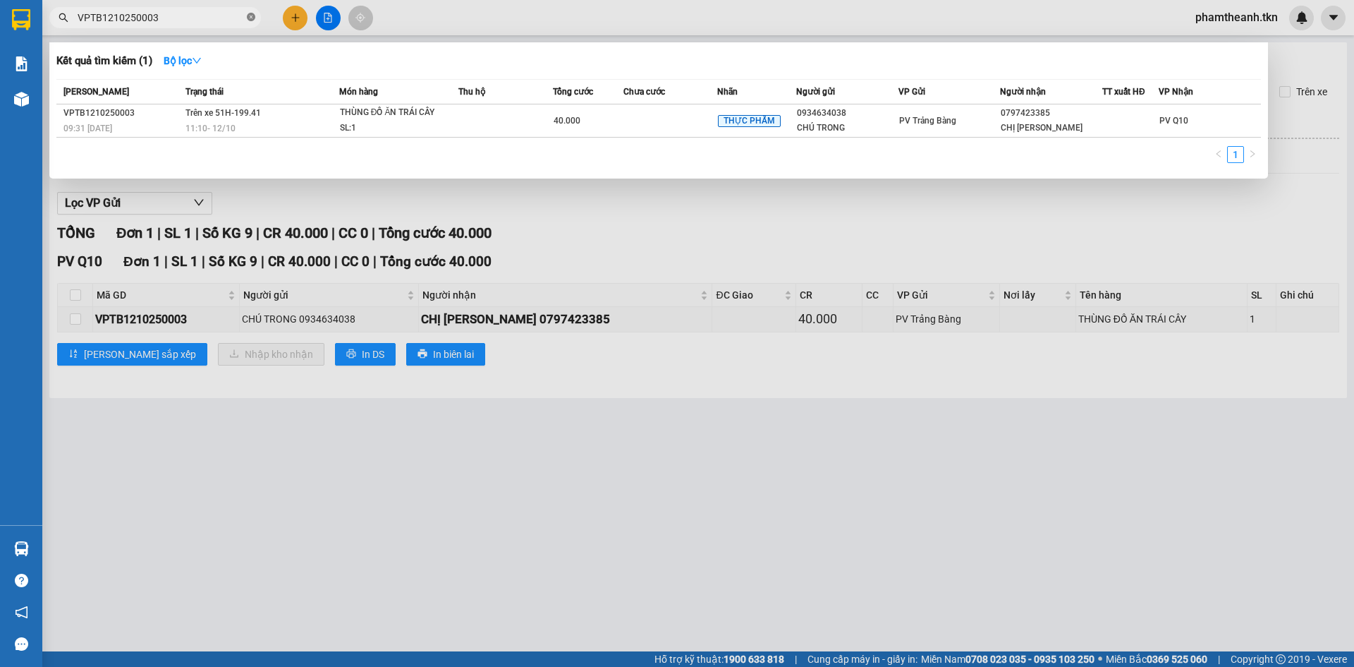
click at [253, 20] on icon "close-circle" at bounding box center [251, 17] width 8 height 8
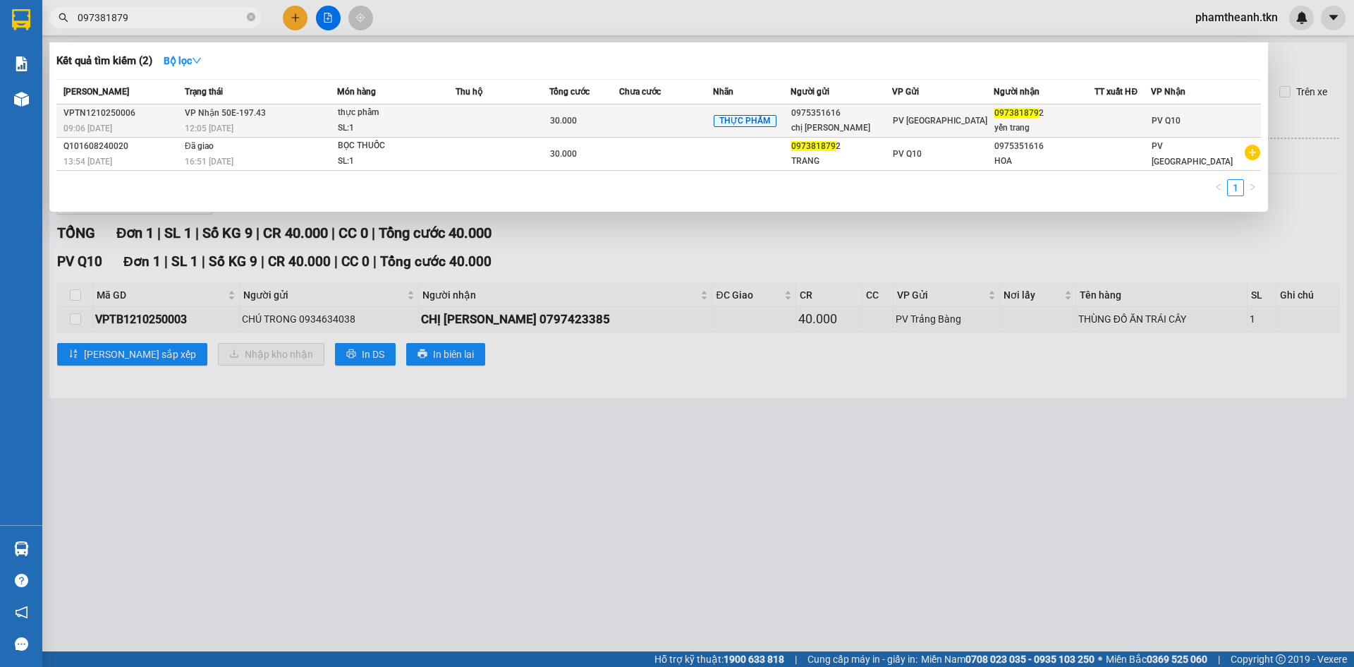
type input "097381879"
click at [339, 109] on td "thực phẩm SL: 1" at bounding box center [396, 120] width 118 height 33
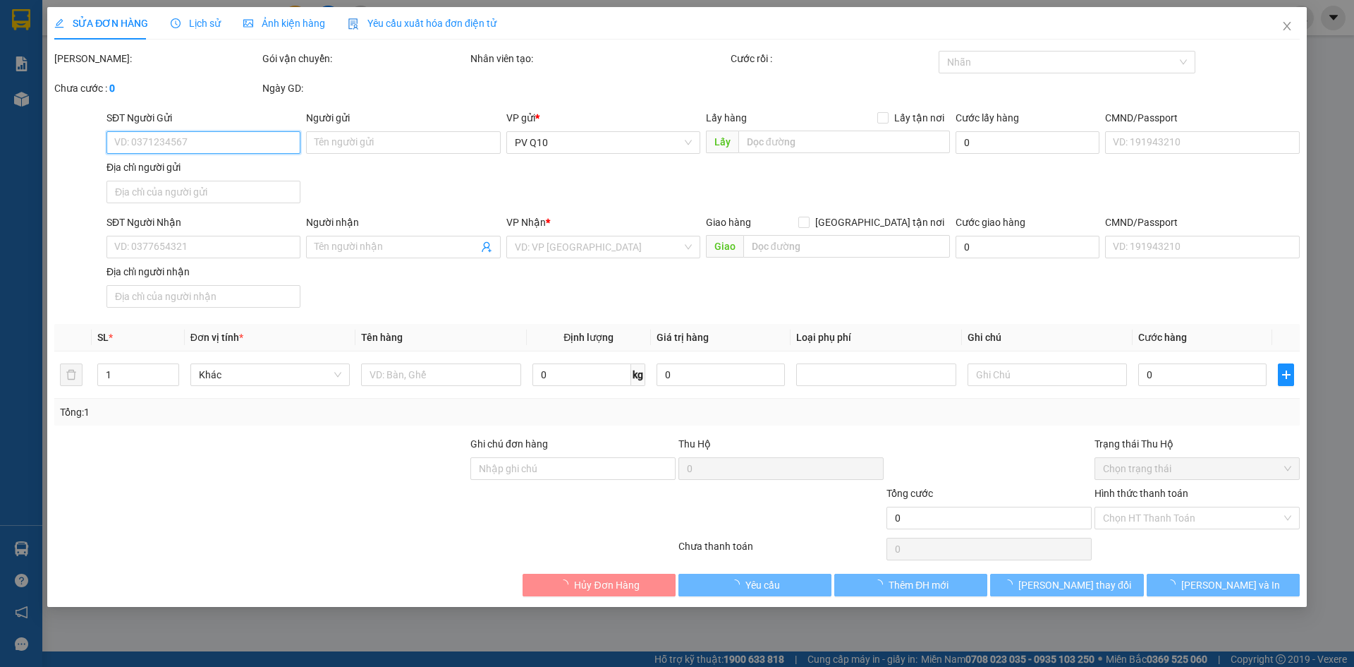
type input "0975351616"
type input "chị mỹ hoa"
type input "0973818792"
type input "yến trang"
type input "30.000"
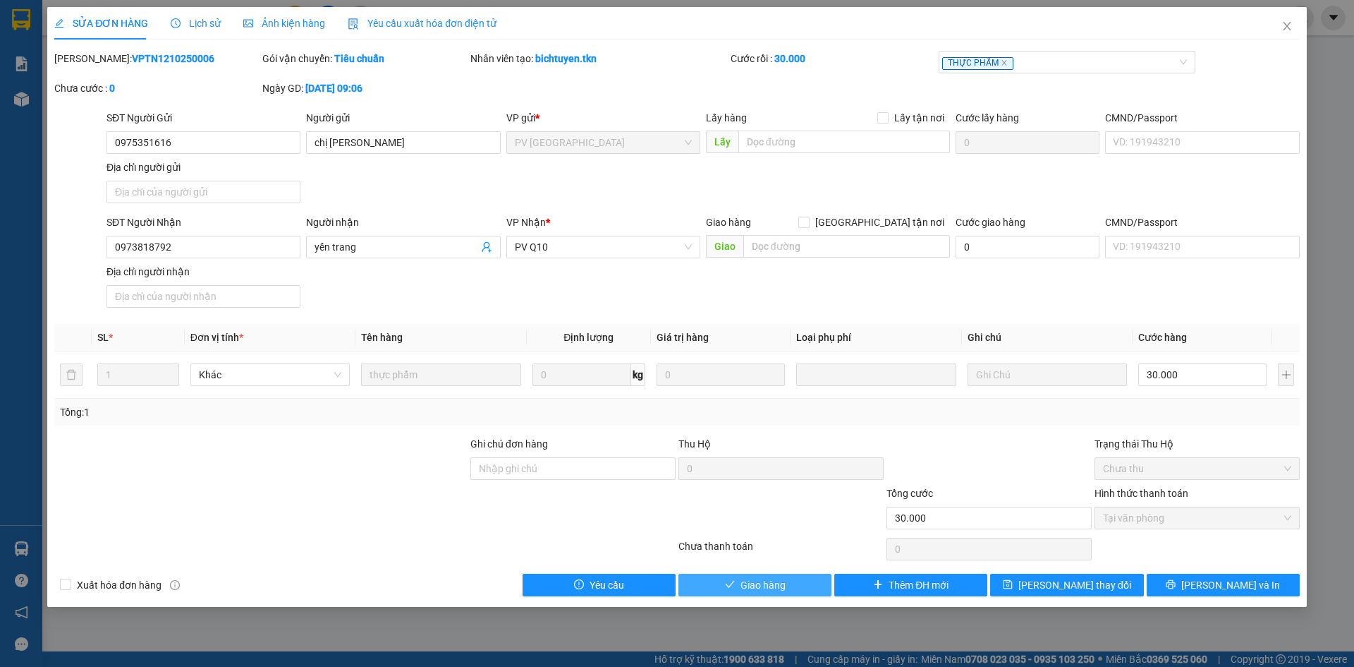
click at [767, 582] on span "Giao hàng" at bounding box center [763, 585] width 45 height 16
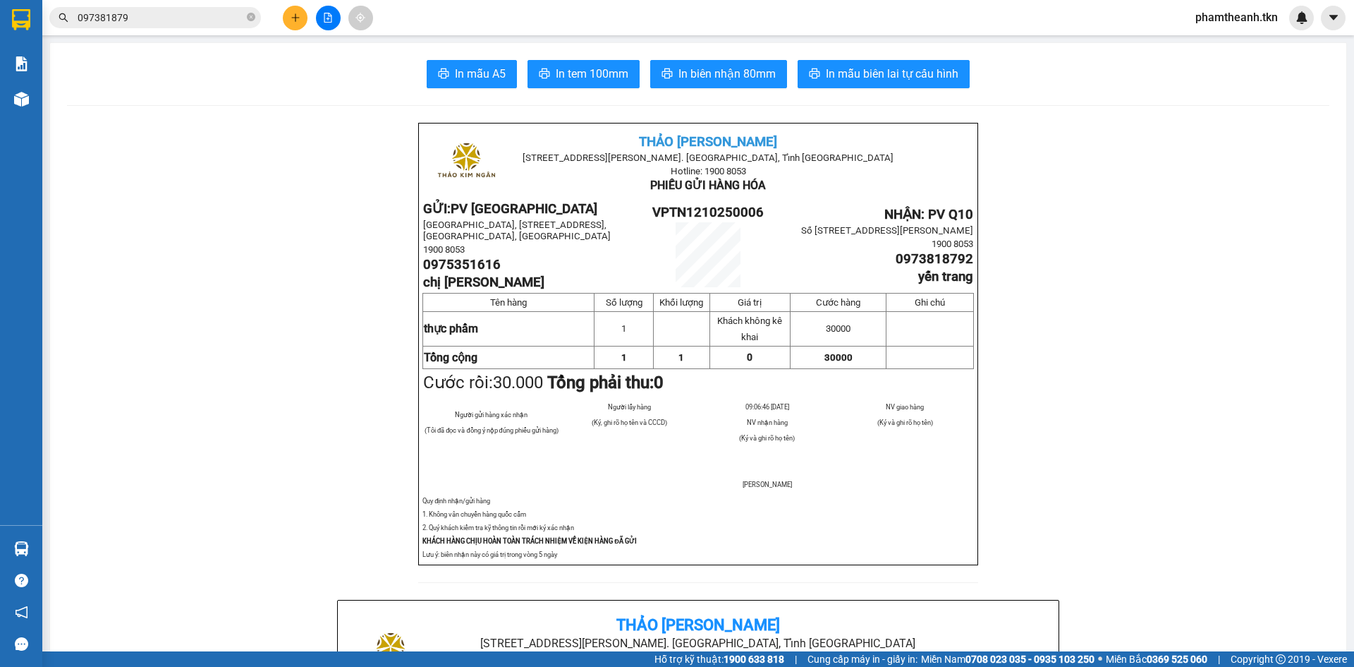
click at [0, 13] on section "Kết quả tìm kiếm ( 2 ) Bộ lọc Mã ĐH Trạng thái Món hàng Thu hộ Tổng cước Chưa c…" at bounding box center [677, 333] width 1354 height 667
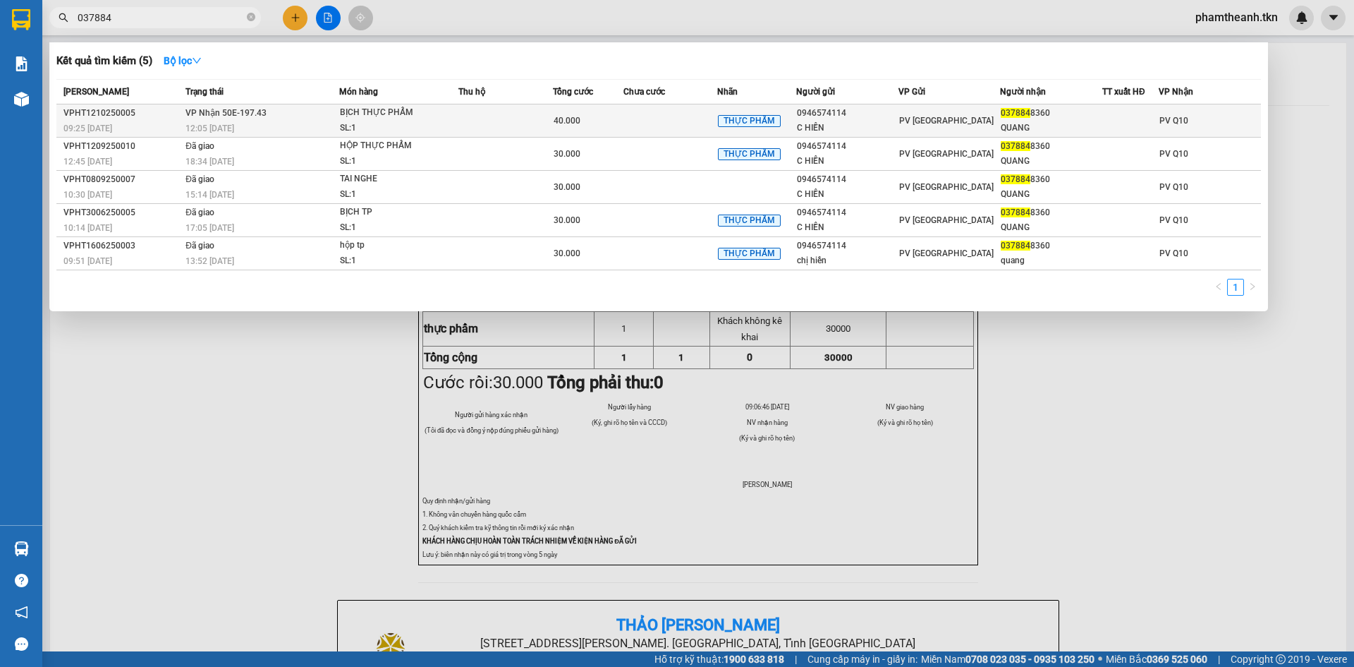
type input "037884"
click at [976, 126] on div "PV Hòa Thành" at bounding box center [949, 121] width 101 height 16
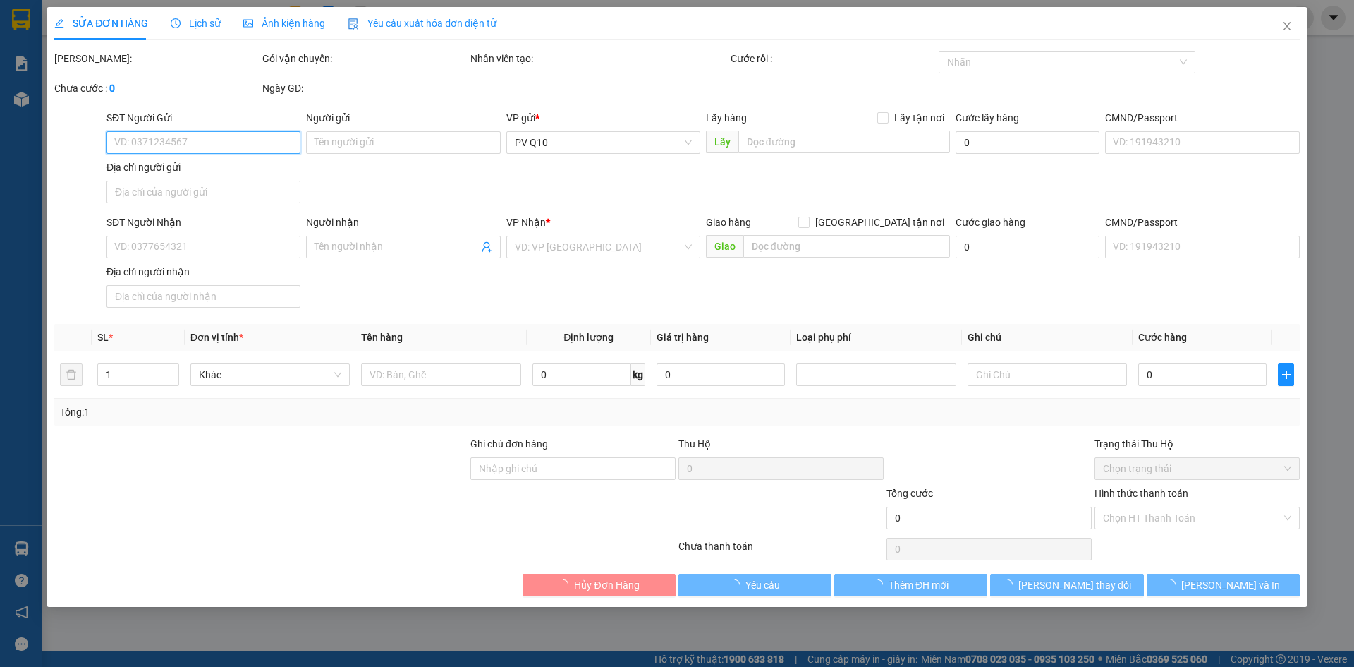
type input "0946574114"
type input "C HIỀN"
type input "0378848360"
type input "QUANG"
type input "40.000"
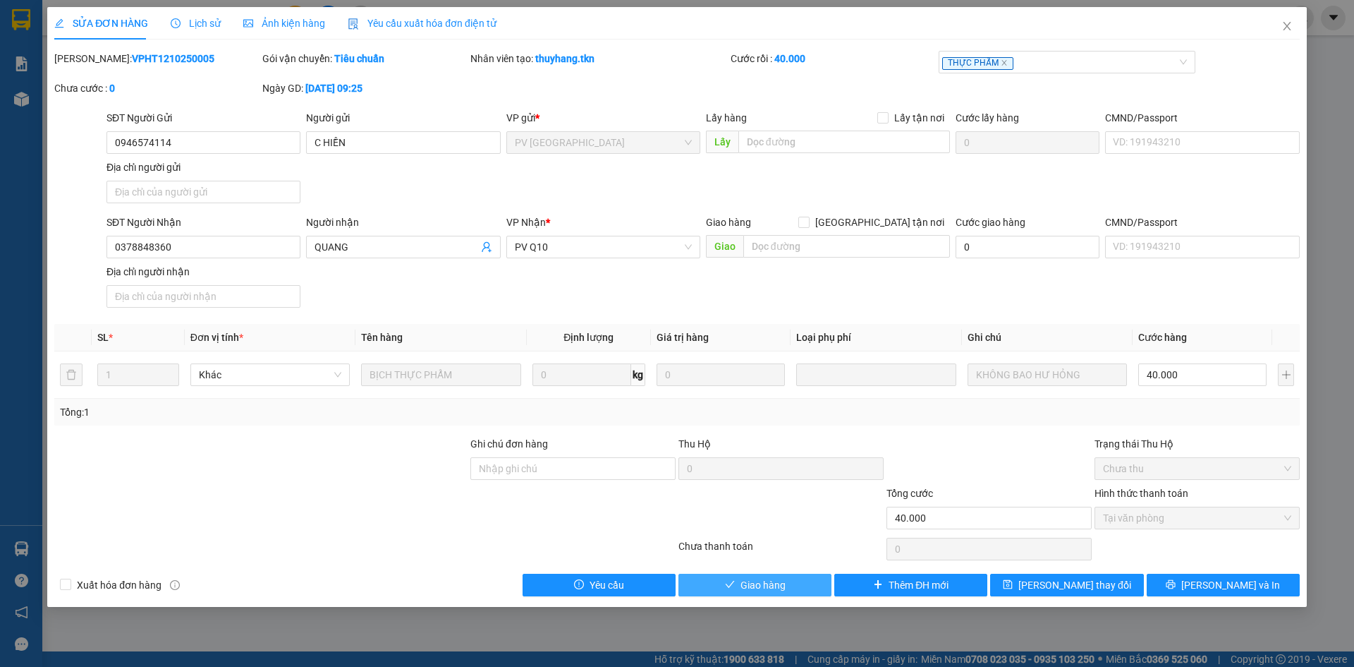
click at [765, 593] on button "Giao hàng" at bounding box center [755, 584] width 153 height 23
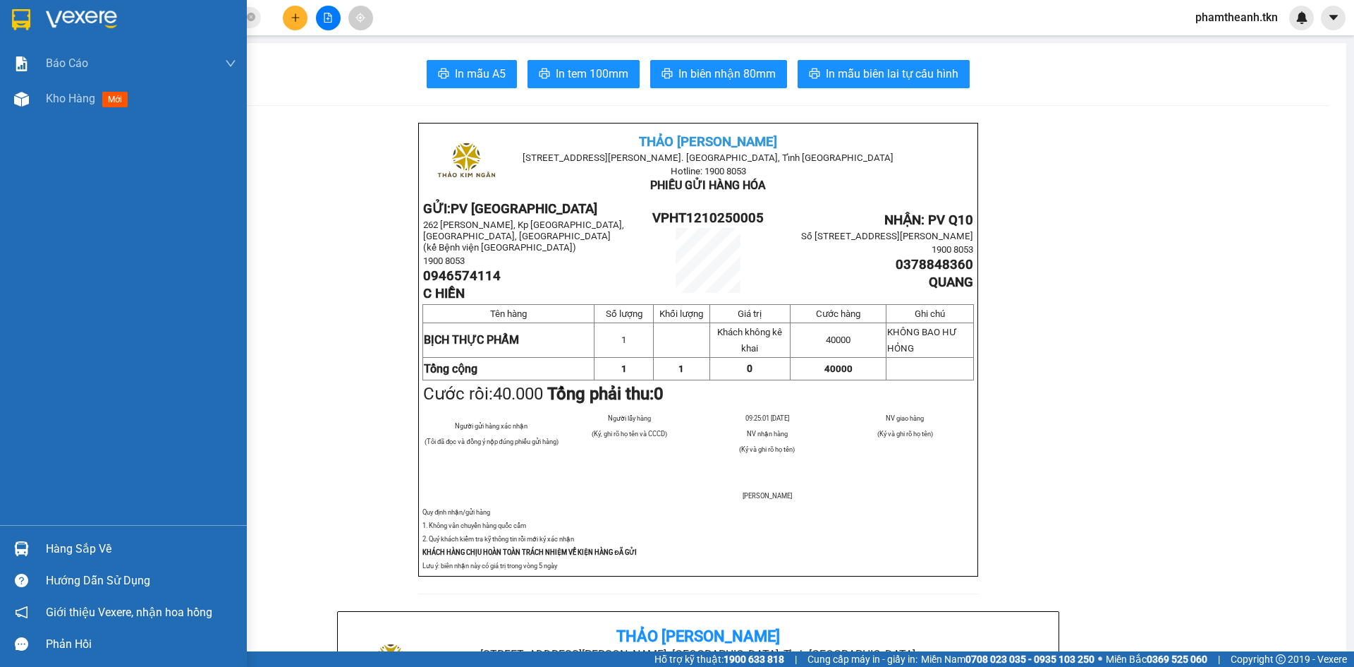
click at [76, 548] on div "Hàng sắp về" at bounding box center [141, 548] width 190 height 21
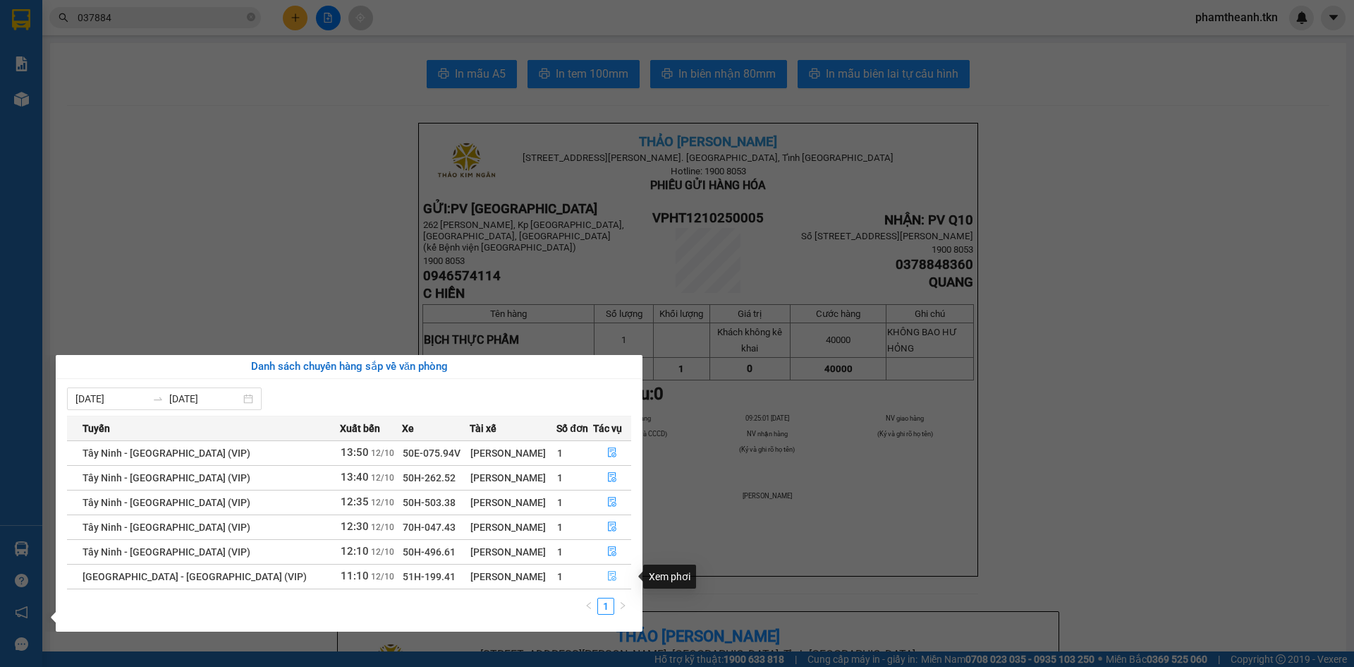
click at [602, 568] on button "button" at bounding box center [612, 576] width 37 height 23
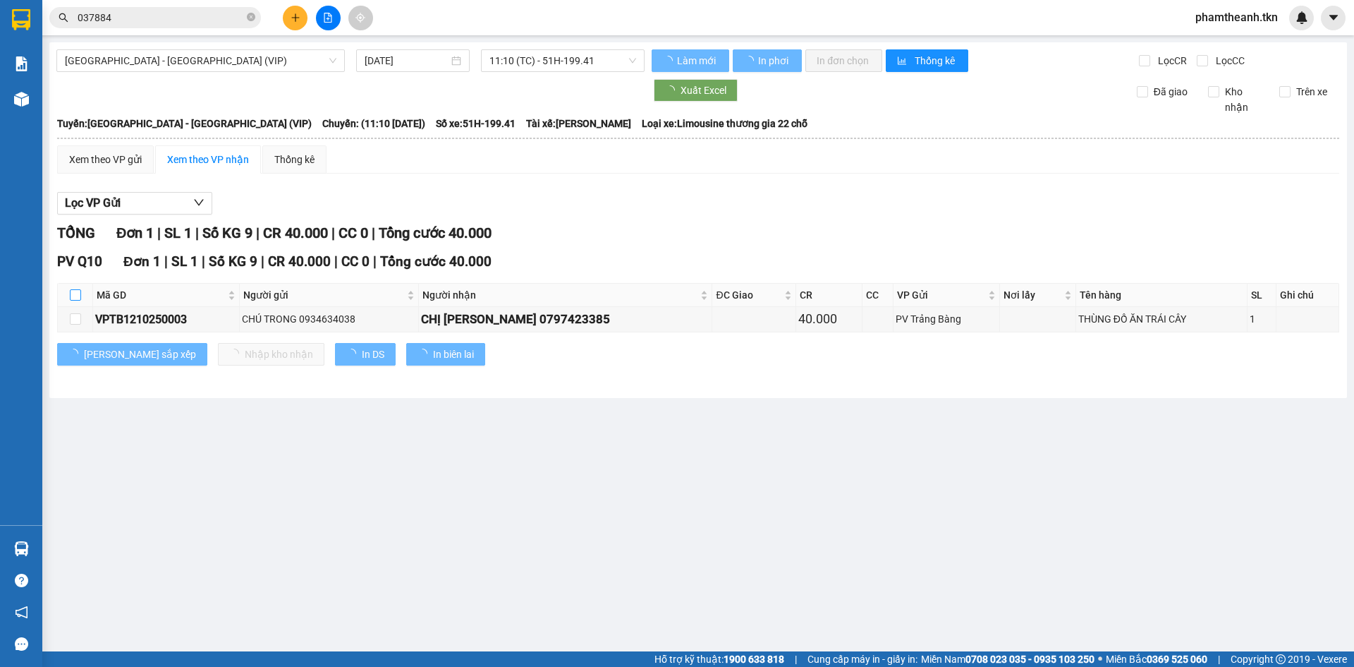
click at [72, 296] on input "checkbox" at bounding box center [75, 294] width 11 height 11
checkbox input "true"
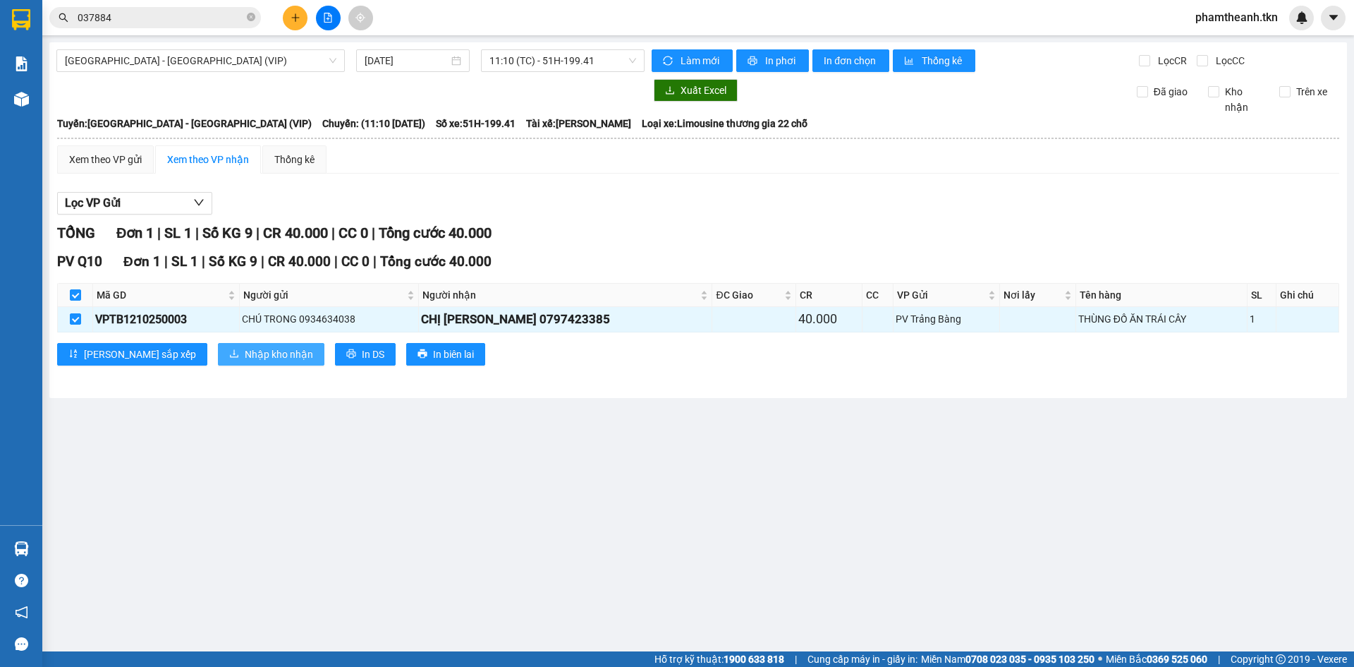
click at [241, 345] on button "Nhập kho nhận" at bounding box center [271, 354] width 107 height 23
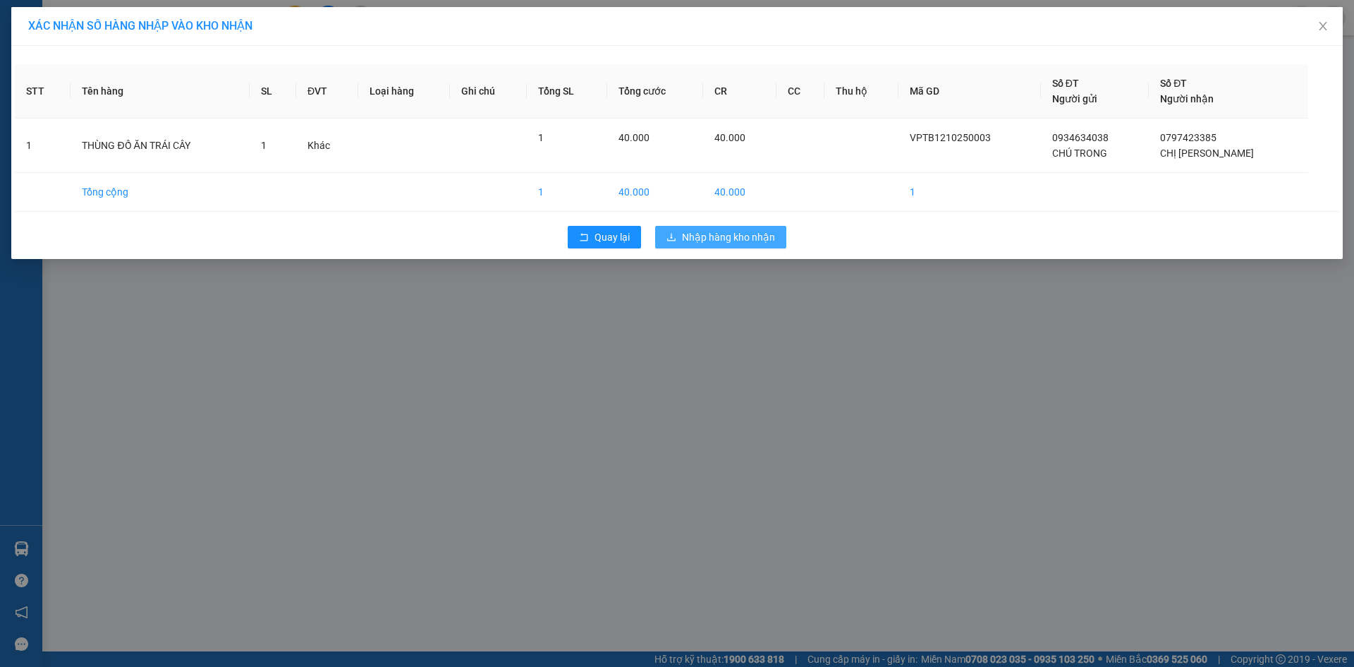
click at [741, 232] on span "Nhập hàng kho nhận" at bounding box center [728, 237] width 93 height 16
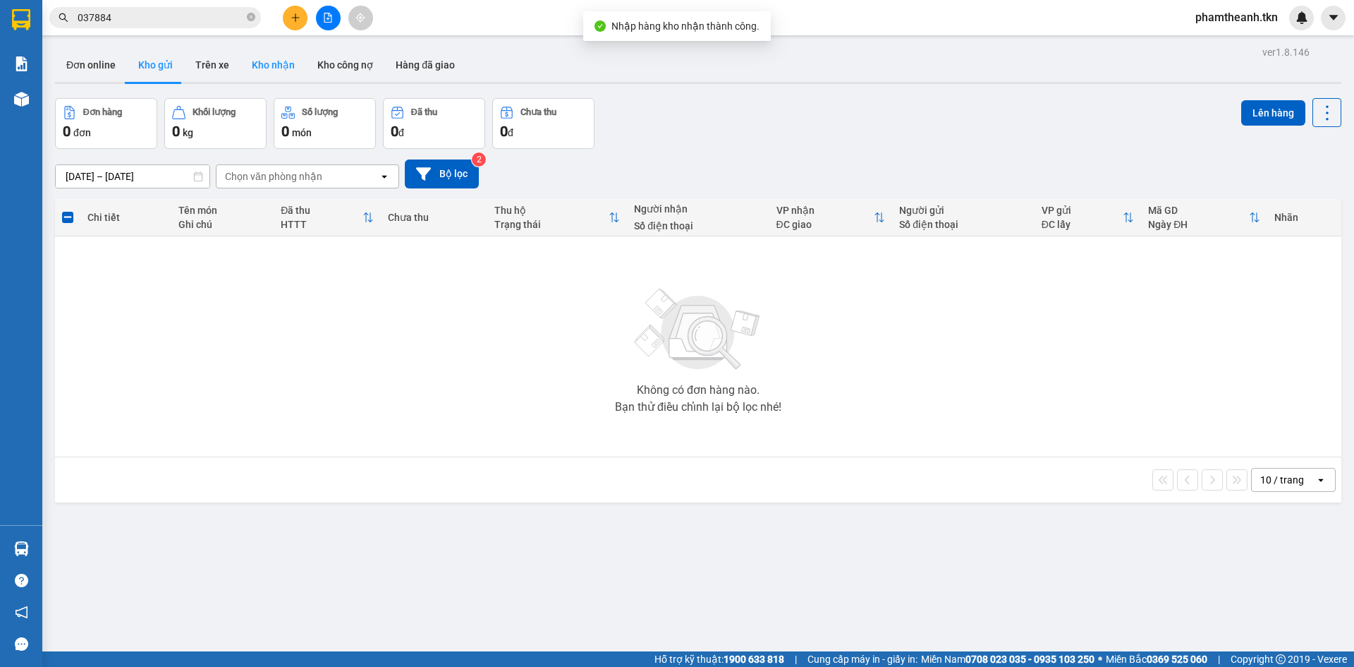
click at [261, 56] on button "Kho nhận" at bounding box center [274, 65] width 66 height 34
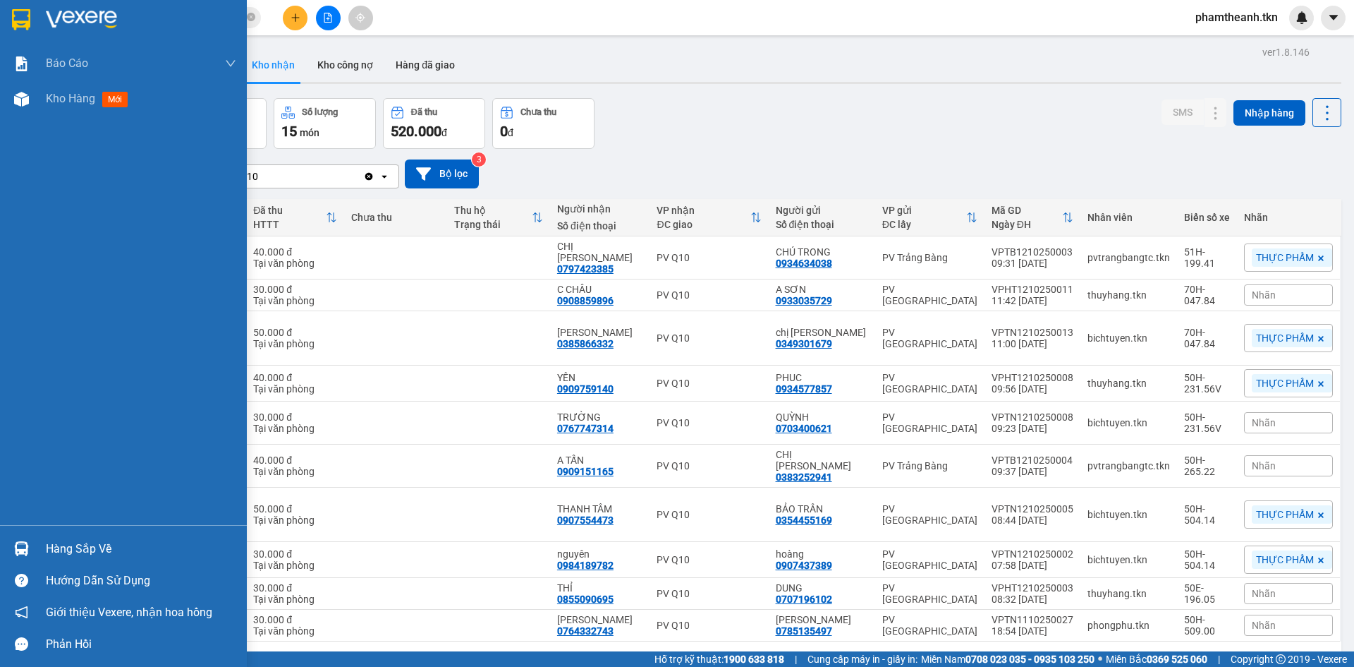
click at [90, 546] on div "Hàng sắp về" at bounding box center [141, 548] width 190 height 21
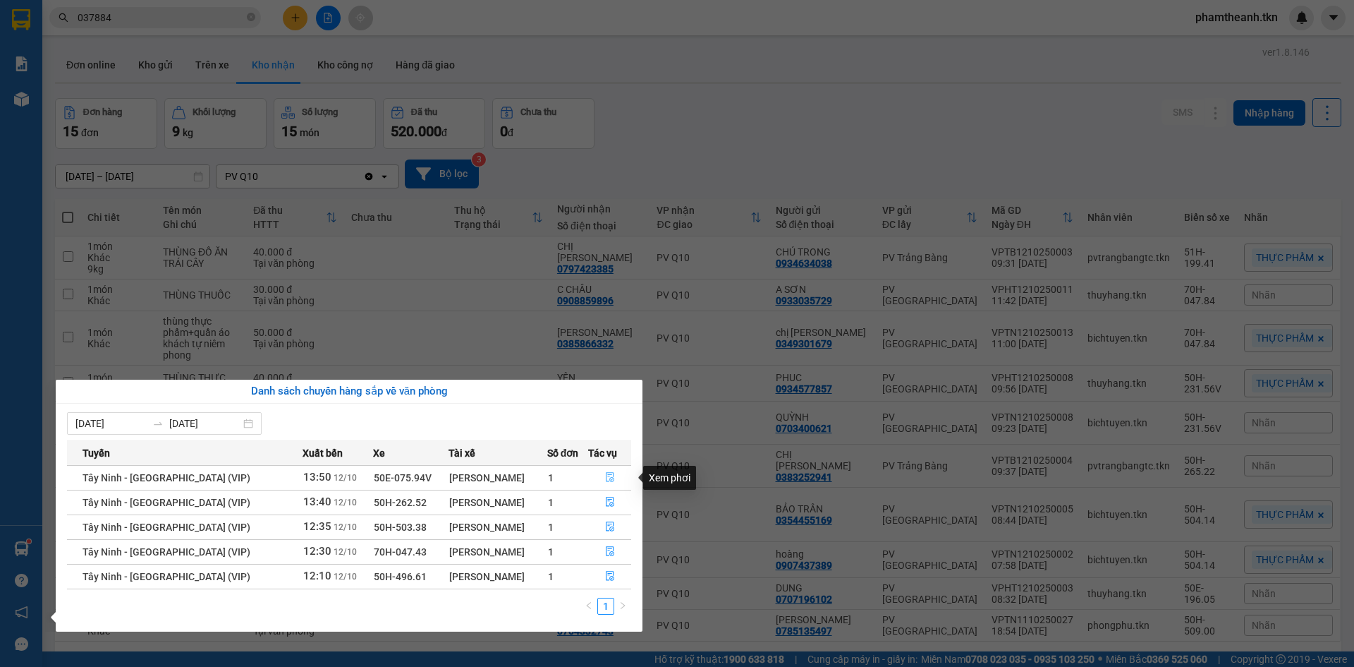
click at [609, 479] on icon "file-done" at bounding box center [610, 477] width 10 height 10
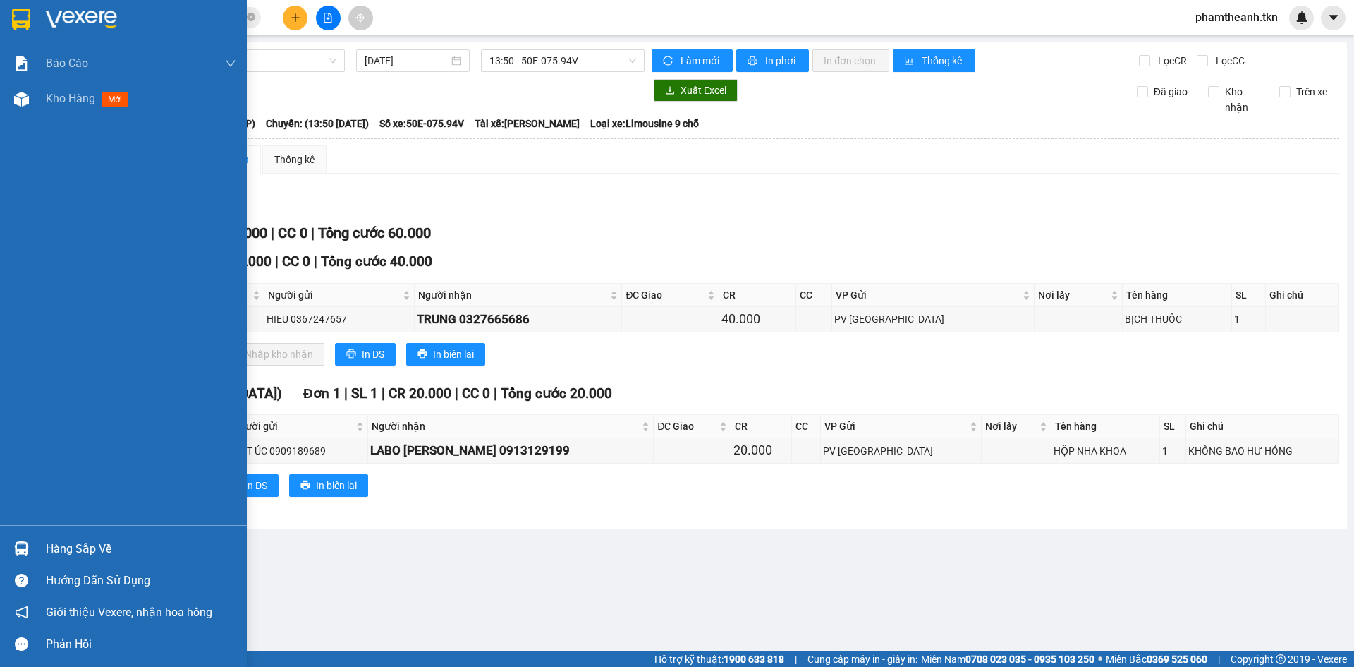
click at [76, 556] on div "Hàng sắp về" at bounding box center [141, 548] width 190 height 21
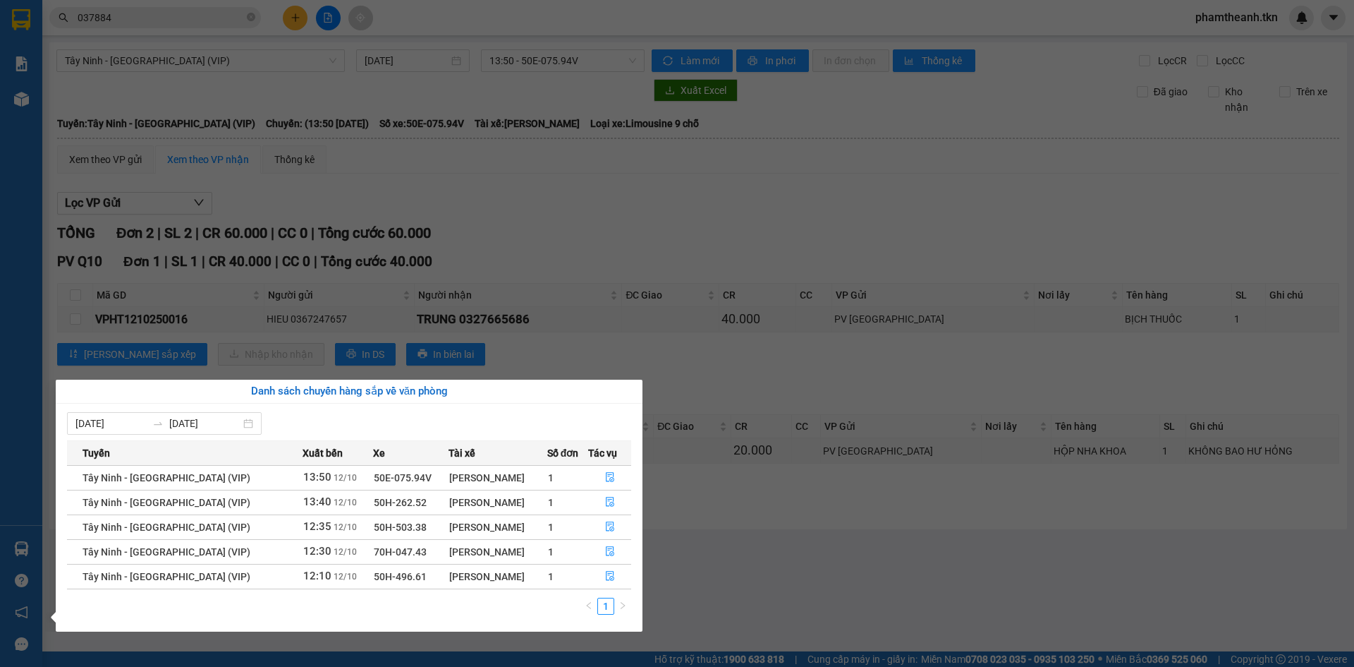
click at [753, 525] on section "Kết quả tìm kiếm ( 5 ) Bộ lọc Mã ĐH Trạng thái Món hàng Thu hộ Tổng cước Chưa c…" at bounding box center [677, 333] width 1354 height 667
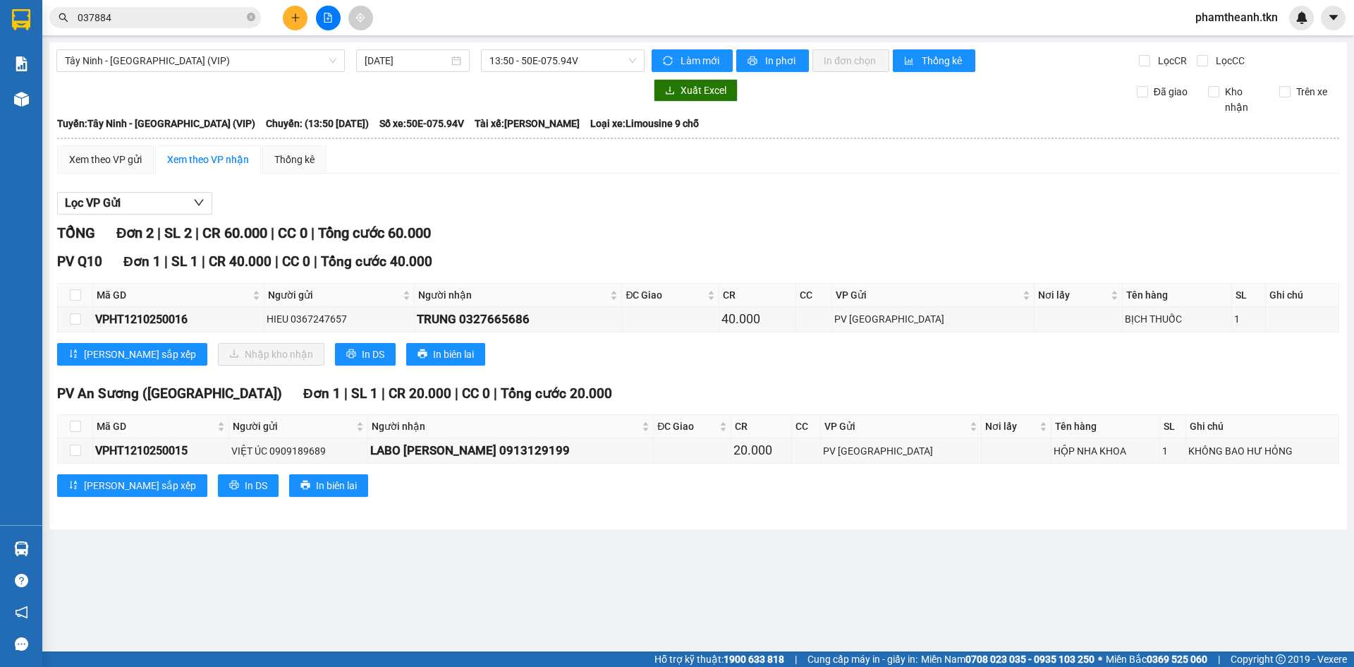
click at [918, 229] on div "TỔNG Đơn 2 | SL 2 | CR 60.000 | CC 0 | Tổng cước 60.000" at bounding box center [698, 233] width 1282 height 22
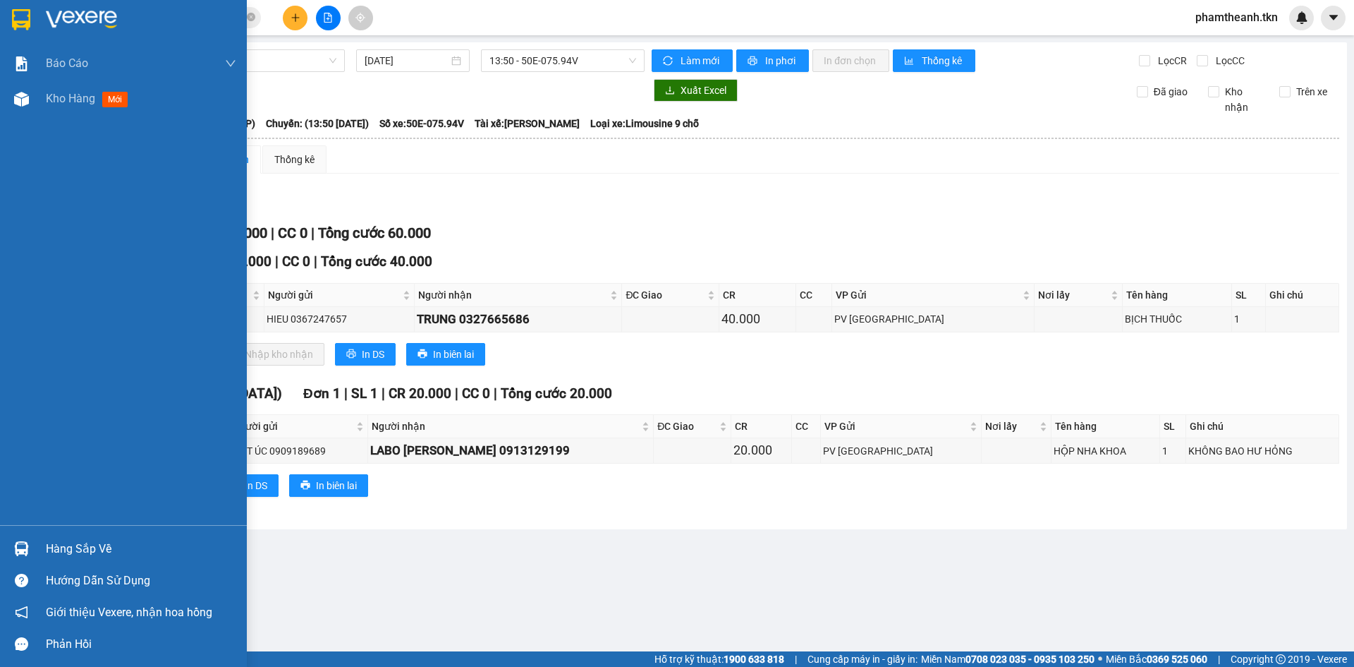
click at [107, 571] on div "Hướng dẫn sử dụng" at bounding box center [141, 580] width 190 height 21
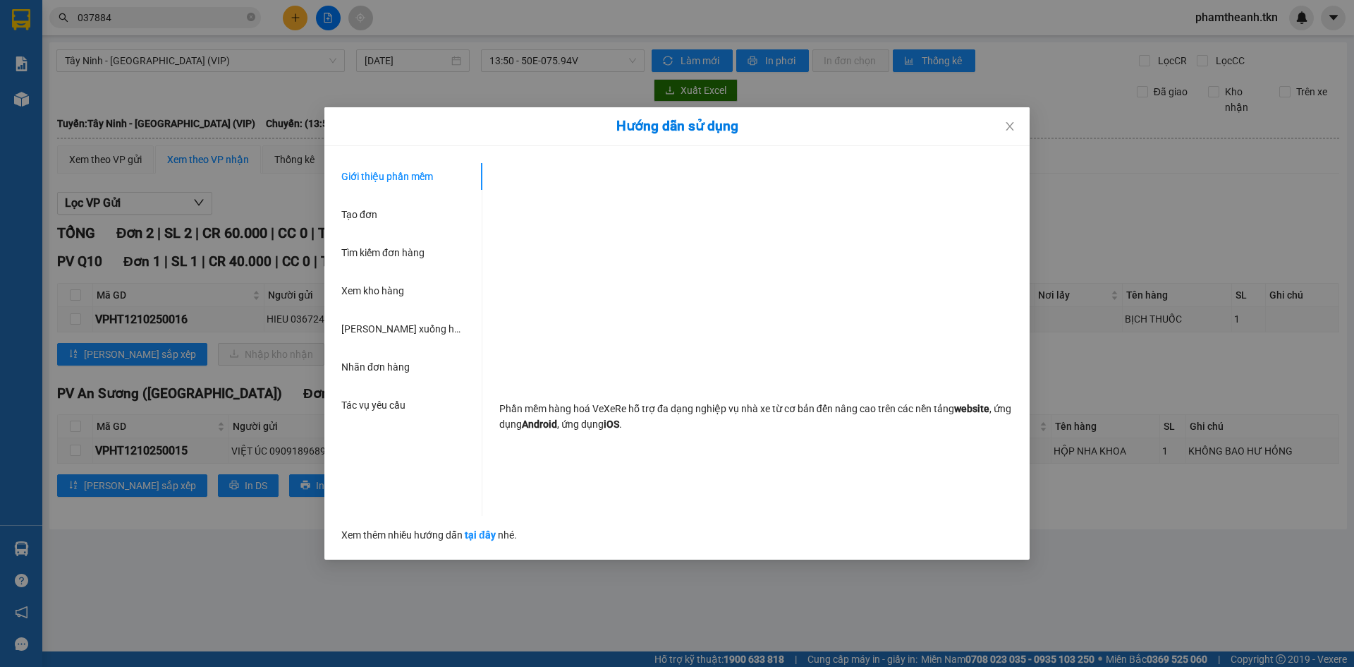
click at [304, 533] on div "Hướng dẫn sử dụng Giới thiệu phần mềm Tạo đơn Tìm kiếm đơn hàng Xem kho hàng Lê…" at bounding box center [677, 333] width 1354 height 667
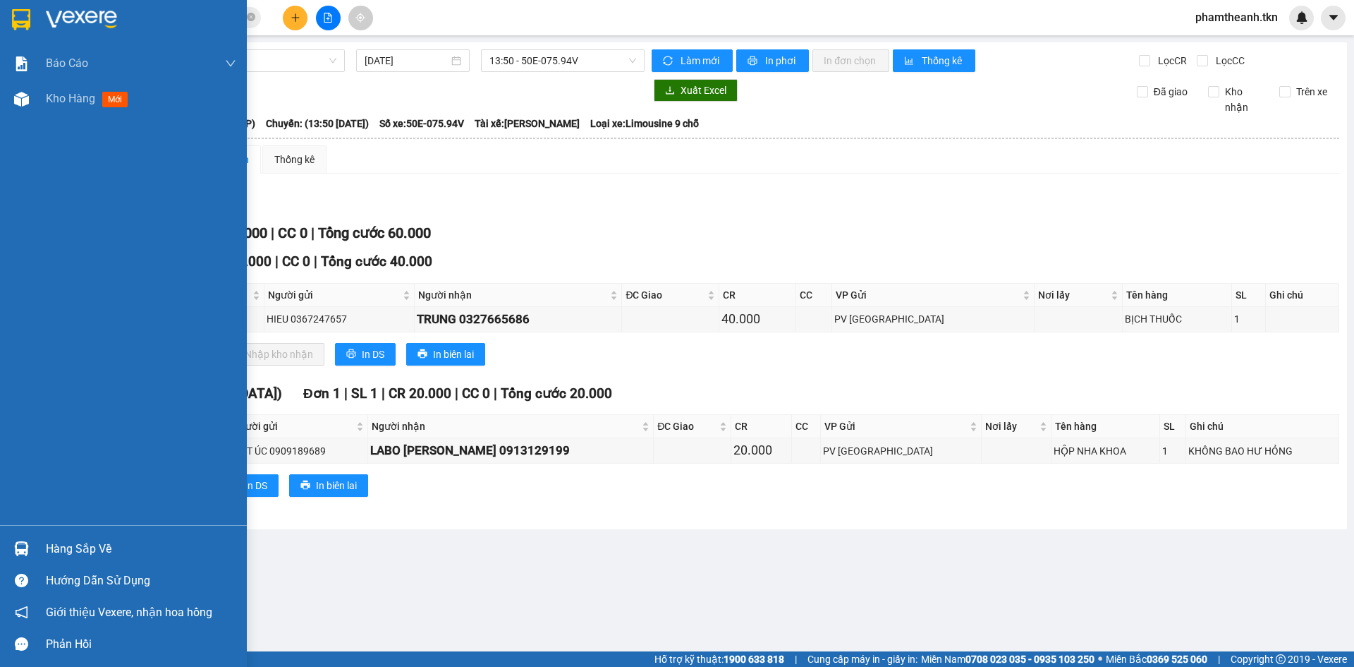
click at [15, 540] on div at bounding box center [21, 548] width 25 height 25
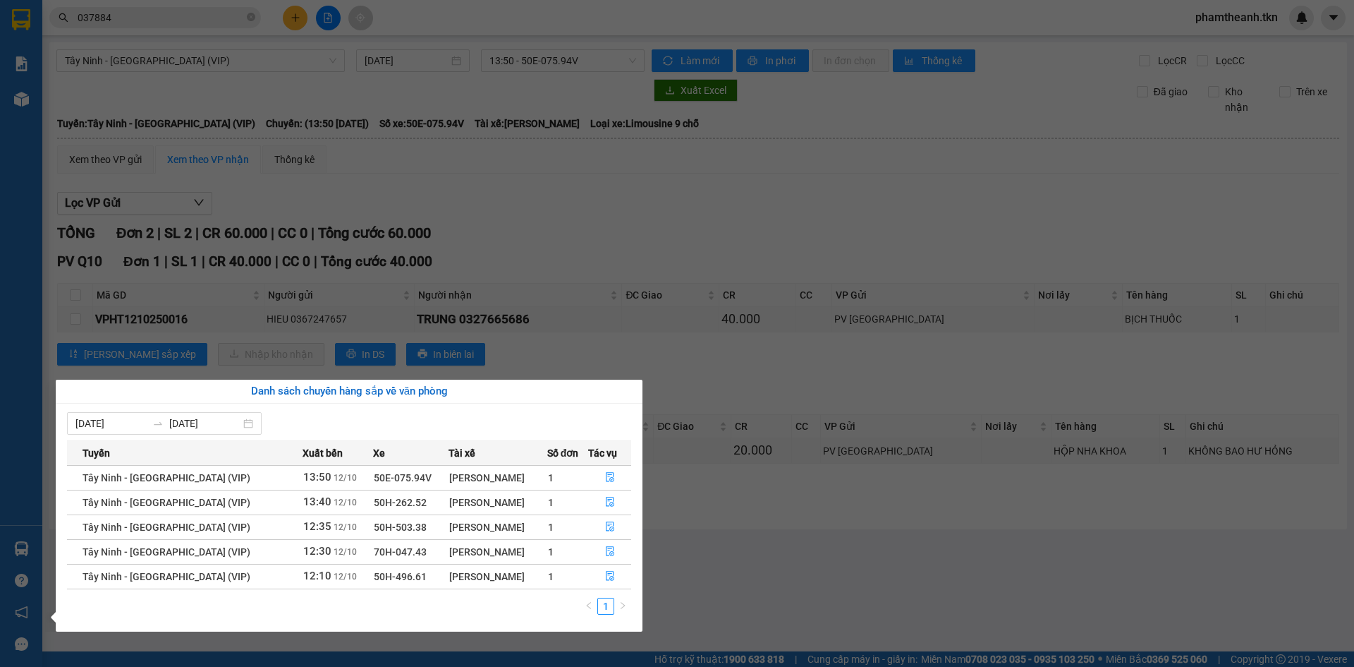
click at [785, 575] on section "Kết quả tìm kiếm ( 5 ) Bộ lọc Mã ĐH Trạng thái Món hàng Thu hộ Tổng cước Chưa c…" at bounding box center [677, 333] width 1354 height 667
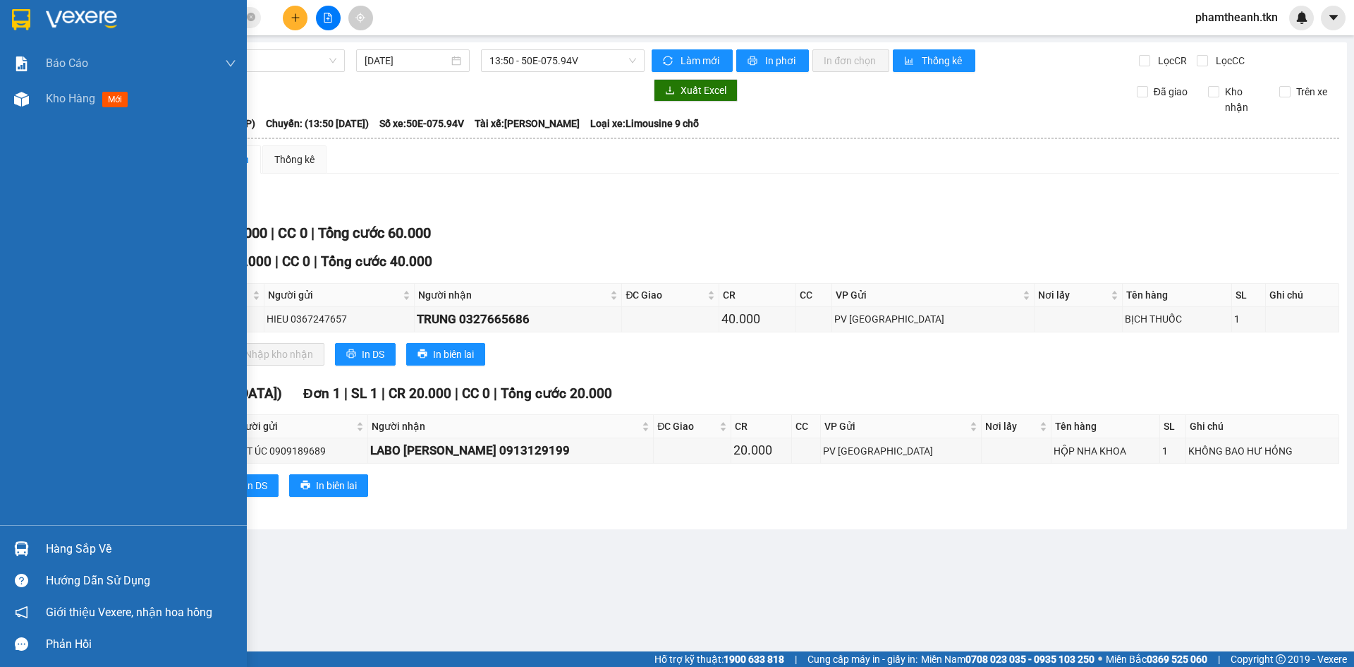
drag, startPoint x: 30, startPoint y: 23, endPoint x: 161, endPoint y: 1, distance: 133.0
click at [30, 23] on img at bounding box center [21, 19] width 18 height 21
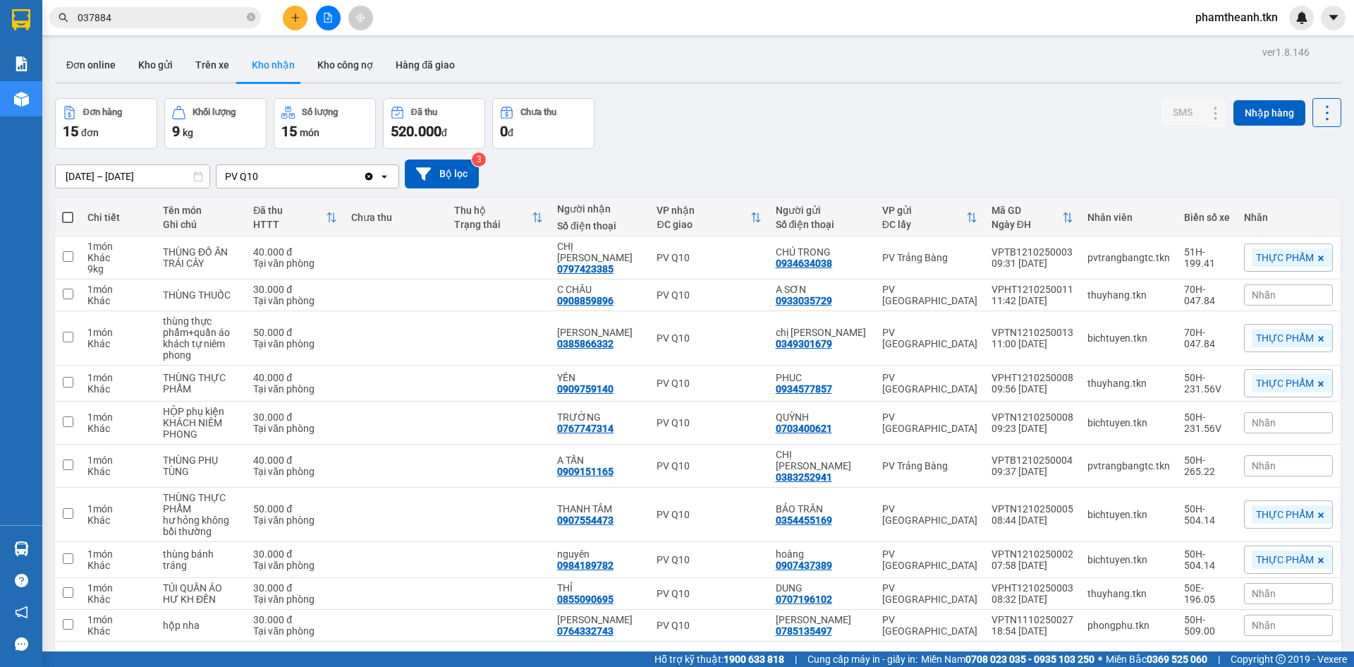
click at [182, 8] on span "037884" at bounding box center [155, 17] width 212 height 21
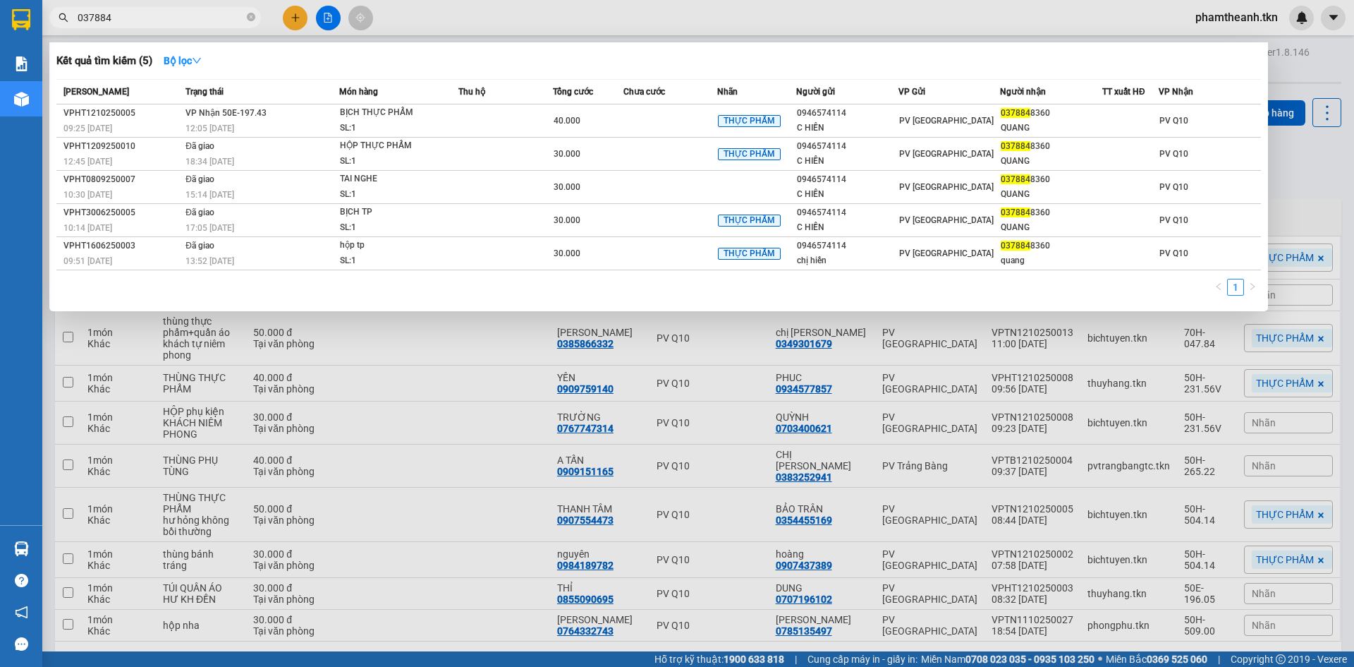
click at [177, 26] on span "037884" at bounding box center [155, 17] width 212 height 21
click at [186, 11] on input "037884" at bounding box center [161, 18] width 166 height 16
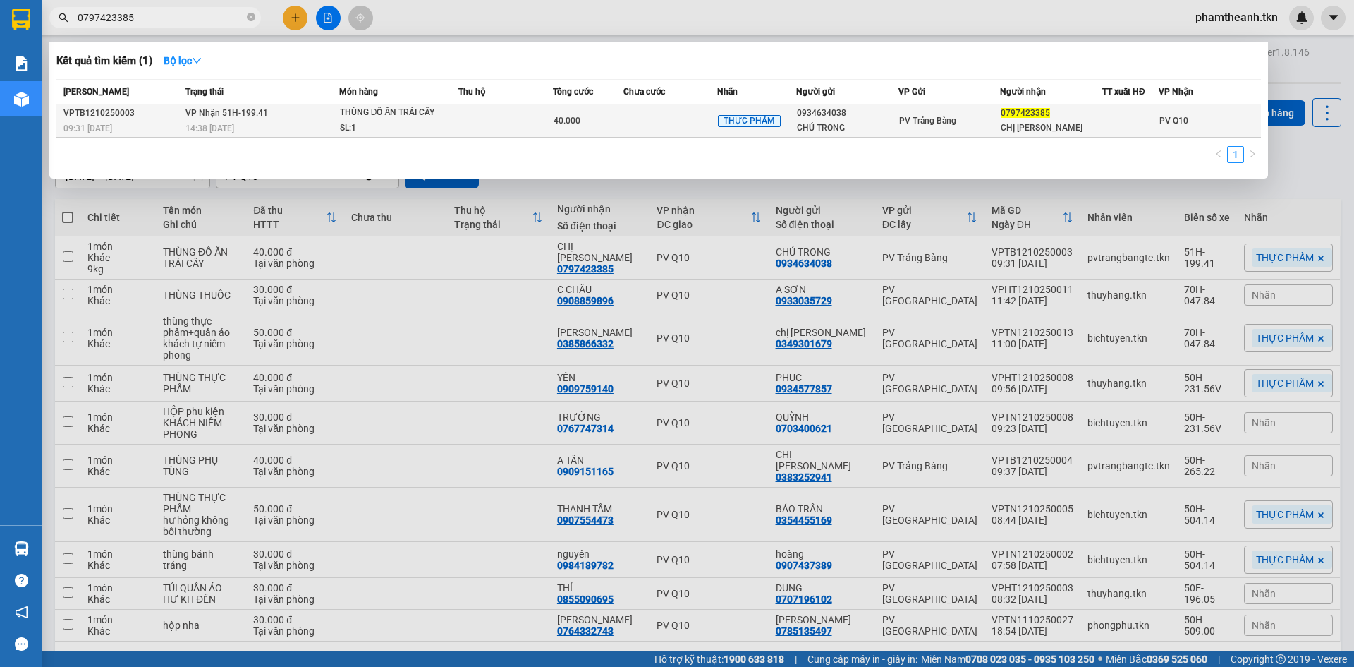
type input "0797423385"
click at [388, 117] on div "THÙNG ĐỒ ĂN TRÁI CÂY" at bounding box center [393, 113] width 106 height 16
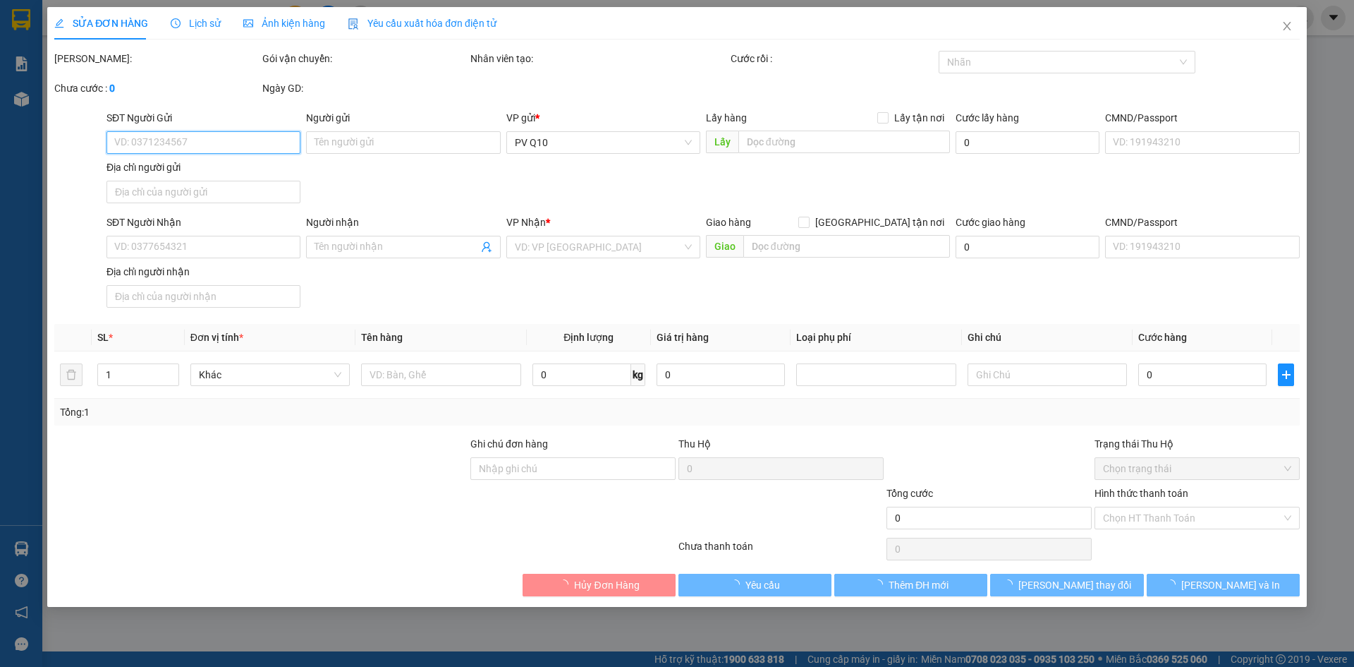
type input "0934634038"
type input "CHÚ TRONG"
type input "0797423385"
type input "CHỊ MINH ANH"
type input "40.000"
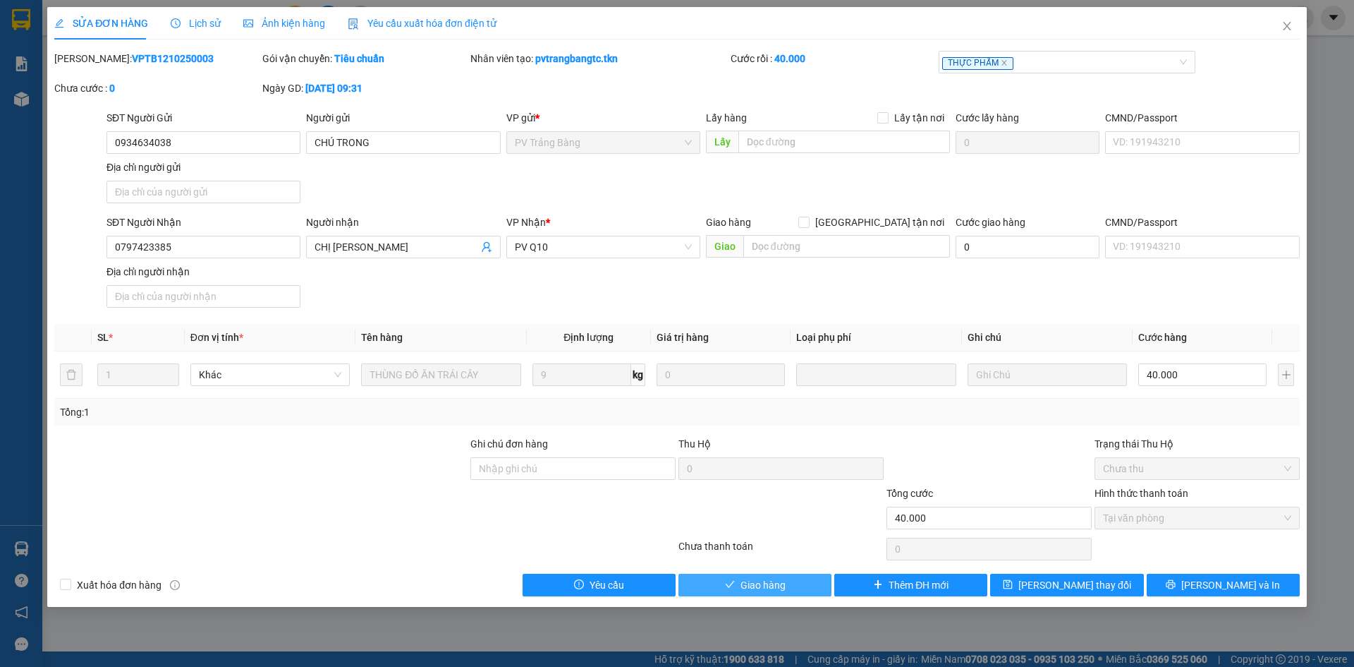
click at [734, 583] on icon "check" at bounding box center [730, 584] width 10 height 10
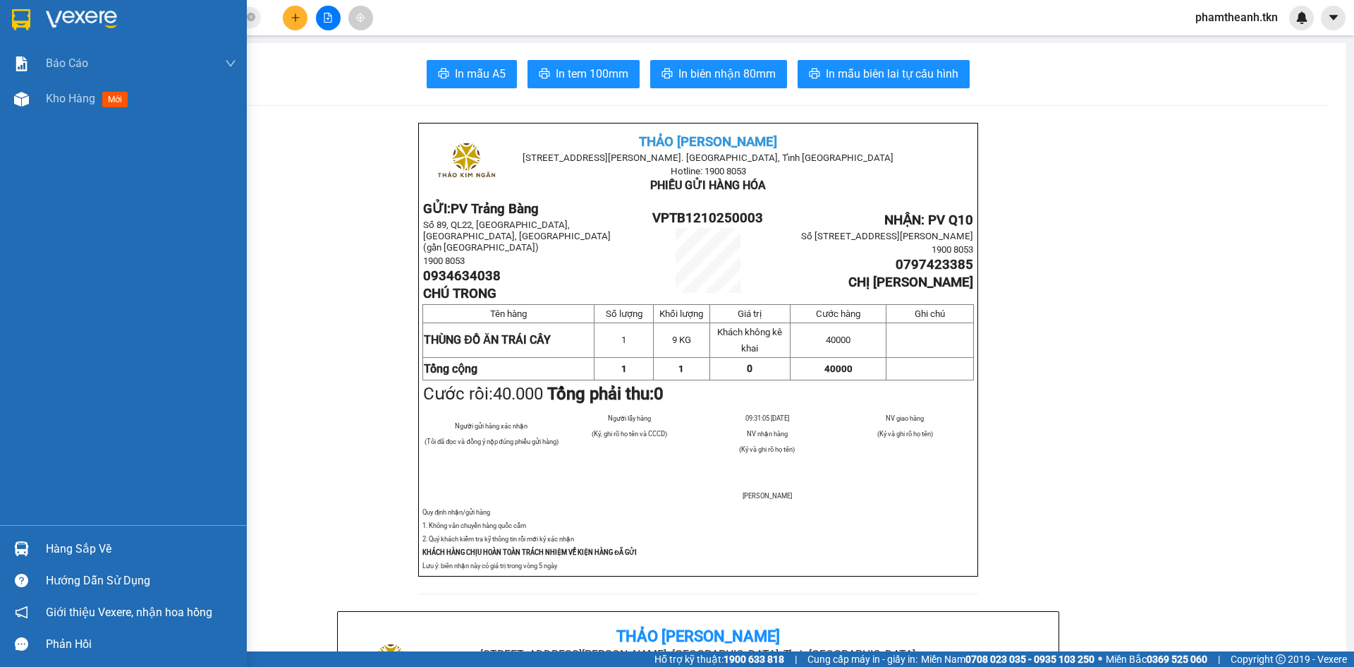
click at [77, 538] on div "Hàng sắp về" at bounding box center [141, 548] width 190 height 21
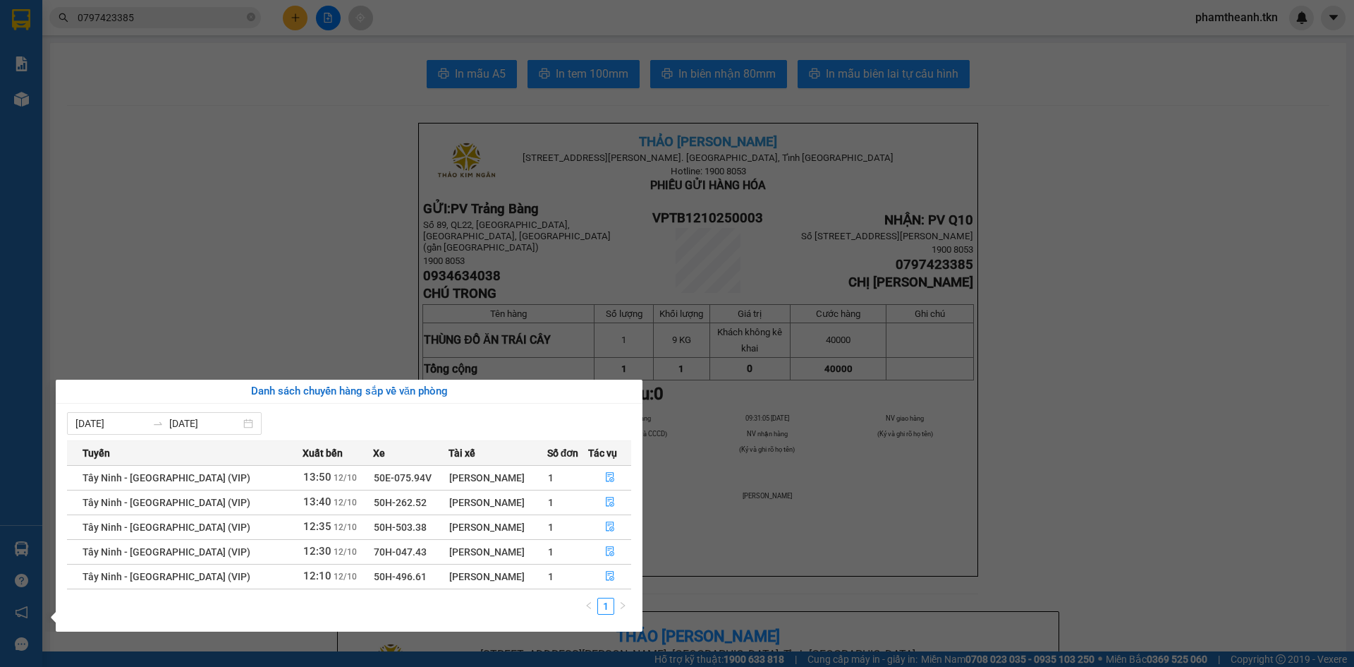
click at [175, 38] on section "Kết quả tìm kiếm ( 1 ) Bộ lọc Mã ĐH Trạng thái Món hàng Thu hộ Tổng cước Chưa c…" at bounding box center [677, 333] width 1354 height 667
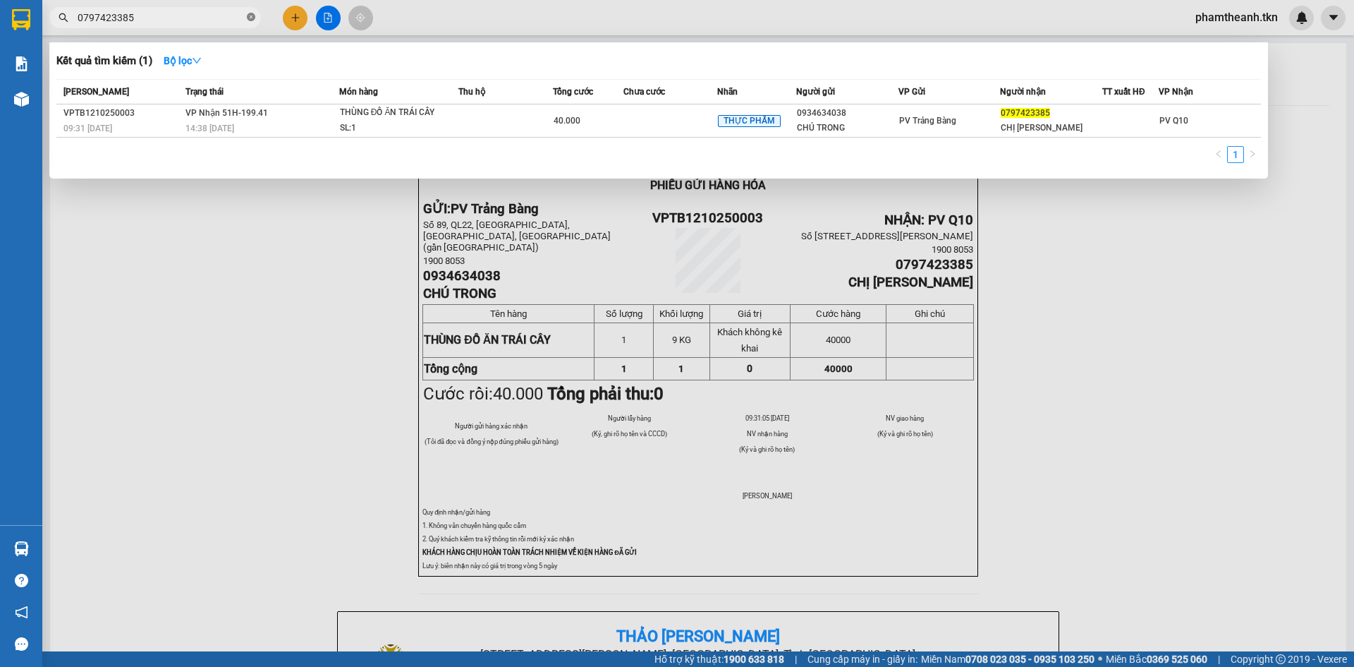
click at [253, 15] on icon "close-circle" at bounding box center [251, 17] width 8 height 8
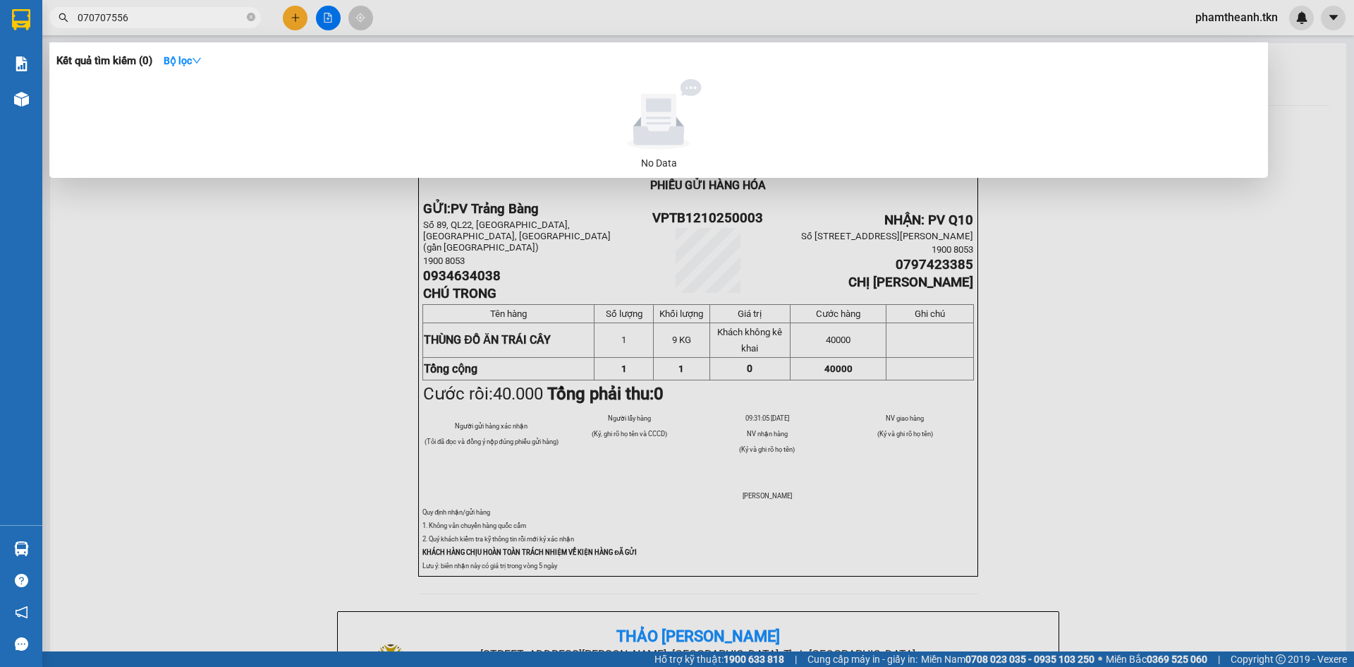
type input "0707075561"
type input "0379122805"
click at [437, 391] on div at bounding box center [677, 333] width 1354 height 667
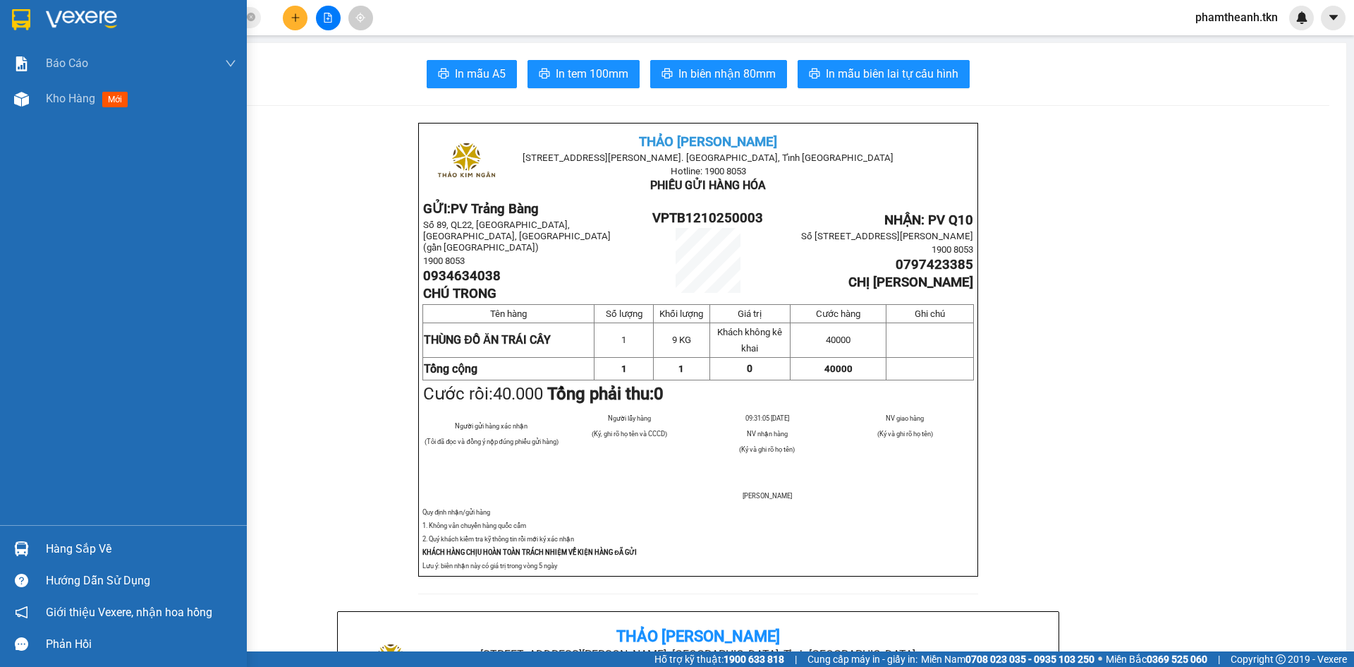
click at [28, 540] on div at bounding box center [21, 548] width 25 height 25
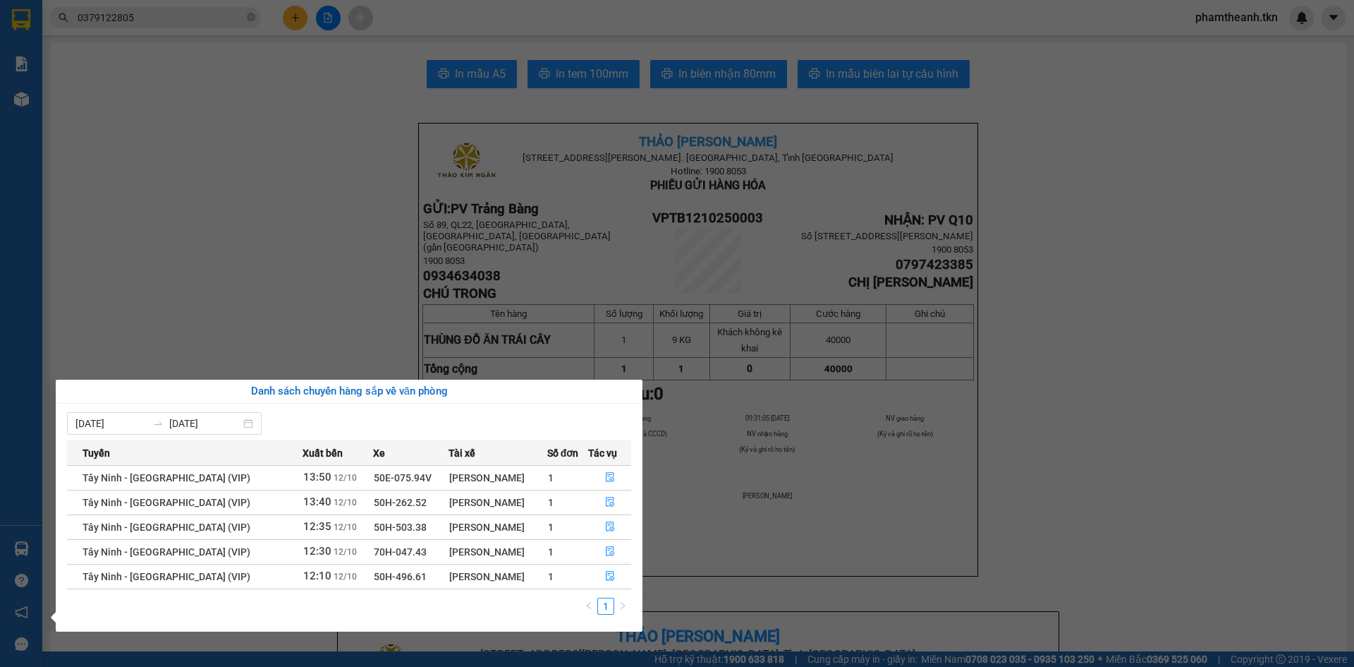
click at [226, 299] on section "Kết quả tìm kiếm ( 0 ) Bộ lọc No Data 0379122805 phamtheanh.tkn Báo cáo Mẫu 1: …" at bounding box center [677, 333] width 1354 height 667
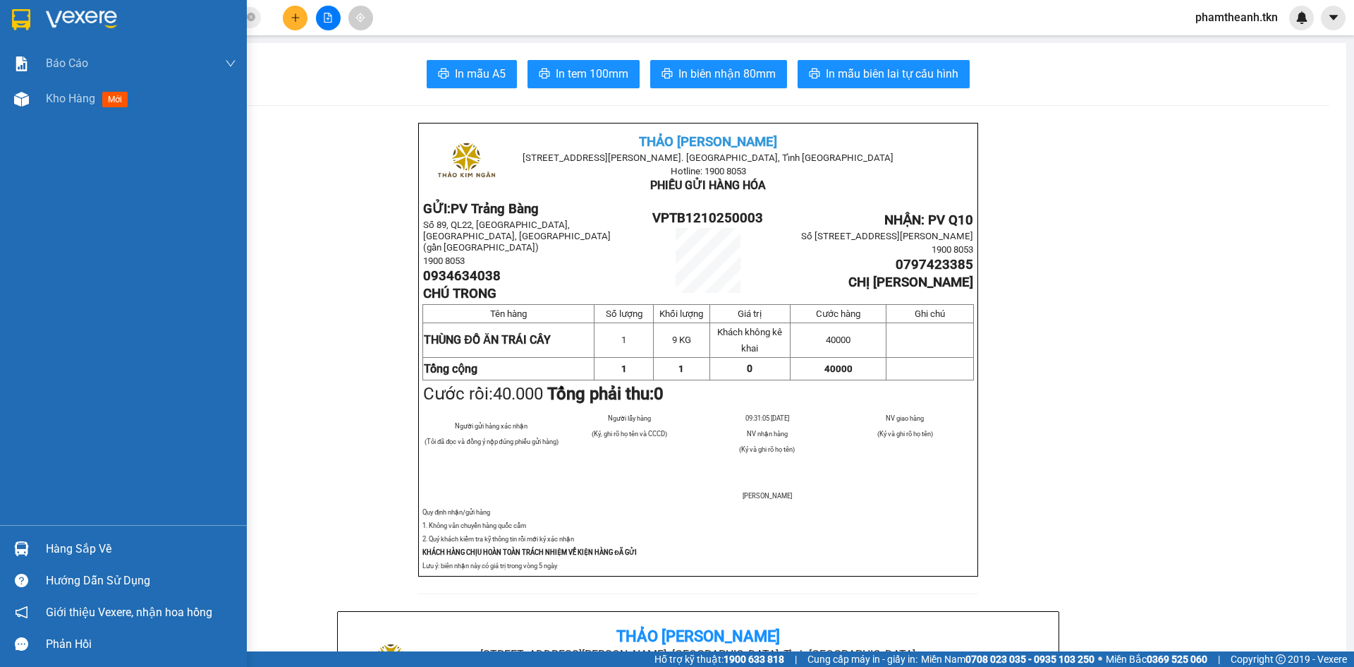
click at [41, 556] on div "Hàng sắp về" at bounding box center [123, 549] width 247 height 32
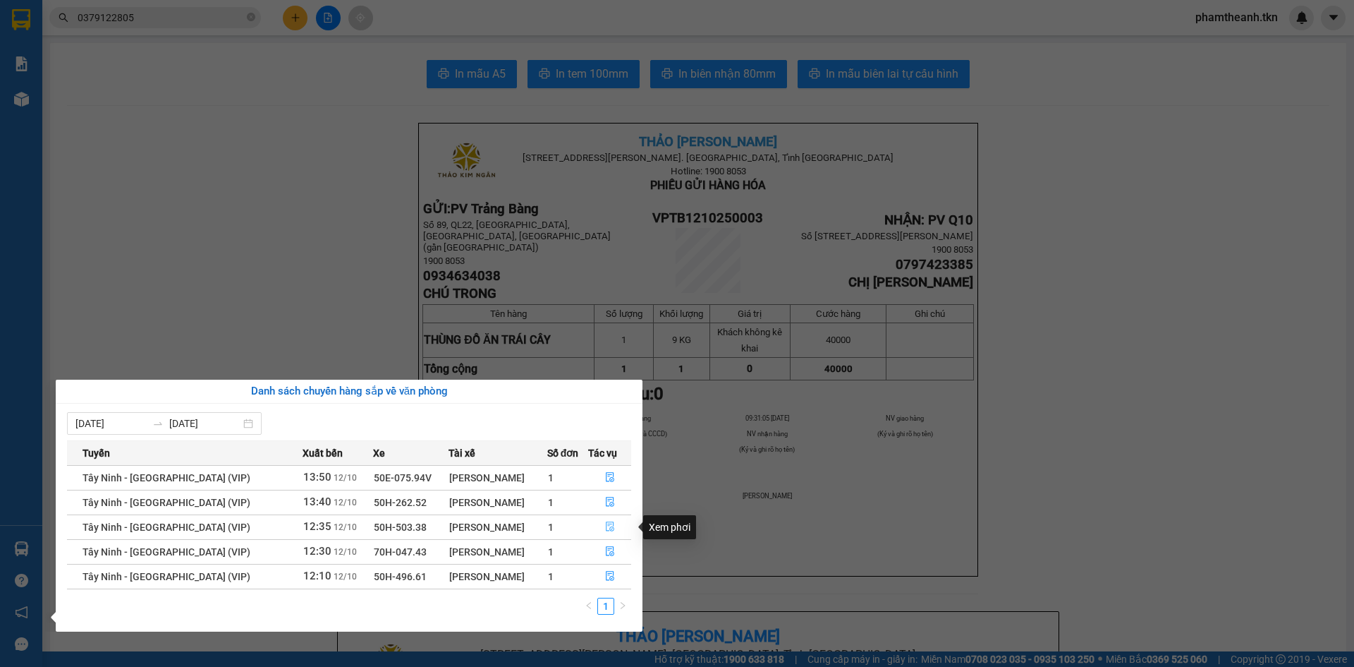
click at [618, 525] on button "button" at bounding box center [610, 527] width 42 height 23
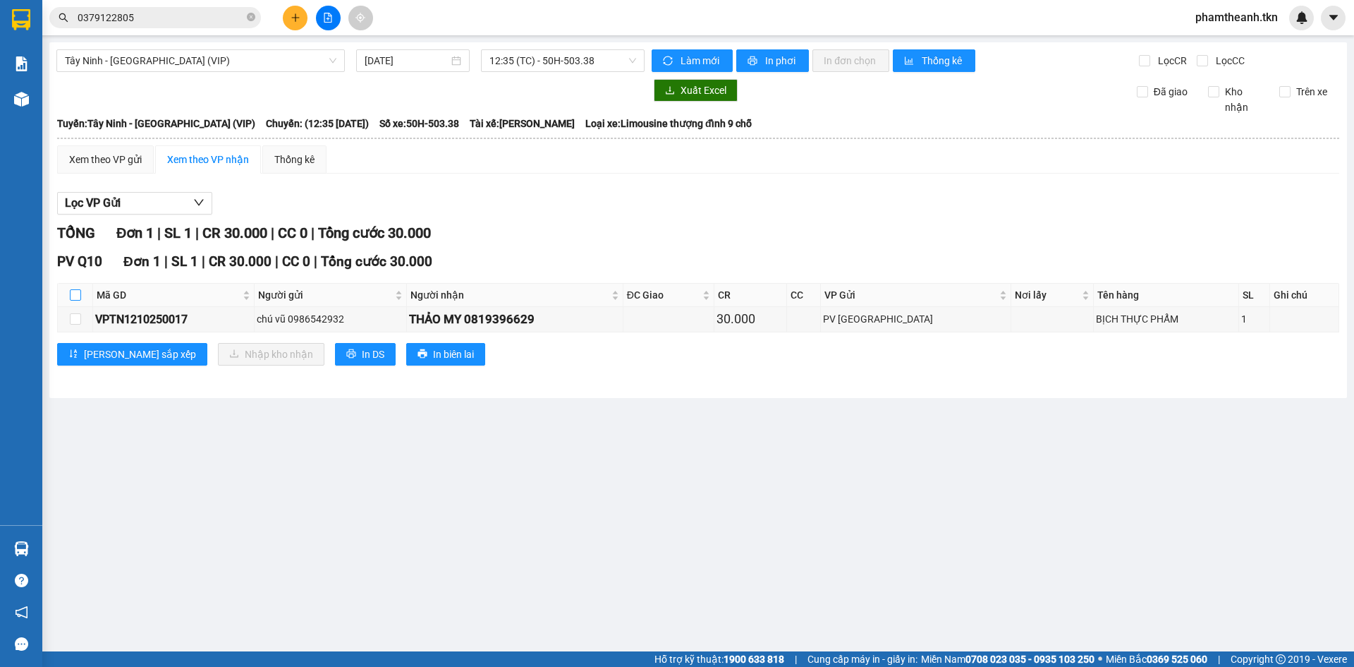
click at [77, 293] on input "checkbox" at bounding box center [75, 294] width 11 height 11
checkbox input "true"
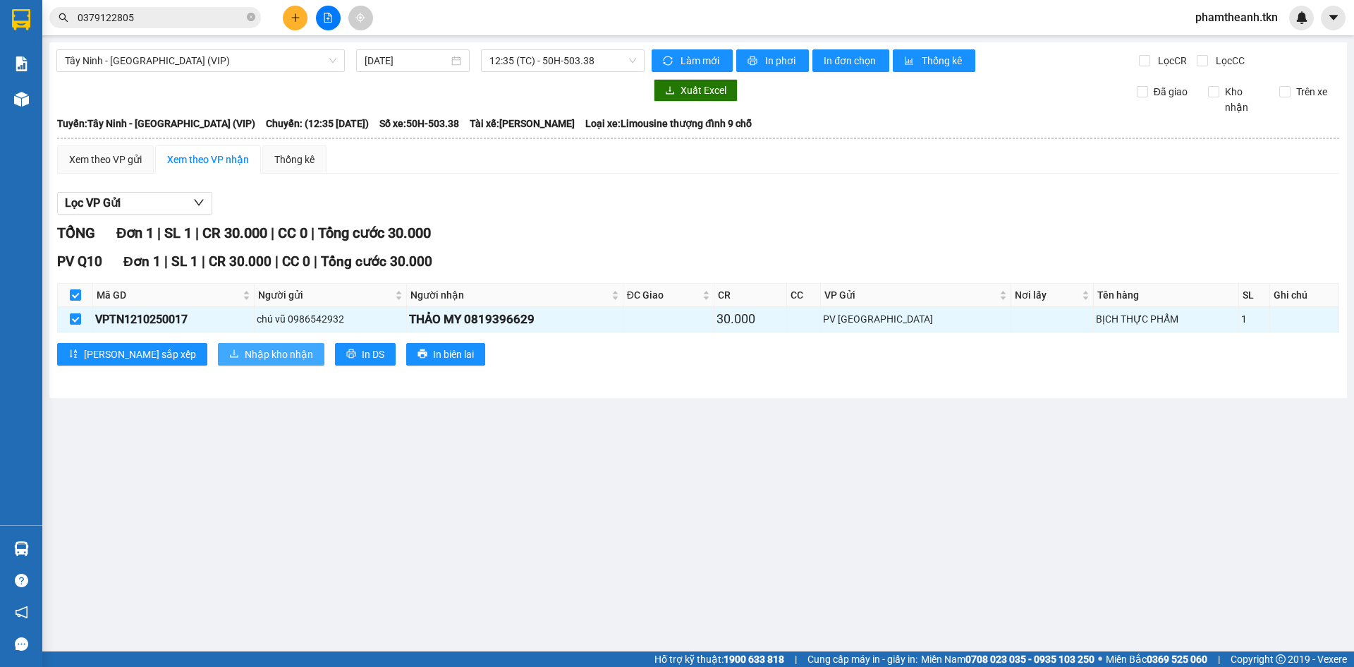
click at [218, 363] on button "Nhập kho nhận" at bounding box center [271, 354] width 107 height 23
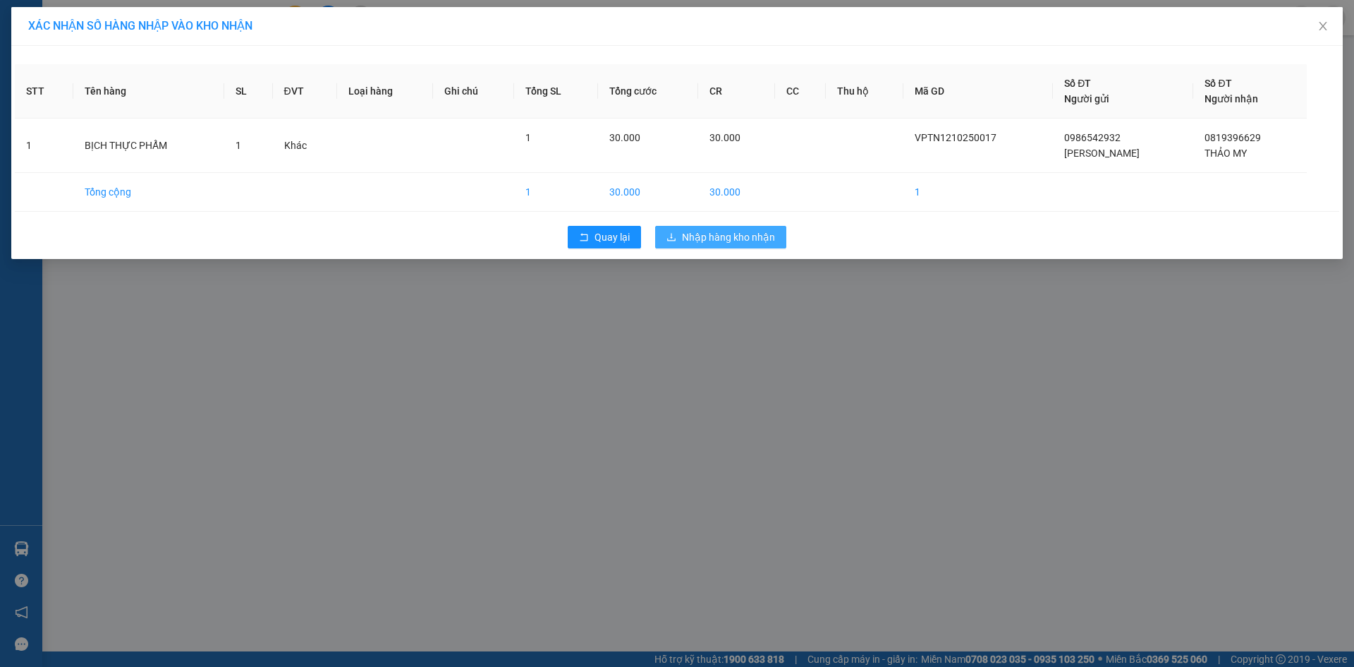
click at [776, 235] on button "Nhập hàng kho nhận" at bounding box center [720, 237] width 131 height 23
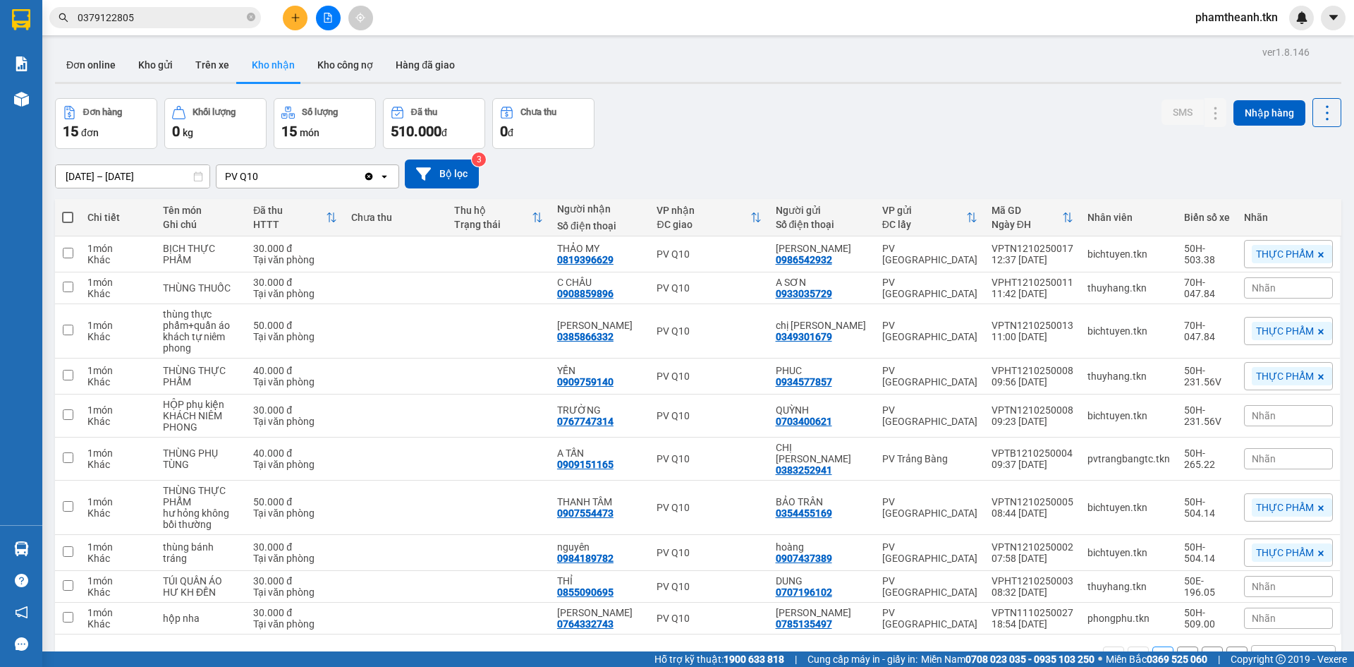
click at [1020, 77] on div "Đơn online Kho gửi Trên xe Kho nhận Kho công nợ Hàng đã giao" at bounding box center [698, 66] width 1286 height 37
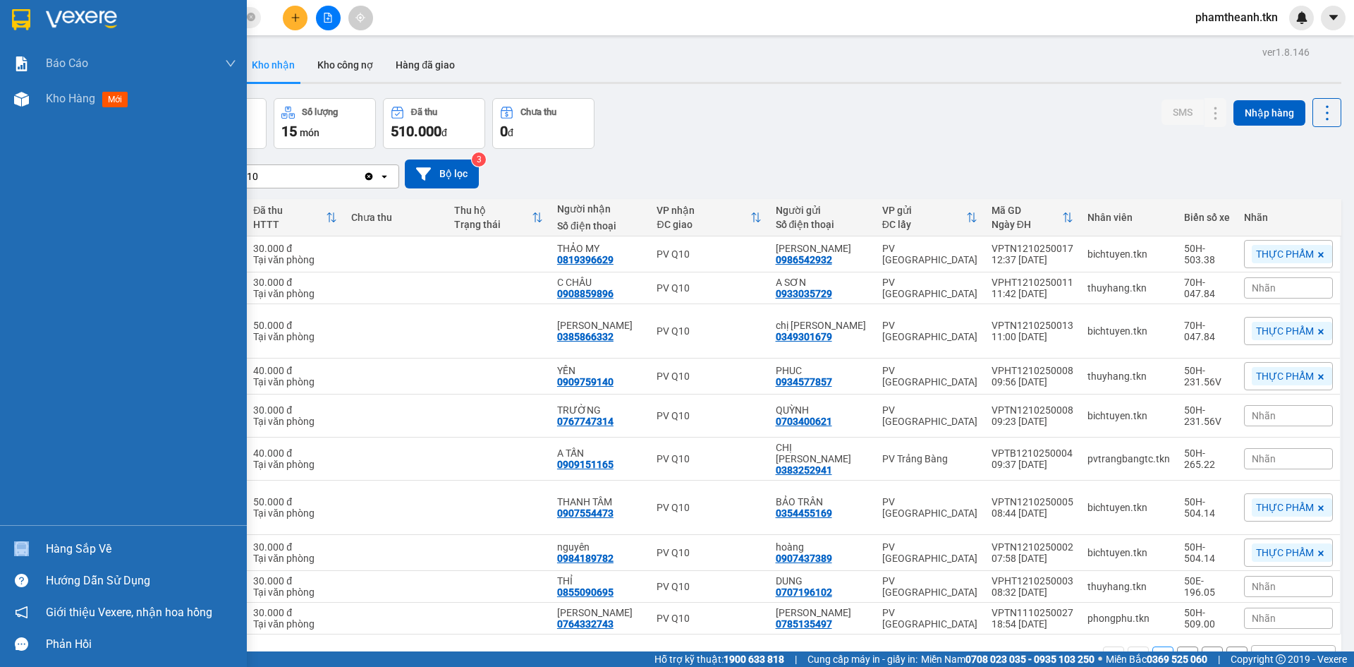
click at [63, 538] on div "Hàng sắp về" at bounding box center [123, 549] width 247 height 32
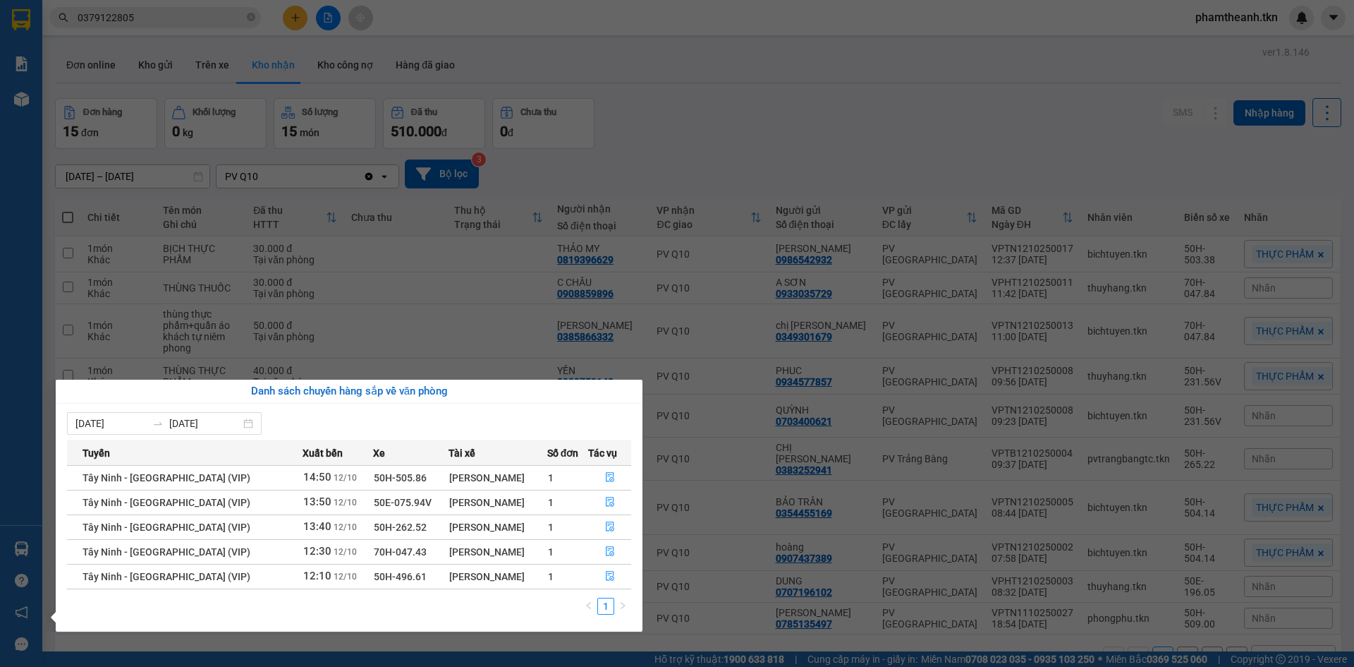
click at [931, 661] on section "Kết quả tìm kiếm ( 0 ) Bộ lọc No Data 0379122805 phamtheanh.tkn Báo cáo Mẫu 1: …" at bounding box center [677, 333] width 1354 height 667
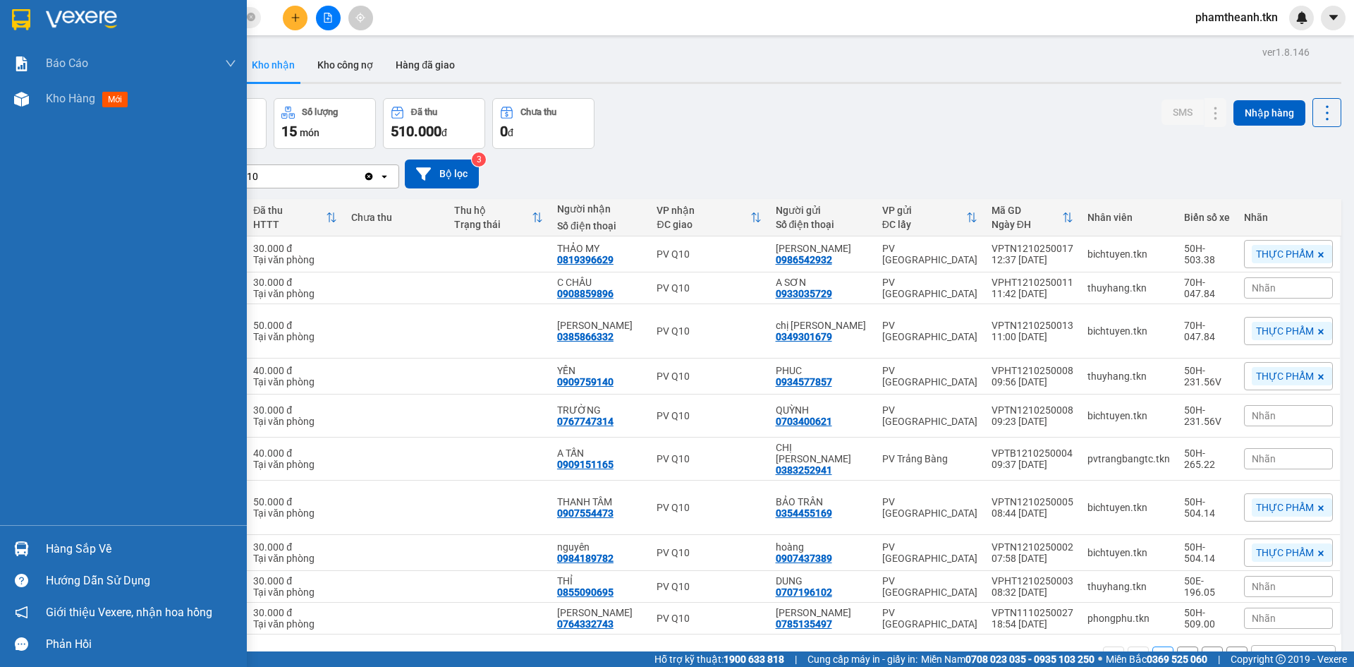
click at [78, 21] on img at bounding box center [81, 19] width 71 height 21
click at [84, 18] on img at bounding box center [81, 19] width 71 height 21
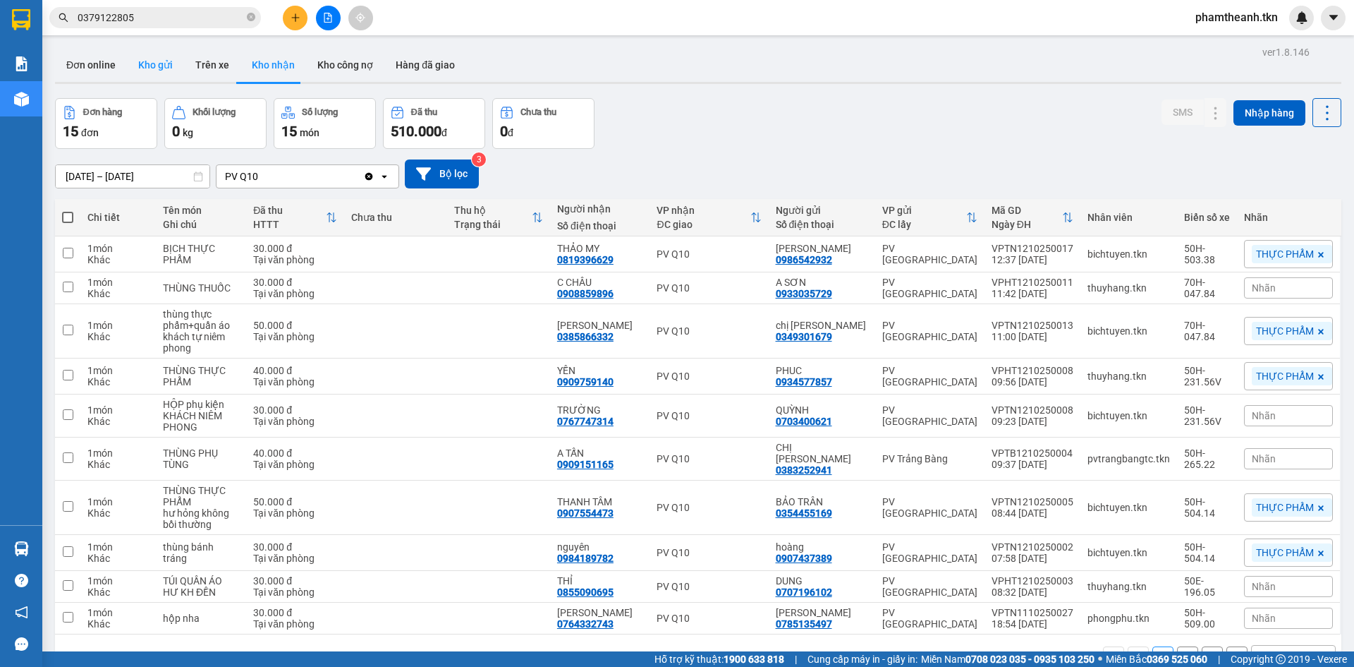
click at [150, 59] on button "Kho gửi" at bounding box center [155, 65] width 57 height 34
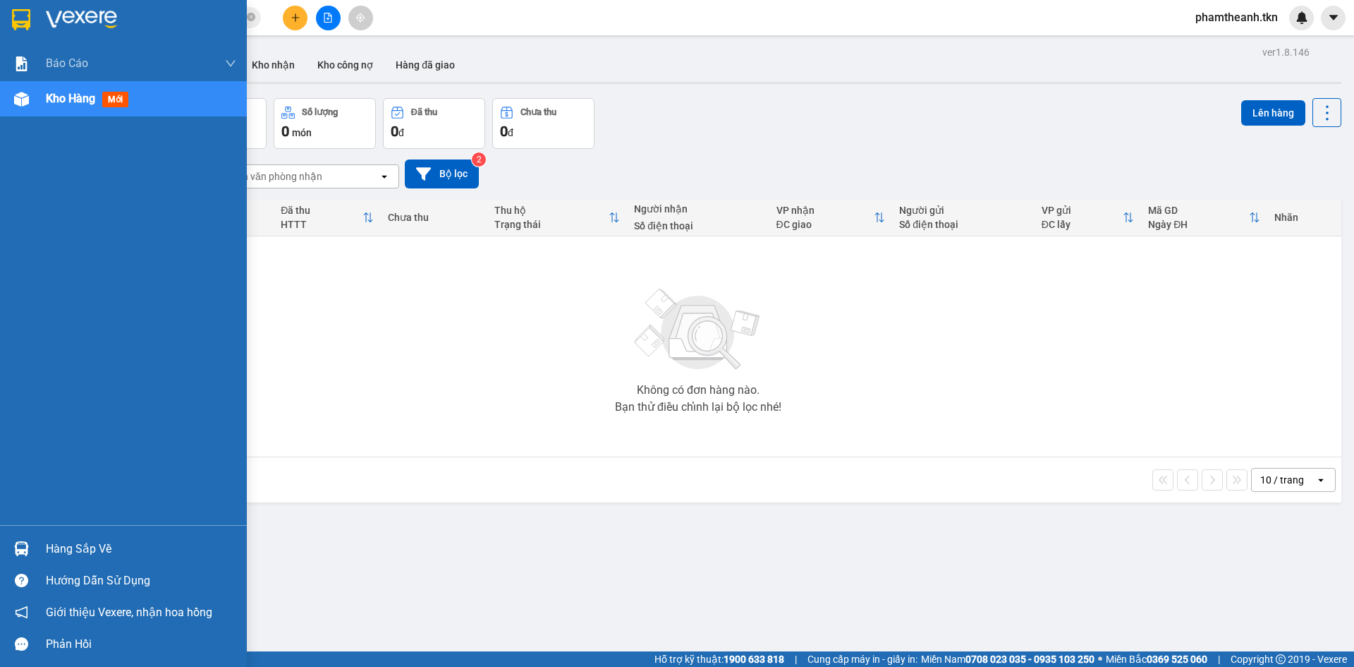
click at [109, 544] on div "Hàng sắp về" at bounding box center [141, 548] width 190 height 21
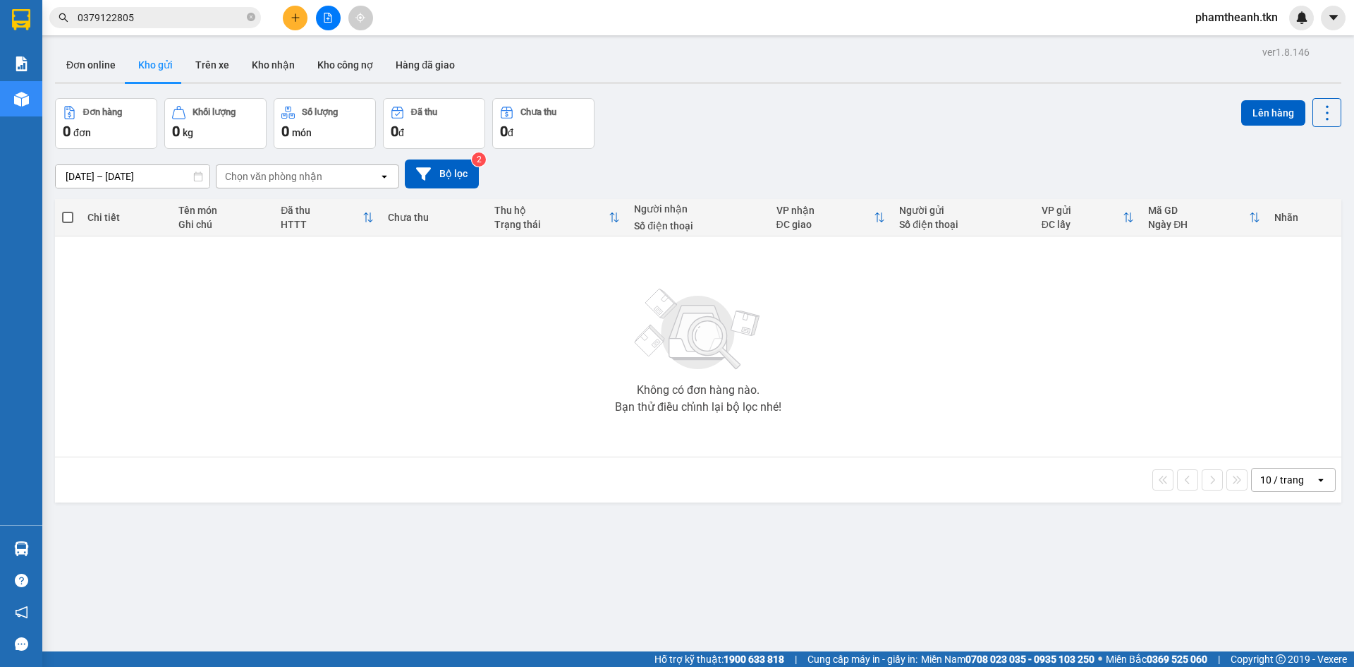
click at [736, 349] on section "Kết quả tìm kiếm ( 0 ) Bộ lọc No Data 0379122805 phamtheanh.tkn Báo cáo Mẫu 1: …" at bounding box center [677, 333] width 1354 height 667
drag, startPoint x: 144, startPoint y: 28, endPoint x: 98, endPoint y: 26, distance: 45.9
click at [98, 26] on div "Kết quả tìm kiếm ( 0 ) Bộ lọc No Data 0379122805" at bounding box center [137, 18] width 275 height 25
click at [1056, 463] on div "10 / trang open" at bounding box center [698, 479] width 1286 height 45
click at [250, 19] on icon "close-circle" at bounding box center [251, 17] width 8 height 8
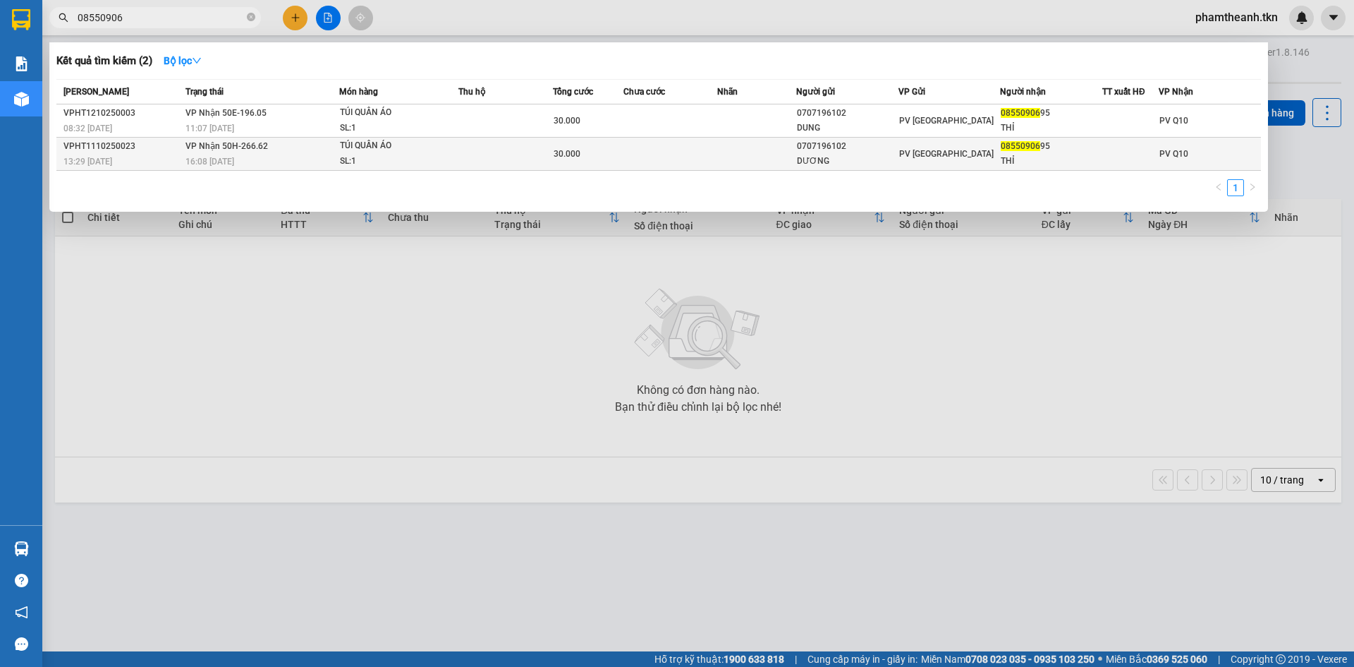
type input "08550906"
click at [666, 166] on td at bounding box center [670, 154] width 95 height 33
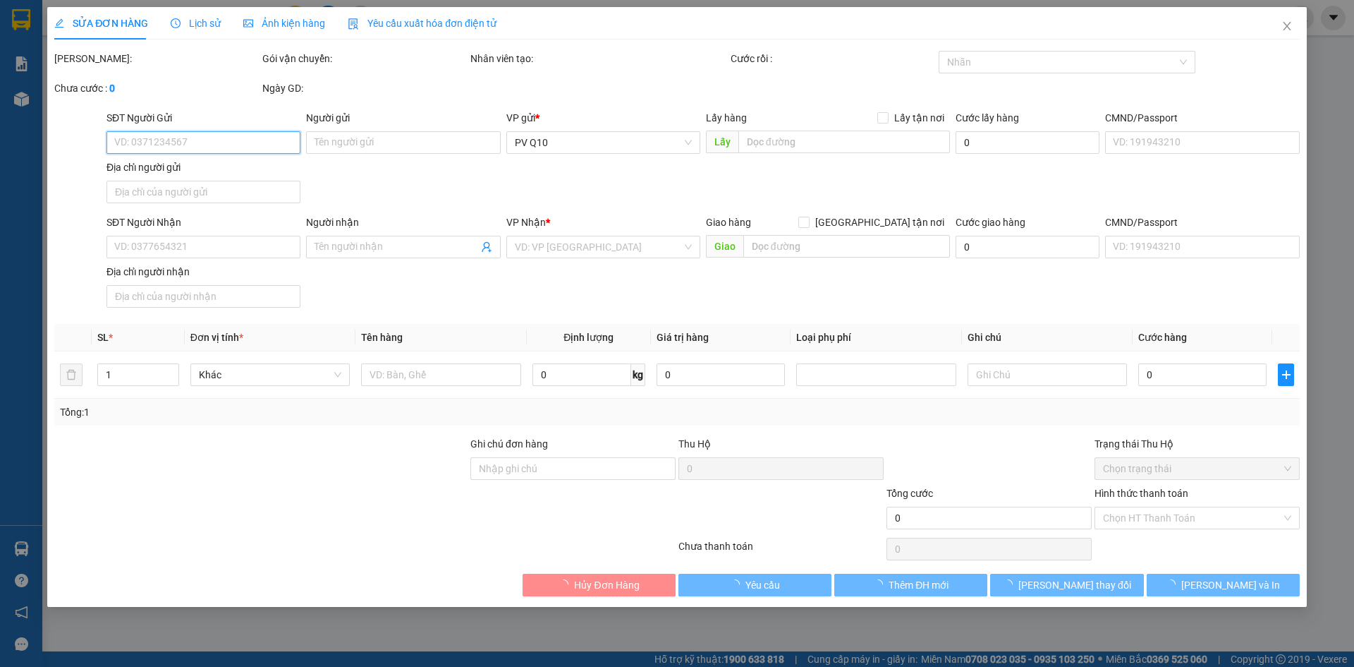
type input "0707196102"
type input "DƯƠNG"
type input "0855090695"
type input "THỈ"
type input "30.000"
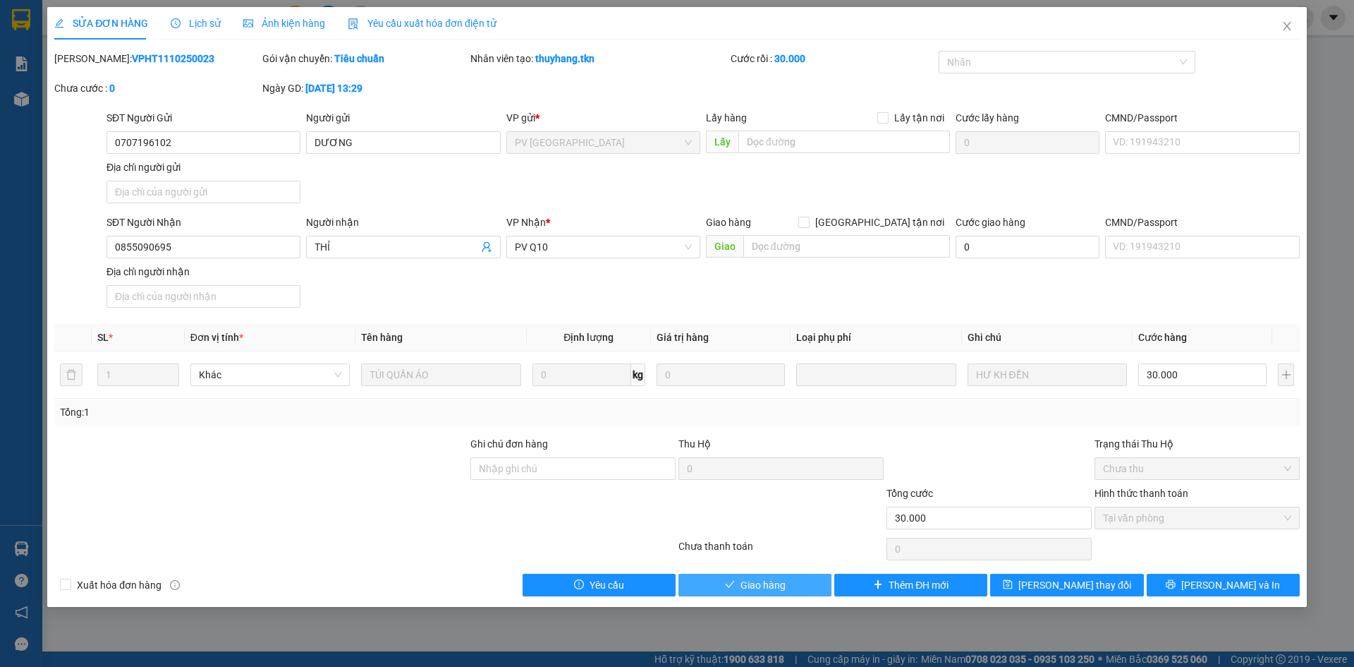
click at [746, 585] on span "Giao hàng" at bounding box center [763, 585] width 45 height 16
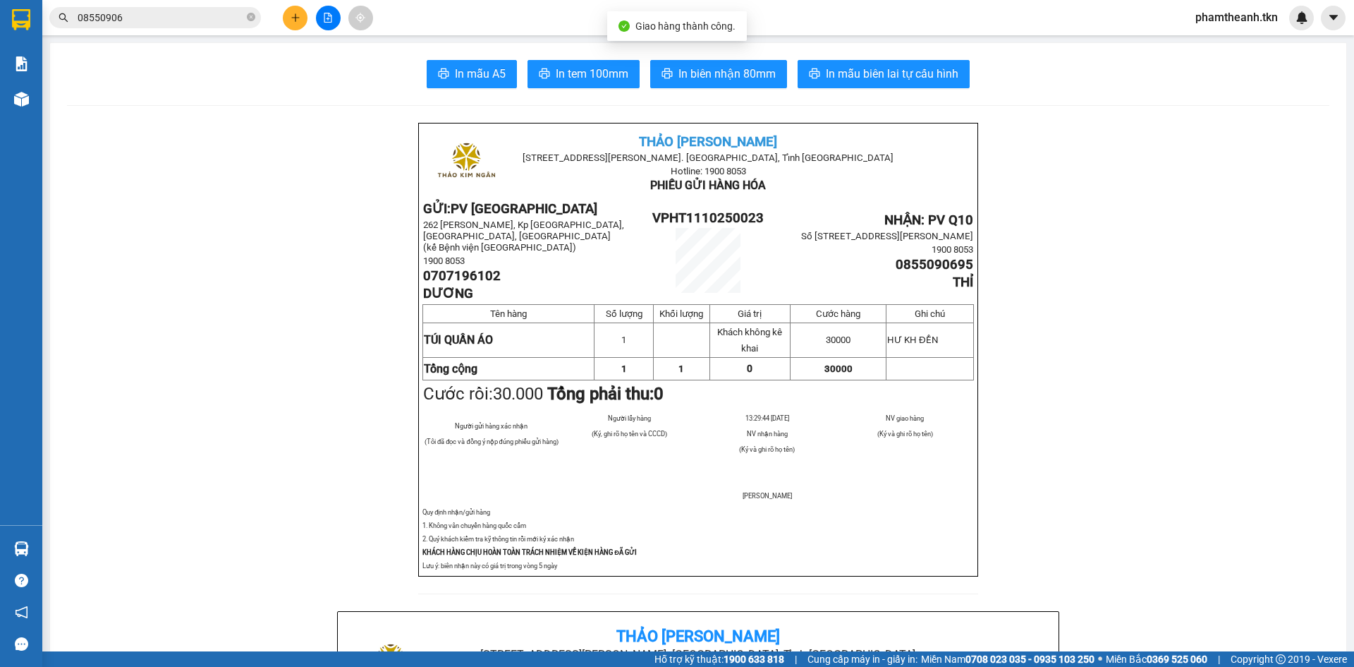
click at [150, 14] on input "08550906" at bounding box center [161, 18] width 166 height 16
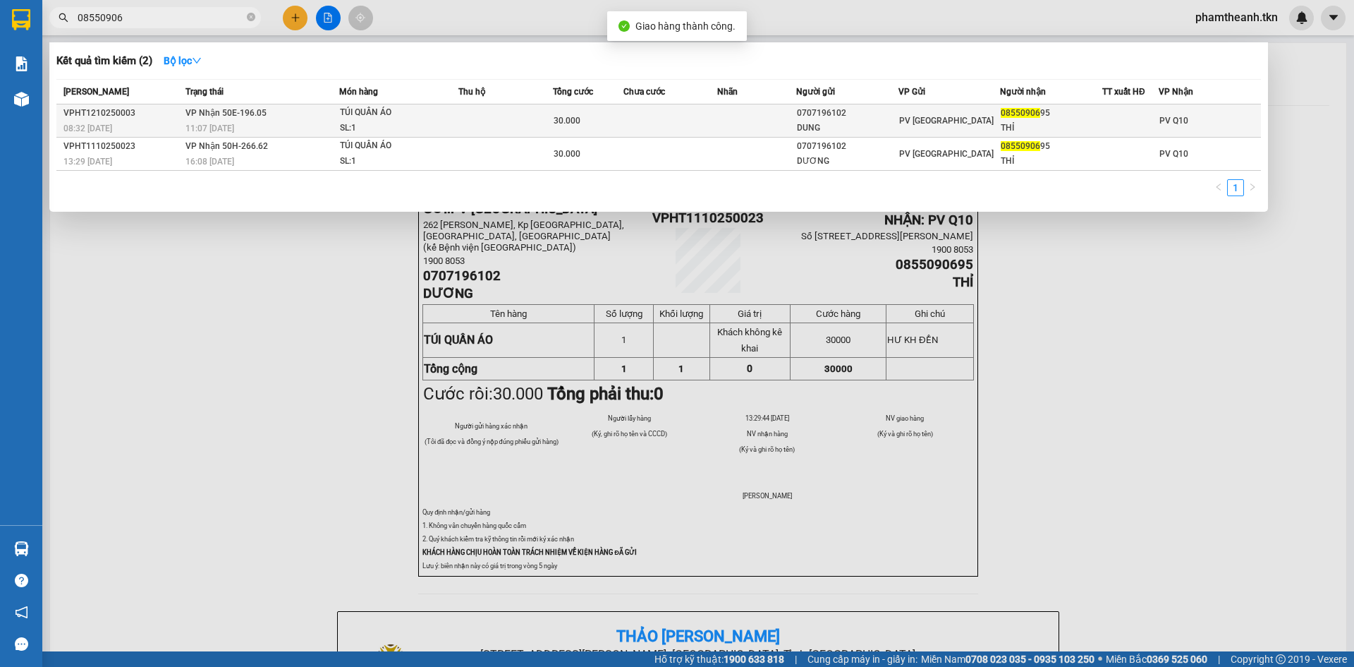
click at [780, 126] on td at bounding box center [756, 120] width 78 height 33
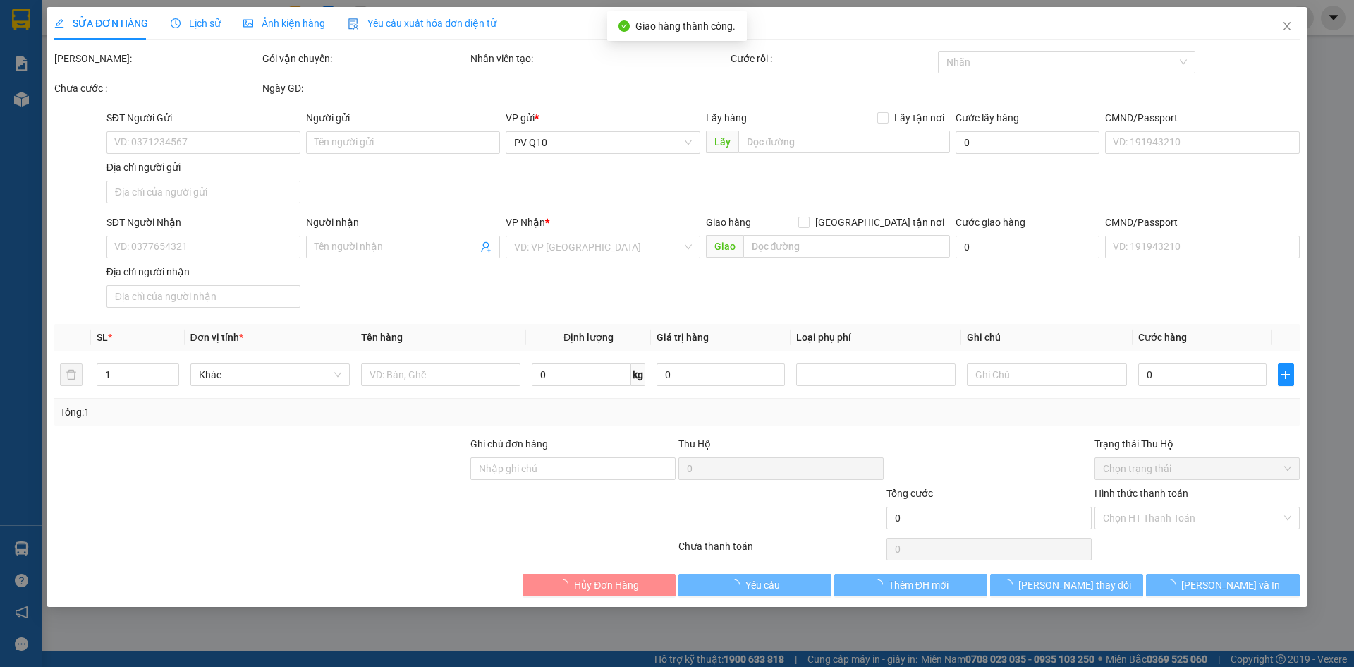
type input "0707196102"
type input "DUNG"
type input "0855090695"
type input "THỈ"
type input "30.000"
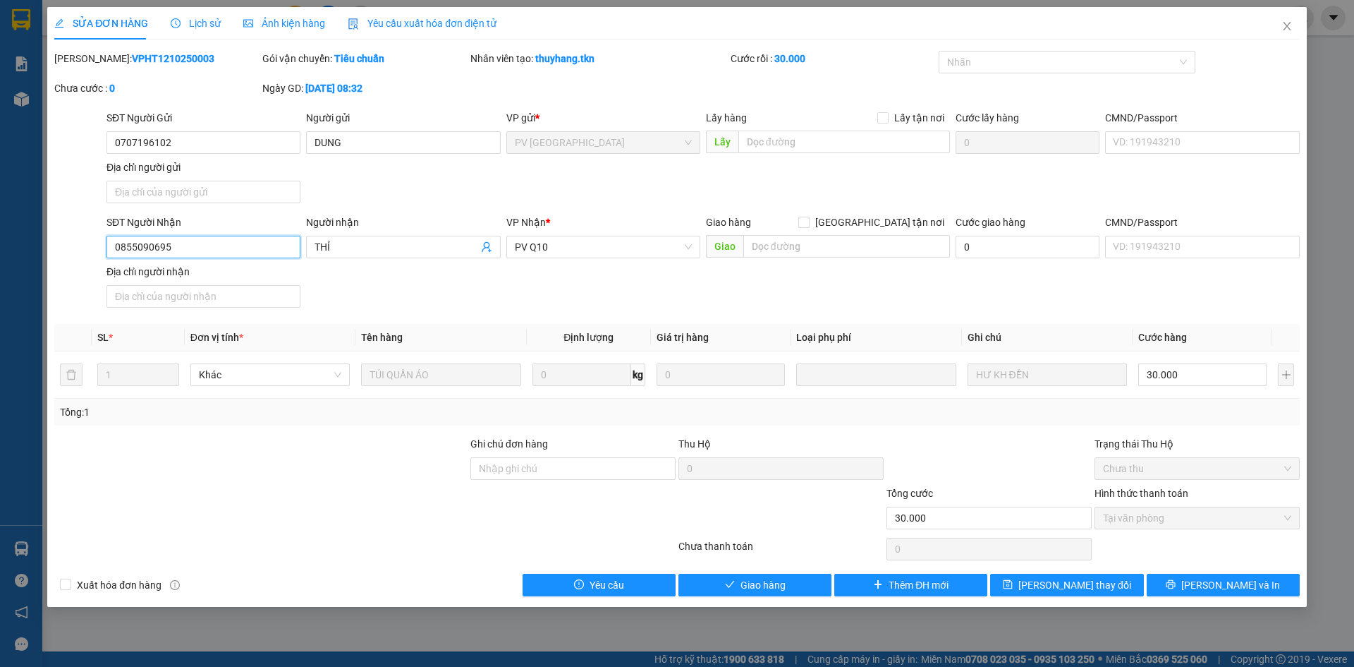
drag, startPoint x: 254, startPoint y: 241, endPoint x: 6, endPoint y: 257, distance: 248.8
click at [30, 252] on div "SỬA ĐƠN HÀNG Lịch sử Ảnh kiện hàng Yêu cầu xuất hóa đơn điện tử Total Paid Fee …" at bounding box center [677, 333] width 1354 height 667
drag, startPoint x: 784, startPoint y: 592, endPoint x: 803, endPoint y: 616, distance: 30.6
click at [784, 592] on span "Giao hàng" at bounding box center [763, 585] width 45 height 16
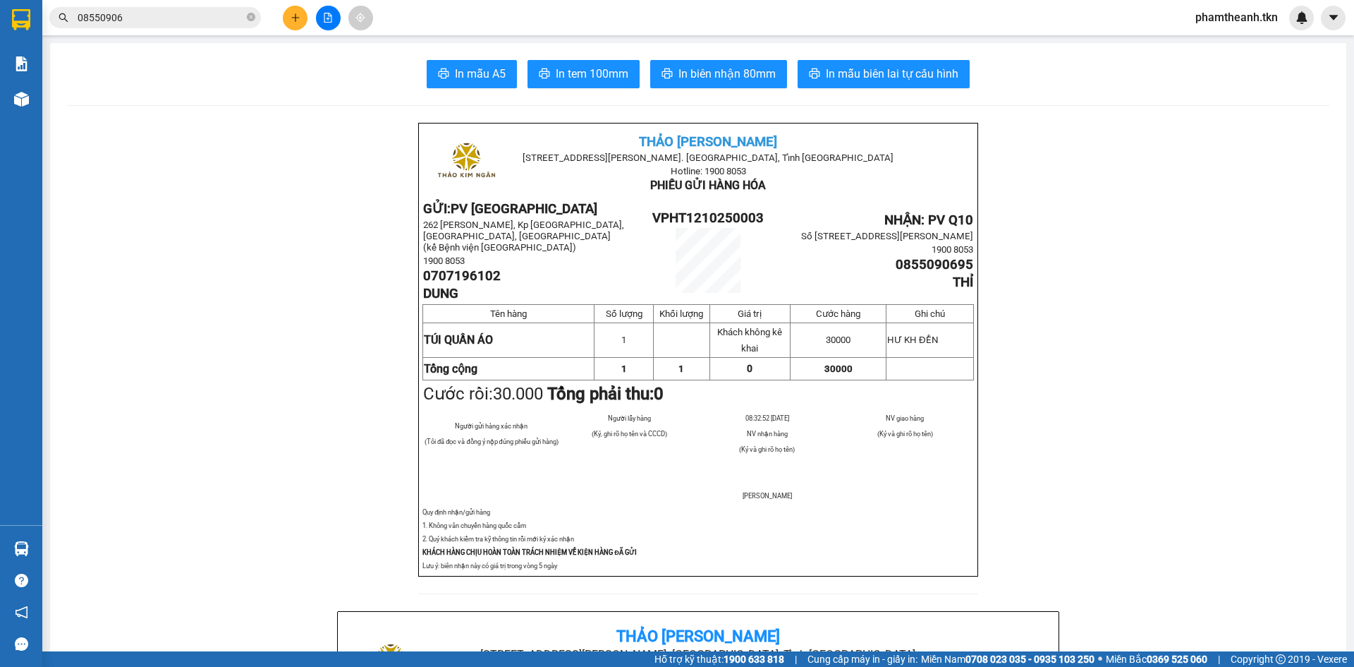
click at [246, 18] on span "08550906" at bounding box center [155, 17] width 212 height 21
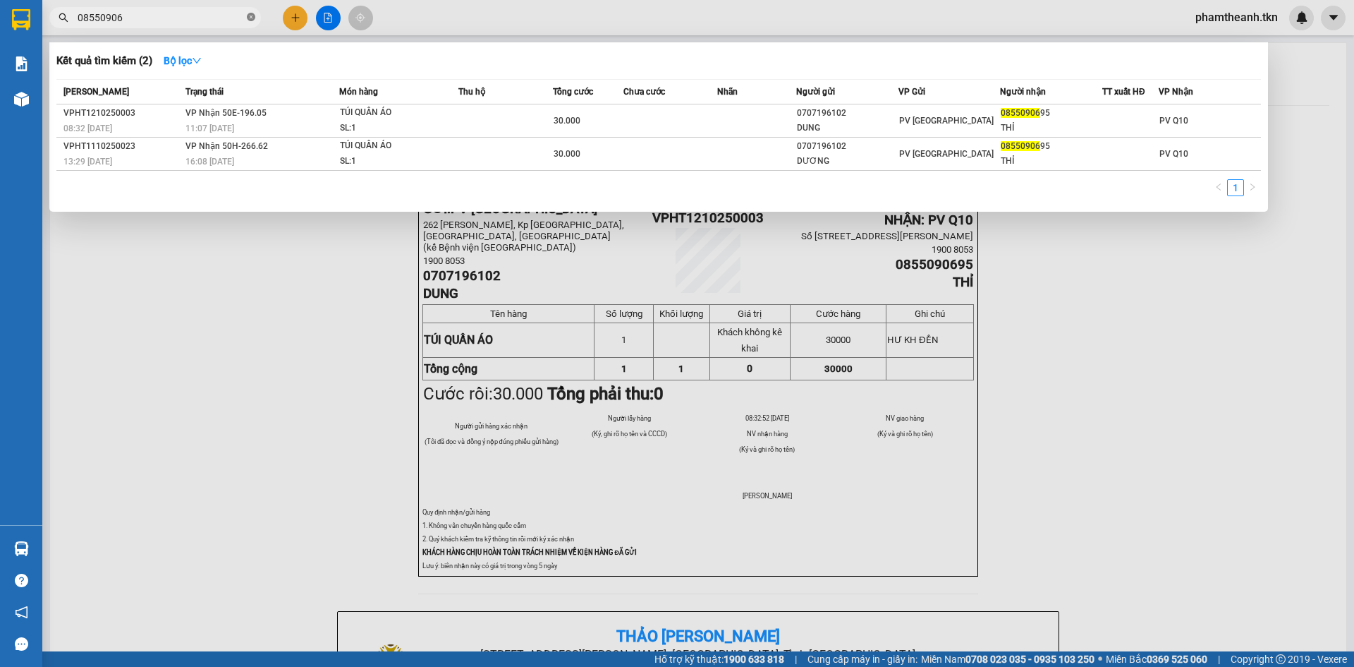
click at [250, 17] on icon "close-circle" at bounding box center [251, 17] width 8 height 8
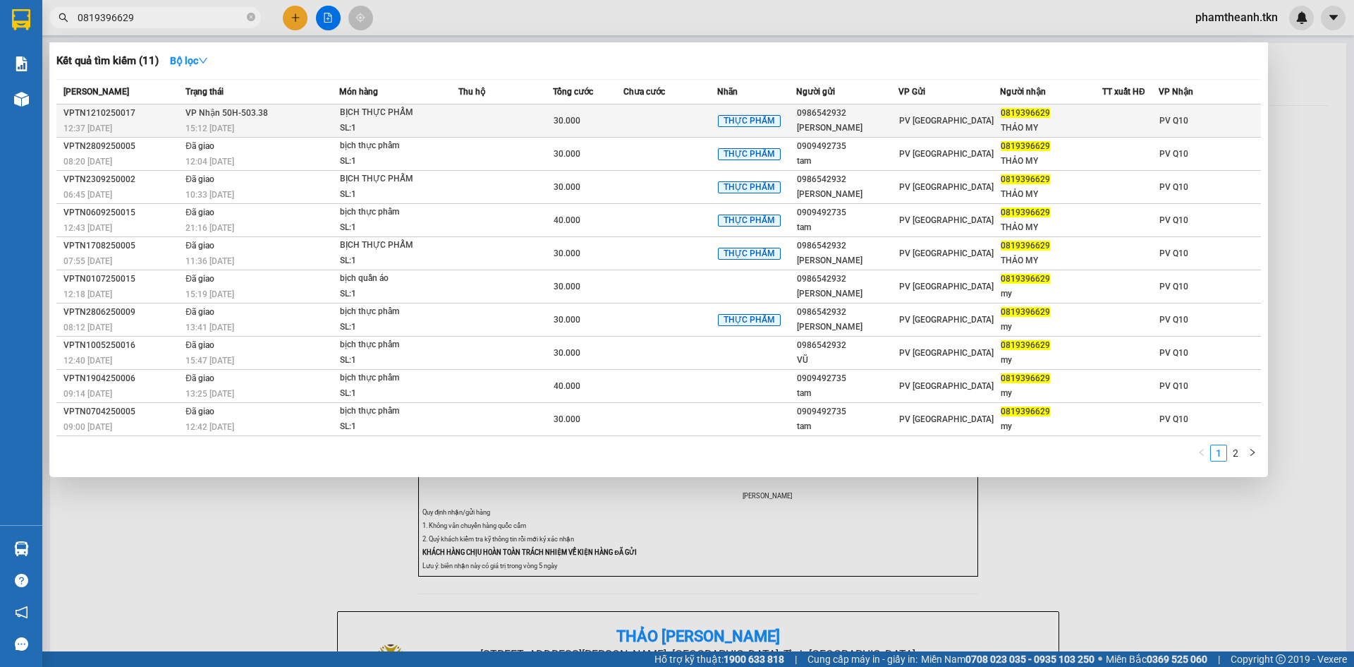
type input "0819396629"
click at [926, 111] on td "PV Tây Ninh" at bounding box center [950, 120] width 102 height 33
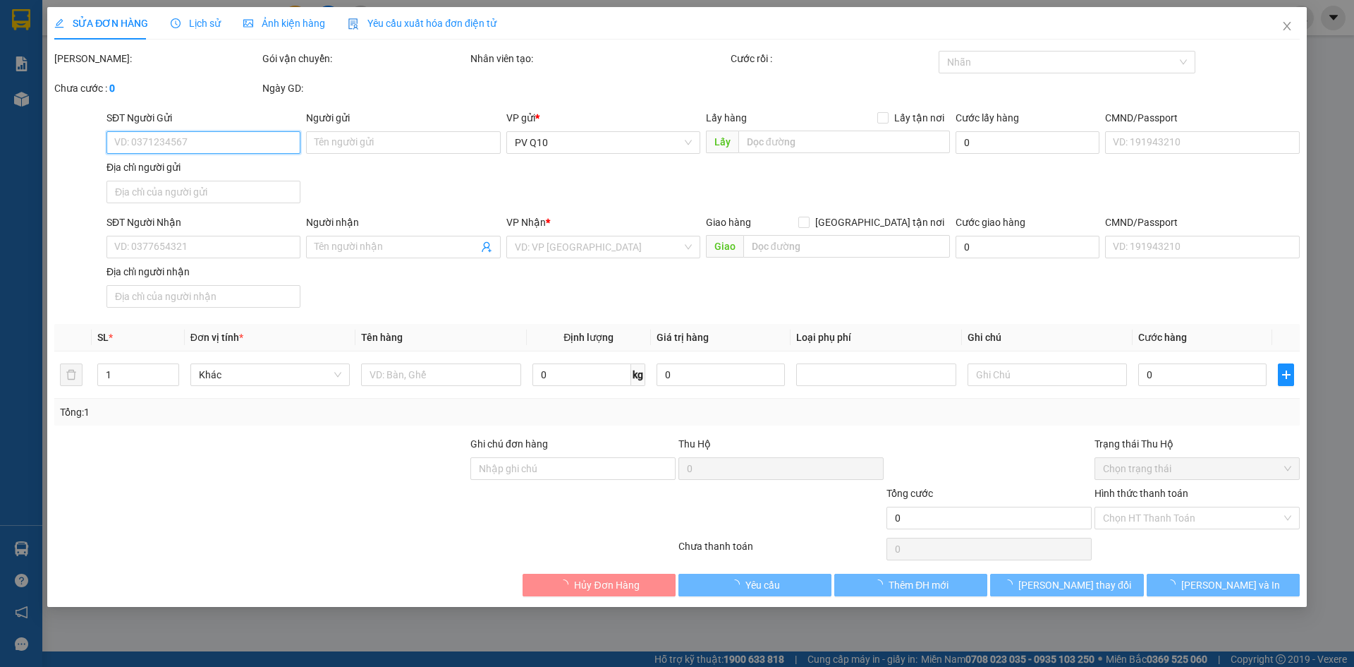
type input "0986542932"
type input "chú vũ"
type input "0819396629"
type input "THẢO MY"
type input "30.000"
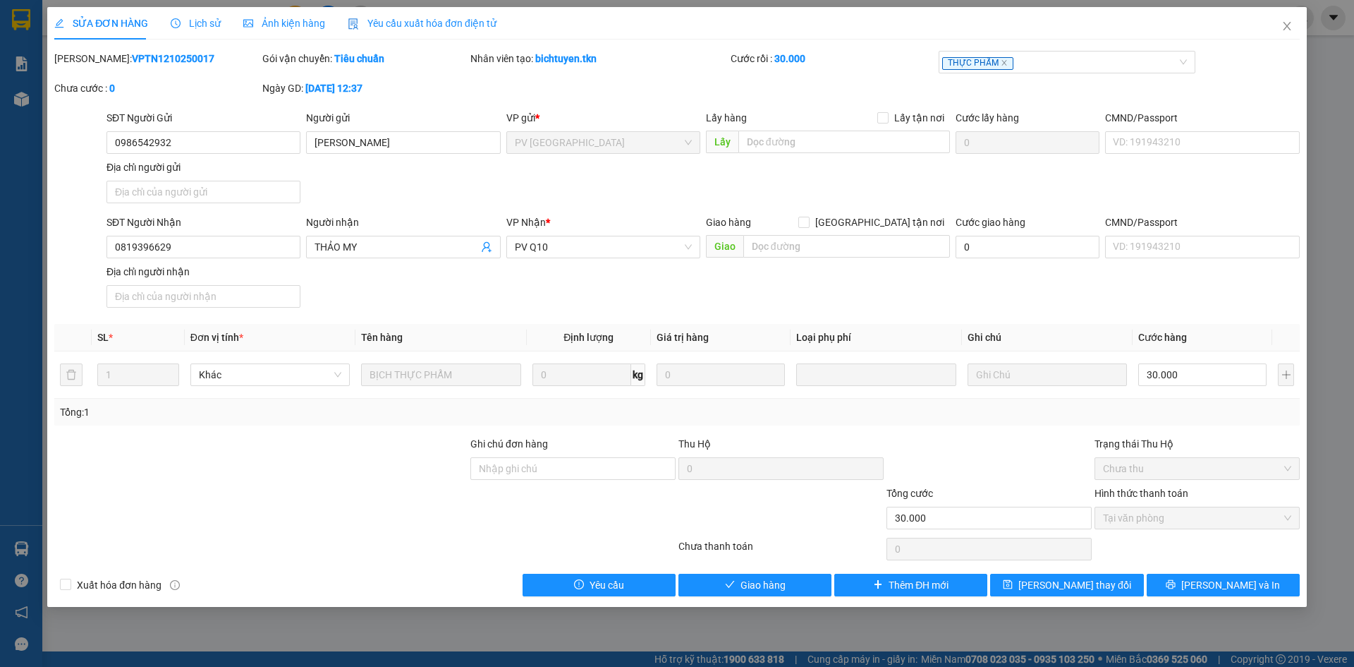
click at [769, 596] on div "SỬA ĐƠN HÀNG Lịch sử Ảnh kiện hàng Yêu cầu xuất hóa đơn điện tử Total Paid Fee …" at bounding box center [677, 307] width 1260 height 600
click at [773, 585] on span "Giao hàng" at bounding box center [763, 585] width 45 height 16
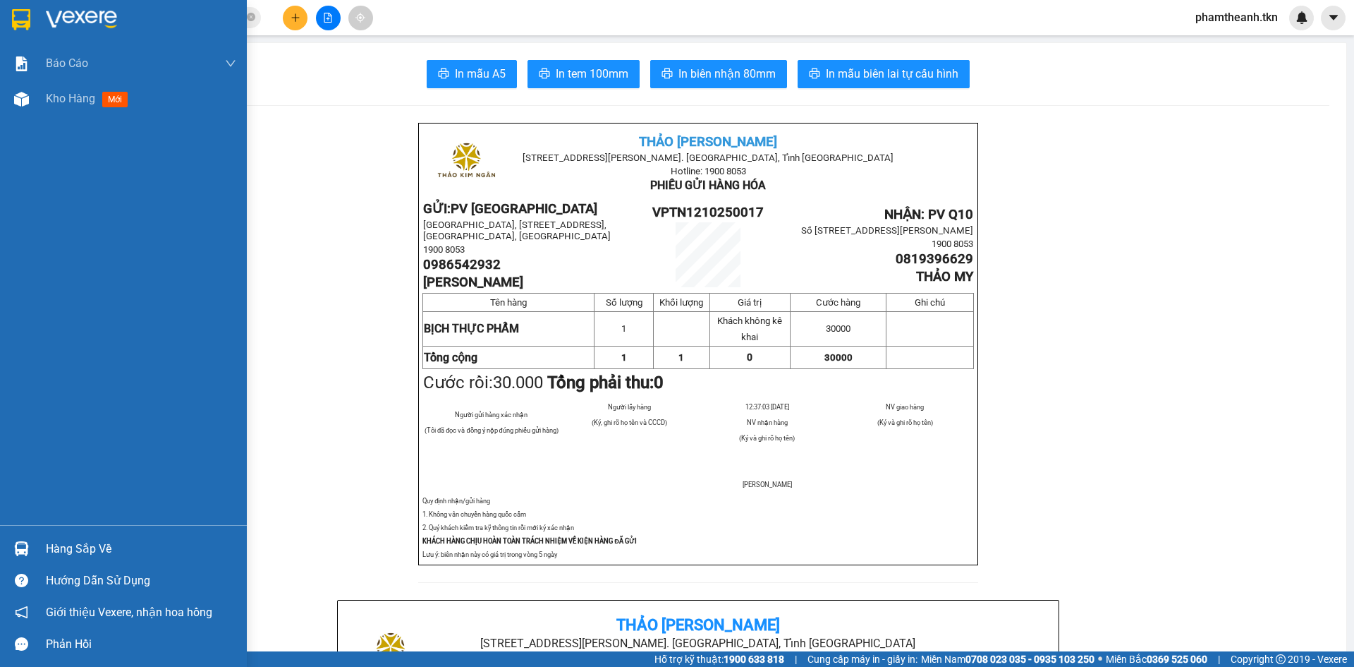
click at [83, 553] on div "Hàng sắp về" at bounding box center [141, 548] width 190 height 21
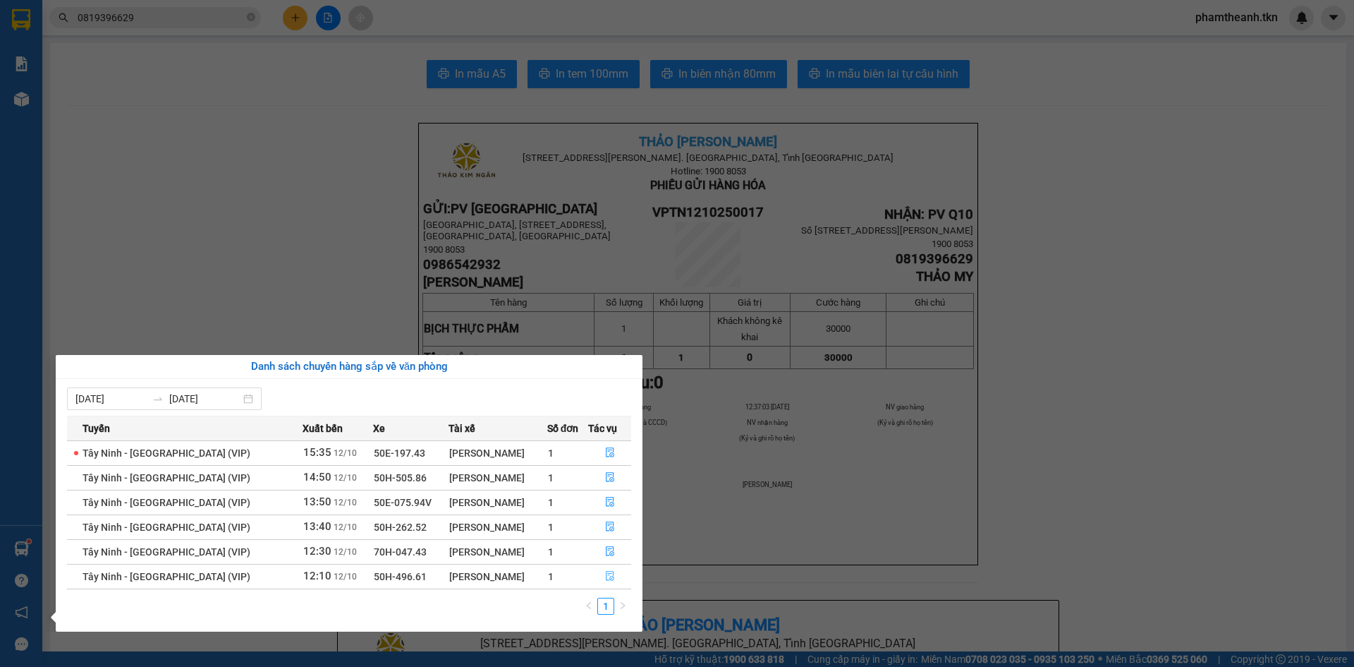
click at [614, 576] on button "button" at bounding box center [610, 576] width 42 height 23
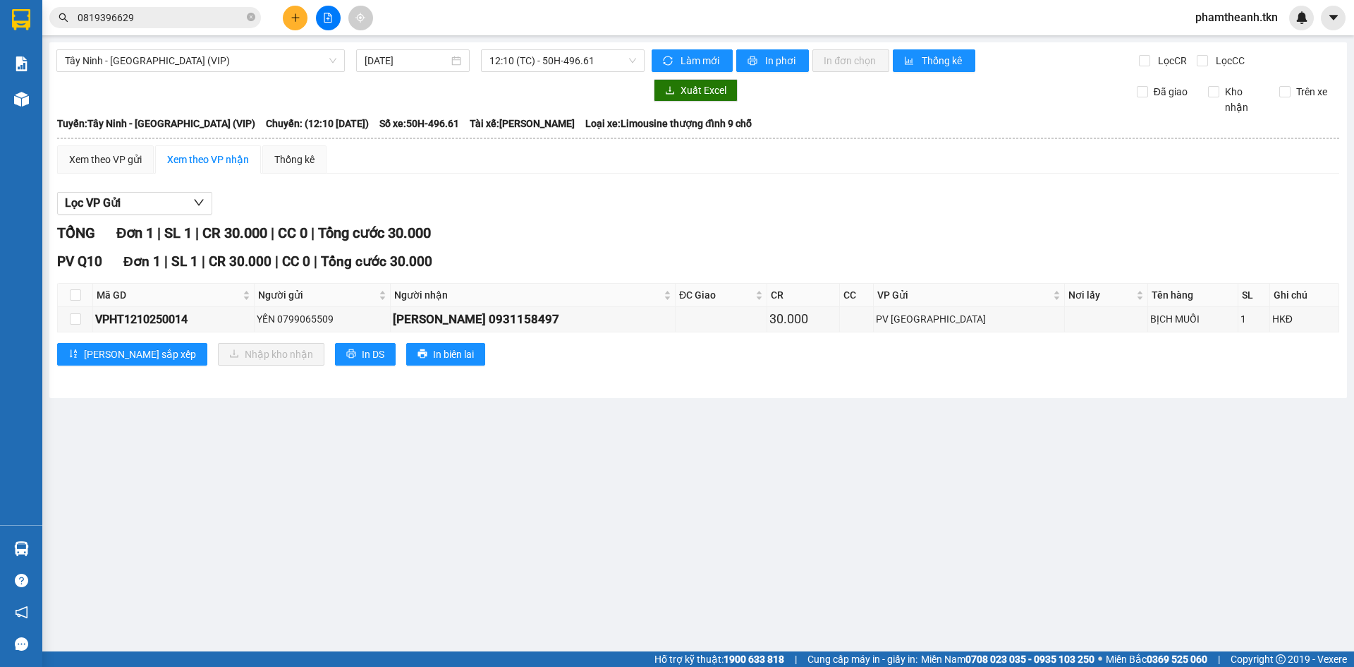
click at [284, 20] on button at bounding box center [295, 18] width 25 height 25
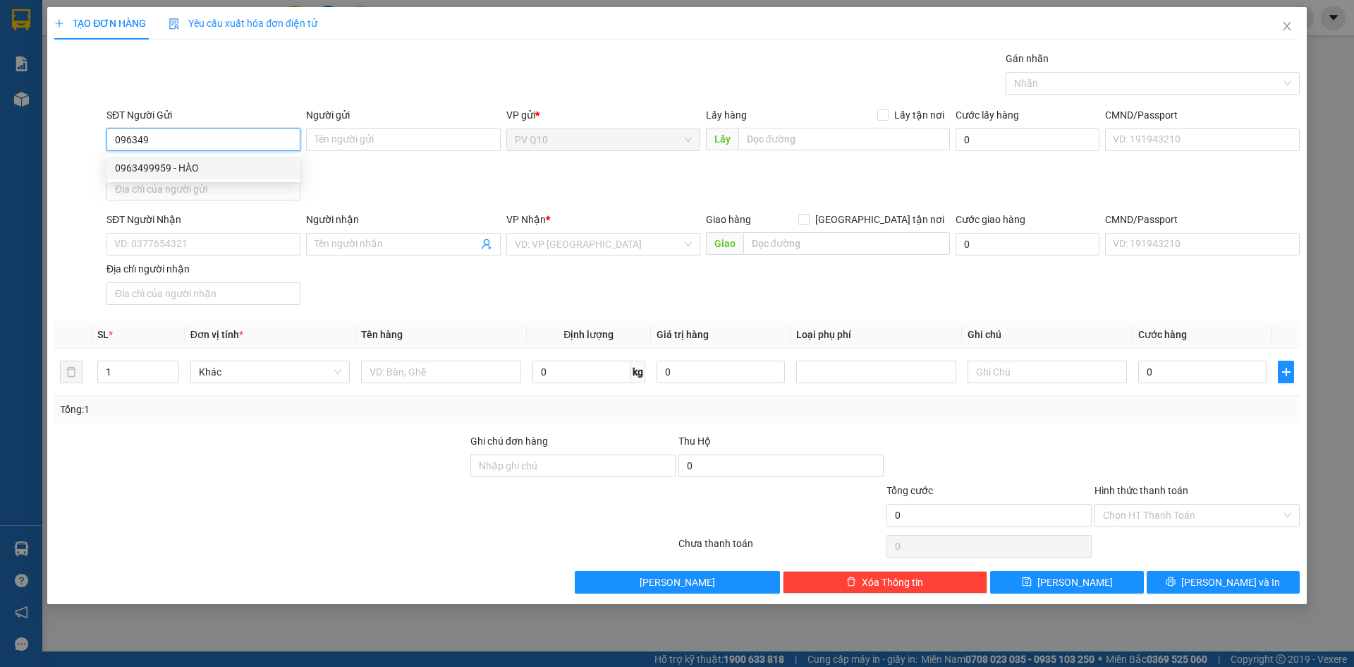
click at [178, 169] on div "0963499959 - HÀO" at bounding box center [203, 168] width 177 height 16
type input "0963499959"
type input "HÀO"
type input "0933323477"
type input "TRINH"
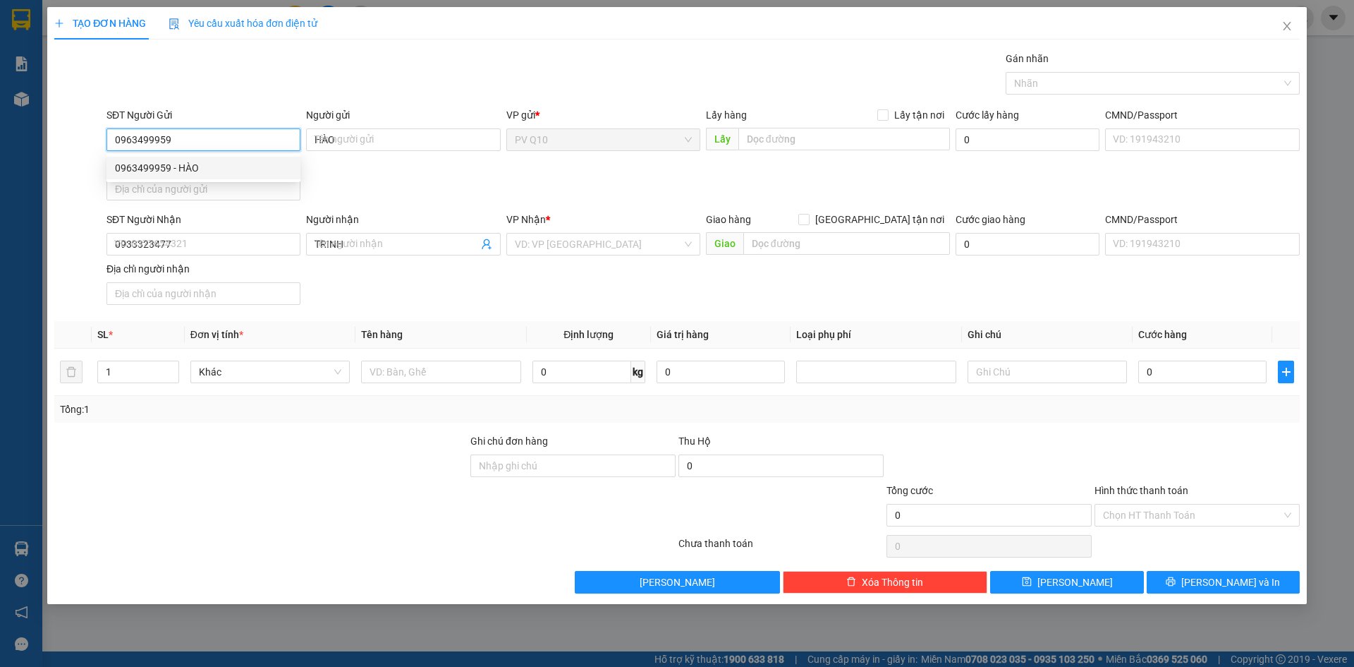
type input "40.000"
type input "0963499959"
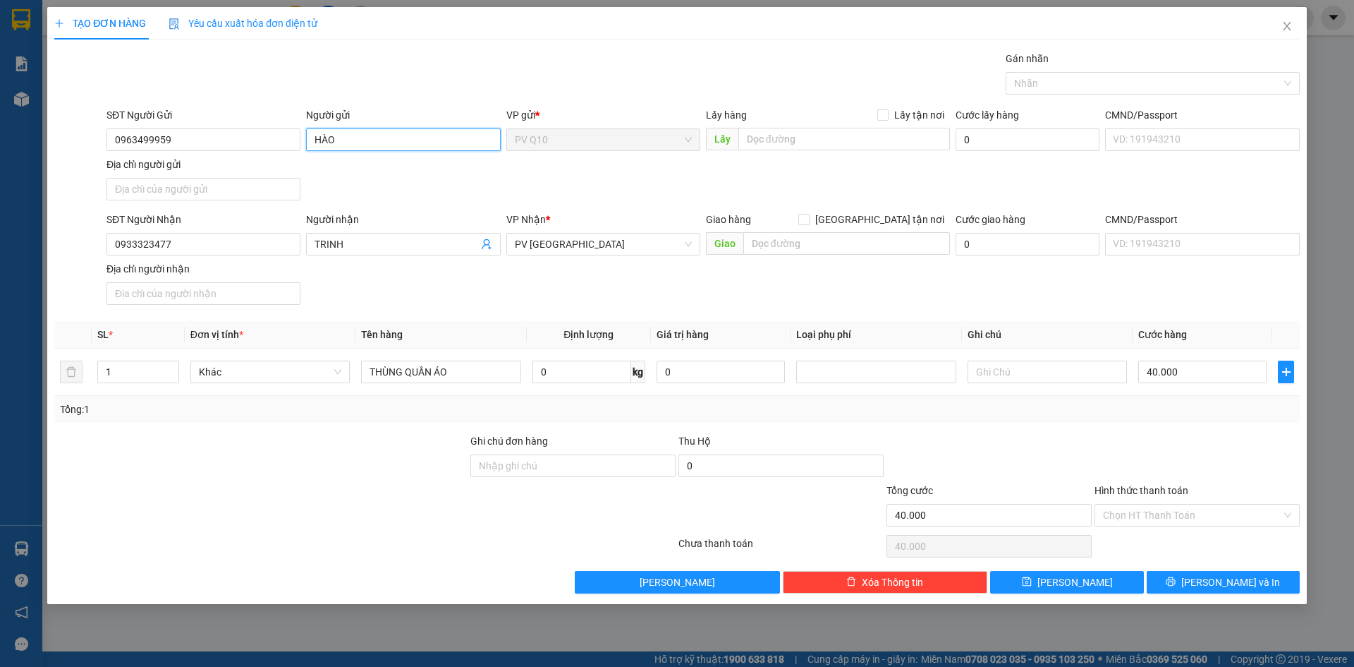
drag, startPoint x: 334, startPoint y: 144, endPoint x: 308, endPoint y: 152, distance: 26.8
click at [314, 152] on div "Người gửi HÀO" at bounding box center [403, 131] width 194 height 49
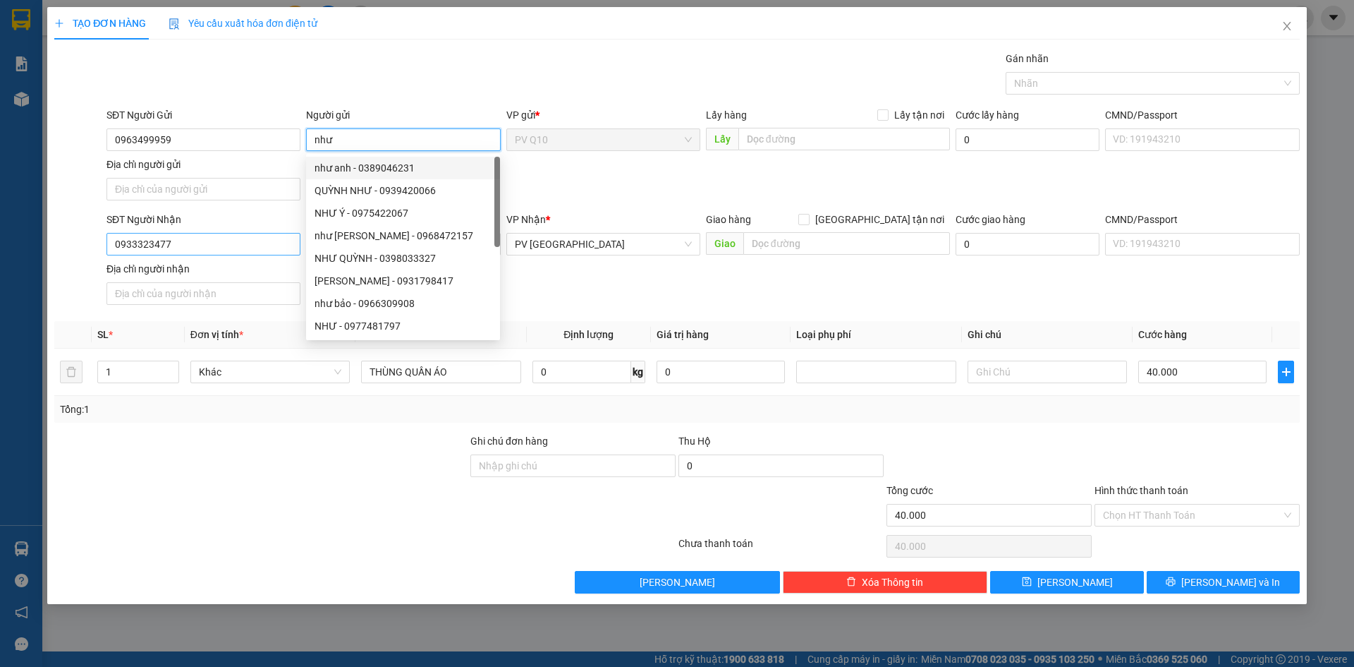
type input "như"
drag, startPoint x: 192, startPoint y: 249, endPoint x: 47, endPoint y: 246, distance: 144.6
click at [47, 246] on div "TẠO ĐƠN HÀNG Yêu cầu xuất hóa đơn điện tử Transit Pickup Surcharge Ids Transit …" at bounding box center [677, 305] width 1260 height 597
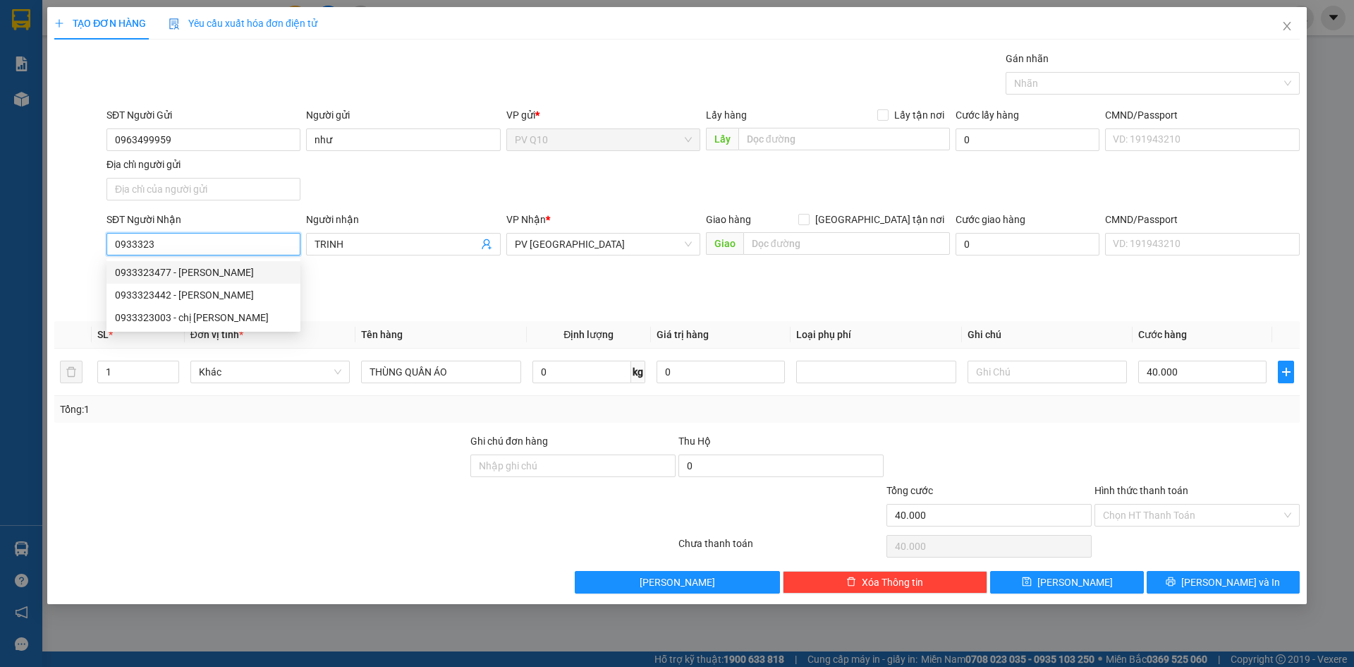
click at [196, 276] on div "0933323477 - TRINH" at bounding box center [203, 272] width 177 height 16
type input "0933323477"
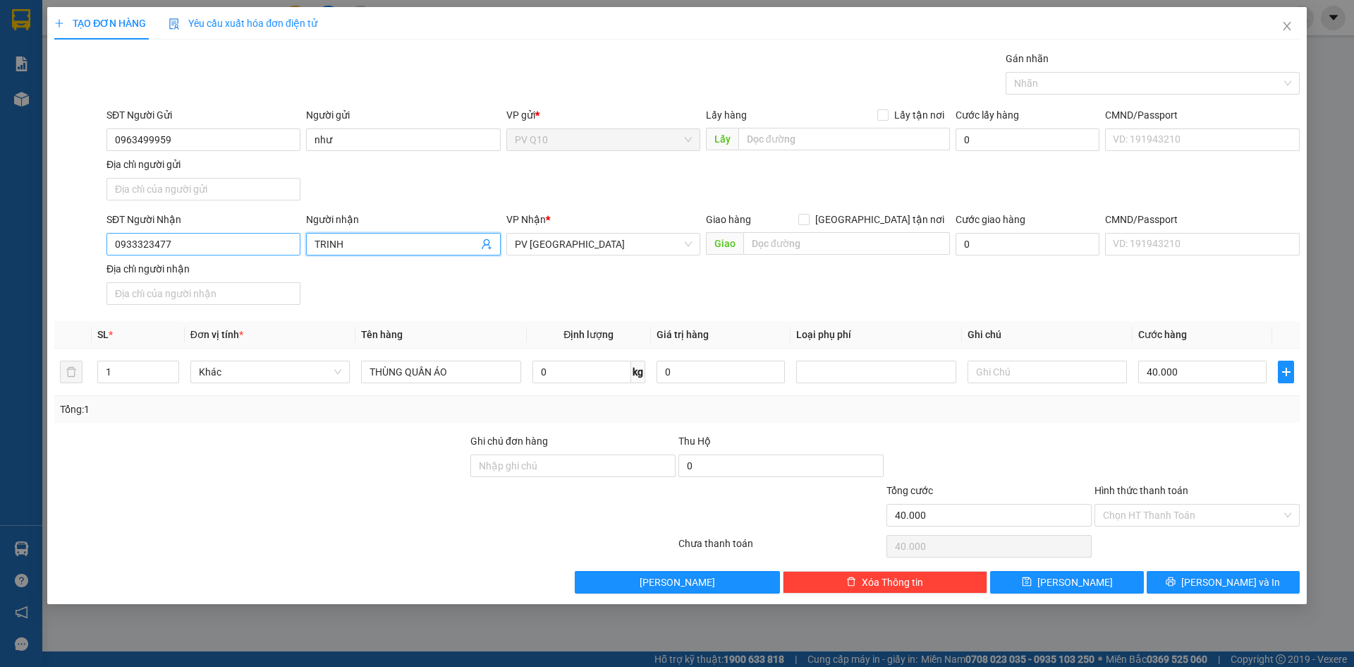
drag, startPoint x: 343, startPoint y: 243, endPoint x: 282, endPoint y: 243, distance: 60.7
click at [282, 243] on div "SĐT Người Nhận 0933323477 Người nhận TRINH TRINH VP Nhận * PV Tây Ninh Giao hàn…" at bounding box center [703, 261] width 1199 height 99
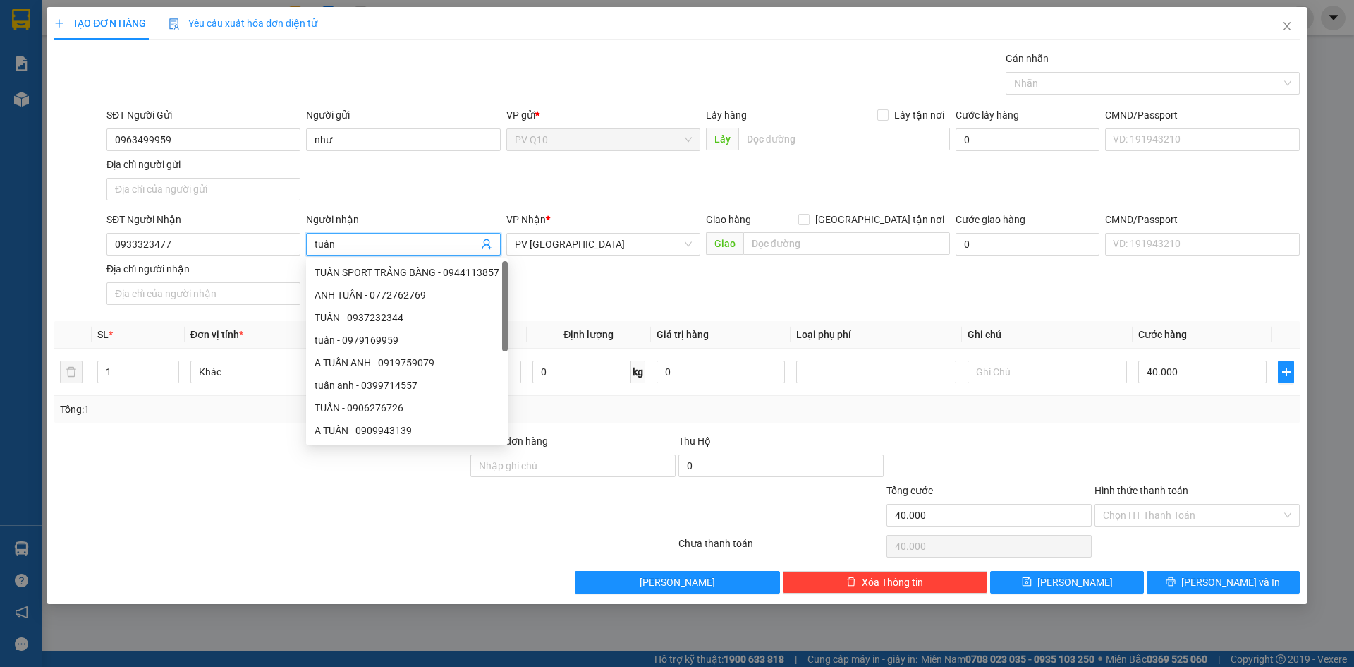
type input "tuấn"
click at [777, 287] on div "SĐT Người Nhận 0933323477 Người nhận tuấn VP Nhận * PV Tây Ninh Giao hàng Giao …" at bounding box center [703, 261] width 1199 height 99
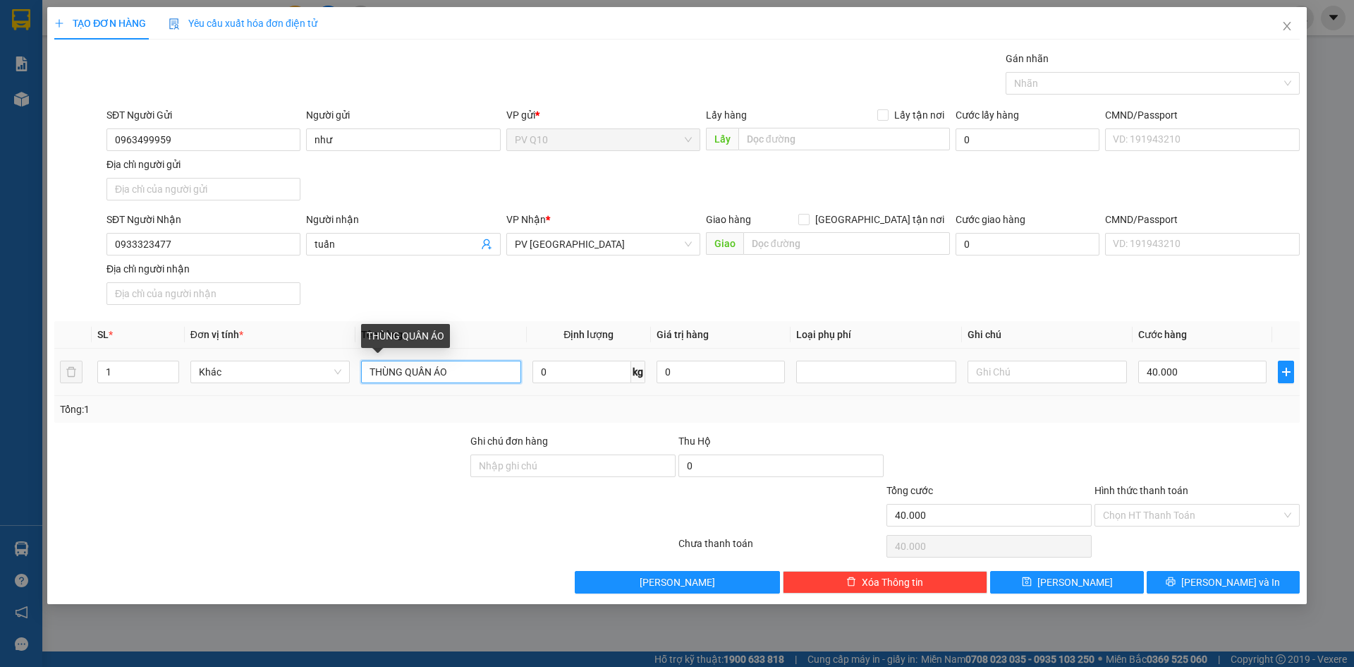
drag, startPoint x: 483, startPoint y: 374, endPoint x: 363, endPoint y: 367, distance: 120.8
click at [367, 371] on input "THÙNG QUẦN ÁO" at bounding box center [440, 371] width 159 height 23
type input "túi quần áo"
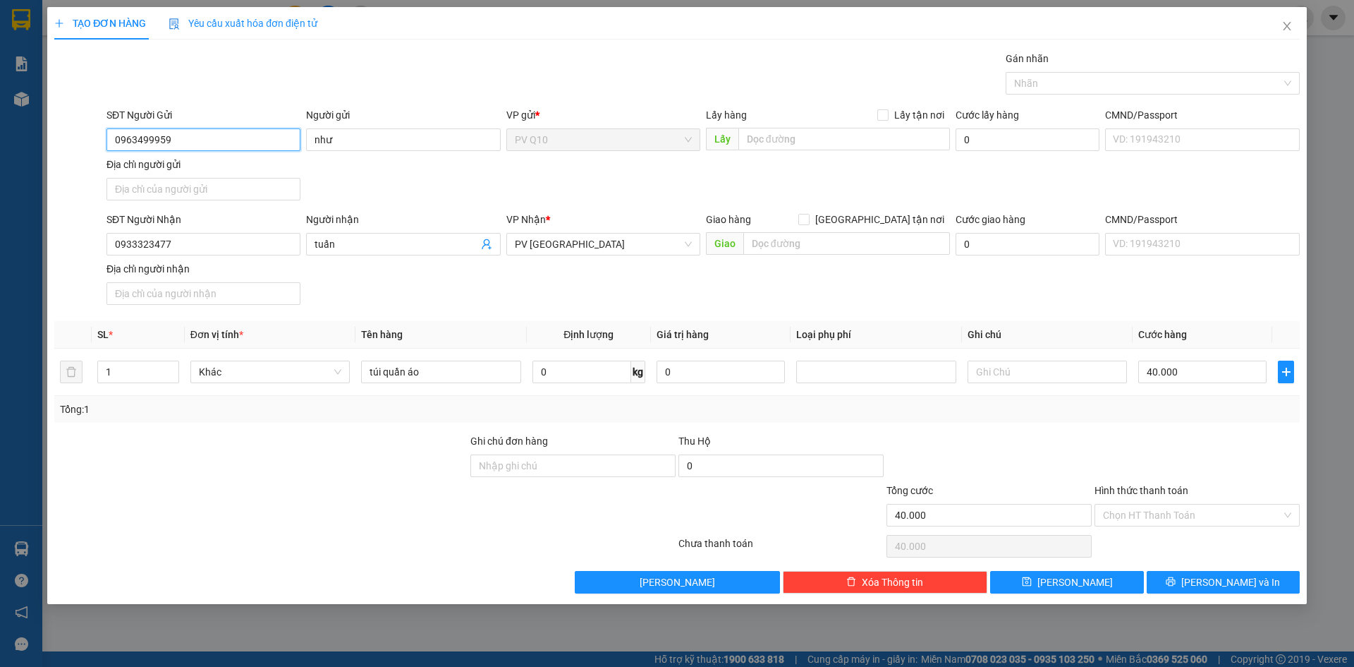
click at [72, 140] on div "SĐT Người Gửi 0963499959 Người gửi như VP gửi * PV Q10 Lấy hàng Lấy tận nơi Lấy…" at bounding box center [677, 156] width 1248 height 99
click at [428, 274] on div "SĐT Người Nhận 0933323477 Người nhận tuấn VP Nhận * PV Tây Ninh Giao hàng Giao …" at bounding box center [703, 261] width 1199 height 99
drag, startPoint x: 178, startPoint y: 129, endPoint x: 71, endPoint y: 146, distance: 109.2
click at [82, 145] on div "SĐT Người Gửi 0963499959 0963499959 Người gửi như VP gửi * PV Q10 Lấy hàng Lấy …" at bounding box center [677, 156] width 1248 height 99
click at [449, 164] on div "SĐT Người Gửi 0963499959 Người gửi như VP gửi * PV Q10 Lấy hàng Lấy tận nơi Lấy…" at bounding box center [703, 156] width 1199 height 99
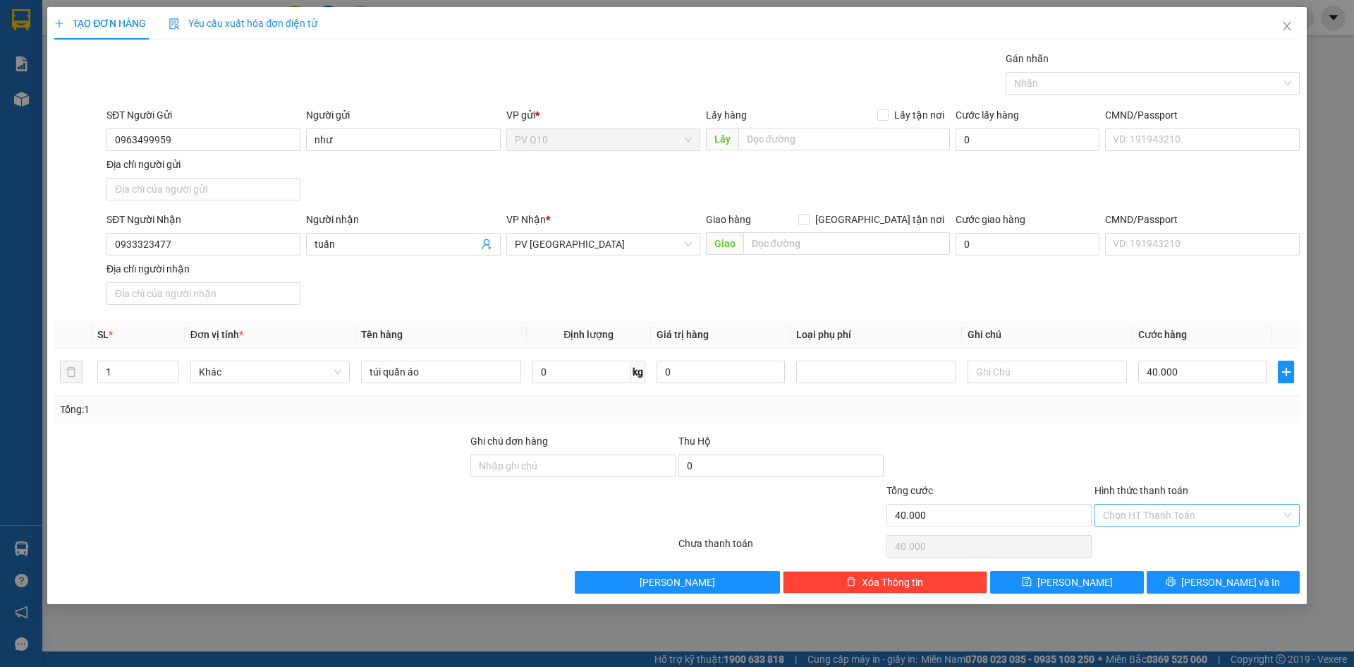
click at [1179, 505] on input "Hình thức thanh toán" at bounding box center [1192, 514] width 178 height 21
click at [1194, 537] on div "Tại văn phòng" at bounding box center [1197, 543] width 188 height 16
type input "0"
click at [1208, 588] on button "Lưu và In" at bounding box center [1223, 582] width 153 height 23
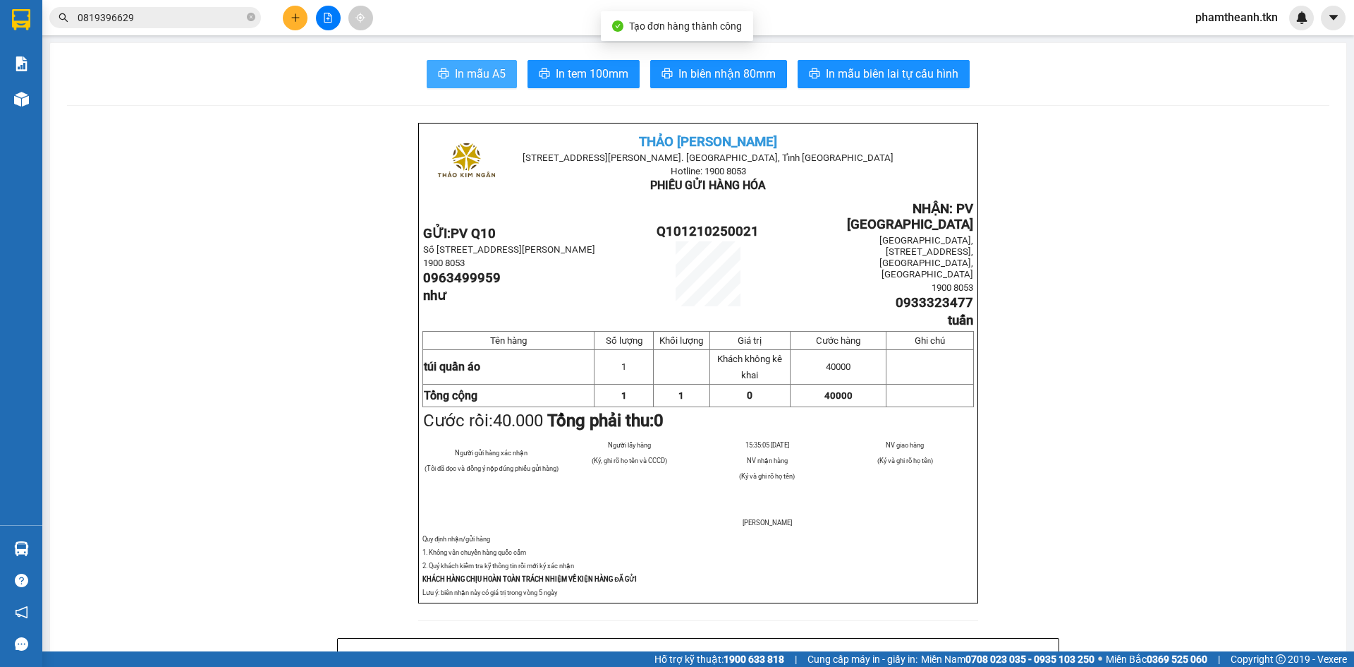
click at [460, 66] on span "In mẫu A5" at bounding box center [480, 74] width 51 height 18
click at [299, 11] on button at bounding box center [295, 18] width 25 height 25
click at [253, 25] on span at bounding box center [251, 18] width 8 height 16
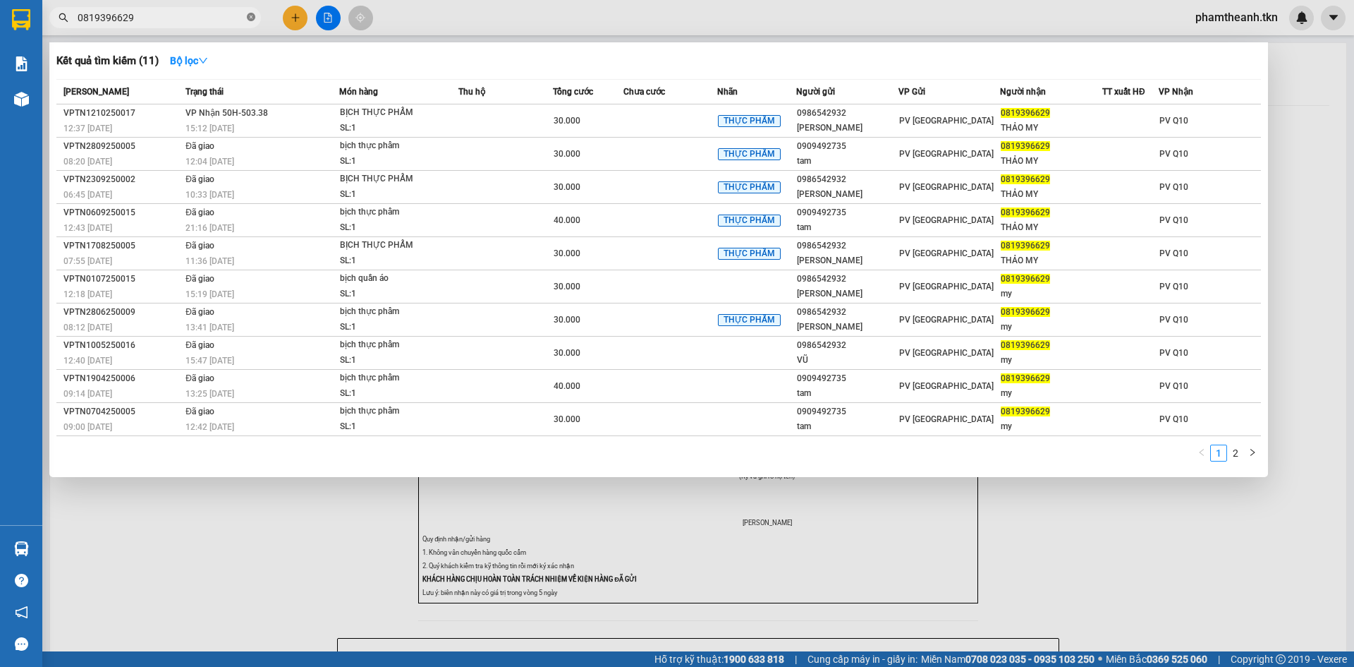
click at [247, 15] on icon "close-circle" at bounding box center [251, 17] width 8 height 8
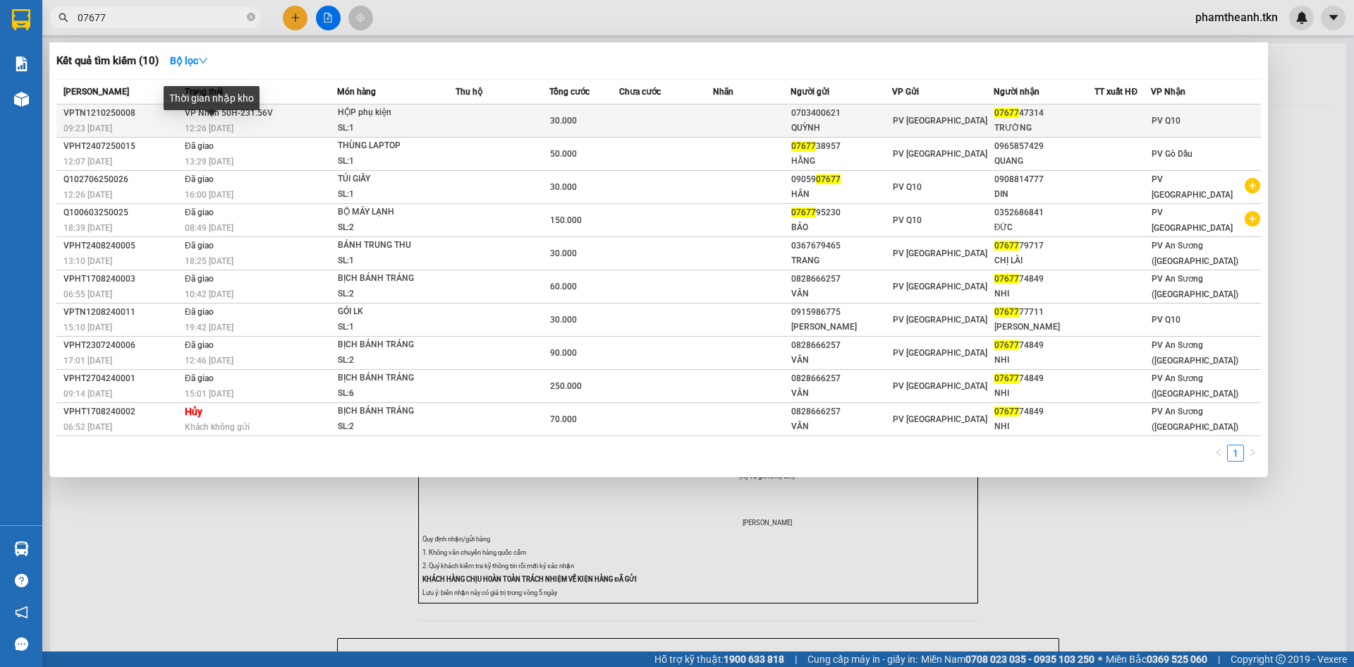
type input "07677"
click at [221, 126] on span "12:26 - 12/10" at bounding box center [209, 128] width 49 height 10
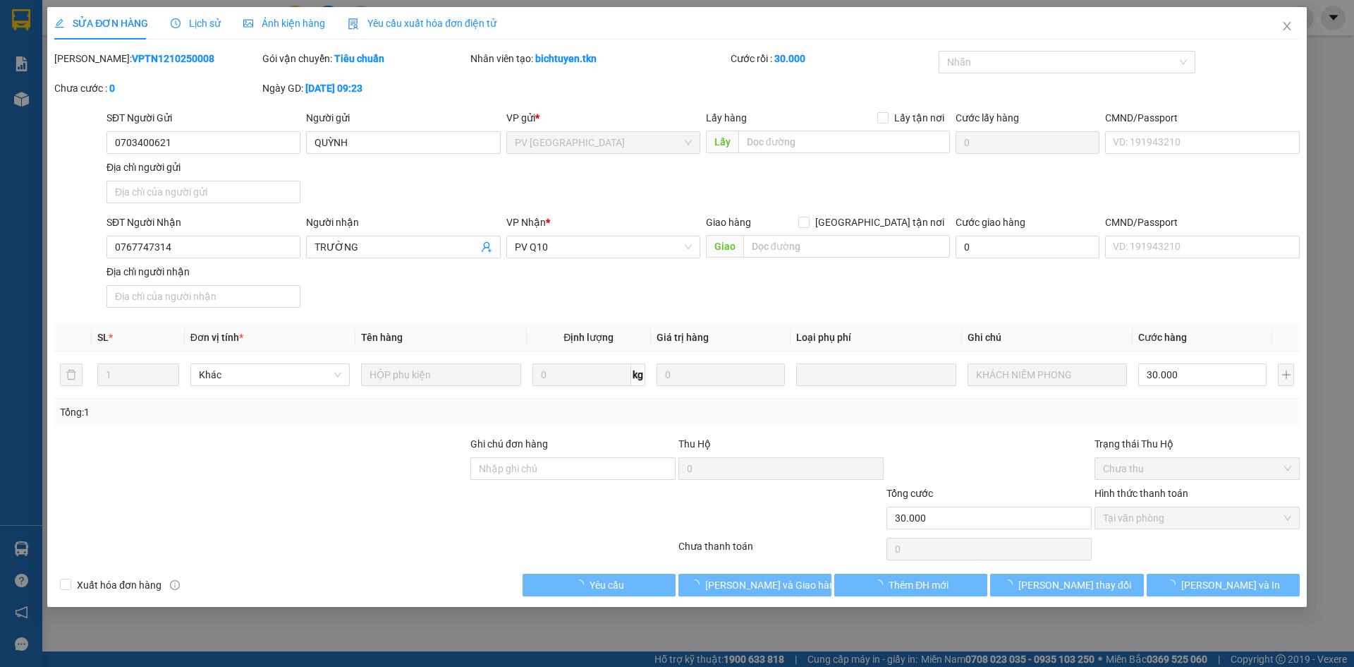
type input "0703400621"
type input "QUỲNH"
type input "0767747314"
type input "TRƯỜNG"
type input "30.000"
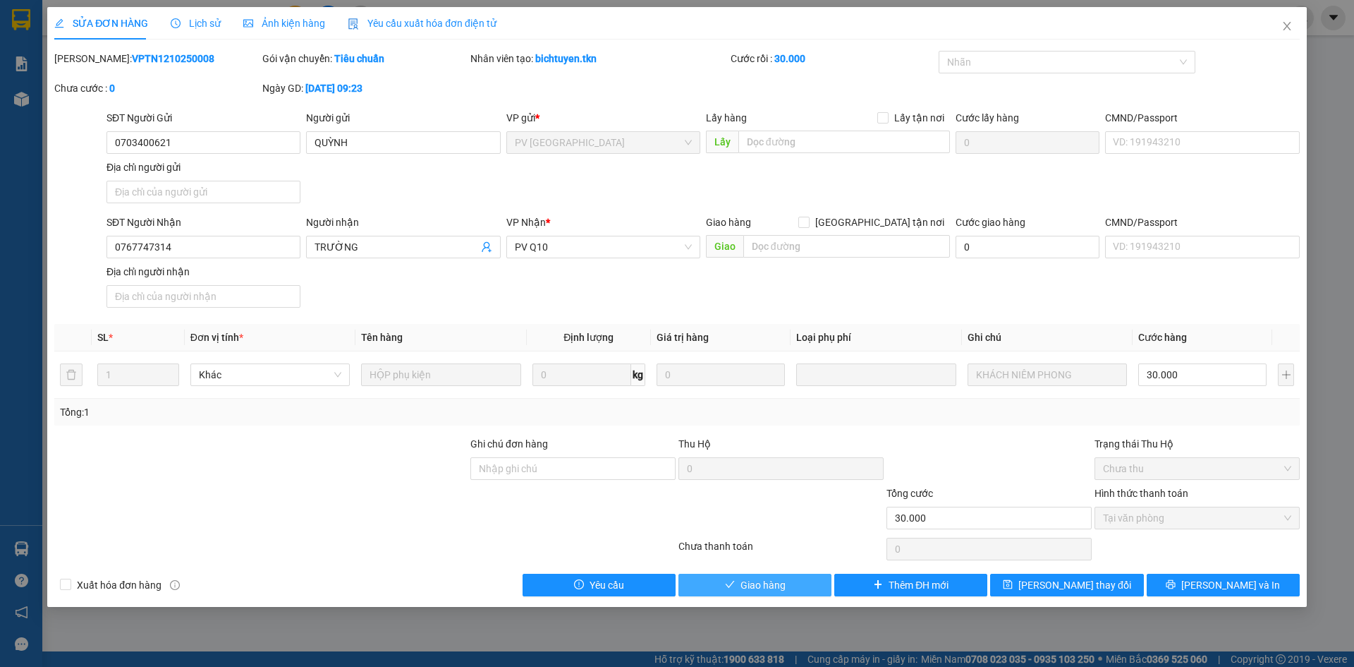
click at [786, 585] on button "Giao hàng" at bounding box center [755, 584] width 153 height 23
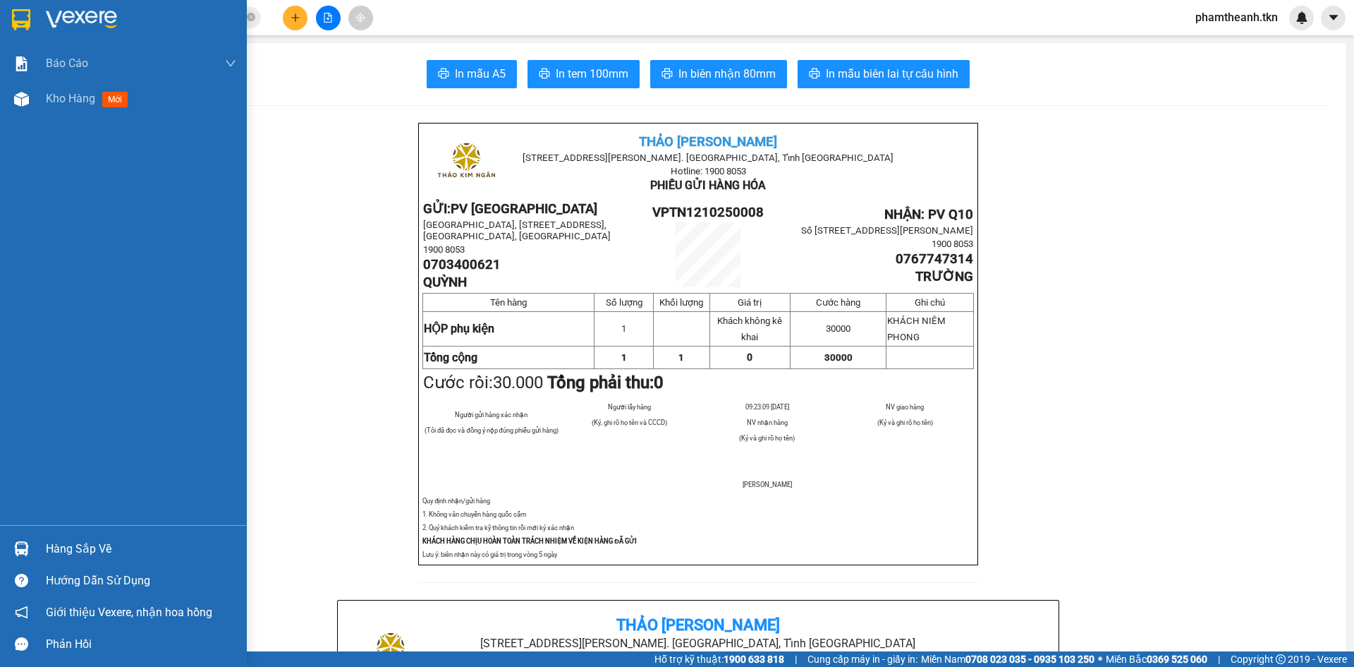
click at [65, 546] on div "Hàng sắp về" at bounding box center [141, 548] width 190 height 21
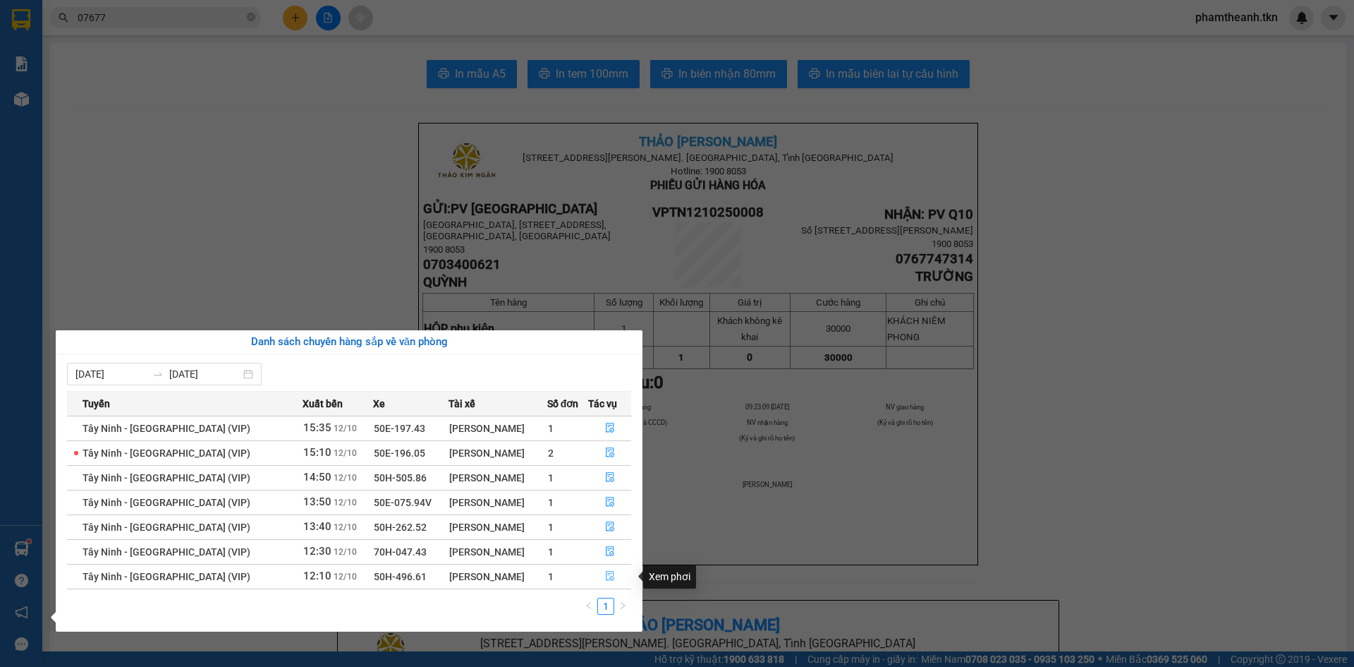
click at [619, 574] on button "button" at bounding box center [610, 576] width 42 height 23
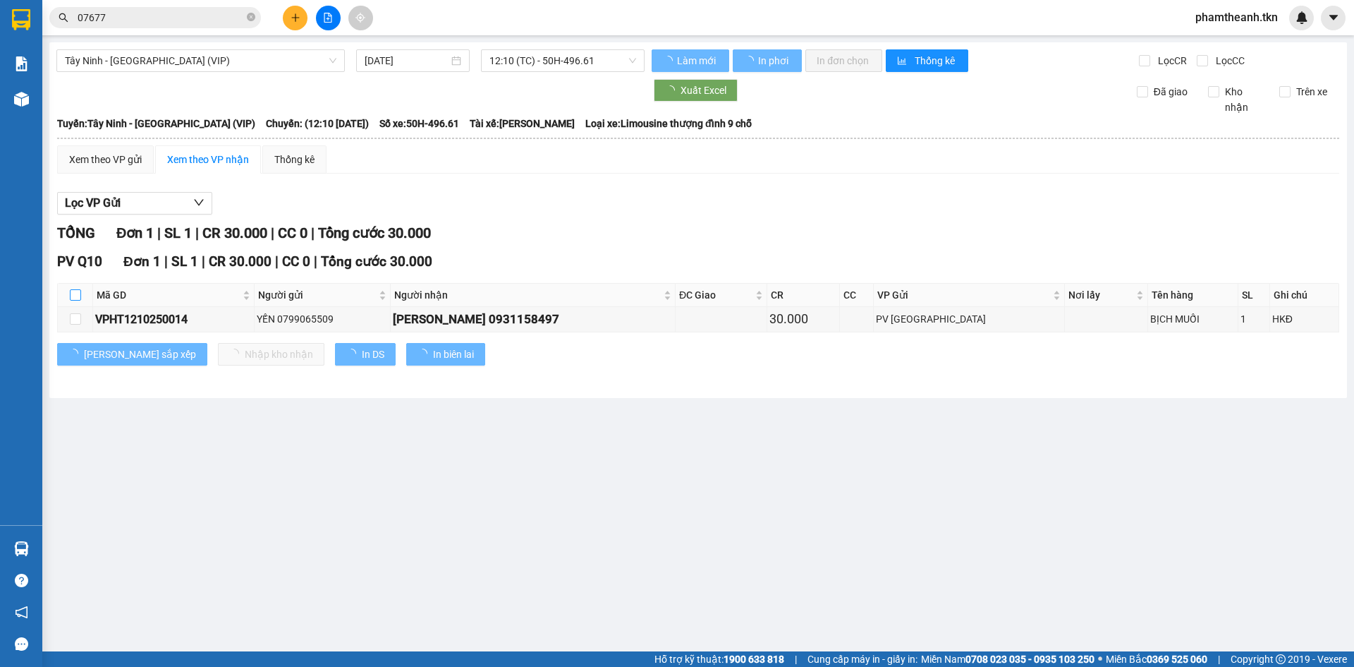
click at [70, 291] on input "checkbox" at bounding box center [75, 294] width 11 height 11
checkbox input "true"
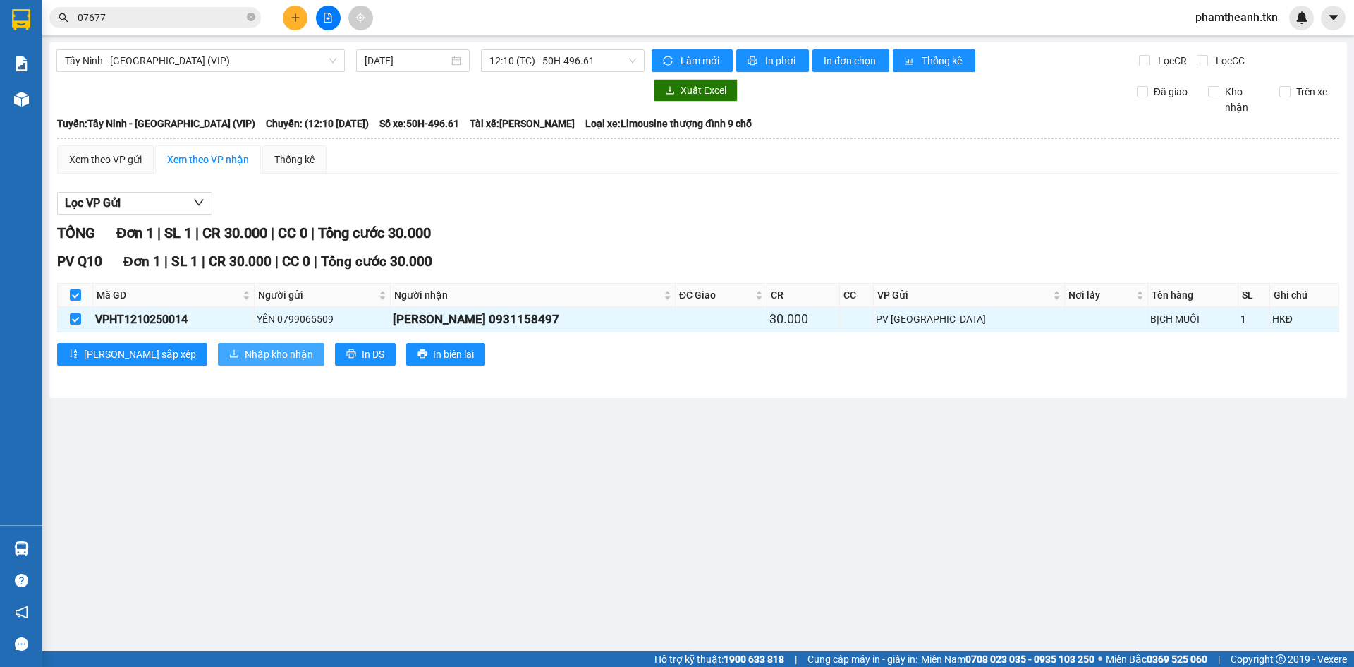
click at [245, 348] on span "Nhập kho nhận" at bounding box center [279, 354] width 68 height 16
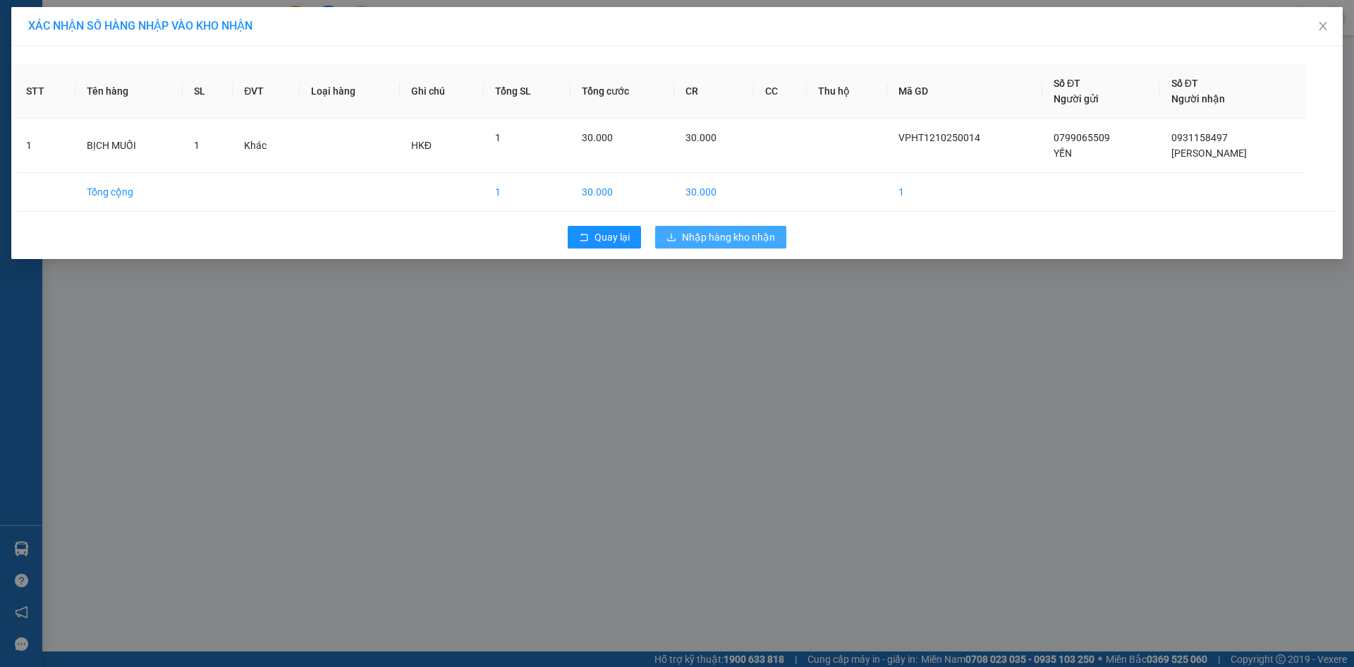
drag, startPoint x: 717, startPoint y: 236, endPoint x: 497, endPoint y: 353, distance: 248.9
click at [716, 236] on span "Nhập hàng kho nhận" at bounding box center [728, 237] width 93 height 16
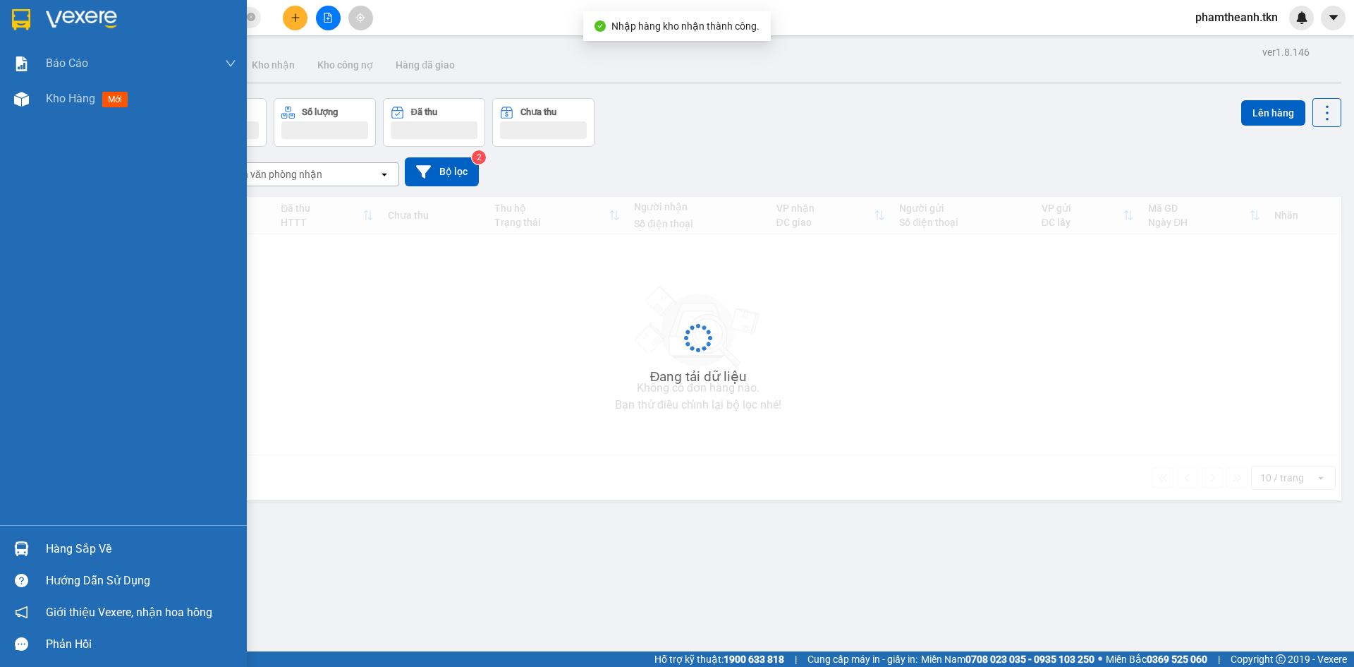
click at [32, 550] on div at bounding box center [21, 548] width 25 height 25
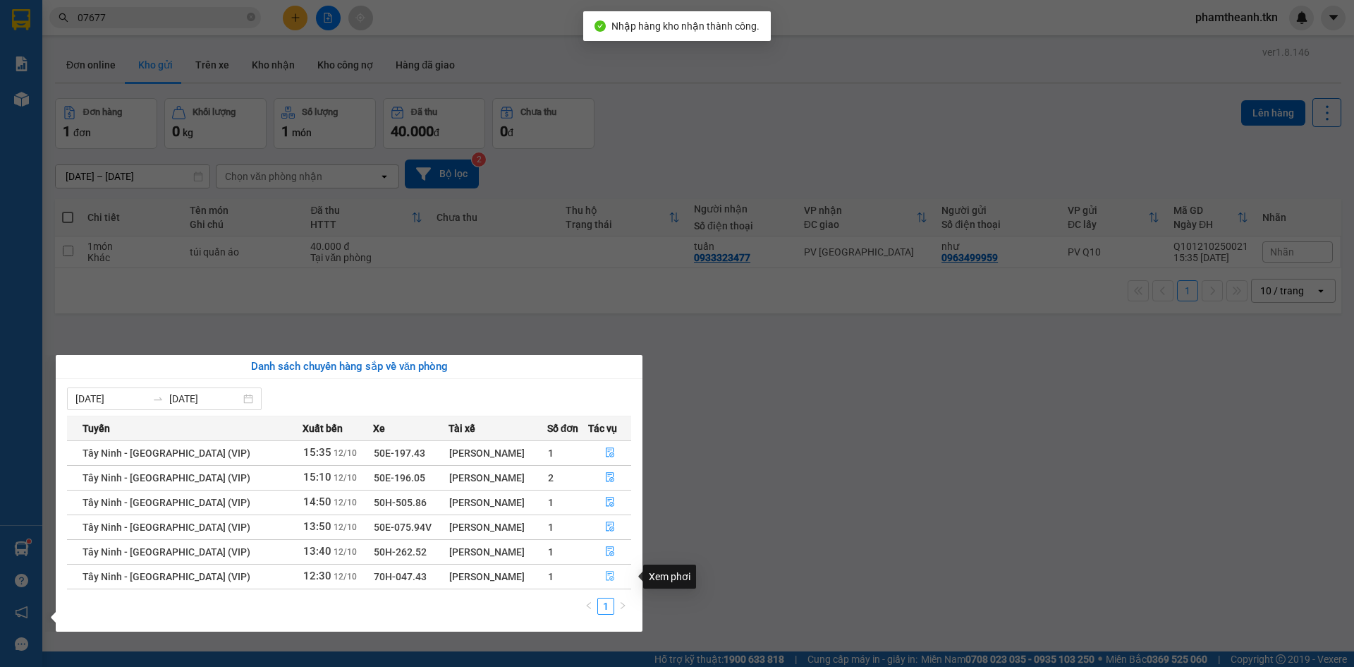
click at [606, 585] on button "button" at bounding box center [610, 576] width 42 height 23
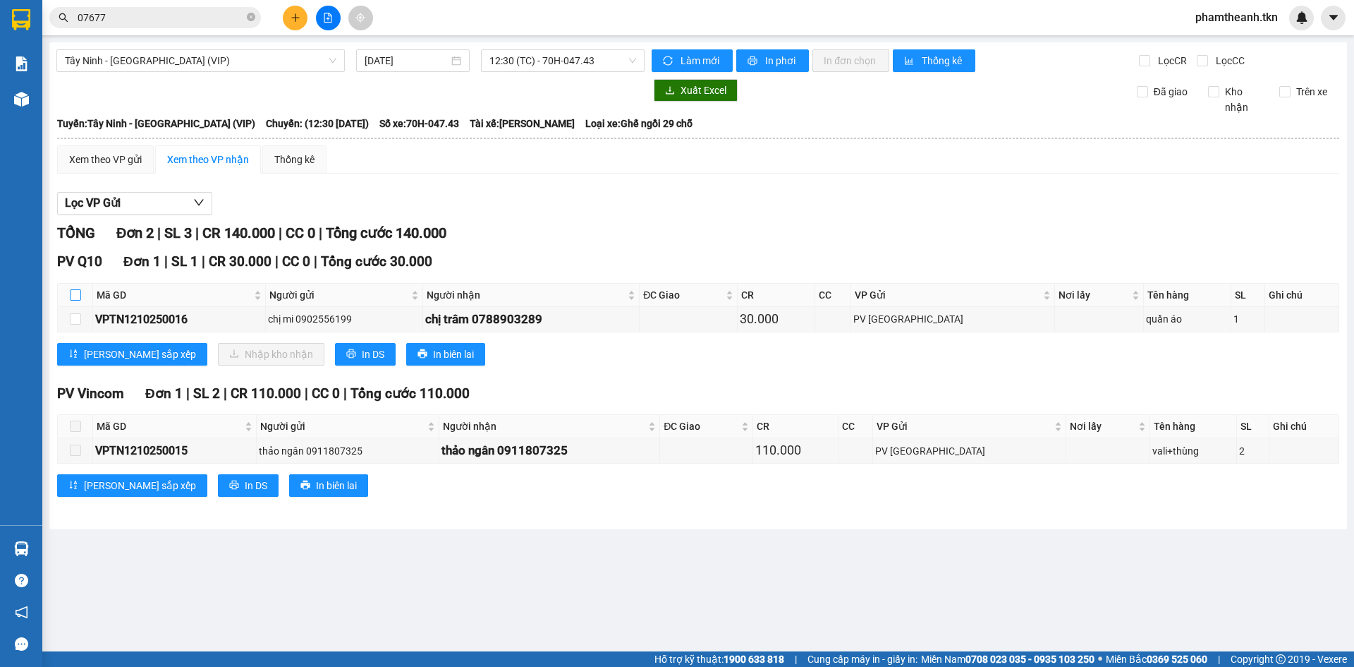
click at [75, 300] on input "checkbox" at bounding box center [75, 294] width 11 height 11
checkbox input "true"
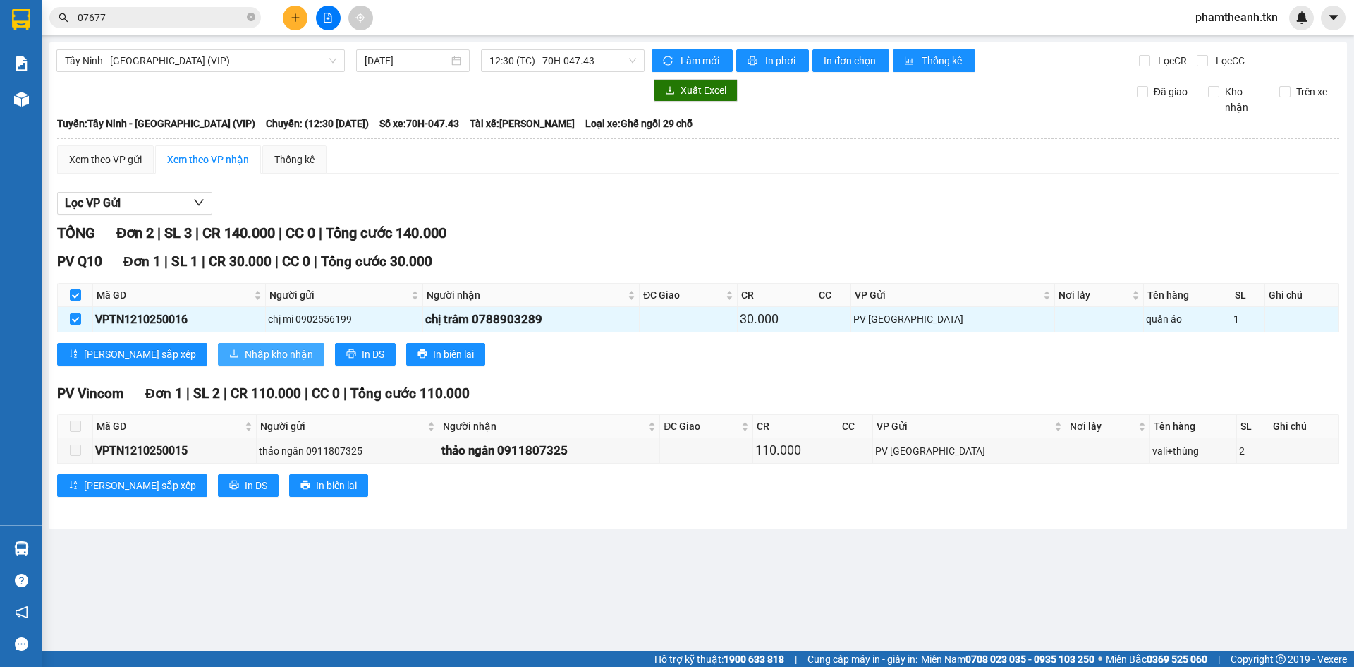
click at [245, 354] on span "Nhập kho nhận" at bounding box center [279, 354] width 68 height 16
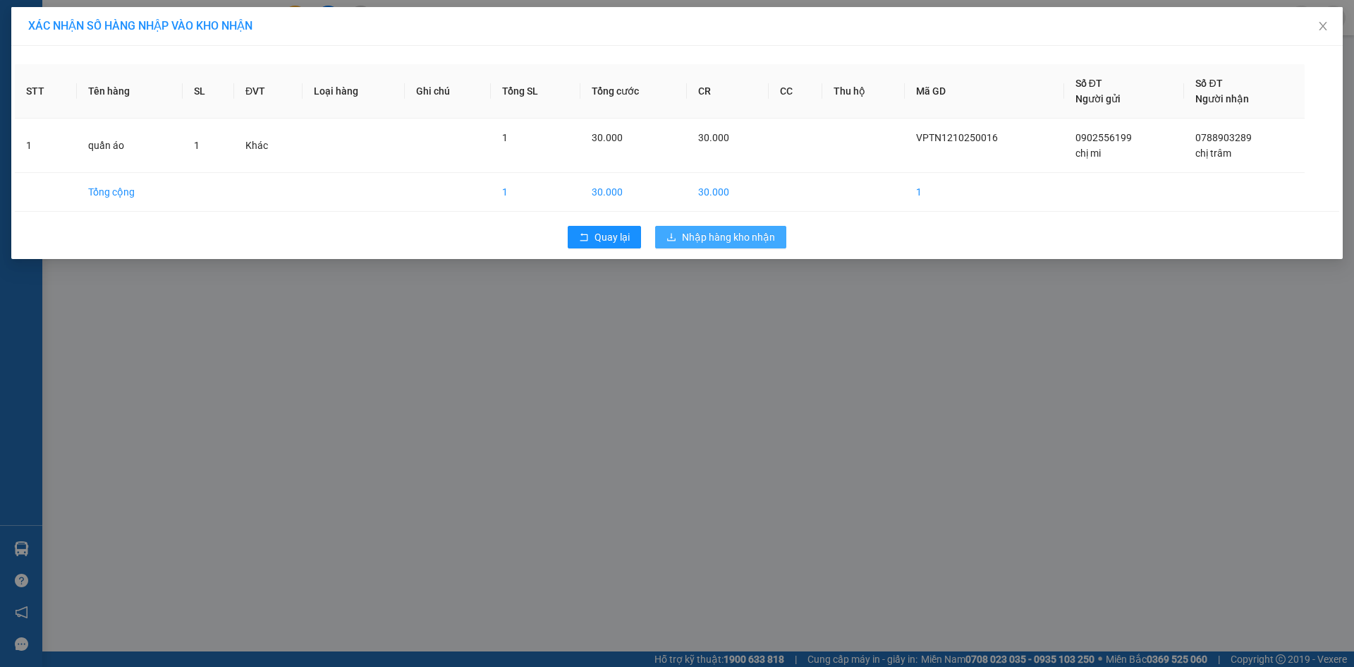
click at [713, 226] on button "Nhập hàng kho nhận" at bounding box center [720, 237] width 131 height 23
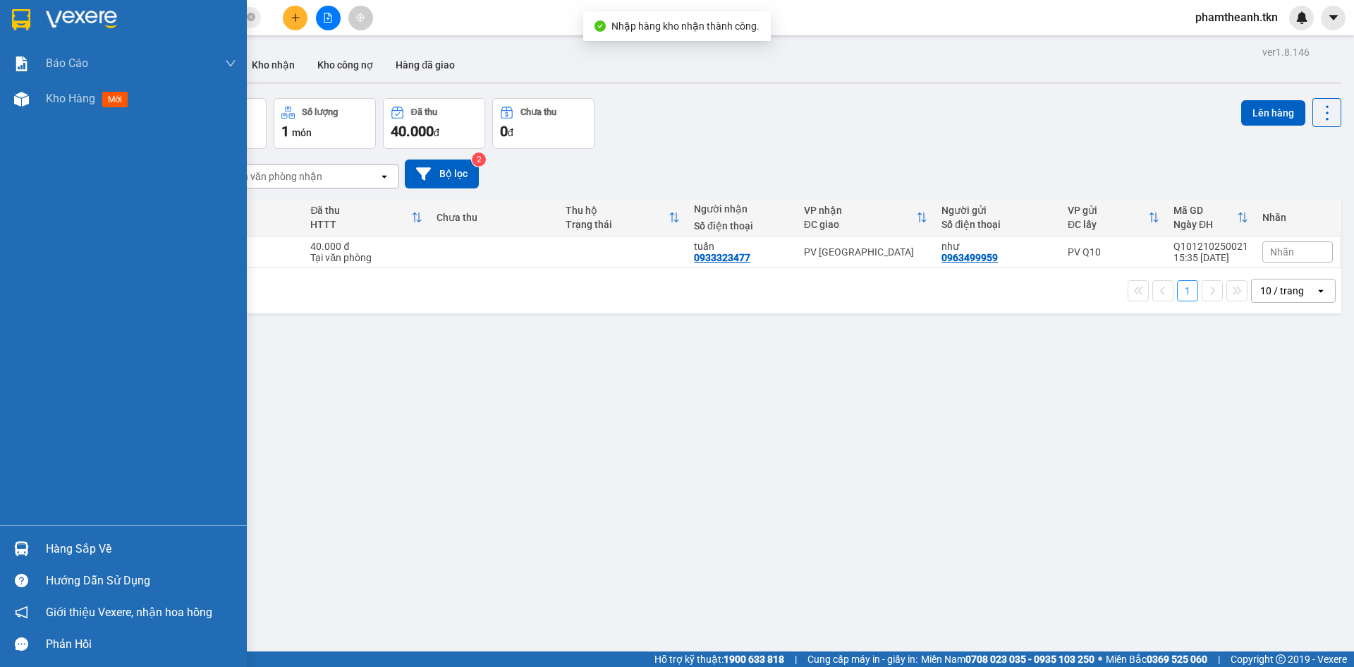
click at [69, 549] on div "Hàng sắp về" at bounding box center [141, 548] width 190 height 21
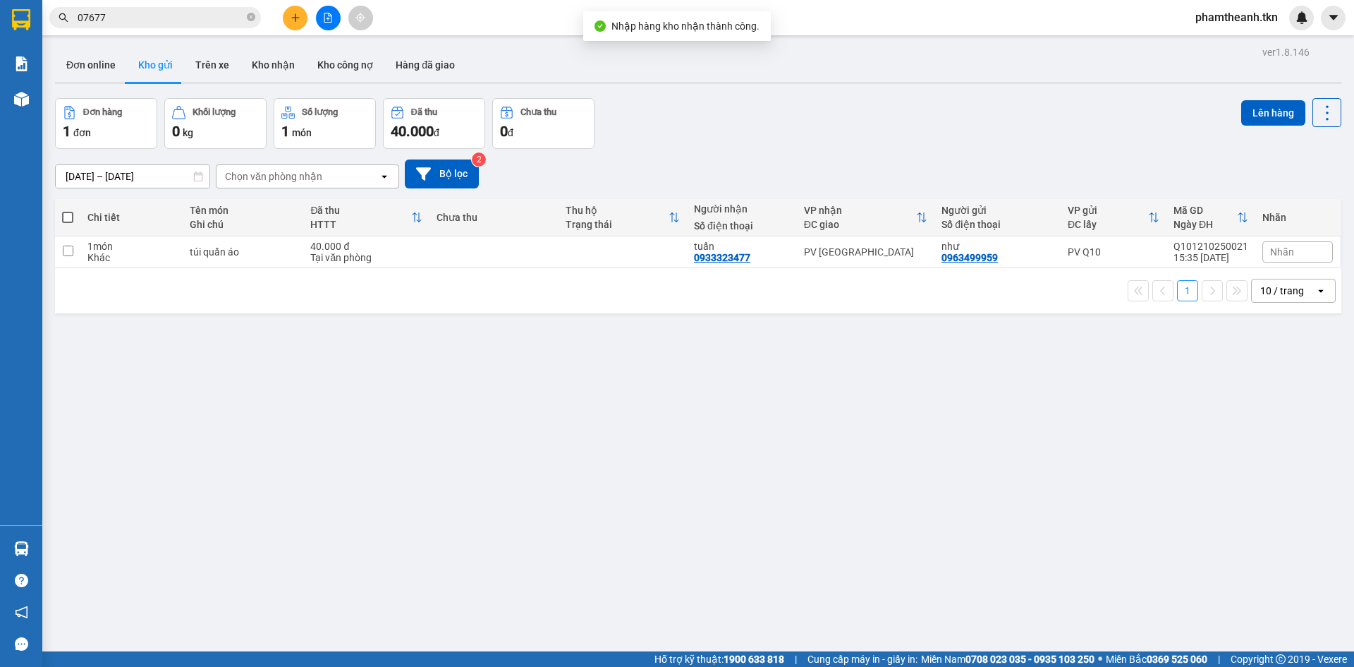
click at [717, 522] on section "Kết quả tìm kiếm ( 10 ) Bộ lọc Mã ĐH Trạng thái Món hàng Thu hộ Tổng cước Chưa …" at bounding box center [677, 333] width 1354 height 667
click at [282, 8] on div at bounding box center [328, 18] width 106 height 25
click at [291, 19] on icon "plus" at bounding box center [296, 18] width 10 height 10
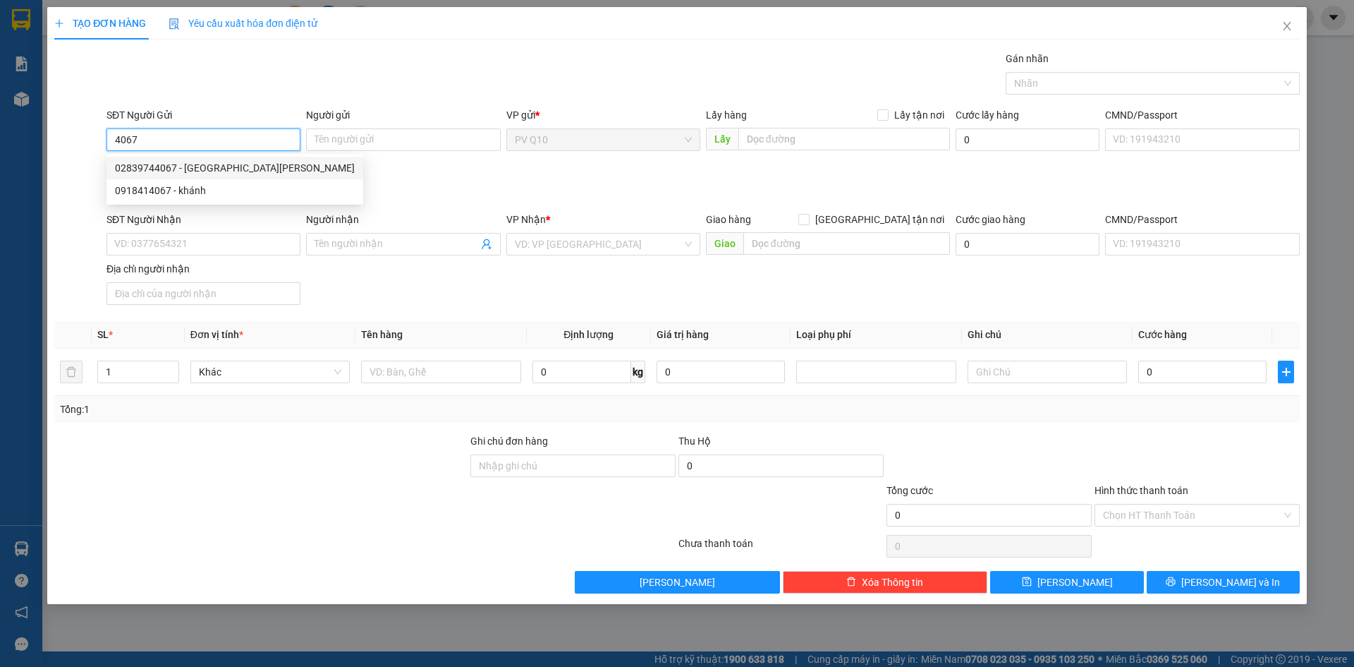
click at [226, 159] on div "02839744067 - LA BO THANH" at bounding box center [235, 168] width 257 height 23
type input "02839744067"
type input "LA BO THANH"
type input "0785135497"
type input "hồng phước"
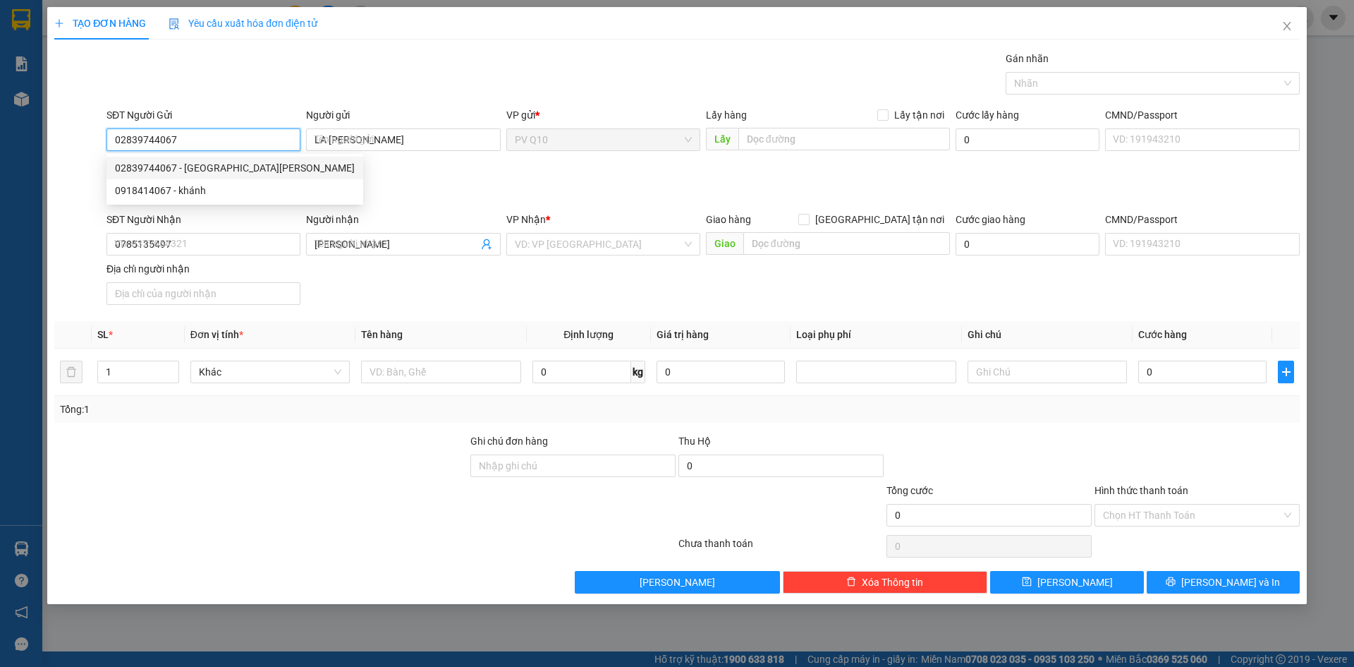
type input "30.000"
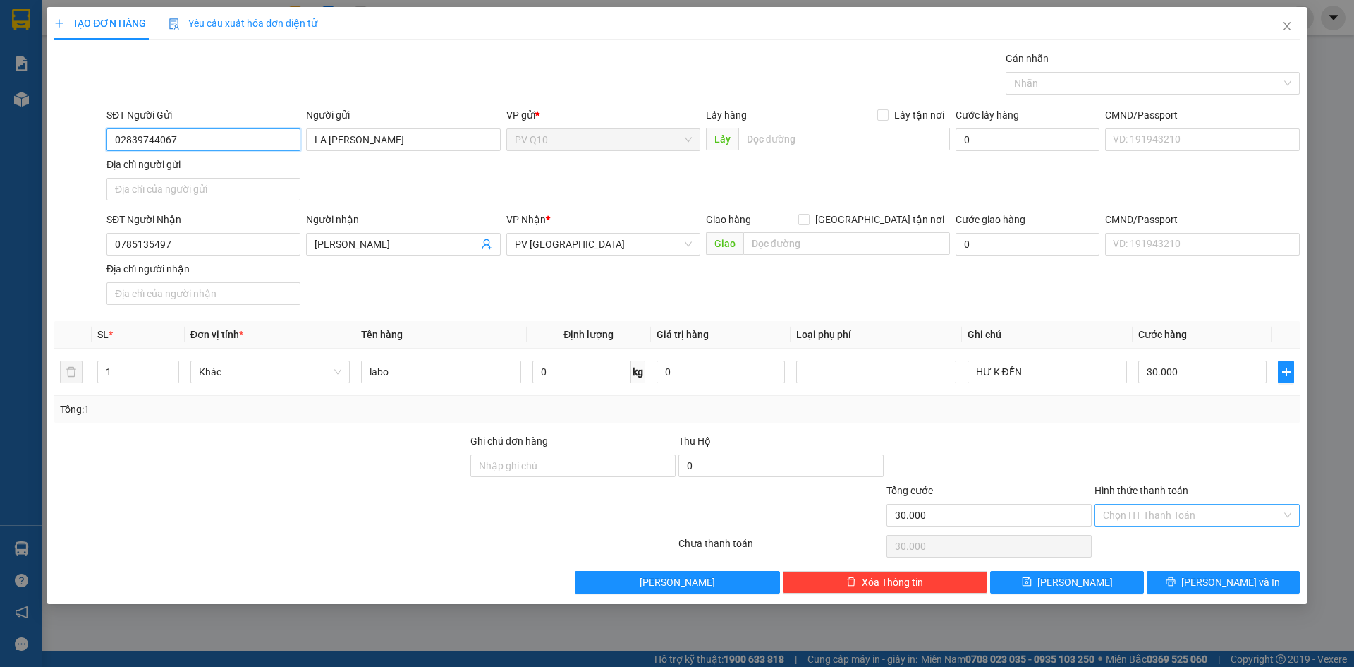
type input "02839744067"
click at [1205, 505] on input "Hình thức thanh toán" at bounding box center [1192, 514] width 178 height 21
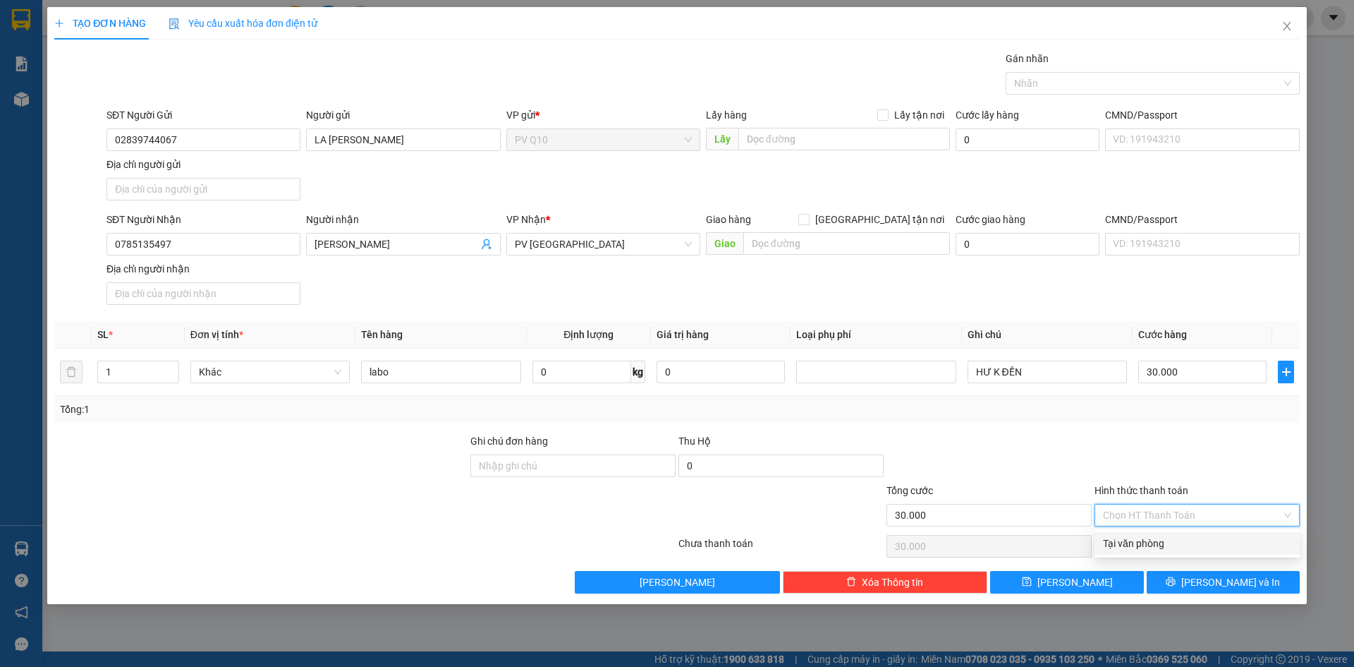
click at [1197, 554] on div "Transit Pickup Surcharge Ids Transit Deliver Surcharge Ids Transit Deliver Surc…" at bounding box center [677, 322] width 1246 height 542
click at [1206, 519] on input "Hình thức thanh toán" at bounding box center [1192, 514] width 178 height 21
click at [1208, 543] on div "Tại văn phòng" at bounding box center [1197, 543] width 188 height 16
type input "0"
click at [1214, 573] on button "Lưu và In" at bounding box center [1223, 582] width 153 height 23
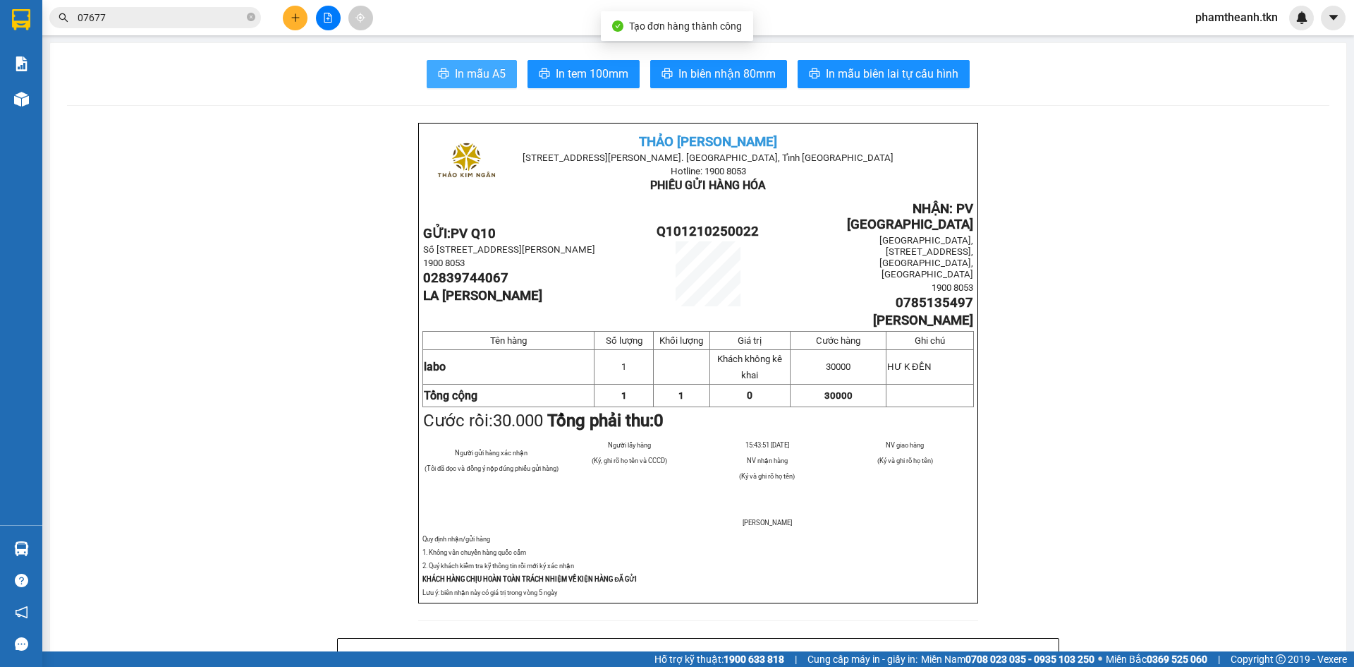
click at [485, 75] on span "In mẫu A5" at bounding box center [480, 74] width 51 height 18
click at [483, 61] on button "In mẫu A5" at bounding box center [472, 74] width 90 height 28
click at [47, 24] on div "07677" at bounding box center [137, 17] width 275 height 21
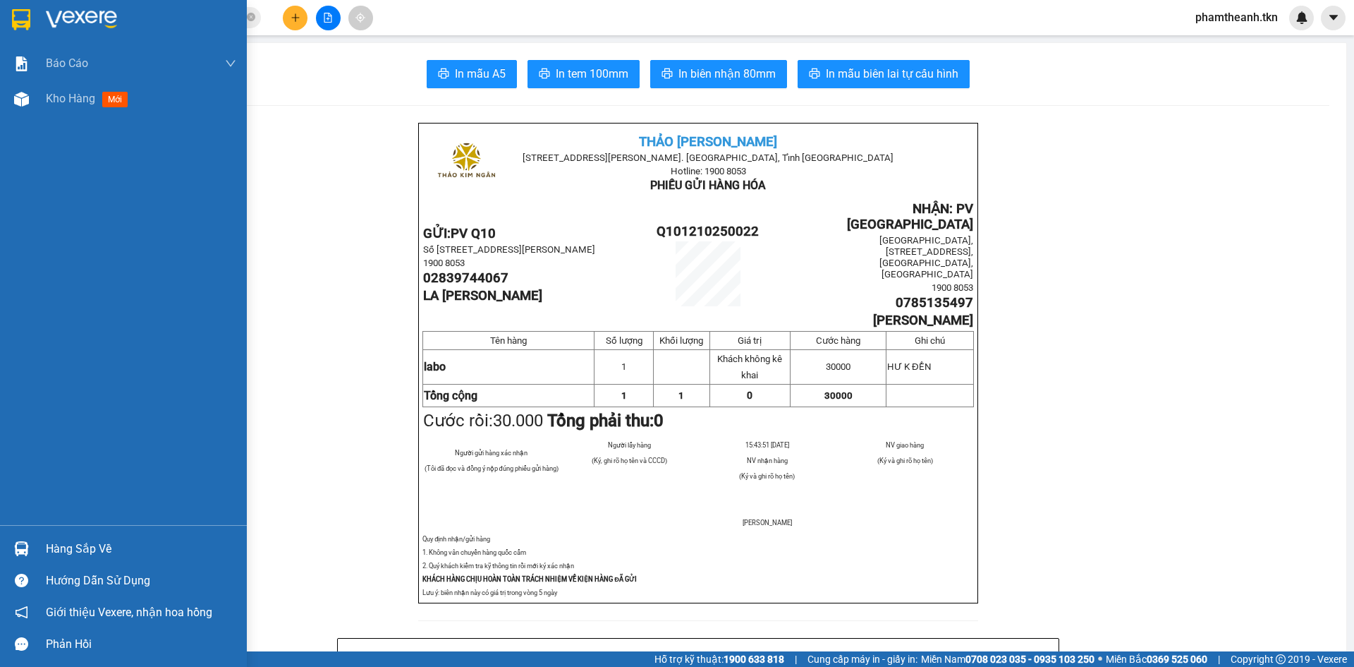
click at [30, 18] on img at bounding box center [21, 19] width 18 height 21
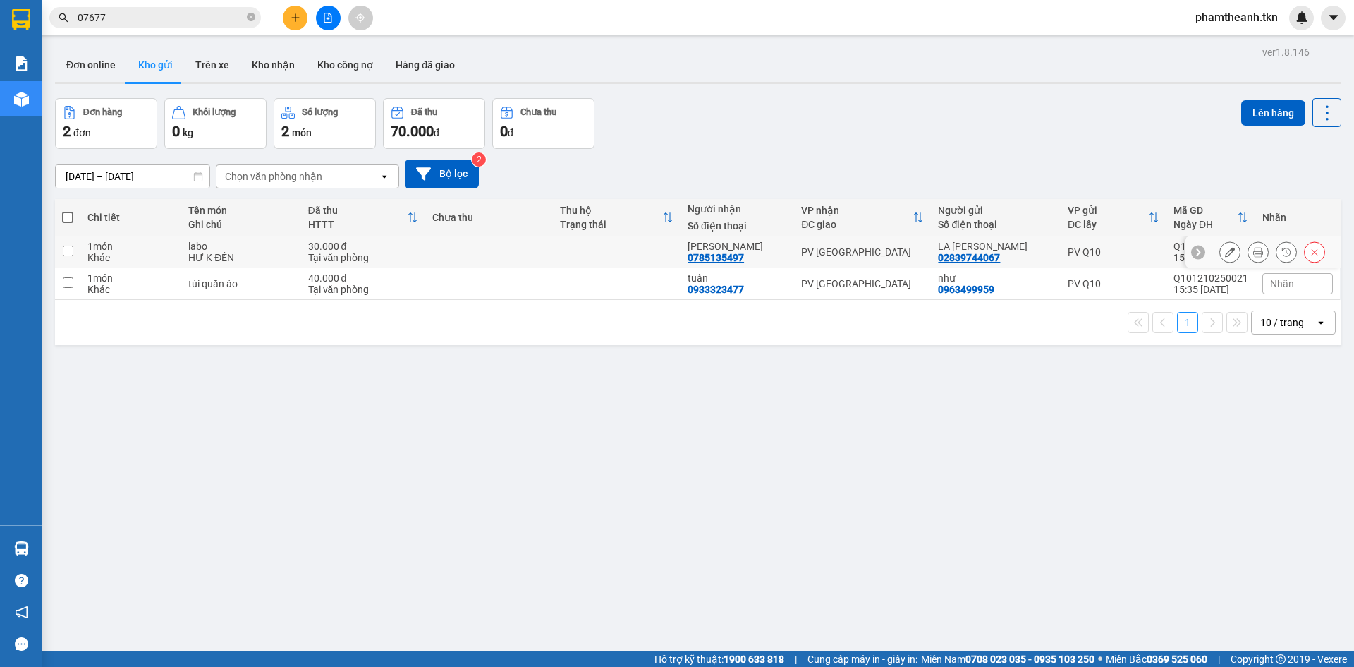
click at [456, 255] on td at bounding box center [489, 252] width 128 height 32
checkbox input "true"
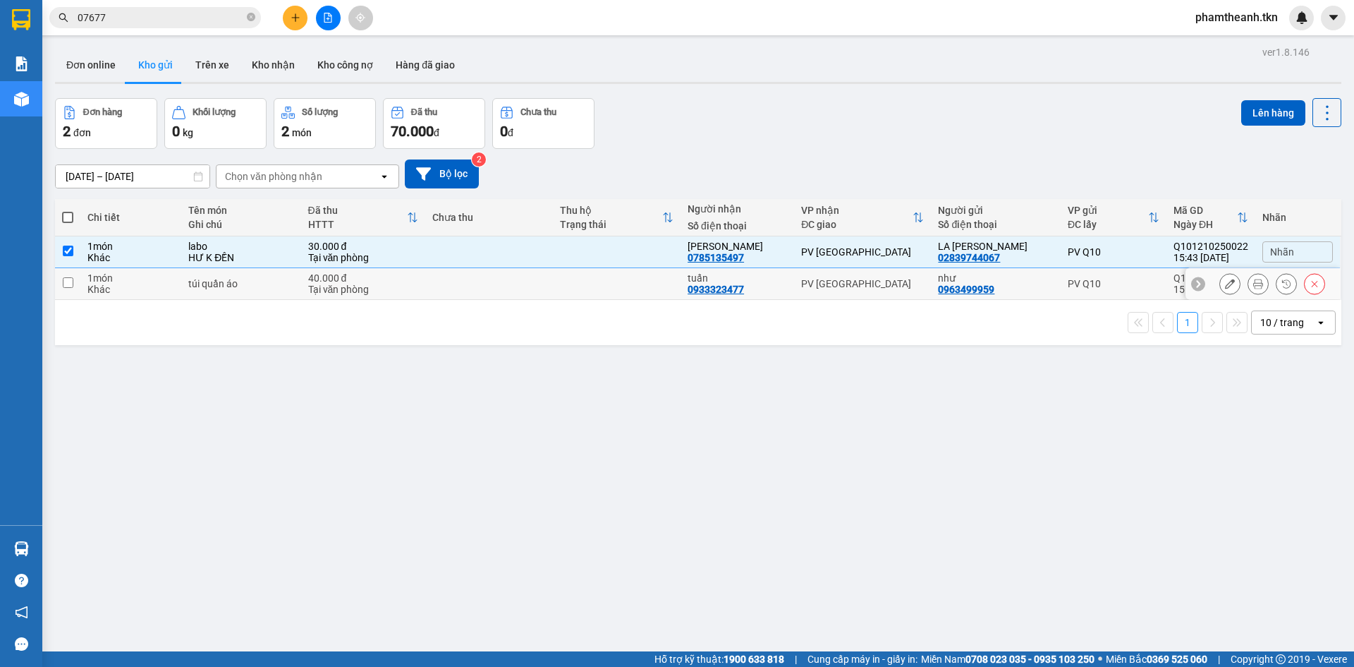
click at [463, 275] on td at bounding box center [489, 284] width 128 height 32
checkbox input "true"
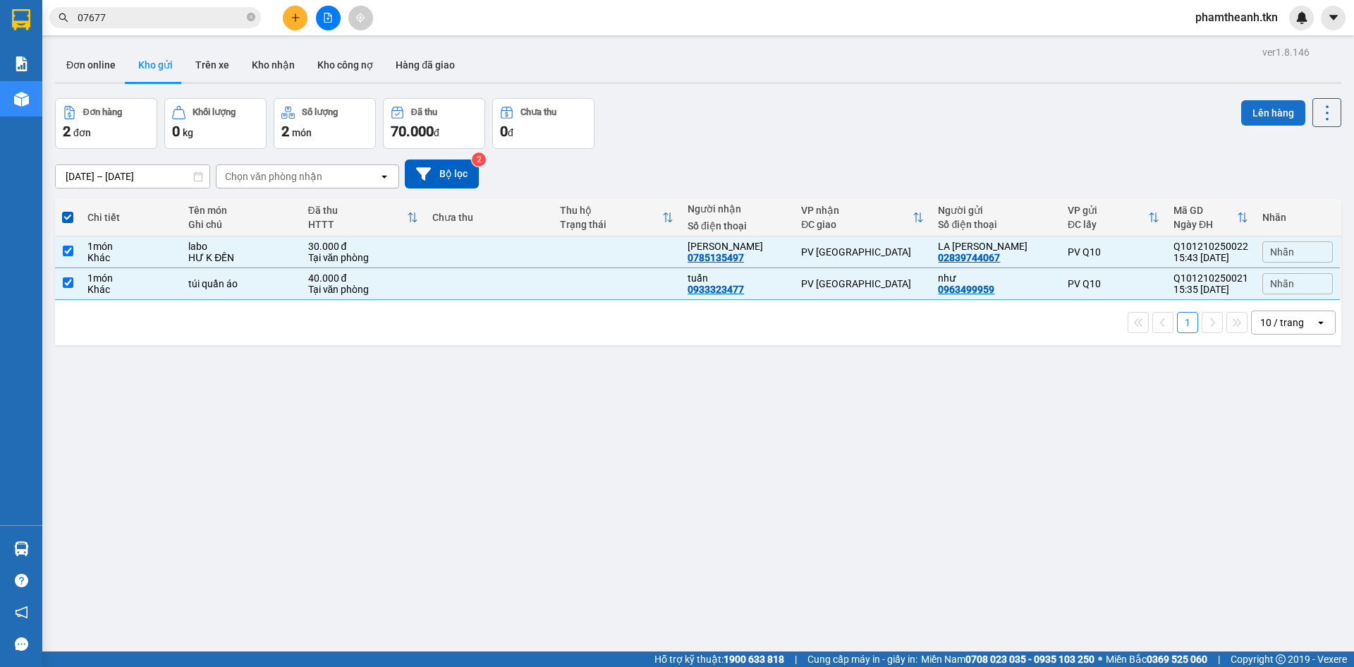
click at [1270, 106] on button "Lên hàng" at bounding box center [1273, 112] width 64 height 25
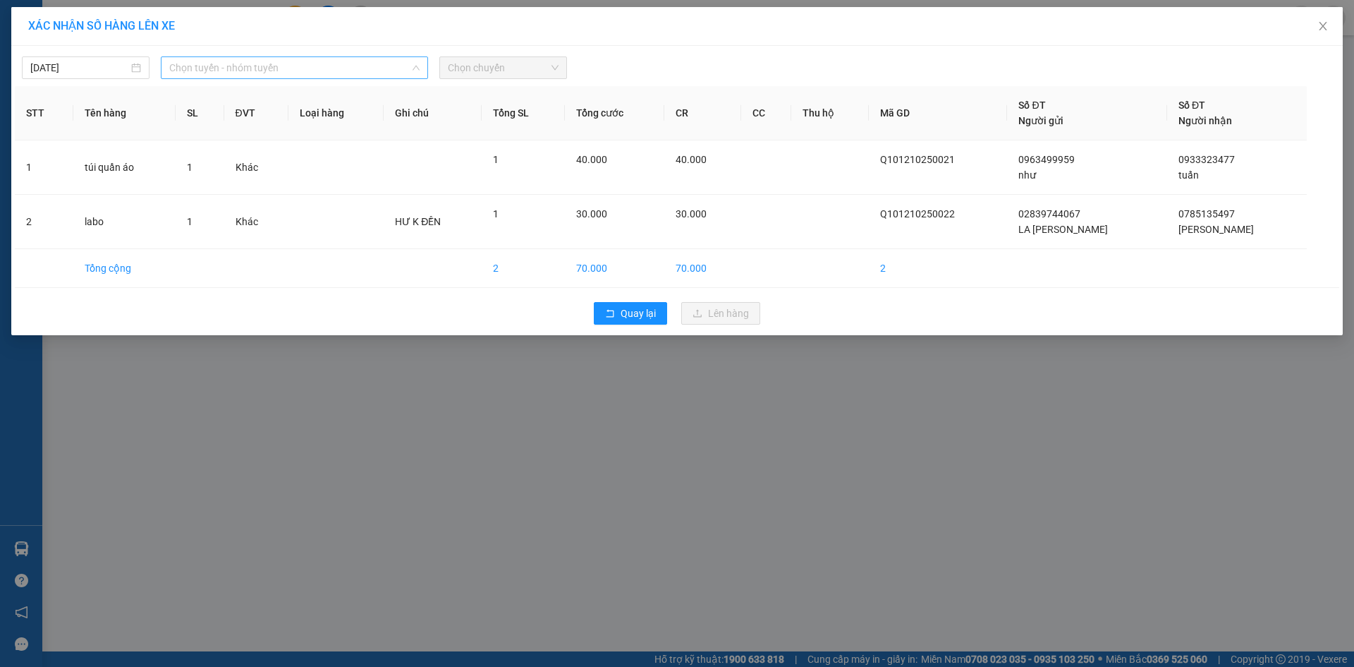
click at [250, 66] on span "Chọn tuyến - nhóm tuyến" at bounding box center [294, 67] width 250 height 21
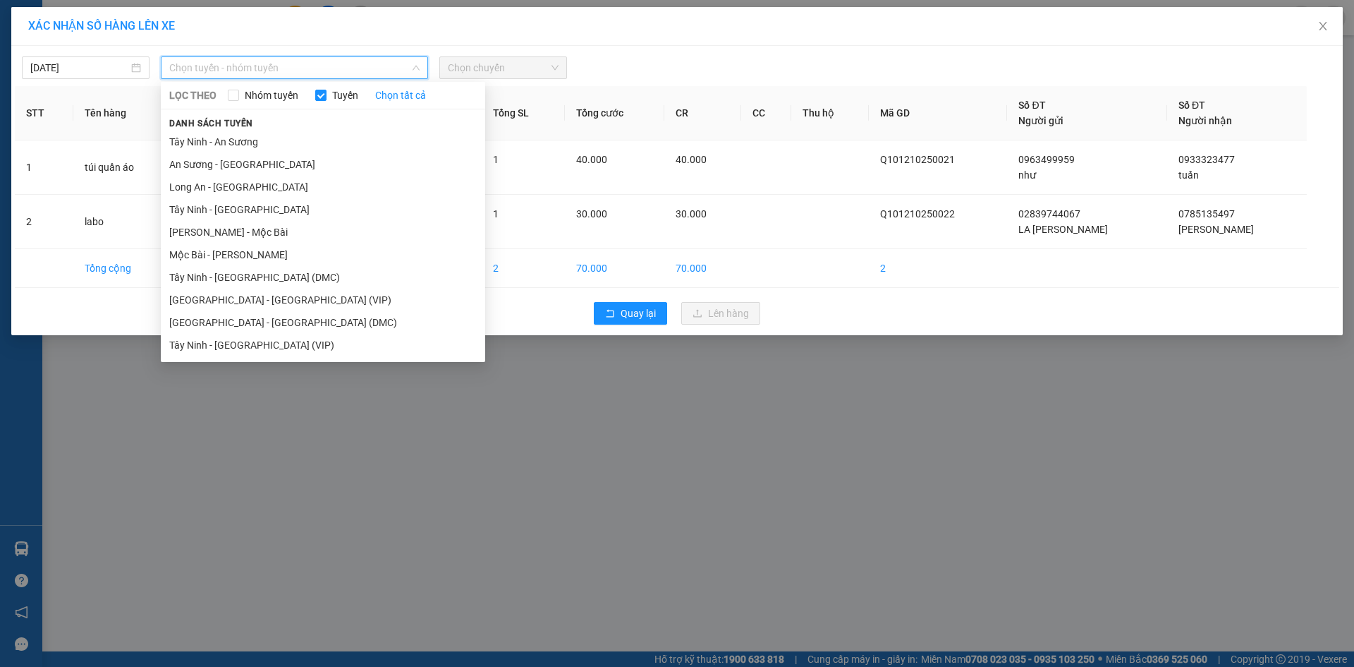
drag, startPoint x: 259, startPoint y: 300, endPoint x: 274, endPoint y: 293, distance: 16.4
click at [260, 300] on li "Sài Gòn - Tây Ninh (VIP)" at bounding box center [323, 299] width 324 height 23
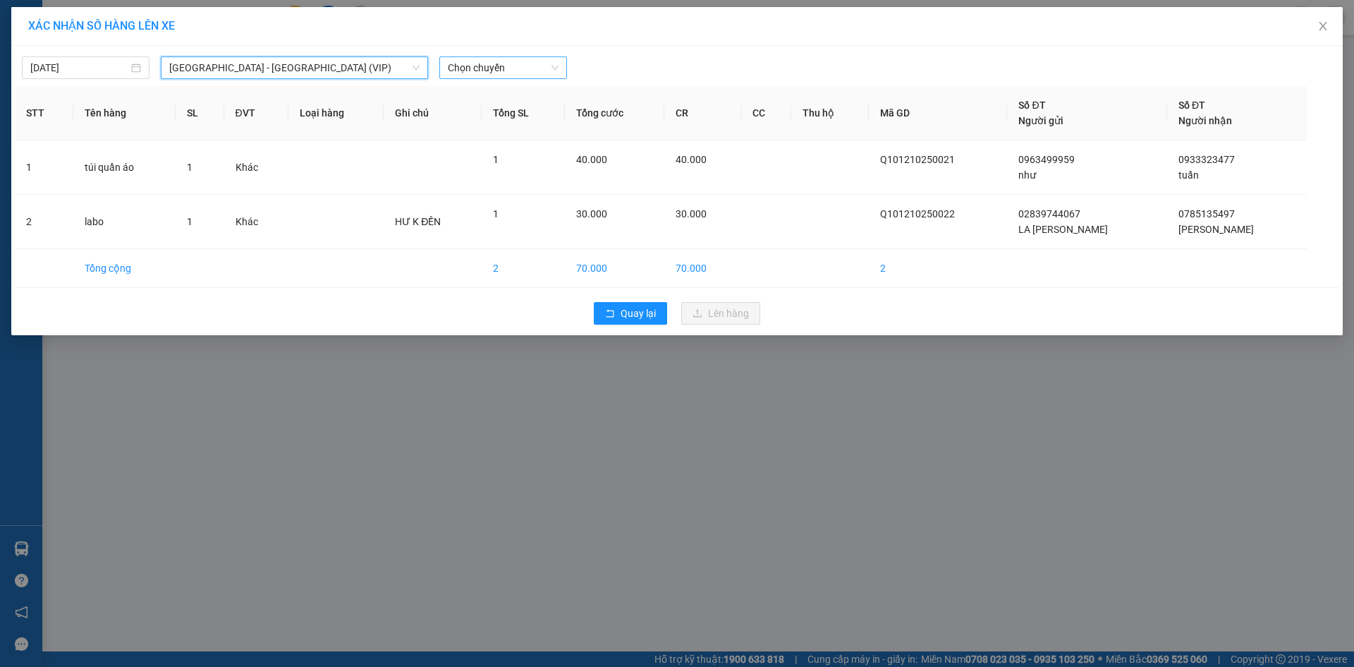
click at [478, 67] on span "Chọn chuyến" at bounding box center [503, 67] width 111 height 21
type input "49661"
click at [467, 125] on div "15:51 (TC) - 50H-496.61" at bounding box center [503, 119] width 110 height 16
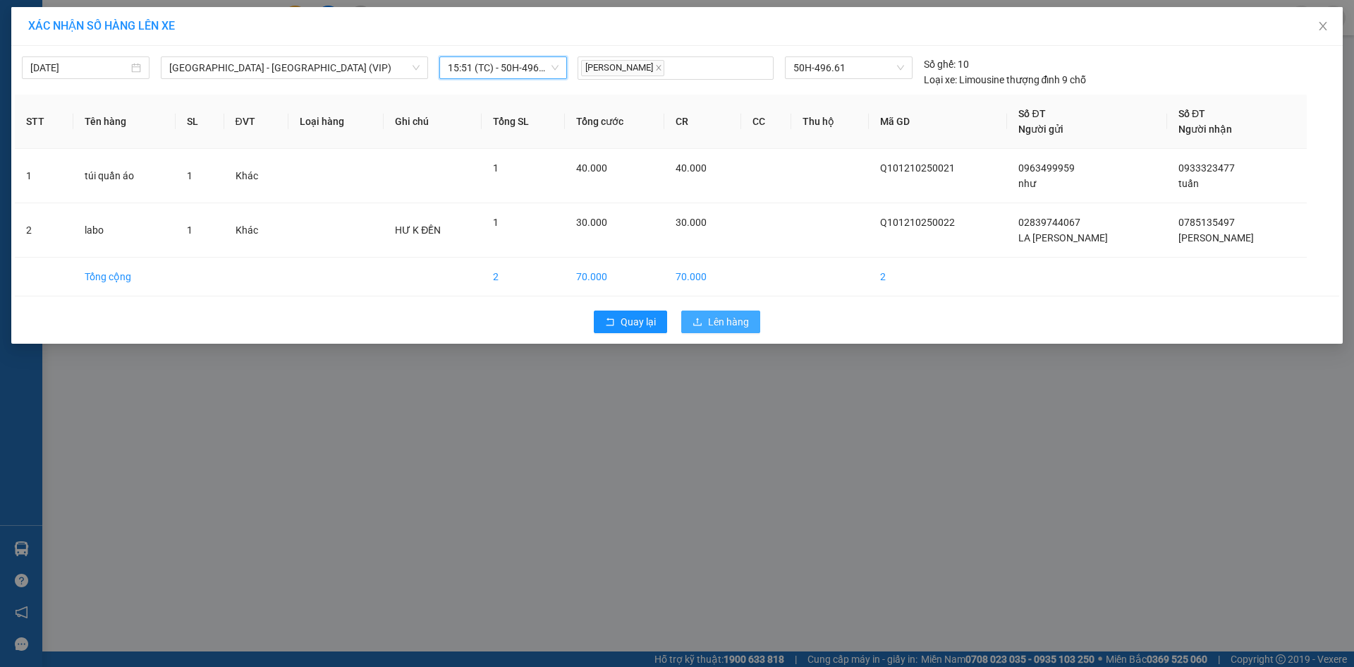
click at [726, 324] on span "Lên hàng" at bounding box center [728, 322] width 41 height 16
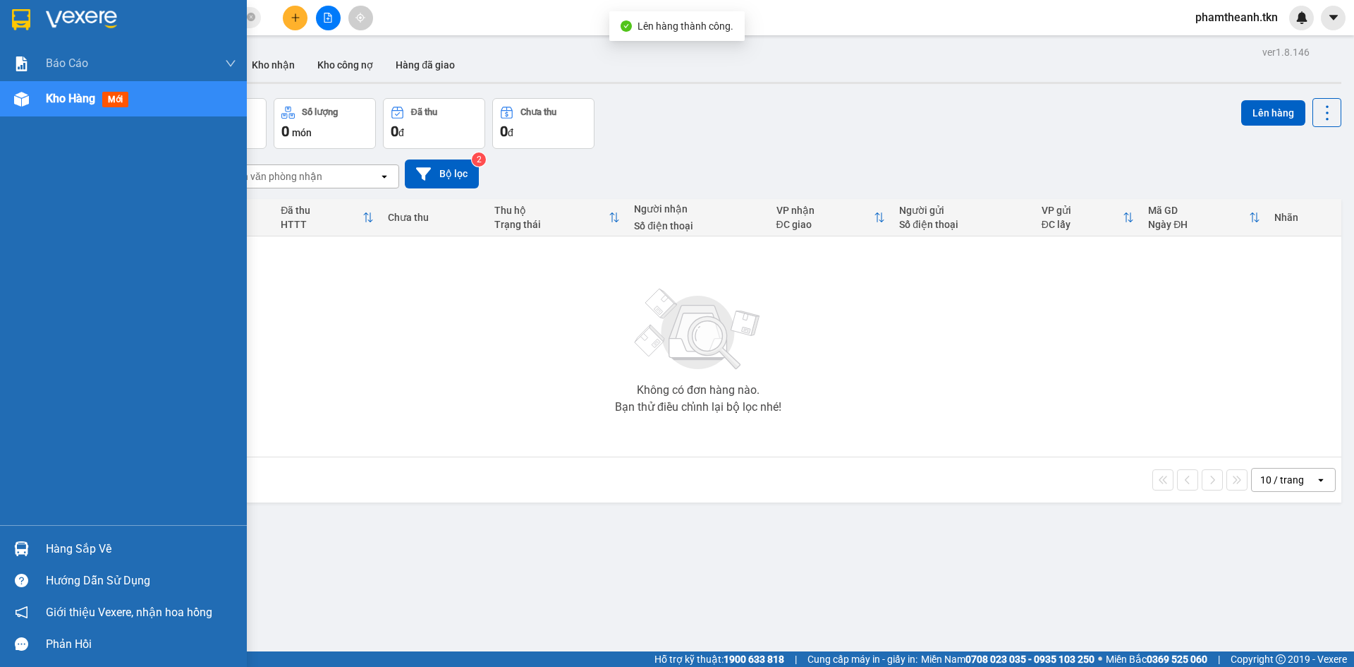
drag, startPoint x: 18, startPoint y: 535, endPoint x: 44, endPoint y: 535, distance: 25.4
click at [23, 535] on div "Hàng sắp về" at bounding box center [123, 549] width 247 height 32
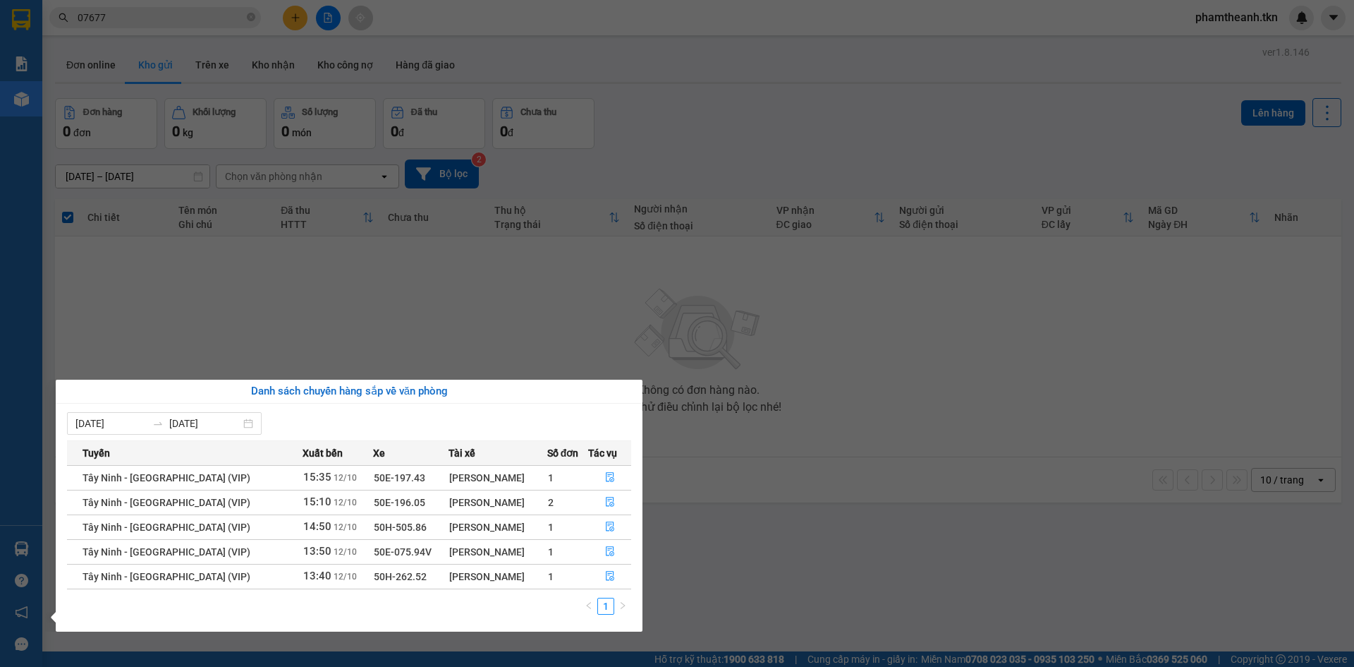
click at [772, 455] on section "Kết quả tìm kiếm ( 10 ) Bộ lọc Mã ĐH Trạng thái Món hàng Thu hộ Tổng cước Chưa …" at bounding box center [677, 333] width 1354 height 667
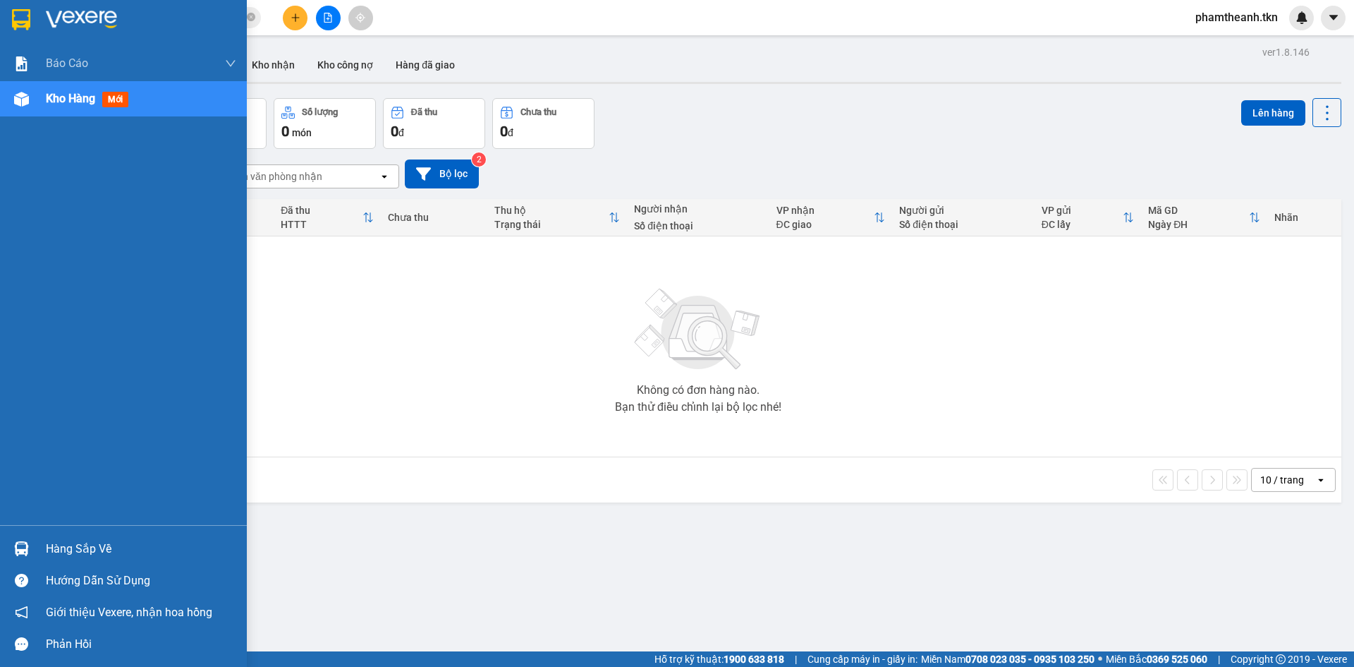
click at [35, 549] on div "Hàng sắp về" at bounding box center [123, 549] width 247 height 32
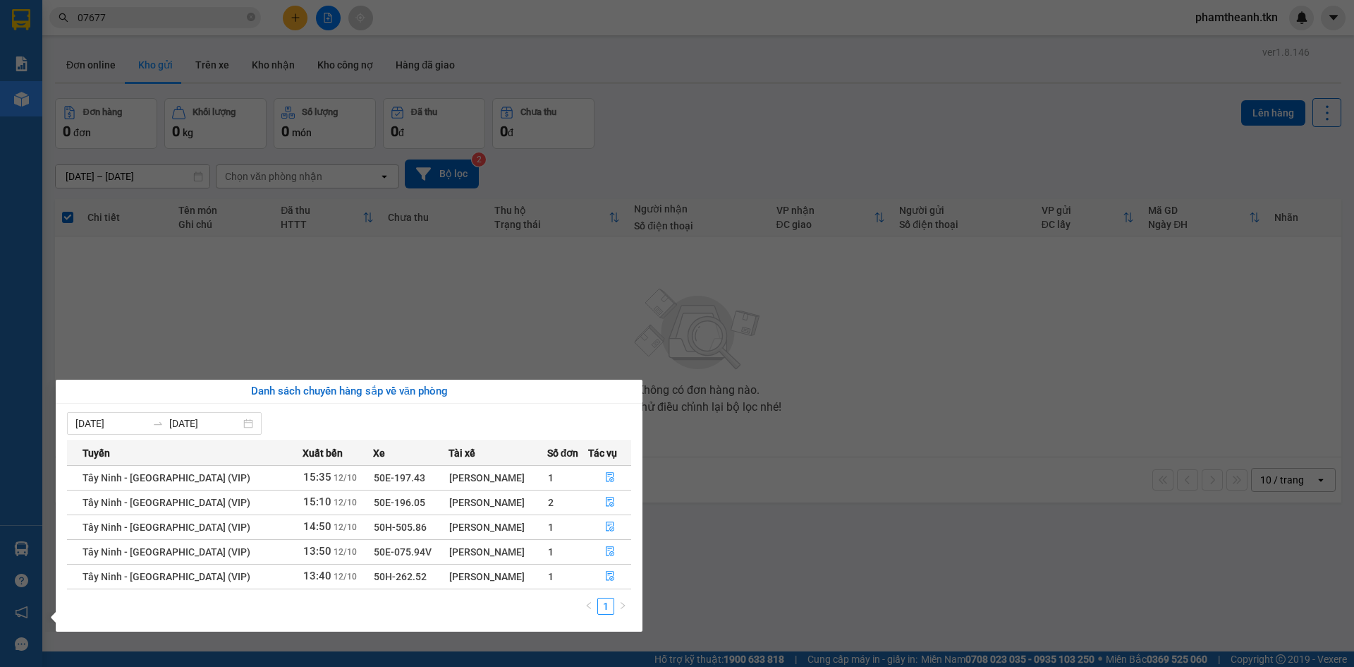
drag, startPoint x: 770, startPoint y: 431, endPoint x: 574, endPoint y: 317, distance: 226.9
click at [766, 433] on section "Kết quả tìm kiếm ( 10 ) Bộ lọc Mã ĐH Trạng thái Món hàng Thu hộ Tổng cước Chưa …" at bounding box center [677, 333] width 1354 height 667
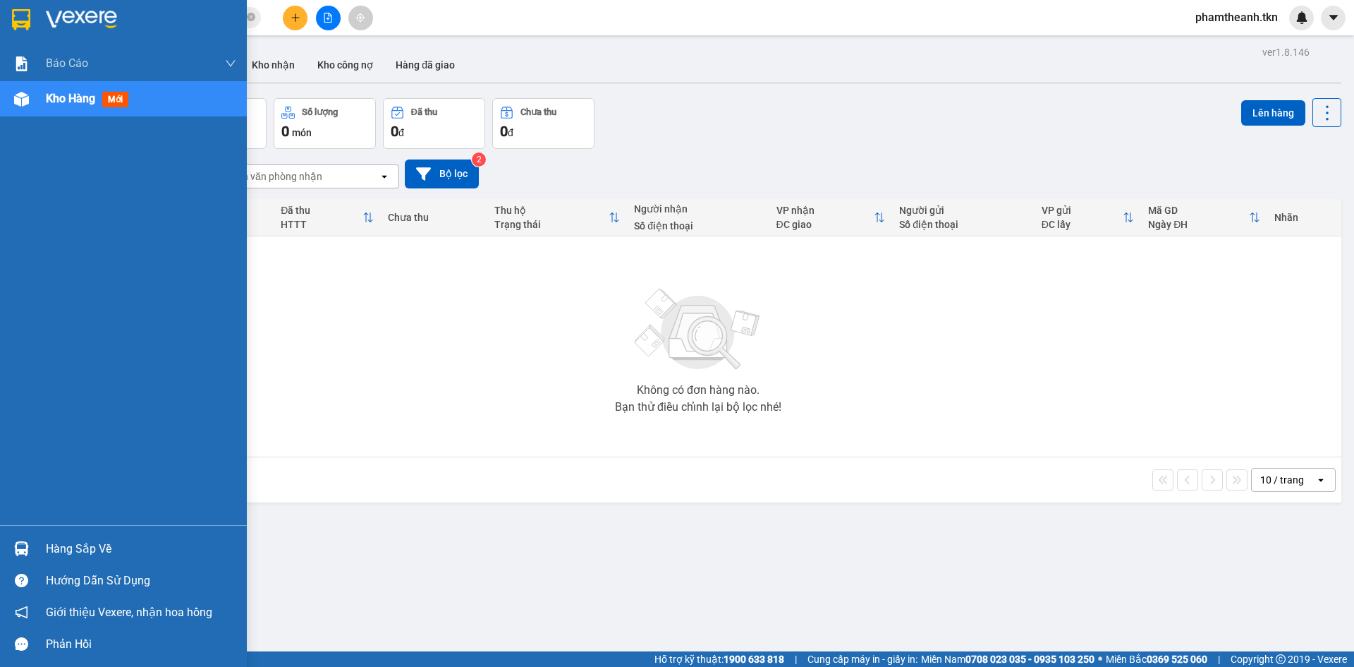
click at [41, 549] on div "Hàng sắp về" at bounding box center [123, 549] width 247 height 32
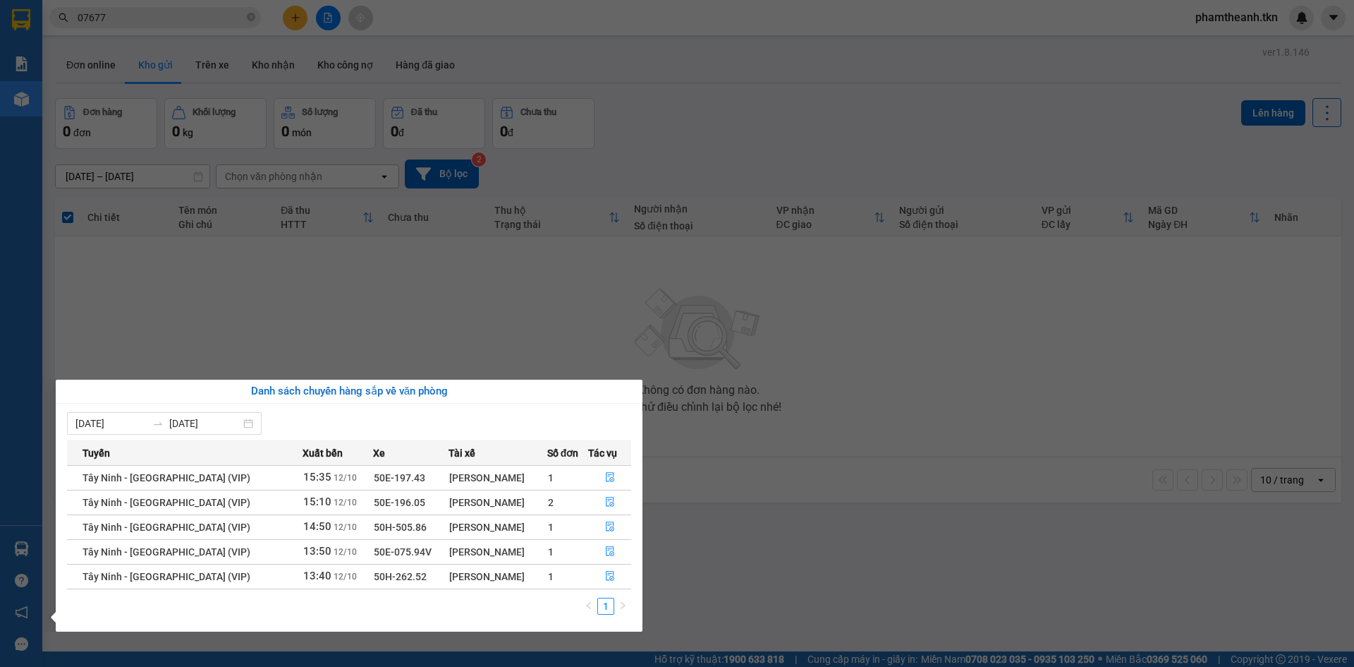
click at [664, 316] on section "Kết quả tìm kiếm ( 10 ) Bộ lọc Mã ĐH Trạng thái Món hàng Thu hộ Tổng cước Chưa …" at bounding box center [677, 333] width 1354 height 667
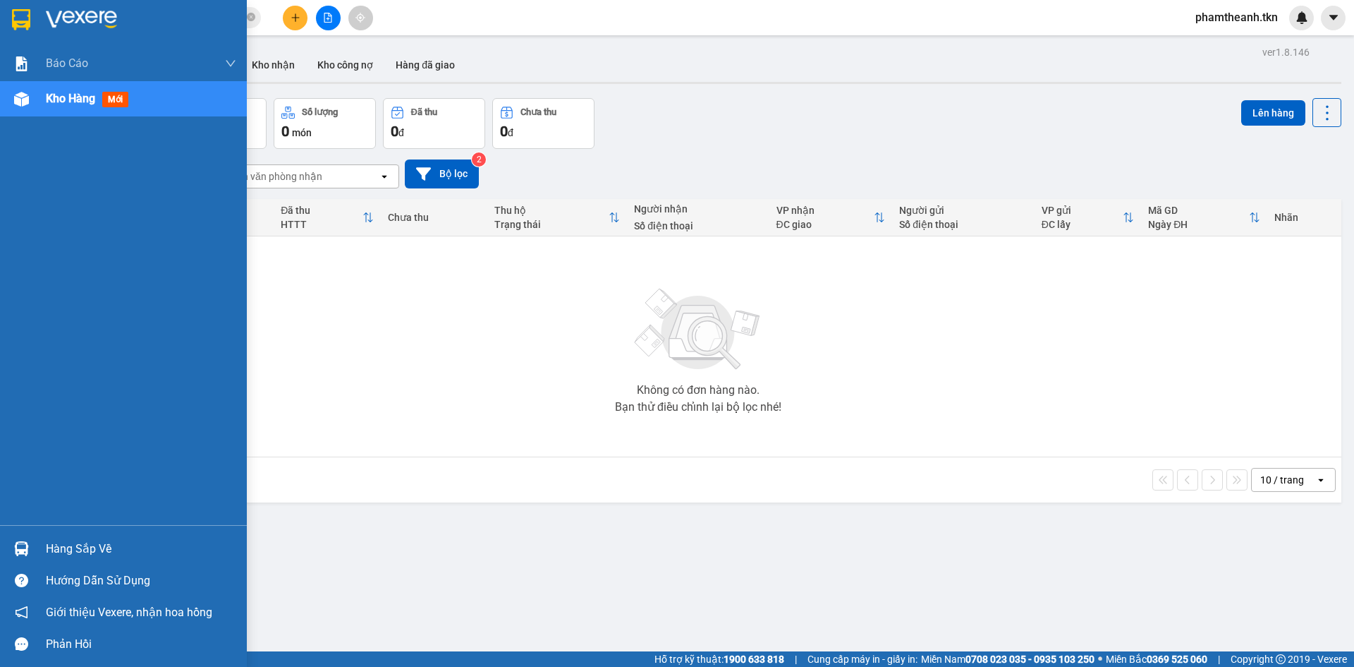
click at [87, 542] on div "Hàng sắp về" at bounding box center [141, 548] width 190 height 21
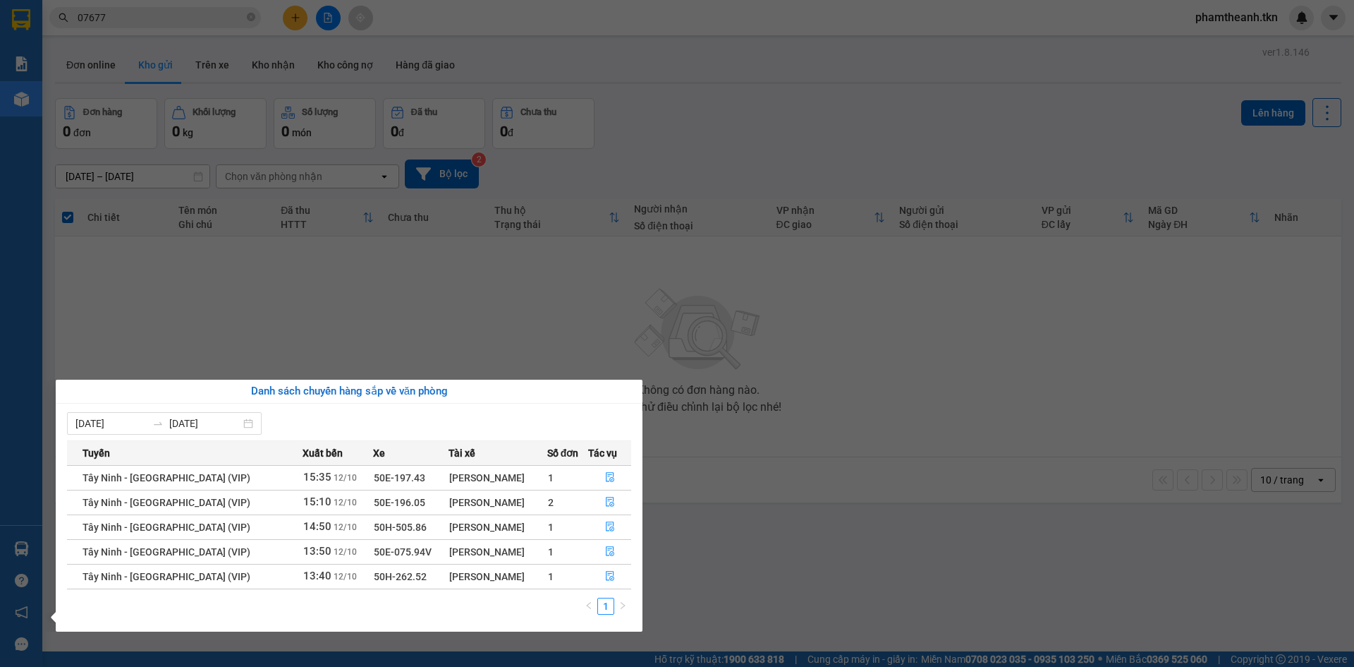
click at [492, 359] on section "Kết quả tìm kiếm ( 10 ) Bộ lọc Mã ĐH Trạng thái Món hàng Thu hộ Tổng cước Chưa …" at bounding box center [677, 333] width 1354 height 667
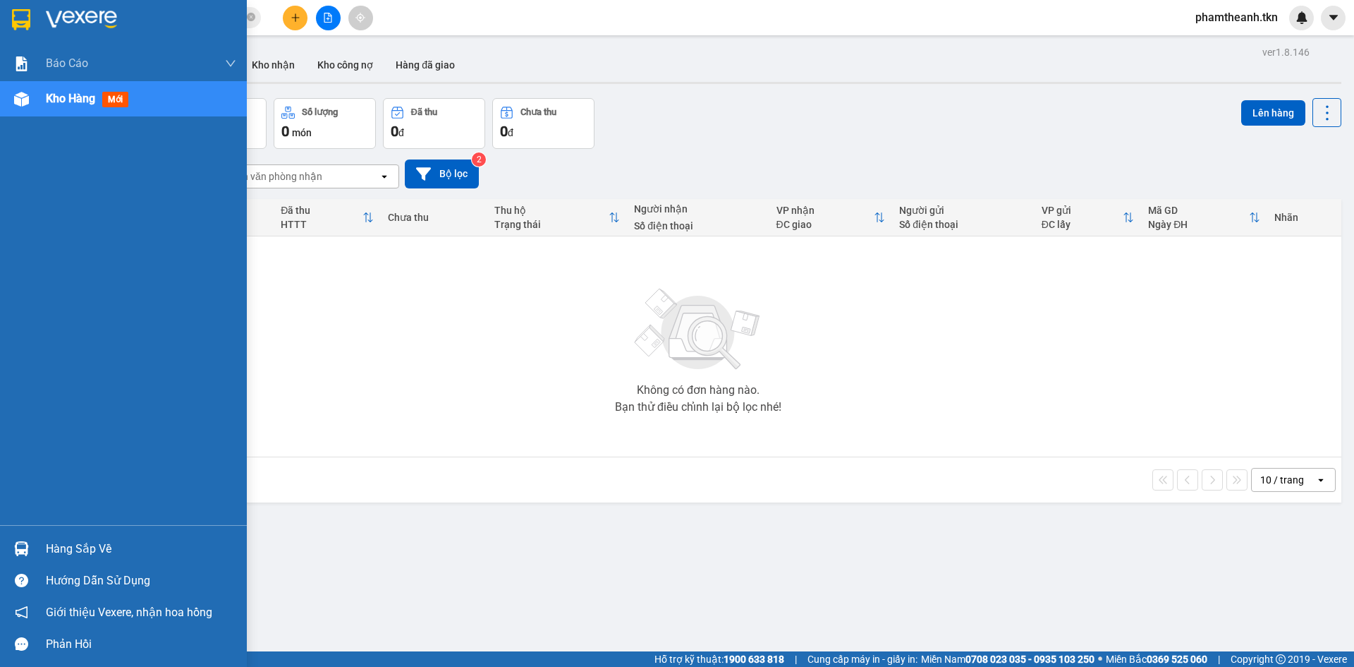
click at [68, 540] on div "Hàng sắp về" at bounding box center [141, 548] width 190 height 21
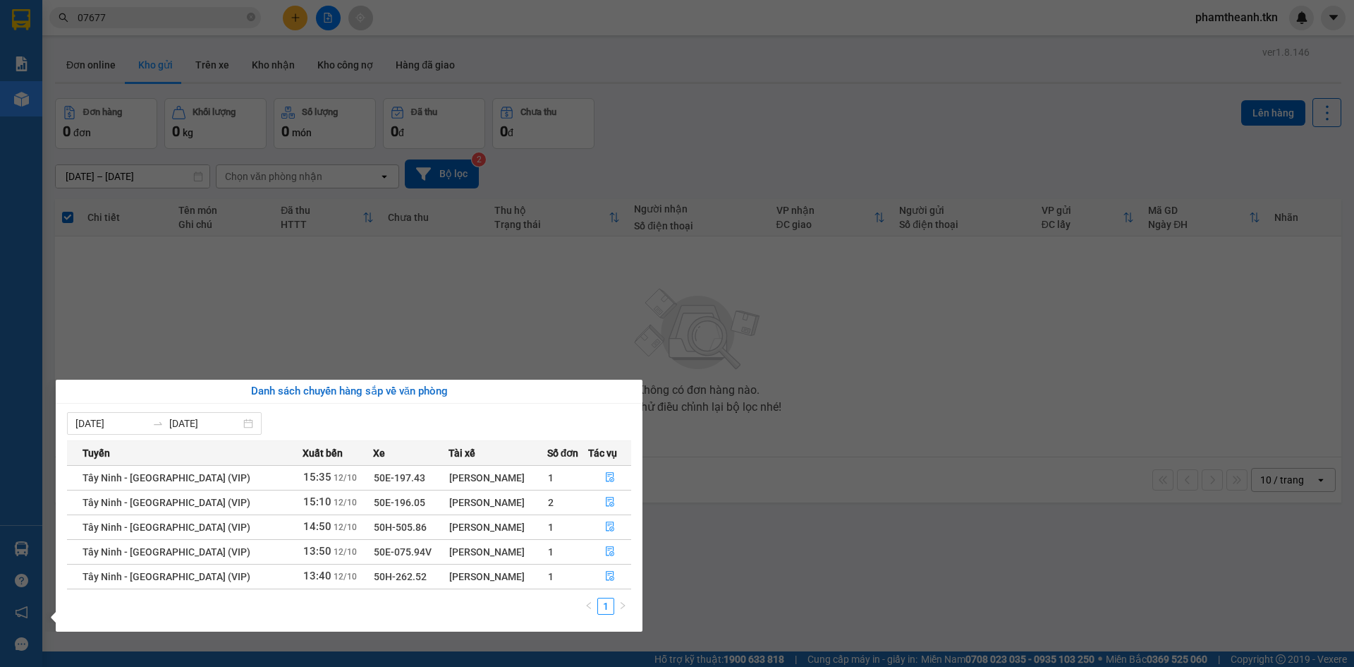
click at [402, 362] on section "Kết quả tìm kiếm ( 10 ) Bộ lọc Mã ĐH Trạng thái Món hàng Thu hộ Tổng cước Chưa …" at bounding box center [677, 333] width 1354 height 667
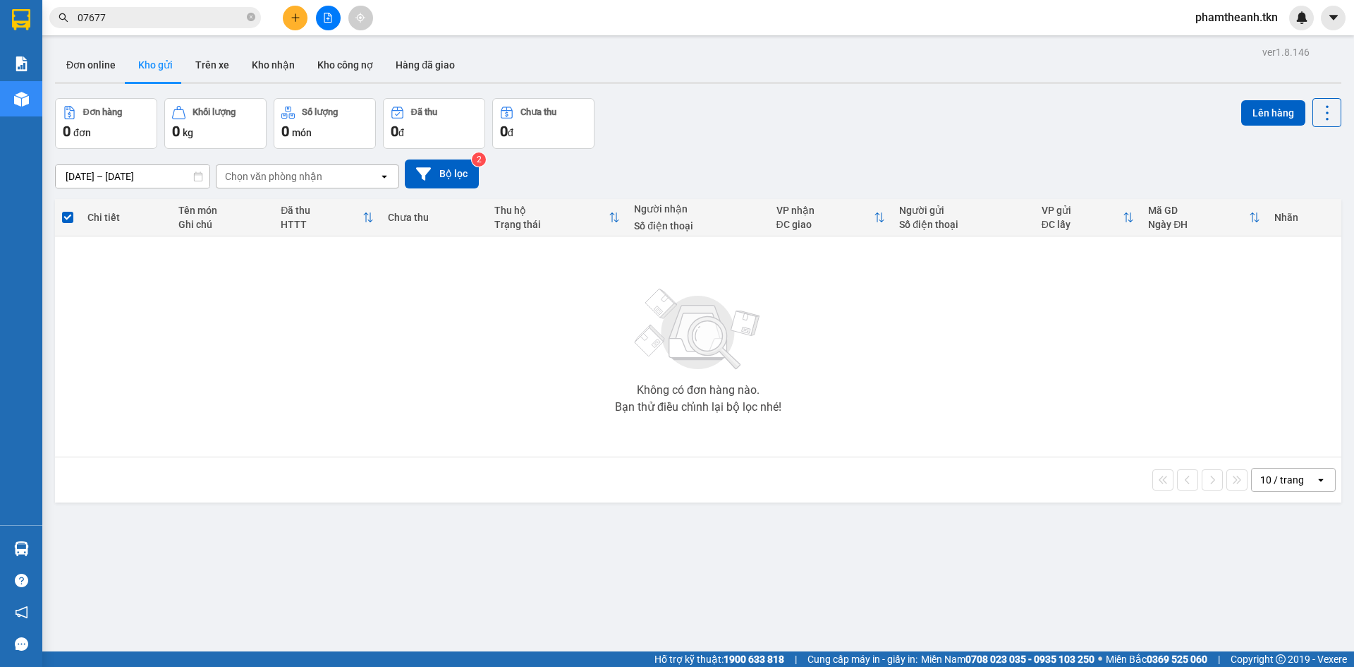
click at [985, 348] on div "Không có đơn hàng nào. Bạn thử điều chỉnh lại bộ lọc nhé!" at bounding box center [698, 347] width 1272 height 212
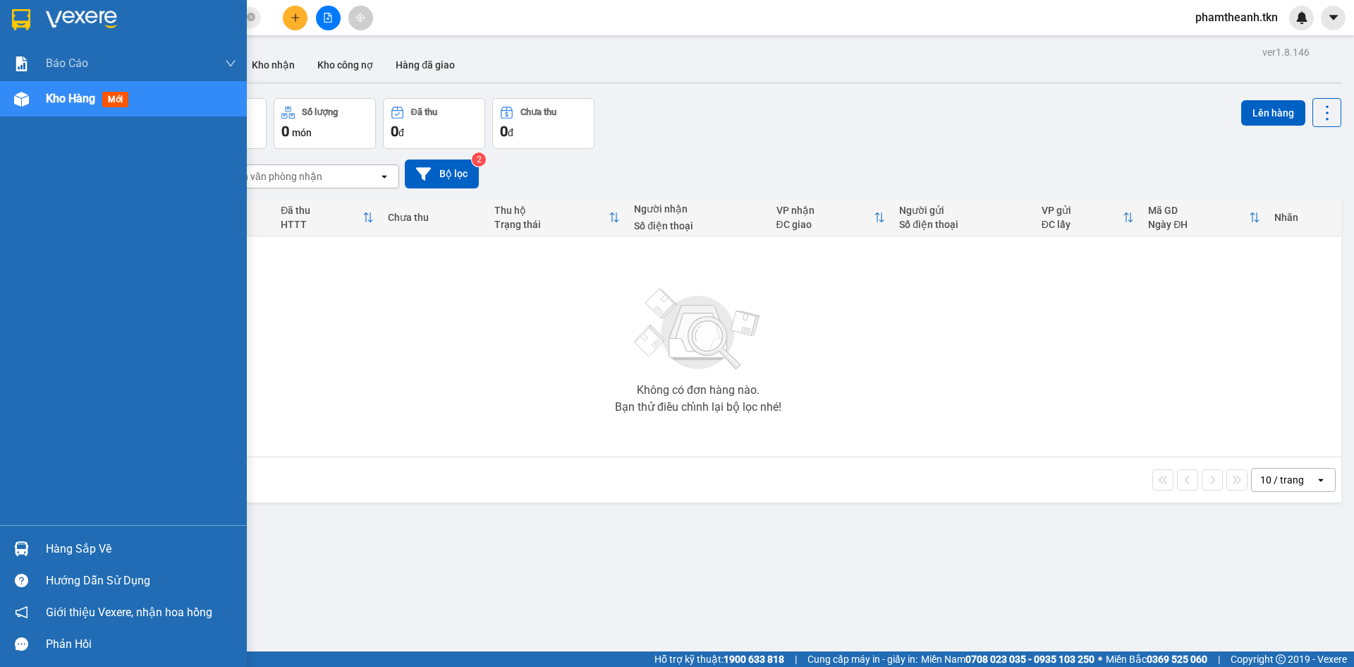
click at [57, 542] on div "Hàng sắp về" at bounding box center [141, 548] width 190 height 21
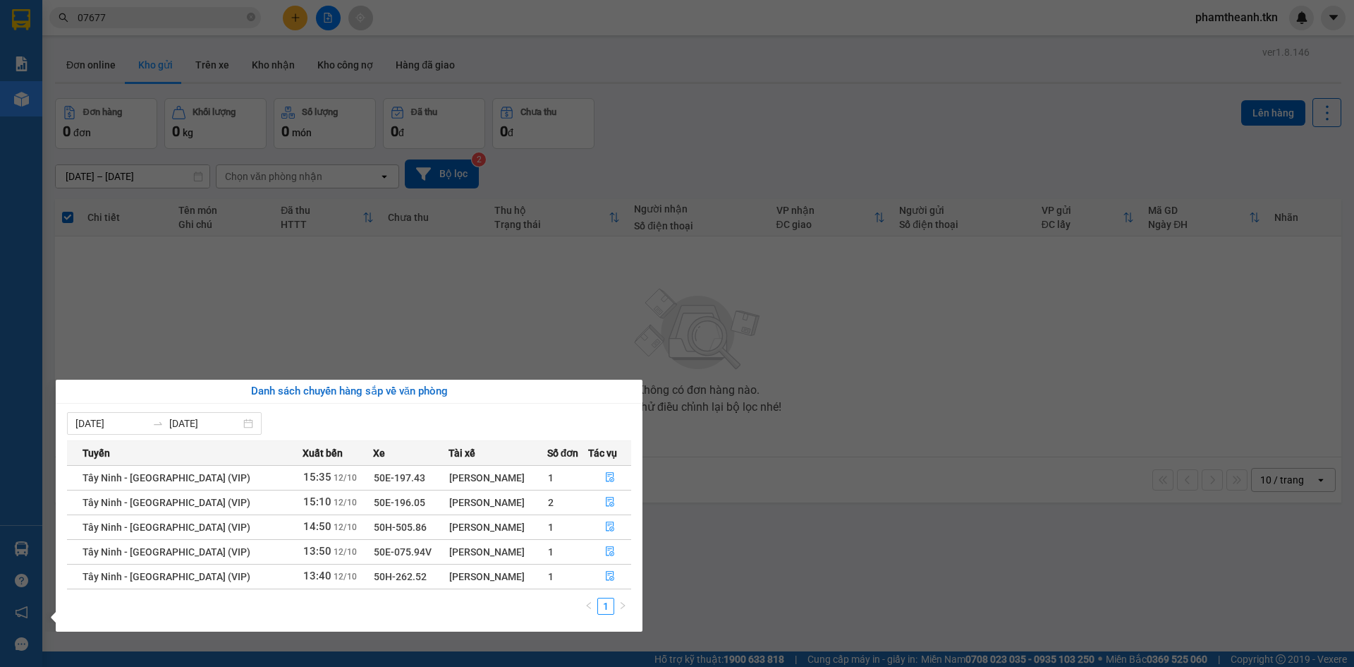
click at [446, 329] on section "Kết quả tìm kiếm ( 10 ) Bộ lọc Mã ĐH Trạng thái Món hàng Thu hộ Tổng cước Chưa …" at bounding box center [677, 333] width 1354 height 667
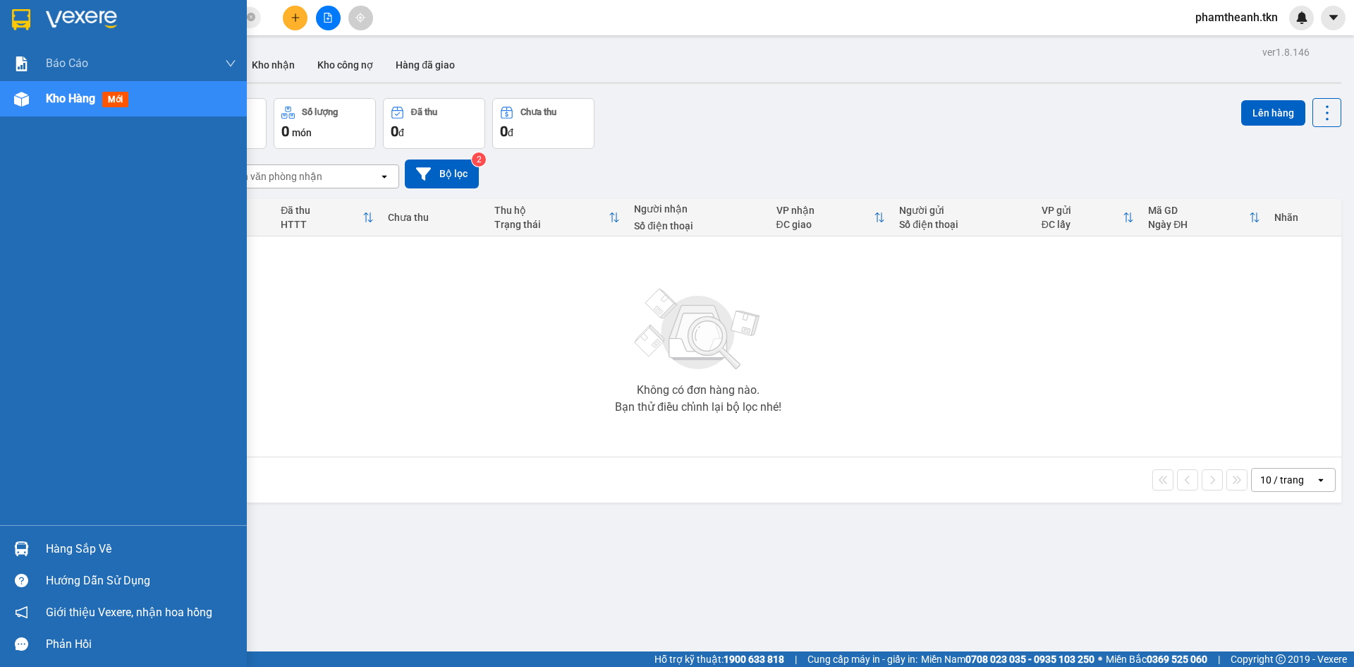
click at [39, 547] on div "Hàng sắp về" at bounding box center [123, 549] width 247 height 32
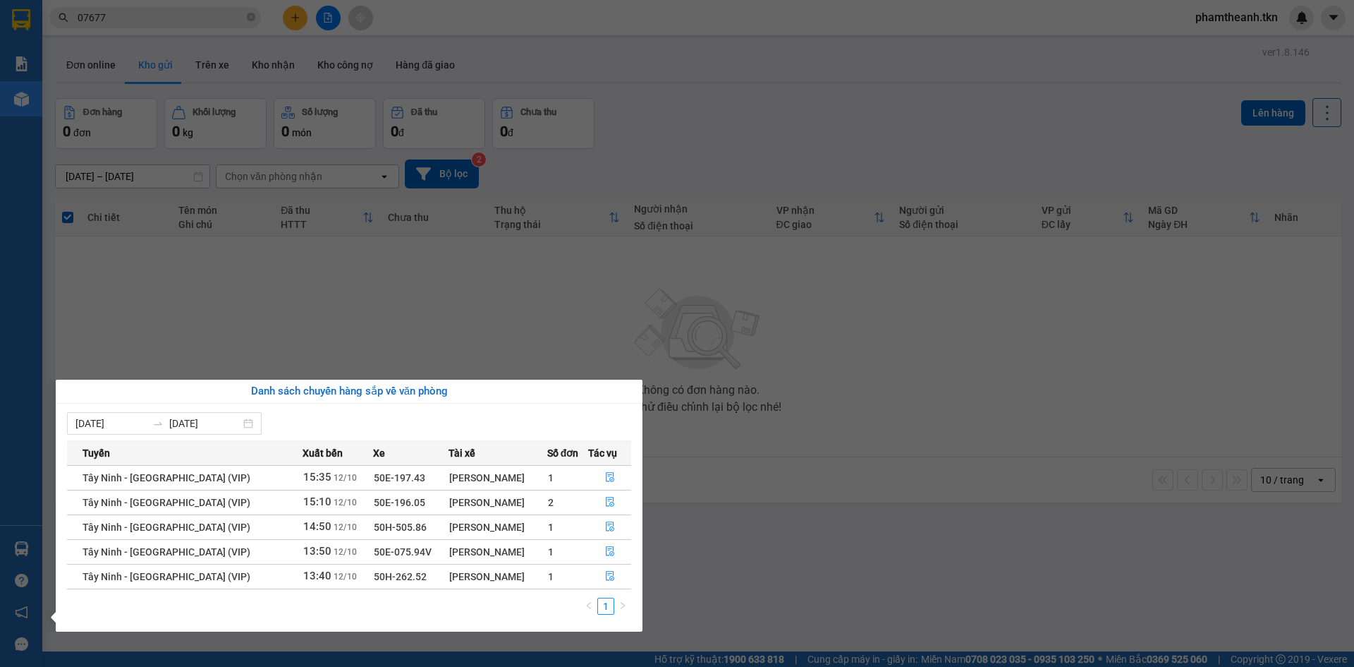
click at [679, 351] on section "Kết quả tìm kiếm ( 10 ) Bộ lọc Mã ĐH Trạng thái Món hàng Thu hộ Tổng cước Chưa …" at bounding box center [677, 333] width 1354 height 667
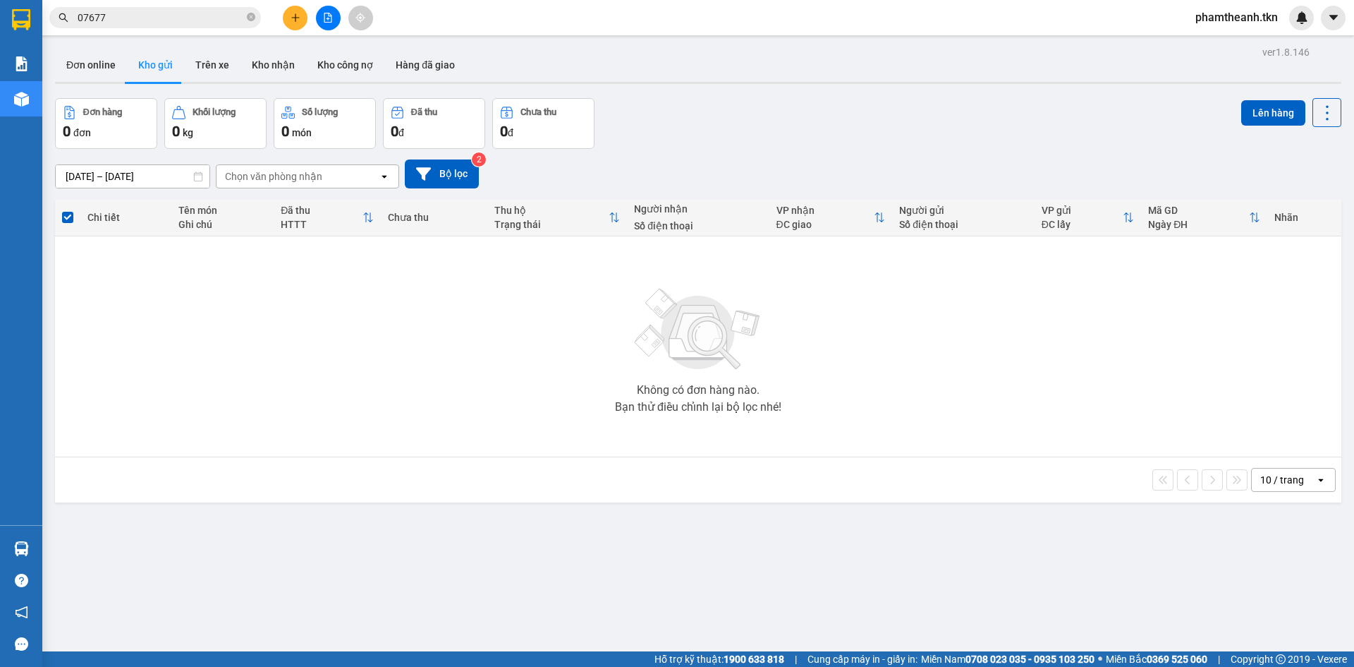
click at [309, 376] on div "Không có đơn hàng nào. Bạn thử điều chỉnh lại bộ lọc nhé!" at bounding box center [698, 347] width 1272 height 212
click at [243, 13] on input "07677" at bounding box center [161, 18] width 166 height 16
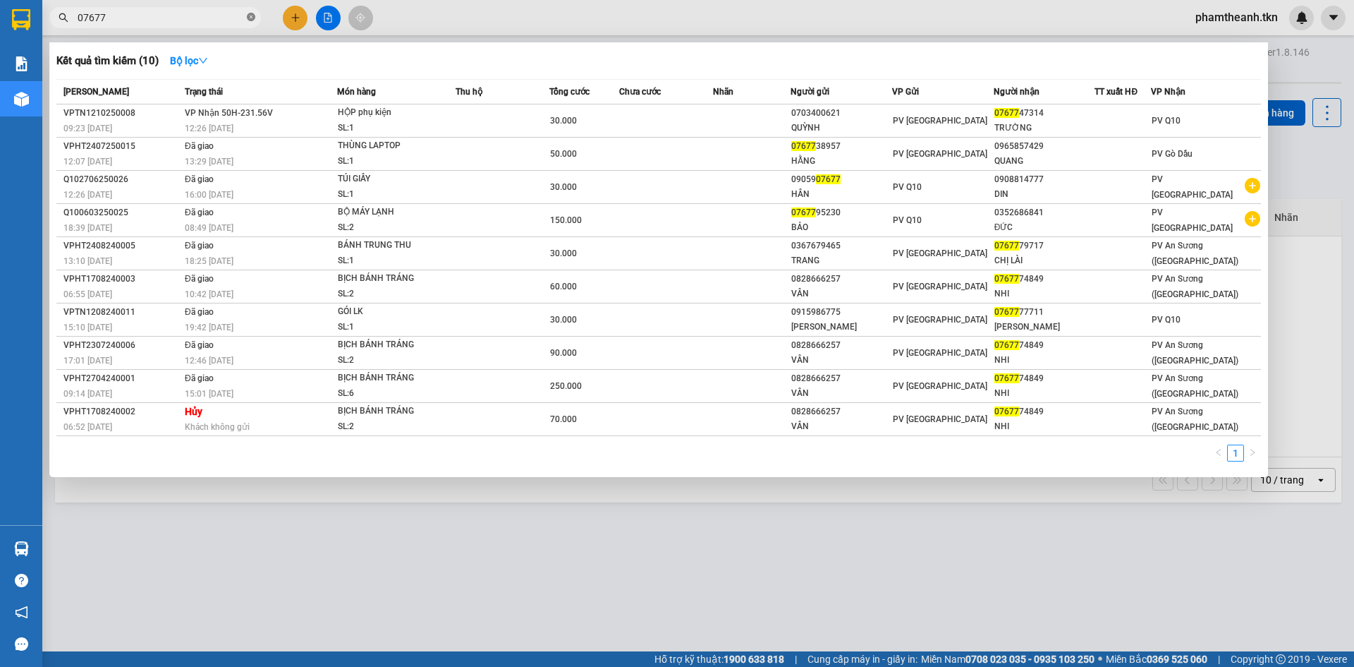
click at [253, 18] on icon "close-circle" at bounding box center [251, 17] width 8 height 8
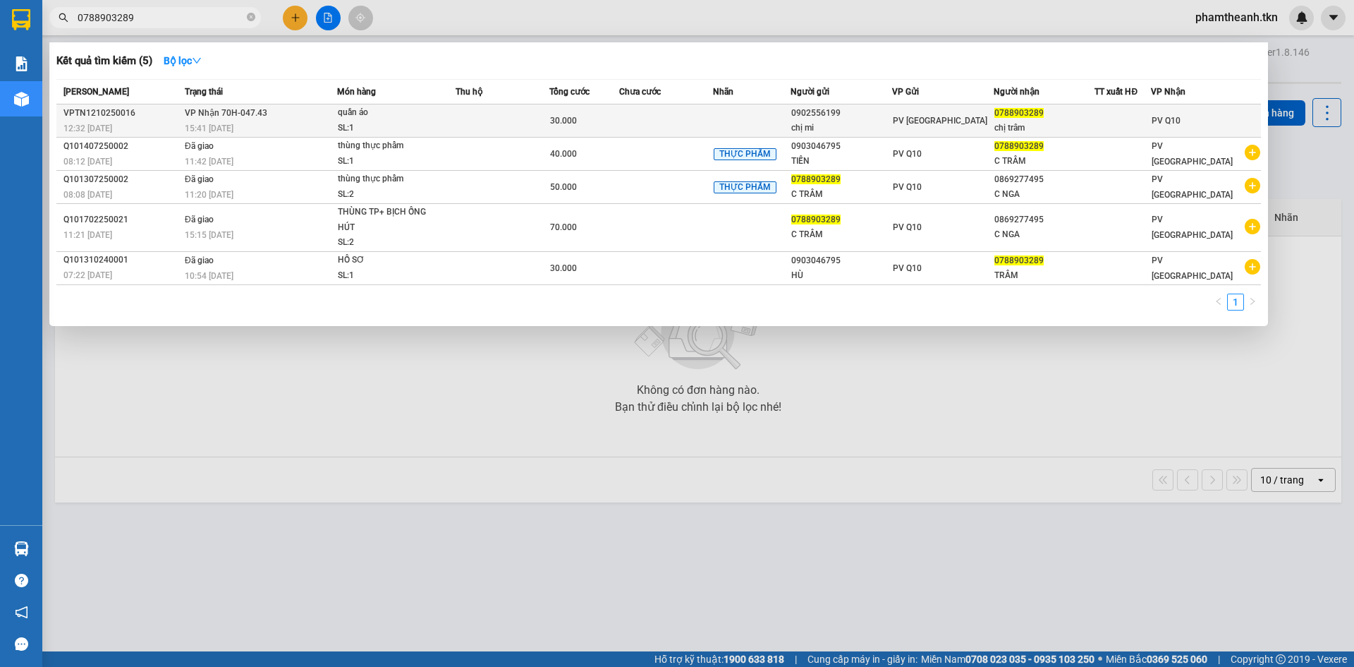
type input "0788903289"
click at [322, 118] on td "VP Nhận 70H-047.43 15:41 - 12/10" at bounding box center [259, 120] width 156 height 33
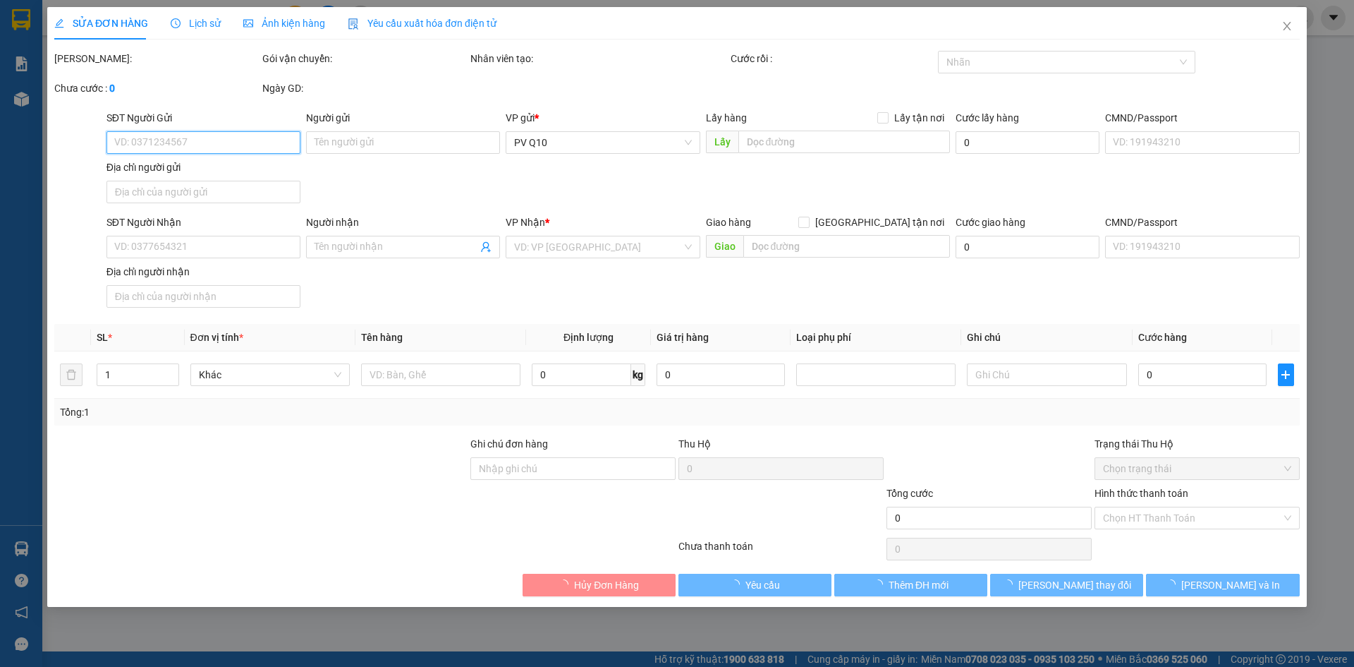
type input "0902556199"
type input "chị mi"
type input "0788903289"
type input "chị trâm"
type input "30.000"
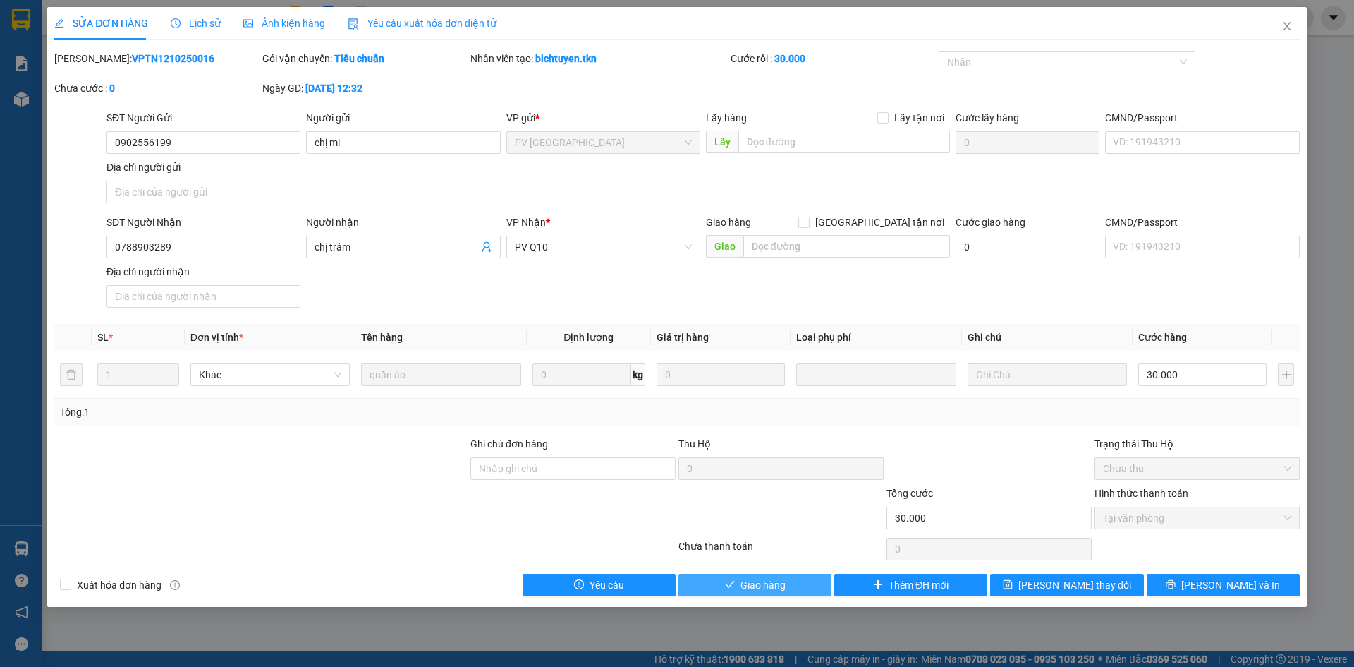
click at [765, 575] on button "Giao hàng" at bounding box center [755, 584] width 153 height 23
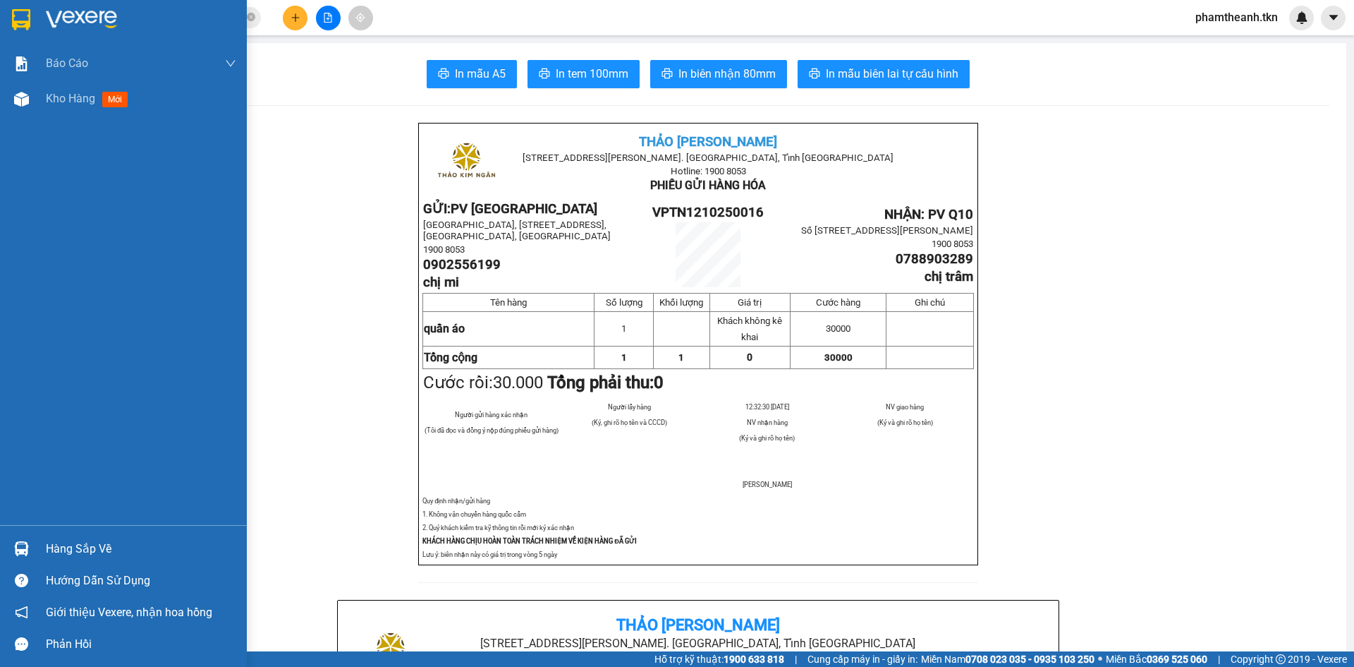
click at [59, 546] on div "Hàng sắp về" at bounding box center [141, 548] width 190 height 21
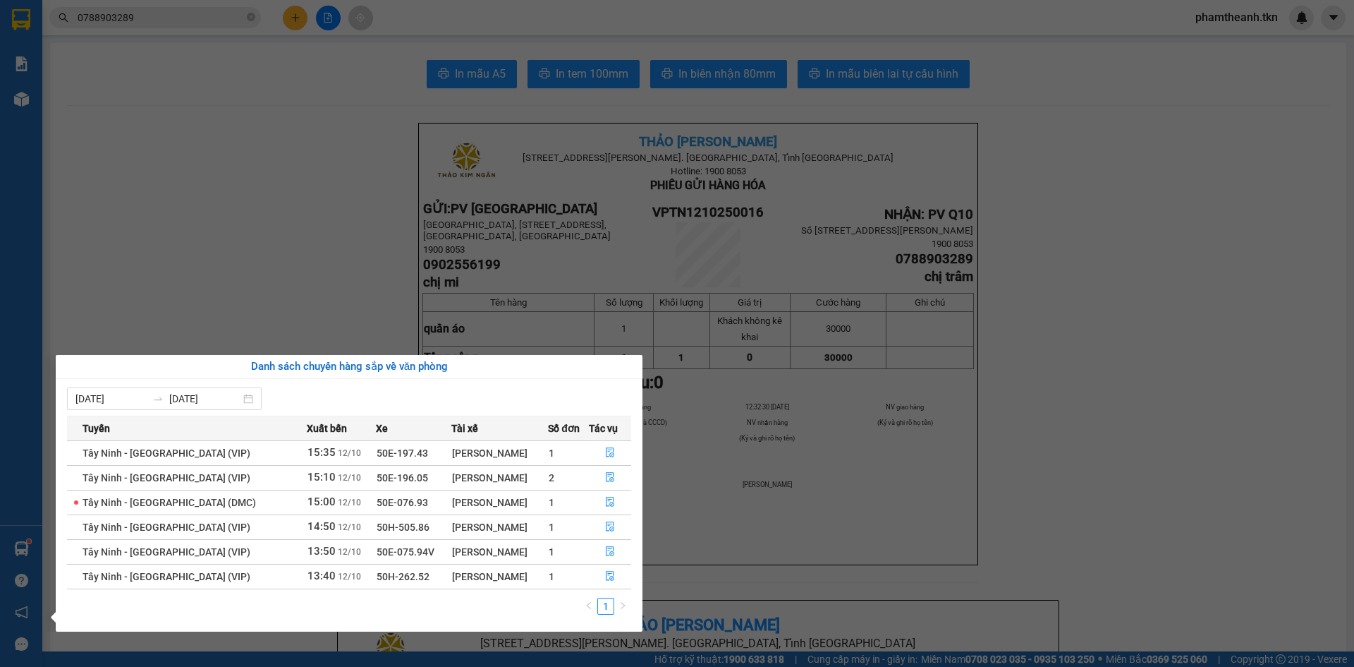
click at [194, 245] on section "Kết quả tìm kiếm ( 5 ) Bộ lọc Mã ĐH Trạng thái Món hàng Thu hộ Tổng cước Chưa c…" at bounding box center [677, 333] width 1354 height 667
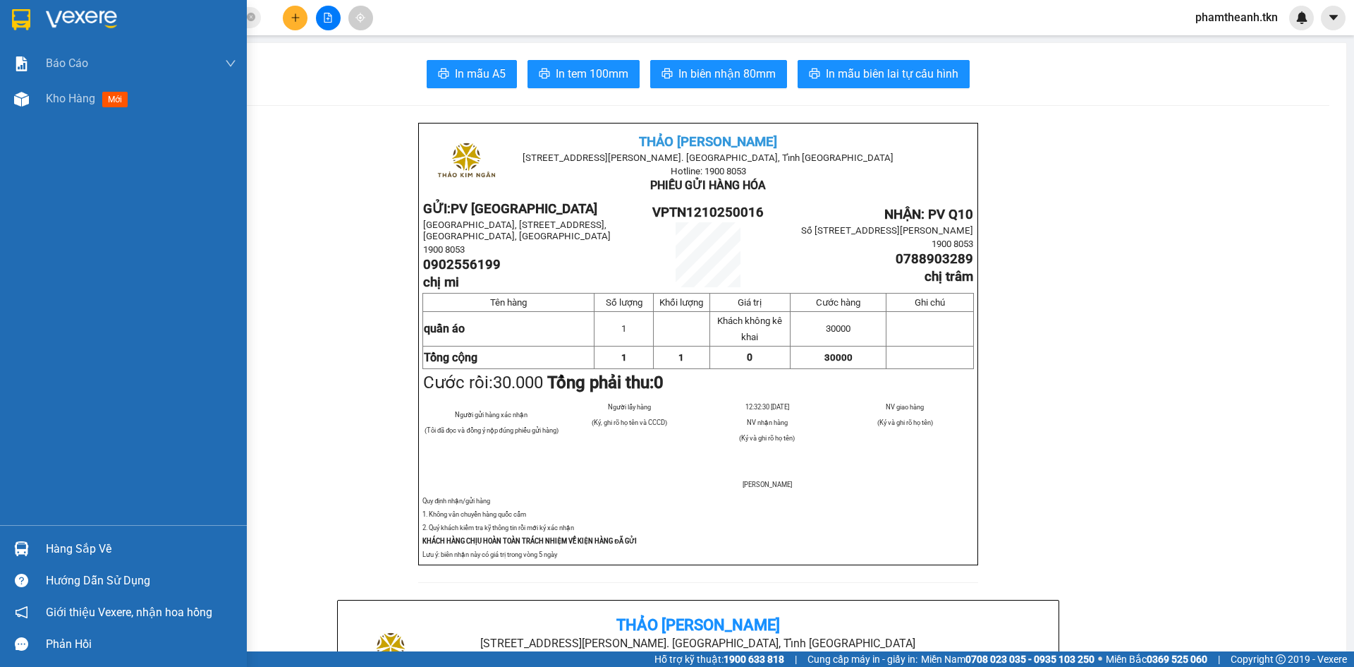
click at [38, 24] on div at bounding box center [123, 23] width 247 height 46
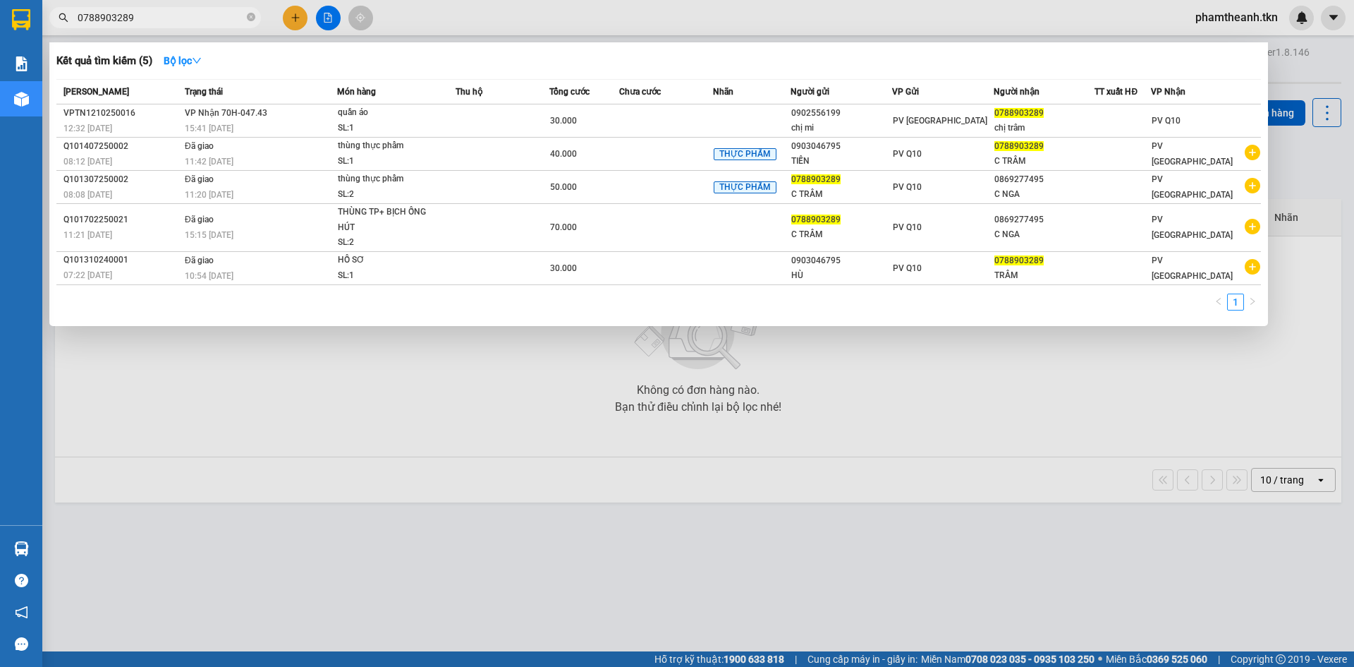
drag, startPoint x: 140, startPoint y: 18, endPoint x: 44, endPoint y: 16, distance: 95.2
click at [47, 18] on div "0788903289" at bounding box center [137, 17] width 275 height 21
type input "0384796403"
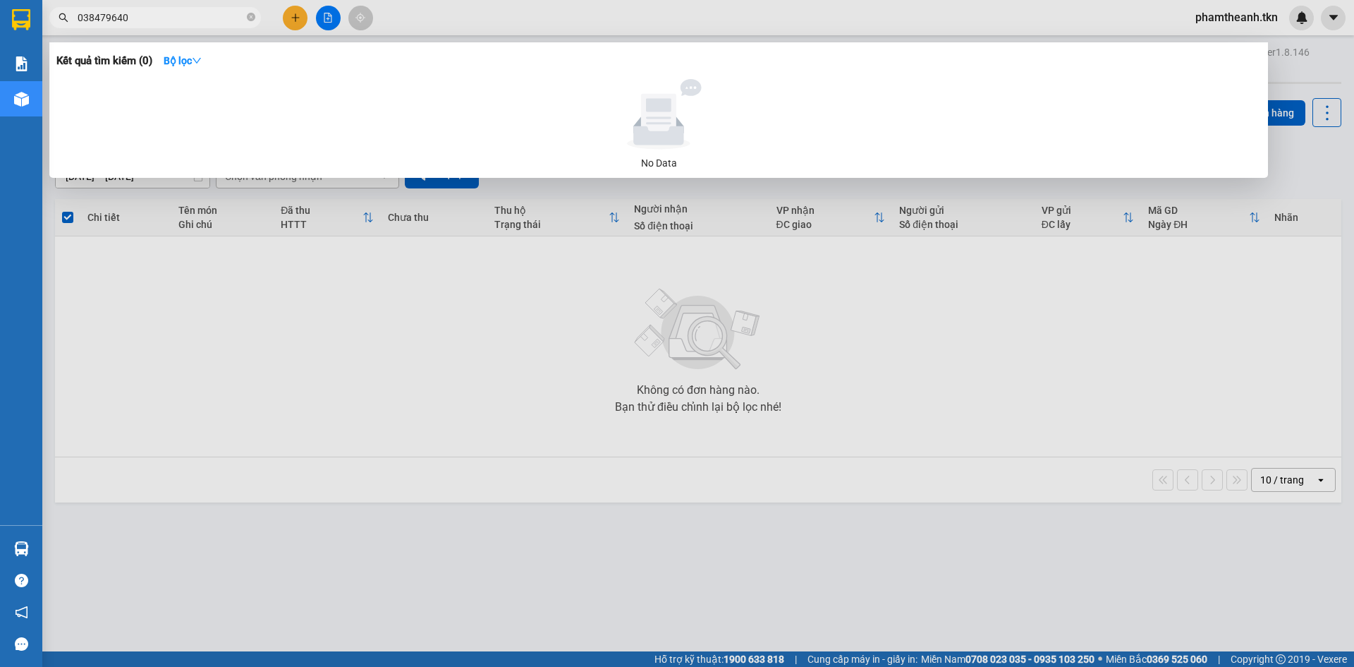
type input "0384796403"
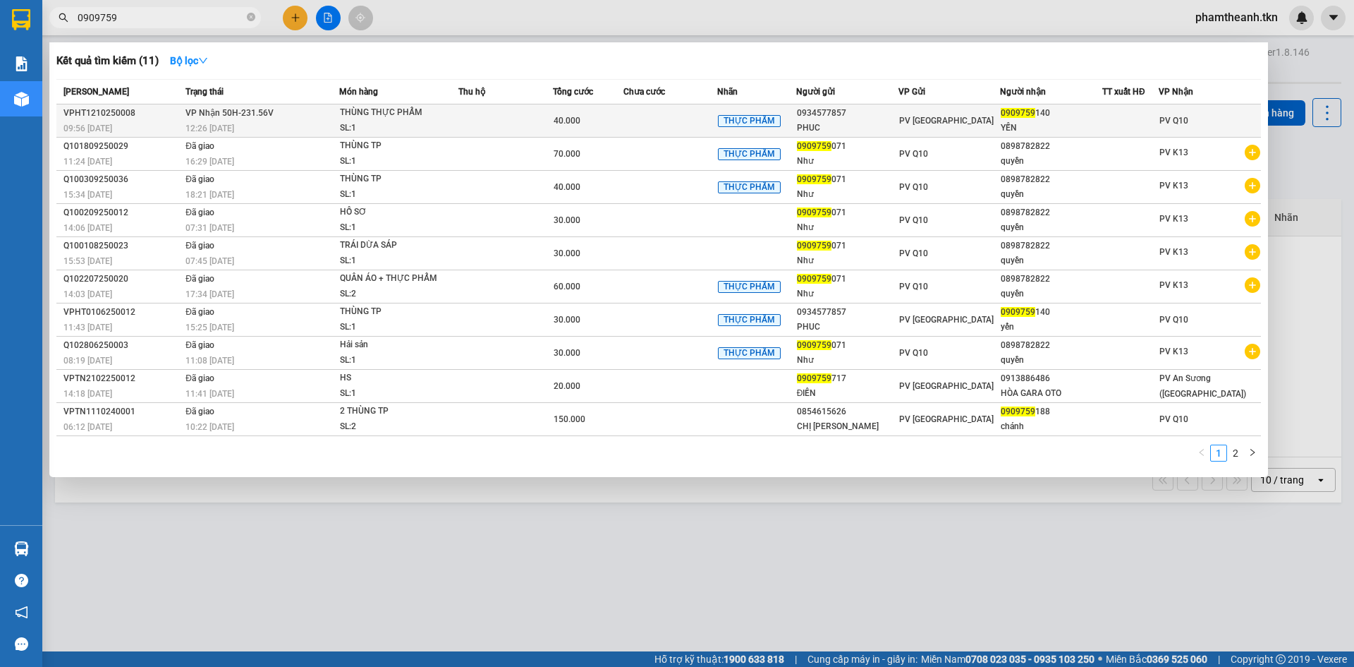
type input "0909759"
click at [916, 124] on span "PV Hòa Thành" at bounding box center [946, 121] width 95 height 10
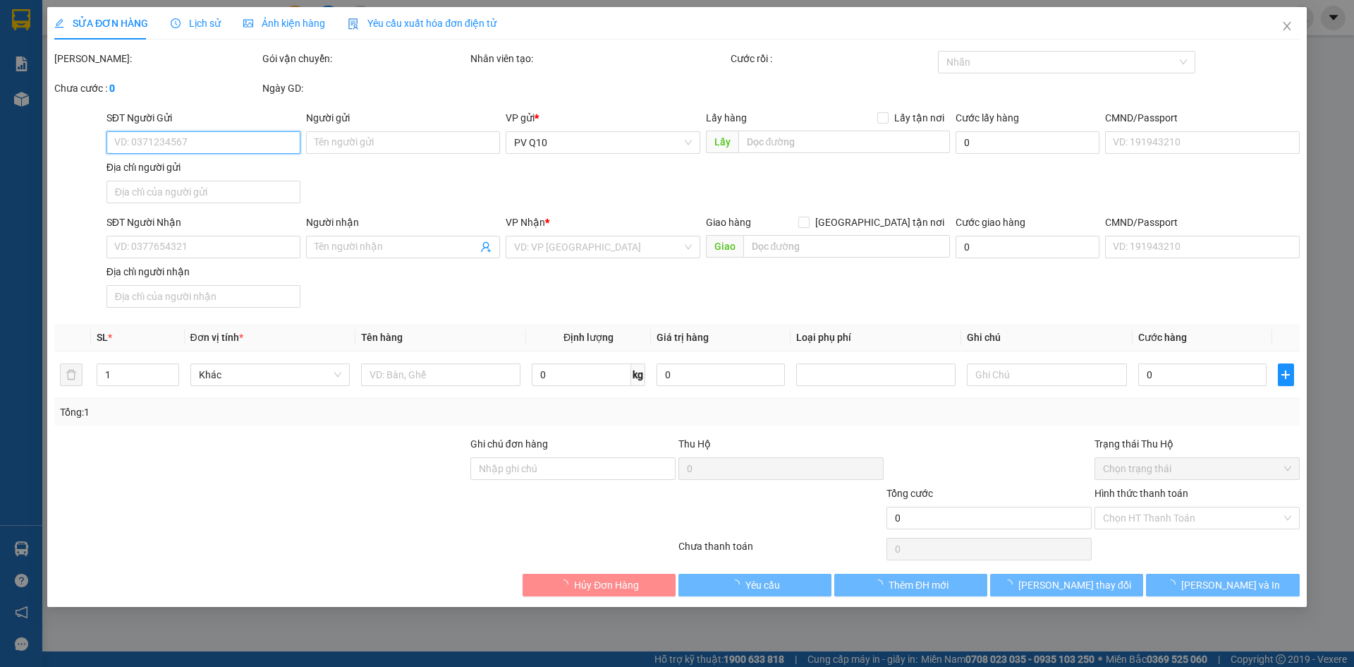
type input "0934577857"
type input "PHUC"
type input "0909759140"
type input "YẾN"
type input "40.000"
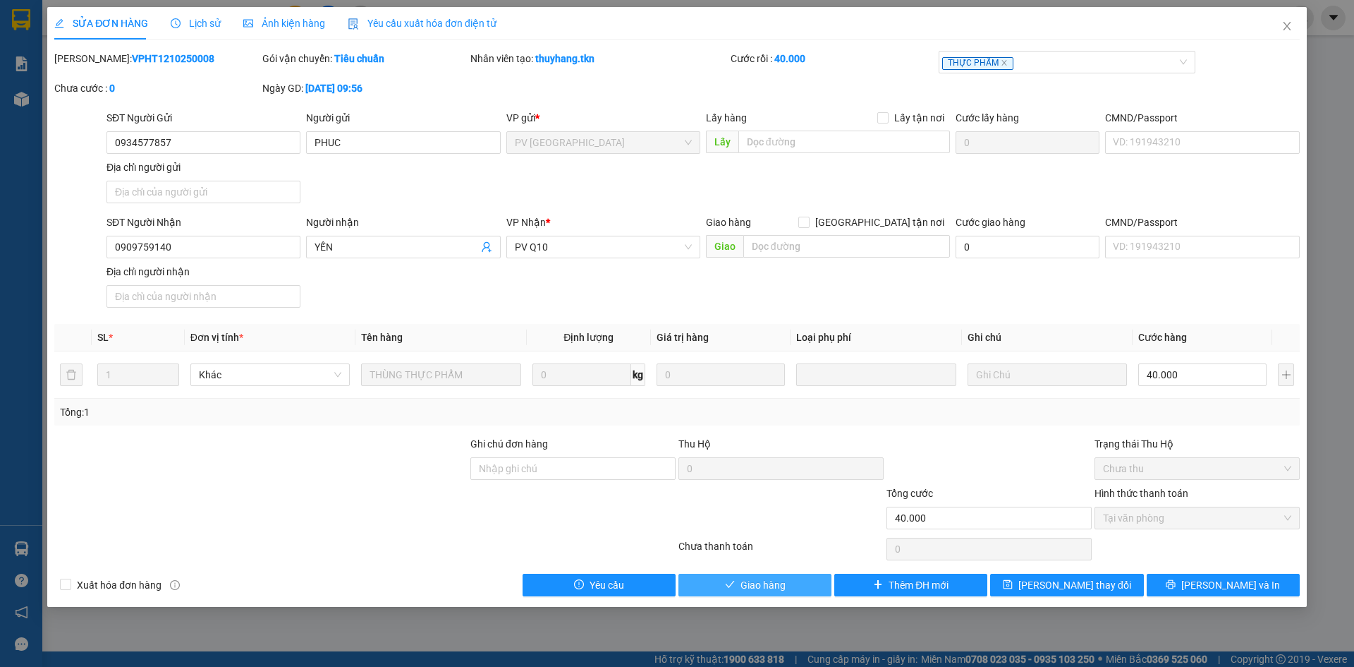
click at [763, 585] on span "Giao hàng" at bounding box center [763, 585] width 45 height 16
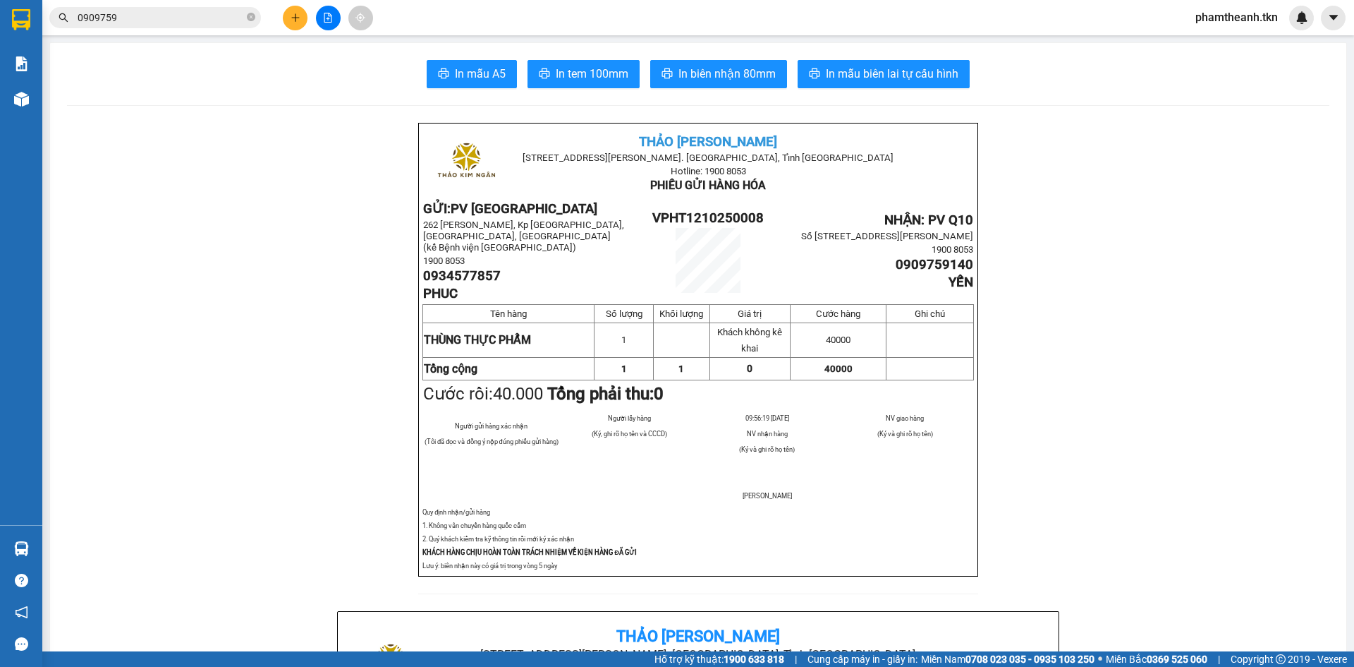
drag, startPoint x: 1025, startPoint y: 147, endPoint x: 1023, endPoint y: 118, distance: 29.0
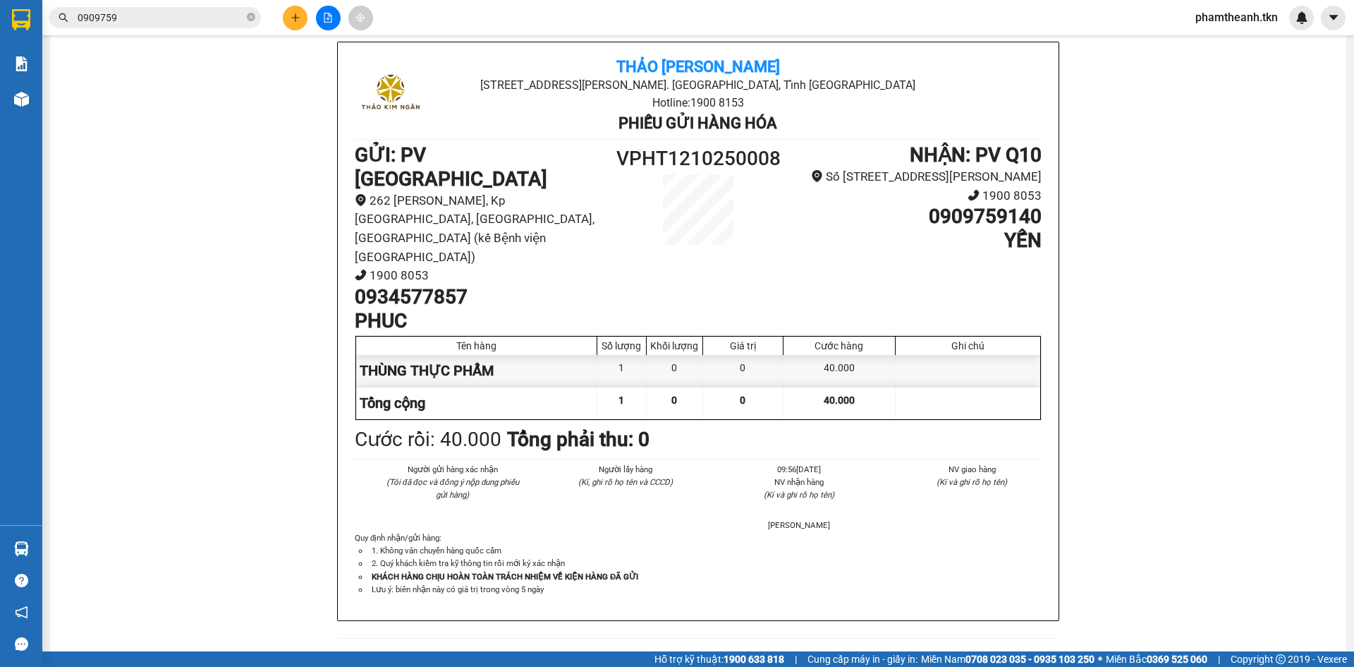
click at [503, 136] on li "PHIẾU GỬI HÀNG HÓA" at bounding box center [698, 123] width 458 height 25
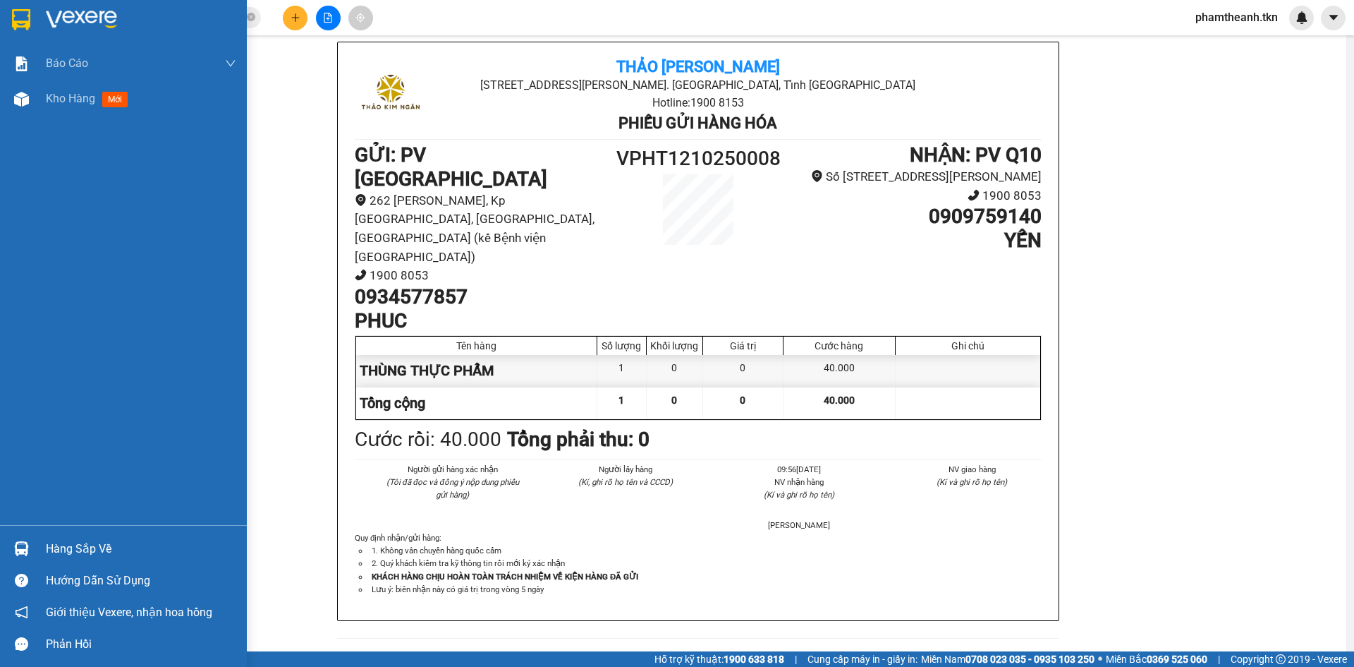
click at [34, 540] on div "Hàng sắp về" at bounding box center [123, 549] width 247 height 32
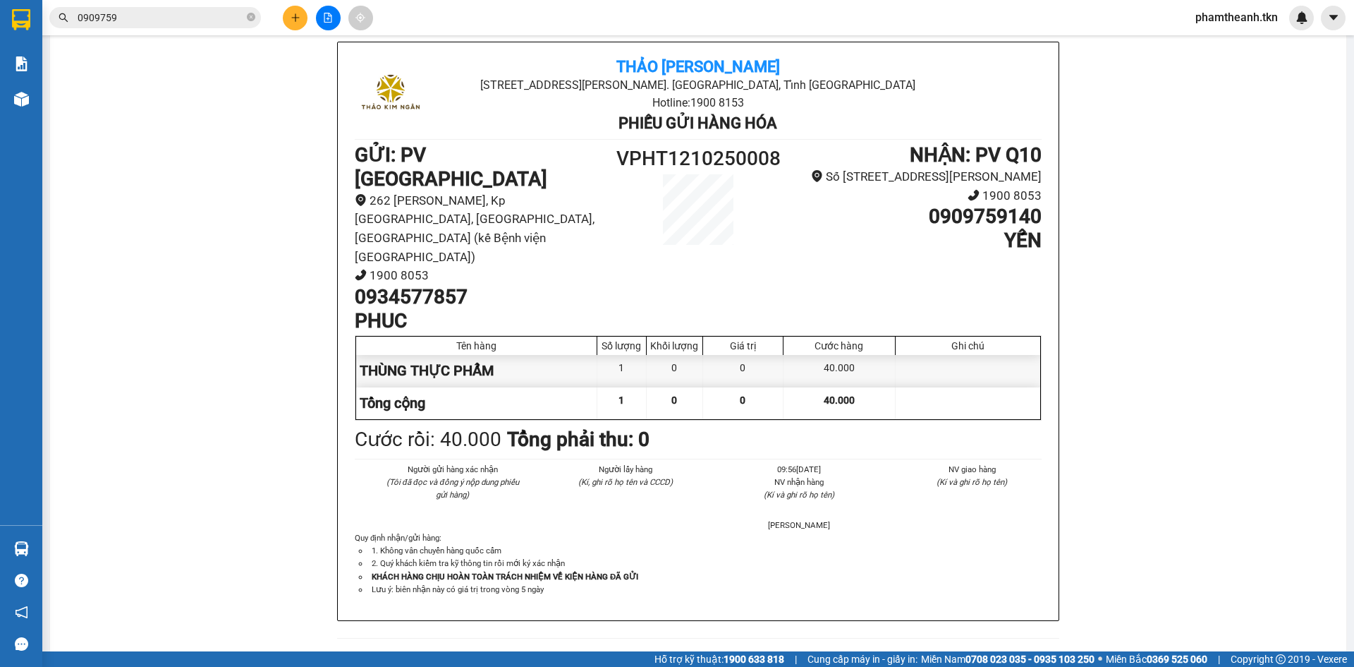
click at [245, 225] on section "Kết quả tìm kiếm ( 11 ) Bộ lọc Mã ĐH Trạng thái Món hàng Thu hộ Tổng cước Chưa …" at bounding box center [677, 333] width 1354 height 667
click at [294, 19] on icon "plus" at bounding box center [296, 18] width 10 height 10
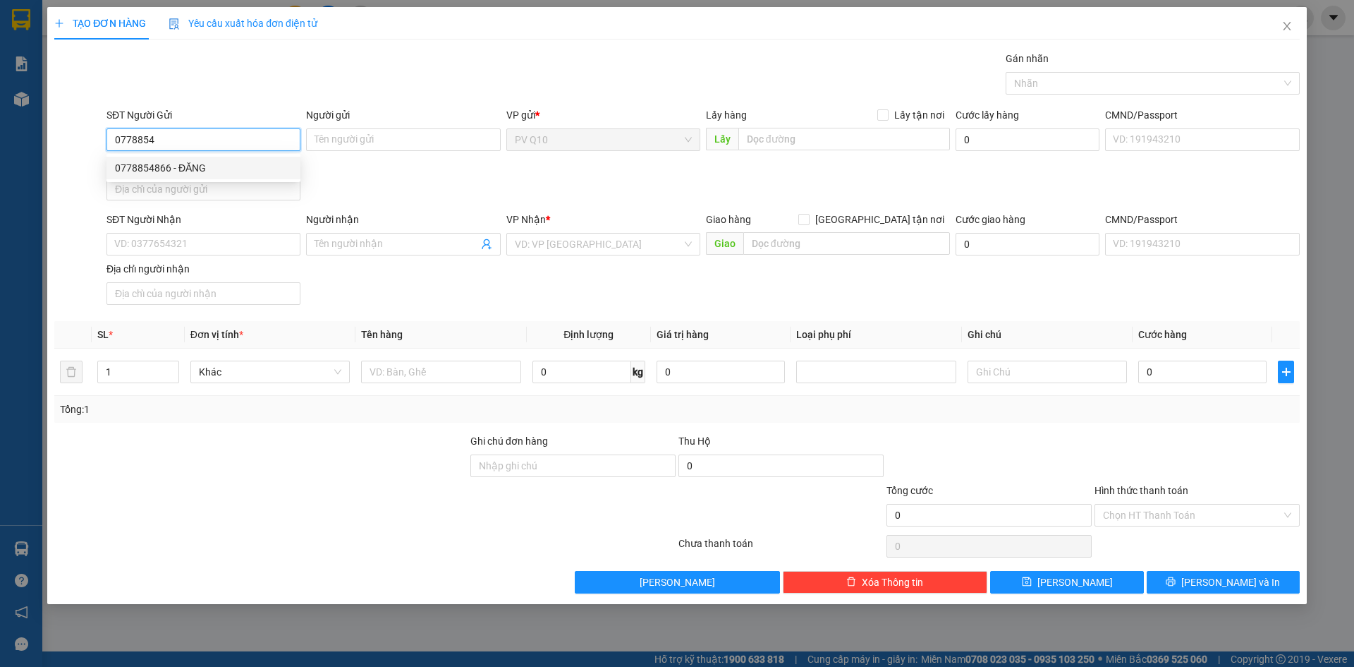
click at [178, 176] on div "0778854866 - ĐĂNG" at bounding box center [204, 168] width 194 height 23
type input "0778854866"
type input "ĐĂNG"
type input "0963952252"
type input "C THẮM"
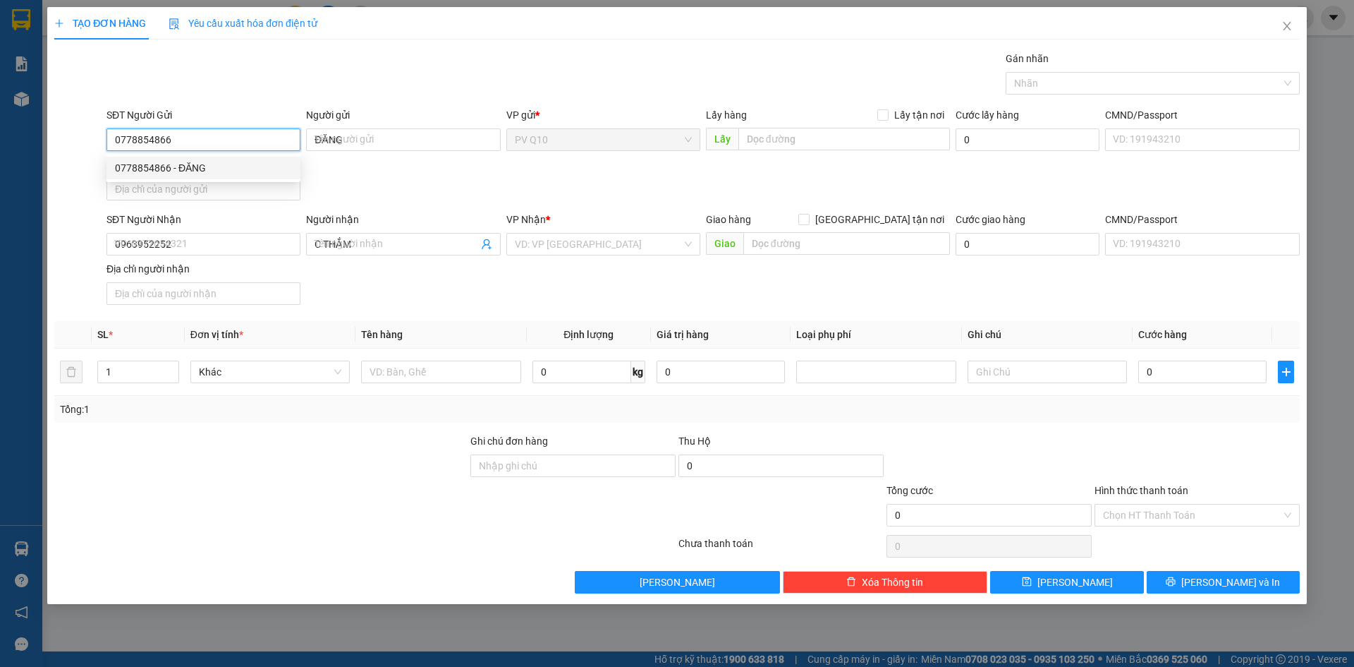
type input "50.000"
type input "0778854866"
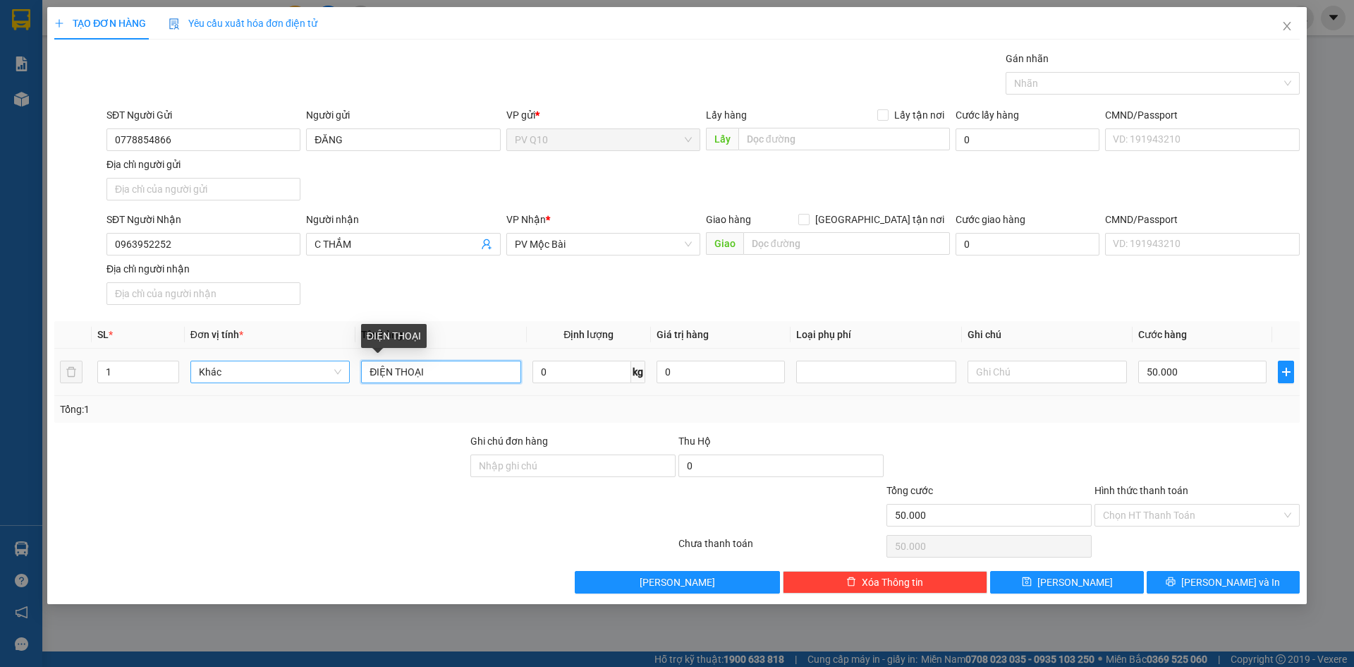
drag, startPoint x: 435, startPoint y: 372, endPoint x: 305, endPoint y: 369, distance: 130.5
click at [305, 369] on tr "1 Khác ĐIỆN THOẠI 0 kg 0 50.000" at bounding box center [677, 371] width 1246 height 47
type input "diện thoại"
click at [1285, 20] on span "Close" at bounding box center [1286, 26] width 39 height 39
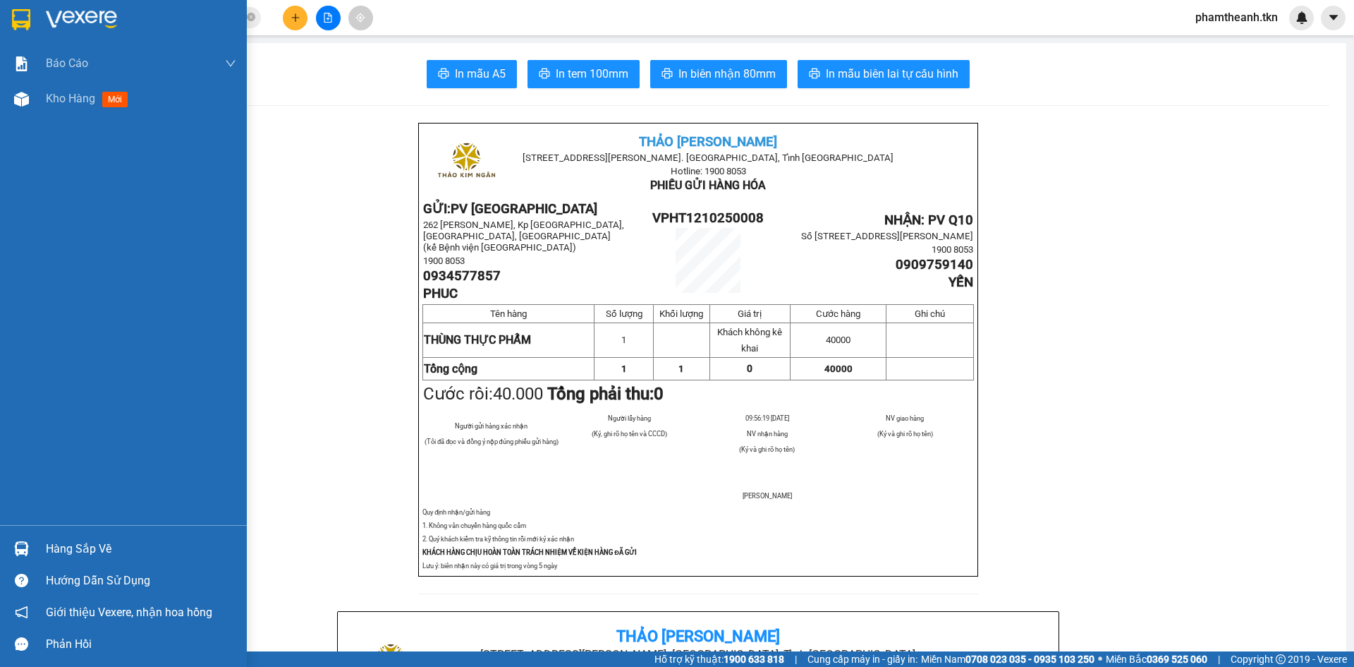
click at [28, 540] on div at bounding box center [21, 548] width 25 height 25
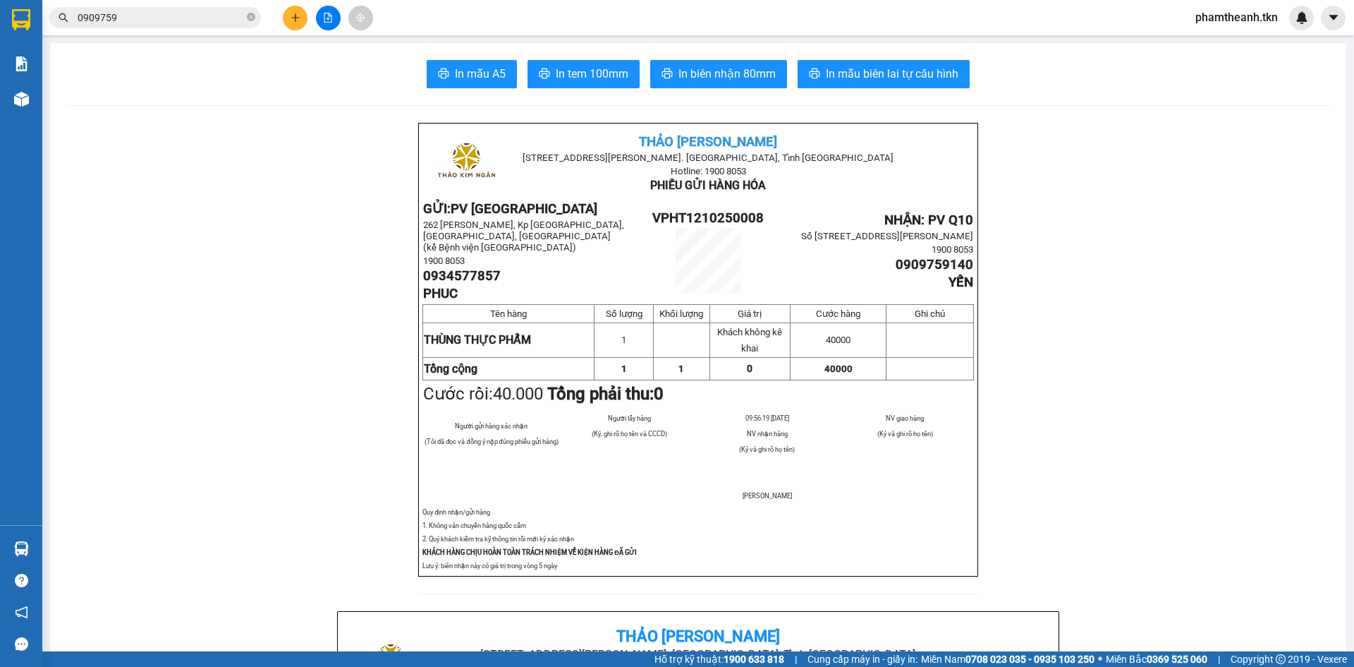
click at [350, 106] on section "Kết quả tìm kiếm ( 11 ) Bộ lọc Mã ĐH Trạng thái Món hàng Thu hộ Tổng cước Chưa …" at bounding box center [677, 333] width 1354 height 667
click at [298, 23] on button at bounding box center [295, 18] width 25 height 25
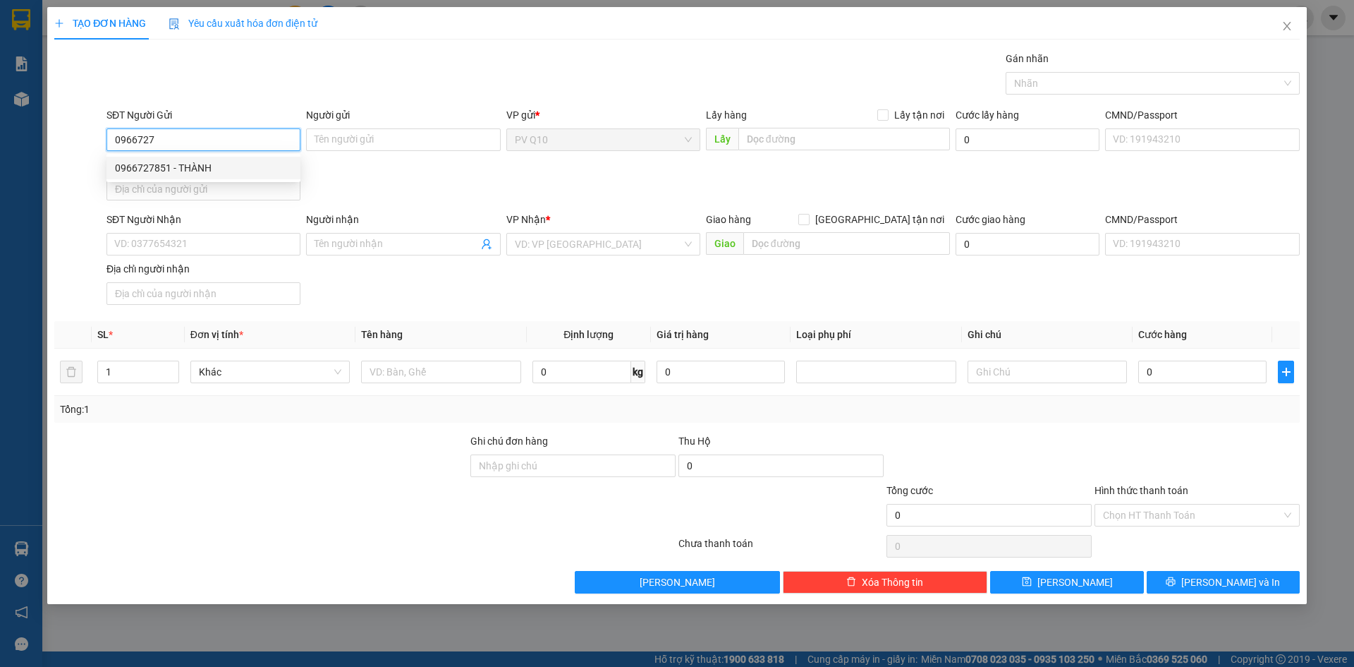
click at [128, 166] on div "0966727851 - THÀNH" at bounding box center [203, 168] width 177 height 16
type input "0966727851"
type input "THÀNH"
type input "0987500902"
type input "tiến"
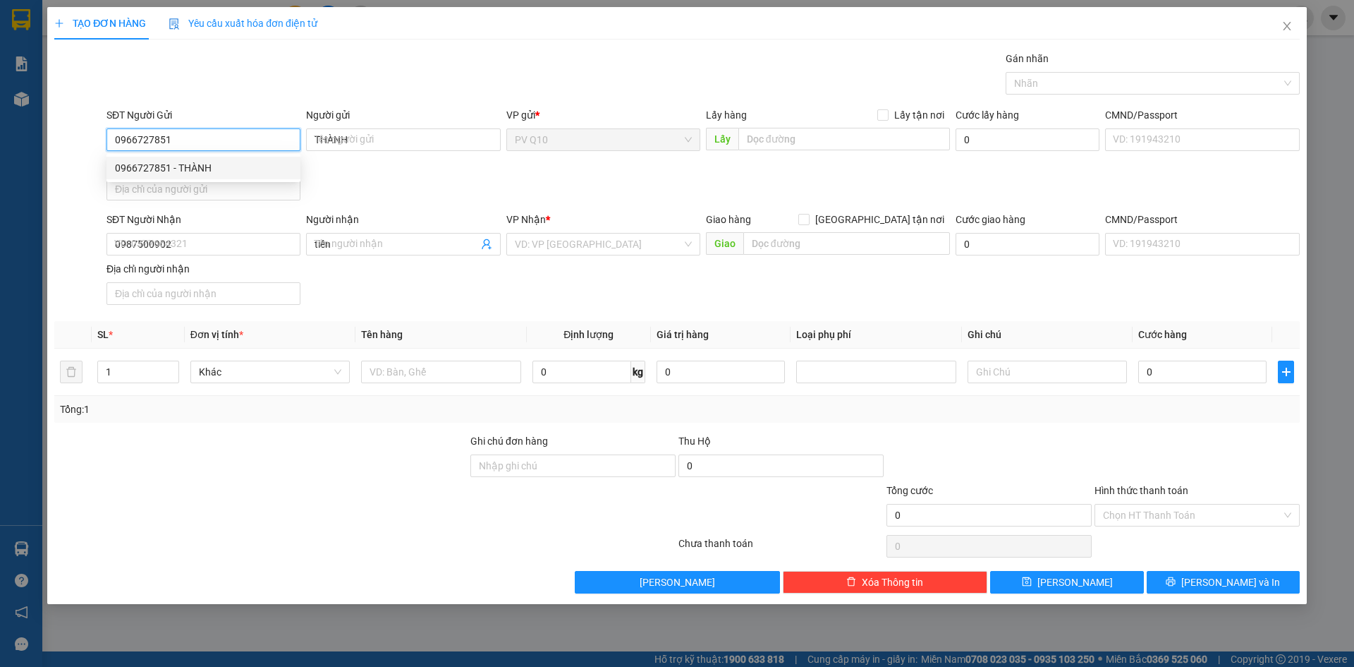
type input "40.000"
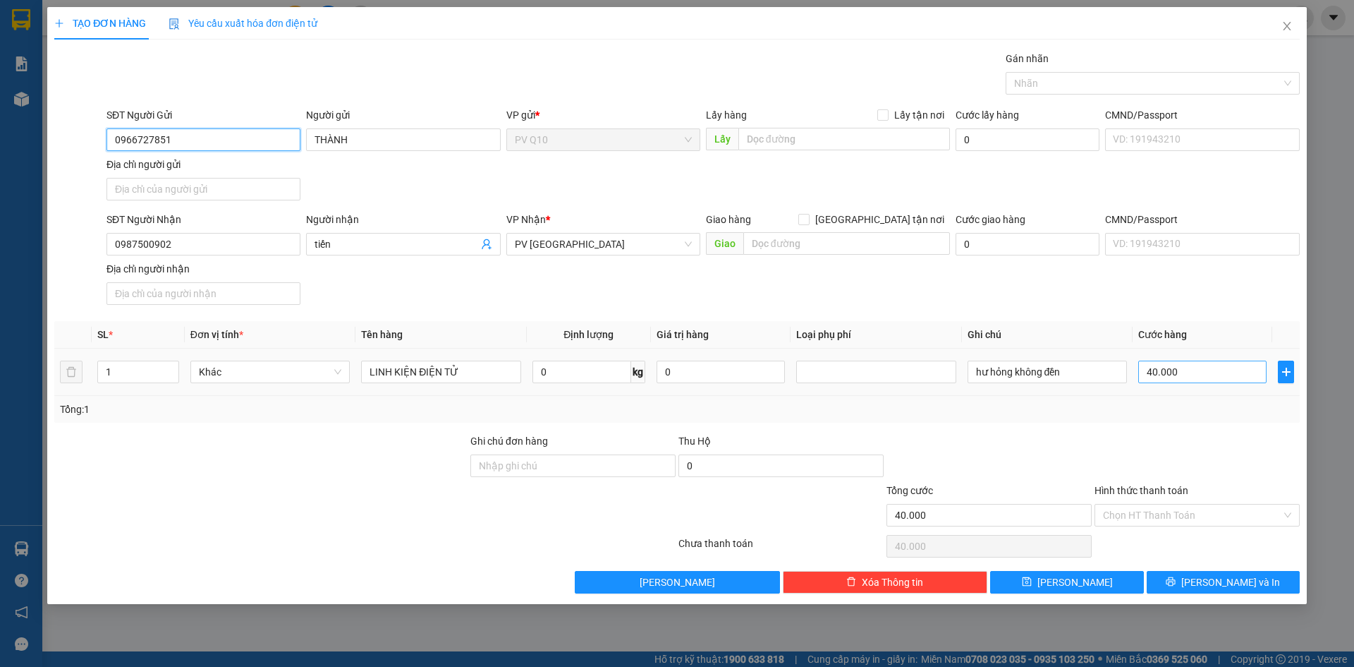
type input "0966727851"
click at [1176, 372] on input "40.000" at bounding box center [1202, 371] width 128 height 23
type input "3"
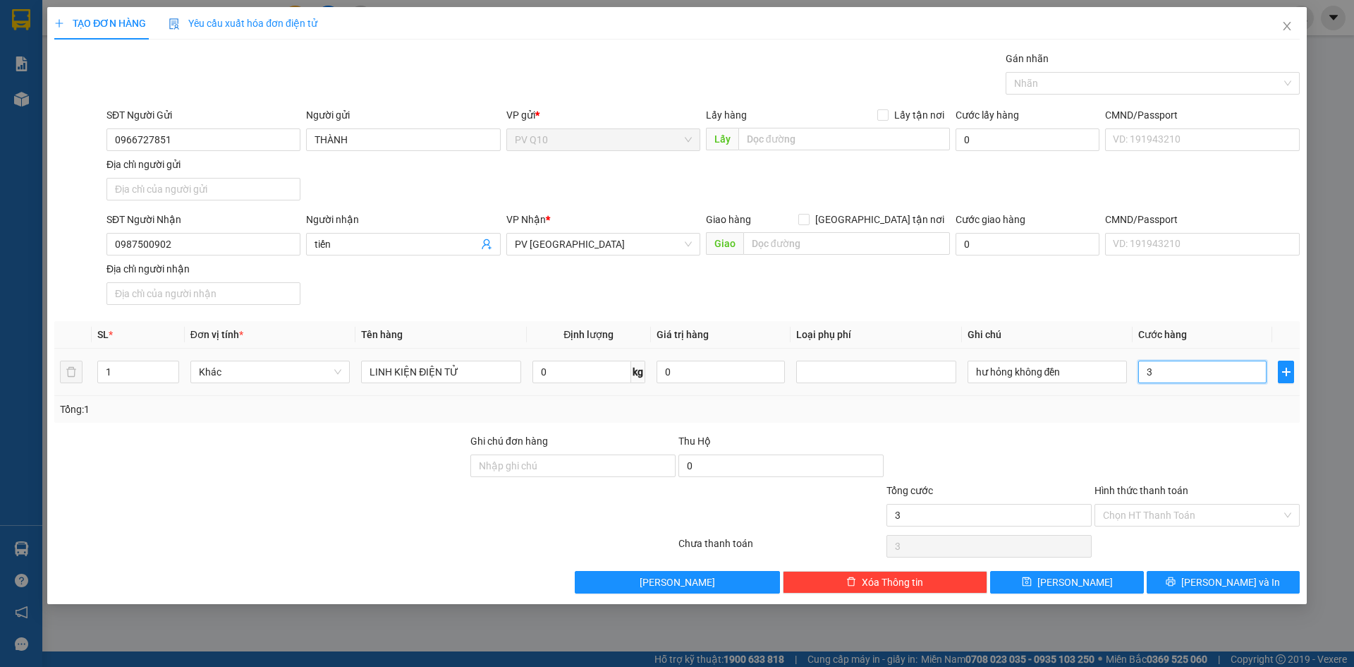
type input "30"
type input "30.000"
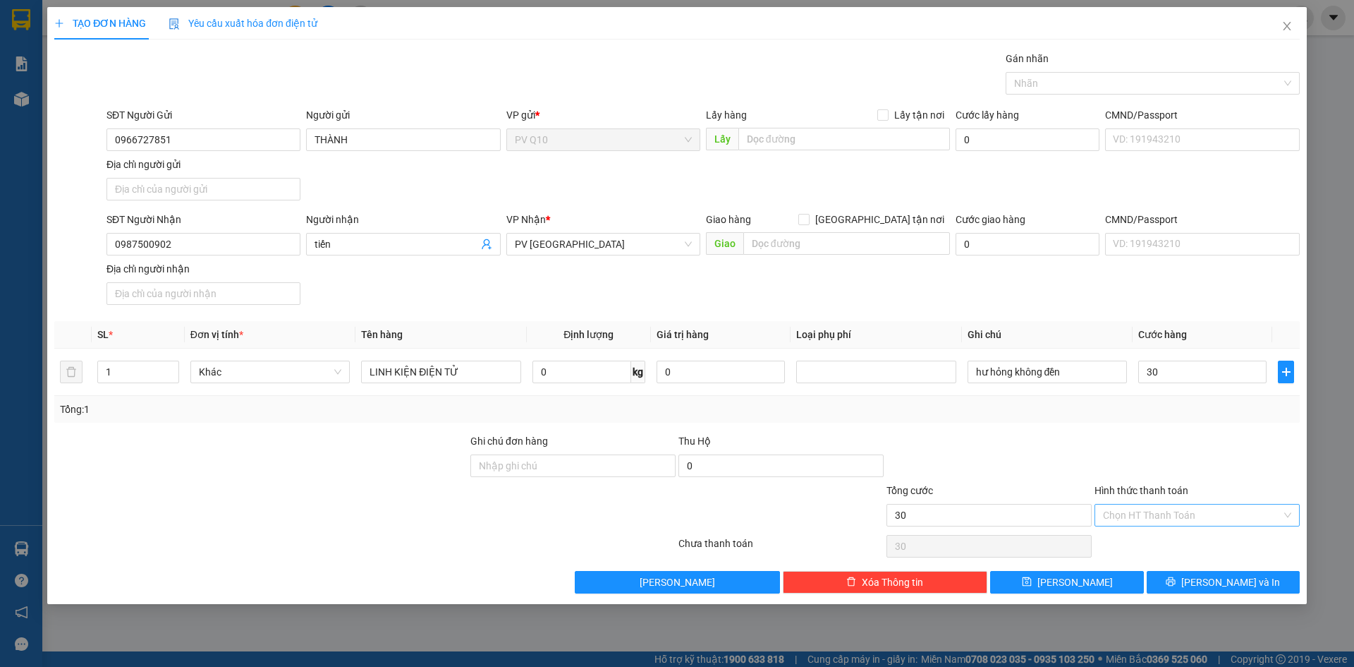
type input "30.000"
click at [1205, 519] on input "Hình thức thanh toán" at bounding box center [1192, 514] width 178 height 21
click at [1215, 546] on div "Tại văn phòng" at bounding box center [1197, 543] width 188 height 16
type input "0"
click at [1211, 587] on span "Lưu và In" at bounding box center [1230, 582] width 99 height 16
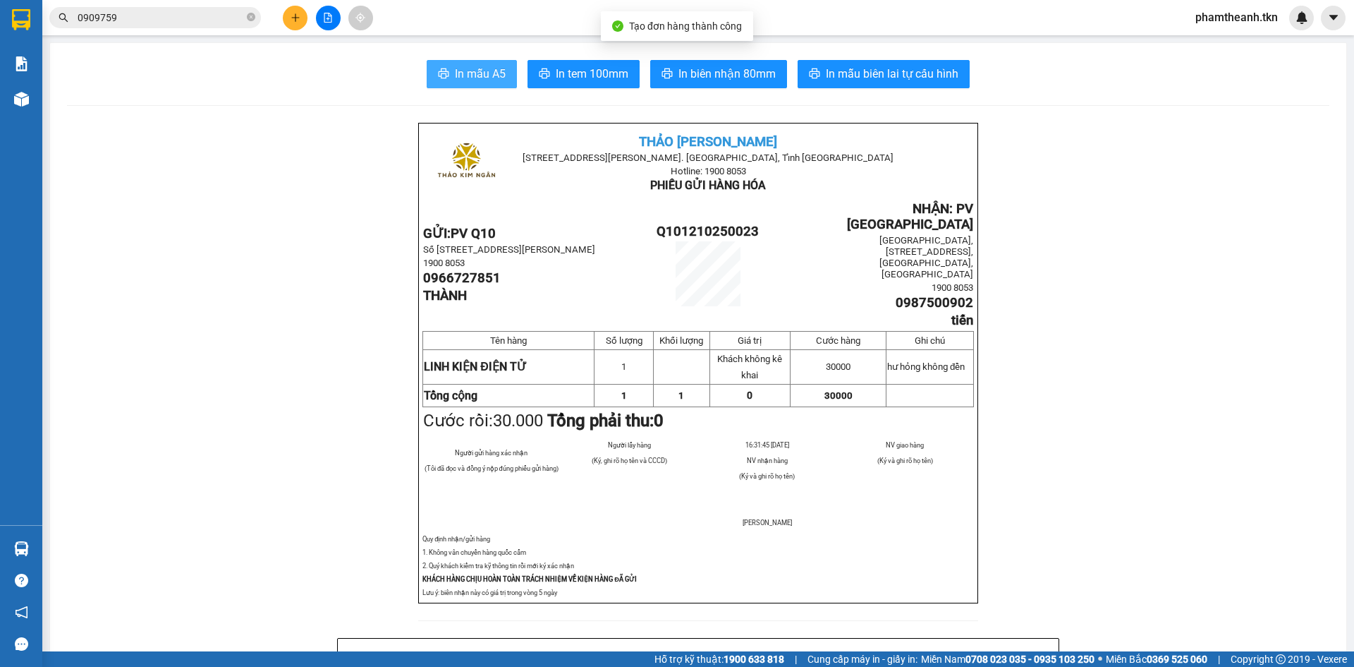
click at [480, 69] on span "In mẫu A5" at bounding box center [480, 74] width 51 height 18
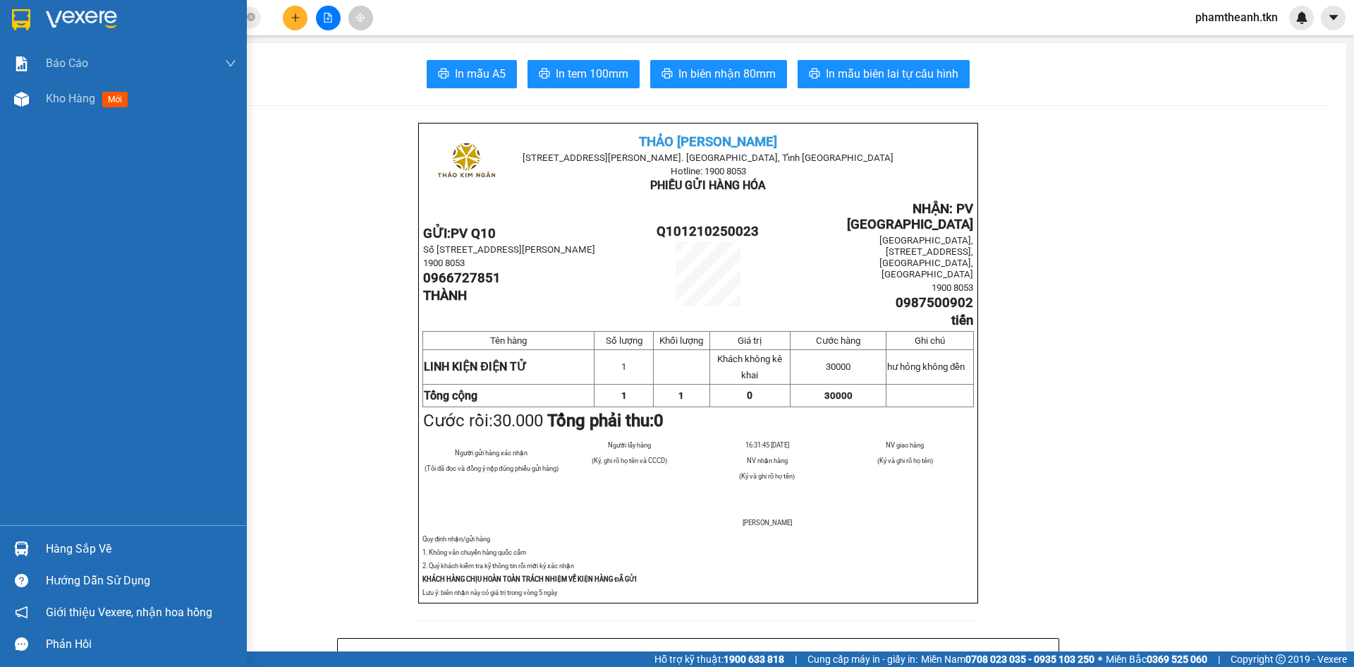
drag, startPoint x: 51, startPoint y: 554, endPoint x: 71, endPoint y: 546, distance: 20.6
click at [56, 550] on div "Hàng sắp về" at bounding box center [141, 548] width 190 height 21
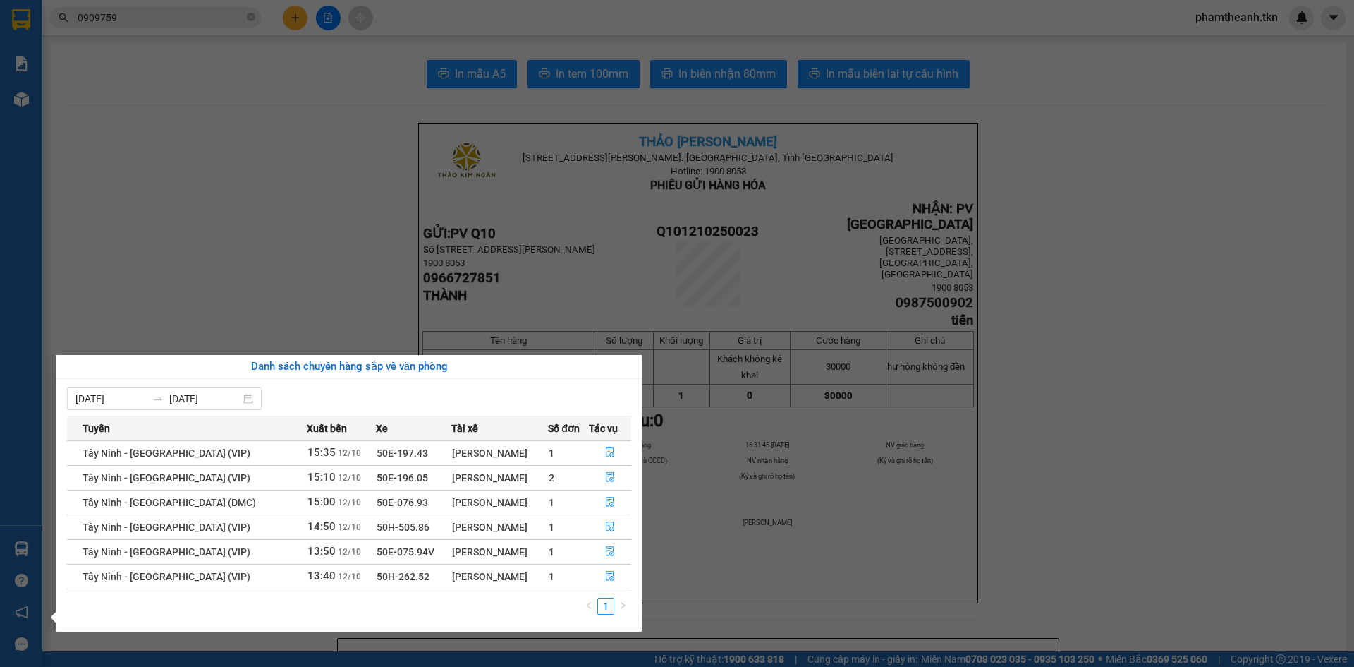
click at [348, 301] on section "Kết quả tìm kiếm ( 11 ) Bộ lọc Mã ĐH Trạng thái Món hàng Thu hộ Tổng cước Chưa …" at bounding box center [677, 333] width 1354 height 667
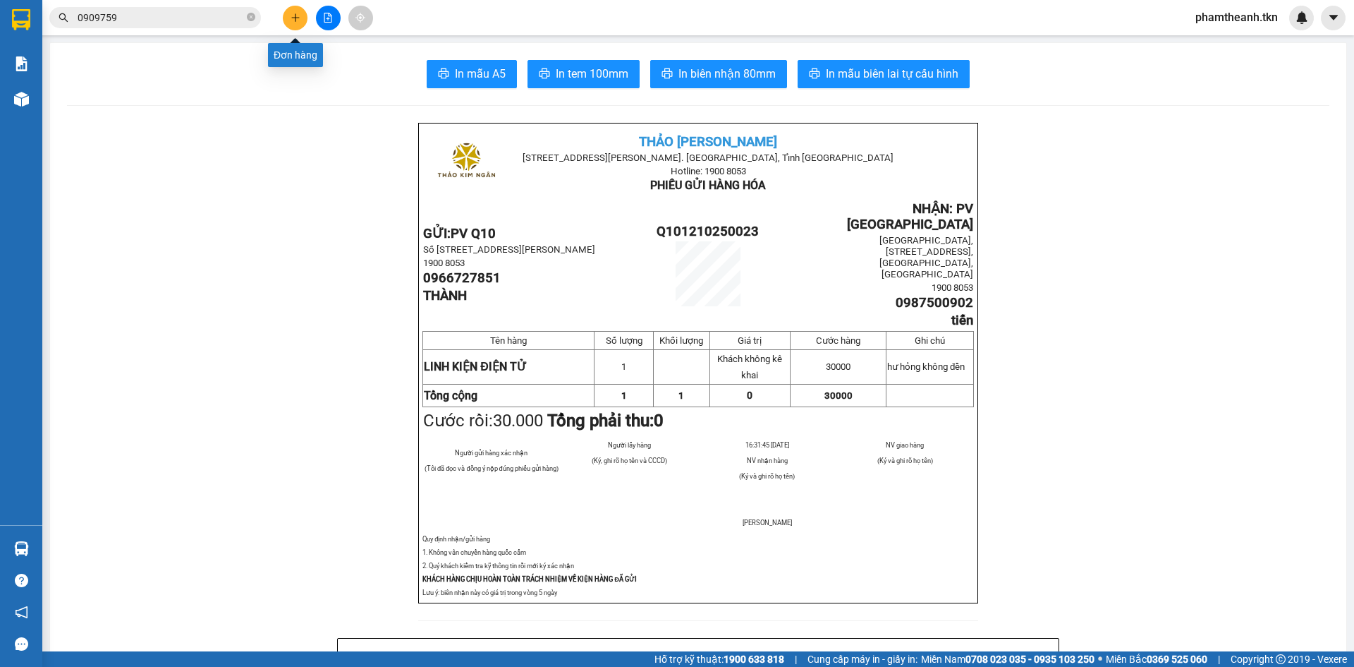
click at [298, 16] on icon "plus" at bounding box center [296, 18] width 10 height 10
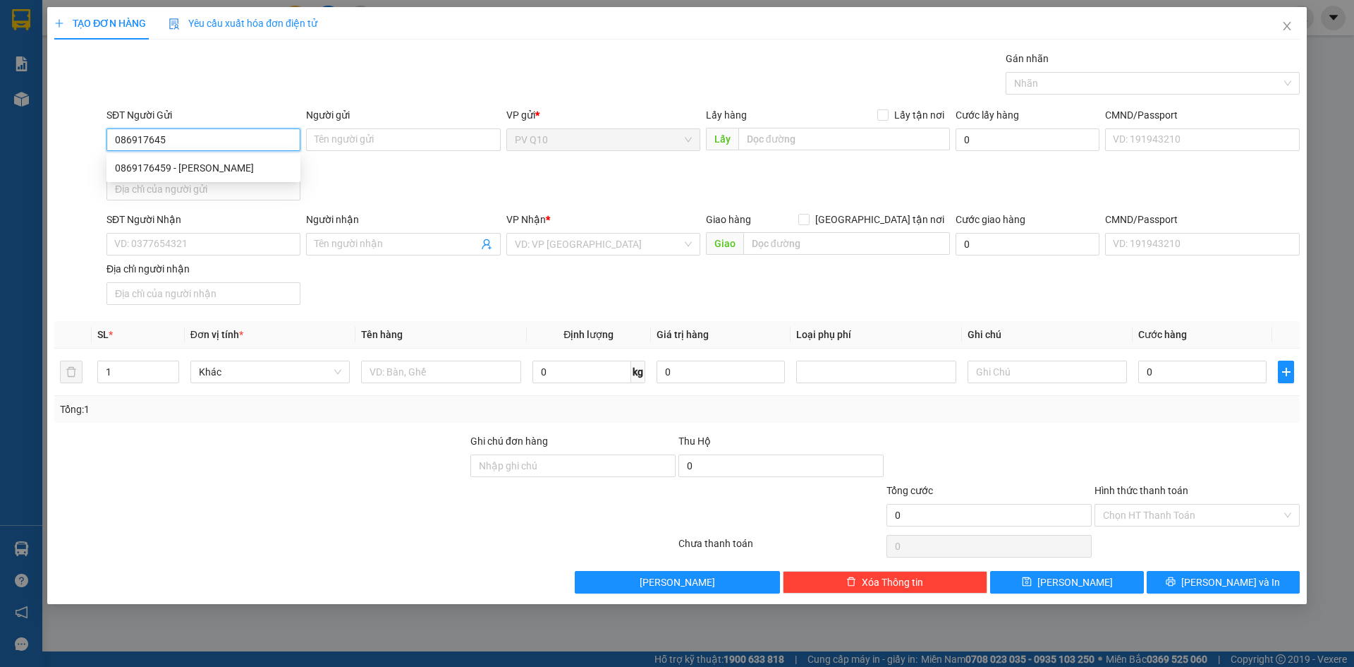
type input "0869176459"
click at [215, 171] on div "0869176459 - bảo hân" at bounding box center [203, 168] width 177 height 16
type input "bảo hân"
type input "0327556500"
type input "tuyền"
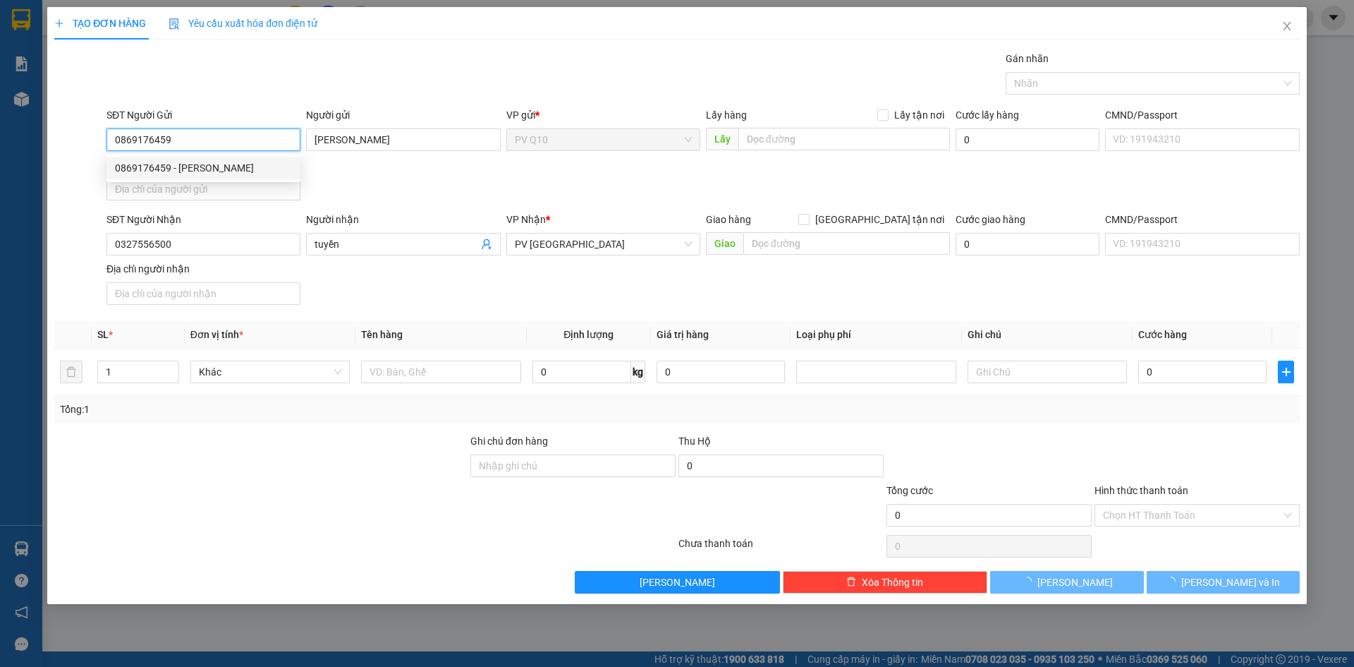
type input "30.000"
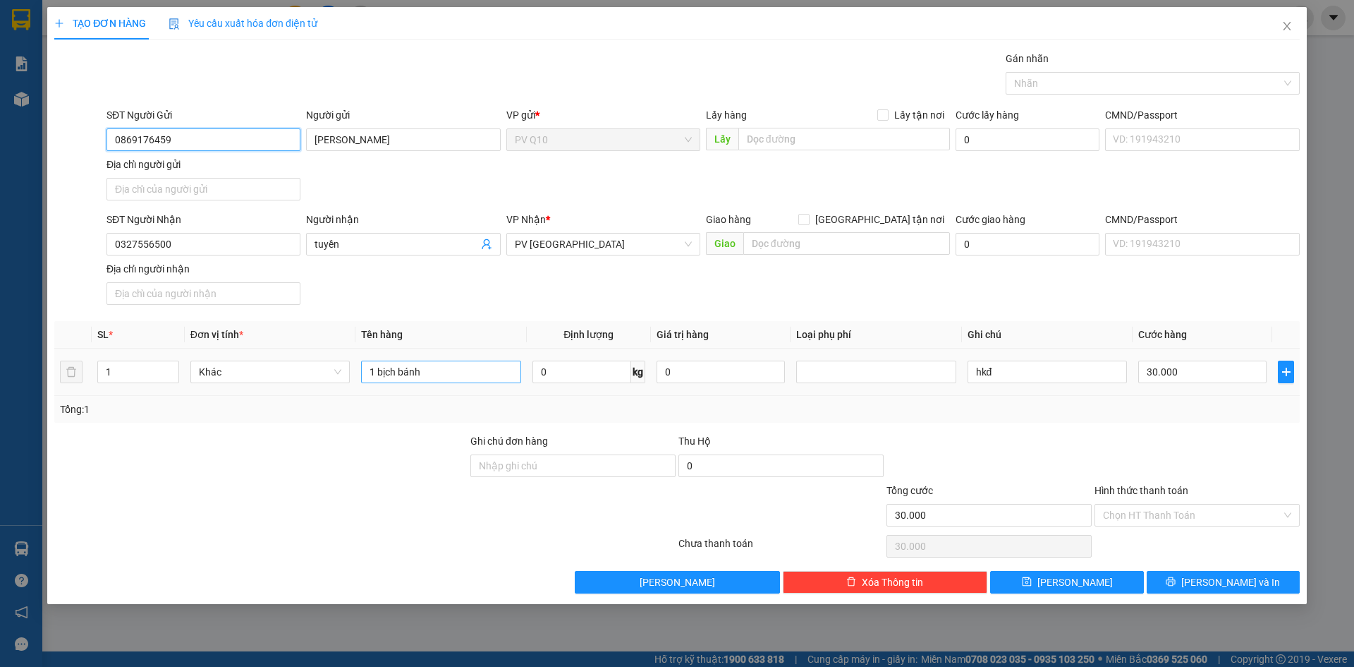
type input "0869176459"
click at [456, 370] on input "1 bịch bánh" at bounding box center [440, 371] width 159 height 23
type input "1"
type input "sách"
click at [1165, 504] on input "Hình thức thanh toán" at bounding box center [1192, 514] width 178 height 21
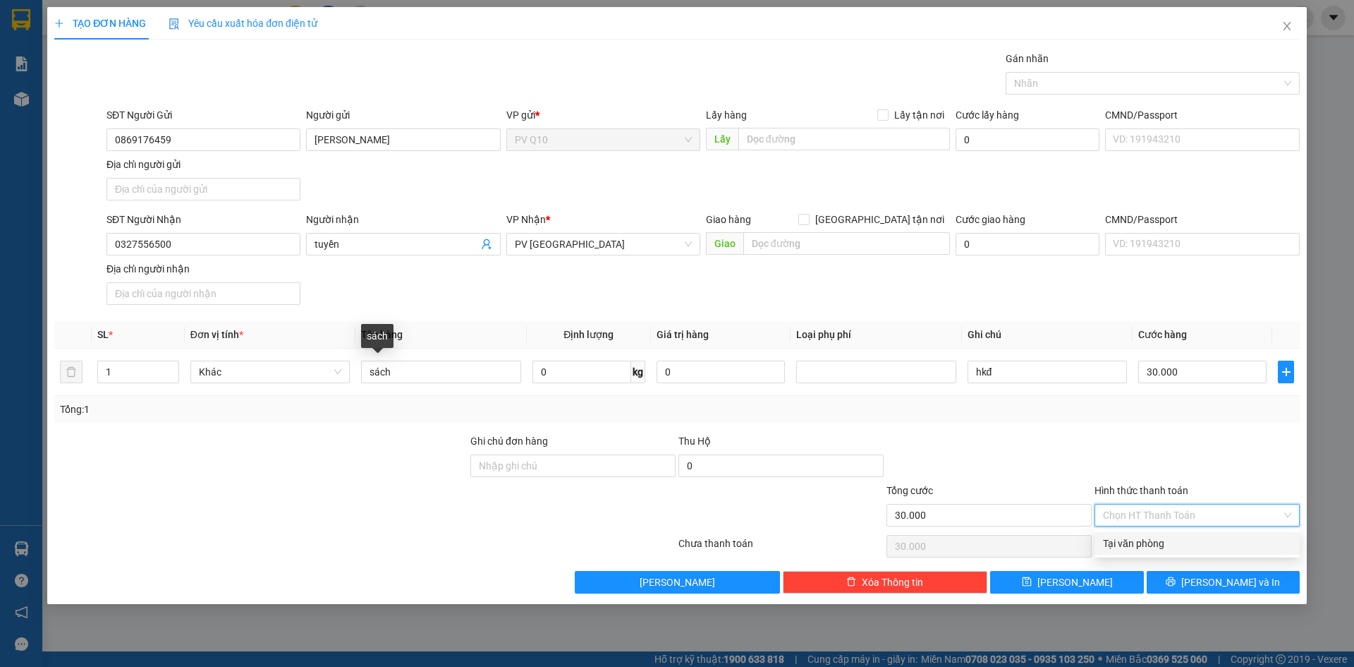
click at [1154, 545] on div "Tại văn phòng" at bounding box center [1197, 543] width 188 height 16
type input "0"
drag, startPoint x: 1188, startPoint y: 582, endPoint x: 1167, endPoint y: 578, distance: 21.5
click at [1189, 582] on button "Lưu và In" at bounding box center [1223, 582] width 153 height 23
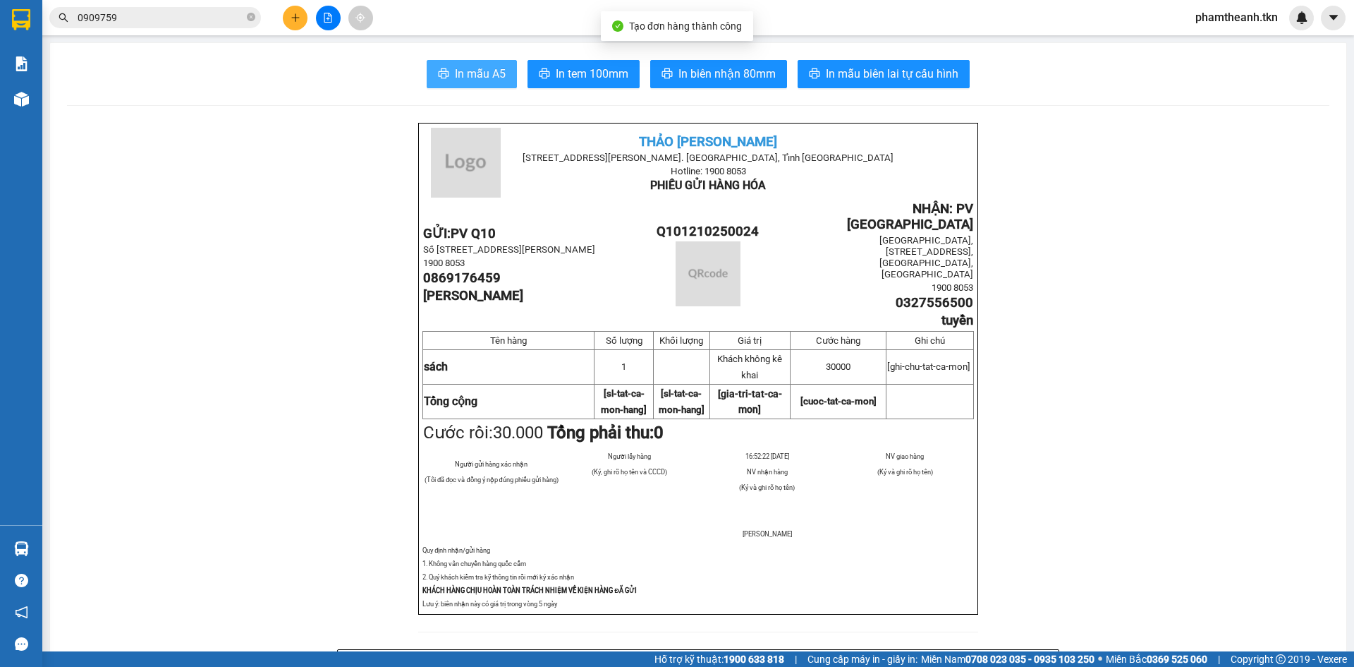
click at [472, 80] on span "In mẫu A5" at bounding box center [480, 74] width 51 height 18
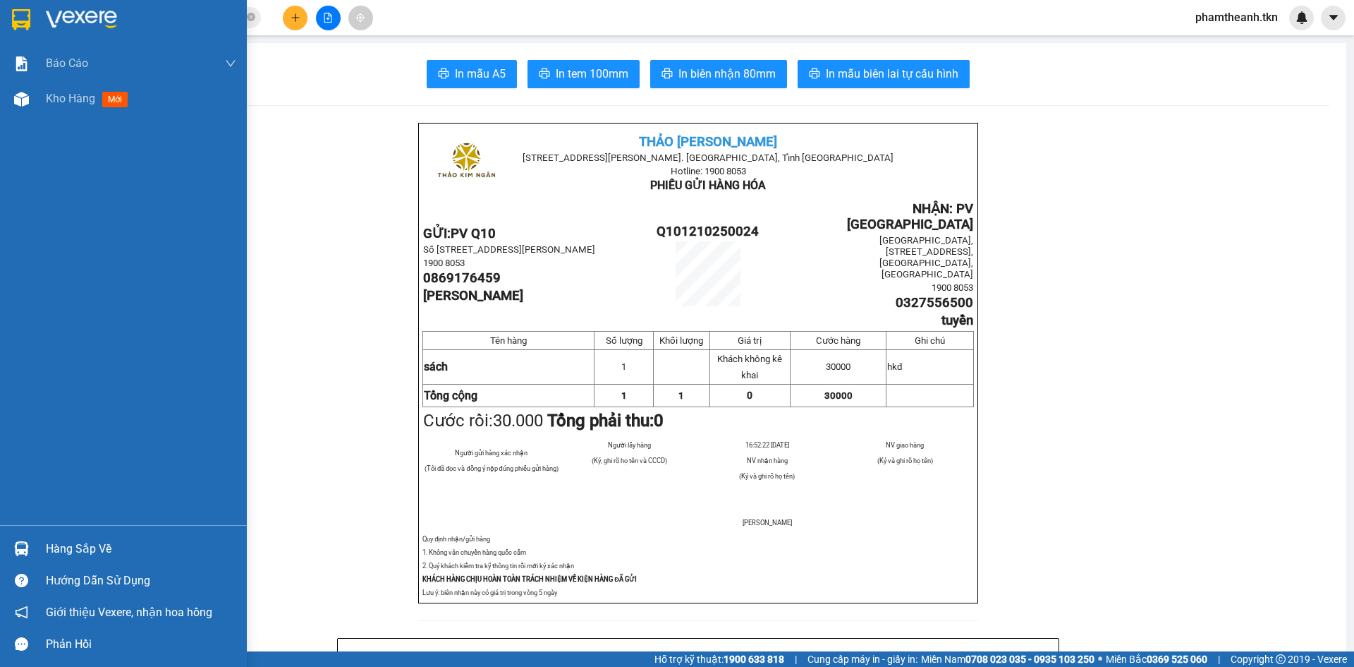
click at [42, 536] on div "Hàng sắp về" at bounding box center [123, 549] width 247 height 32
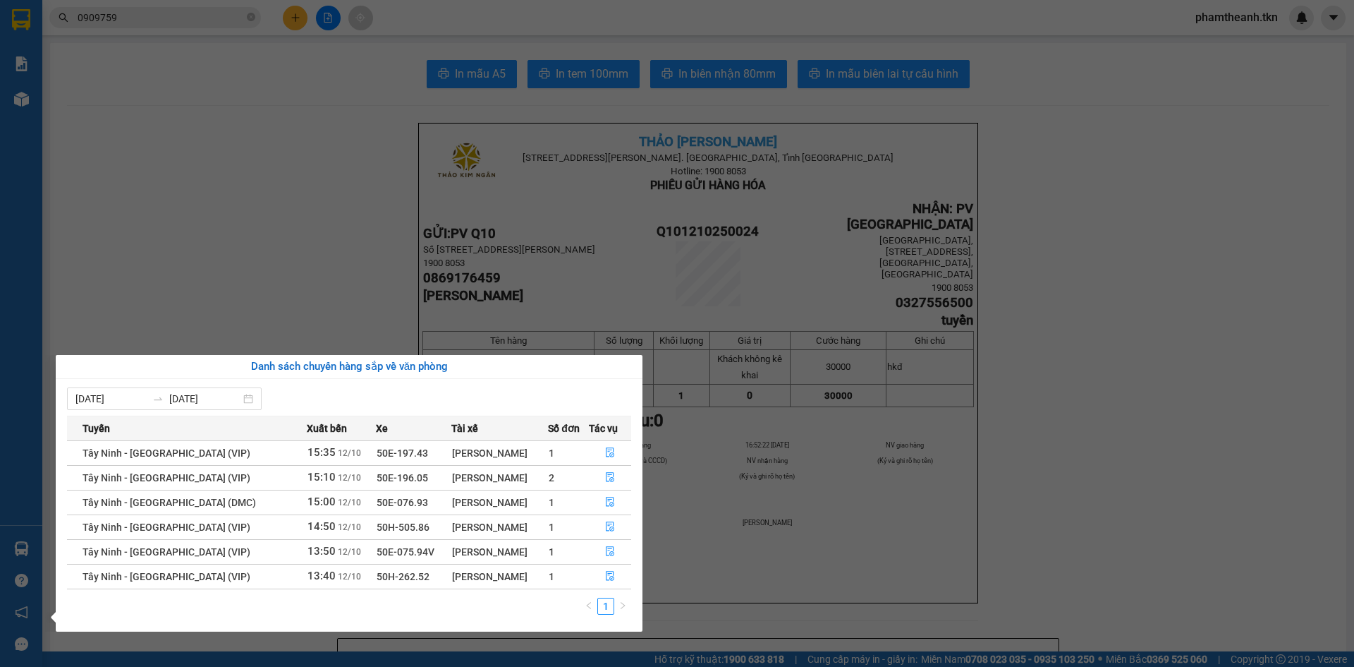
click at [360, 361] on div "Danh sách chuyến hàng sắp về văn phòng" at bounding box center [349, 366] width 564 height 17
click at [608, 543] on button "button" at bounding box center [611, 551] width 42 height 23
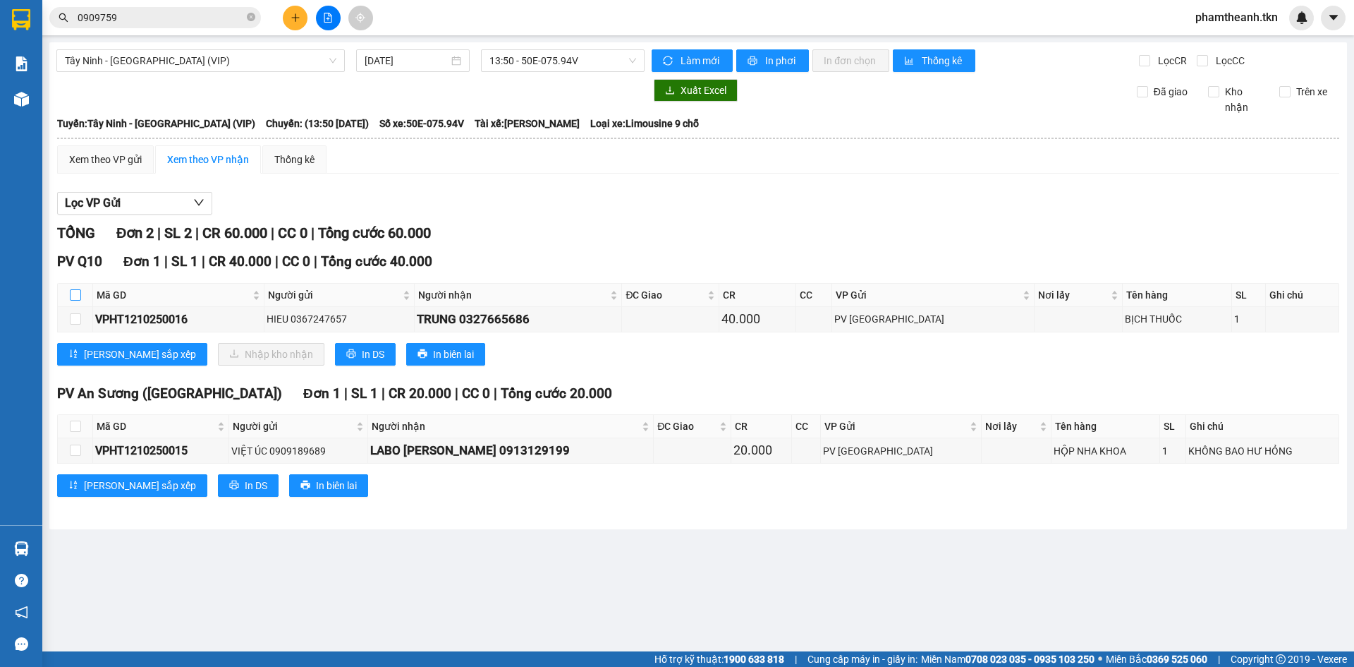
click at [78, 290] on input "checkbox" at bounding box center [75, 294] width 11 height 11
checkbox input "true"
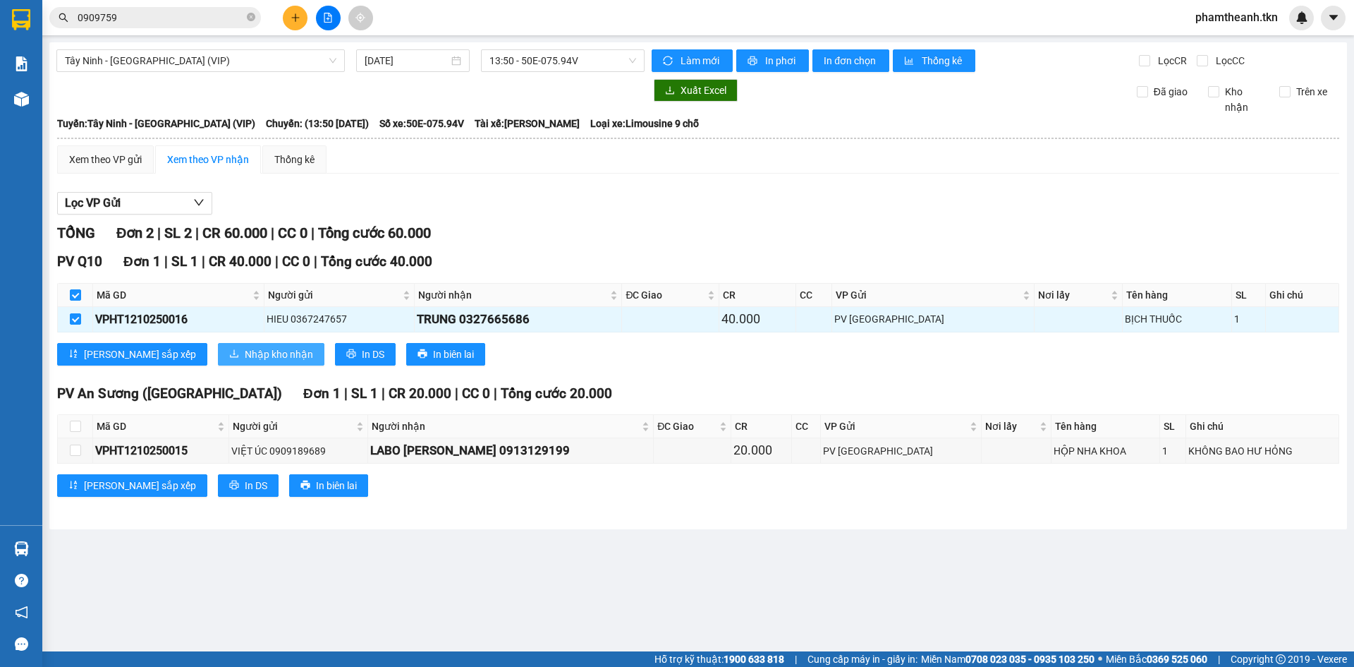
click at [245, 352] on span "Nhập kho nhận" at bounding box center [279, 354] width 68 height 16
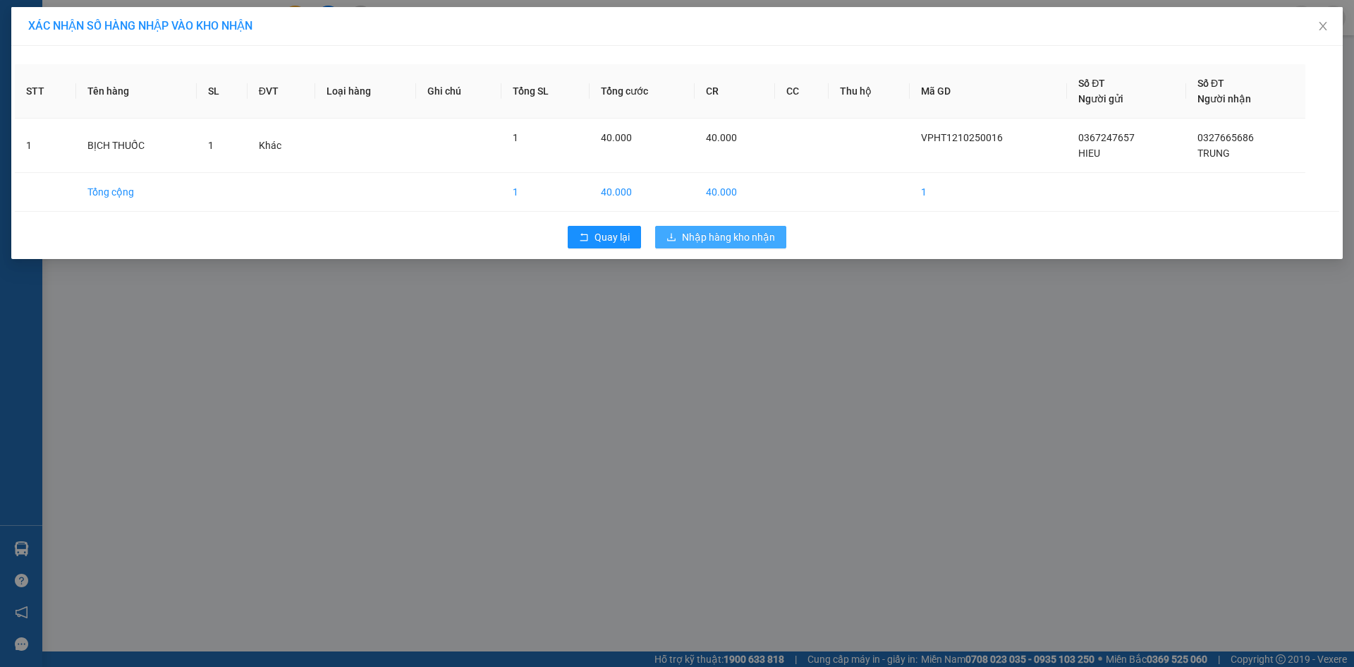
click at [777, 232] on button "Nhập hàng kho nhận" at bounding box center [720, 237] width 131 height 23
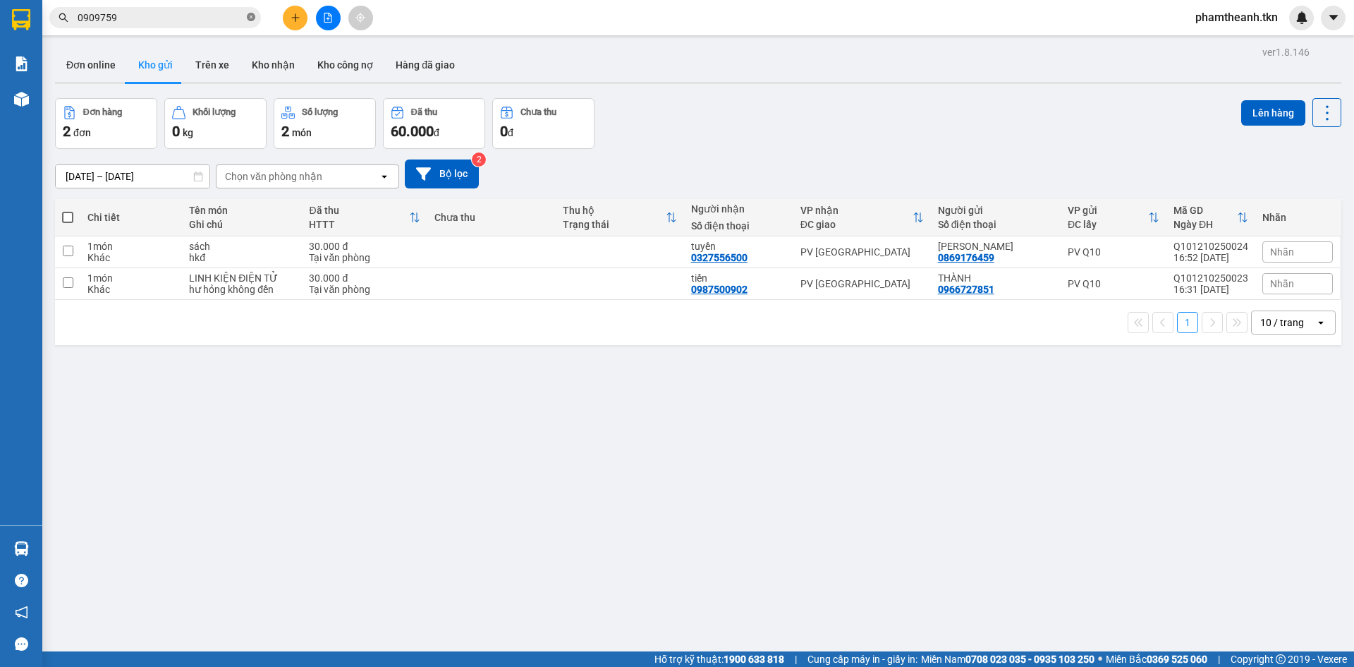
click at [253, 15] on icon "close-circle" at bounding box center [251, 17] width 8 height 8
type input "0"
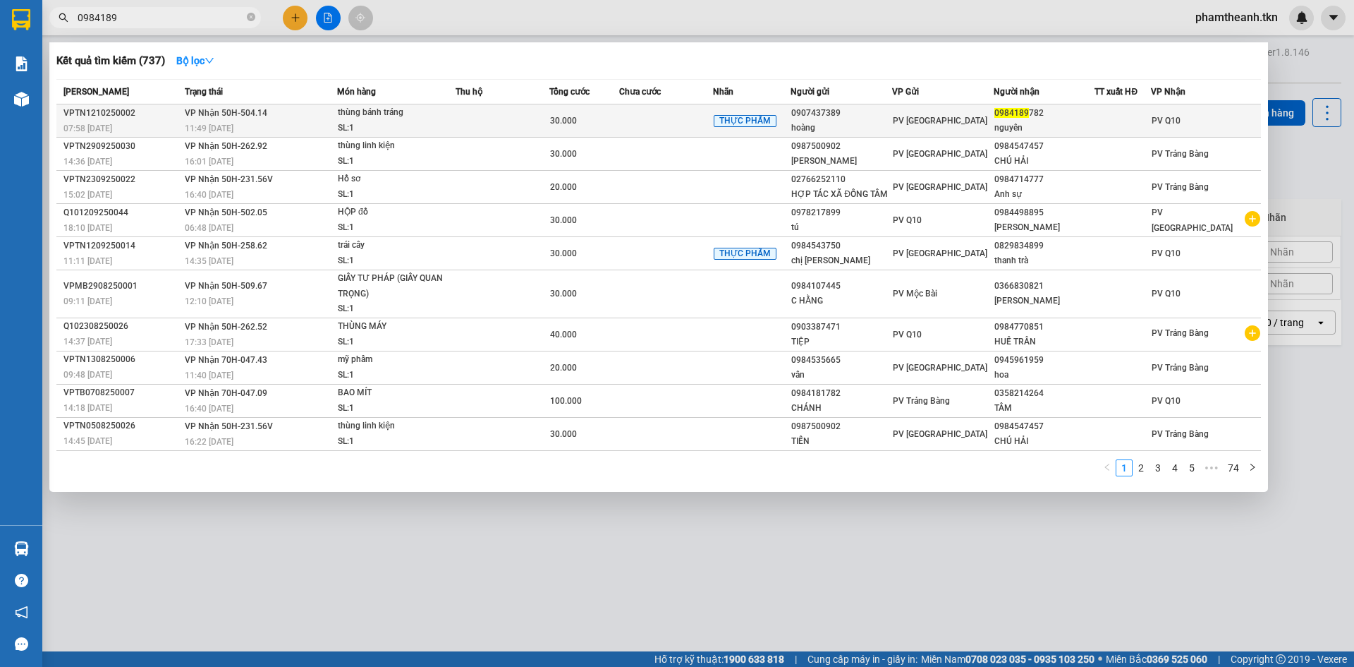
type input "0984189"
click at [1033, 121] on div "nguyên" at bounding box center [1044, 128] width 100 height 15
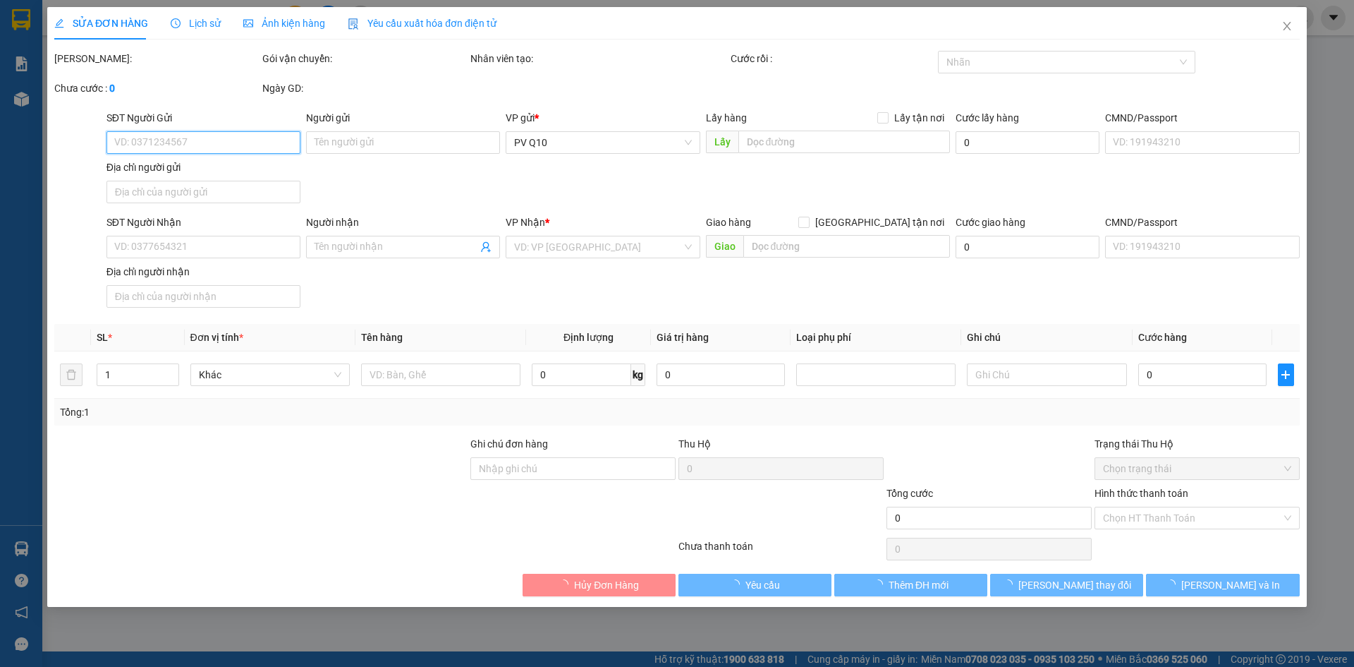
type input "0907437389"
type input "hoàng"
type input "0984189782"
type input "nguyên"
type input "30.000"
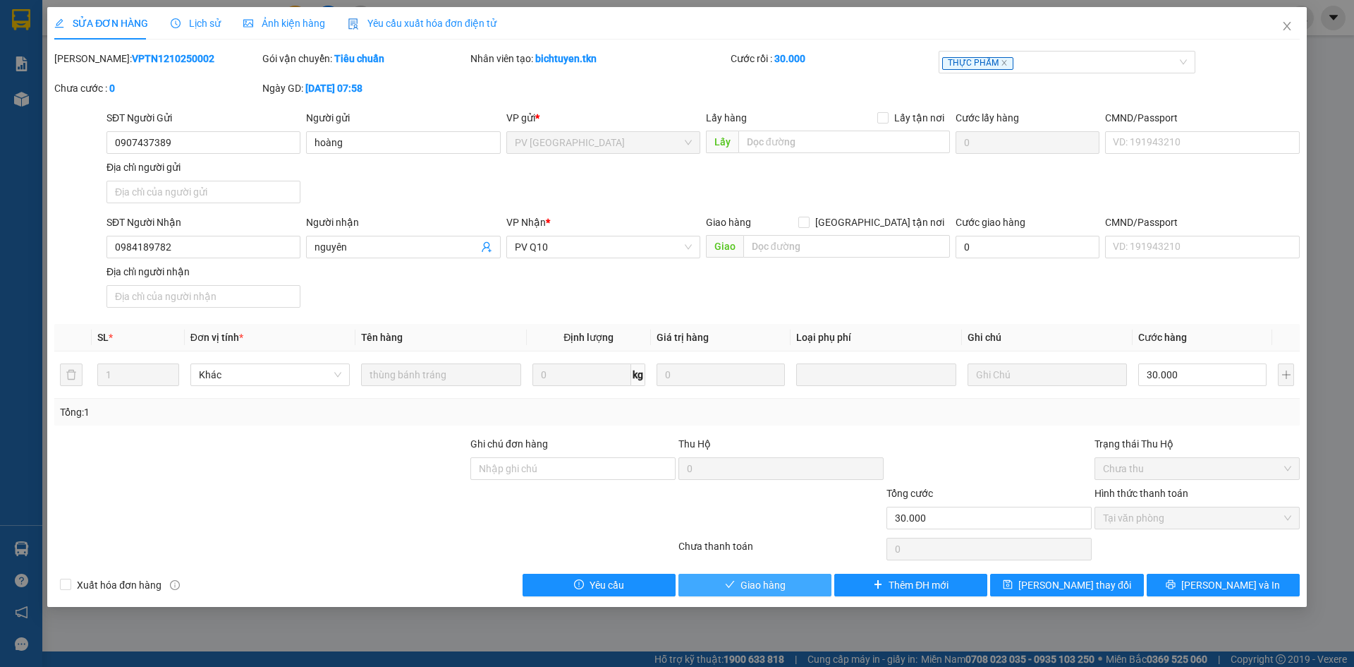
click at [778, 585] on span "Giao hàng" at bounding box center [763, 585] width 45 height 16
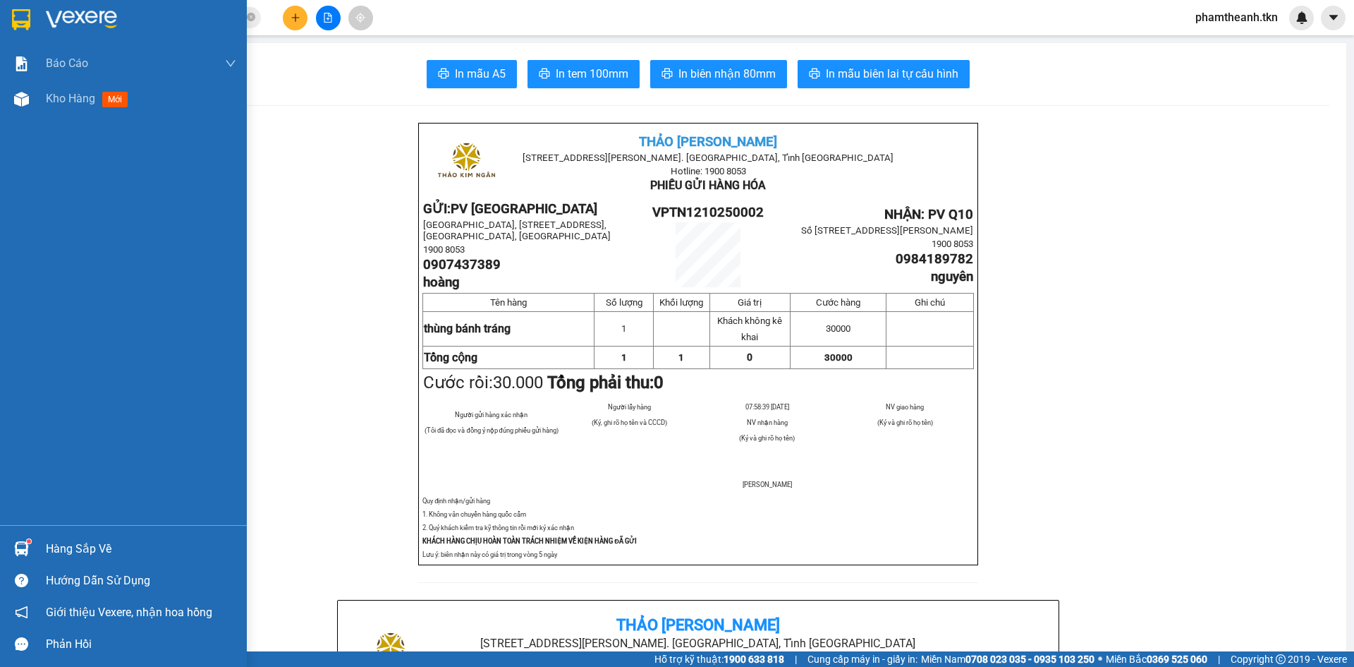
click at [66, 530] on div "Hàng sắp về Hướng dẫn sử dụng Giới thiệu Vexere, nhận hoa hồng Phản hồi" at bounding box center [123, 592] width 247 height 135
click at [67, 557] on div "Hàng sắp về" at bounding box center [141, 548] width 190 height 21
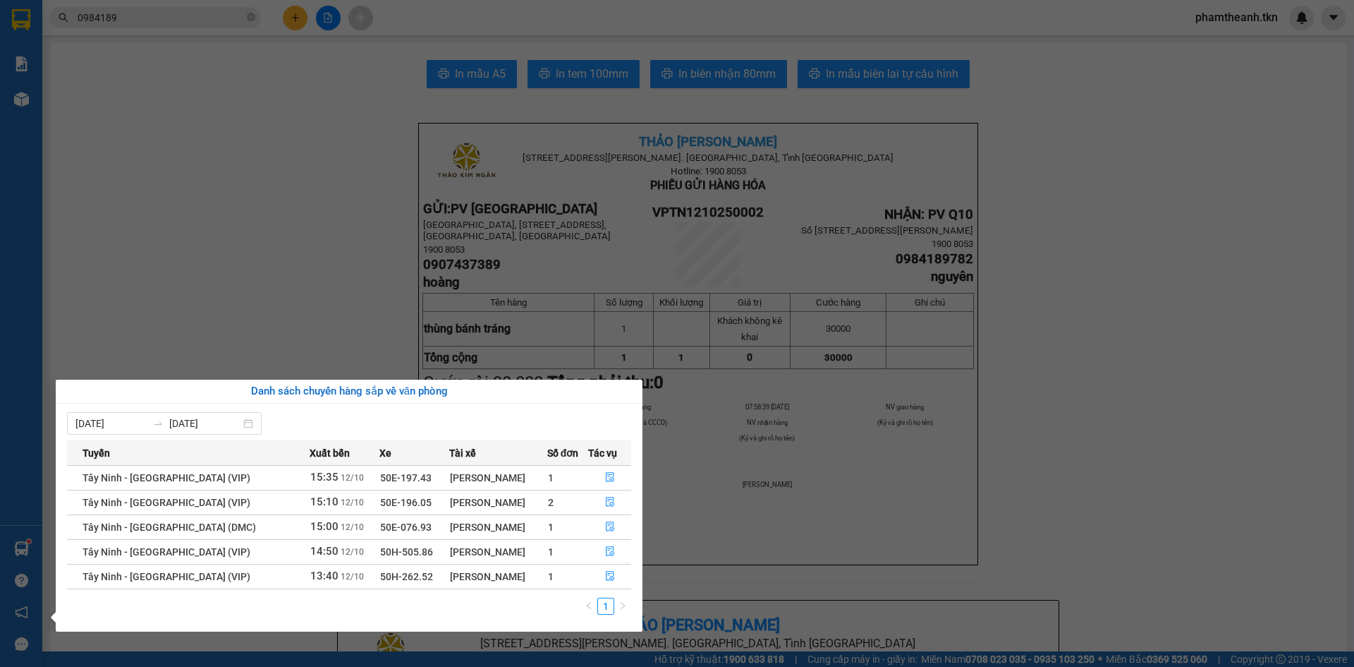
drag, startPoint x: 273, startPoint y: 273, endPoint x: 296, endPoint y: 75, distance: 199.6
click at [272, 266] on section "Kết quả tìm kiếm ( 737 ) Bộ lọc Mã ĐH Trạng thái Món hàng Thu hộ Tổng cước Chưa…" at bounding box center [677, 333] width 1354 height 667
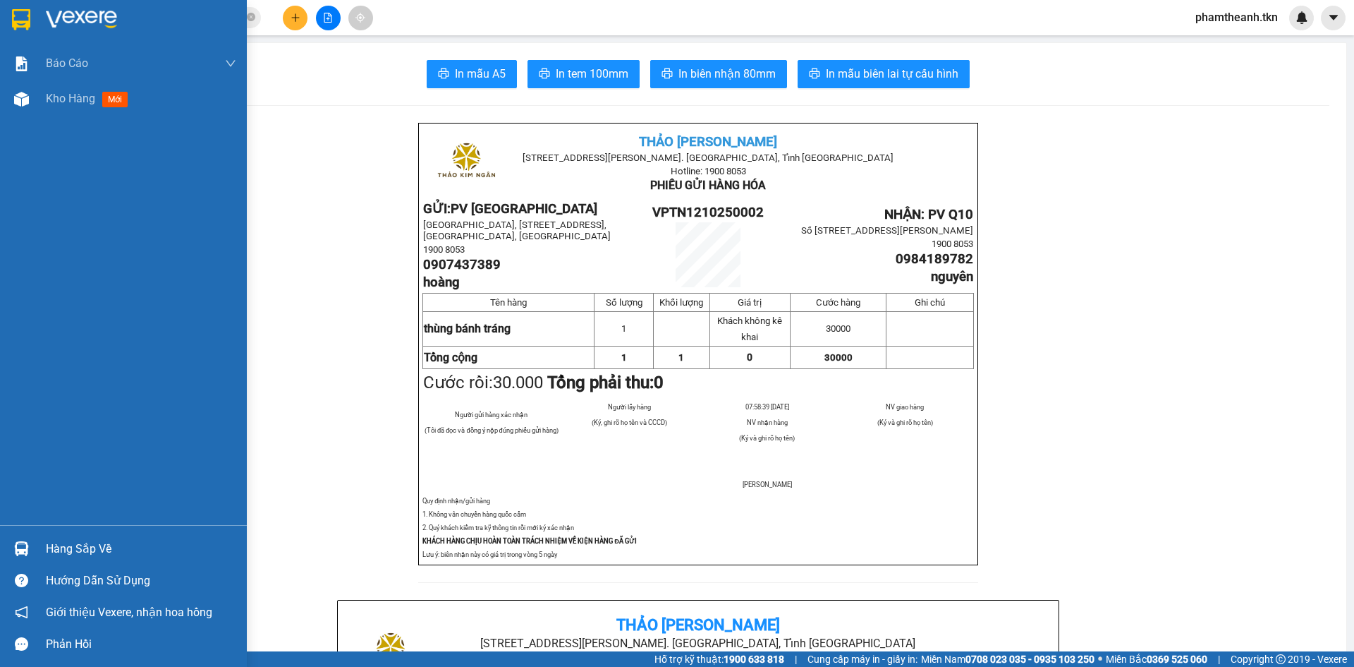
click at [43, 545] on div "Hàng sắp về" at bounding box center [123, 549] width 247 height 32
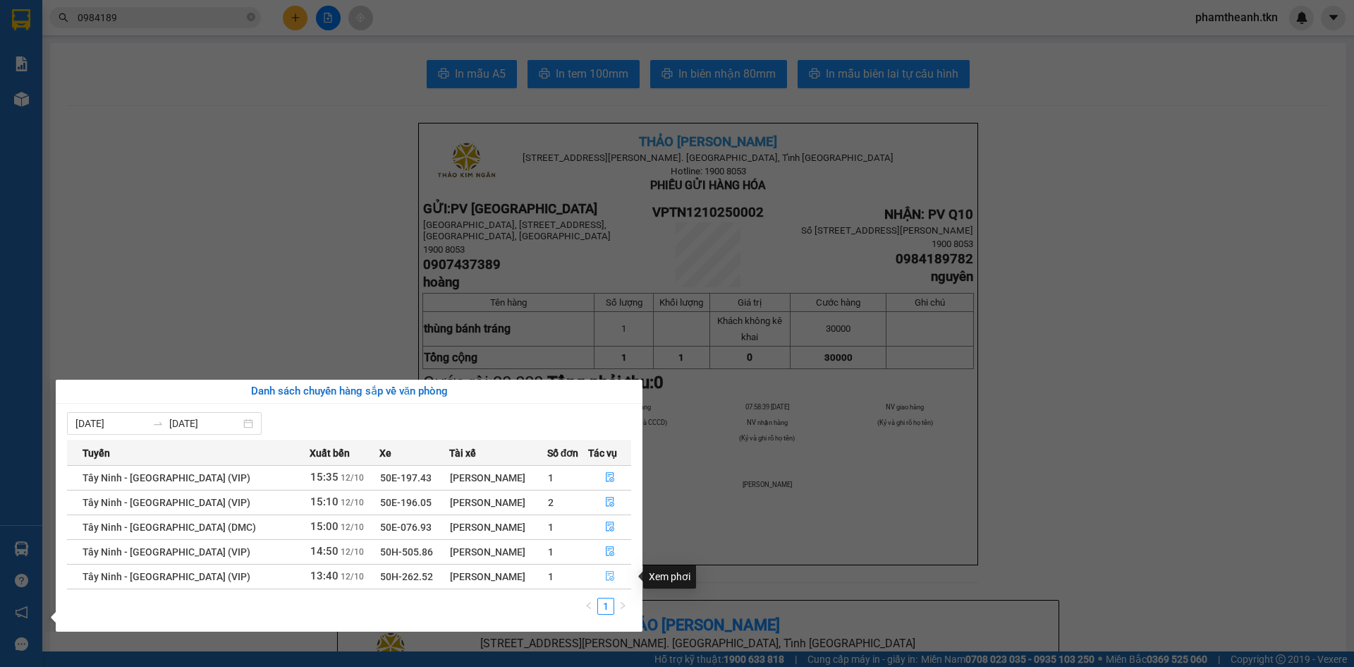
click at [607, 579] on icon "file-done" at bounding box center [610, 576] width 8 height 10
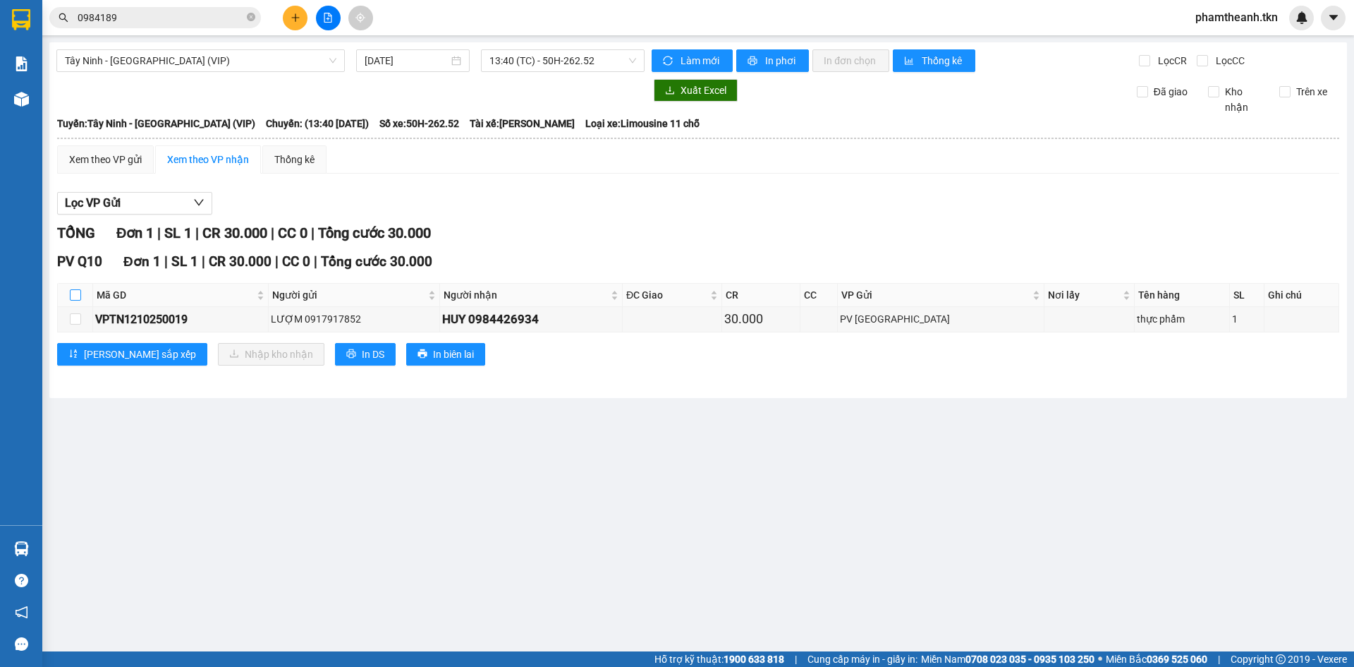
click at [80, 298] on input "checkbox" at bounding box center [75, 294] width 11 height 11
checkbox input "true"
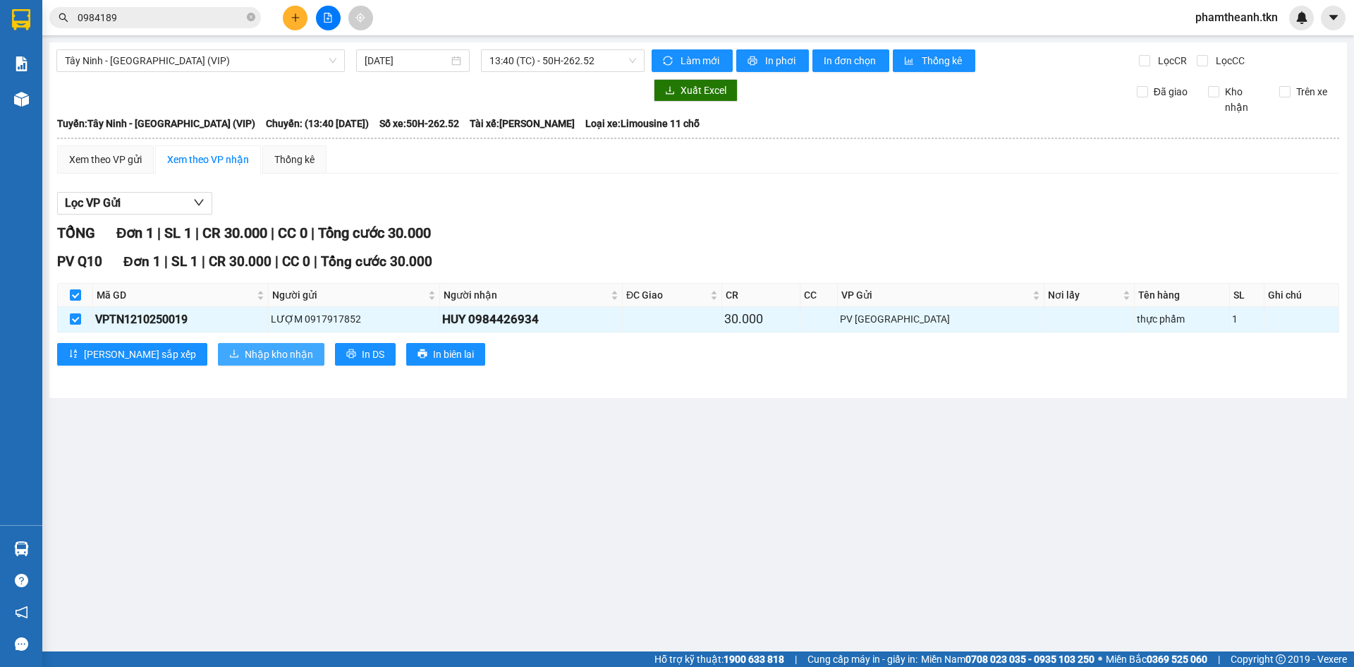
click at [245, 355] on span "Nhập kho nhận" at bounding box center [279, 354] width 68 height 16
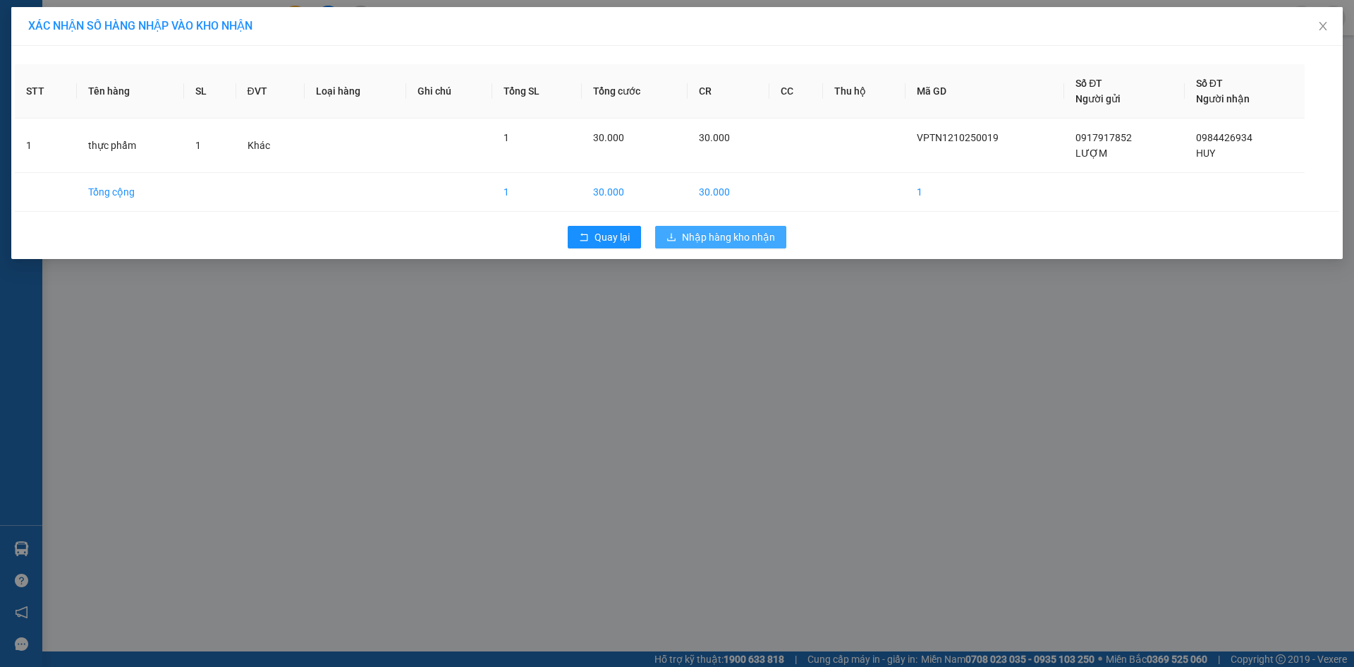
click at [702, 233] on span "Nhập hàng kho nhận" at bounding box center [728, 237] width 93 height 16
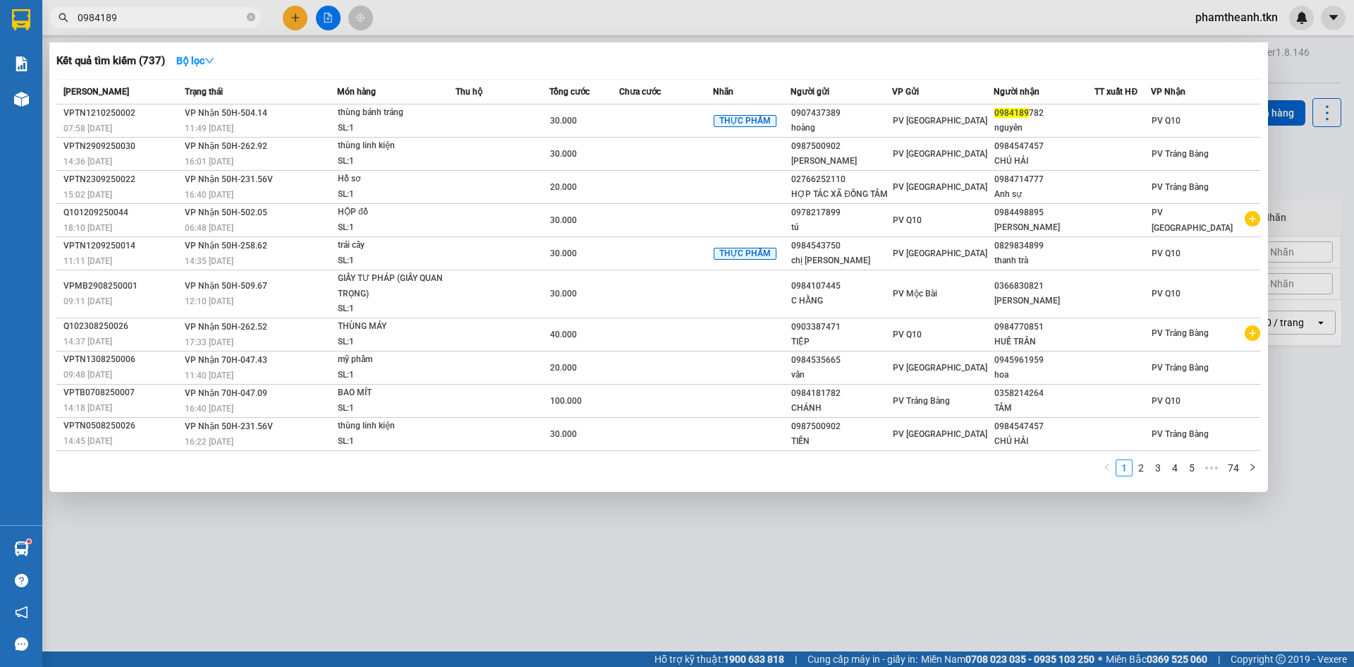
drag, startPoint x: 134, startPoint y: 15, endPoint x: 421, endPoint y: 78, distance: 293.8
click at [56, 15] on span "0984189" at bounding box center [155, 17] width 212 height 21
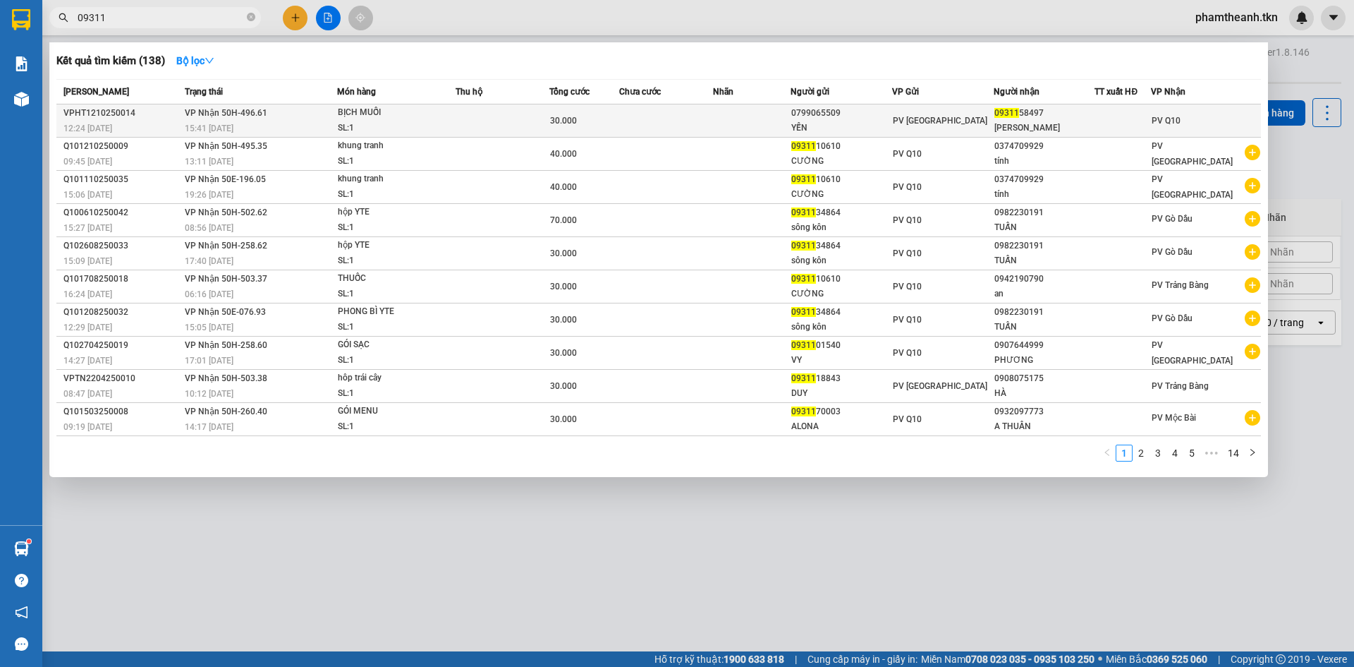
type input "09311"
click at [843, 124] on div "YẾN" at bounding box center [841, 128] width 100 height 15
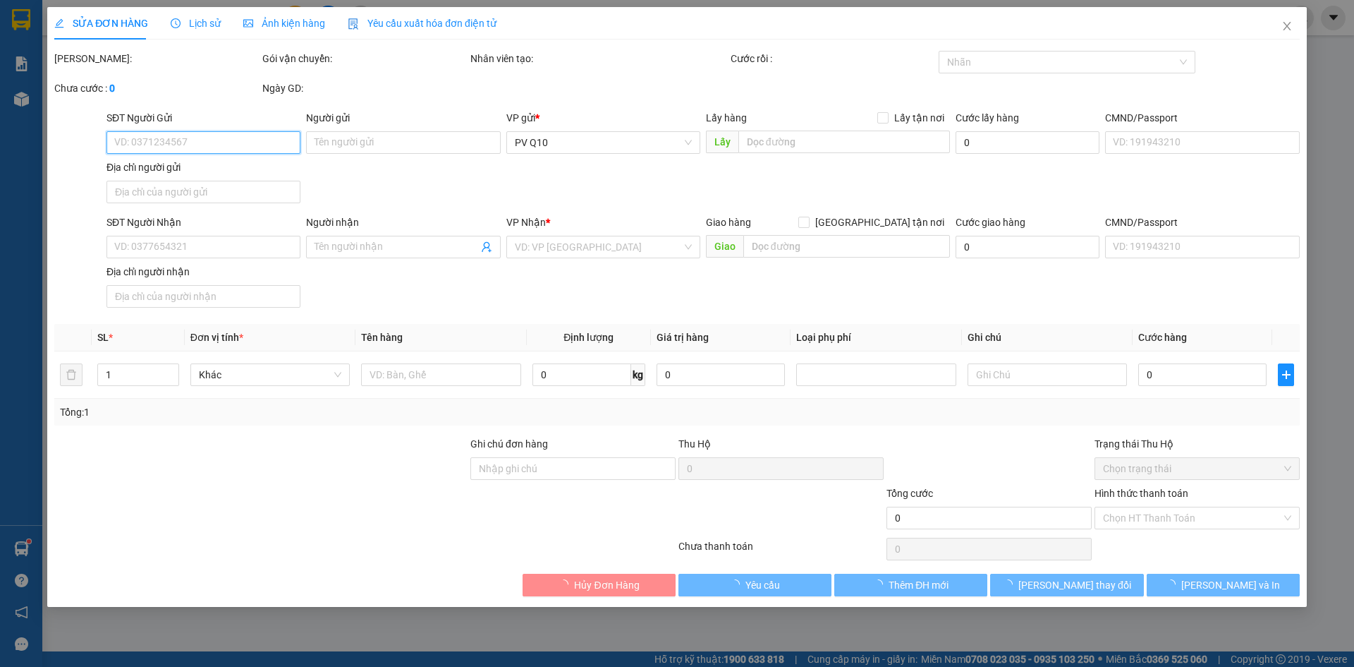
type input "0799065509"
type input "YẾN"
type input "0931158497"
type input "NGỌC LINH"
type input "30.000"
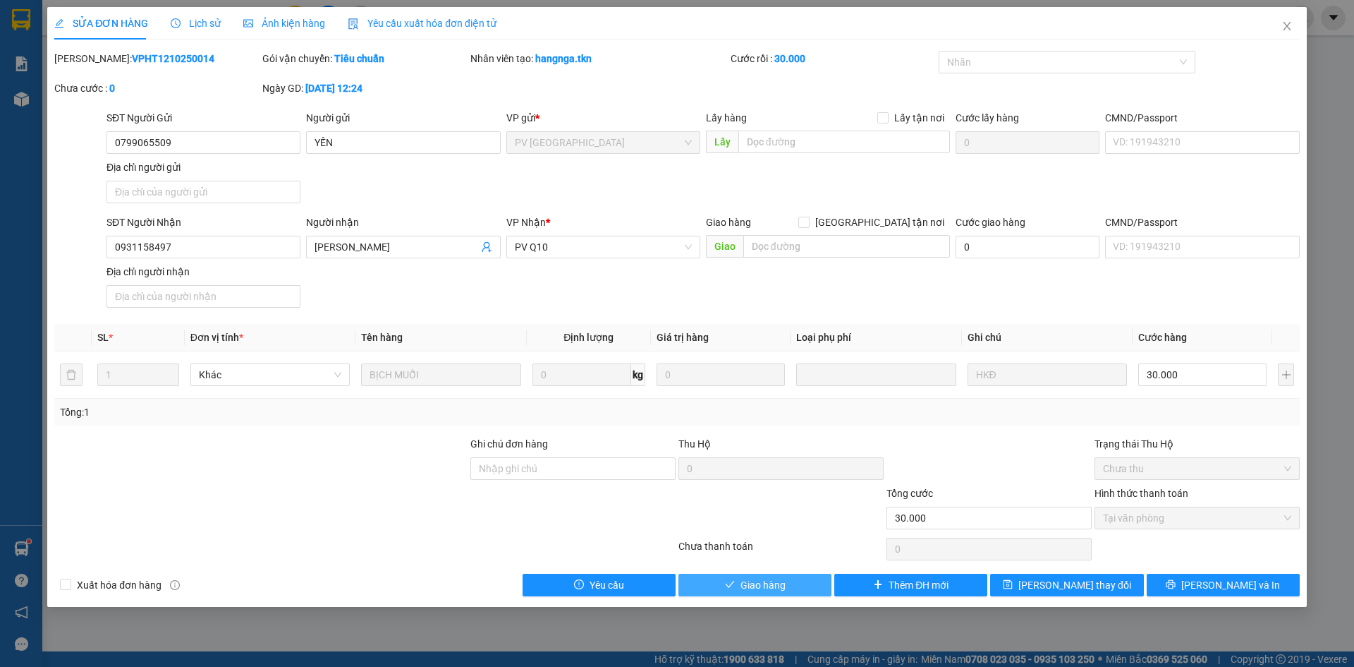
click at [748, 592] on span "Giao hàng" at bounding box center [763, 585] width 45 height 16
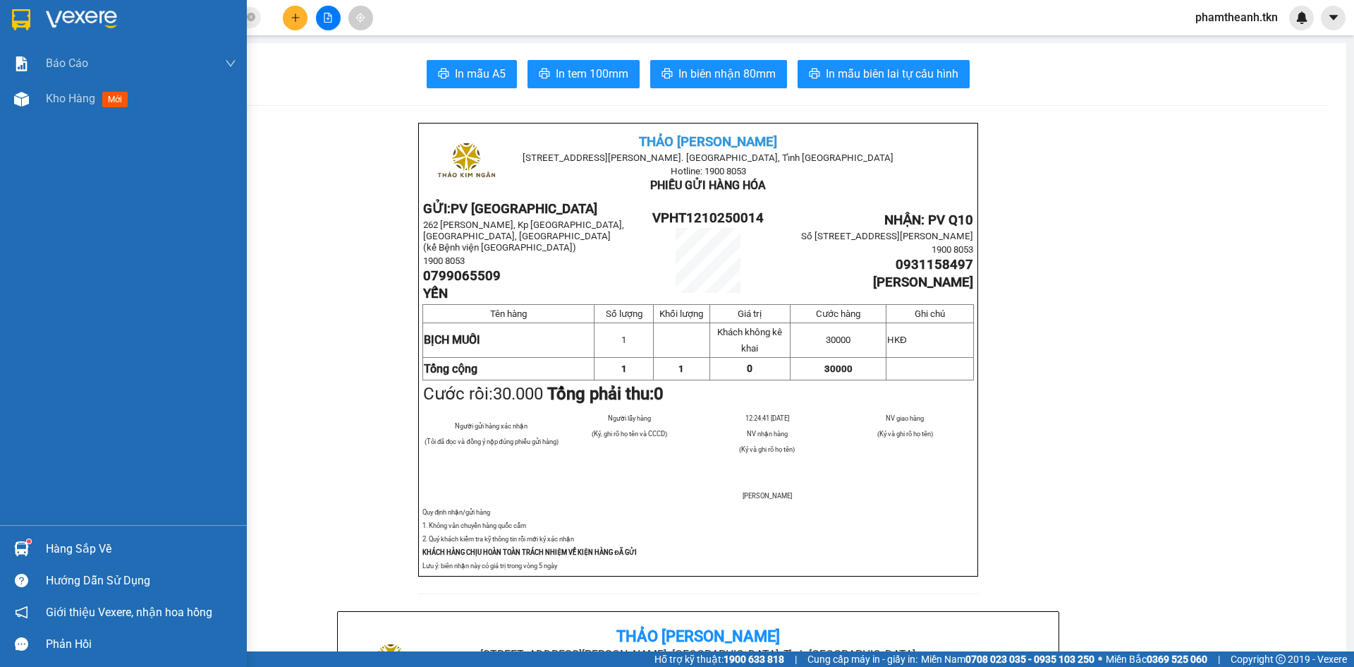
click at [26, 21] on img at bounding box center [21, 19] width 18 height 21
drag, startPoint x: 27, startPoint y: 21, endPoint x: 102, endPoint y: 41, distance: 78.0
click at [28, 20] on img at bounding box center [21, 19] width 18 height 21
click at [30, 18] on img at bounding box center [21, 19] width 18 height 21
click at [53, 17] on img at bounding box center [81, 19] width 71 height 21
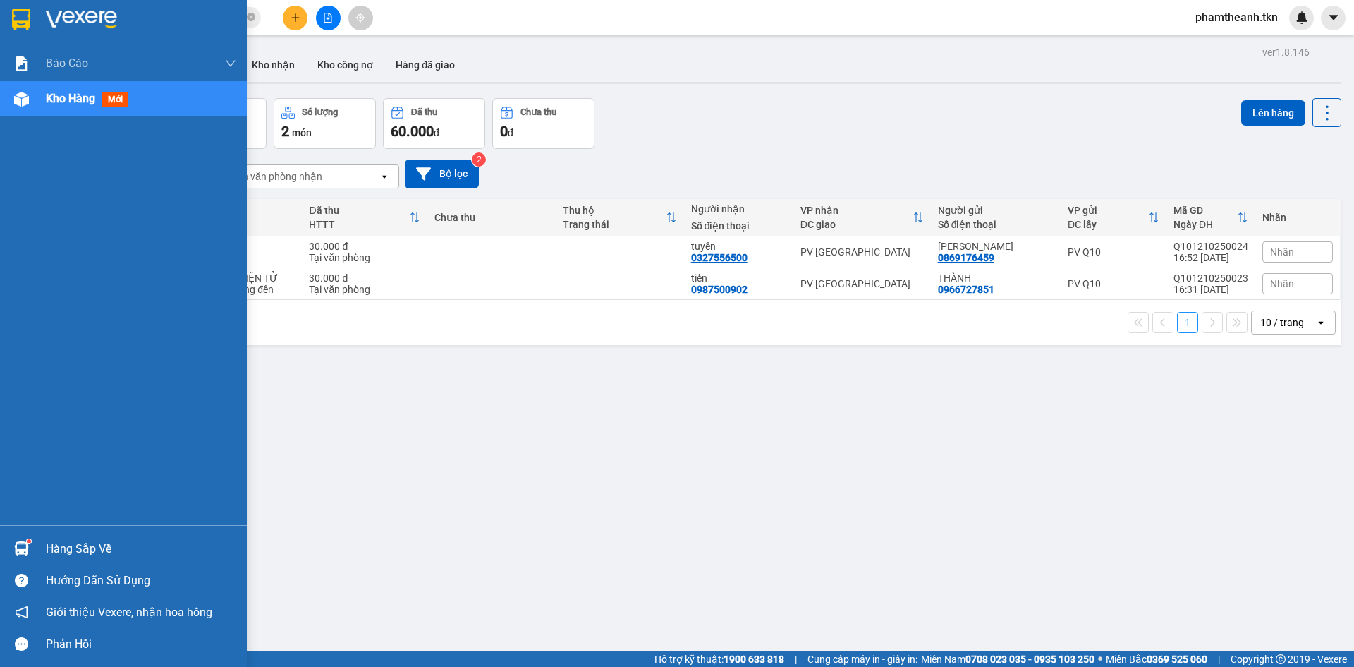
click at [86, 545] on div "Hàng sắp về" at bounding box center [141, 548] width 190 height 21
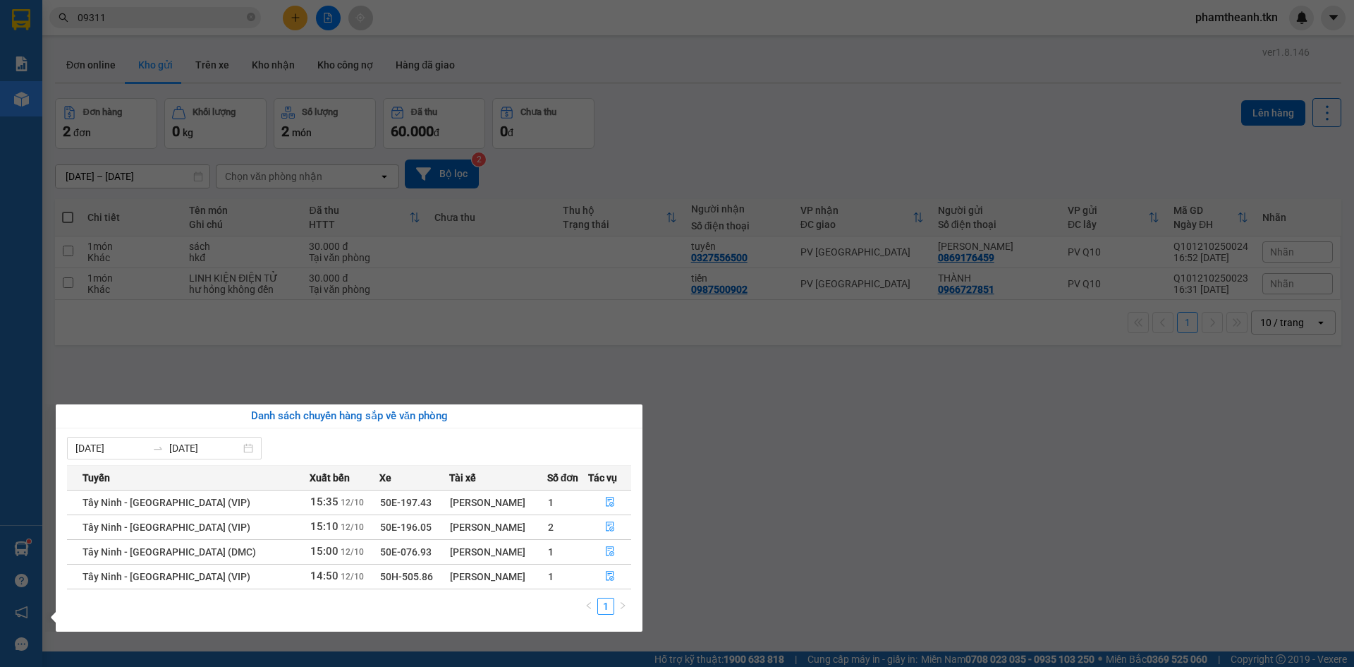
click at [772, 518] on section "Kết quả tìm kiếm ( 138 ) Bộ lọc Mã ĐH Trạng thái Món hàng Thu hộ Tổng cước Chưa…" at bounding box center [677, 333] width 1354 height 667
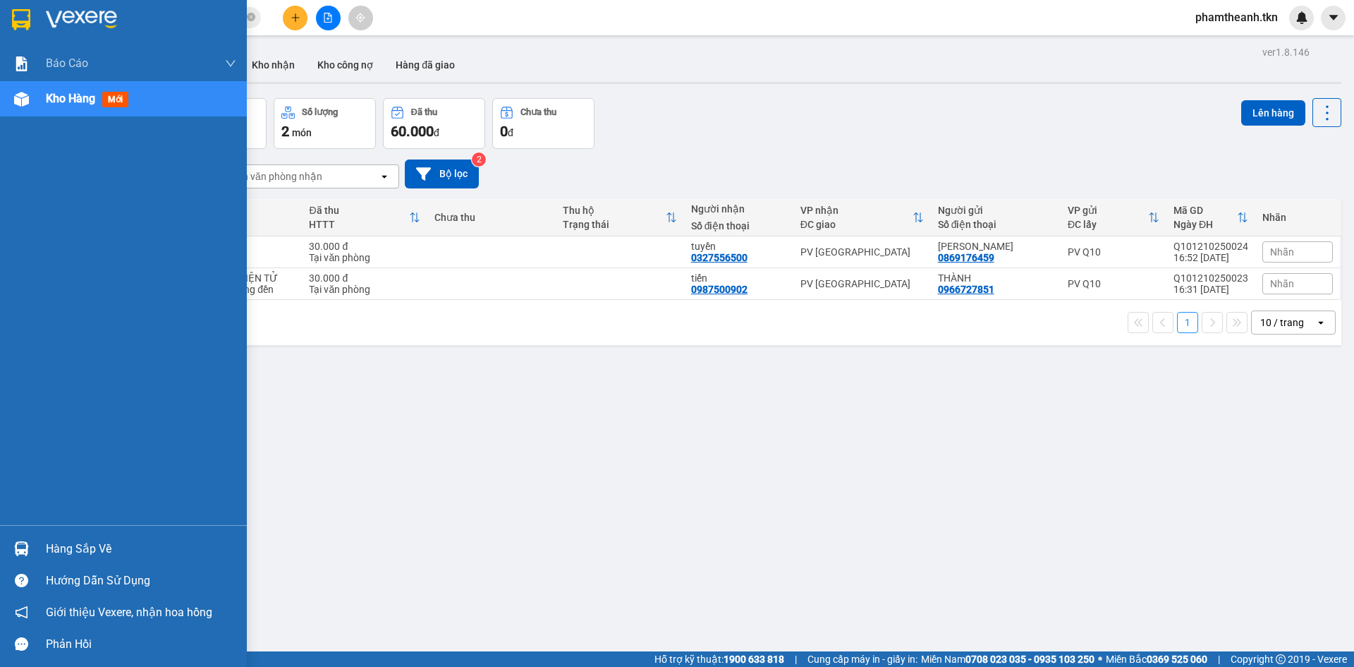
click at [45, 554] on div "Hàng sắp về" at bounding box center [123, 549] width 247 height 32
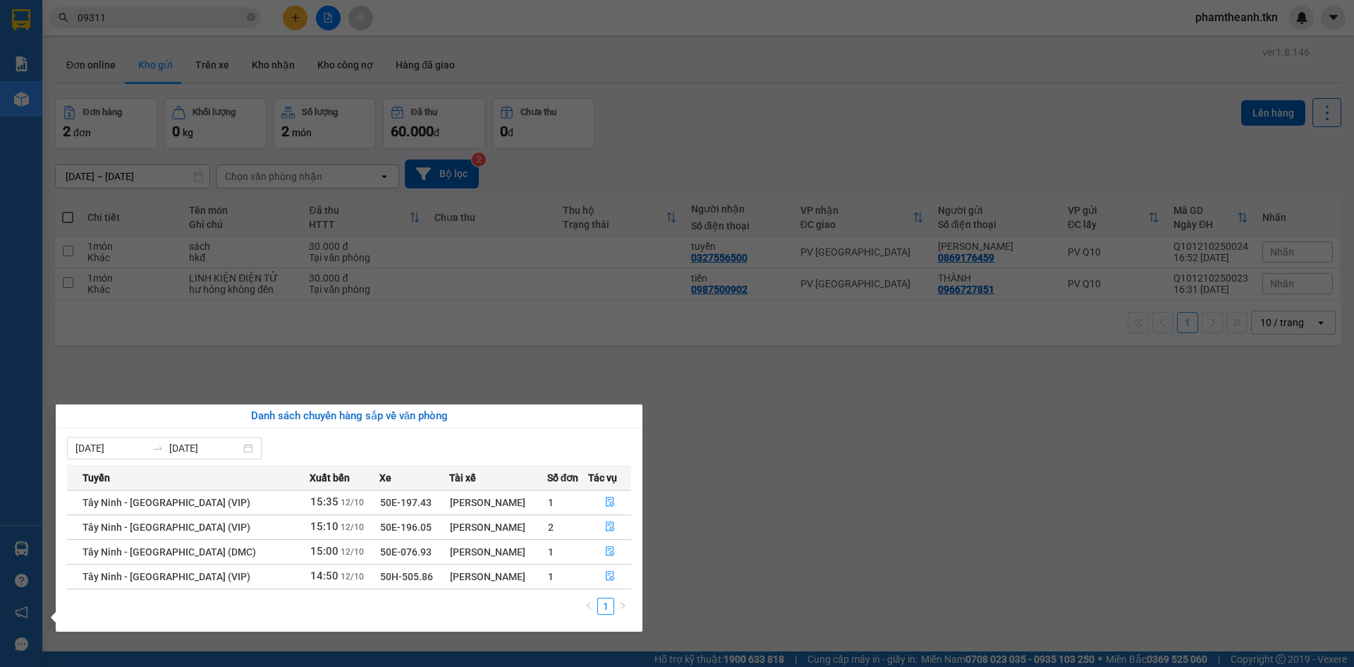
click at [547, 370] on section "Kết quả tìm kiếm ( 138 ) Bộ lọc Mã ĐH Trạng thái Món hàng Thu hộ Tổng cước Chưa…" at bounding box center [677, 333] width 1354 height 667
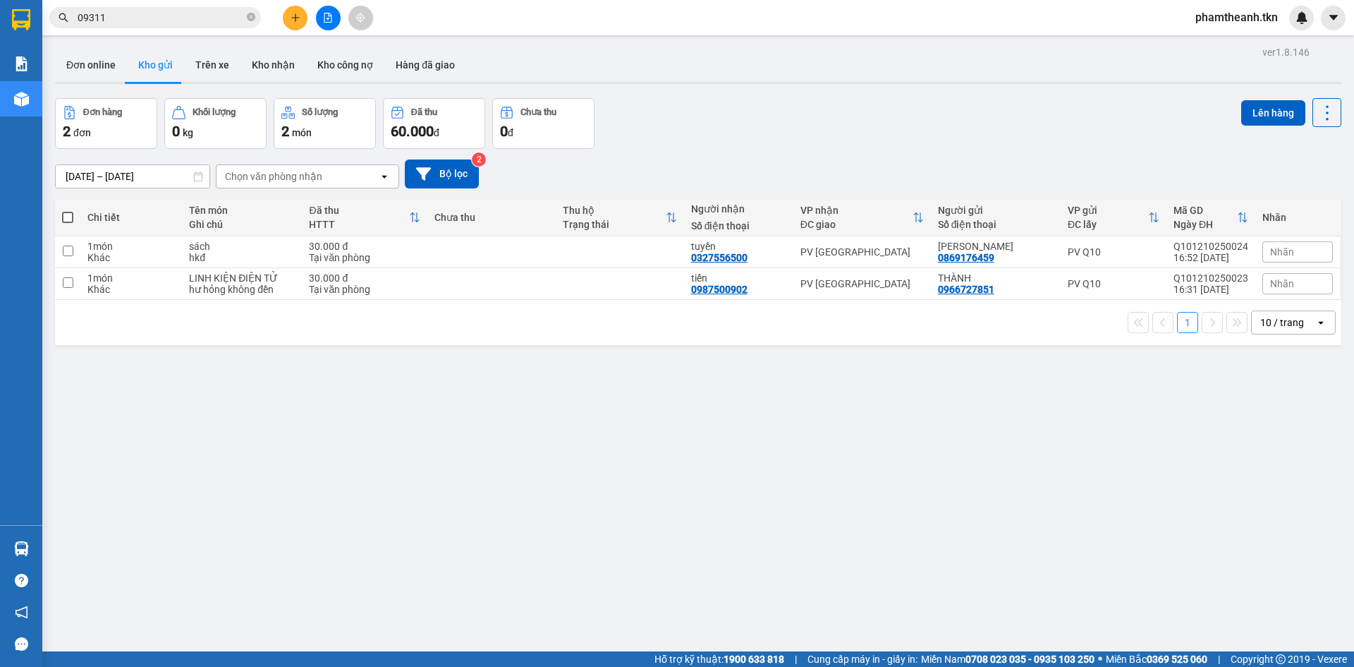
drag, startPoint x: 124, startPoint y: 4, endPoint x: 97, endPoint y: 10, distance: 27.4
click at [107, 6] on div "Kết quả tìm kiếm ( 138 ) Bộ lọc Mã ĐH Trạng thái Món hàng Thu hộ Tổng cước Chưa…" at bounding box center [677, 17] width 1354 height 35
click at [114, 16] on input "09311" at bounding box center [161, 18] width 166 height 16
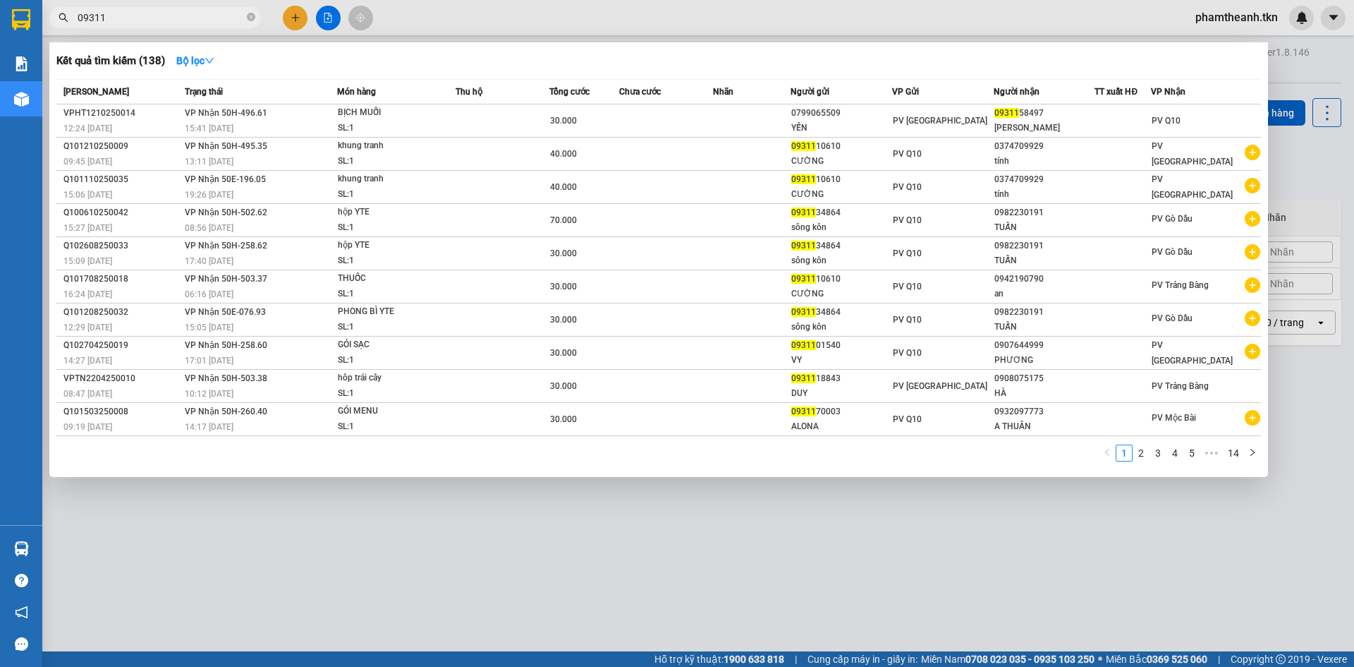
drag, startPoint x: 114, startPoint y: 16, endPoint x: 66, endPoint y: 15, distance: 48.7
click at [66, 15] on div "09311" at bounding box center [137, 17] width 275 height 21
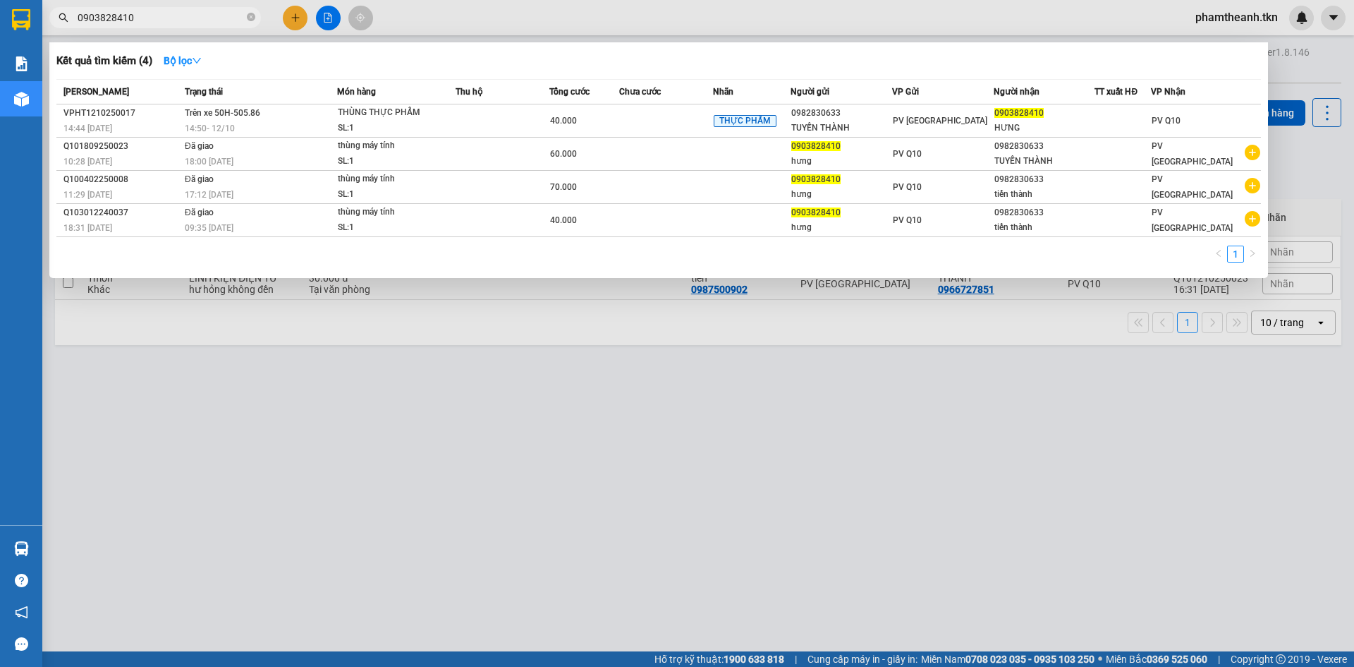
type input "0903828410"
click at [384, 559] on div at bounding box center [677, 333] width 1354 height 667
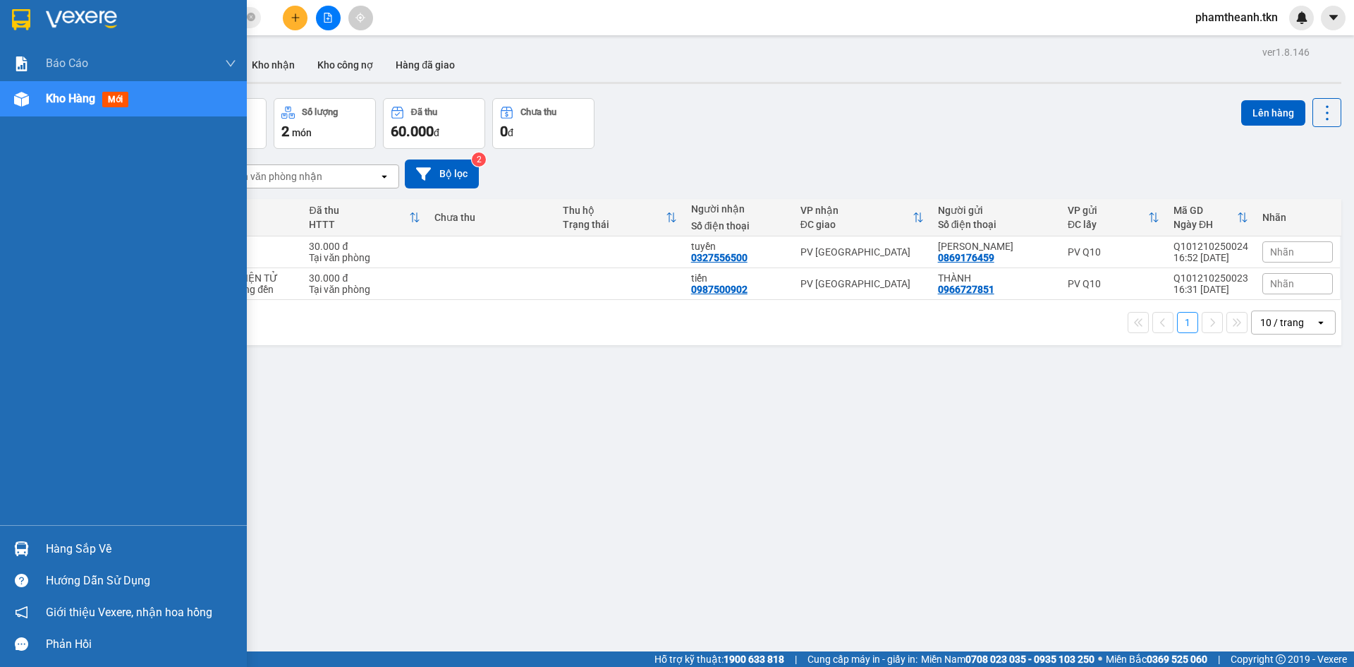
click at [54, 548] on div "Hàng sắp về" at bounding box center [141, 548] width 190 height 21
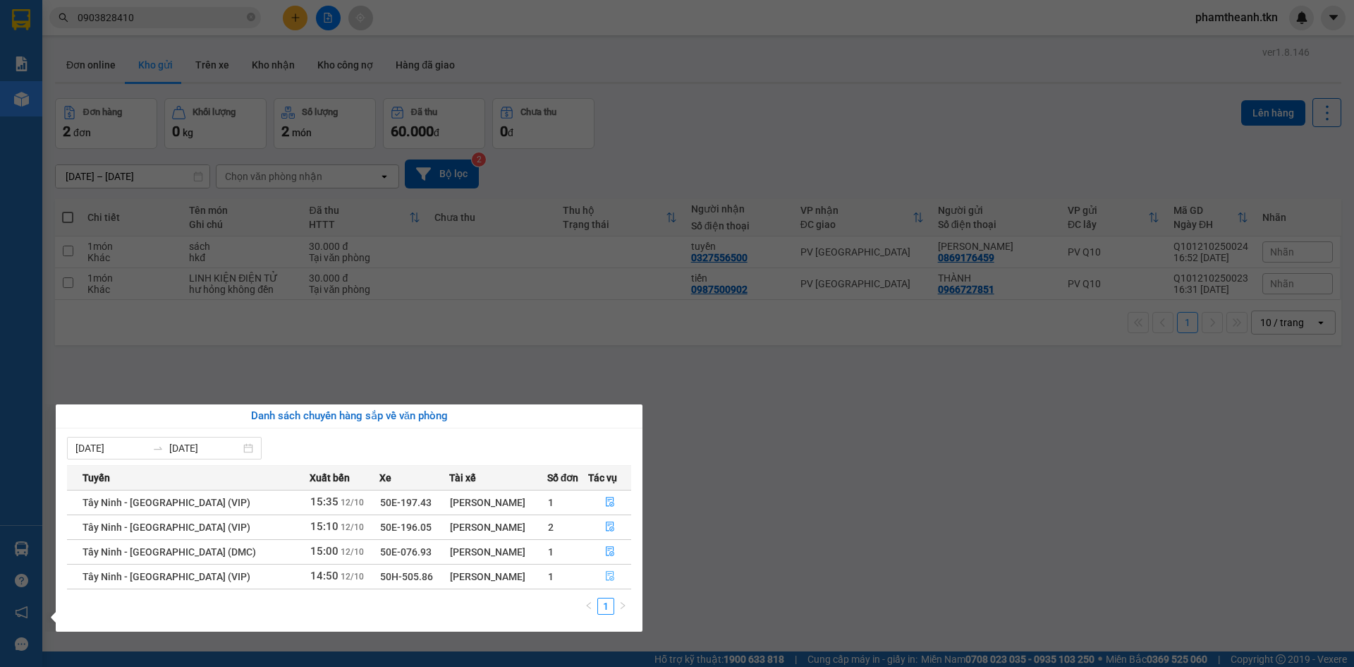
click at [614, 570] on button "button" at bounding box center [610, 576] width 42 height 23
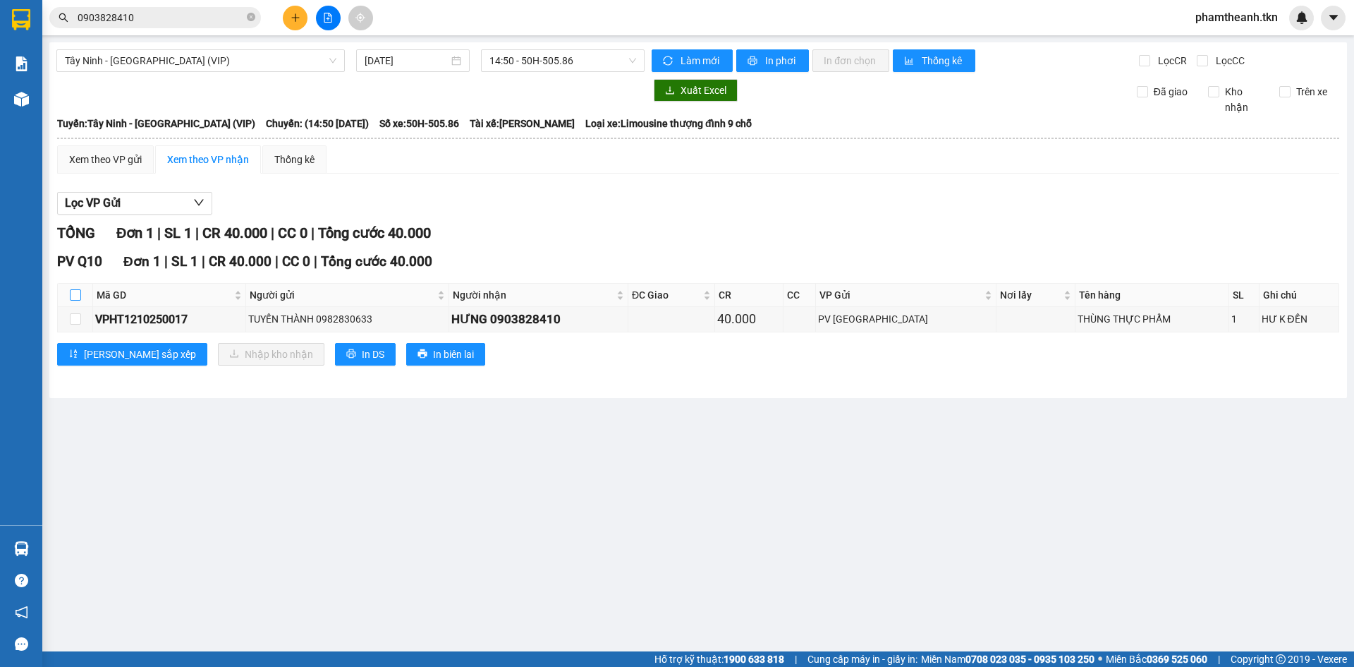
click at [80, 288] on label at bounding box center [75, 295] width 11 height 16
click at [80, 289] on input "checkbox" at bounding box center [75, 294] width 11 height 11
checkbox input "true"
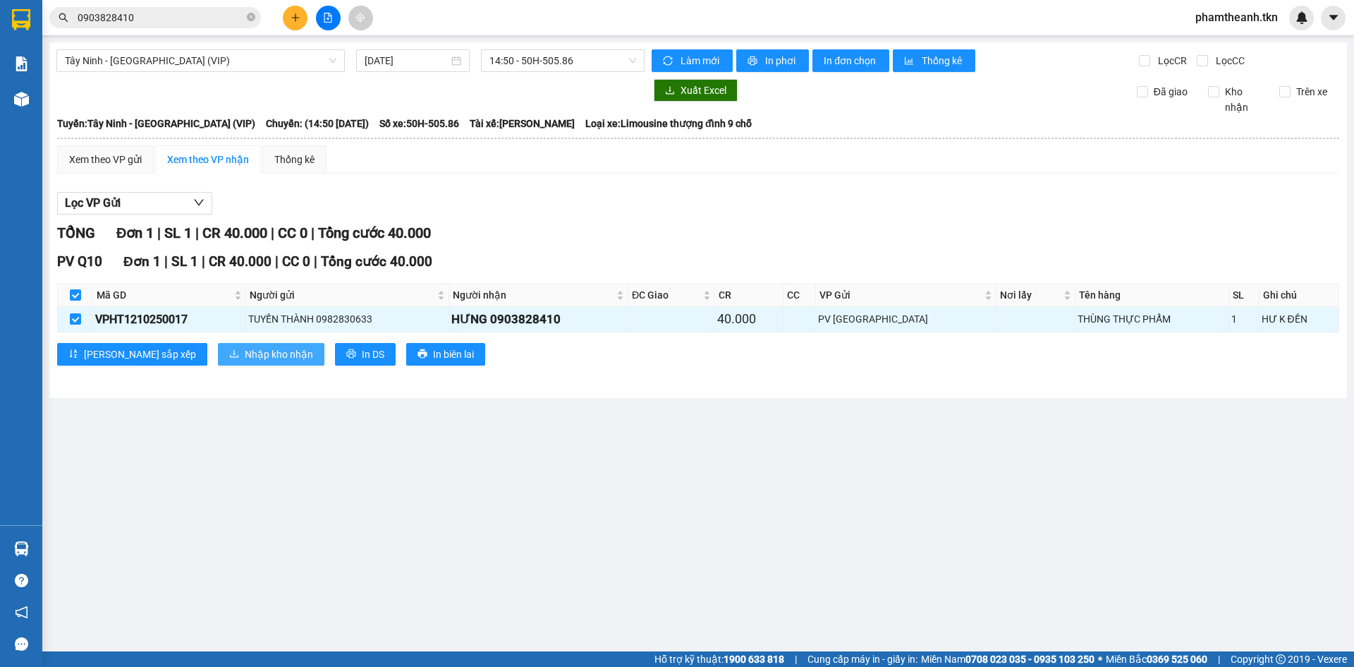
click at [218, 365] on button "Nhập kho nhận" at bounding box center [271, 354] width 107 height 23
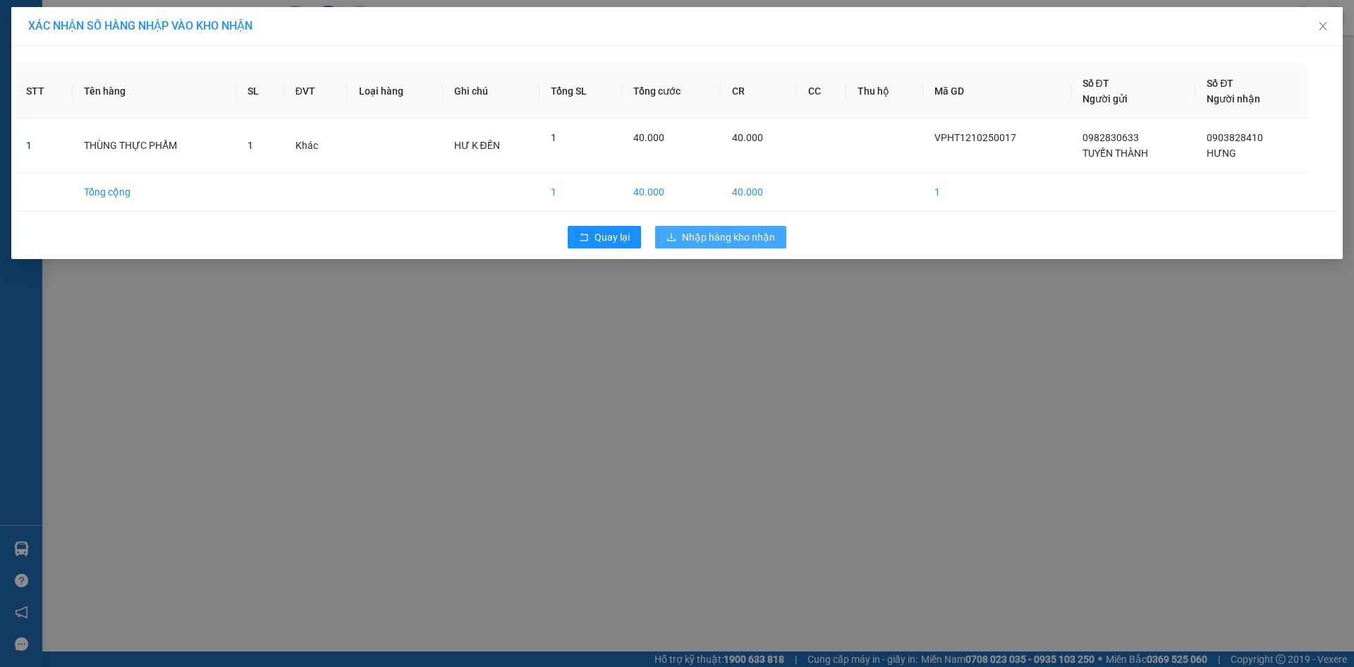
click at [722, 240] on span "Nhập hàng kho nhận" at bounding box center [728, 237] width 93 height 16
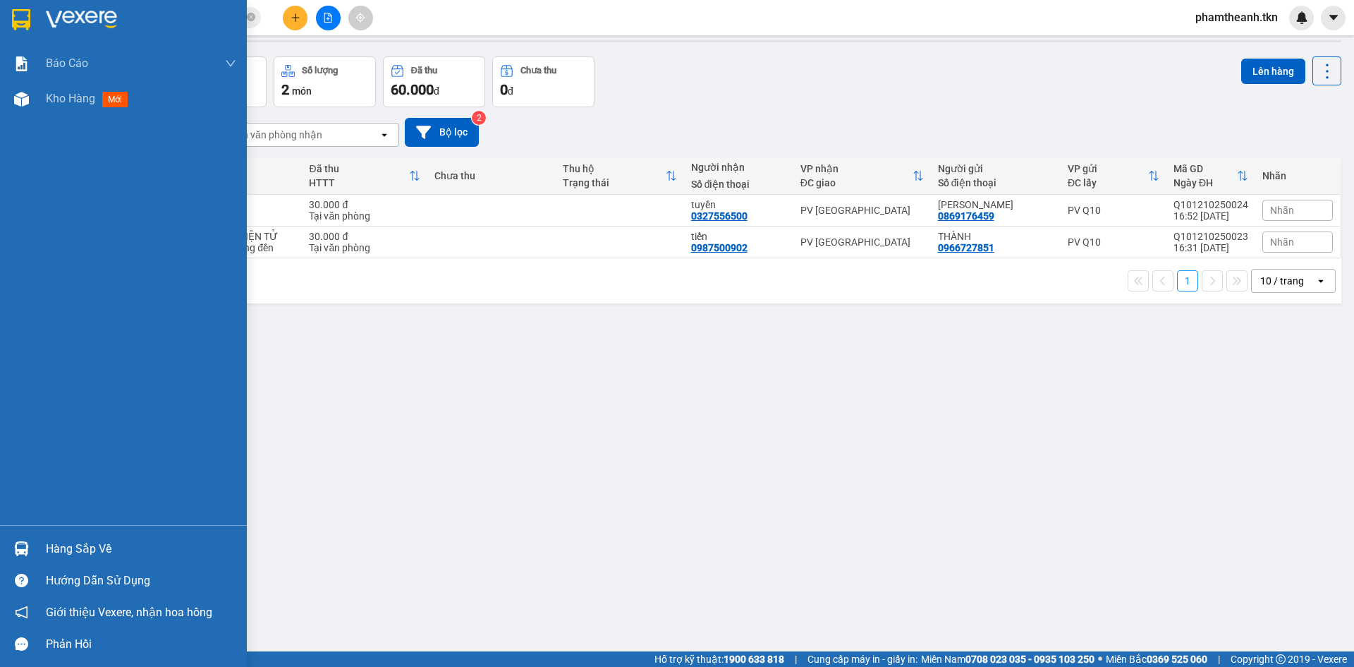
scroll to position [65, 0]
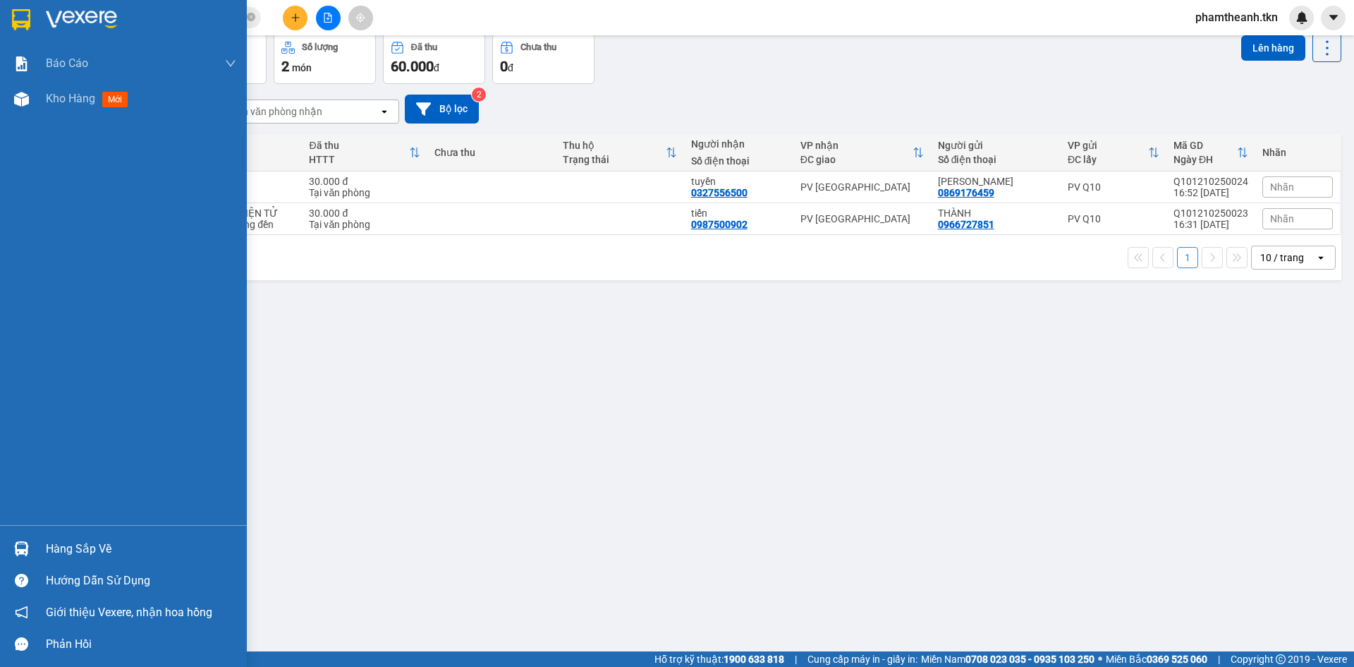
click at [92, 544] on div "Hàng sắp về" at bounding box center [141, 548] width 190 height 21
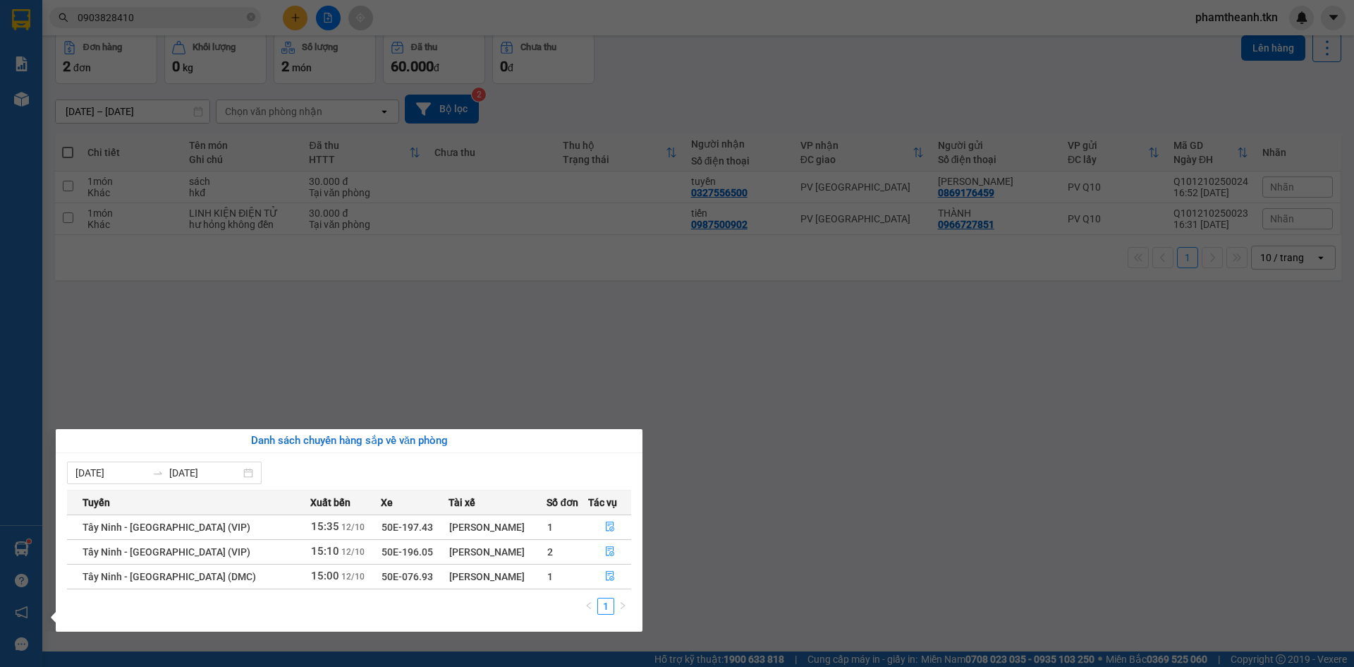
click at [326, 352] on section "Kết quả tìm kiếm ( 4 ) Bộ lọc Mã ĐH Trạng thái Món hàng Thu hộ Tổng cước Chưa c…" at bounding box center [677, 333] width 1354 height 667
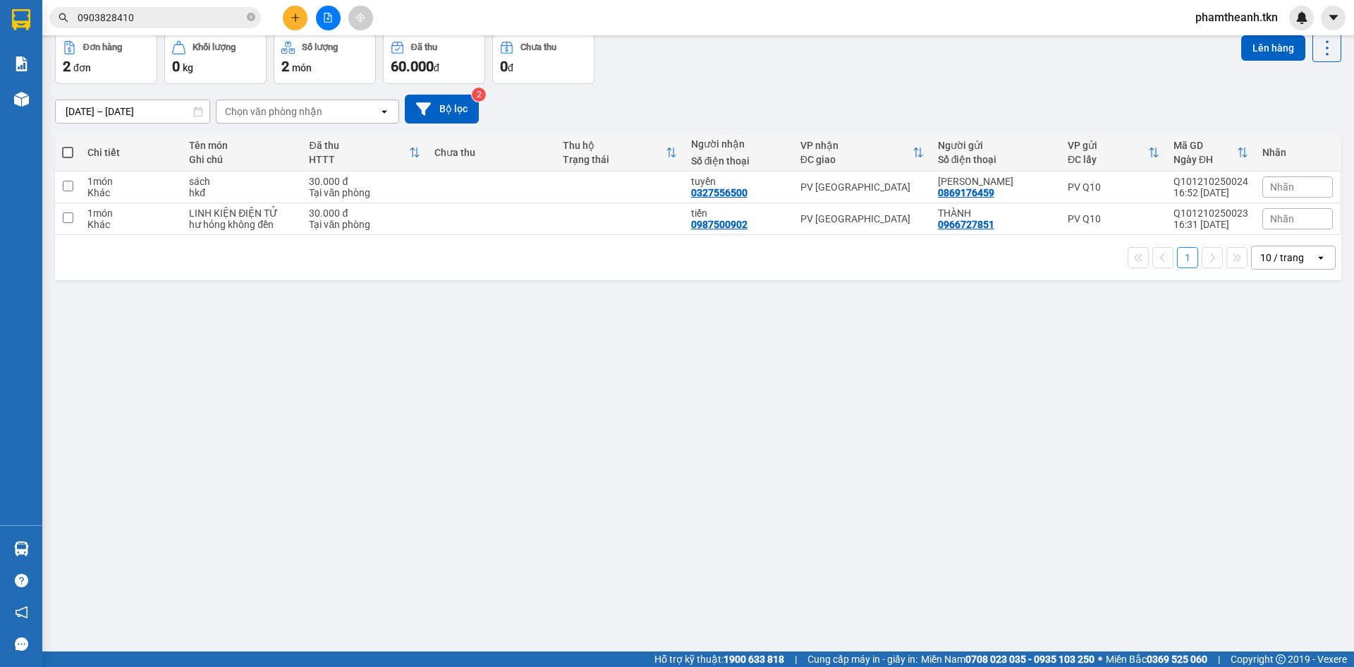
click at [204, 352] on div "ver 1.8.146 Đơn online Kho gửi Trên xe Kho nhận Kho công nợ Hàng đã giao Đơn hà…" at bounding box center [698, 310] width 1298 height 667
click at [44, 548] on main "ver 1.8.146 Đơn online Kho gửi Trên xe Kho nhận Kho công nợ Hàng đã giao Đơn hà…" at bounding box center [677, 325] width 1354 height 651
click at [28, 548] on img at bounding box center [21, 548] width 15 height 15
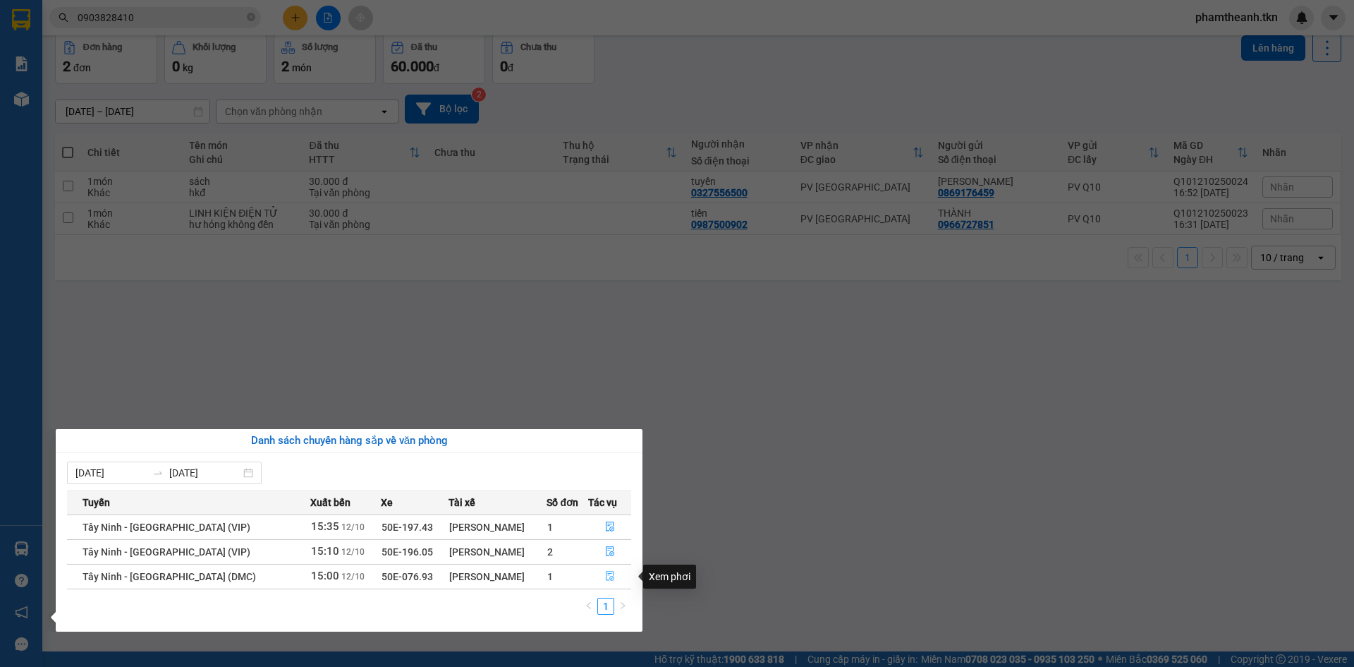
click at [605, 574] on icon "file-done" at bounding box center [610, 576] width 10 height 10
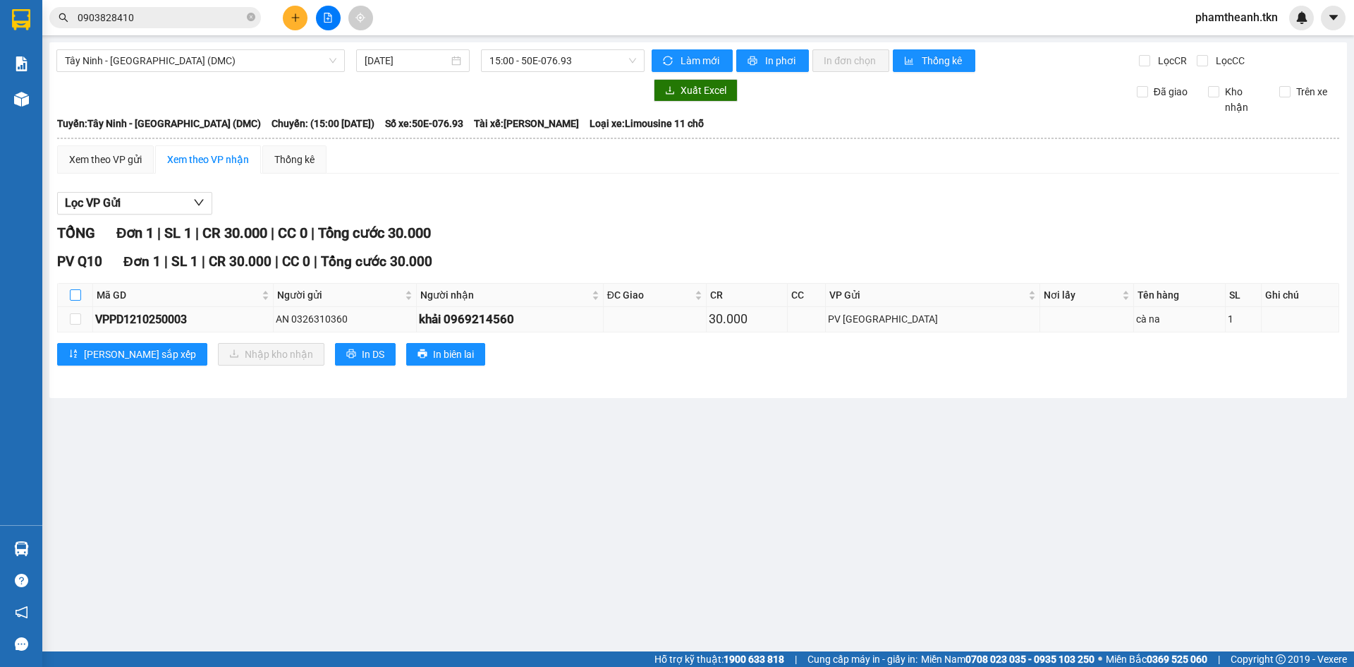
click at [80, 296] on input "checkbox" at bounding box center [75, 294] width 11 height 11
checkbox input "true"
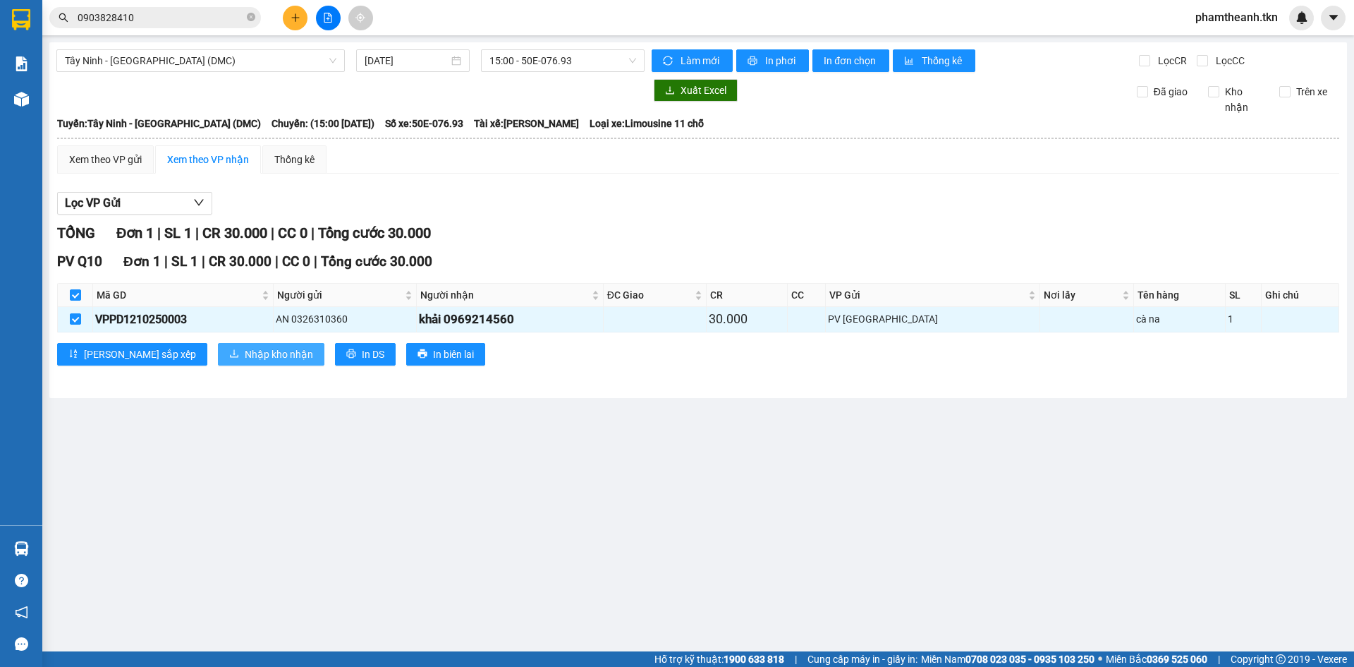
click at [245, 361] on span "Nhập kho nhận" at bounding box center [279, 354] width 68 height 16
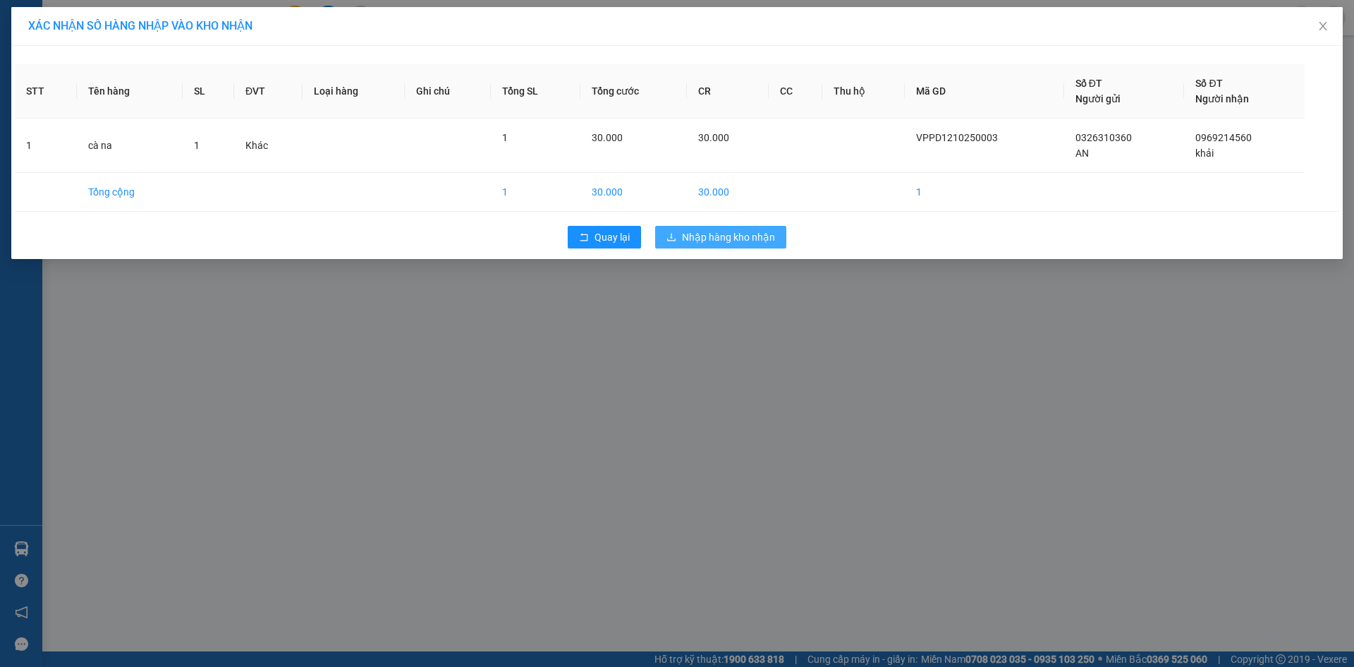
click at [719, 241] on span "Nhập hàng kho nhận" at bounding box center [728, 237] width 93 height 16
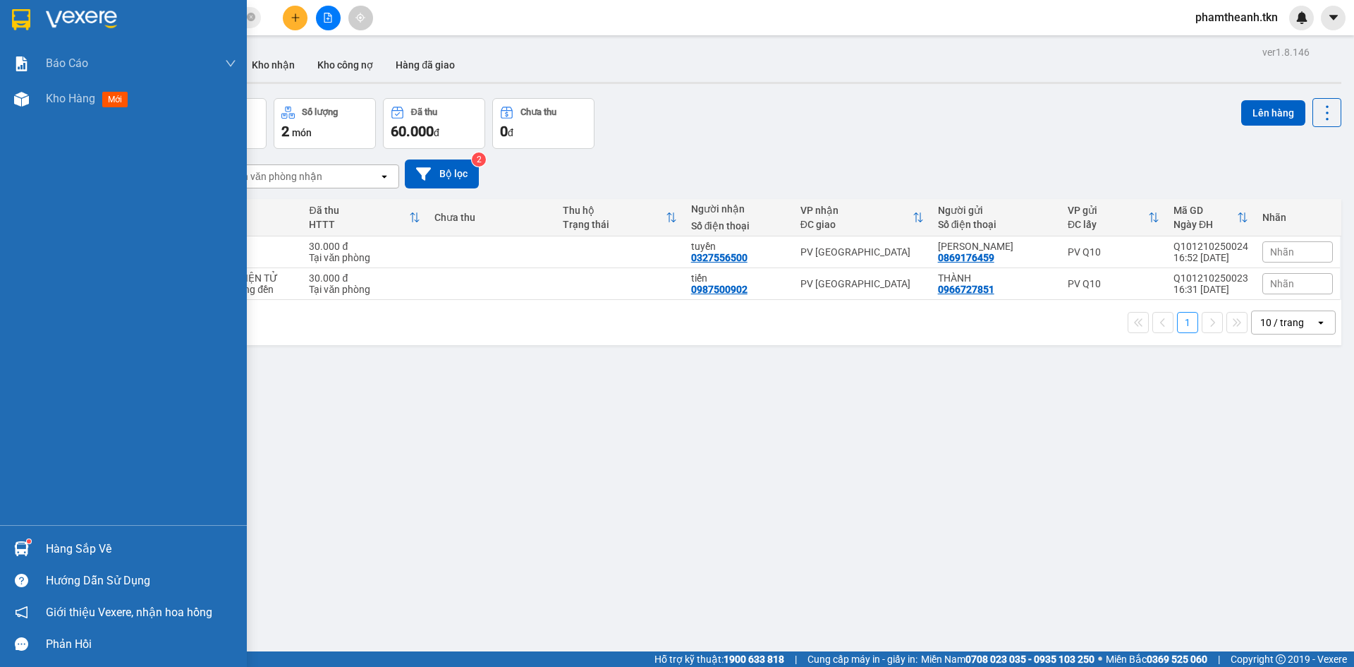
click at [41, 552] on div "Hàng sắp về" at bounding box center [123, 549] width 247 height 32
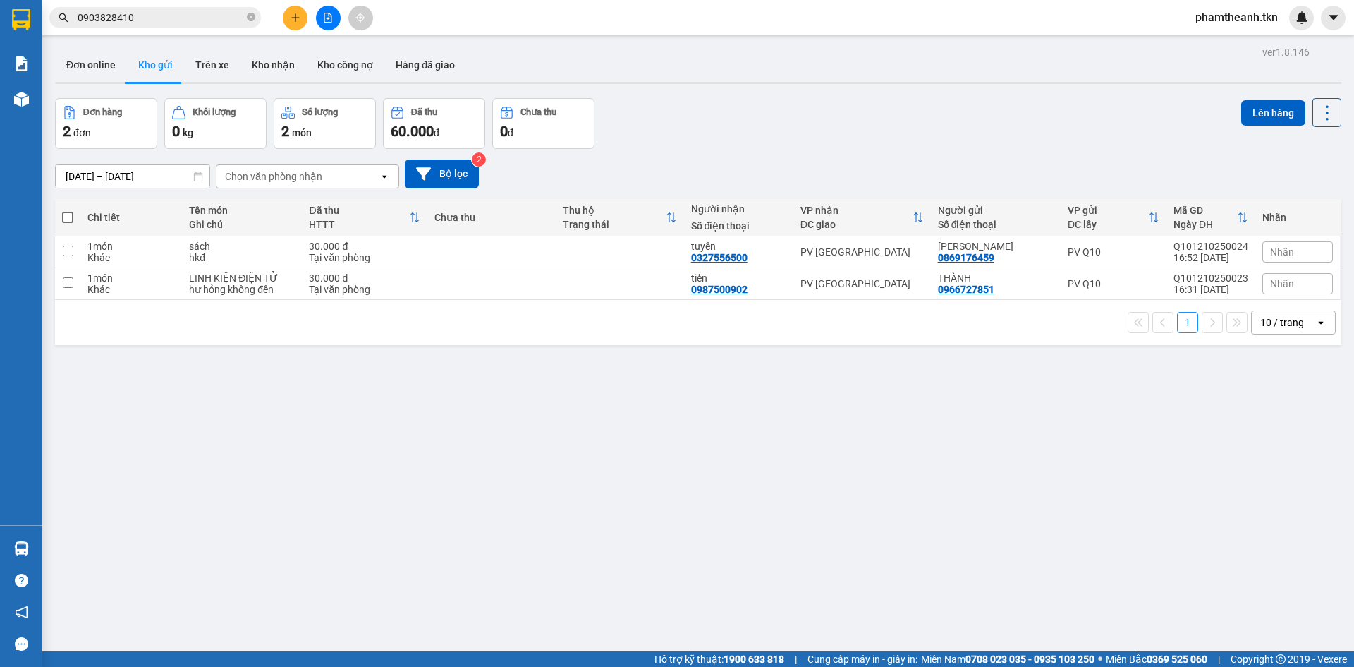
click at [365, 438] on section "Kết quả tìm kiếm ( 4 ) Bộ lọc Mã ĐH Trạng thái Món hàng Thu hộ Tổng cước Chưa c…" at bounding box center [677, 333] width 1354 height 667
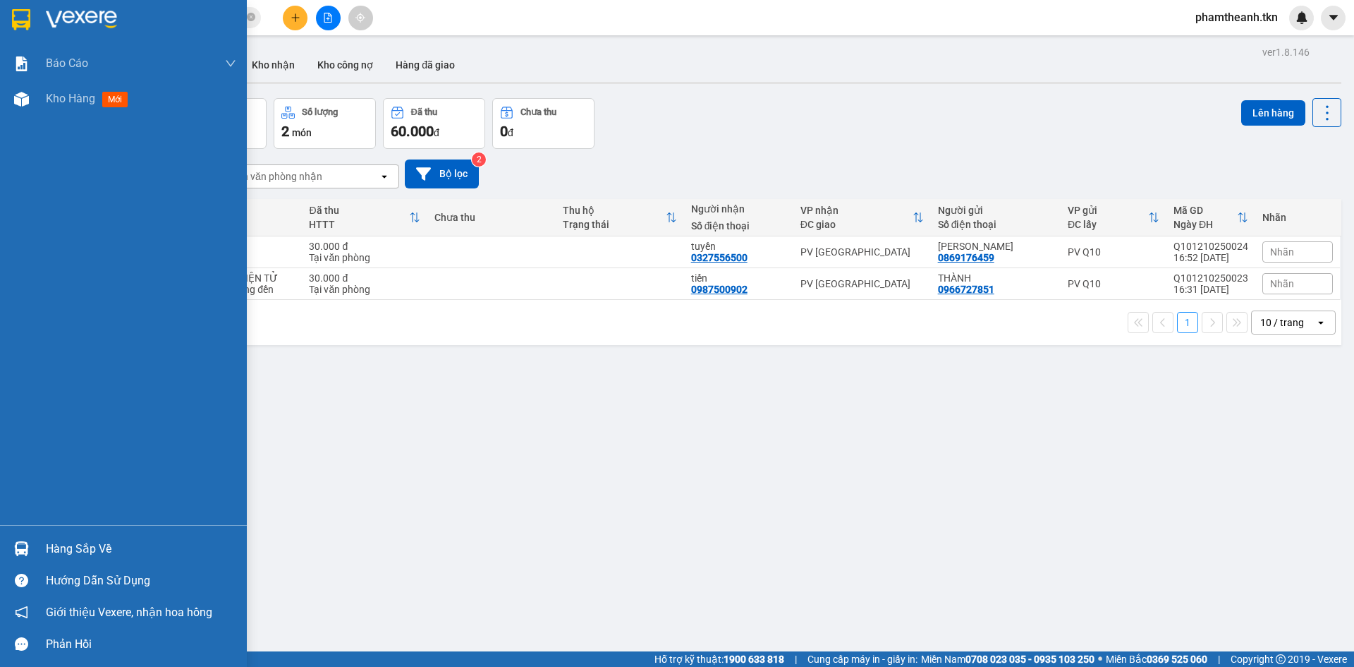
click at [80, 557] on div "Hàng sắp về" at bounding box center [141, 548] width 190 height 21
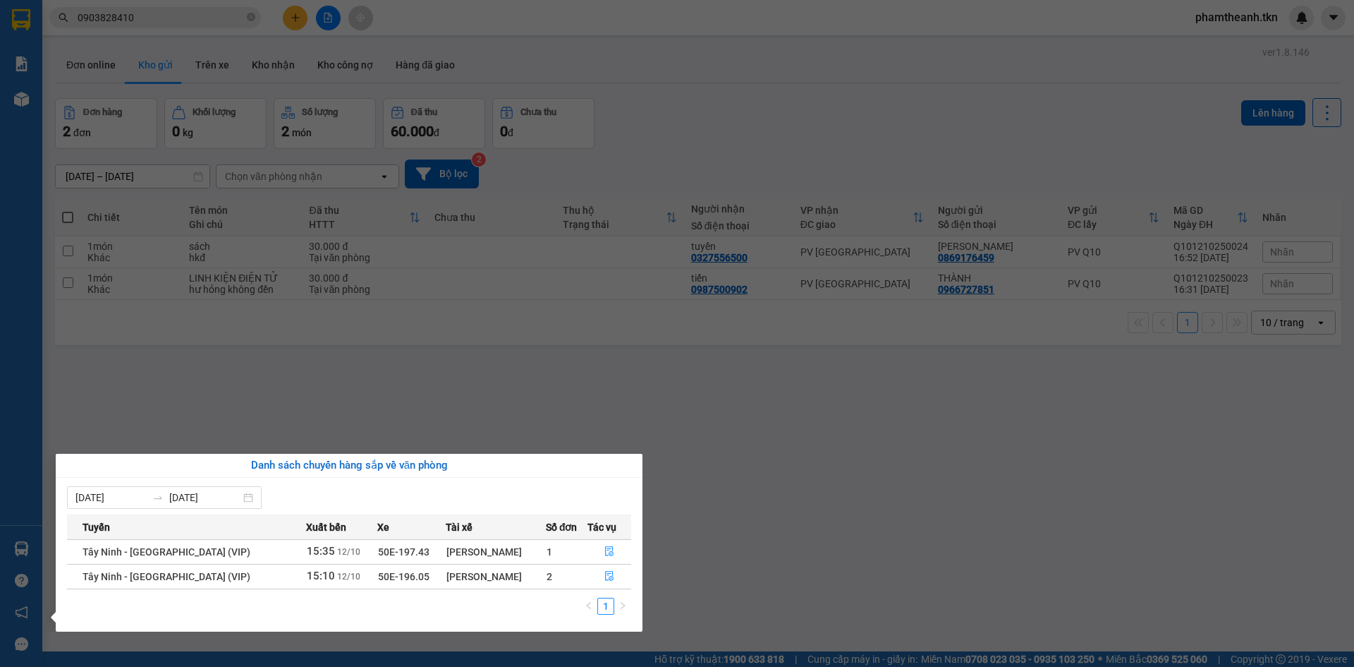
click at [680, 434] on section "Kết quả tìm kiếm ( 4 ) Bộ lọc Mã ĐH Trạng thái Món hàng Thu hộ Tổng cước Chưa c…" at bounding box center [677, 333] width 1354 height 667
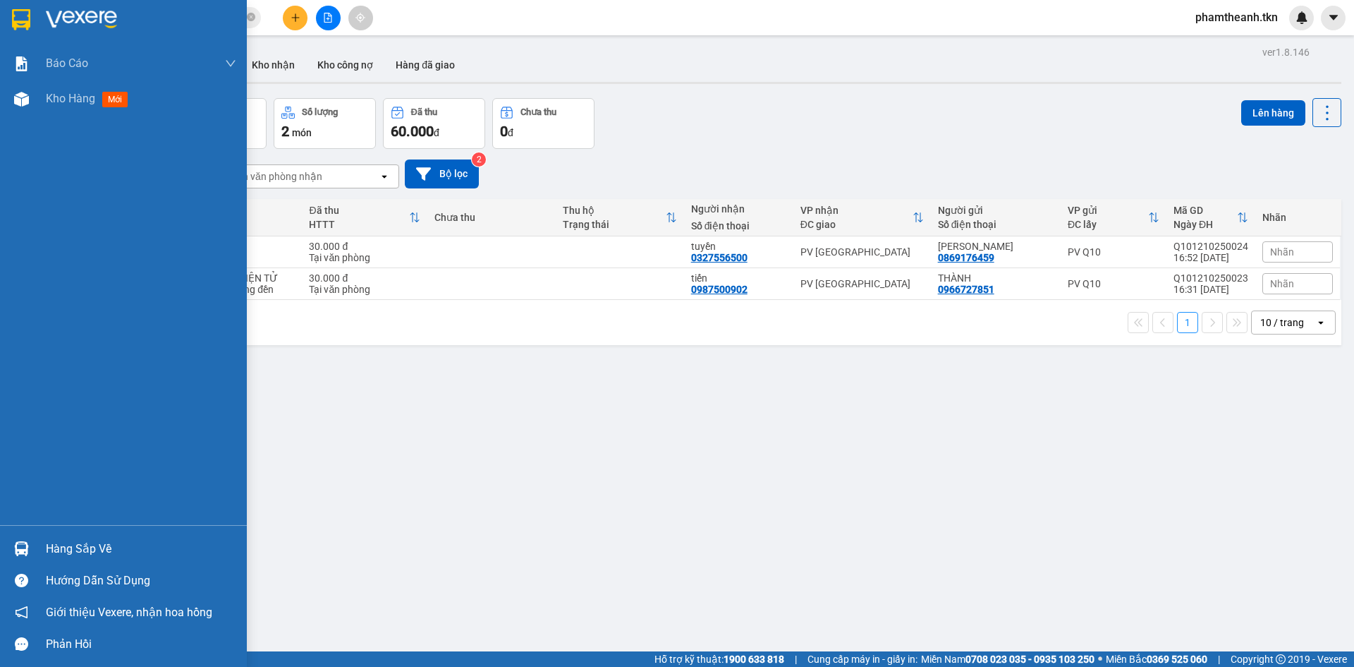
click at [51, 541] on div "Hàng sắp về" at bounding box center [141, 548] width 190 height 21
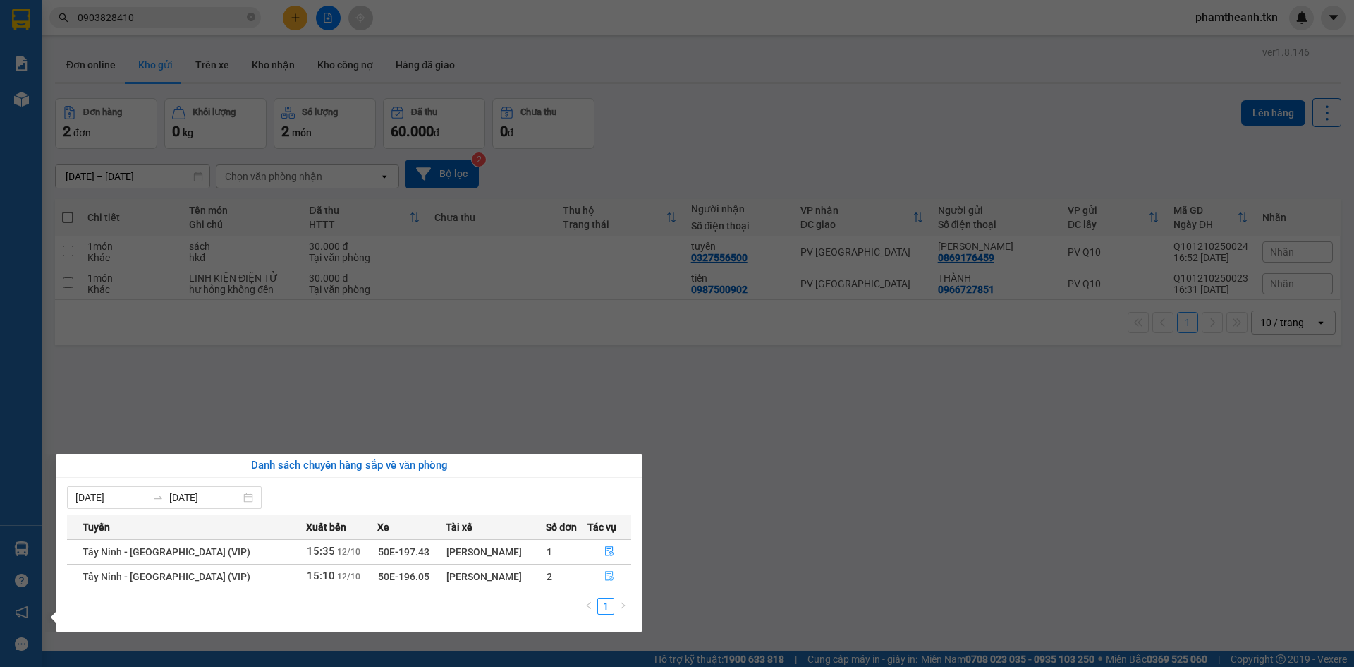
click at [598, 578] on button "button" at bounding box center [609, 576] width 42 height 23
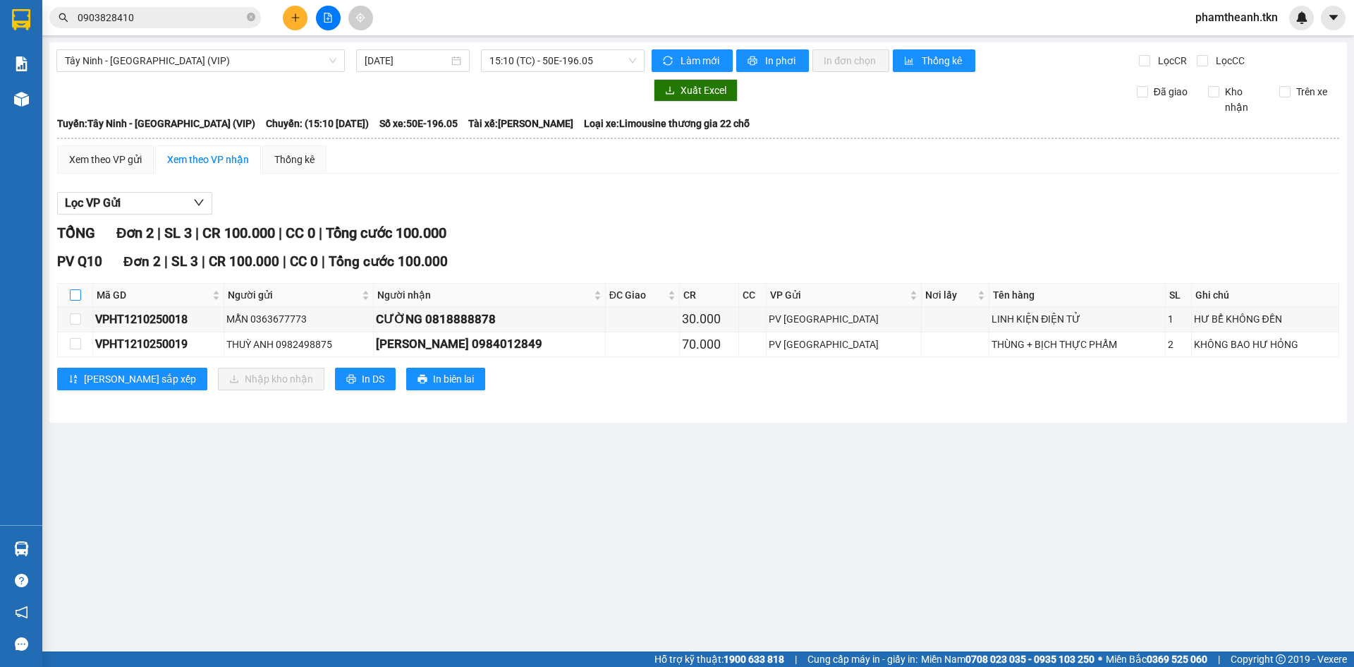
click at [73, 297] on input "checkbox" at bounding box center [75, 294] width 11 height 11
checkbox input "true"
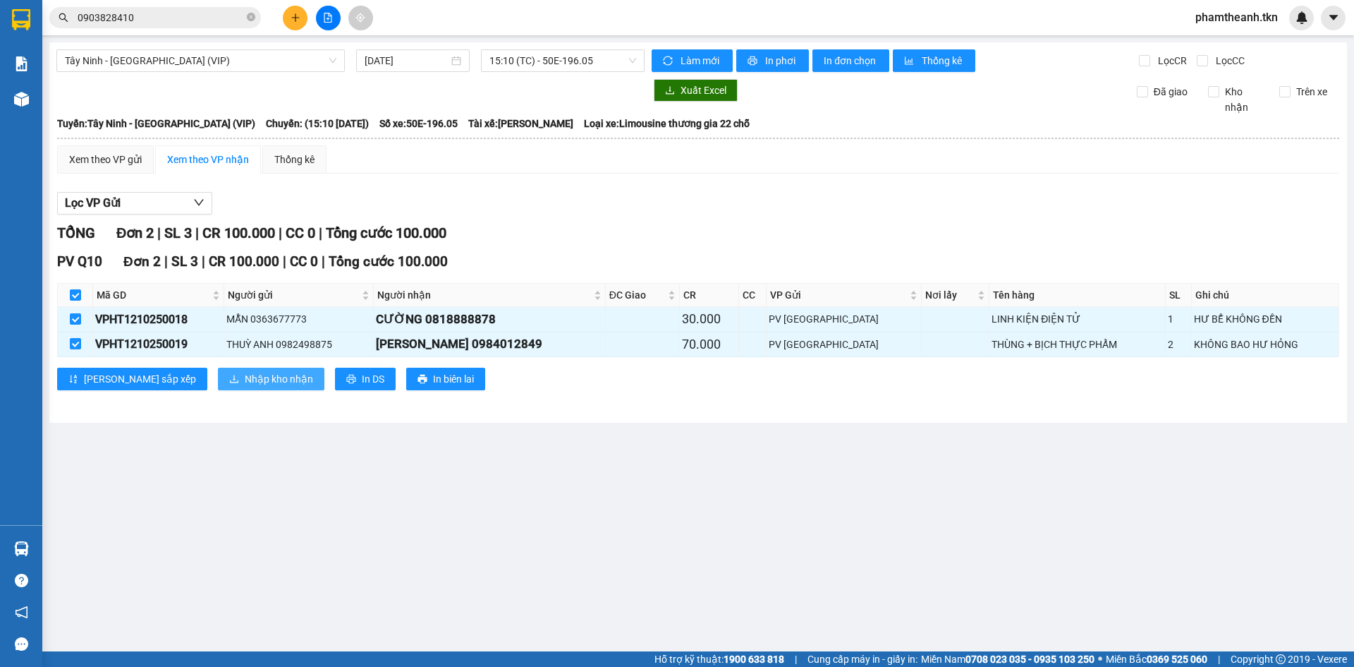
click at [245, 375] on span "Nhập kho nhận" at bounding box center [279, 379] width 68 height 16
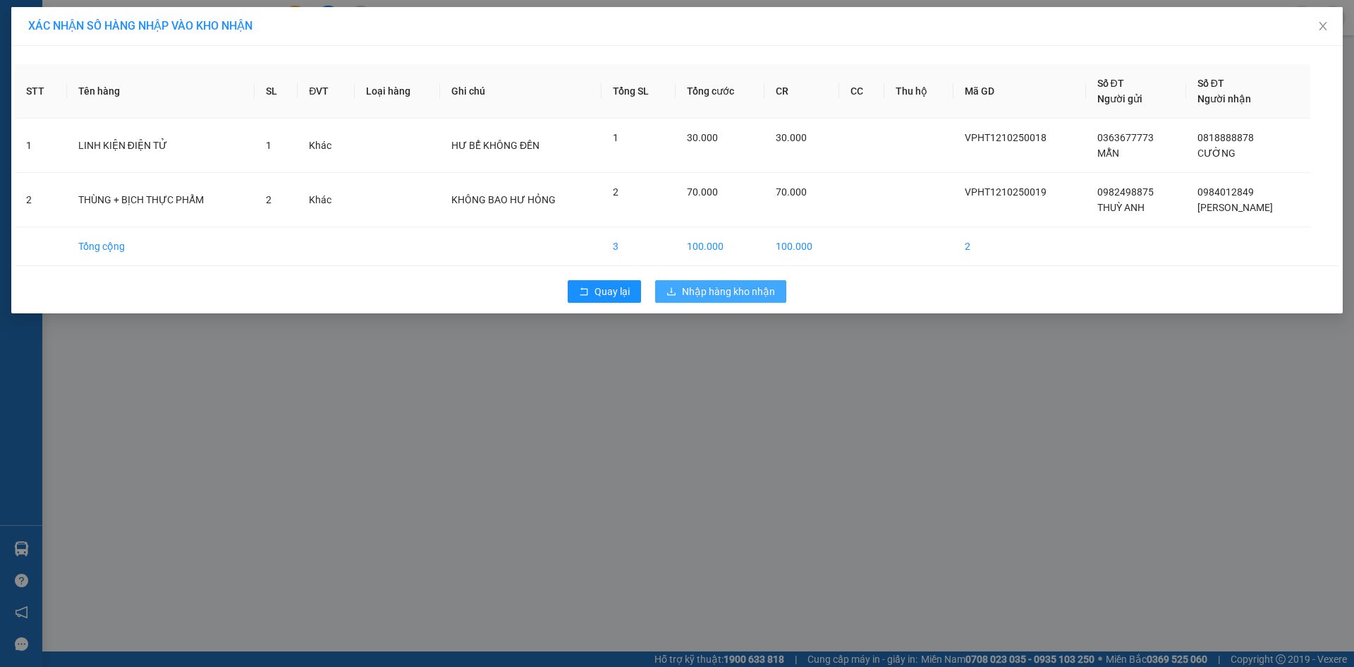
click at [734, 285] on span "Nhập hàng kho nhận" at bounding box center [728, 292] width 93 height 16
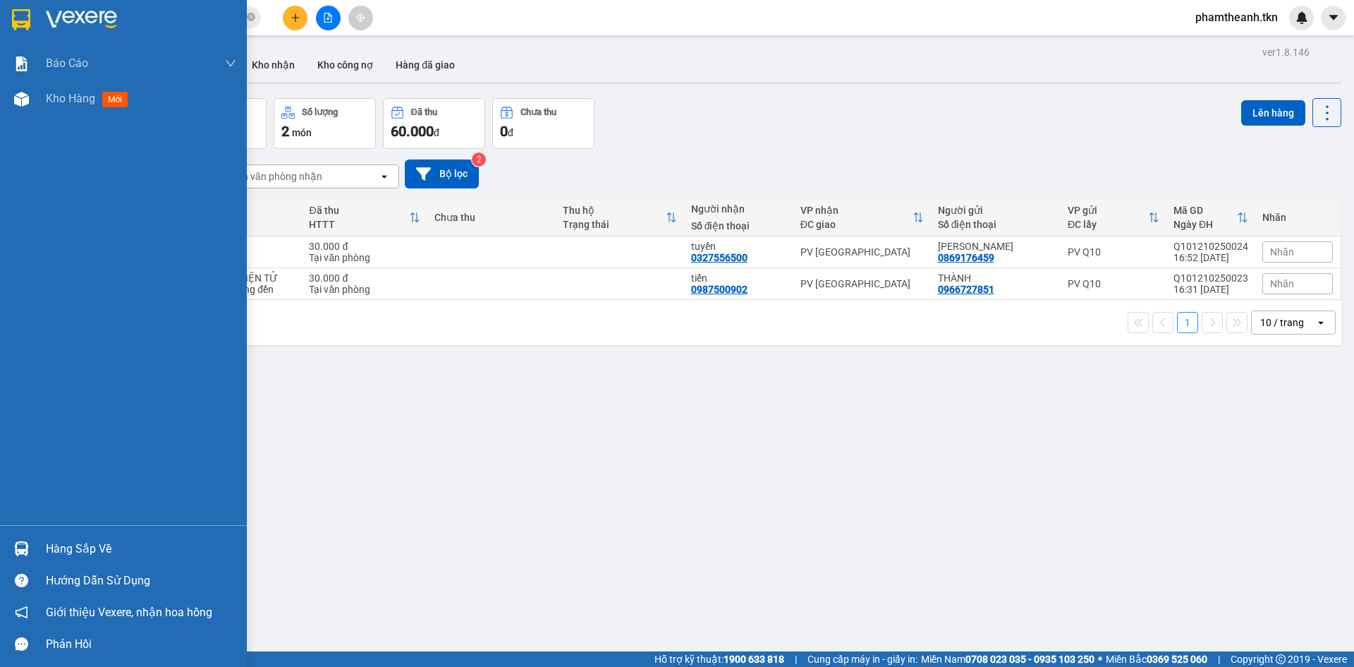
click at [69, 541] on div "Hàng sắp về" at bounding box center [141, 548] width 190 height 21
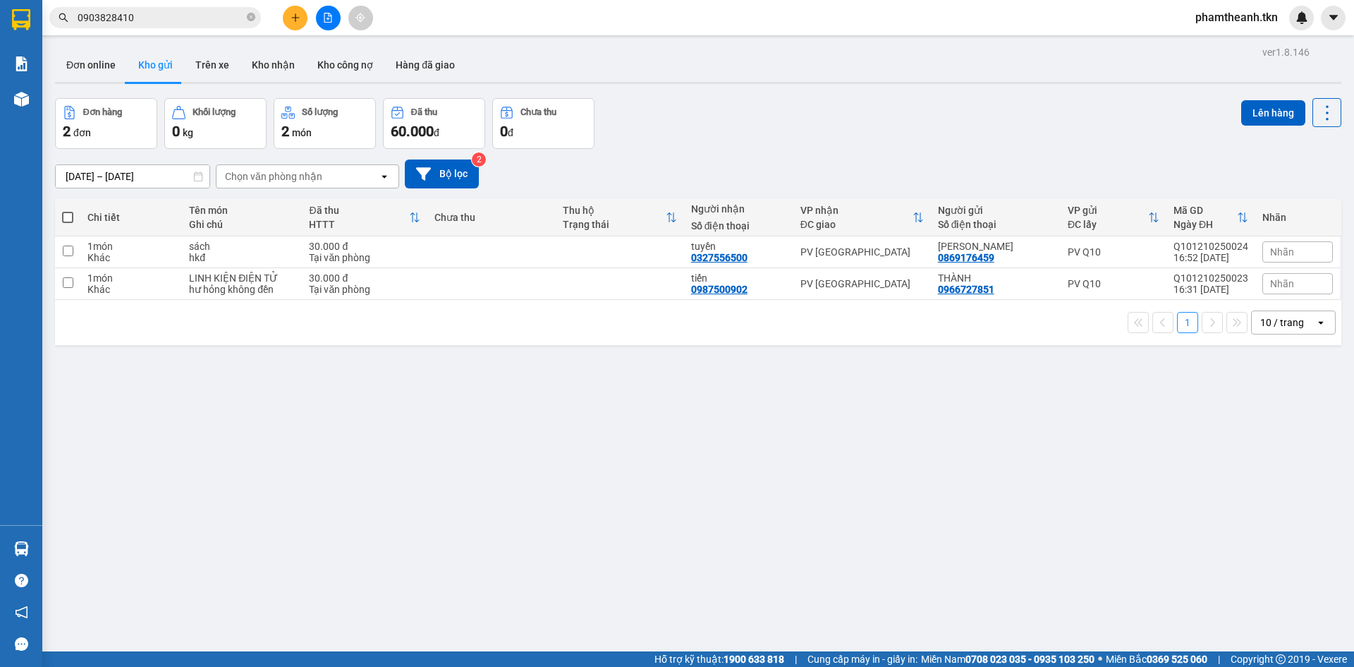
drag, startPoint x: 720, startPoint y: 417, endPoint x: 752, endPoint y: 399, distance: 36.3
click at [736, 411] on section "Kết quả tìm kiếm ( 4 ) Bộ lọc Mã ĐH Trạng thái Món hàng Thu hộ Tổng cước Chưa c…" at bounding box center [677, 333] width 1354 height 667
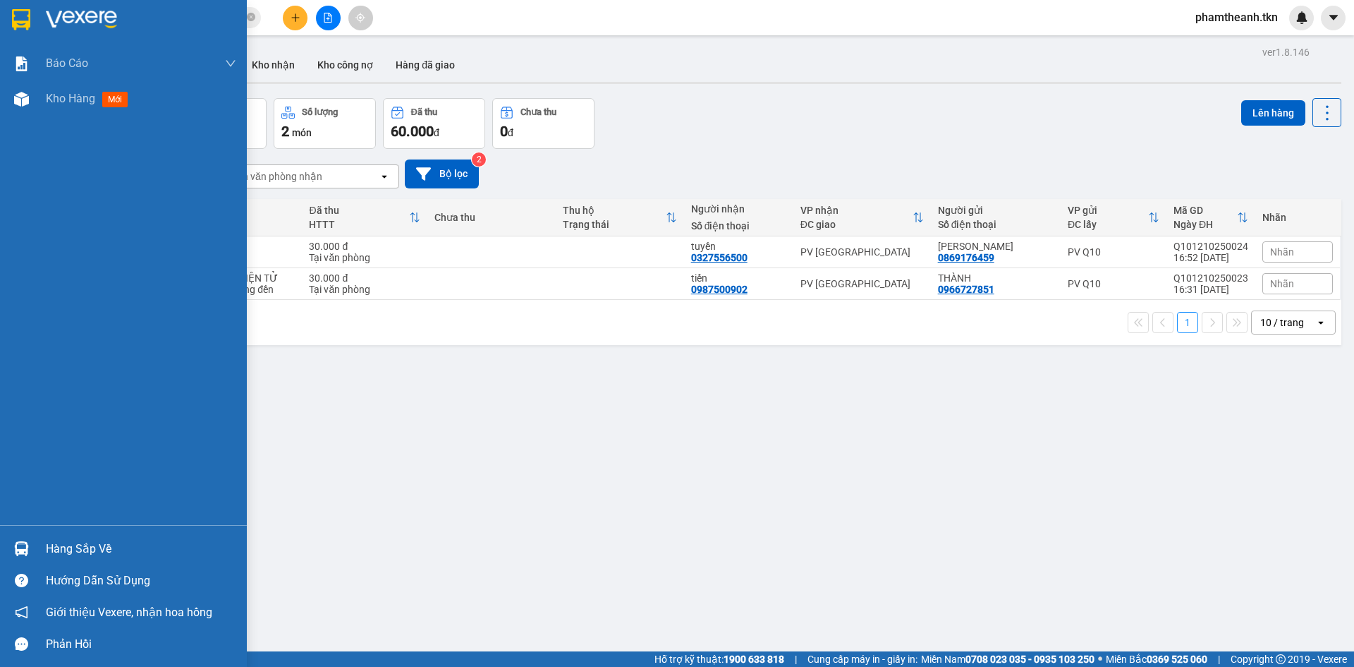
click at [104, 542] on div "Hàng sắp về" at bounding box center [141, 548] width 190 height 21
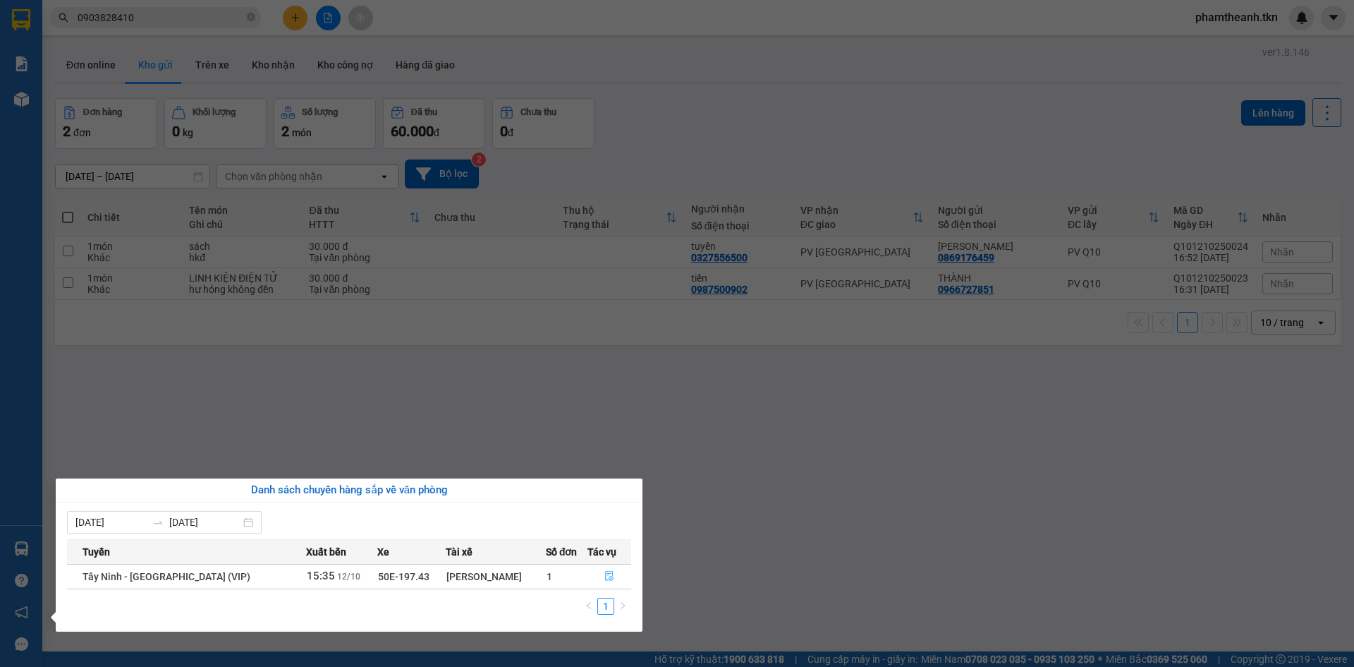
click at [604, 577] on icon "file-done" at bounding box center [609, 576] width 10 height 10
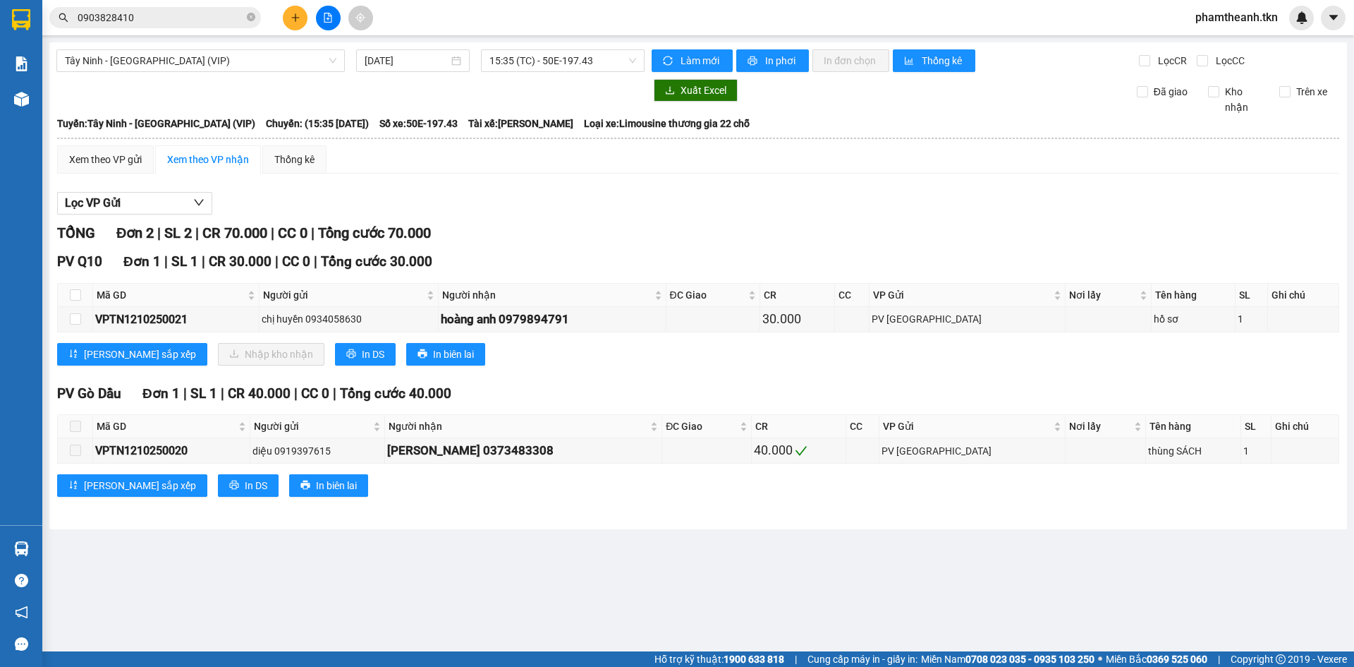
click at [624, 363] on div "Lưu sắp xếp Nhập kho nhận In DS In biên lai" at bounding box center [698, 354] width 1282 height 23
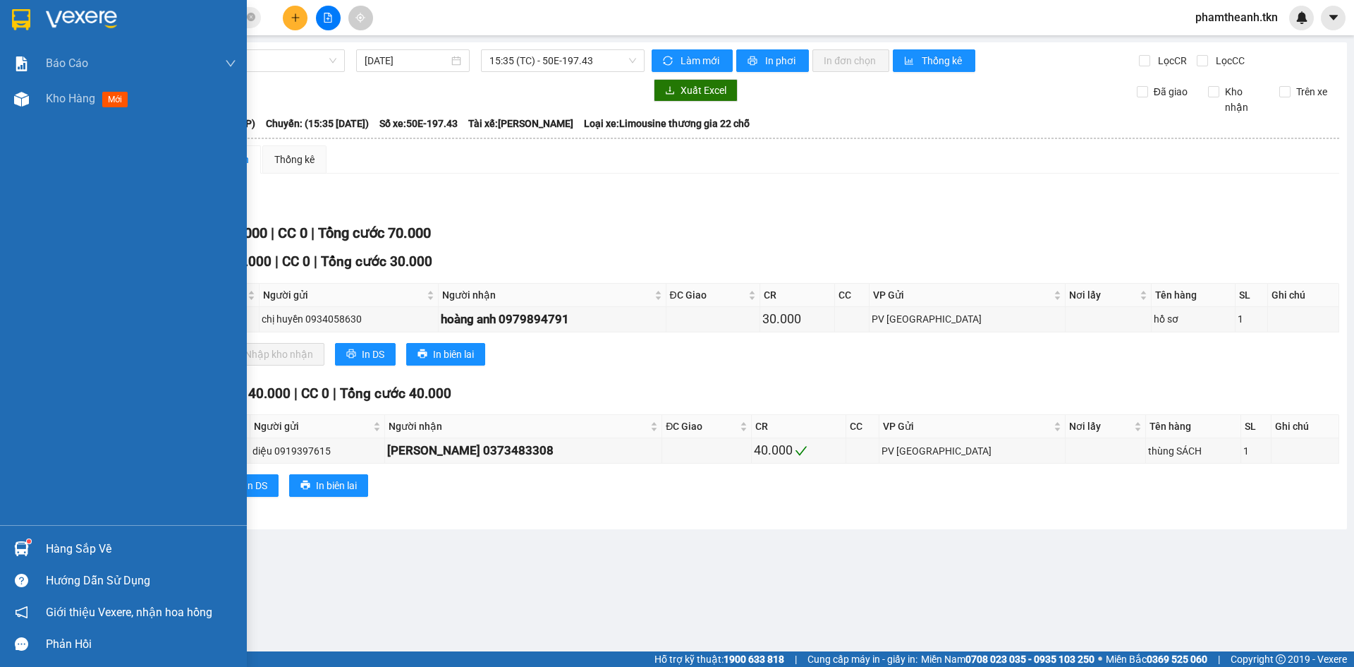
click at [34, 535] on div "Hàng sắp về" at bounding box center [123, 549] width 247 height 32
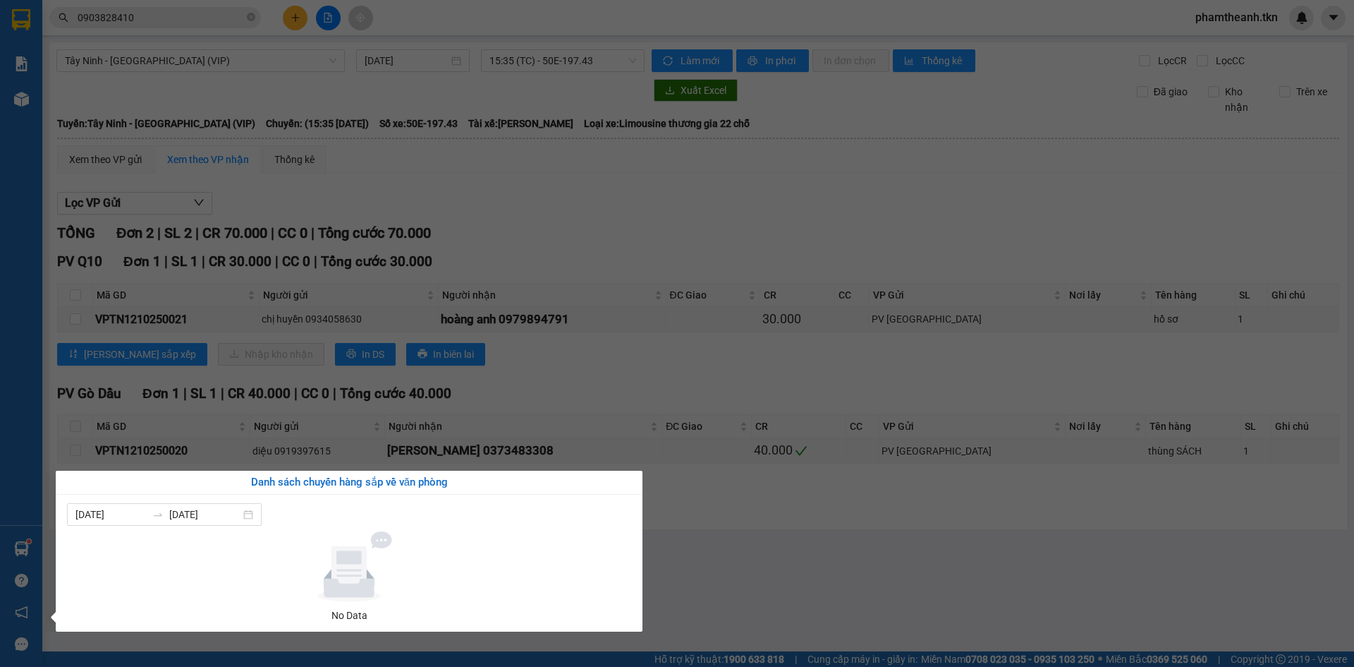
click at [475, 411] on section "Kết quả tìm kiếm ( 4 ) Bộ lọc Mã ĐH Trạng thái Món hàng Thu hộ Tổng cước Chưa c…" at bounding box center [677, 333] width 1354 height 667
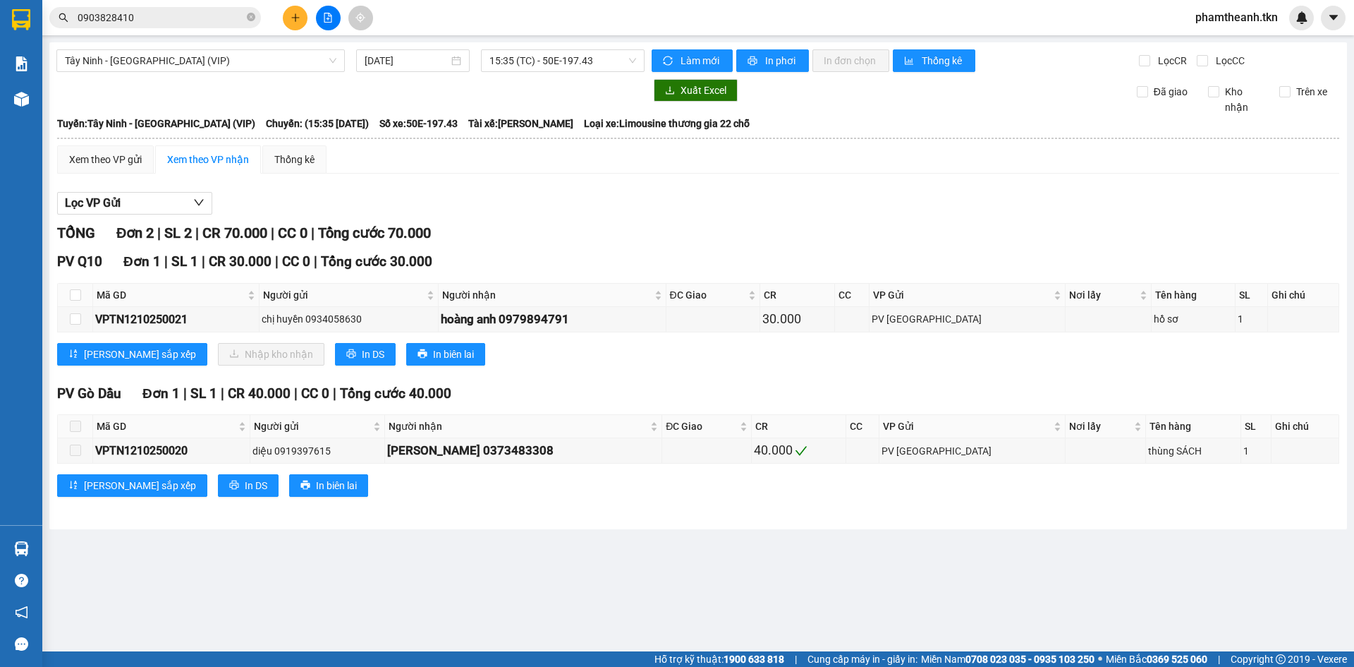
click at [59, 298] on th at bounding box center [75, 295] width 35 height 23
click at [84, 294] on th at bounding box center [75, 295] width 35 height 23
click at [85, 291] on th at bounding box center [75, 295] width 35 height 23
click at [83, 291] on th at bounding box center [75, 295] width 35 height 23
click at [71, 294] on input "checkbox" at bounding box center [75, 294] width 11 height 11
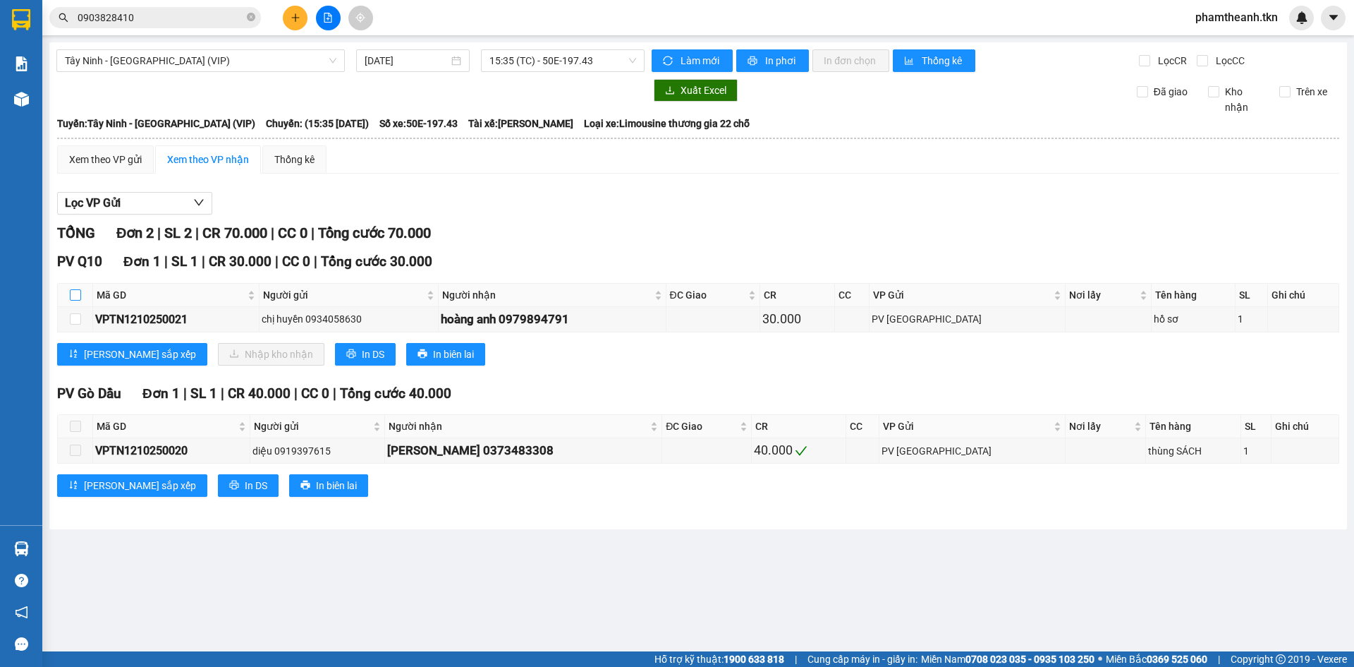
checkbox input "true"
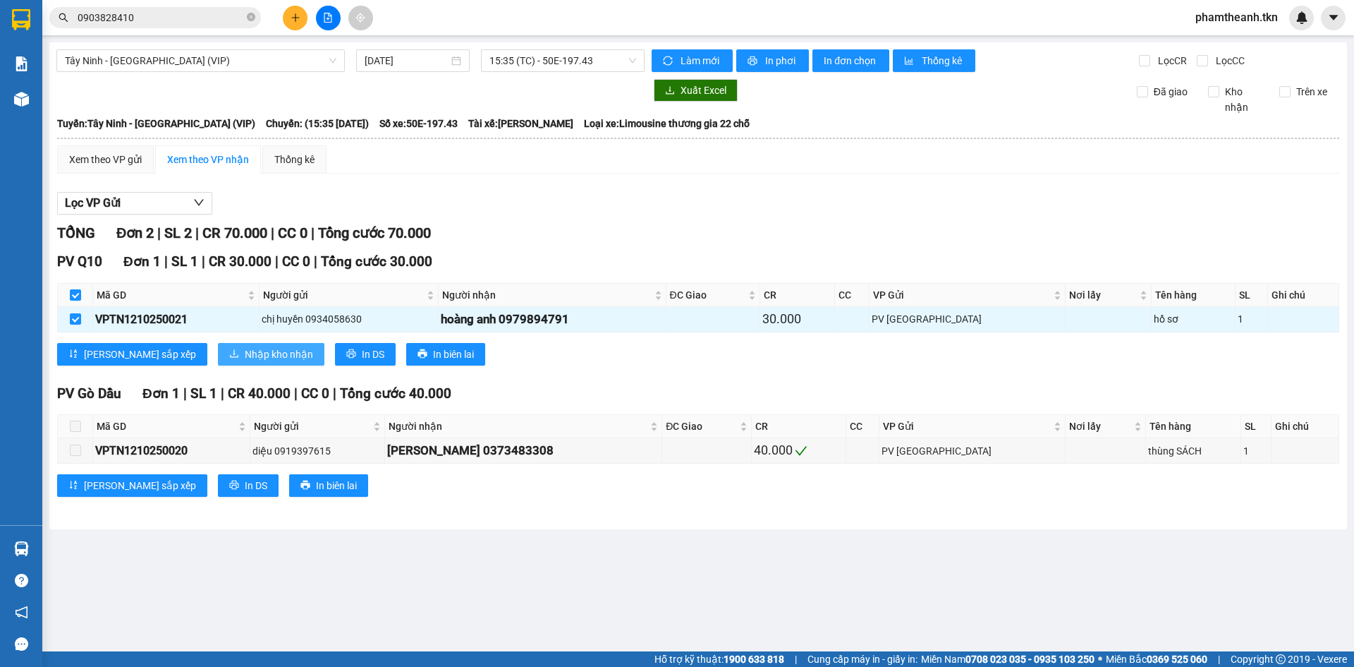
click at [245, 349] on span "Nhập kho nhận" at bounding box center [279, 354] width 68 height 16
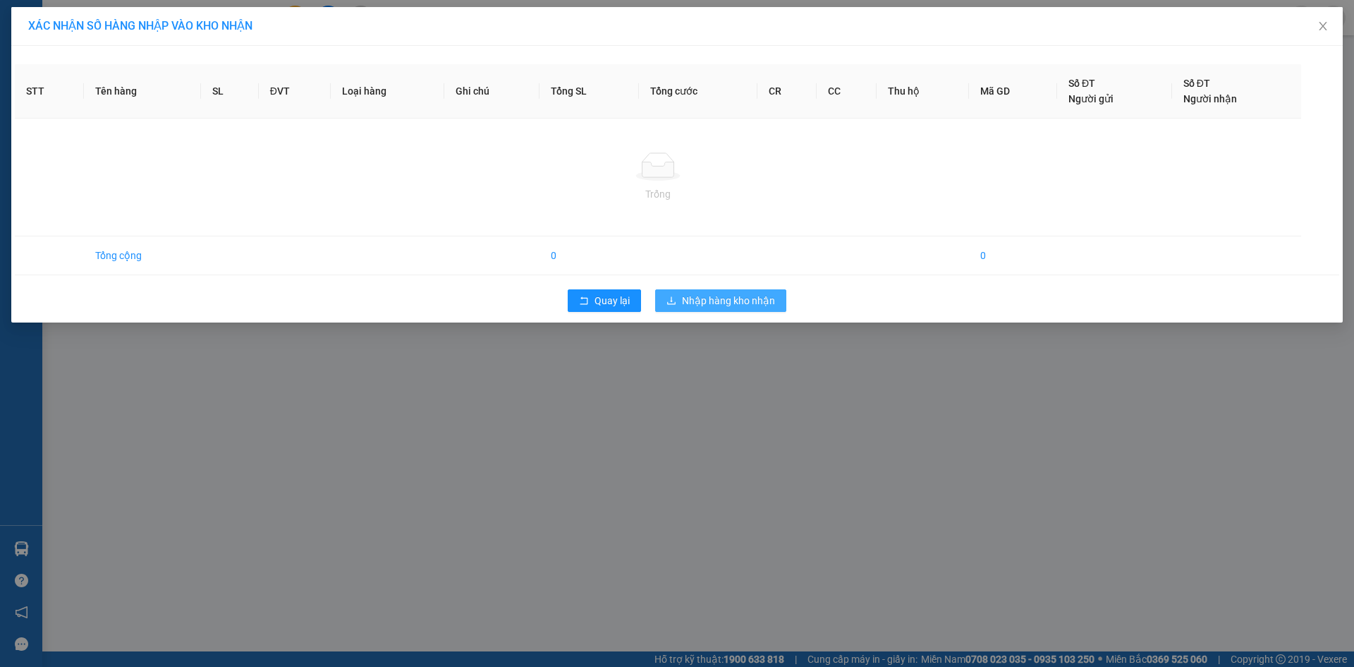
click at [781, 297] on button "Nhập hàng kho nhận" at bounding box center [720, 300] width 131 height 23
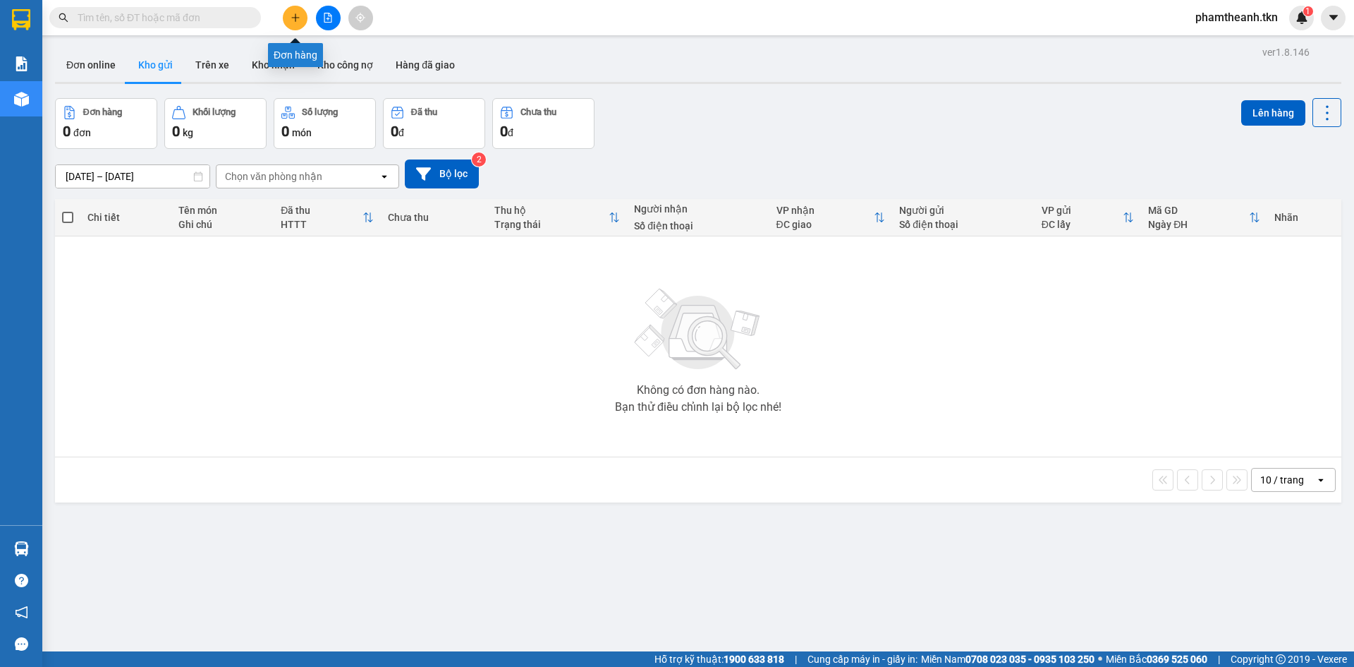
click at [296, 8] on button at bounding box center [295, 18] width 25 height 25
click at [155, 16] on input "text" at bounding box center [161, 18] width 166 height 16
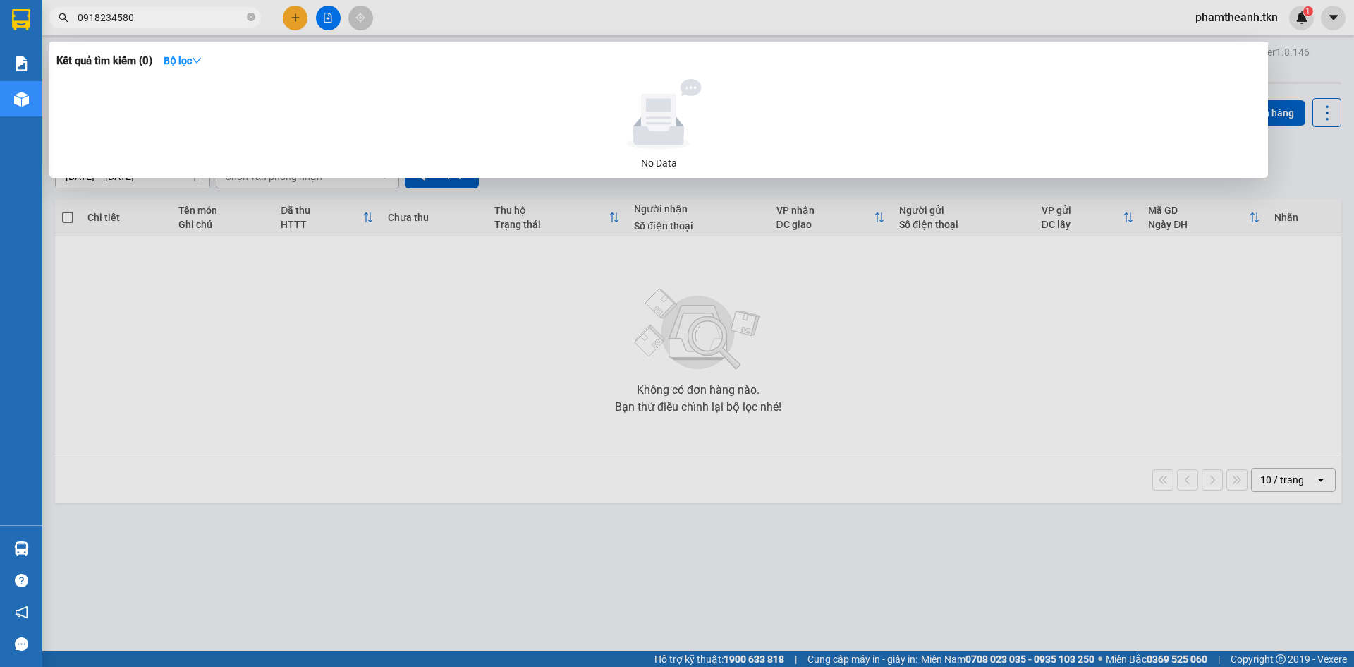
type input "0918234580"
drag, startPoint x: 226, startPoint y: 336, endPoint x: 234, endPoint y: 257, distance: 79.4
click at [226, 336] on div at bounding box center [677, 333] width 1354 height 667
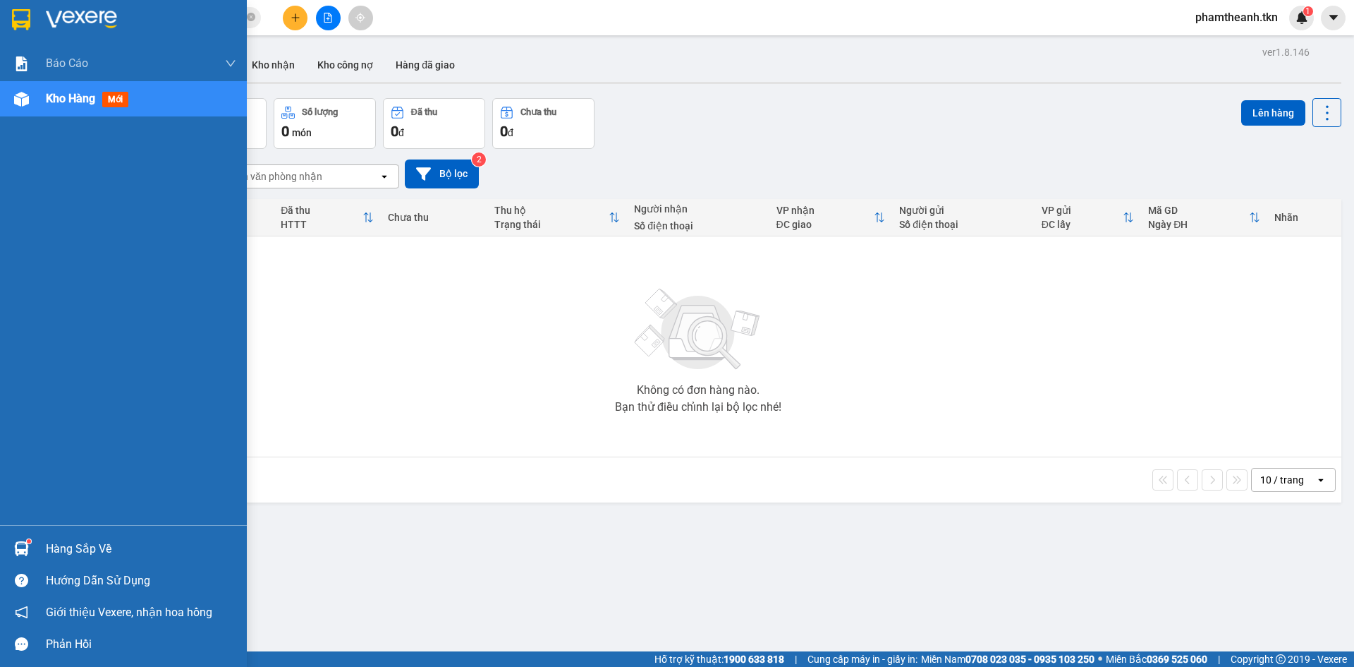
click at [66, 549] on div "Hàng sắp về" at bounding box center [141, 548] width 190 height 21
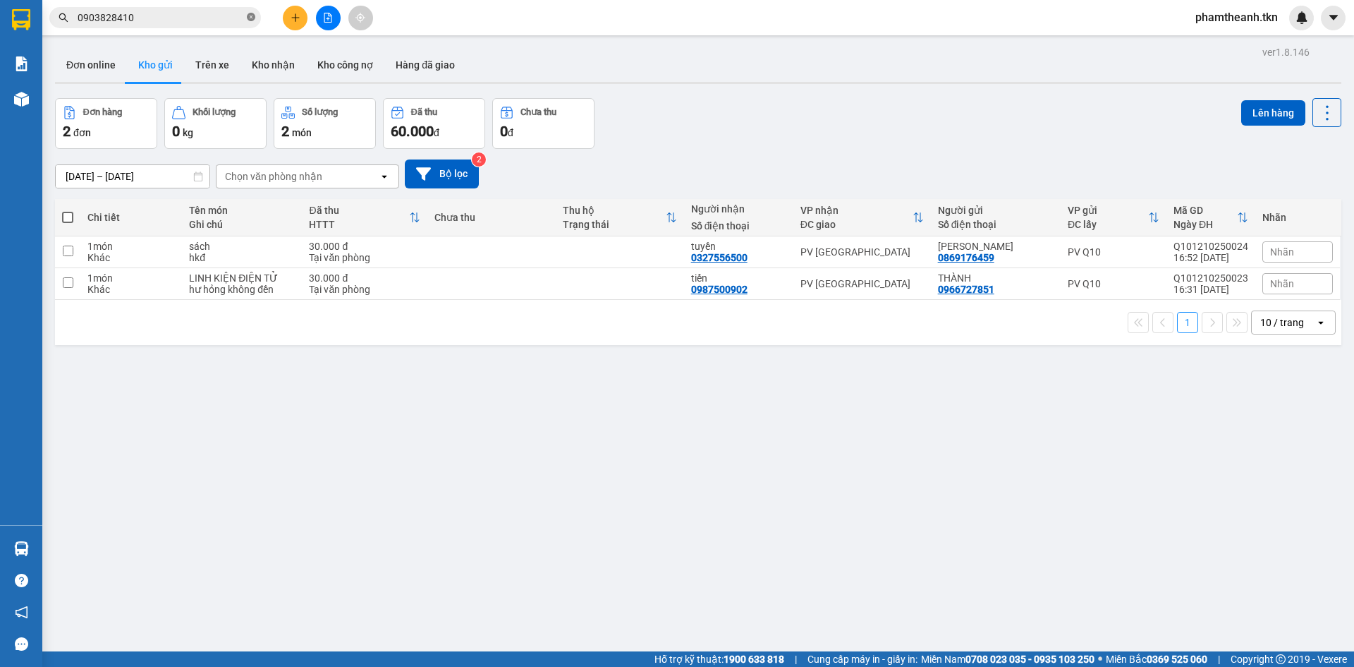
click at [253, 14] on icon "close-circle" at bounding box center [251, 17] width 8 height 8
click at [218, 21] on input "text" at bounding box center [161, 18] width 166 height 16
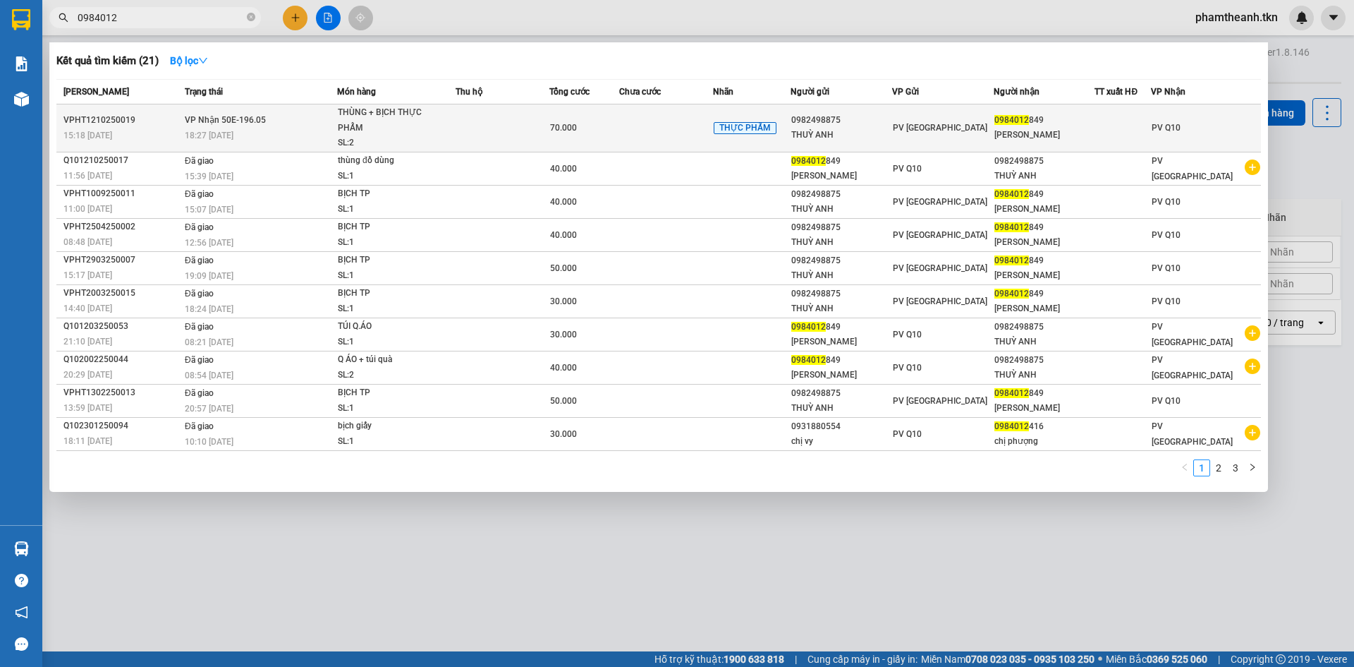
type input "0984012"
click at [1025, 123] on span "0984012" at bounding box center [1011, 120] width 35 height 10
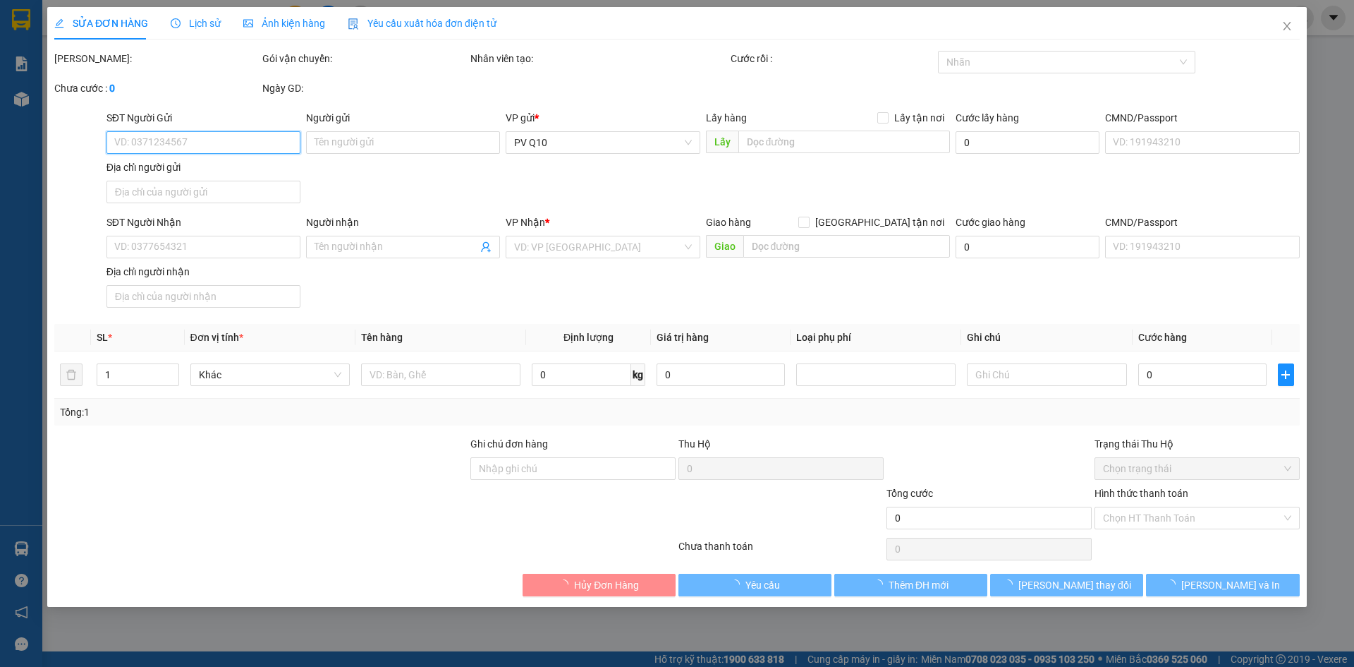
type input "0982498875"
type input "THUỲ ANH"
type input "0984012849"
type input "KIM ANH"
type input "70.000"
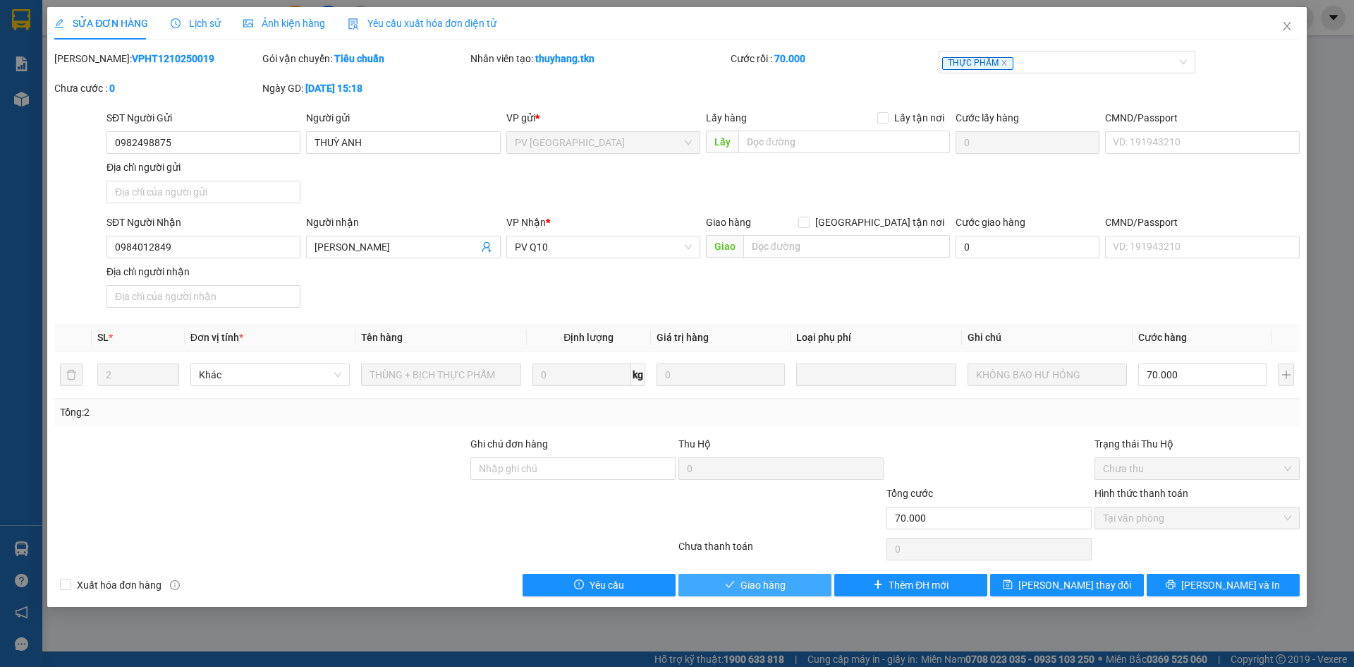
click at [765, 580] on span "Giao hàng" at bounding box center [763, 585] width 45 height 16
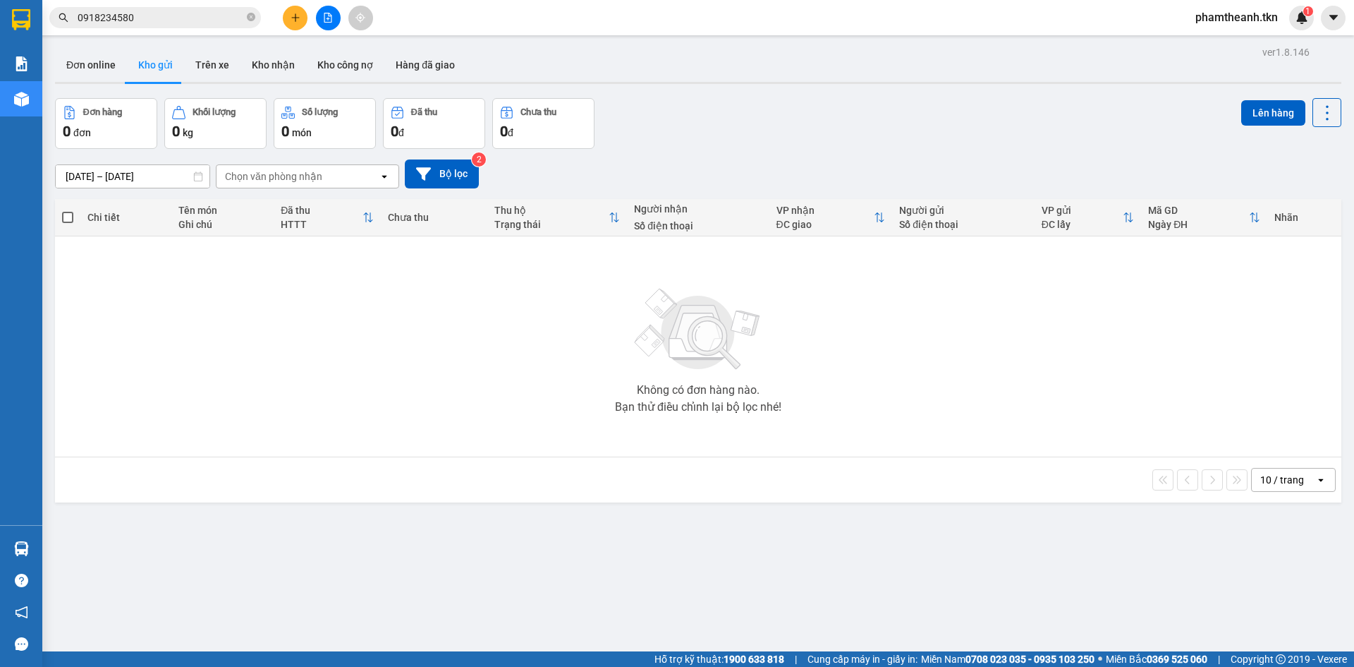
click at [329, 193] on section "Kết quả tìm kiếm ( 0 ) Bộ lọc No Data 0918234580 phamtheanh.tkn 1 Báo cáo Mẫu 1…" at bounding box center [677, 333] width 1354 height 667
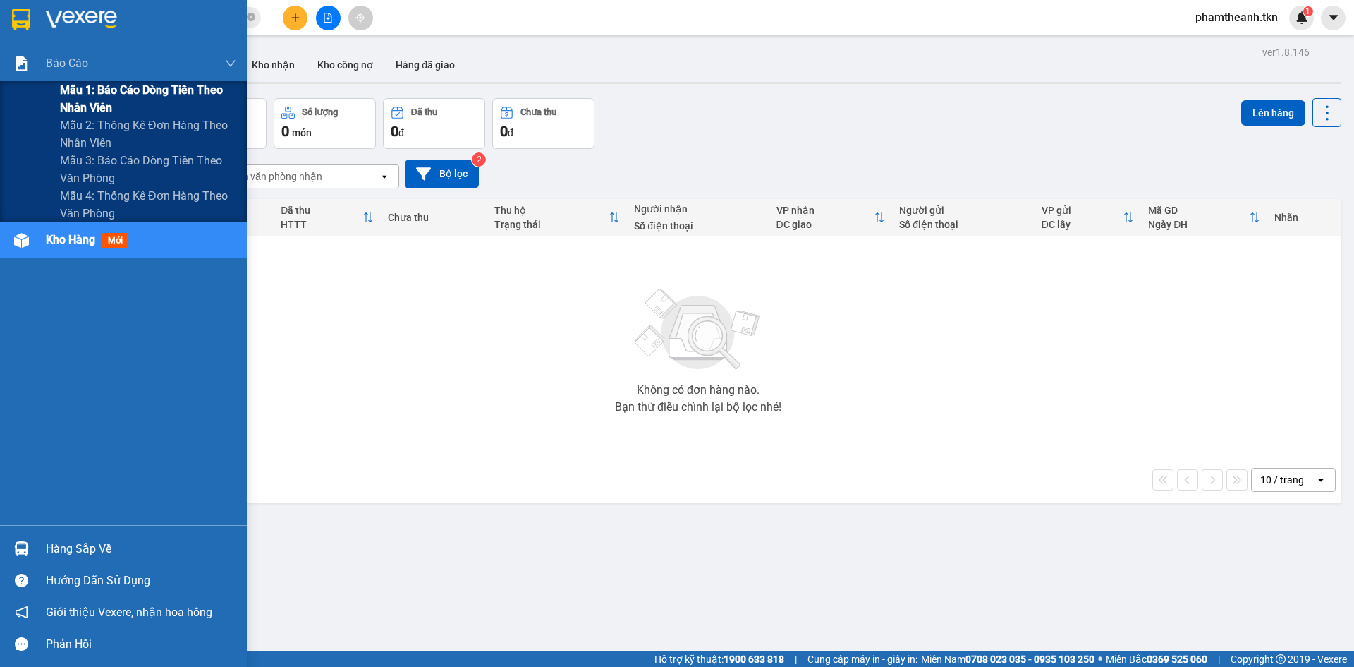
click at [95, 88] on span "Mẫu 1: Báo cáo dòng tiền theo nhân viên" at bounding box center [148, 98] width 176 height 35
